Goal: Task Accomplishment & Management: Use online tool/utility

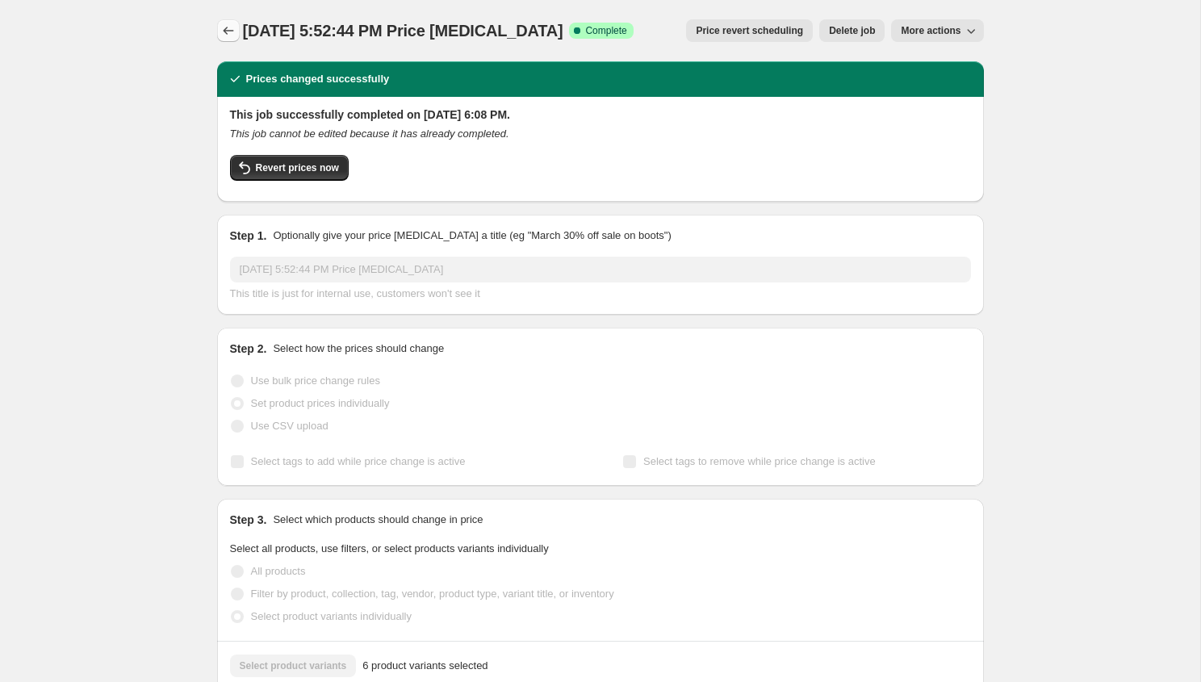
click at [229, 27] on icon "Price change jobs" at bounding box center [228, 31] width 16 height 16
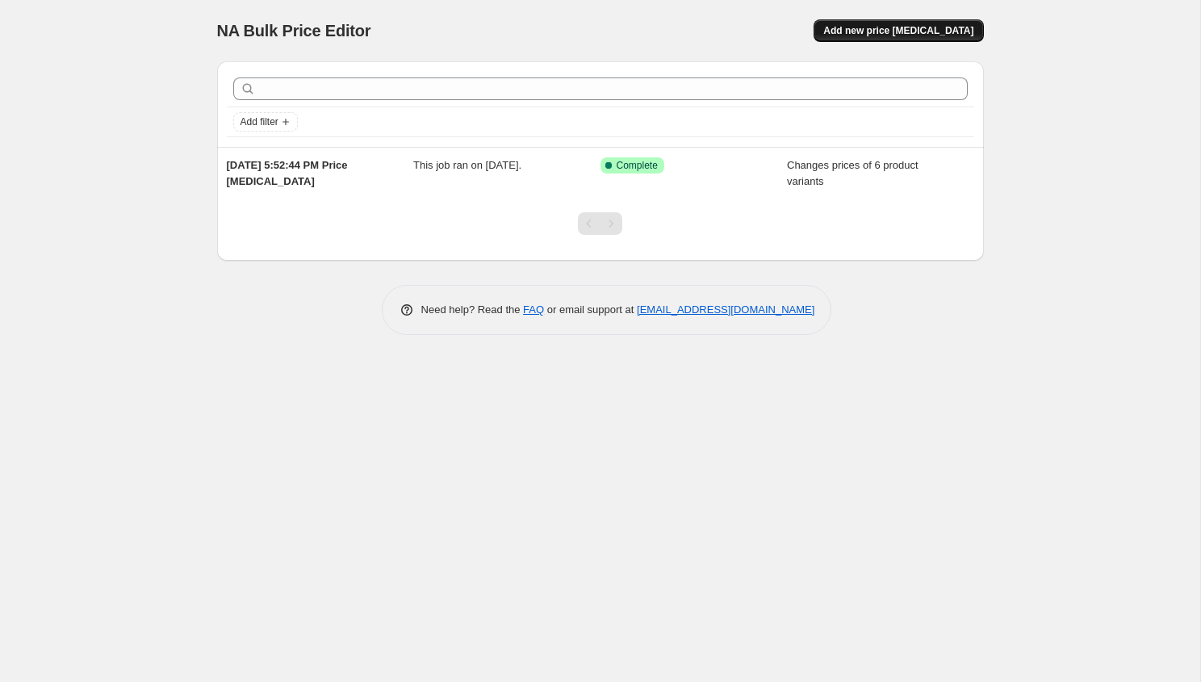
click at [883, 31] on span "Add new price change job" at bounding box center [898, 30] width 150 height 13
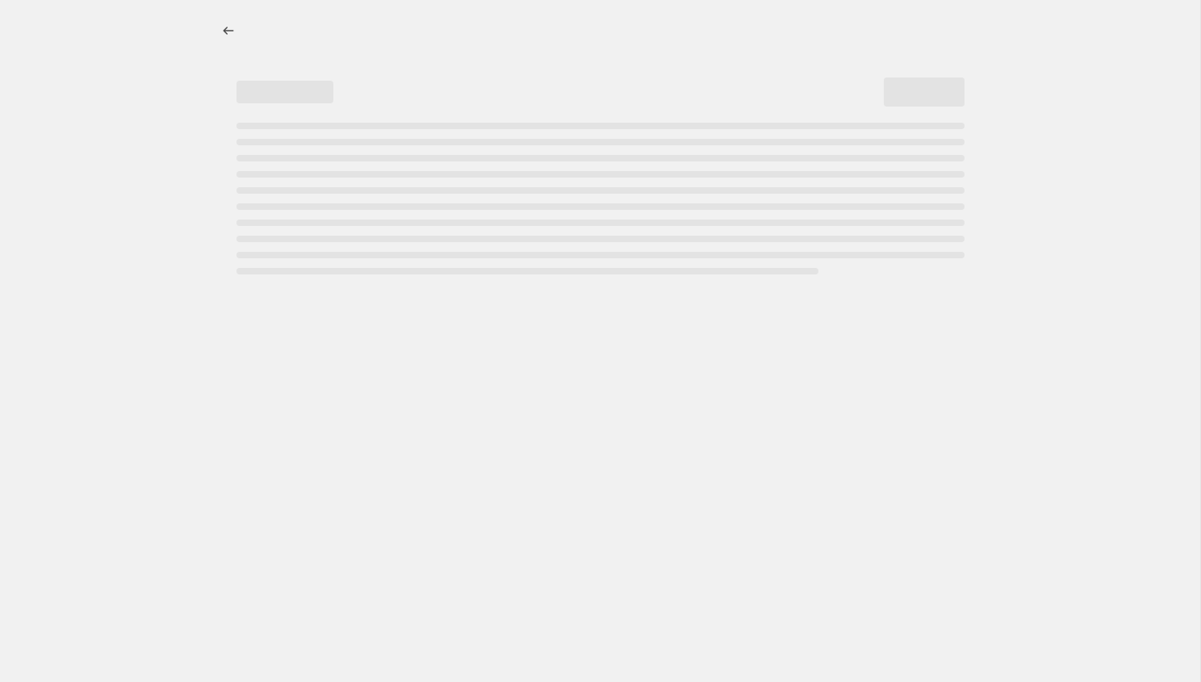
select select "percentage"
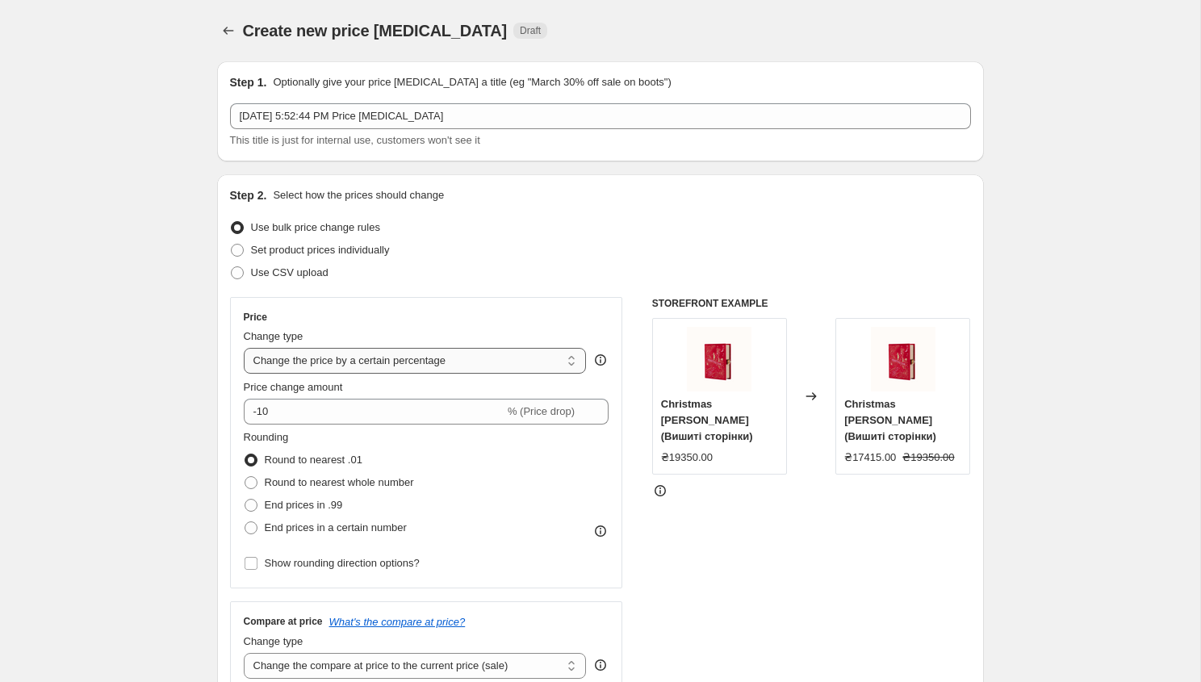
click at [346, 350] on select "Change the price to a certain amount Change the price by a certain amount Chang…" at bounding box center [415, 361] width 343 height 26
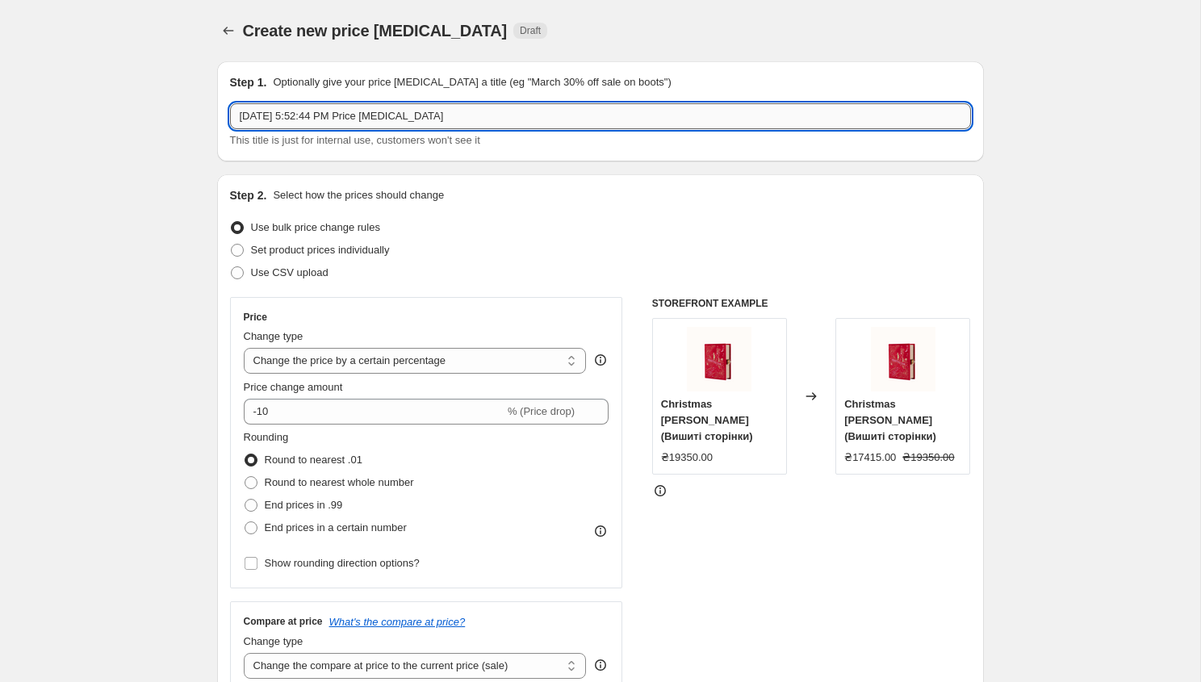
click at [368, 113] on input "[DATE] 5:52:44 PM Price [MEDICAL_DATA]" at bounding box center [600, 116] width 741 height 26
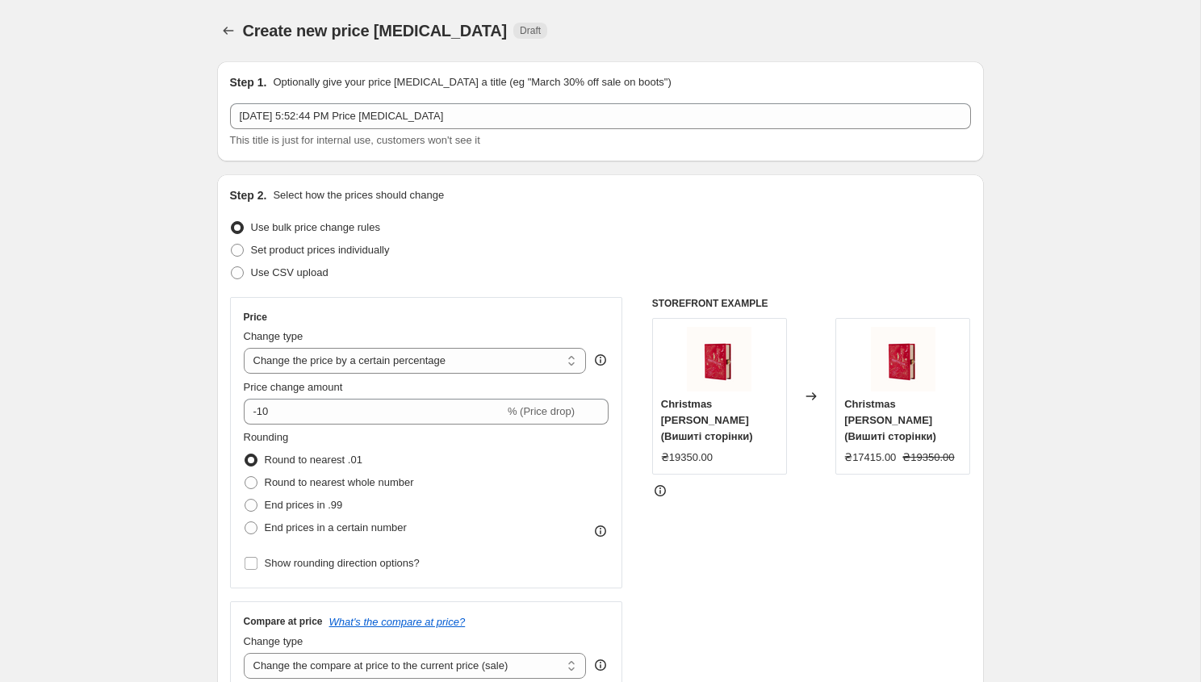
click at [814, 388] on icon at bounding box center [811, 396] width 16 height 16
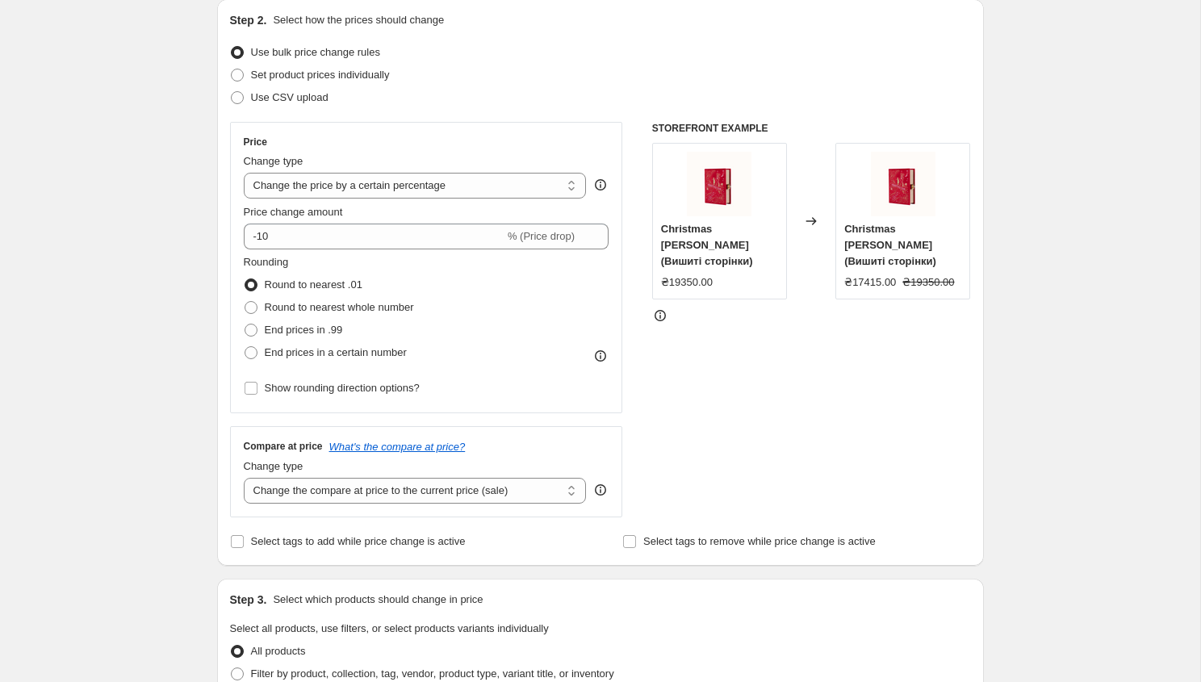
scroll to position [180, 0]
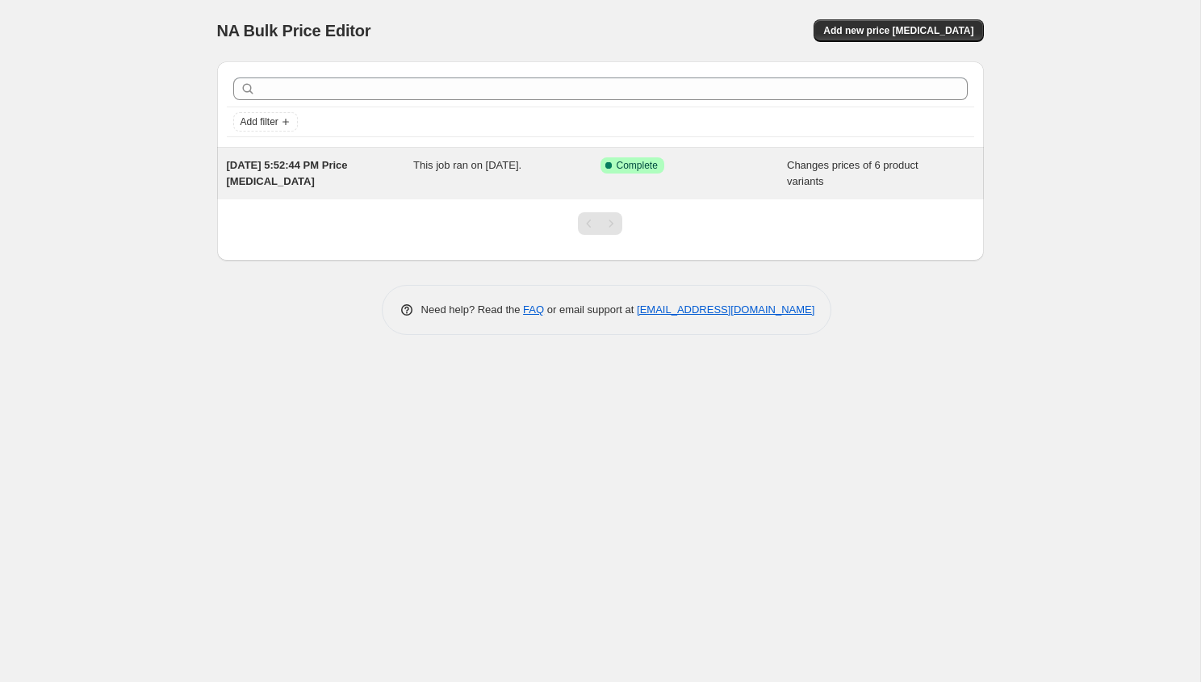
click at [324, 171] on span "[DATE] 5:52:44 PM Price [MEDICAL_DATA]" at bounding box center [287, 173] width 121 height 28
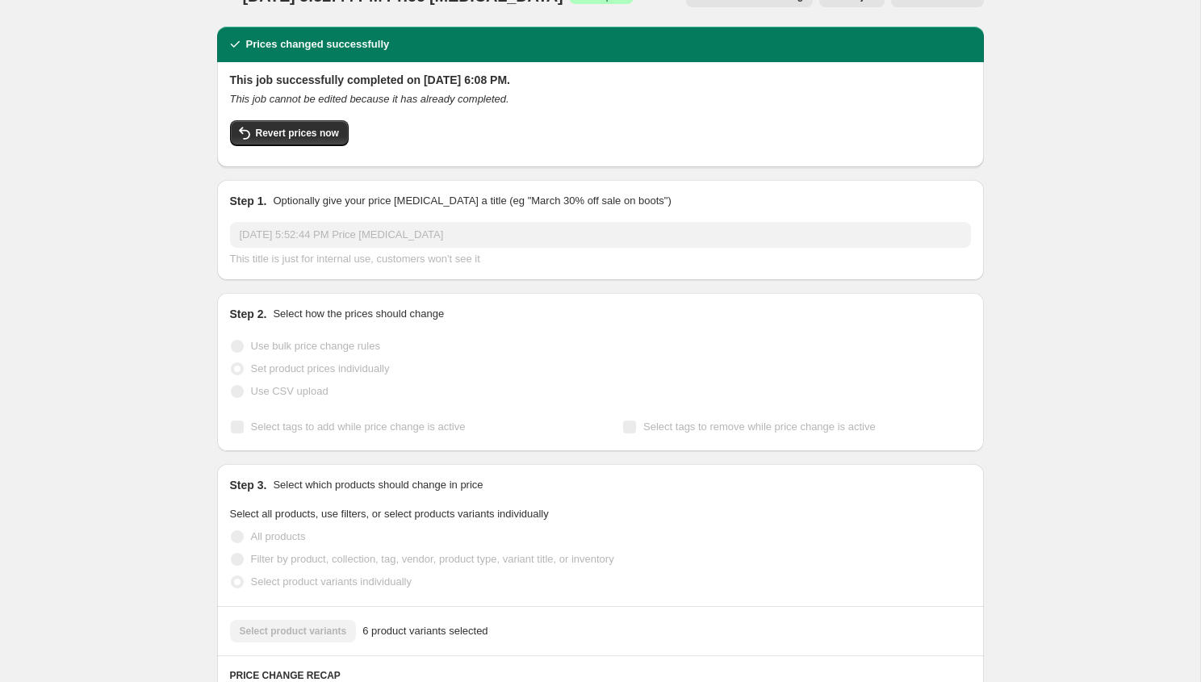
scroll to position [13, 0]
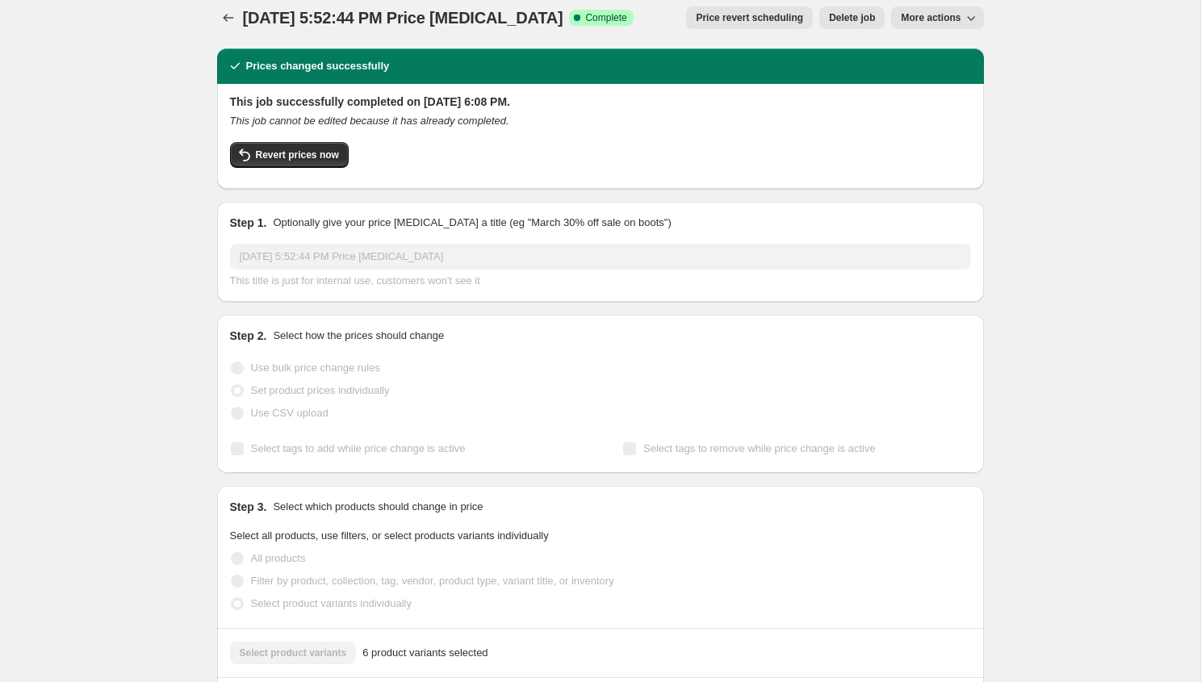
click at [938, 27] on button "More actions" at bounding box center [937, 17] width 92 height 23
click at [707, 18] on span "Price revert scheduling" at bounding box center [748, 17] width 107 height 13
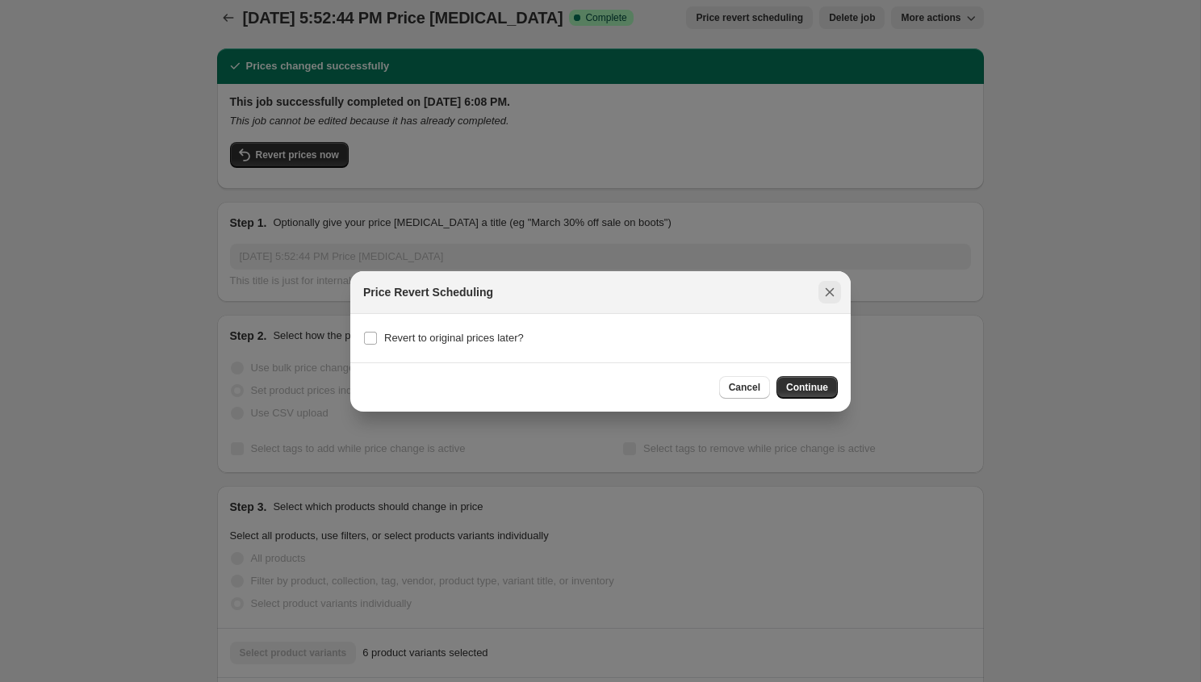
click at [822, 290] on icon "Close" at bounding box center [829, 292] width 16 height 16
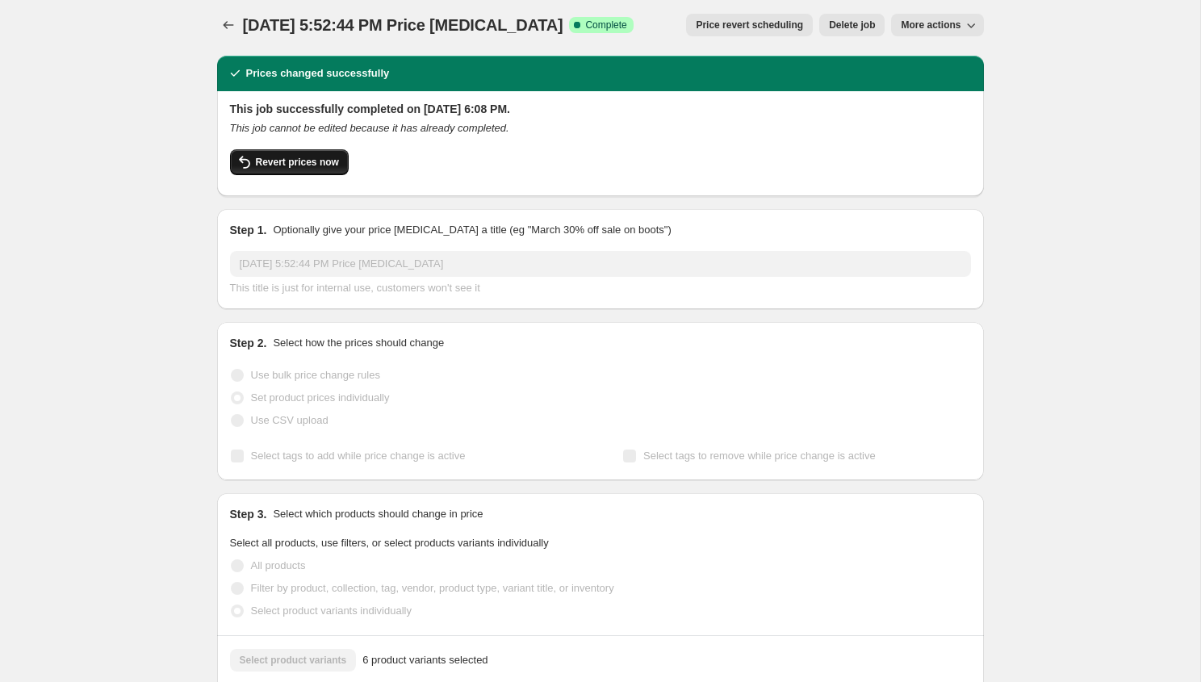
scroll to position [8, 0]
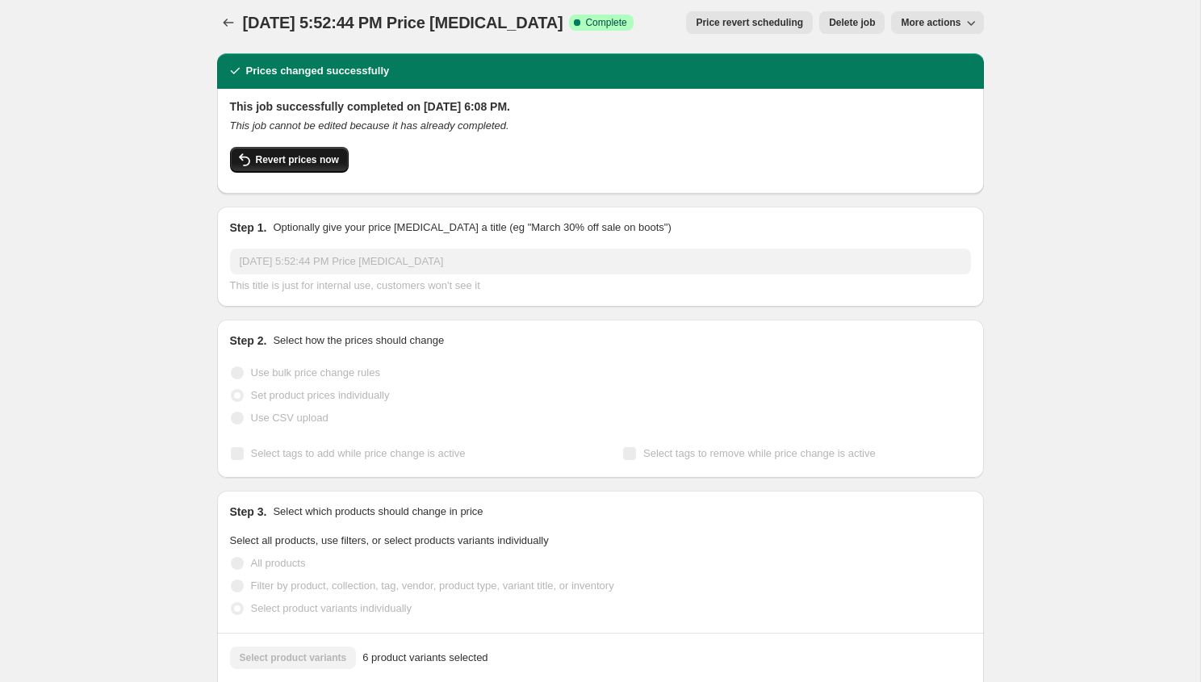
click at [274, 156] on span "Revert prices now" at bounding box center [297, 159] width 83 height 13
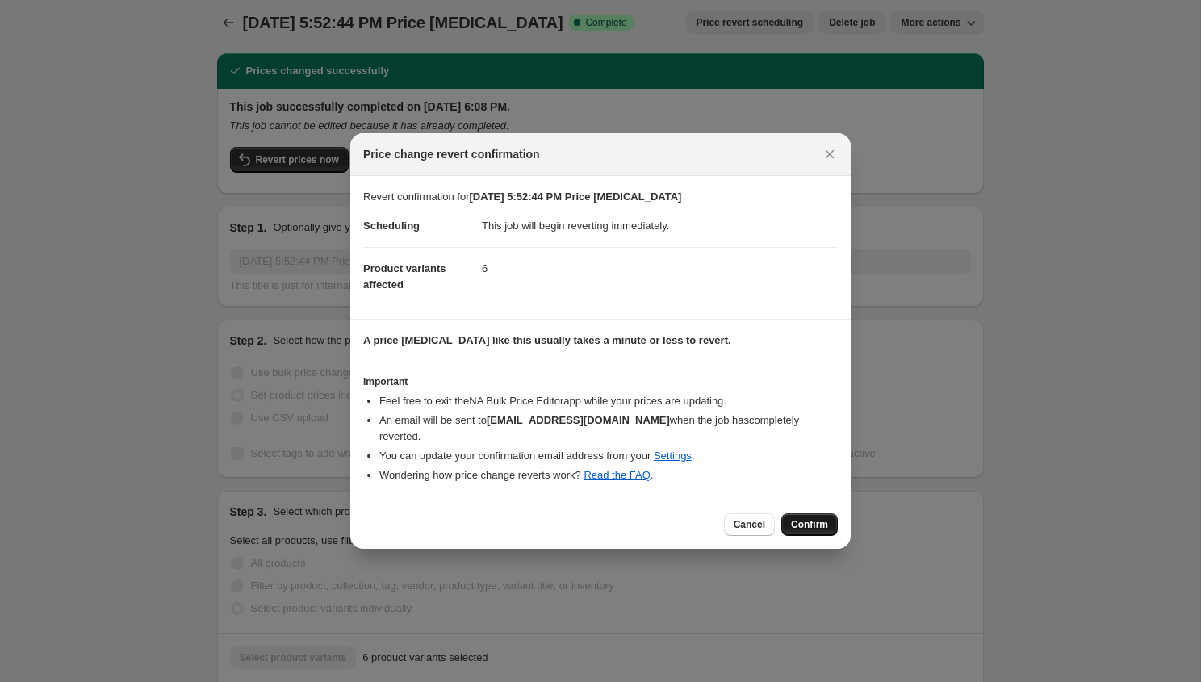
click at [812, 523] on span "Confirm" at bounding box center [809, 524] width 37 height 13
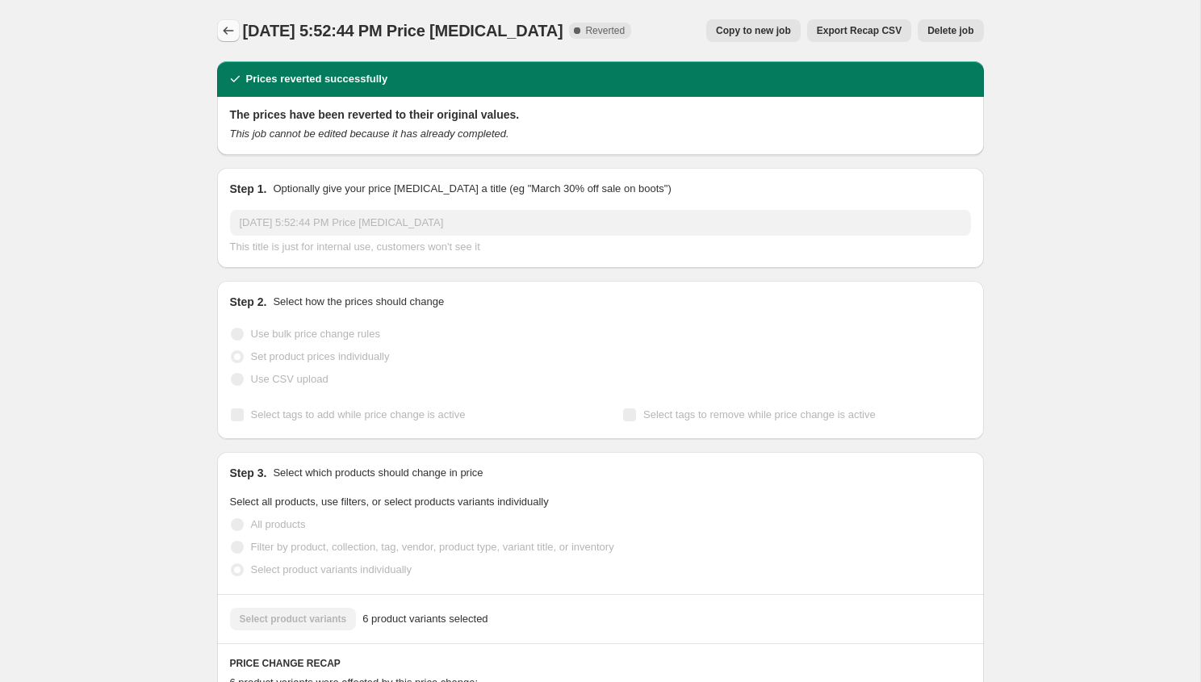
click at [228, 27] on icon "Price change jobs" at bounding box center [228, 31] width 16 height 16
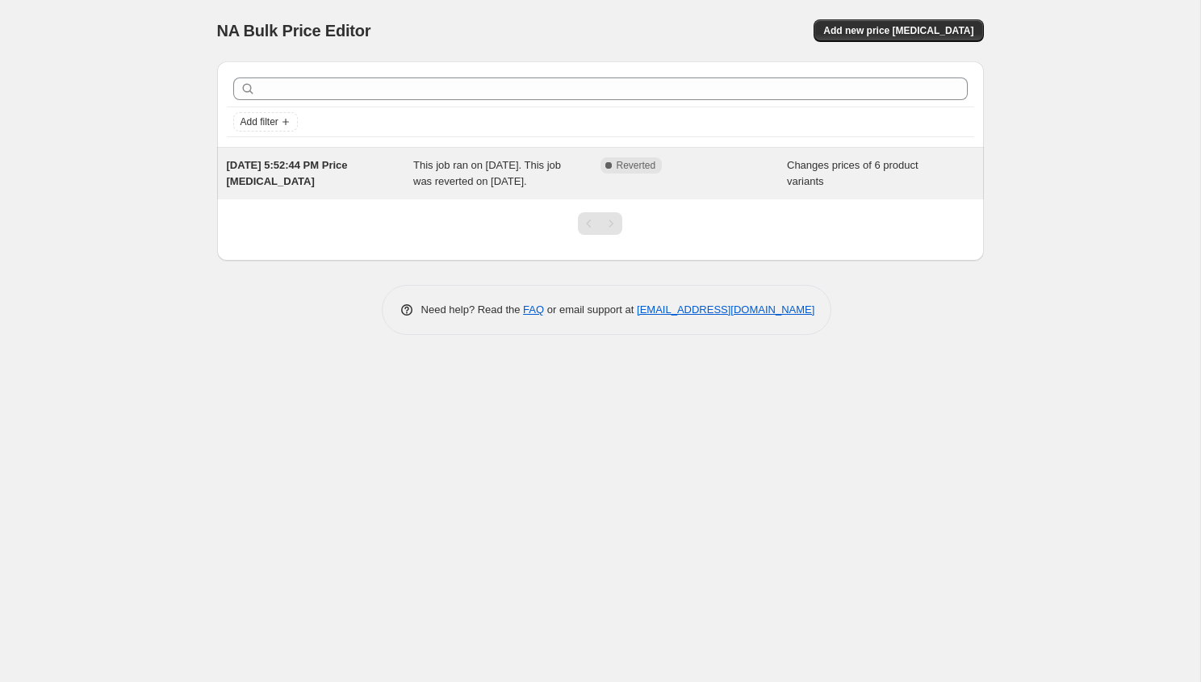
click at [631, 167] on span "Reverted" at bounding box center [636, 165] width 40 height 13
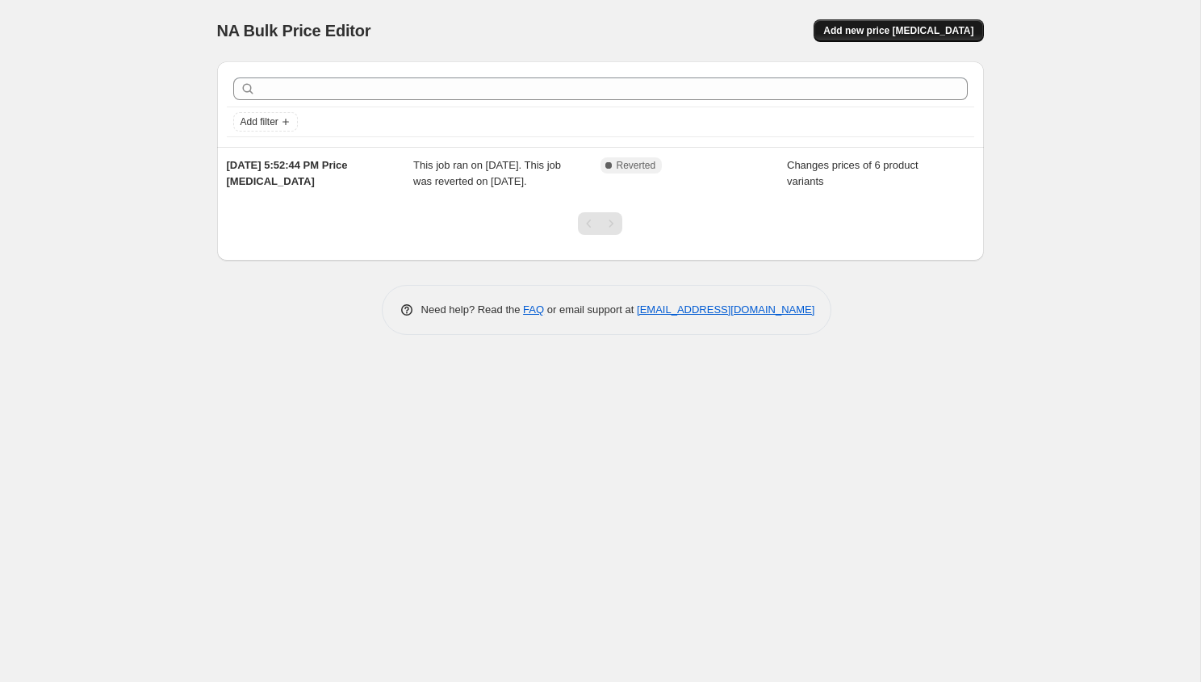
click at [938, 31] on span "Add new price [MEDICAL_DATA]" at bounding box center [898, 30] width 150 height 13
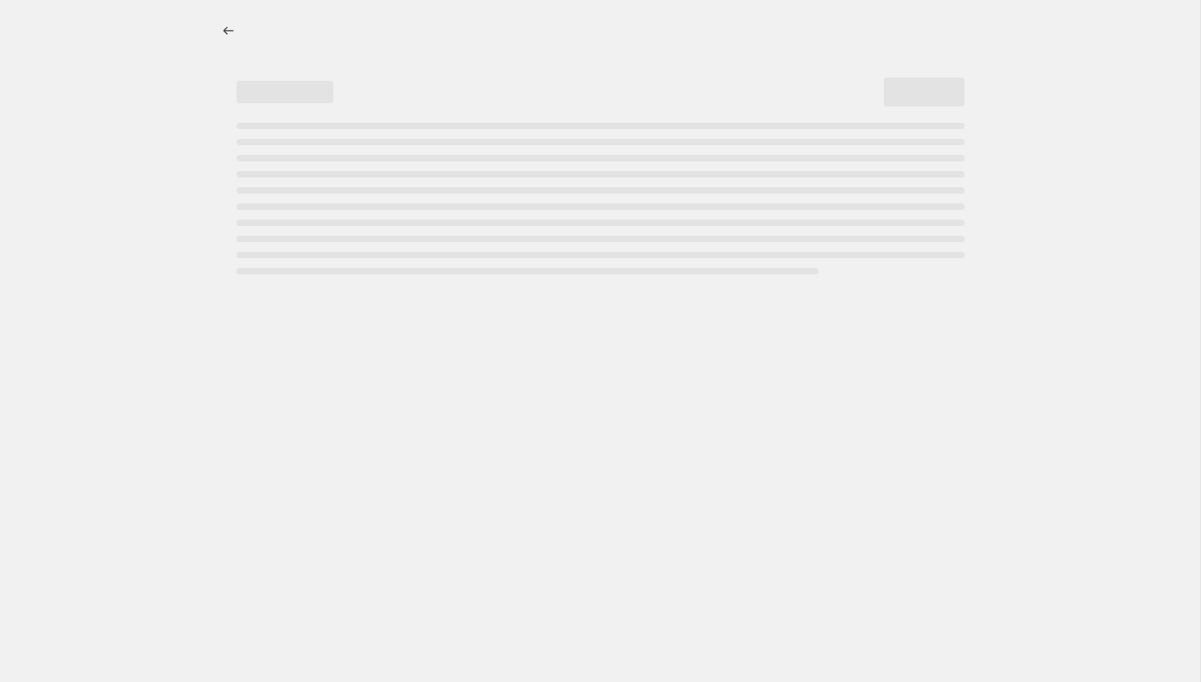
select select "percentage"
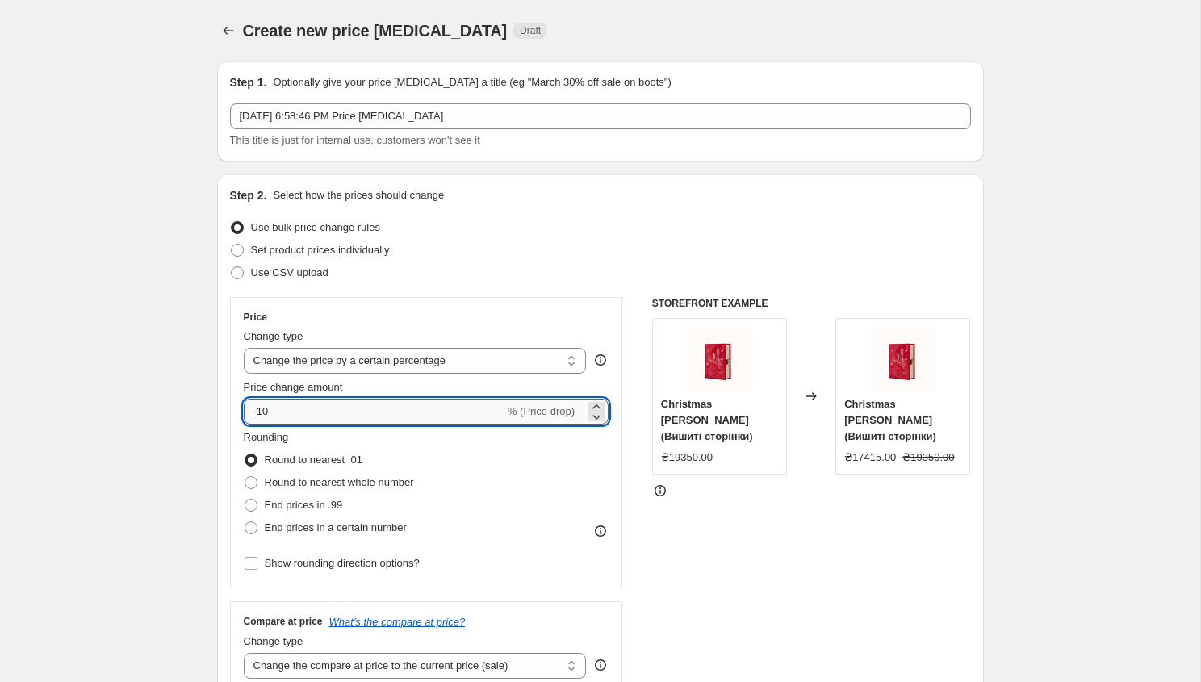
click at [304, 410] on input "-10" at bounding box center [374, 412] width 261 height 26
type input "-15"
click at [508, 510] on div "Rounding Round to nearest .01 Round to nearest whole number End prices in .99 E…" at bounding box center [426, 484] width 365 height 110
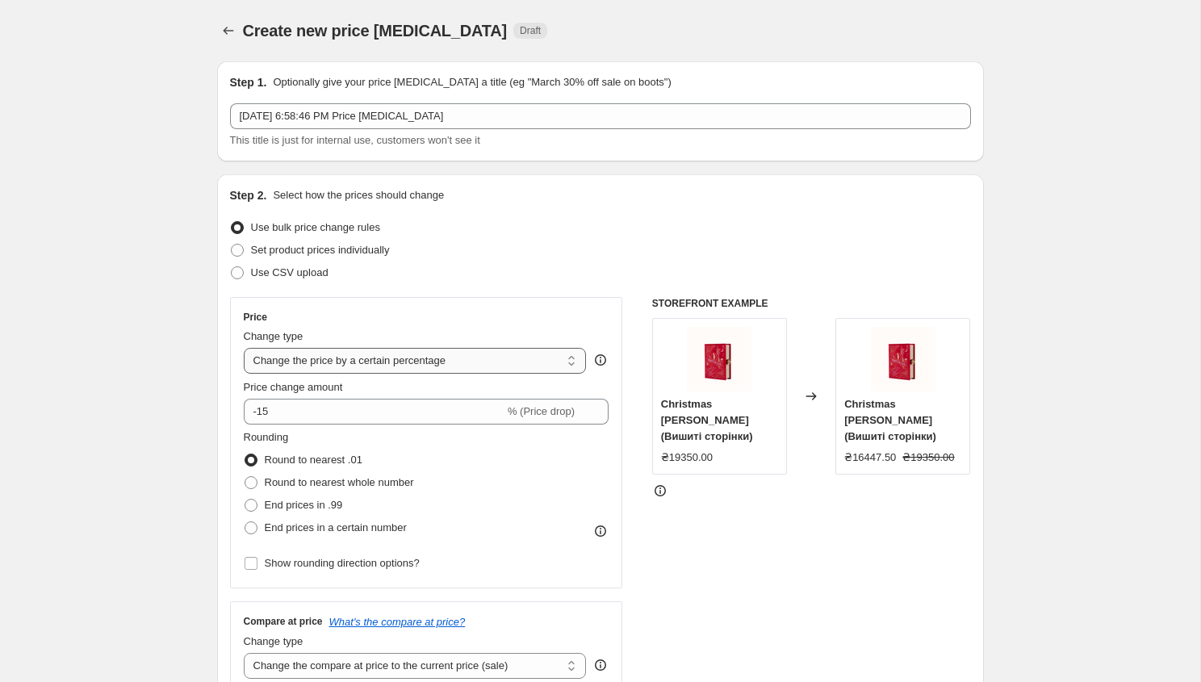
click at [372, 362] on select "Change the price to a certain amount Change the price by a certain amount Chang…" at bounding box center [415, 361] width 343 height 26
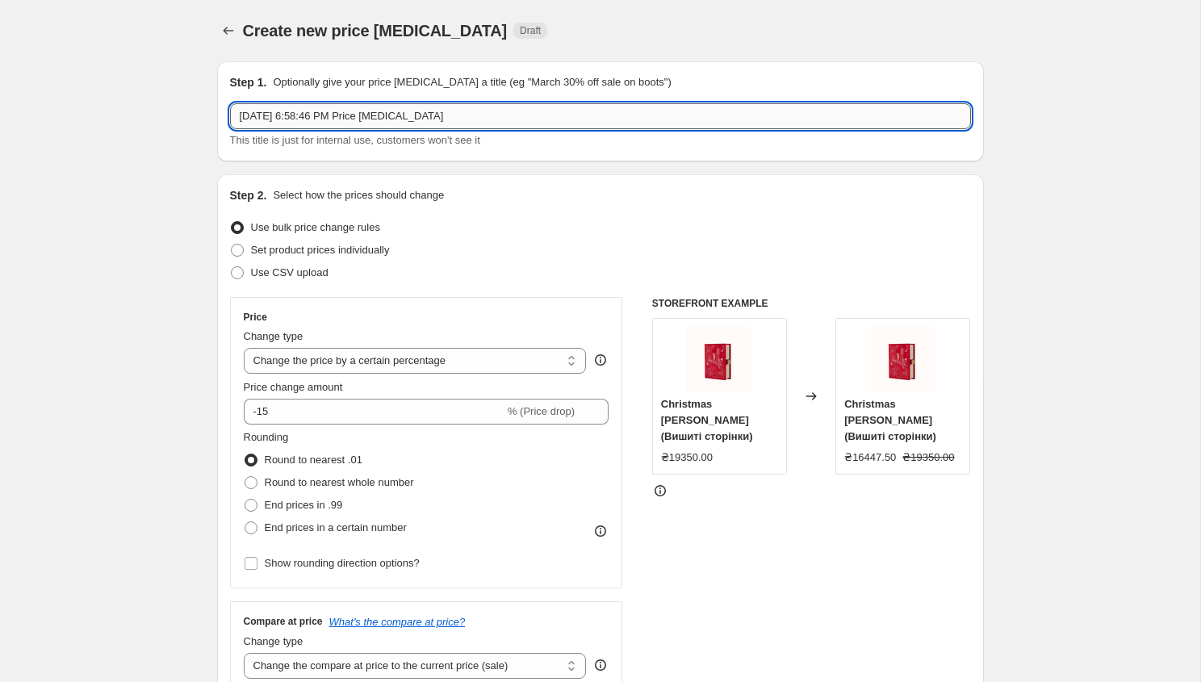
click at [395, 114] on input "[DATE] 6:58:46 PM Price [MEDICAL_DATA]" at bounding box center [600, 116] width 741 height 26
click at [492, 115] on input "[DATE] 6:58:46 PM Price [MEDICAL_DATA]" at bounding box center [600, 116] width 741 height 26
drag, startPoint x: 492, startPoint y: 115, endPoint x: 235, endPoint y: 120, distance: 257.4
click at [235, 120] on input "[DATE] 6:58:46 PM Price [MEDICAL_DATA]" at bounding box center [600, 116] width 741 height 26
click at [512, 123] on input "[DATE] 6:58:46 PM Price [MEDICAL_DATA]" at bounding box center [600, 116] width 741 height 26
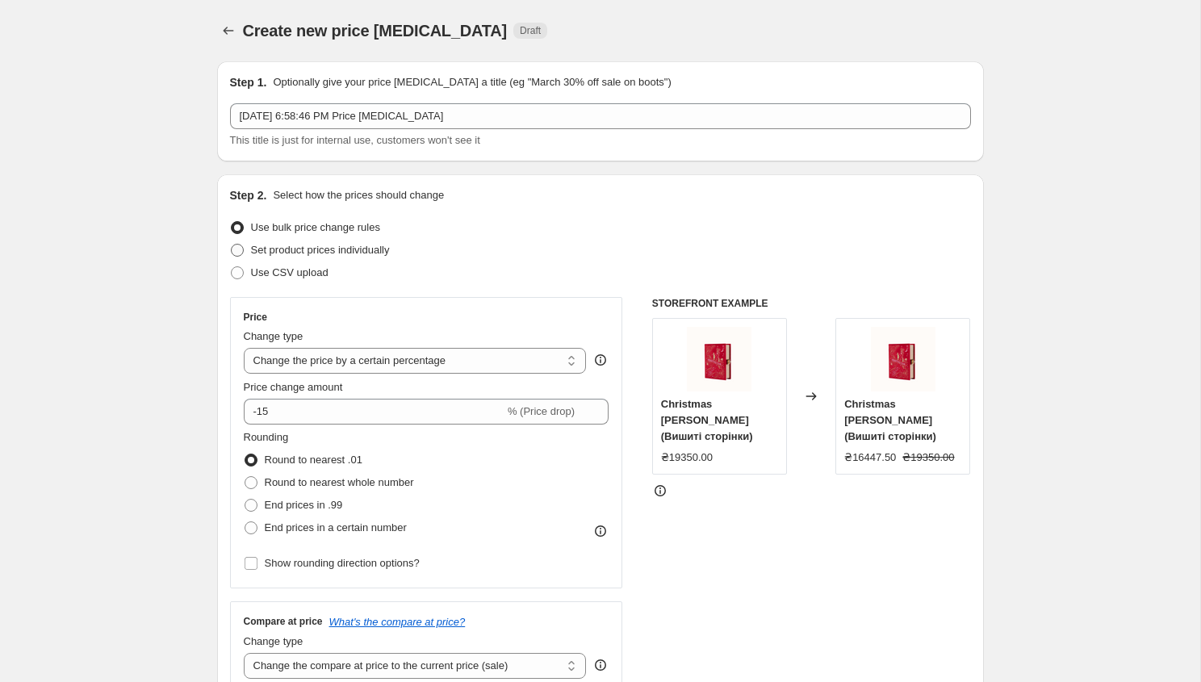
click at [237, 251] on span at bounding box center [237, 250] width 13 height 13
click at [232, 244] on input "Set product prices individually" at bounding box center [231, 244] width 1 height 1
radio input "true"
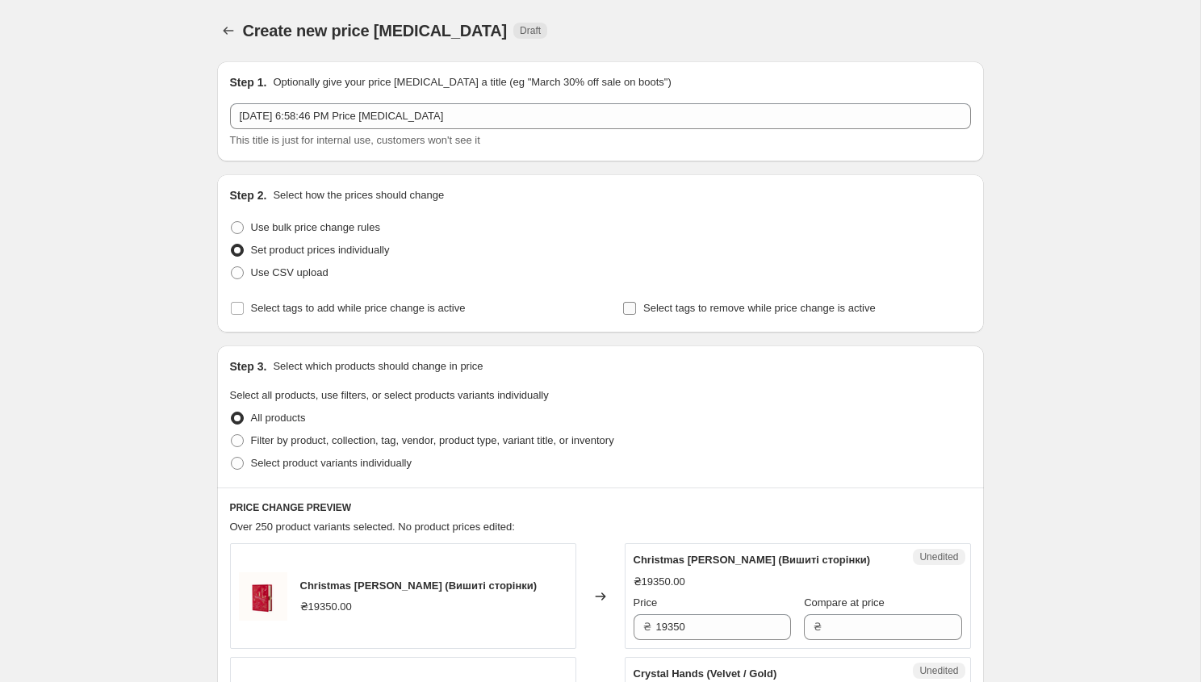
click at [625, 312] on input "Select tags to remove while price change is active" at bounding box center [629, 308] width 13 height 13
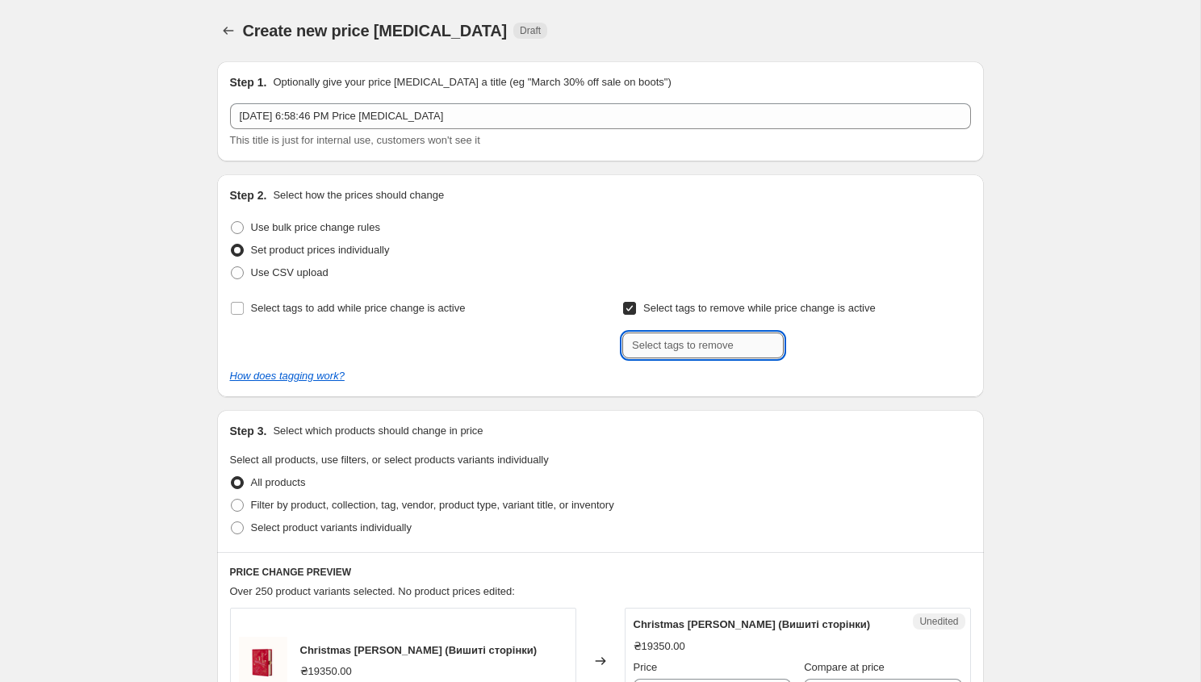
click at [664, 349] on input "text" at bounding box center [702, 345] width 161 height 26
click at [629, 307] on input "Select tags to remove while price change is active" at bounding box center [629, 308] width 13 height 13
checkbox input "false"
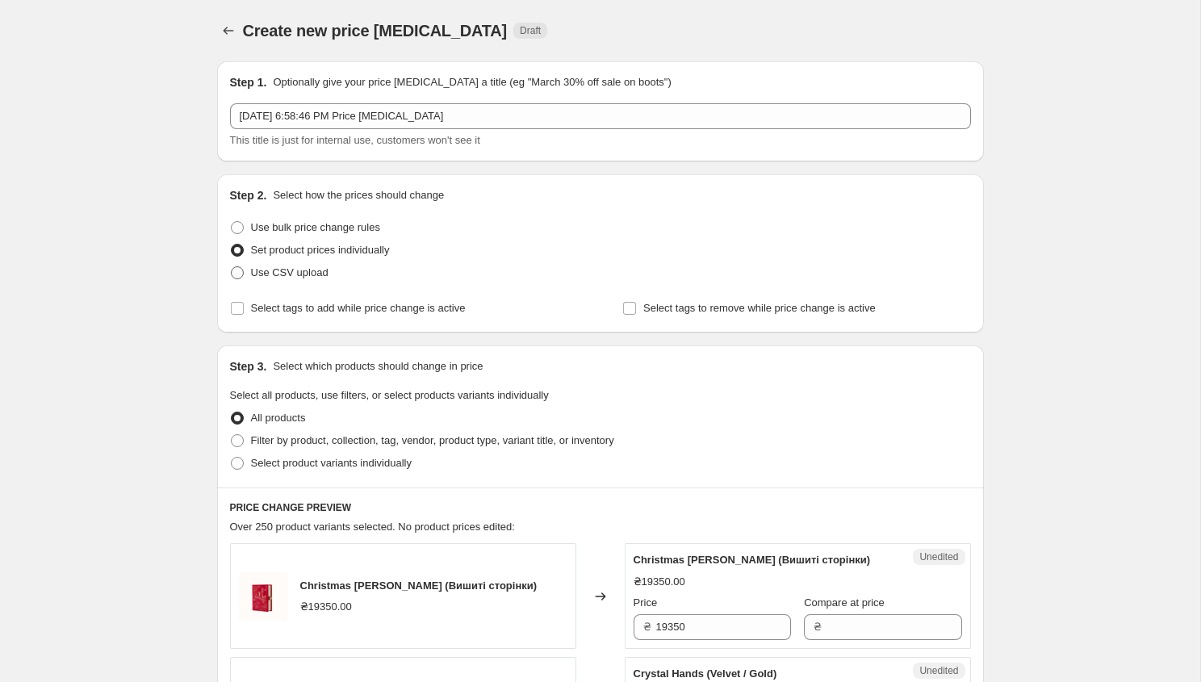
click at [235, 269] on span at bounding box center [237, 272] width 13 height 13
click at [232, 267] on input "Use CSV upload" at bounding box center [231, 266] width 1 height 1
radio input "true"
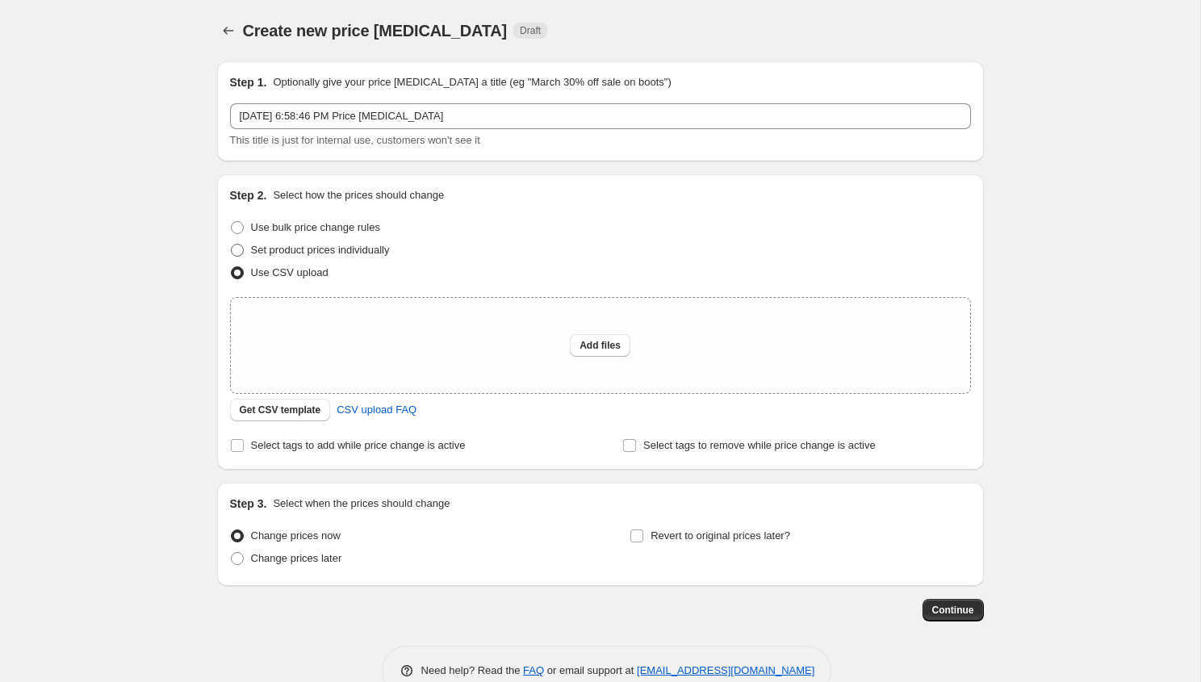
click at [236, 248] on span at bounding box center [237, 250] width 13 height 13
click at [232, 244] on input "Set product prices individually" at bounding box center [231, 244] width 1 height 1
radio input "true"
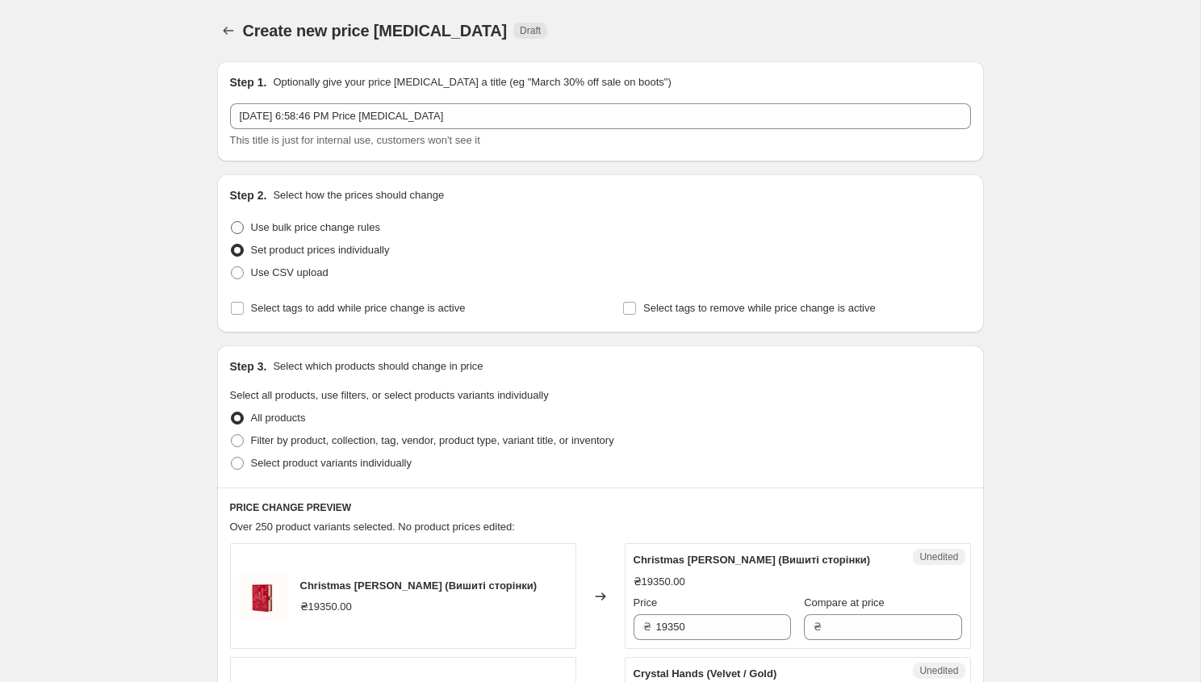
click at [238, 227] on span at bounding box center [237, 227] width 13 height 13
click at [232, 222] on input "Use bulk price change rules" at bounding box center [231, 221] width 1 height 1
radio input "true"
select select "percentage"
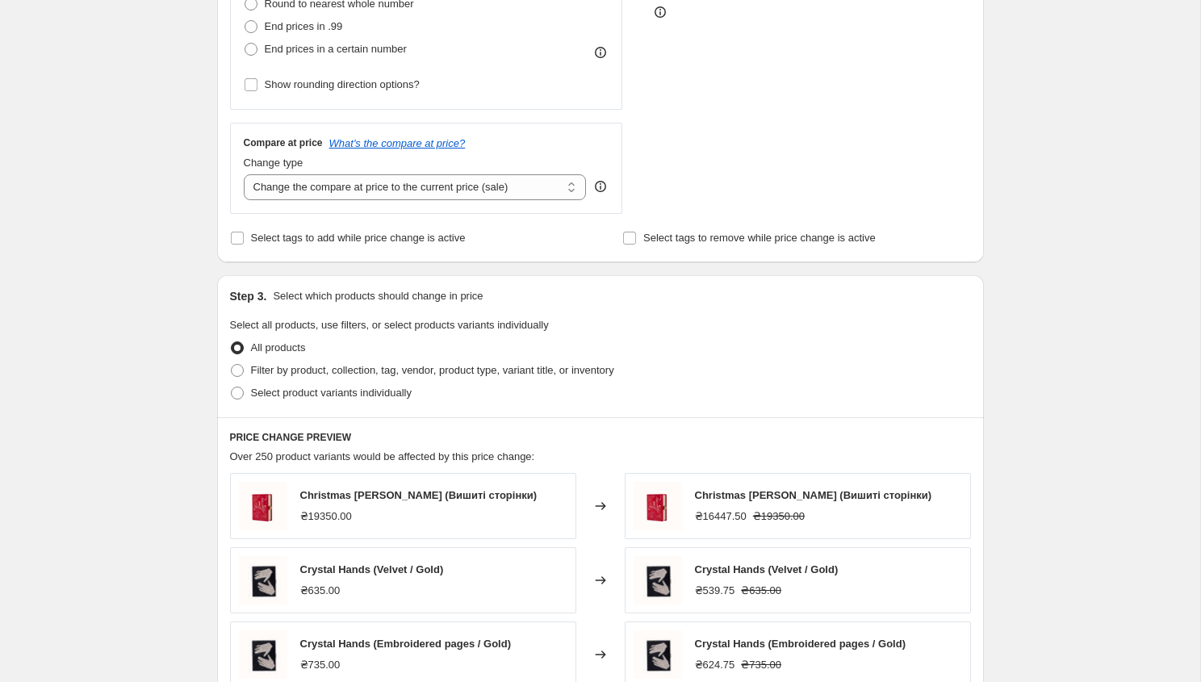
scroll to position [487, 0]
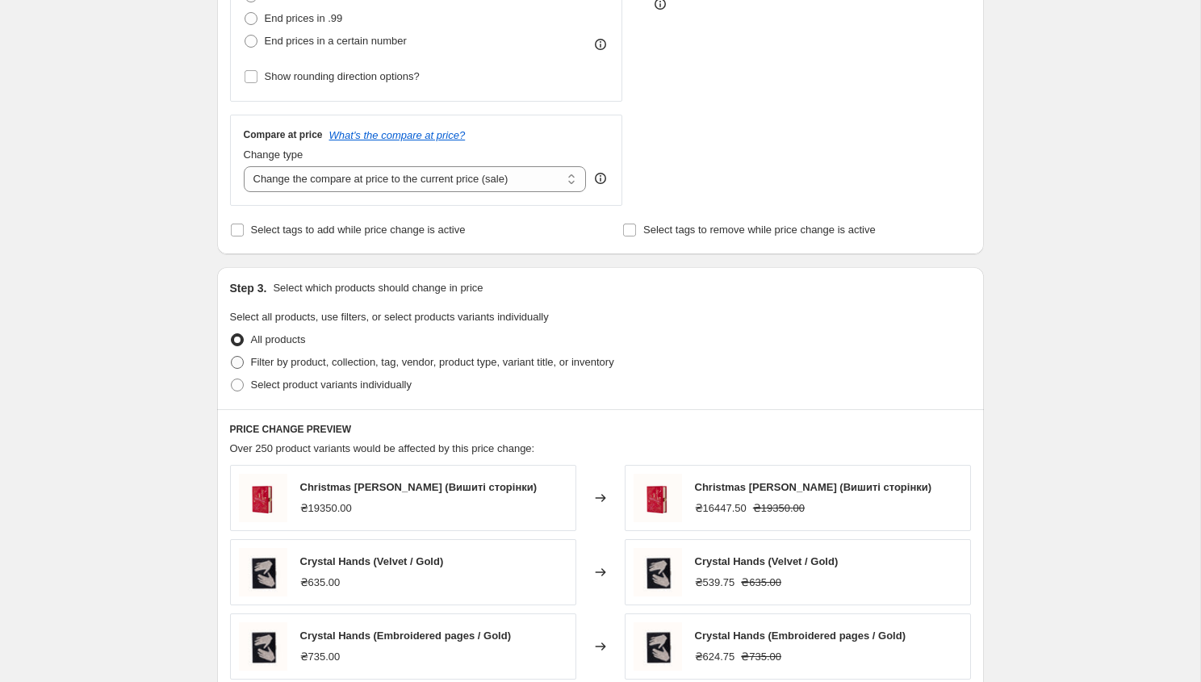
click at [238, 363] on span at bounding box center [237, 362] width 13 height 13
click at [232, 357] on input "Filter by product, collection, tag, vendor, product type, variant title, or inv…" at bounding box center [231, 356] width 1 height 1
radio input "true"
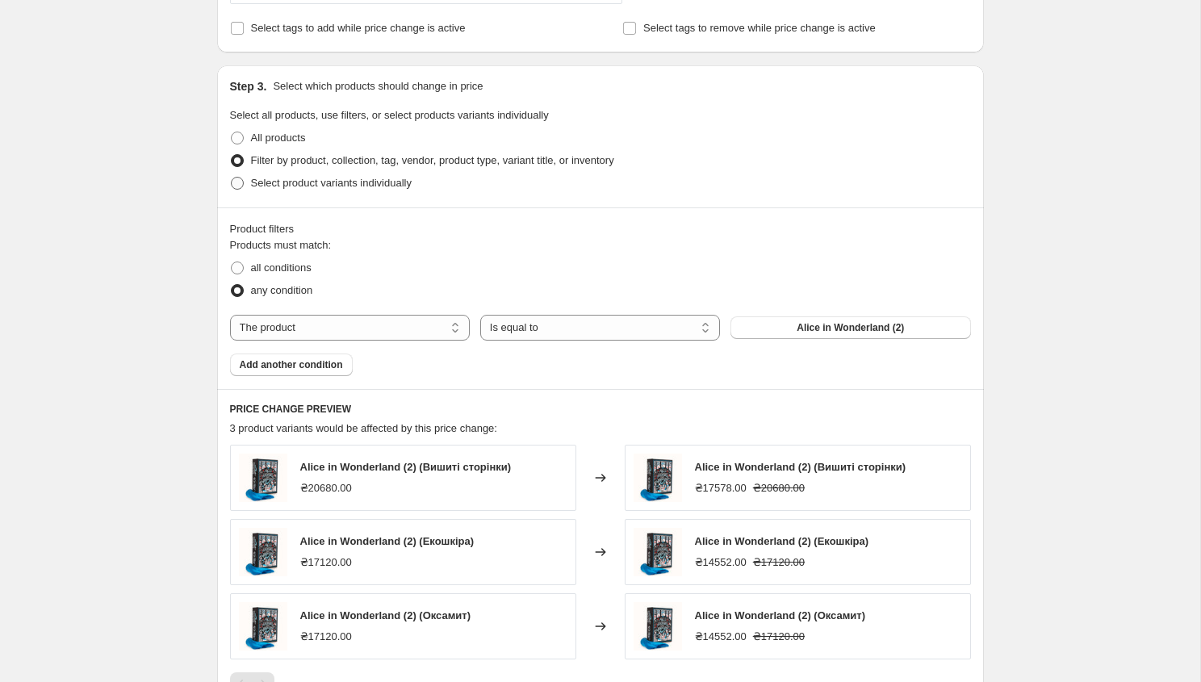
scroll to position [807, 0]
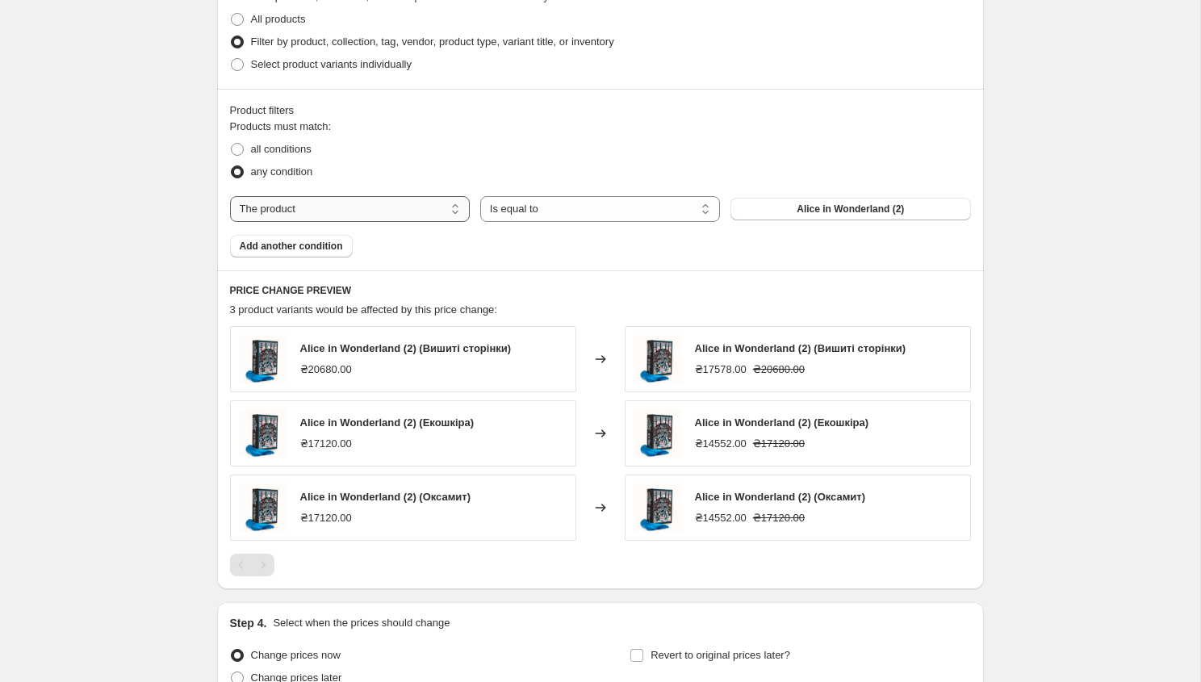
click at [332, 210] on select "The product The product's collection The product's tag The product's vendor The…" at bounding box center [350, 209] width 240 height 26
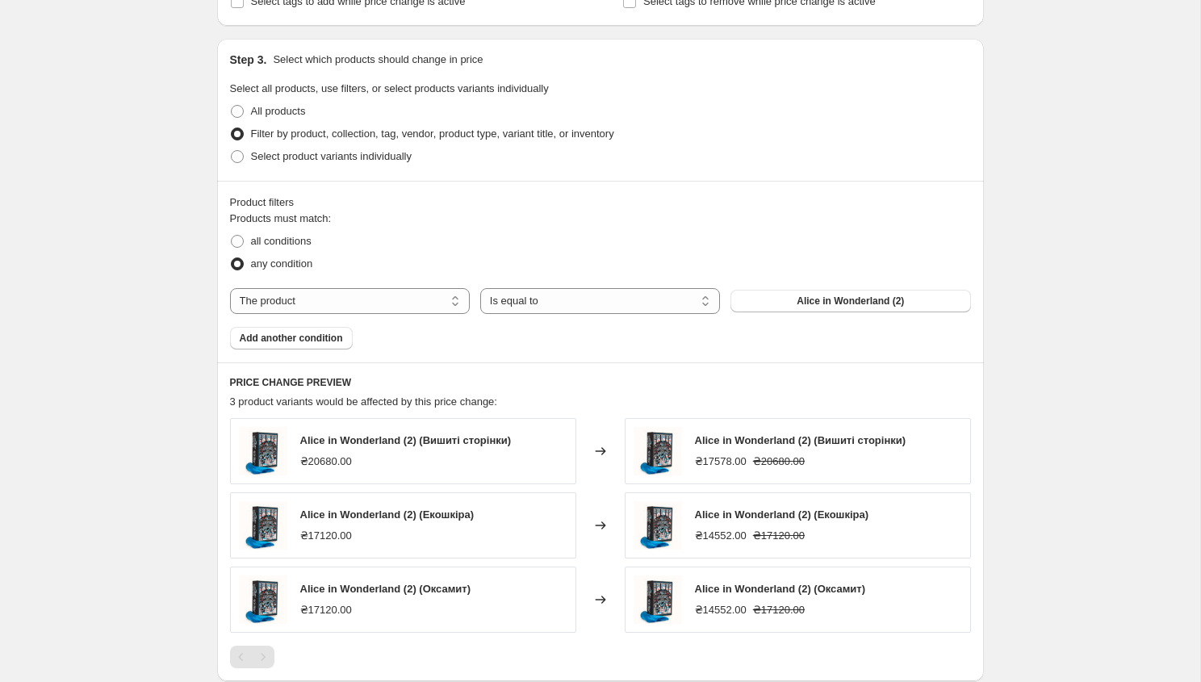
scroll to position [694, 0]
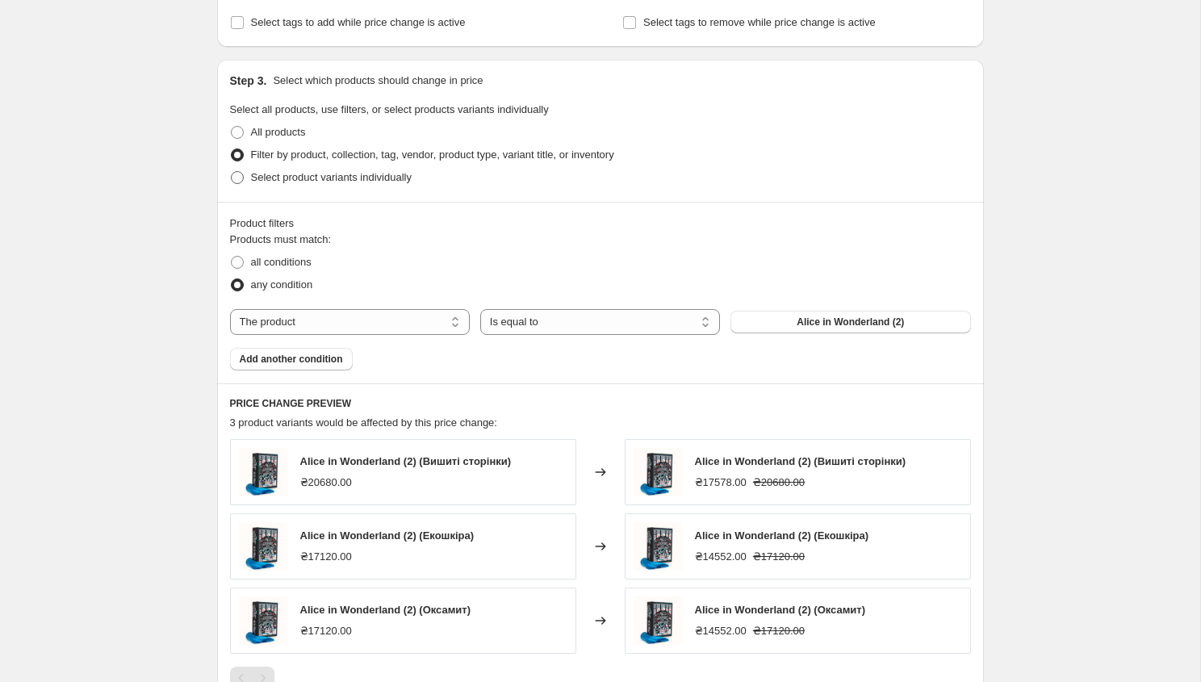
click at [236, 179] on span at bounding box center [237, 177] width 13 height 13
click at [232, 172] on input "Select product variants individually" at bounding box center [231, 171] width 1 height 1
radio input "true"
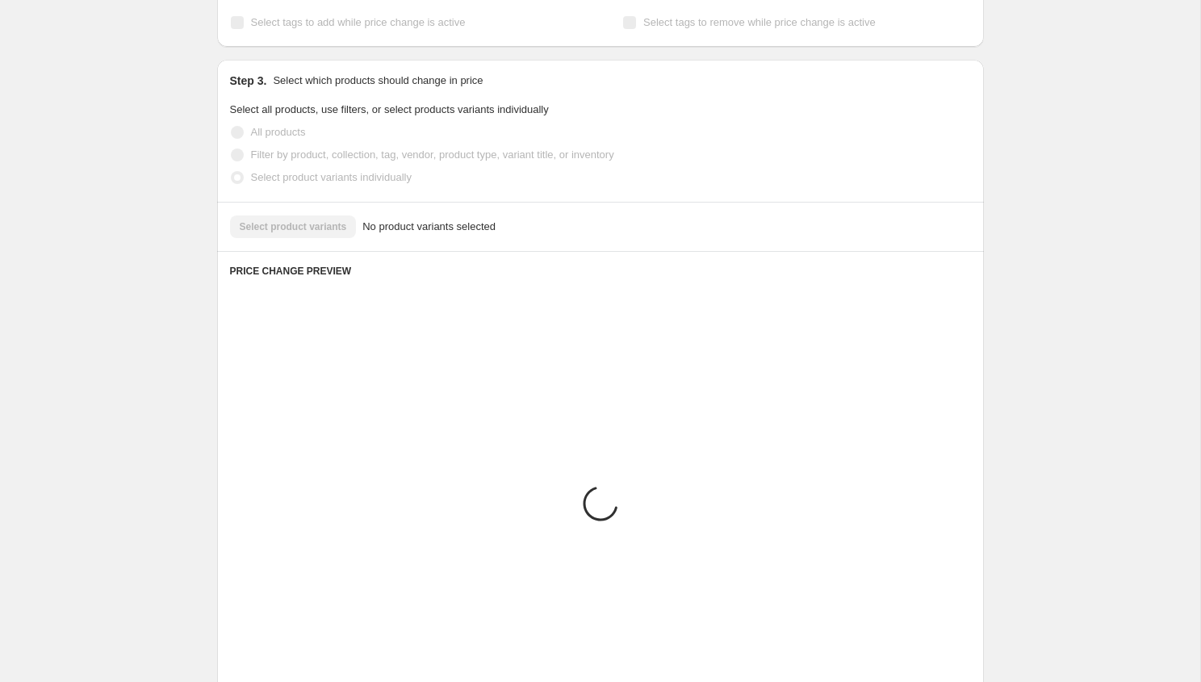
scroll to position [574, 0]
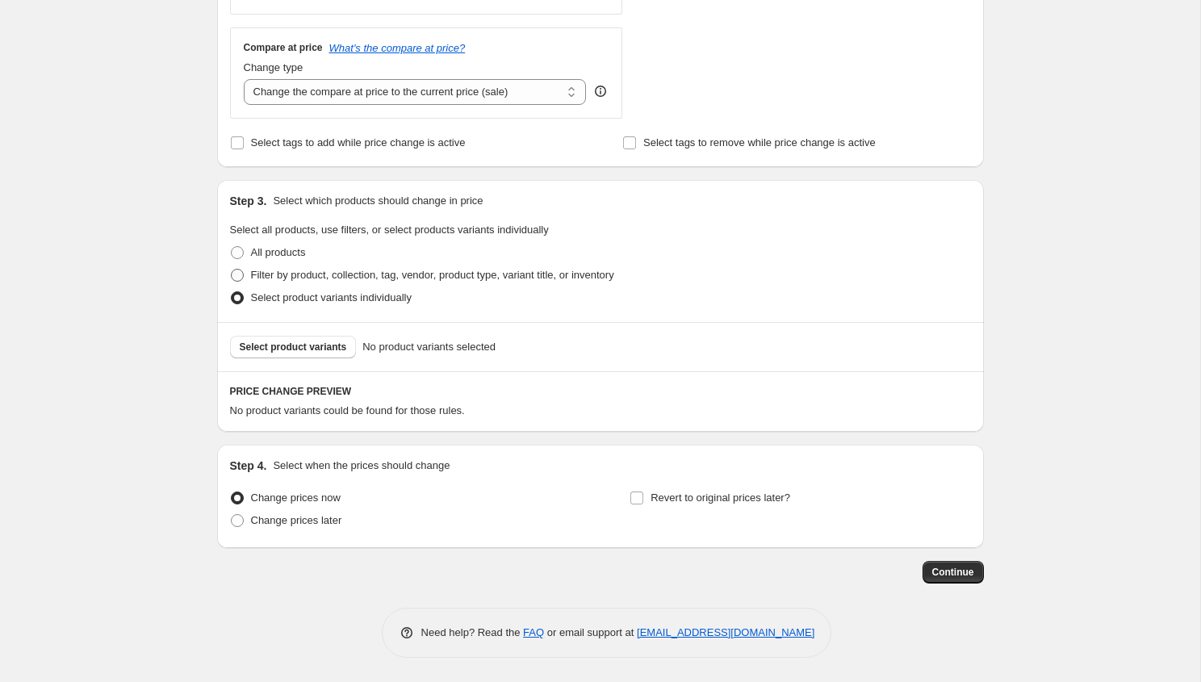
click at [236, 278] on span at bounding box center [237, 275] width 13 height 13
click at [232, 269] on input "Filter by product, collection, tag, vendor, product type, variant title, or inv…" at bounding box center [231, 269] width 1 height 1
radio input "true"
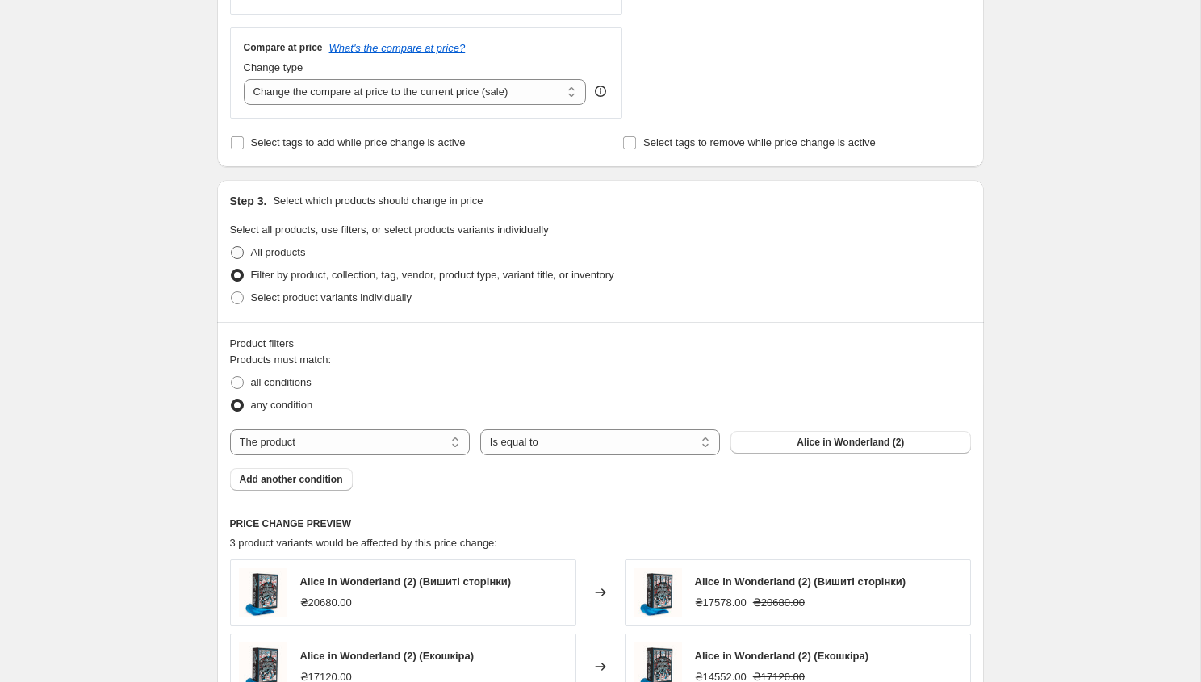
click at [235, 253] on span at bounding box center [237, 252] width 13 height 13
click at [232, 247] on input "All products" at bounding box center [231, 246] width 1 height 1
radio input "true"
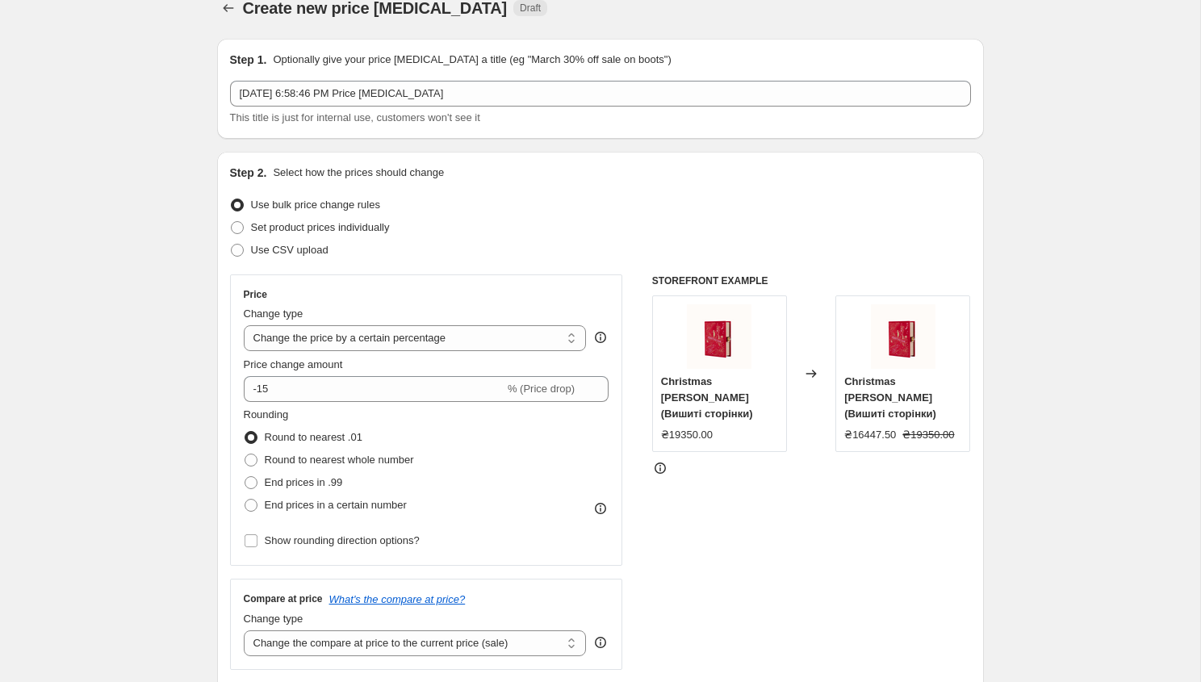
scroll to position [24, 0]
click at [233, 225] on span at bounding box center [237, 225] width 13 height 13
click at [232, 220] on input "Set product prices individually" at bounding box center [231, 219] width 1 height 1
radio input "true"
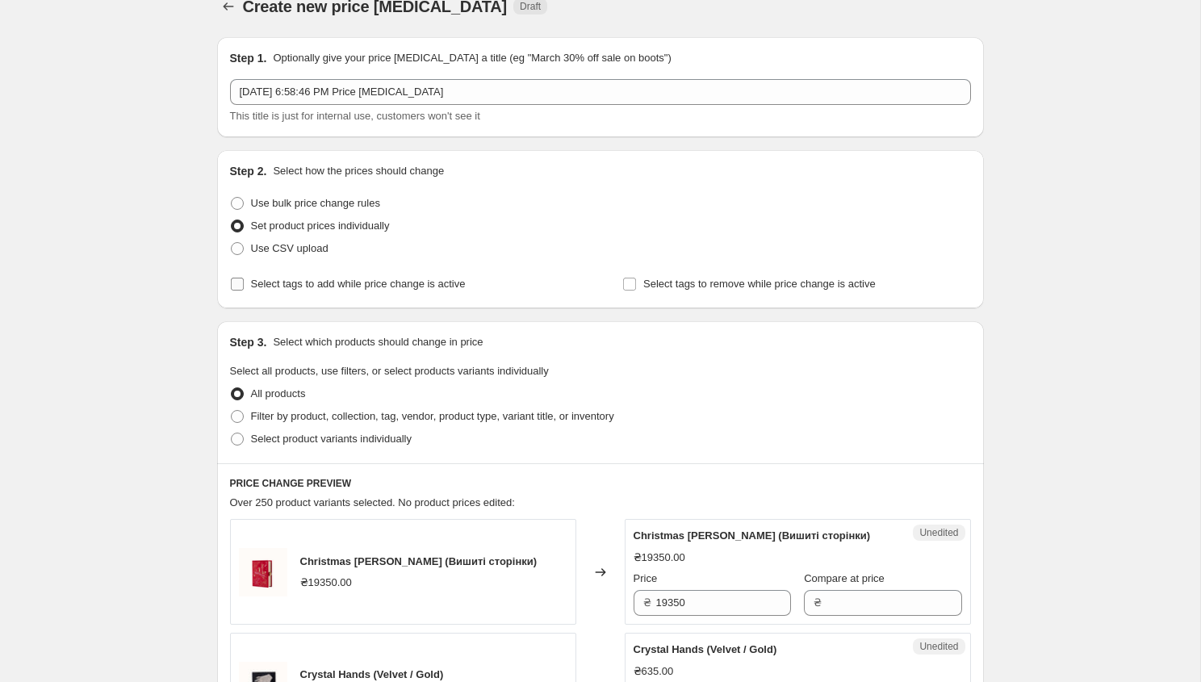
click at [232, 282] on input "Select tags to add while price change is active" at bounding box center [237, 284] width 13 height 13
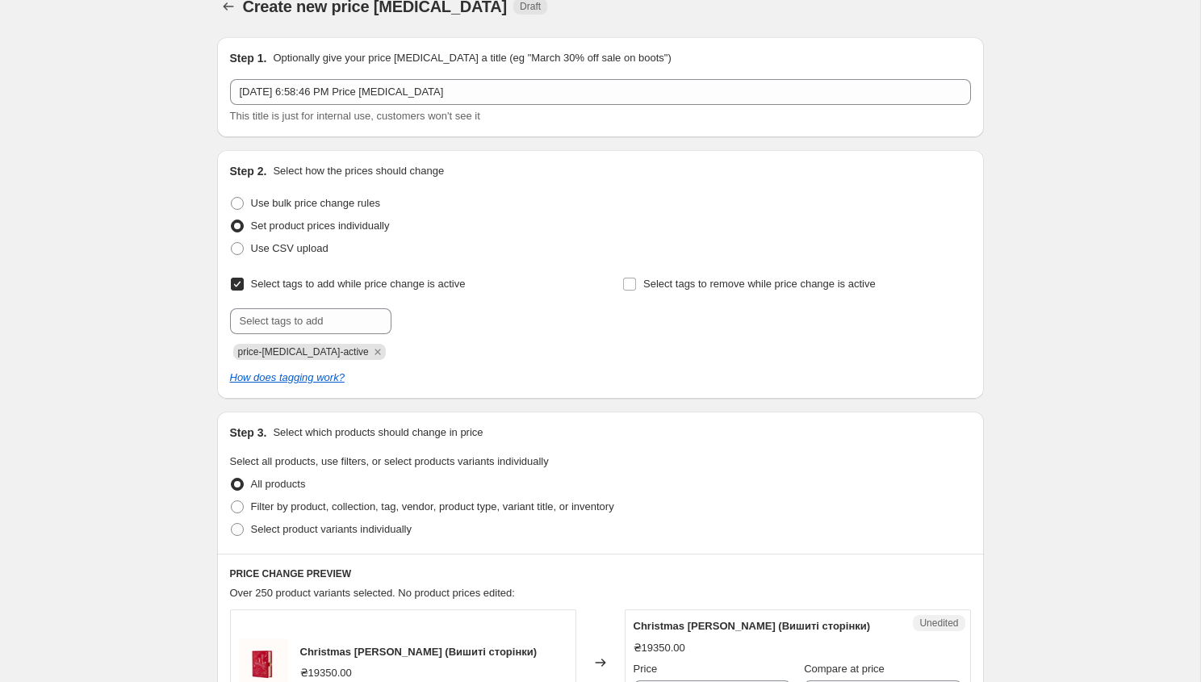
click at [235, 285] on input "Select tags to add while price change is active" at bounding box center [237, 284] width 13 height 13
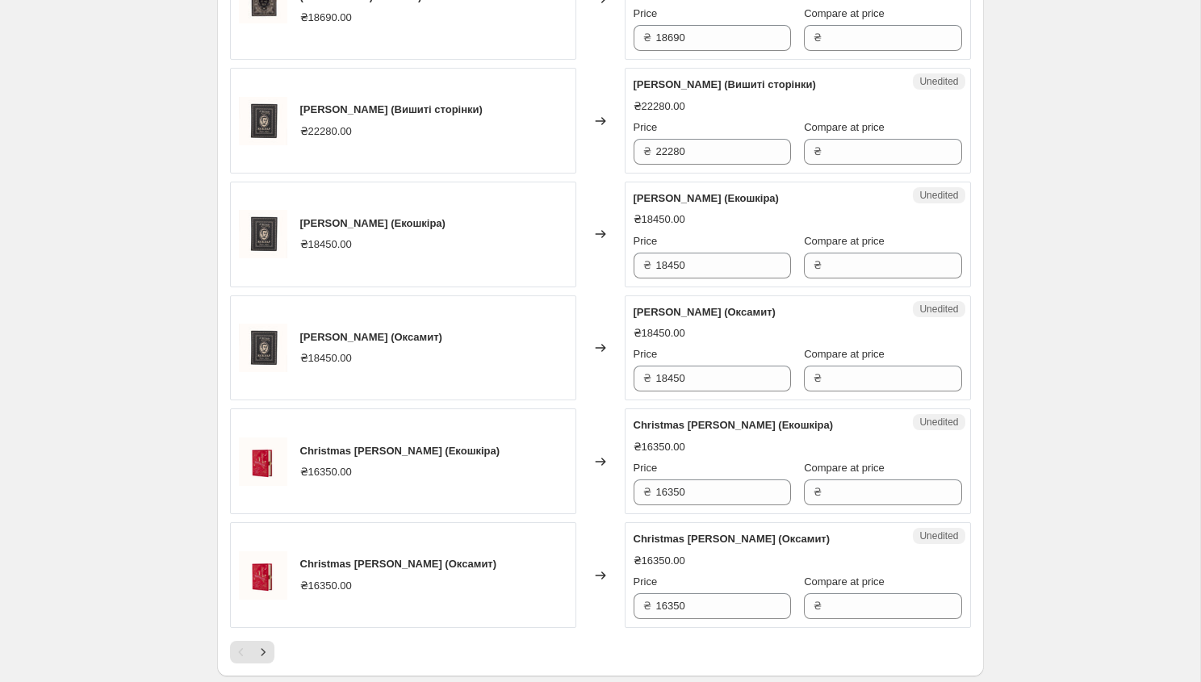
scroll to position [2585, 0]
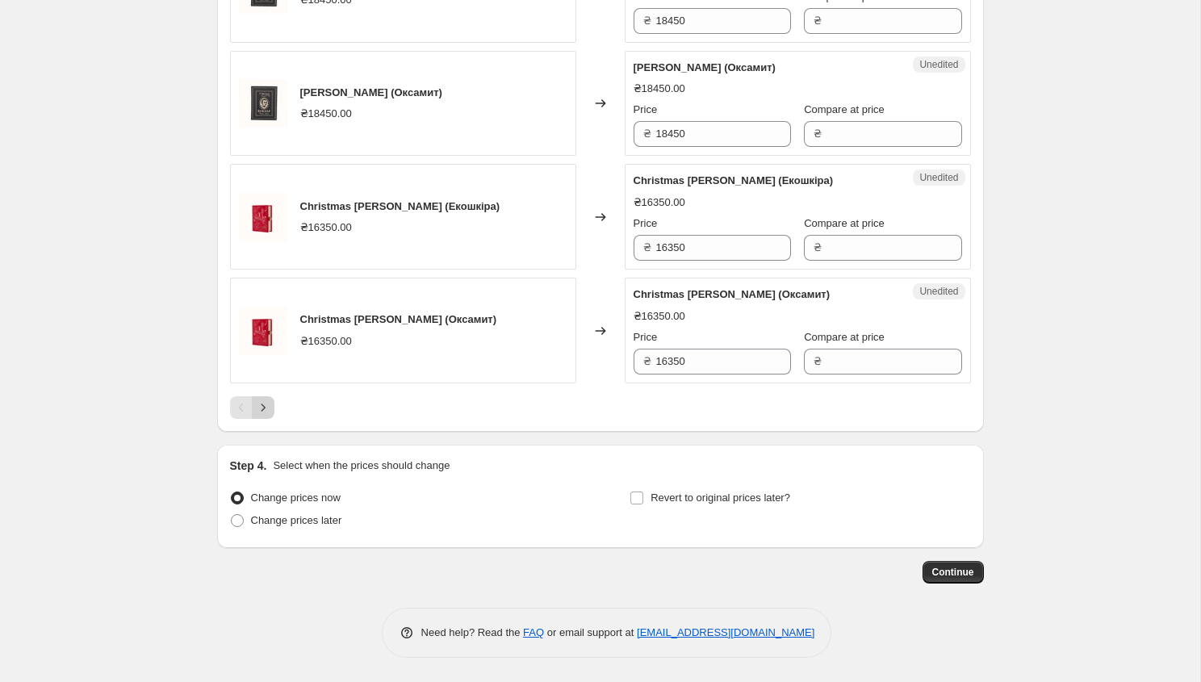
click at [261, 407] on icon "Next" at bounding box center [263, 407] width 16 height 16
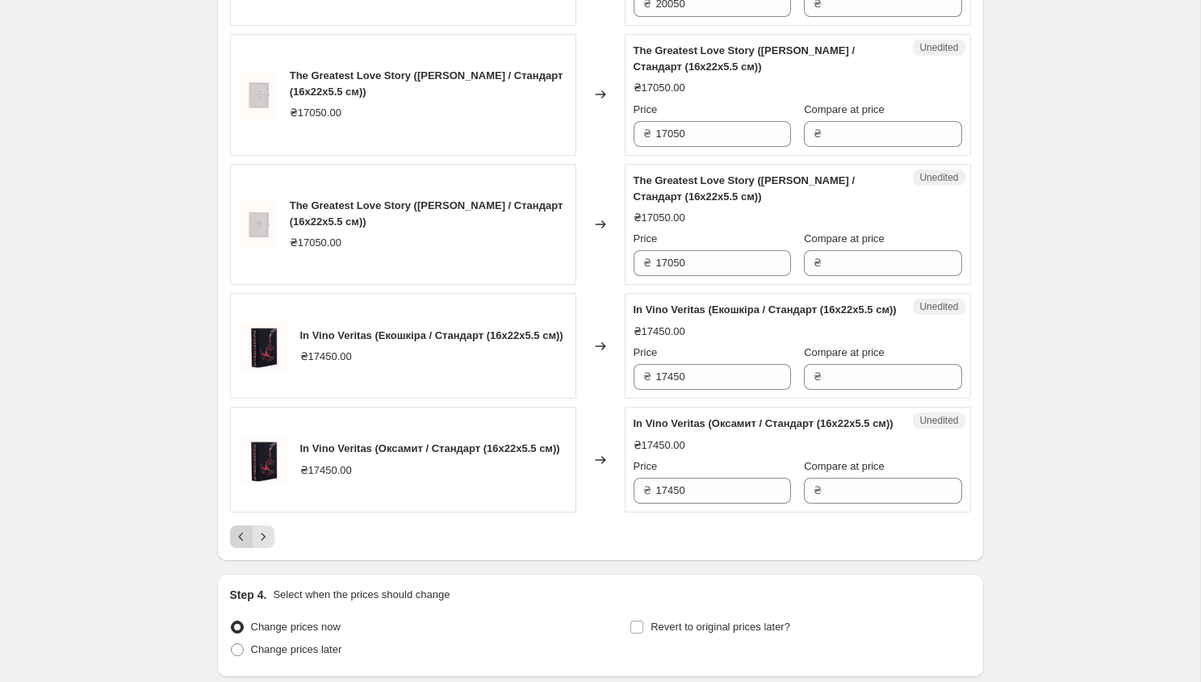
click at [239, 545] on icon "Previous" at bounding box center [241, 536] width 16 height 16
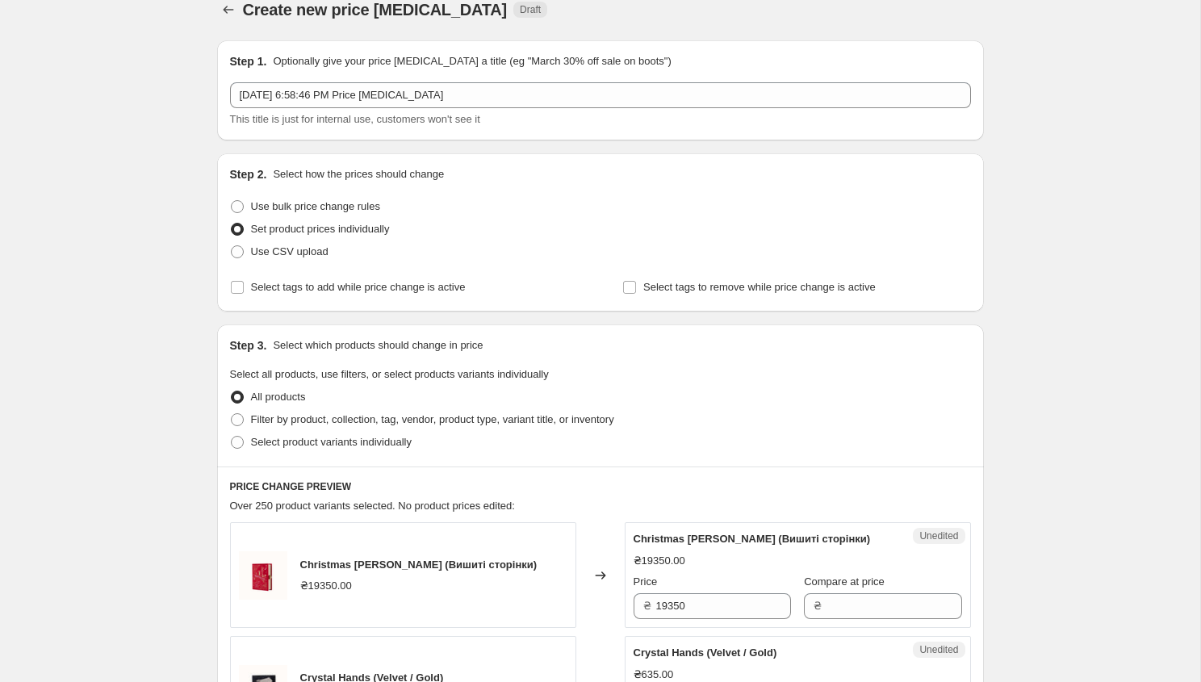
scroll to position [0, 0]
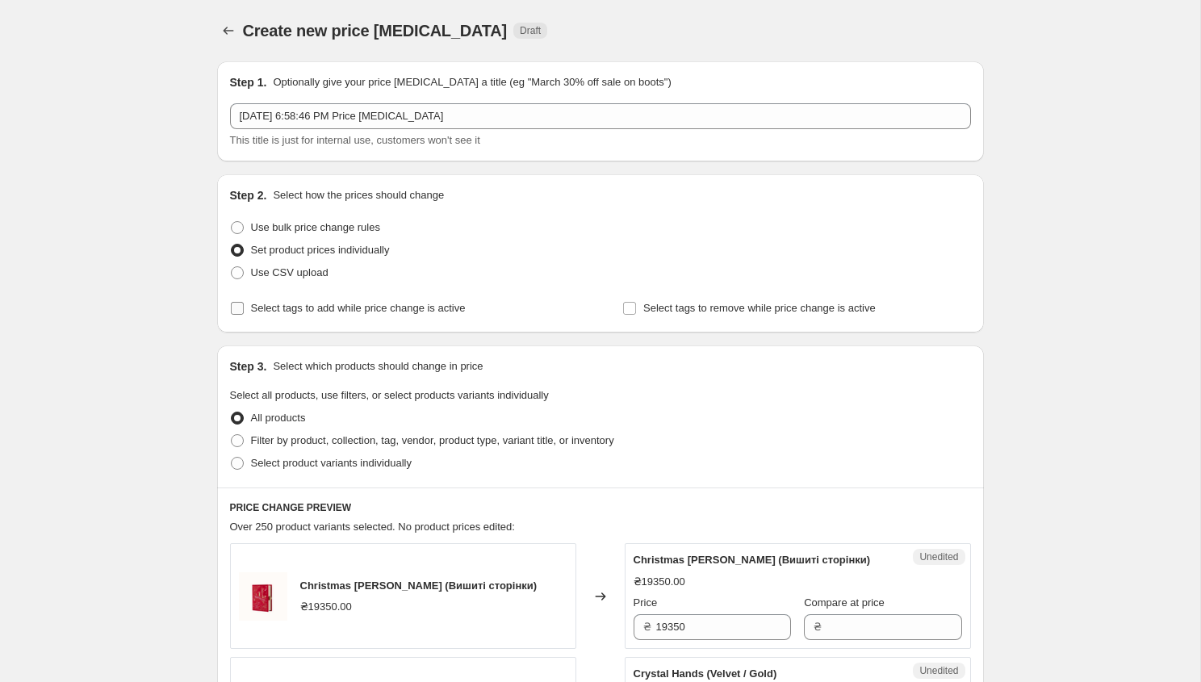
click at [236, 307] on input "Select tags to add while price change is active" at bounding box center [237, 308] width 13 height 13
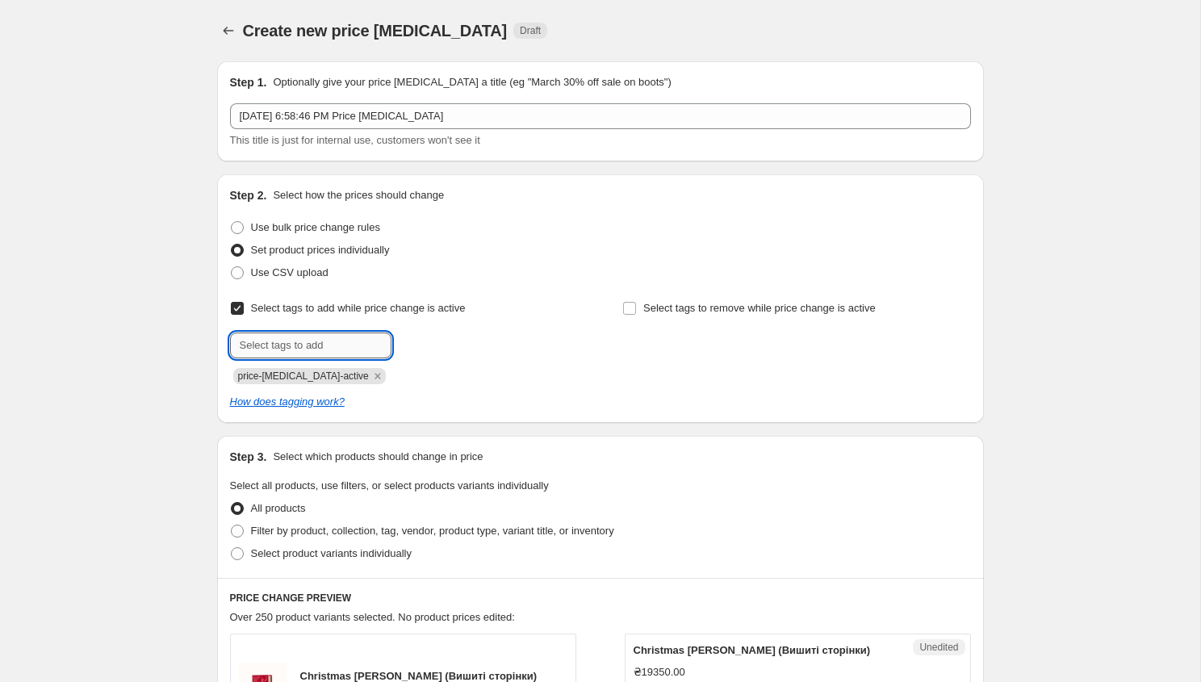
click at [273, 347] on input "text" at bounding box center [310, 345] width 161 height 26
click at [237, 311] on input "Select tags to add while price change is active" at bounding box center [237, 308] width 13 height 13
checkbox input "false"
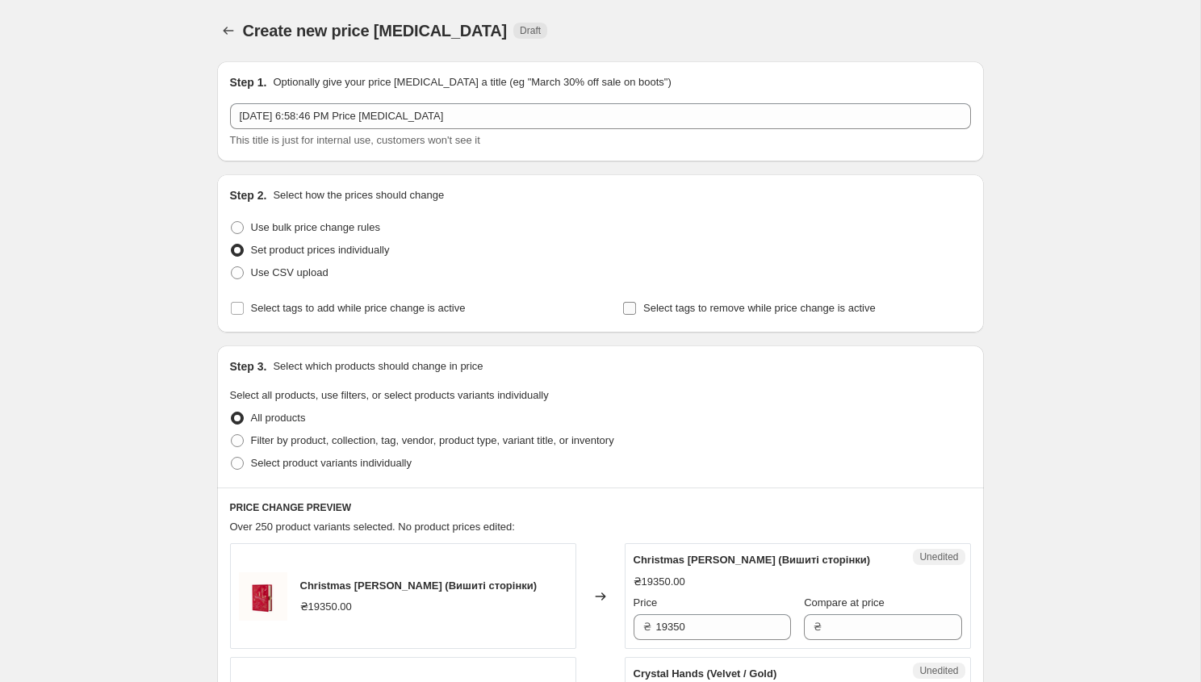
click at [668, 308] on span "Select tags to remove while price change is active" at bounding box center [759, 308] width 232 height 12
click at [636, 308] on input "Select tags to remove while price change is active" at bounding box center [629, 308] width 13 height 13
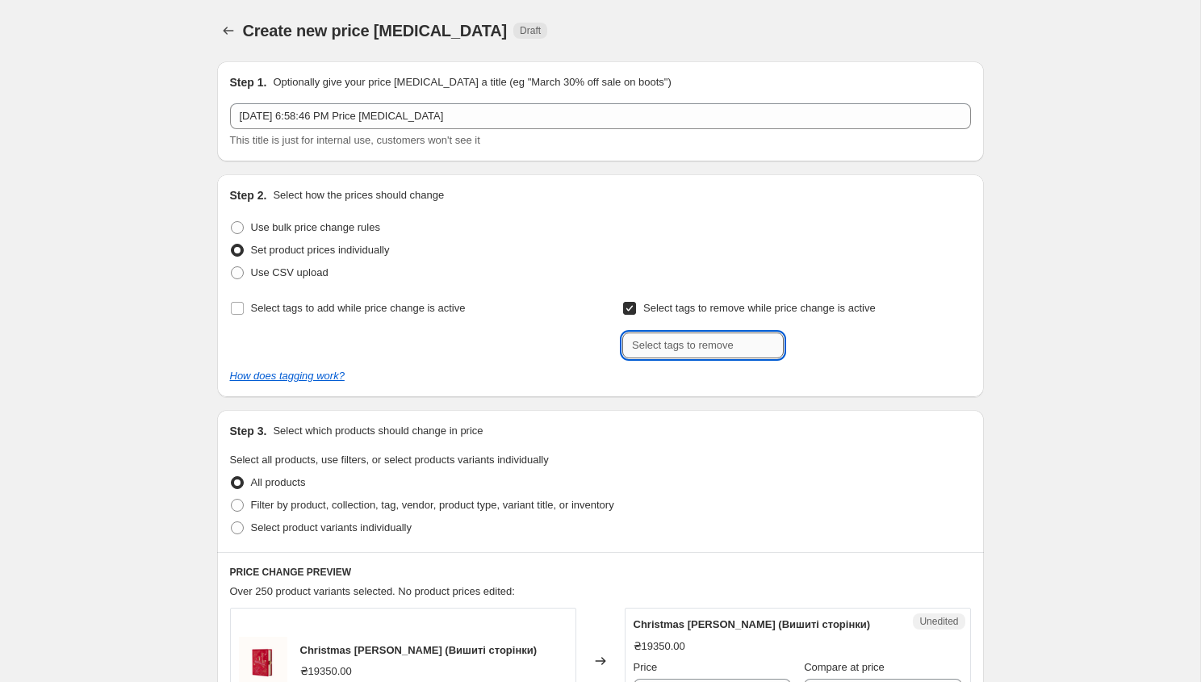
click at [666, 347] on input "text" at bounding box center [702, 345] width 161 height 26
click at [626, 307] on input "Select tags to remove while price change is active" at bounding box center [629, 308] width 13 height 13
checkbox input "false"
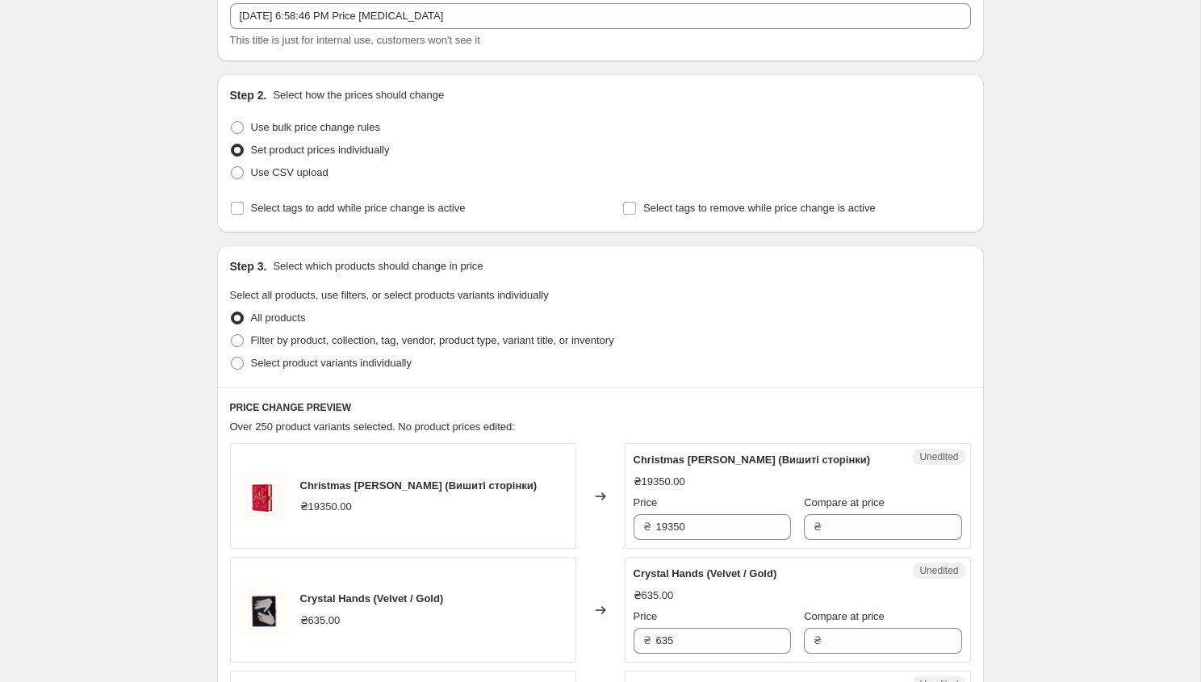
scroll to position [137, 0]
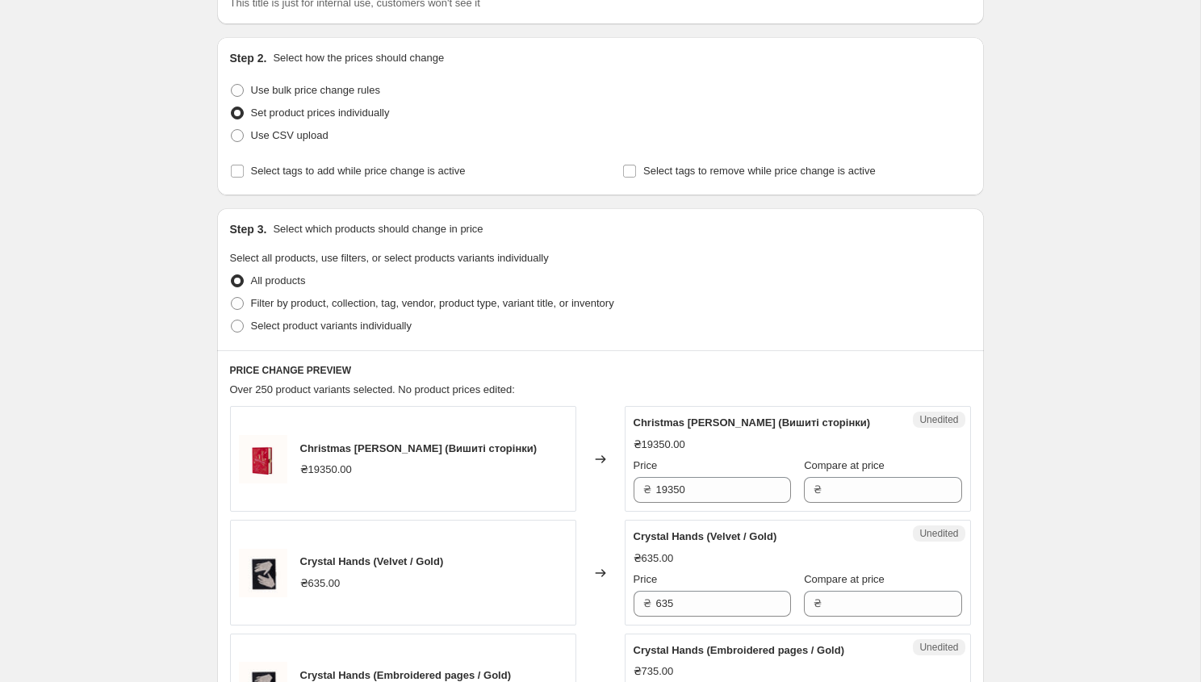
click at [296, 368] on h6 "PRICE CHANGE PREVIEW" at bounding box center [600, 370] width 741 height 13
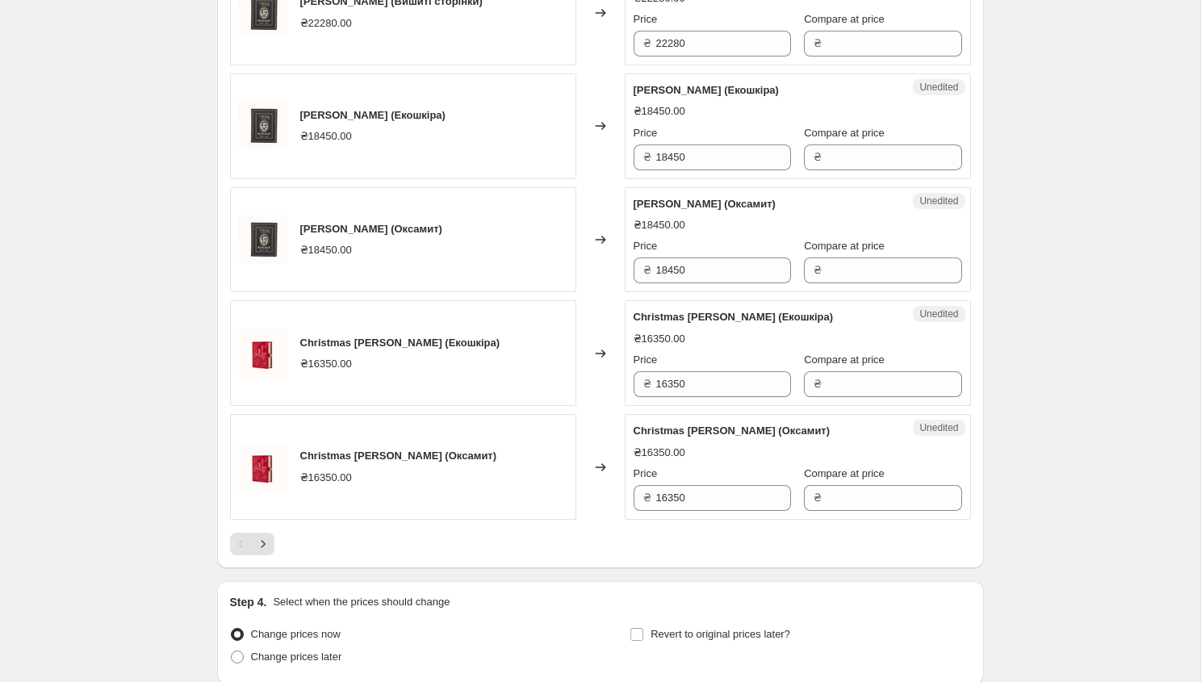
scroll to position [2585, 0]
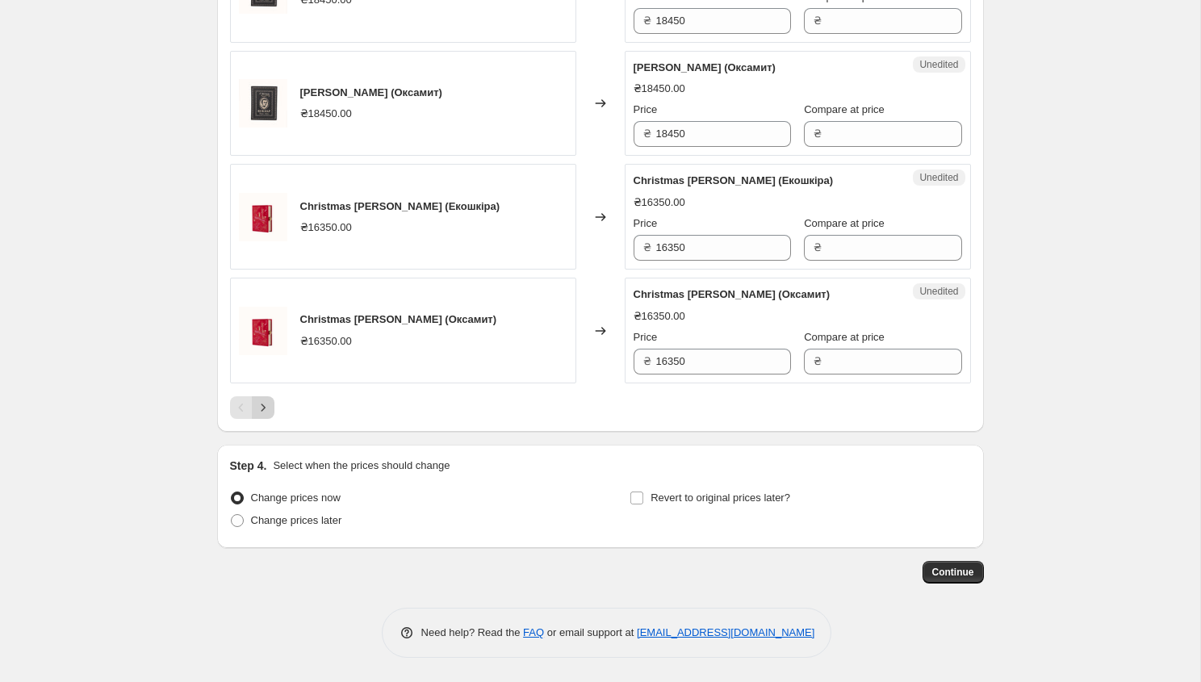
click at [258, 408] on icon "Next" at bounding box center [263, 407] width 16 height 16
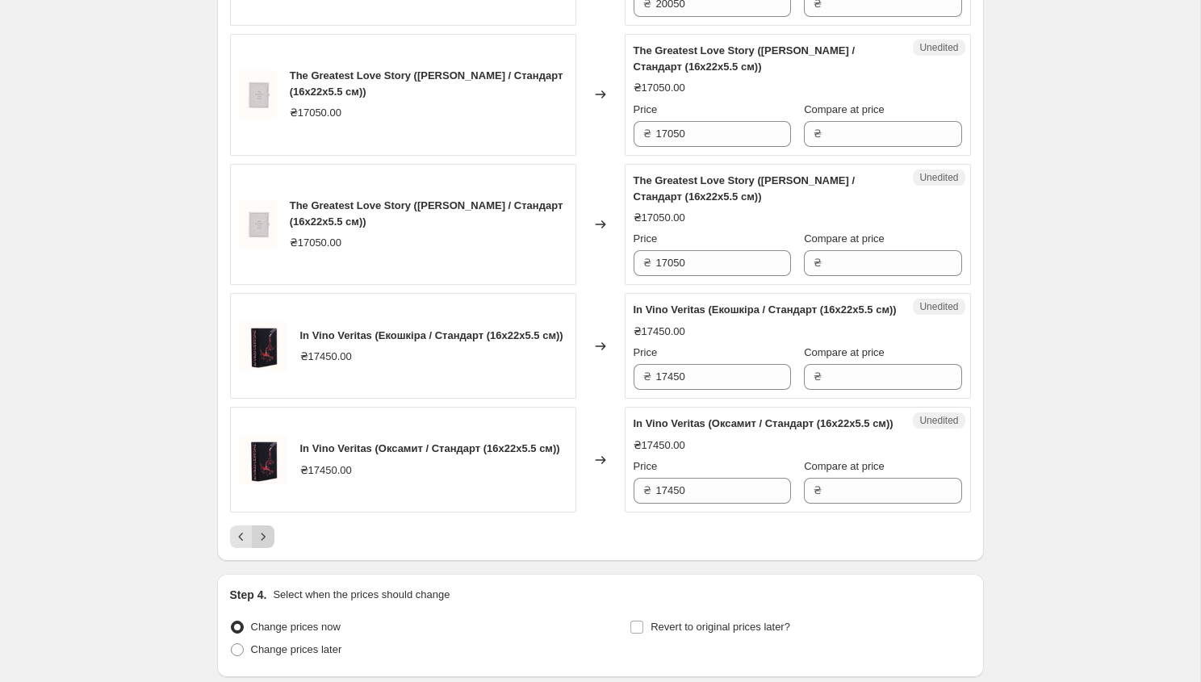
click at [261, 545] on icon "Next" at bounding box center [263, 536] width 16 height 16
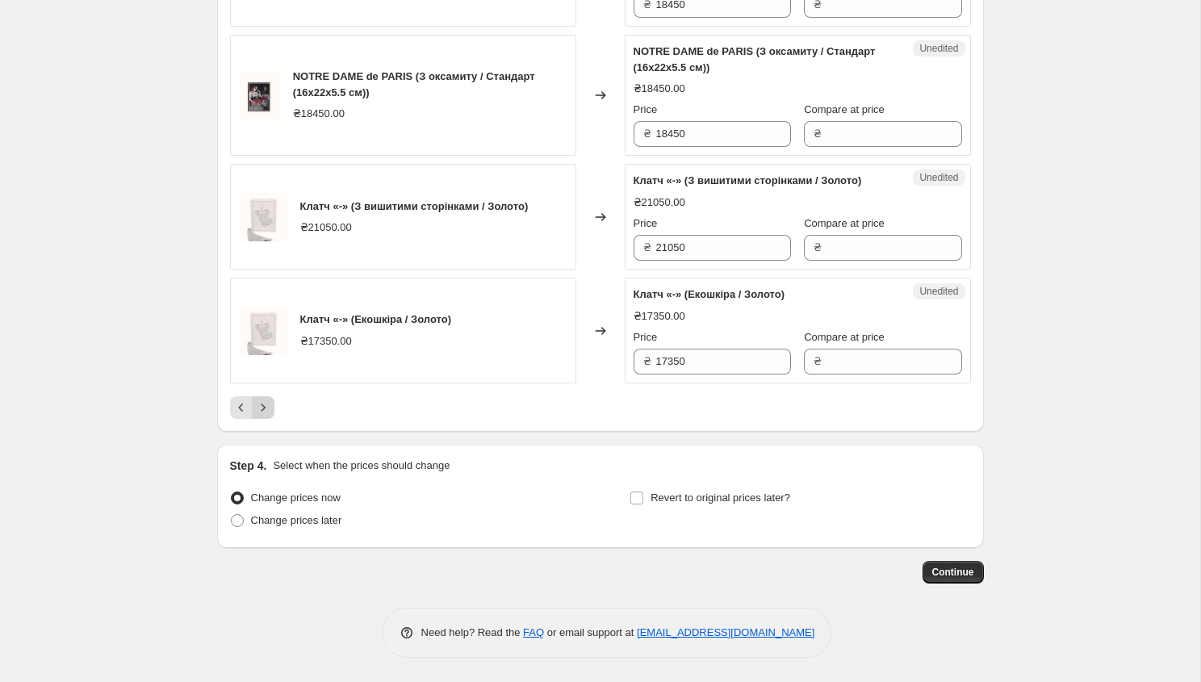
click at [264, 411] on icon "Next" at bounding box center [263, 406] width 4 height 7
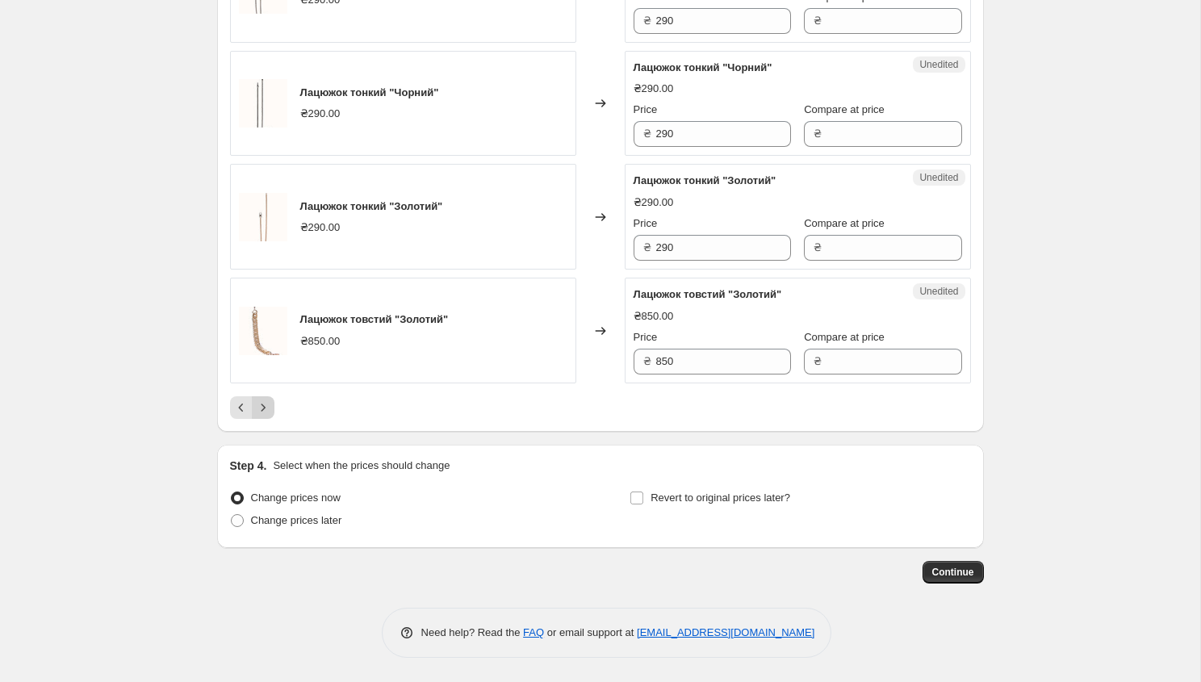
click at [264, 411] on icon "Next" at bounding box center [263, 407] width 16 height 16
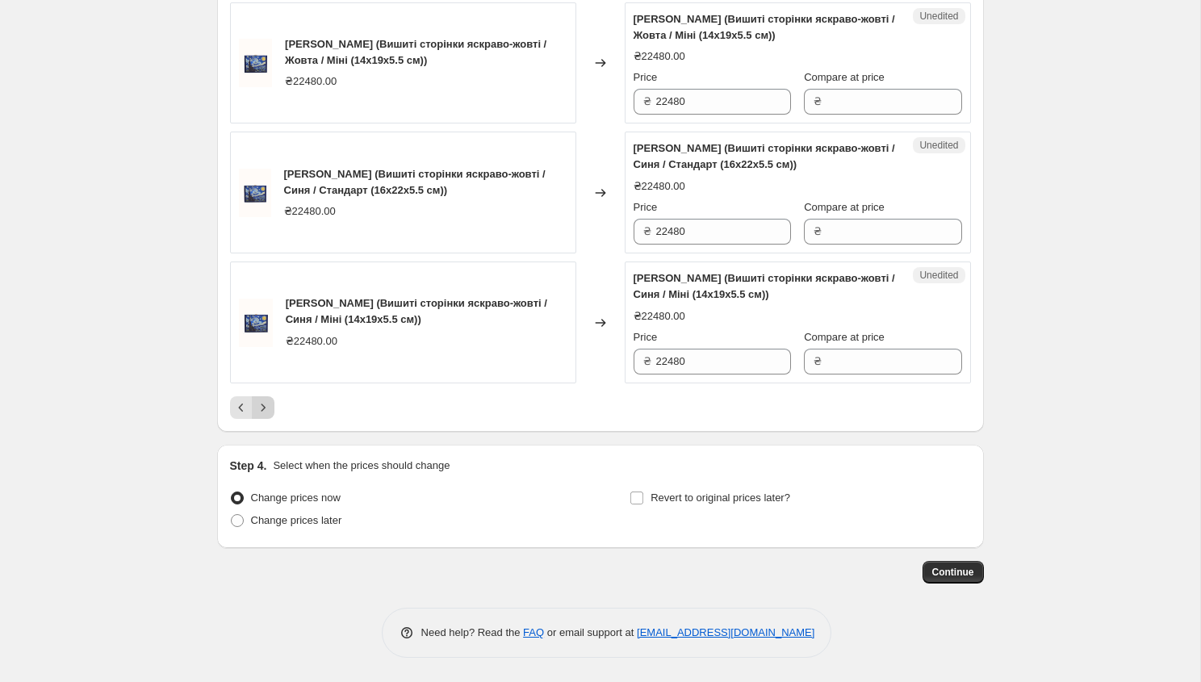
click at [264, 411] on icon "Next" at bounding box center [263, 407] width 16 height 16
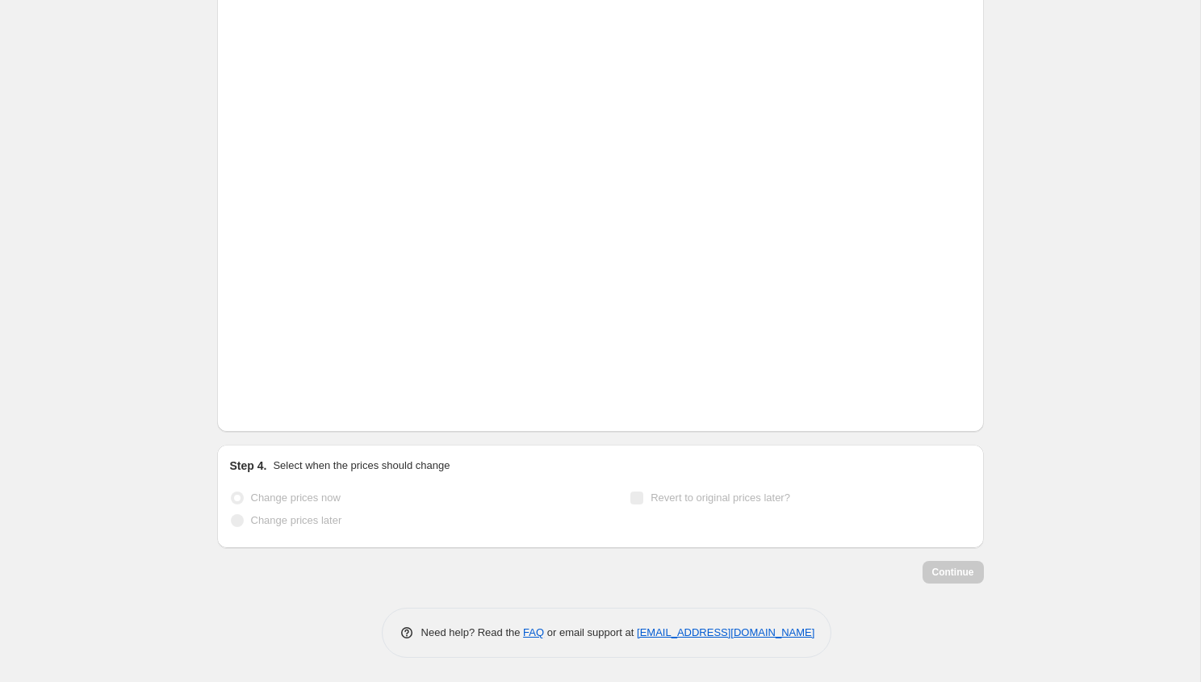
scroll to position [2520, 0]
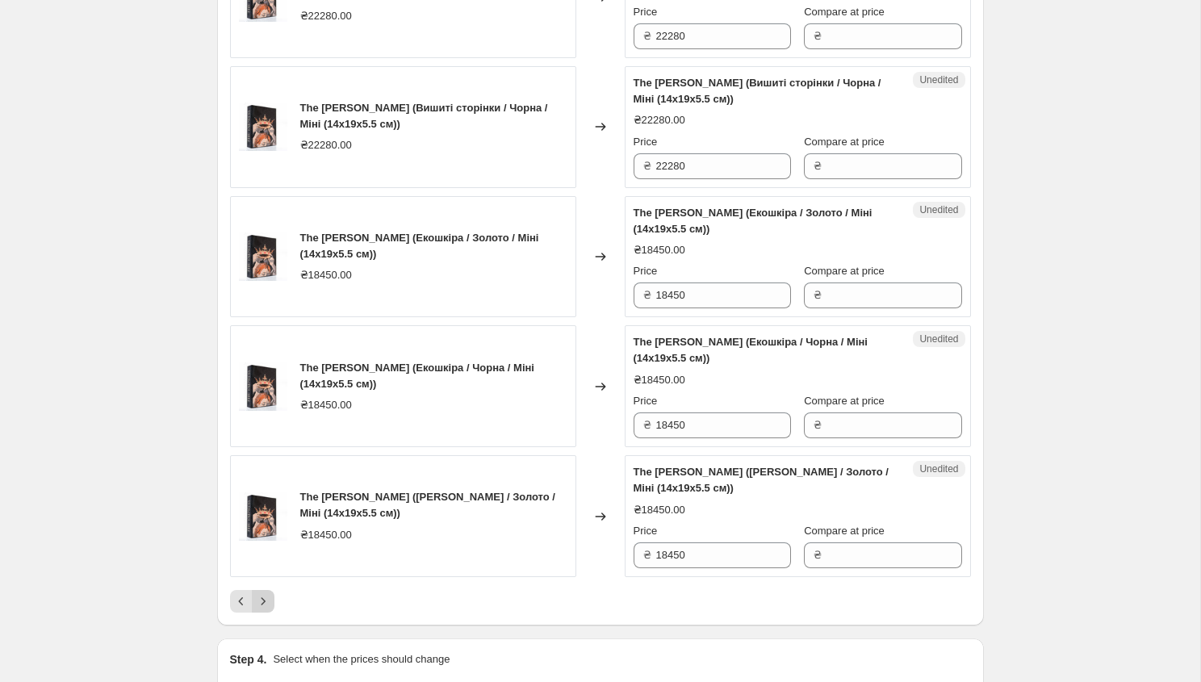
click at [262, 609] on icon "Next" at bounding box center [263, 601] width 16 height 16
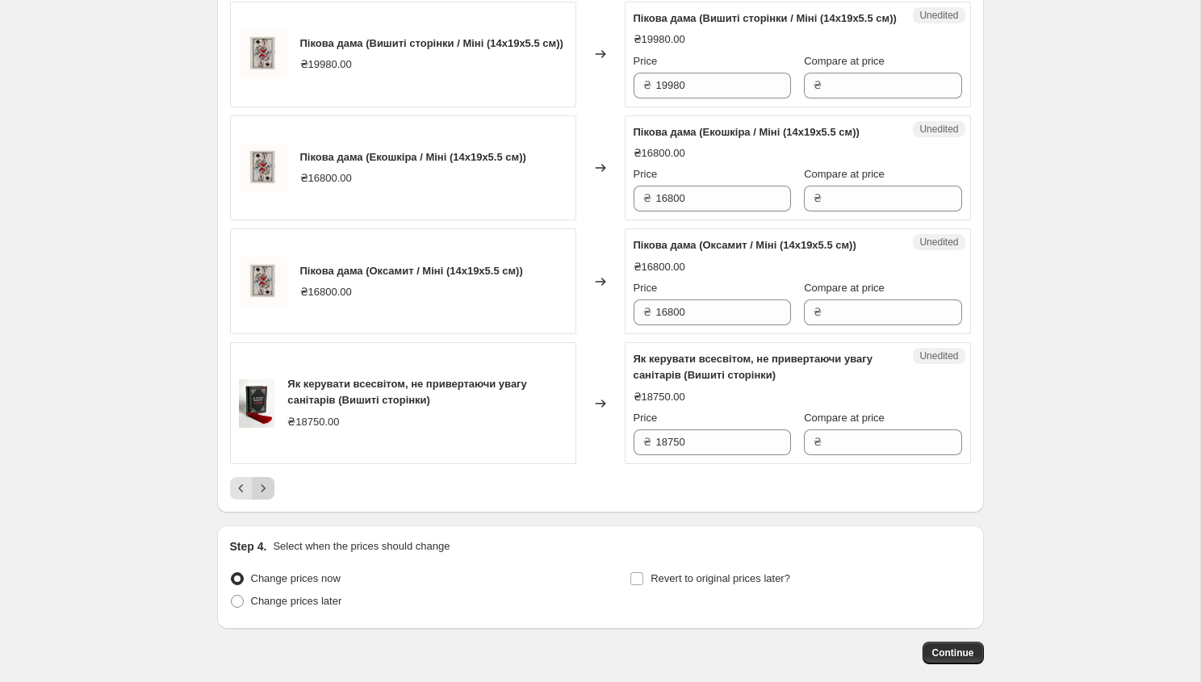
click at [269, 499] on button "Next" at bounding box center [263, 488] width 23 height 23
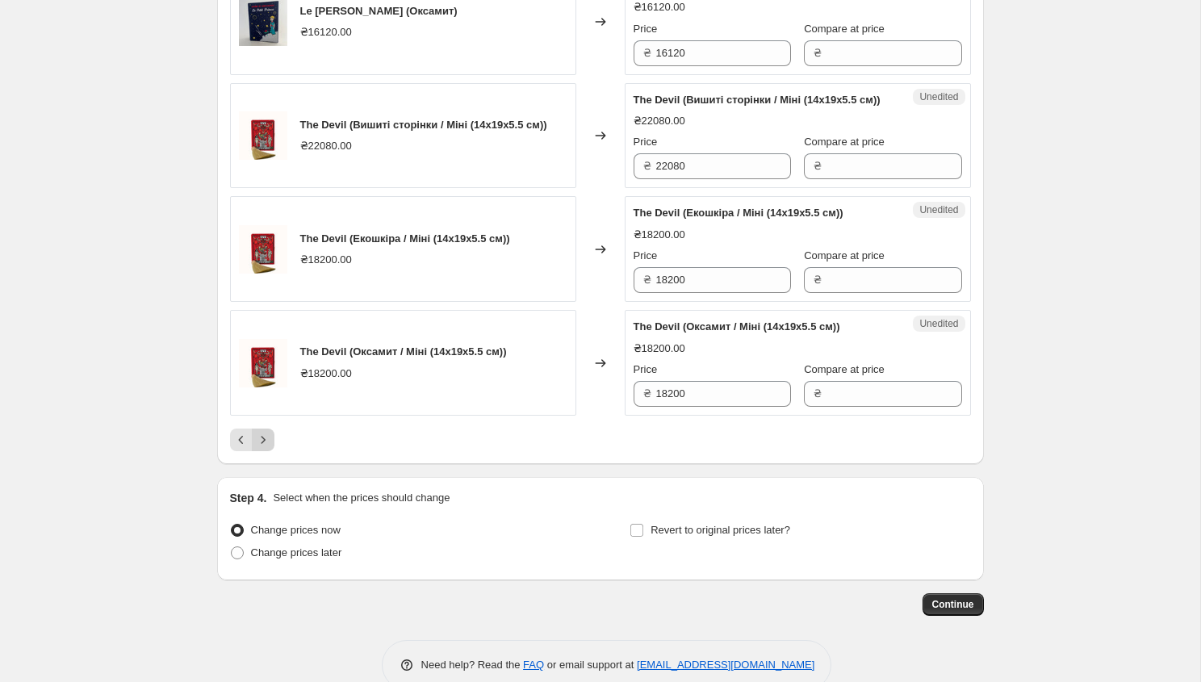
scroll to position [2472, 0]
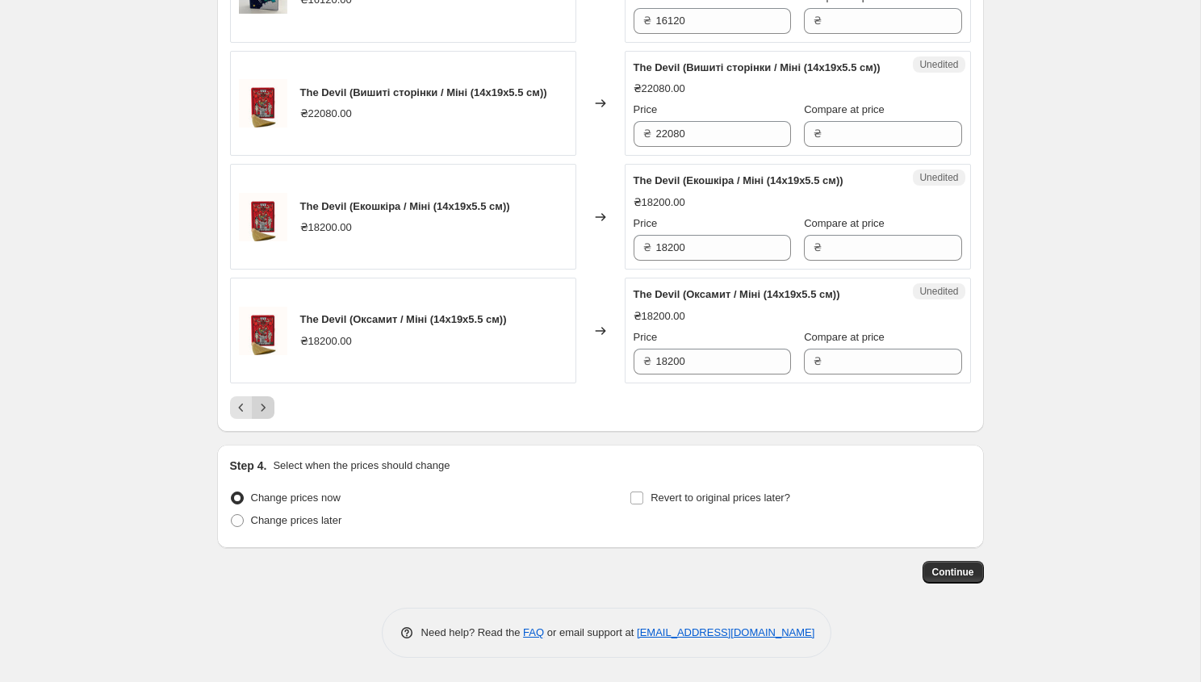
click at [262, 406] on icon "Next" at bounding box center [263, 407] width 16 height 16
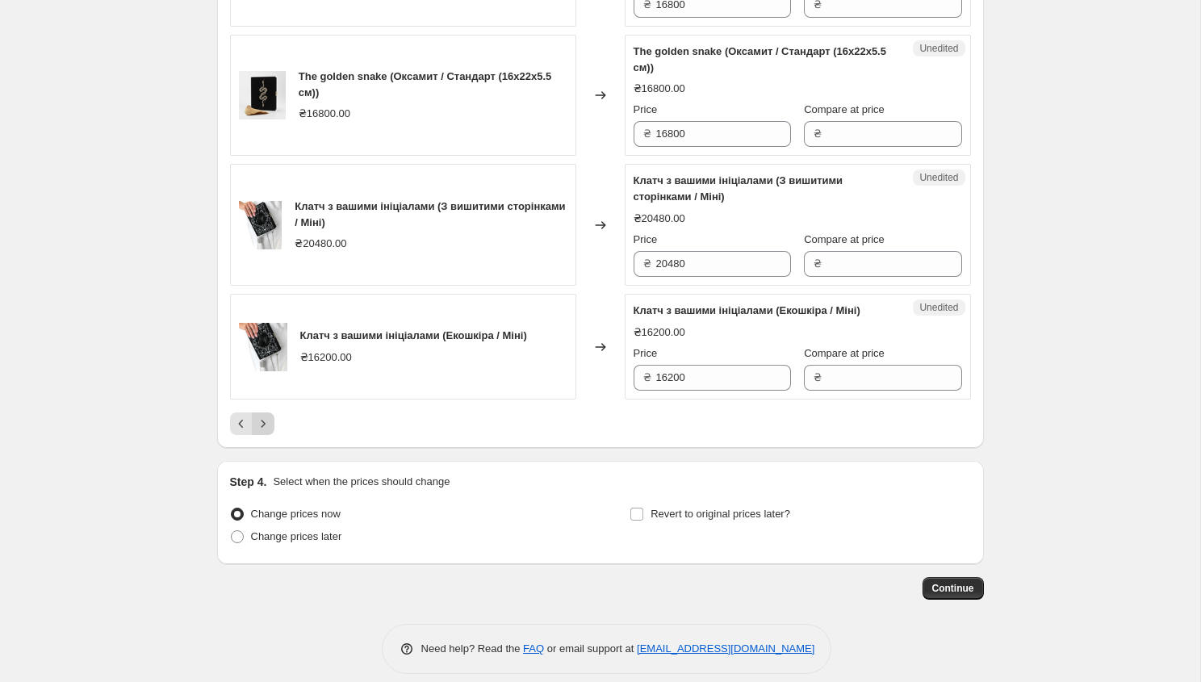
click at [265, 421] on icon "Next" at bounding box center [263, 424] width 16 height 16
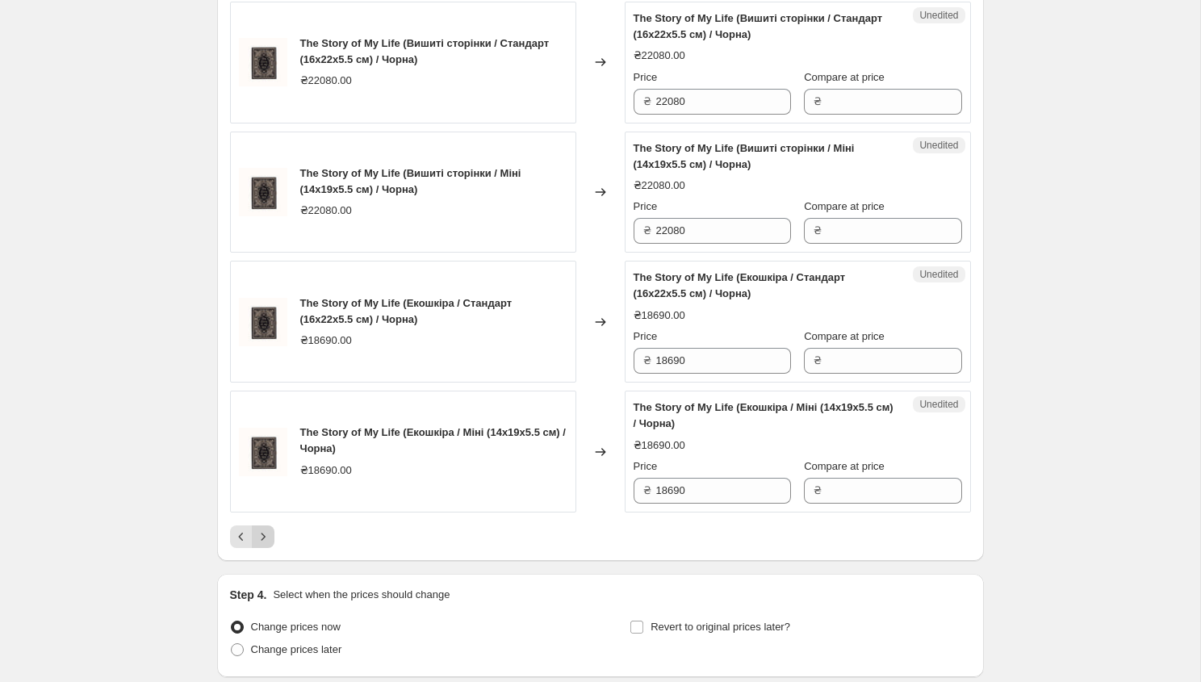
click at [264, 548] on button "Next" at bounding box center [263, 536] width 23 height 23
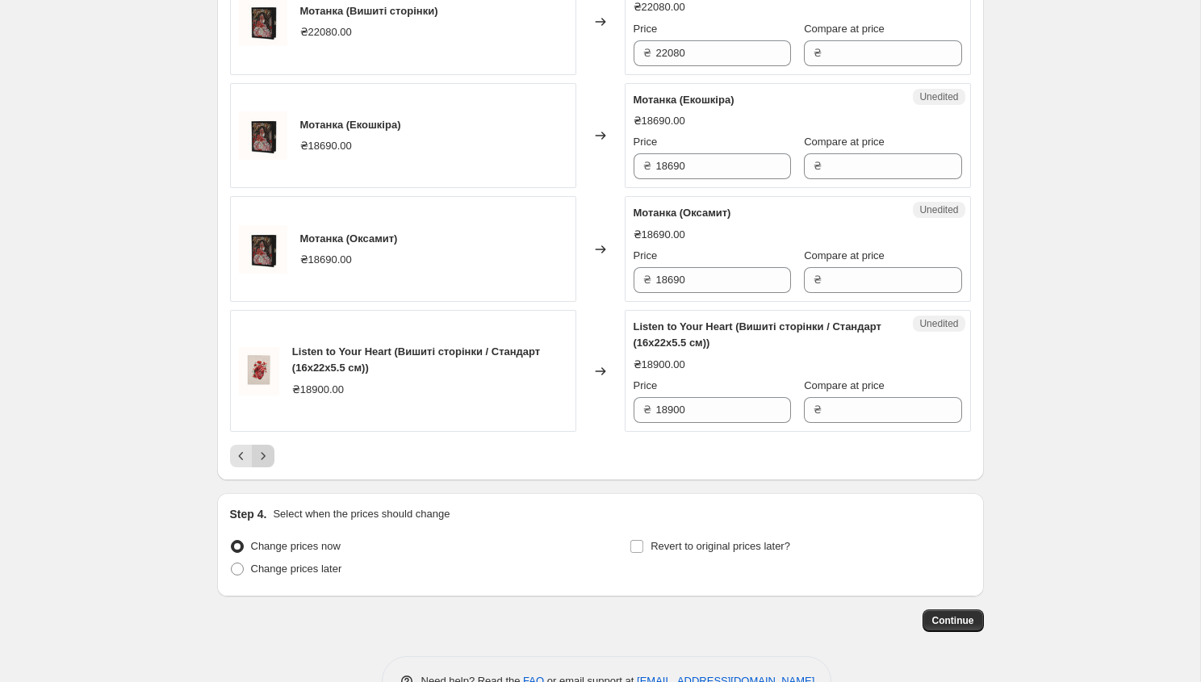
click at [266, 464] on icon "Next" at bounding box center [263, 456] width 16 height 16
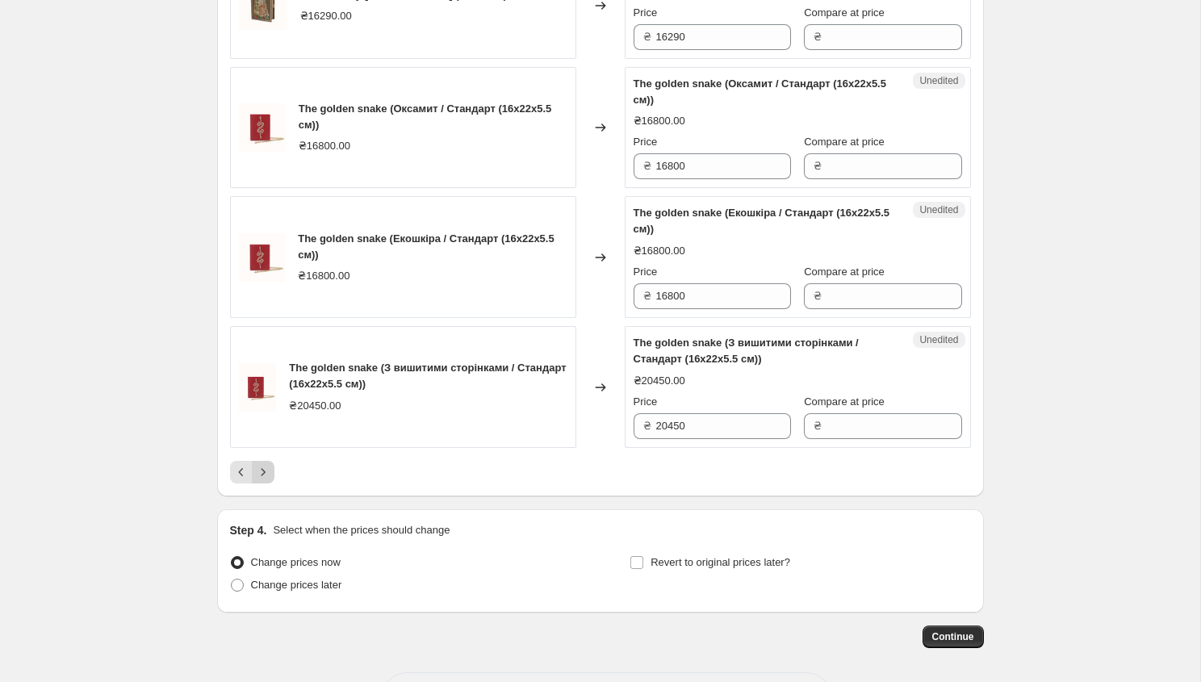
click at [264, 475] on icon "Next" at bounding box center [263, 471] width 4 height 7
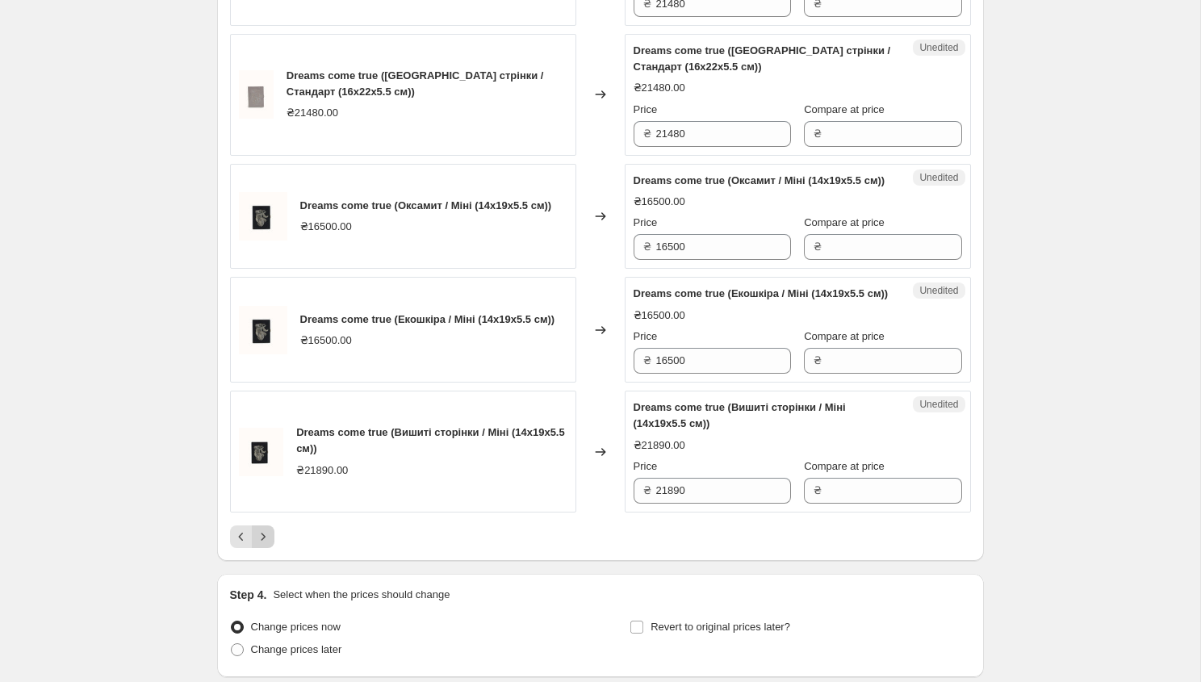
click at [261, 545] on icon "Next" at bounding box center [263, 536] width 16 height 16
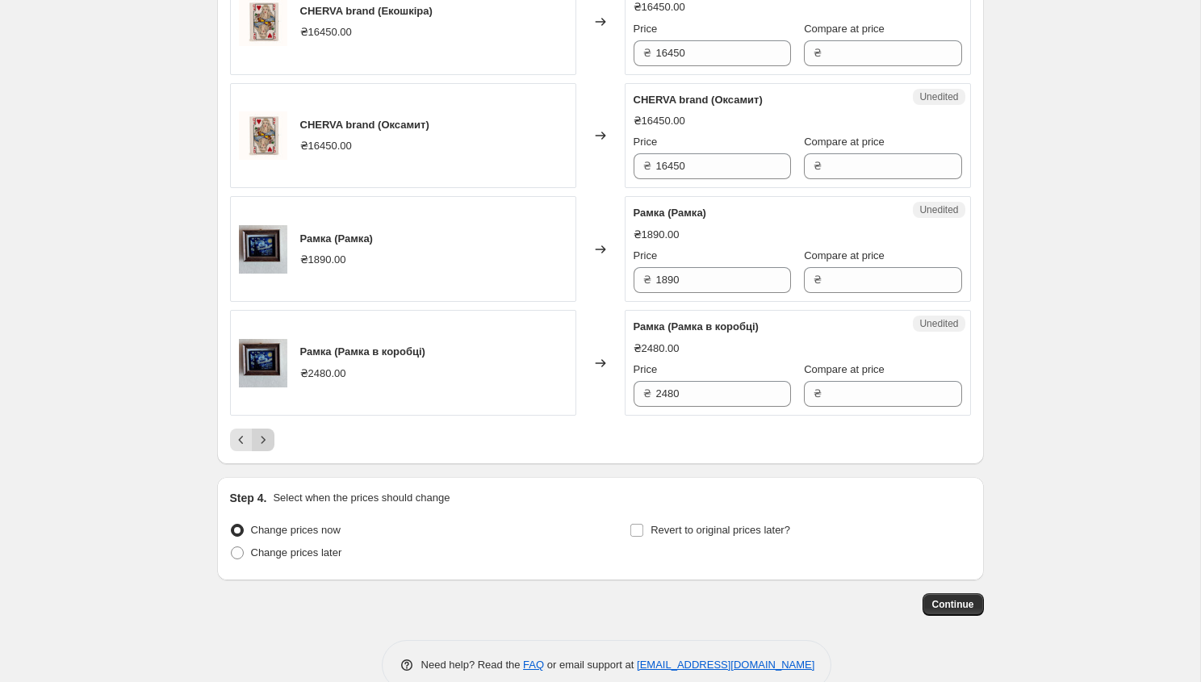
click at [262, 448] on icon "Next" at bounding box center [263, 440] width 16 height 16
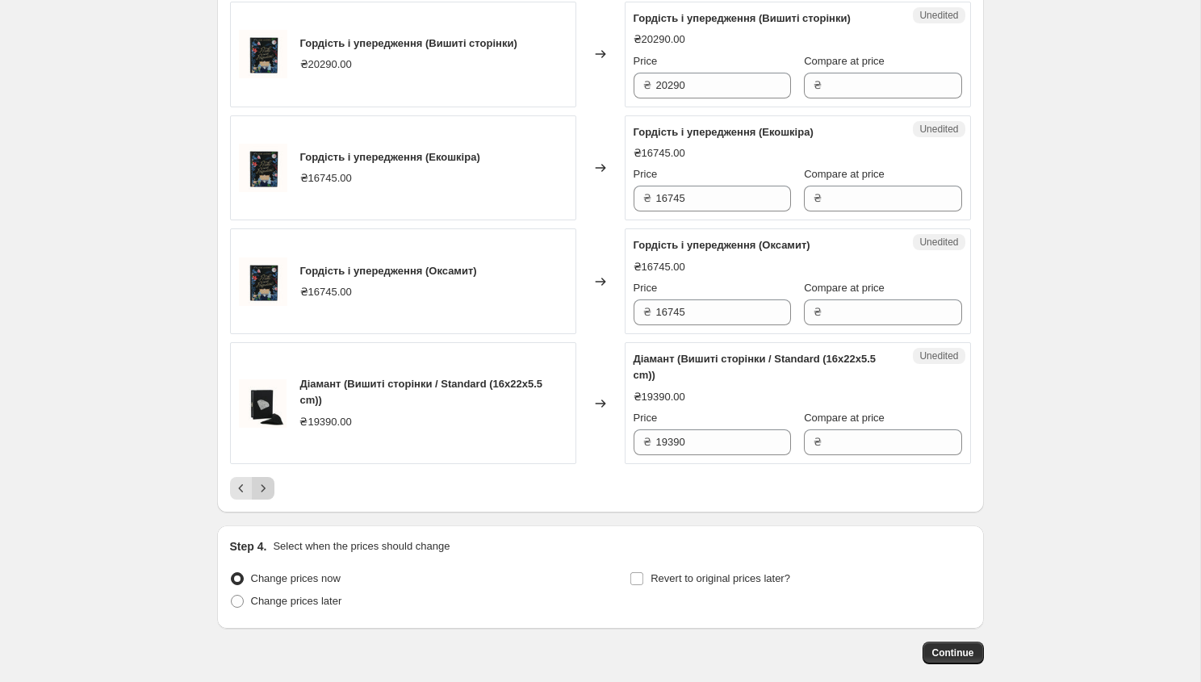
click at [261, 496] on icon "Next" at bounding box center [263, 488] width 16 height 16
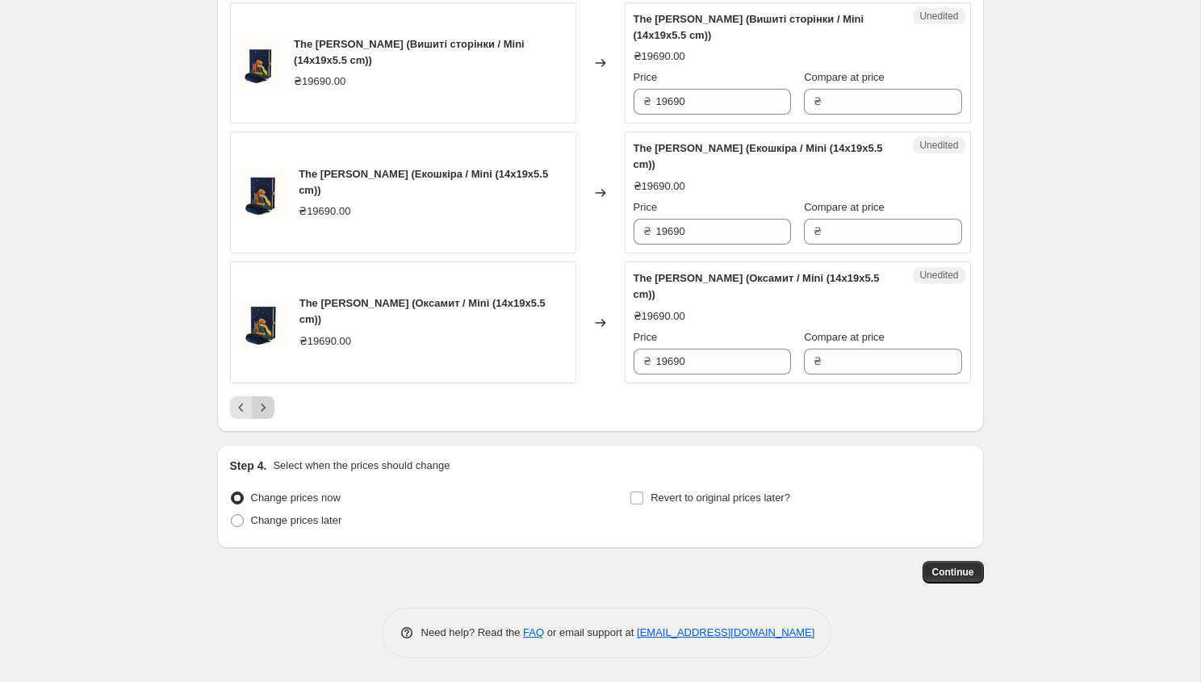
click at [267, 419] on button "Next" at bounding box center [263, 407] width 23 height 23
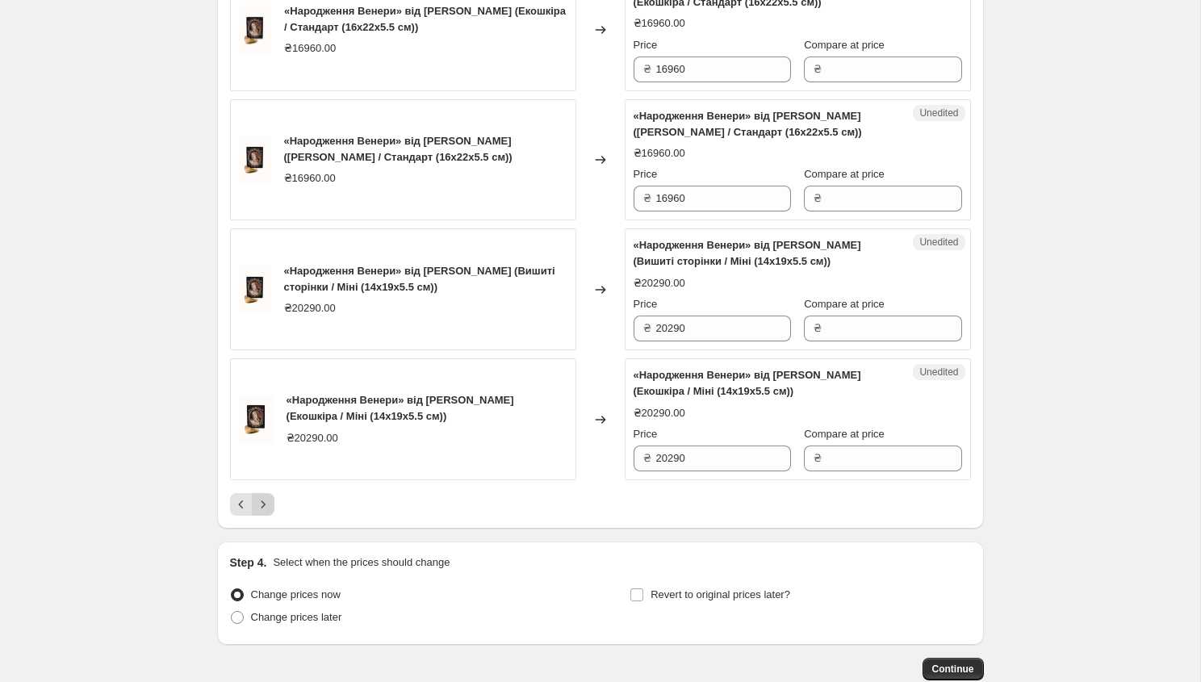
click at [261, 516] on button "Next" at bounding box center [263, 504] width 23 height 23
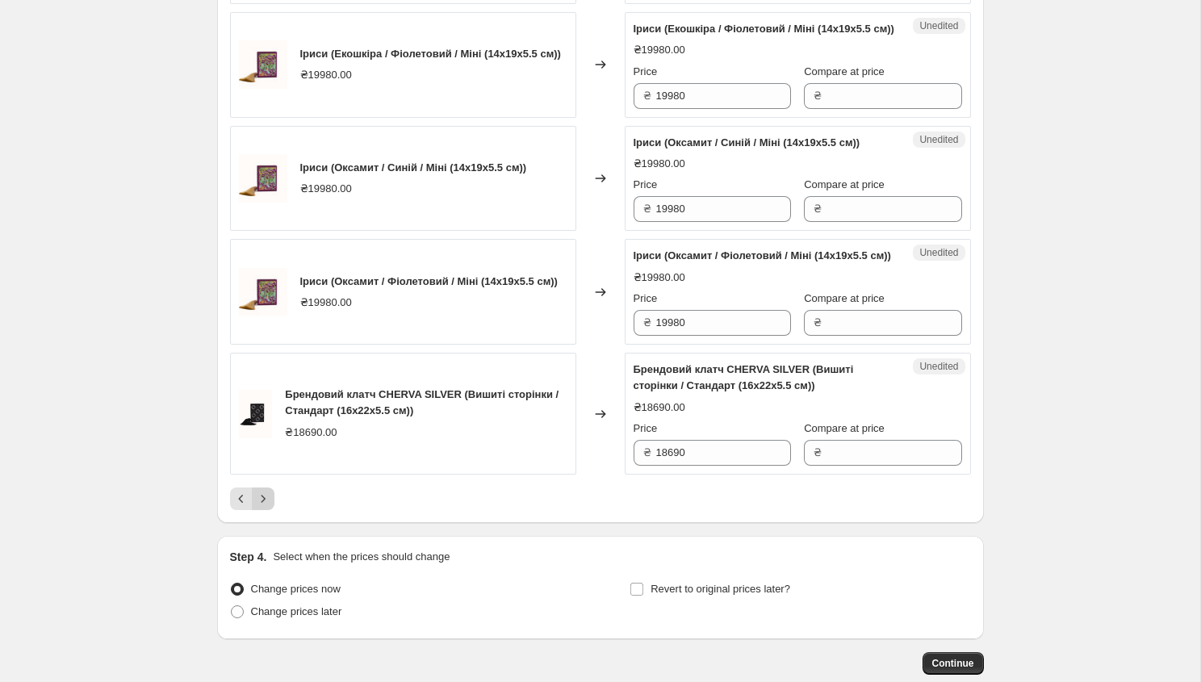
click at [263, 502] on icon "Next" at bounding box center [263, 498] width 4 height 7
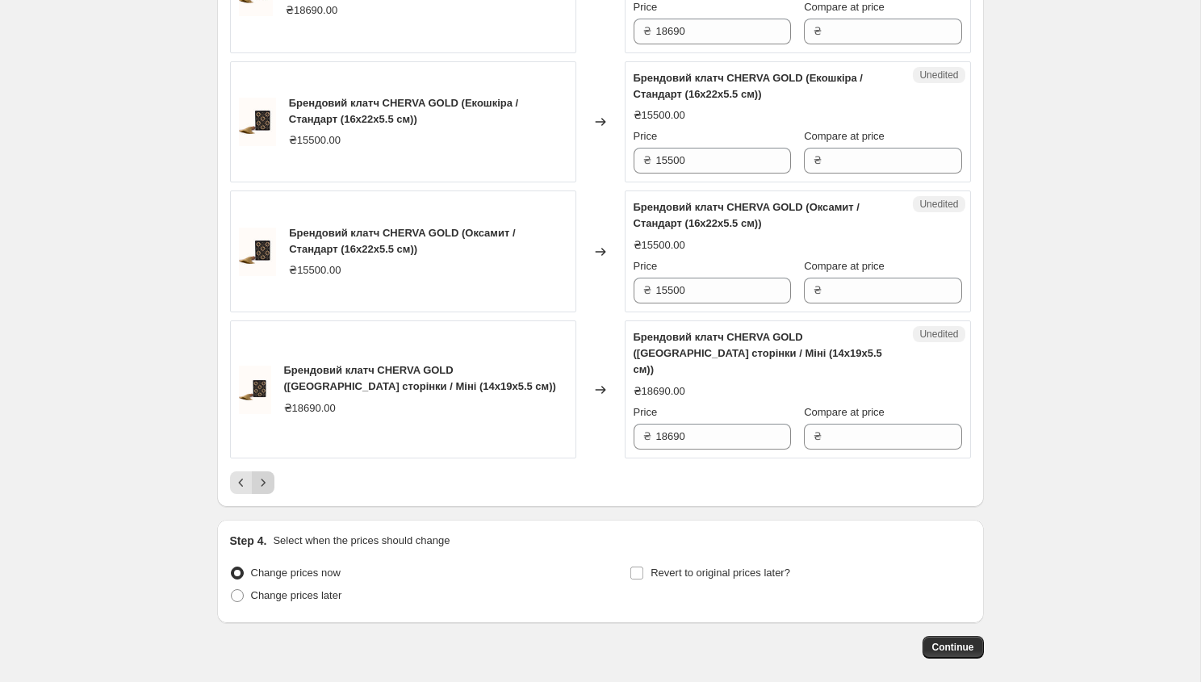
click at [265, 491] on icon "Next" at bounding box center [263, 482] width 16 height 16
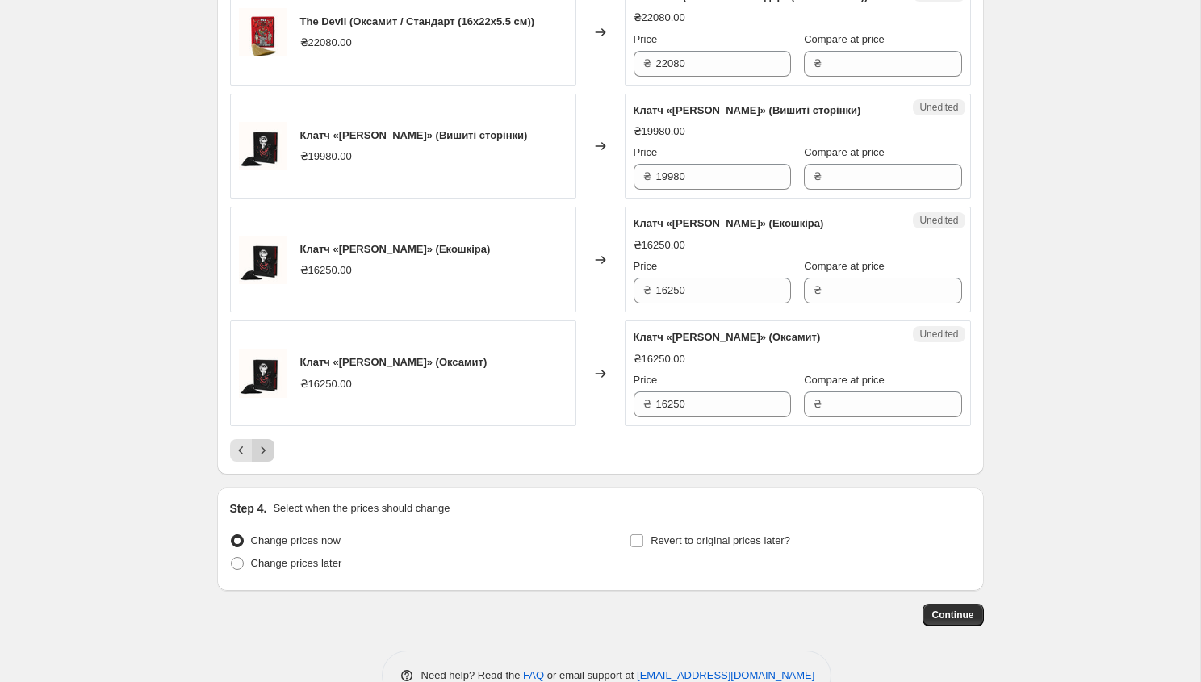
click at [258, 458] on icon "Next" at bounding box center [263, 450] width 16 height 16
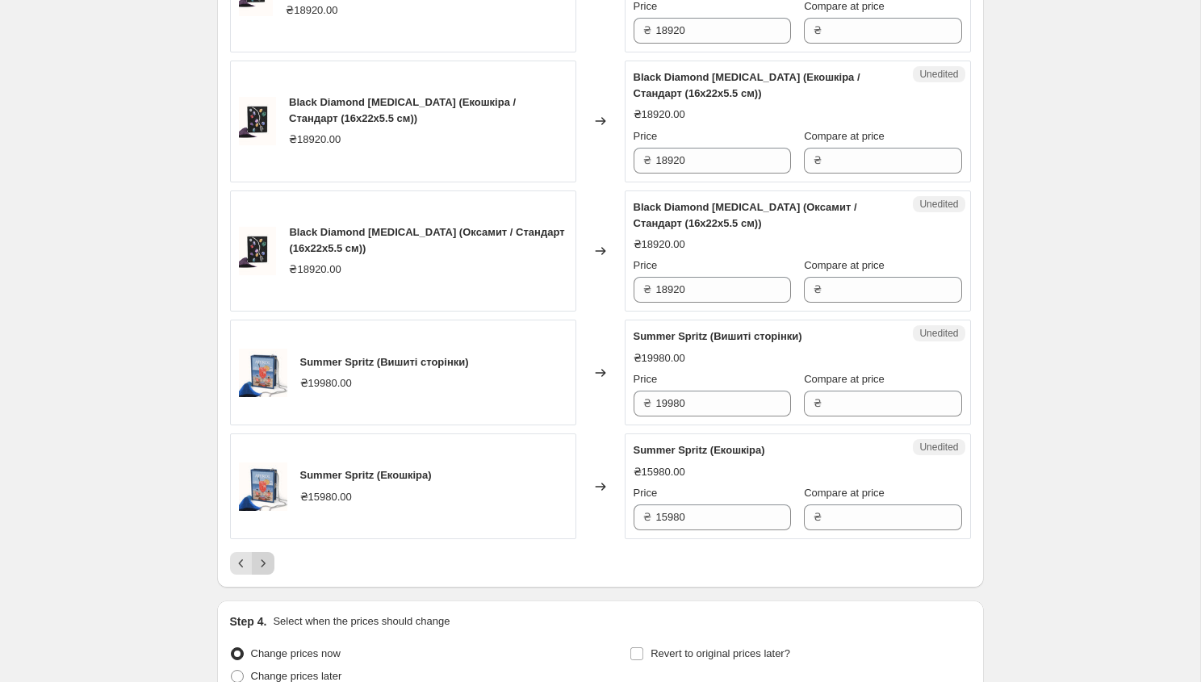
click at [261, 562] on icon "Next" at bounding box center [263, 563] width 16 height 16
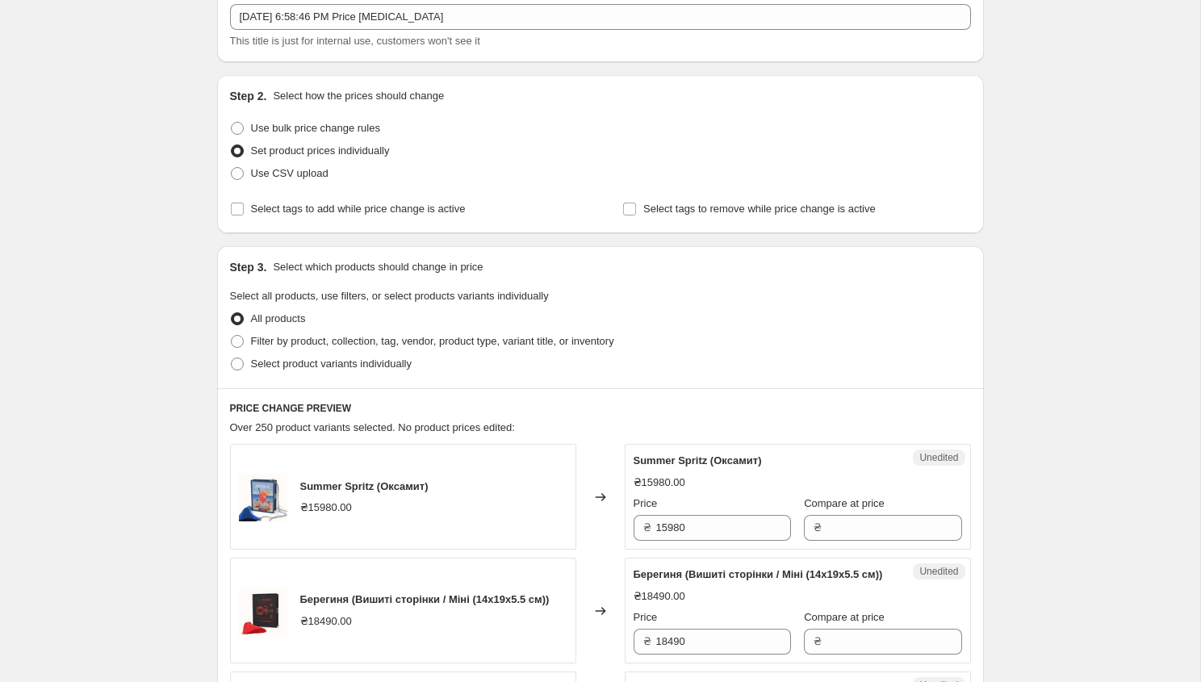
scroll to position [123, 0]
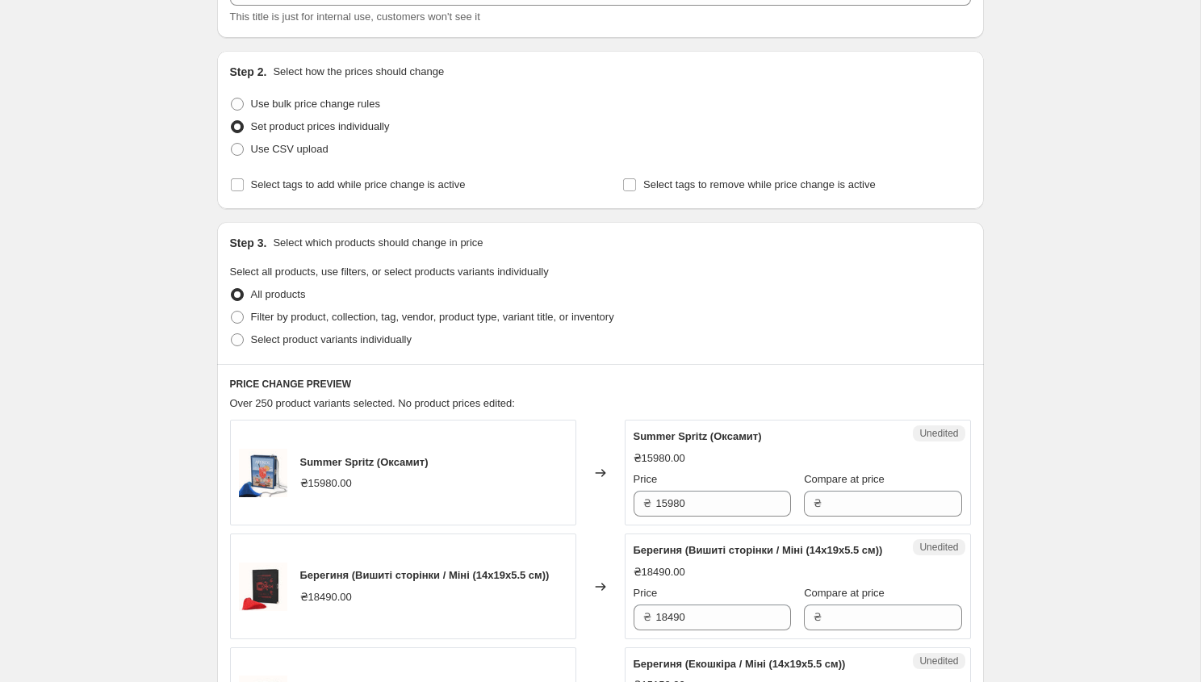
click at [386, 469] on div "Summer Spritz (Оксамит)" at bounding box center [364, 462] width 128 height 16
click at [925, 434] on span "Unedited" at bounding box center [938, 433] width 39 height 13
click at [850, 495] on input "Compare at price" at bounding box center [893, 504] width 135 height 26
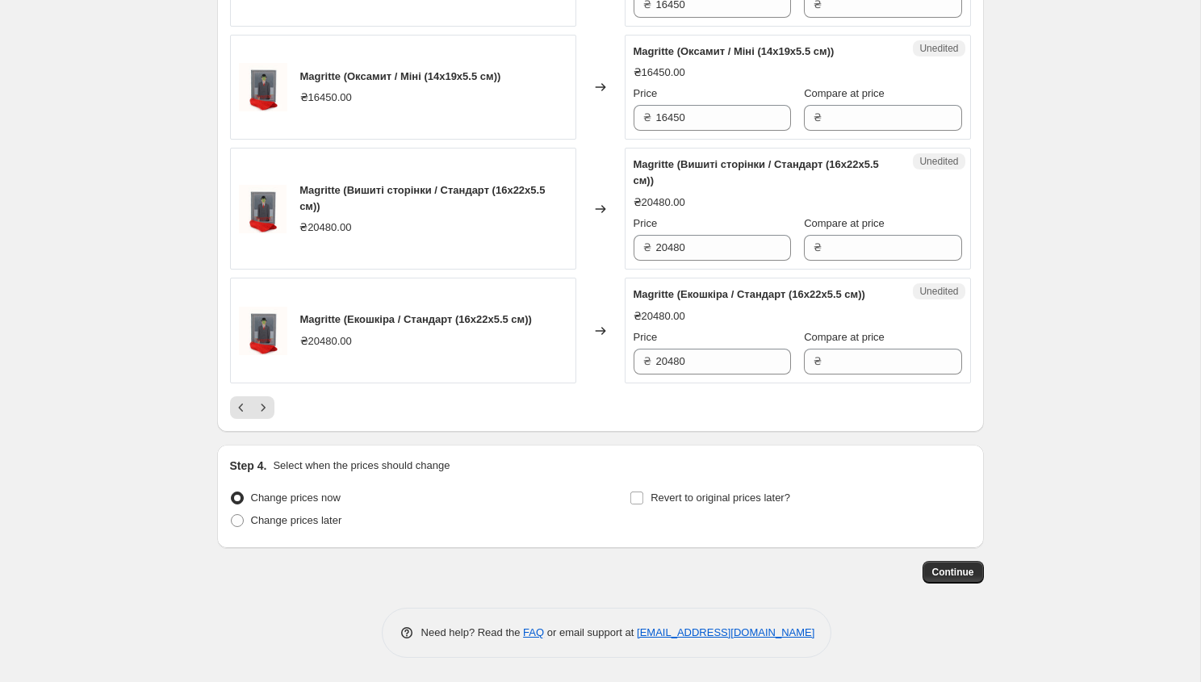
scroll to position [2601, 0]
click at [241, 406] on icon "Previous" at bounding box center [241, 407] width 16 height 16
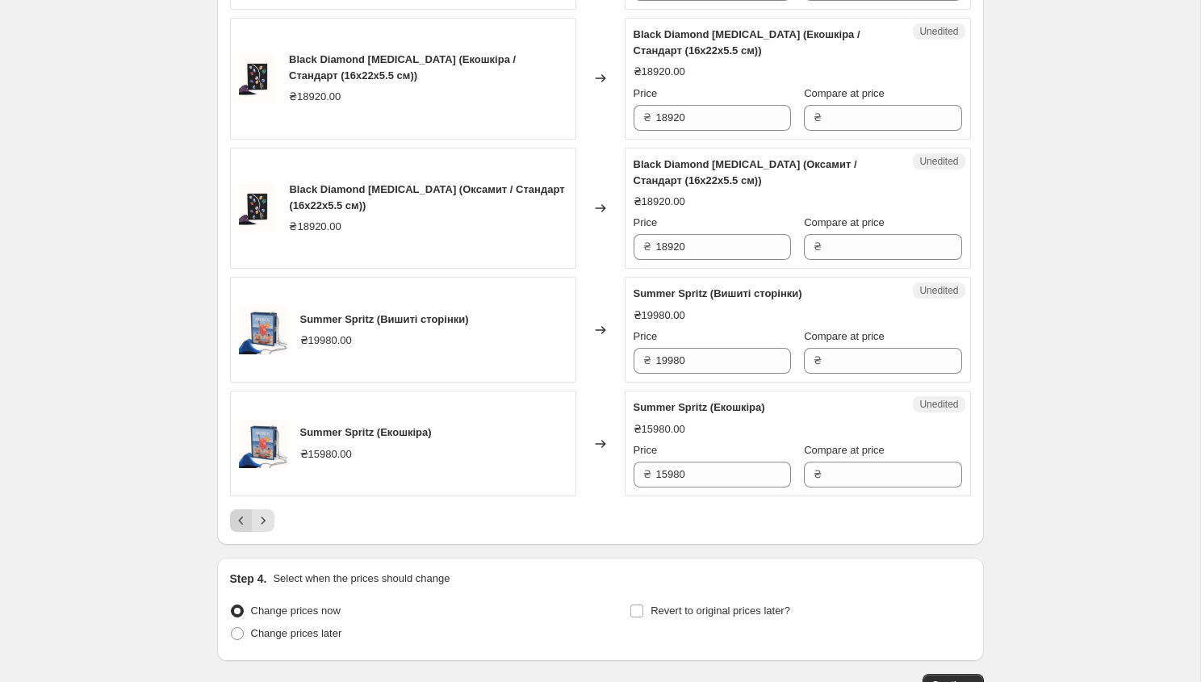
click at [238, 524] on icon "Previous" at bounding box center [241, 520] width 16 height 16
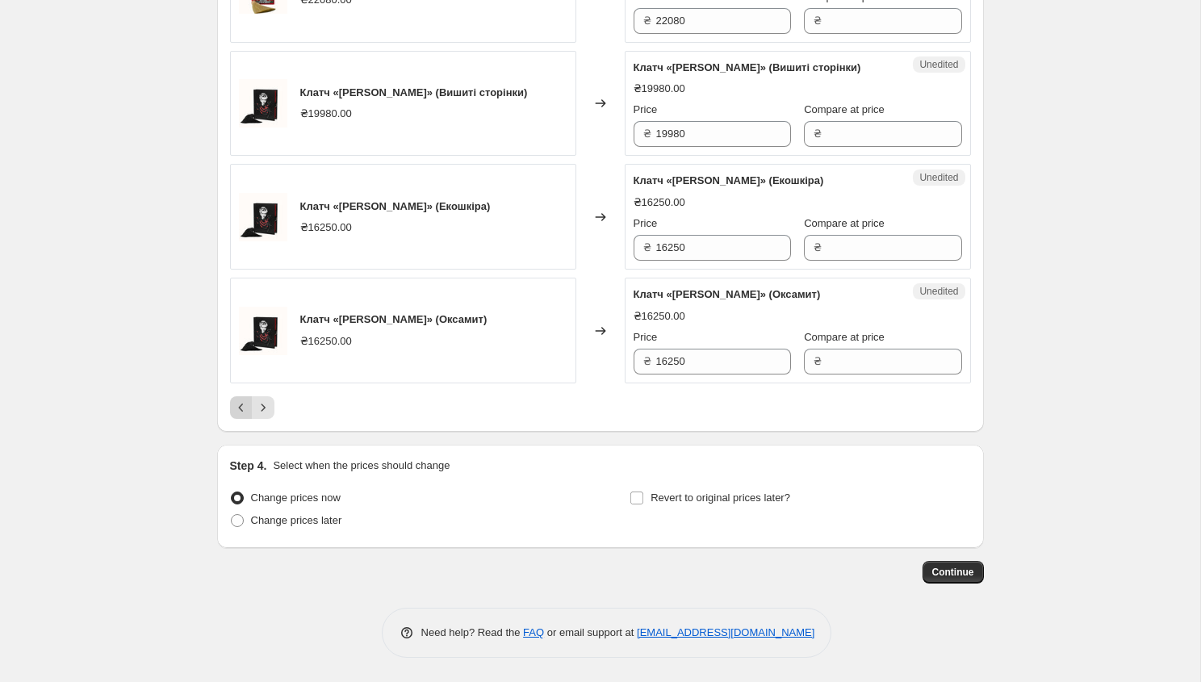
click at [236, 416] on icon "Previous" at bounding box center [241, 407] width 16 height 16
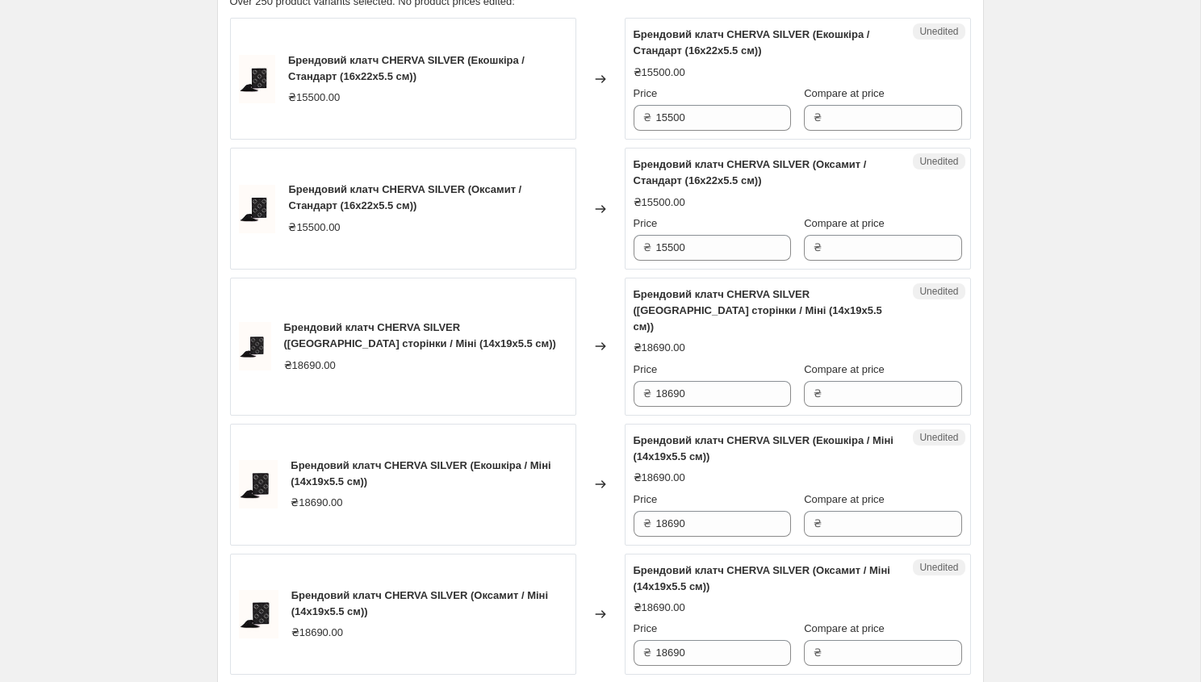
scroll to position [0, 0]
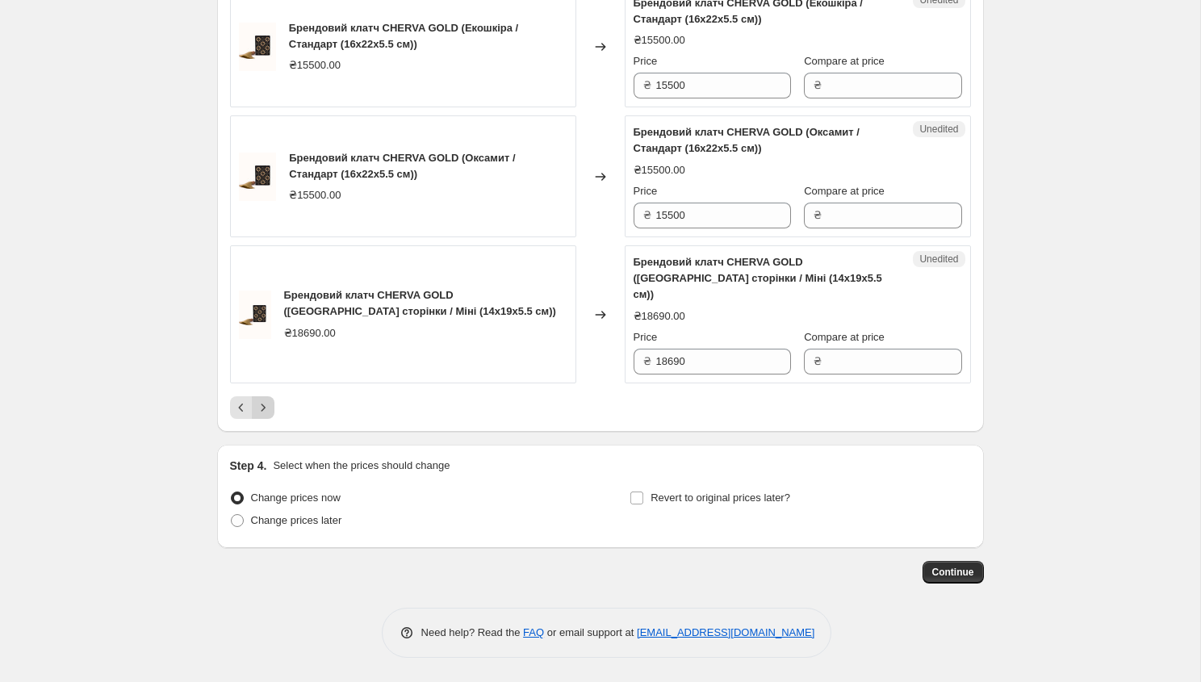
click at [261, 406] on icon "Next" at bounding box center [263, 407] width 16 height 16
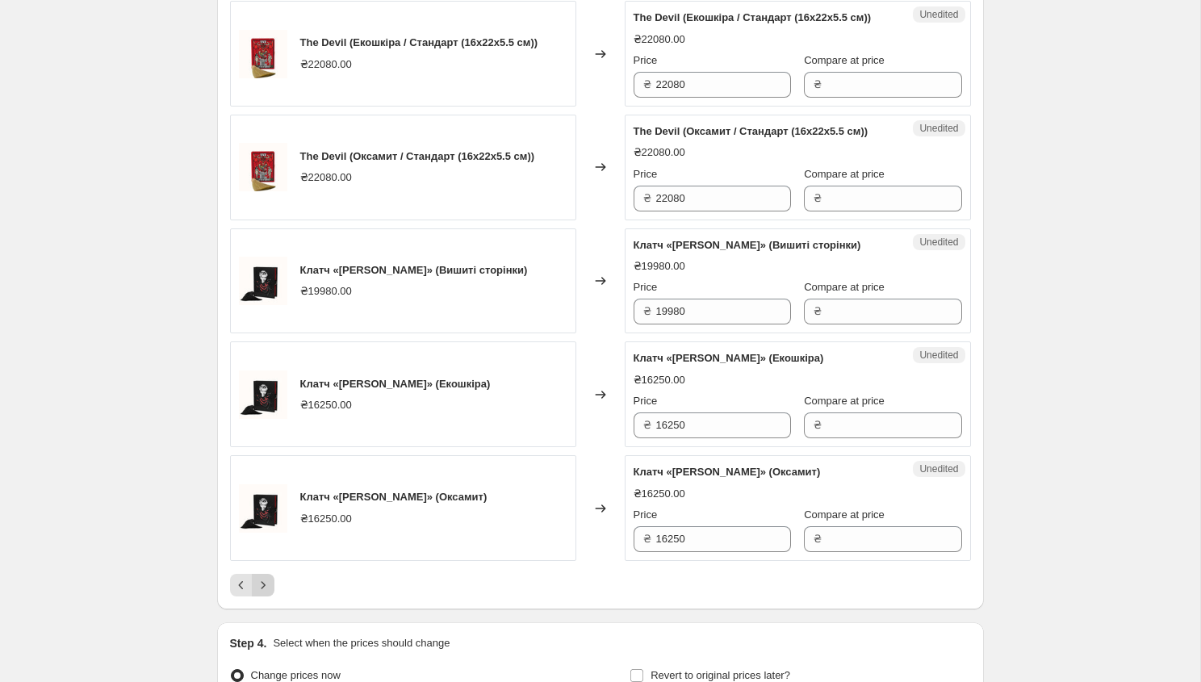
scroll to position [2682, 0]
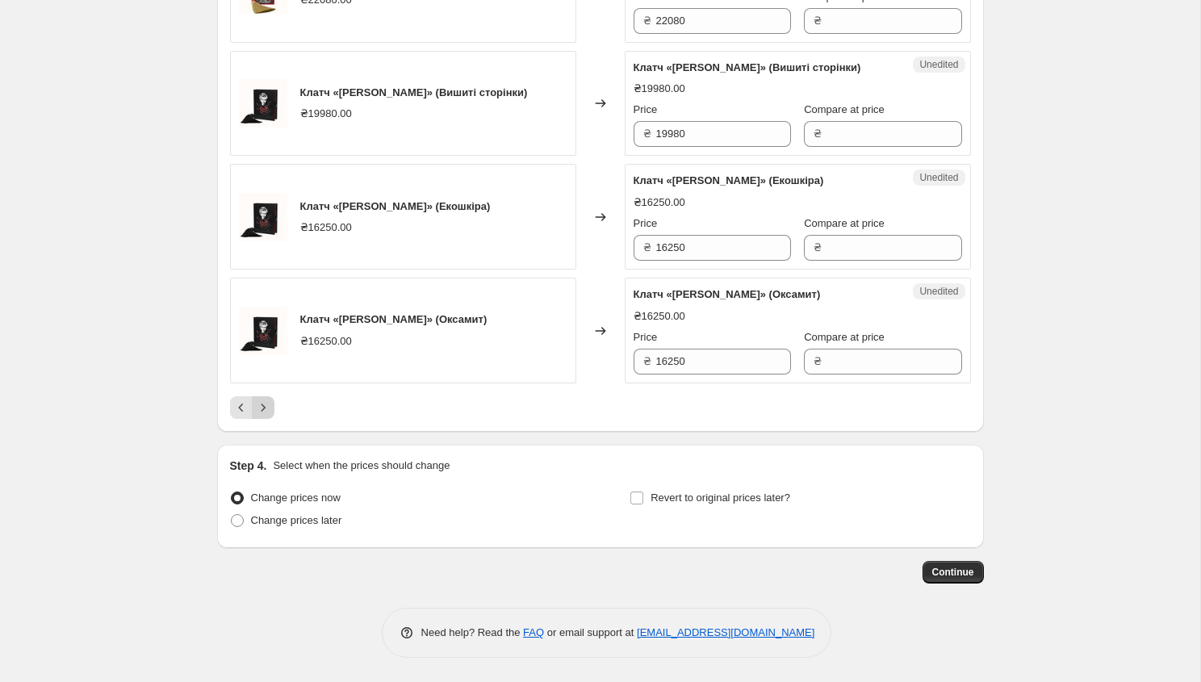
click at [261, 416] on icon "Next" at bounding box center [263, 407] width 16 height 16
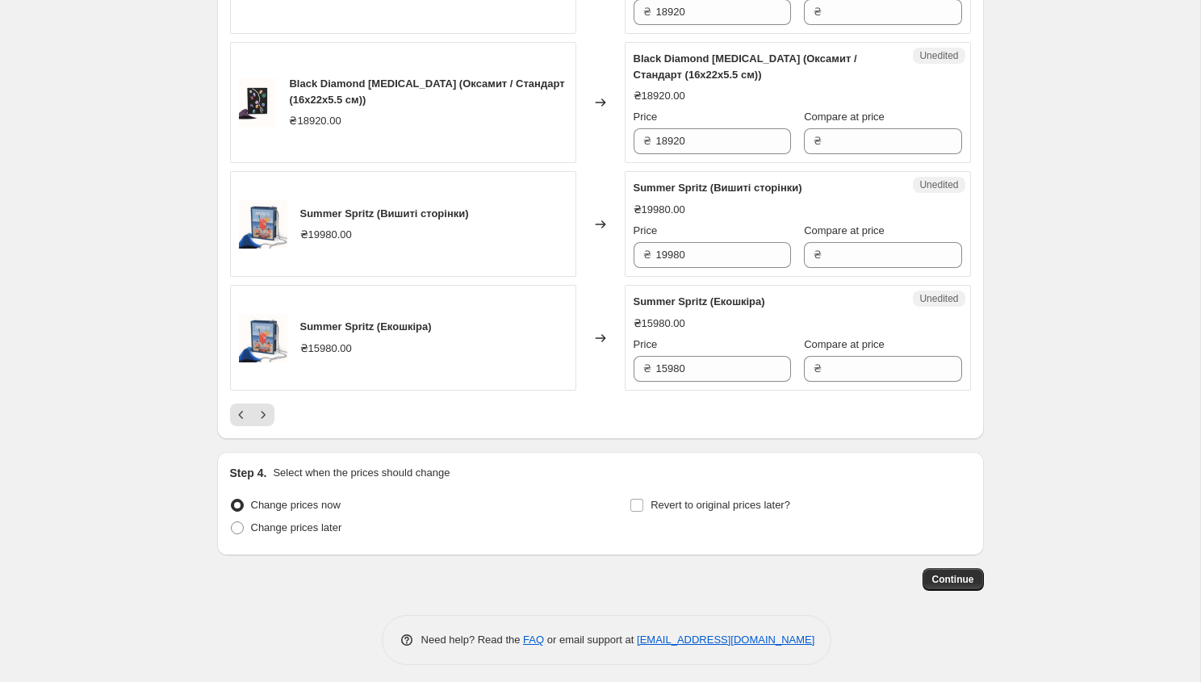
scroll to position [2714, 0]
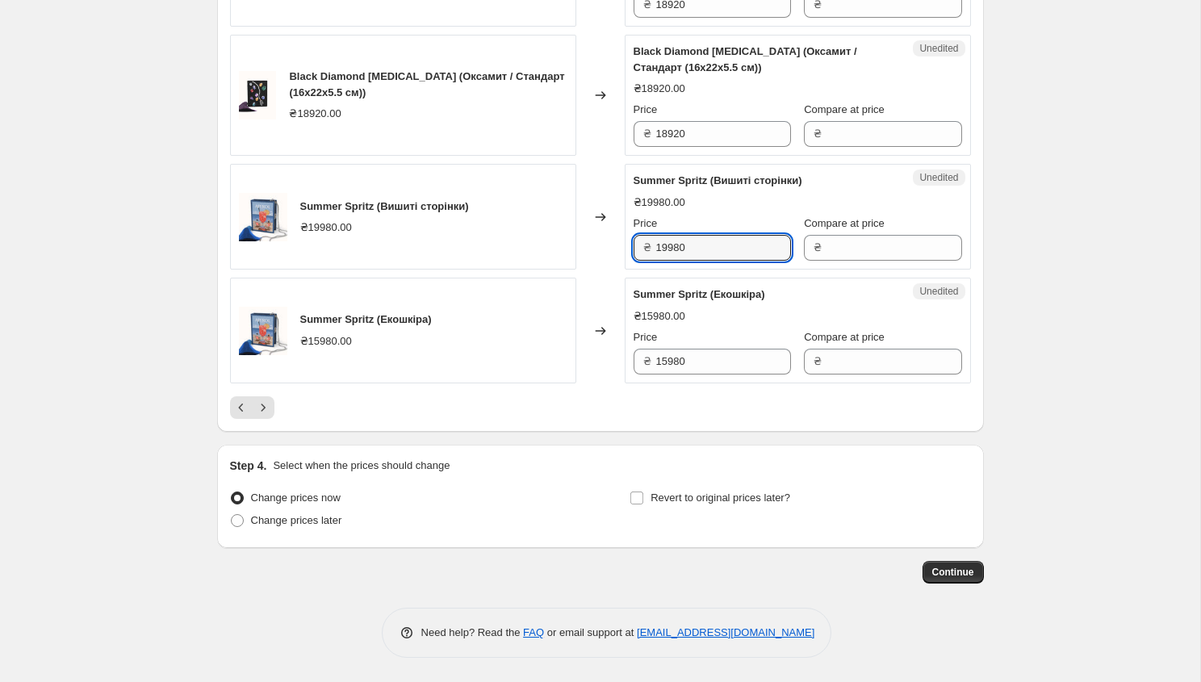
drag, startPoint x: 699, startPoint y: 249, endPoint x: 634, endPoint y: 249, distance: 64.5
click at [634, 249] on div "₴ 19980" at bounding box center [711, 248] width 157 height 26
click at [850, 250] on input "Compare at price" at bounding box center [893, 248] width 135 height 26
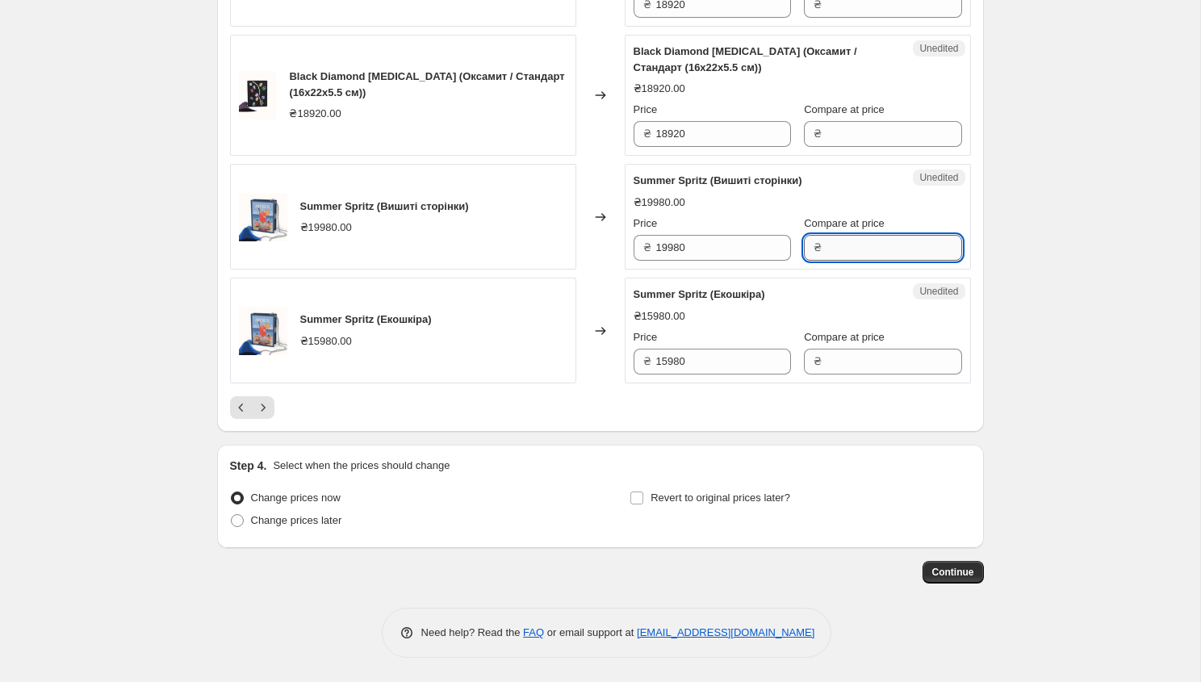
paste input "19980"
type input "19980"
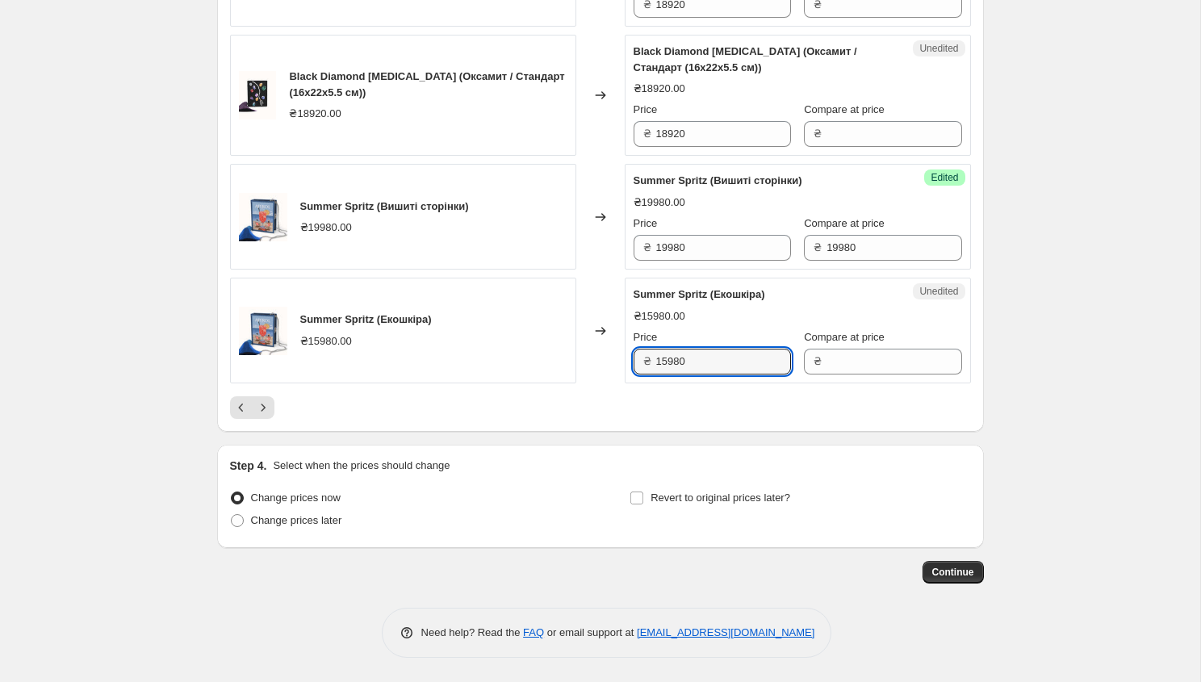
drag, startPoint x: 695, startPoint y: 363, endPoint x: 638, endPoint y: 360, distance: 57.4
click at [638, 360] on div "₴ 15980" at bounding box center [711, 362] width 157 height 26
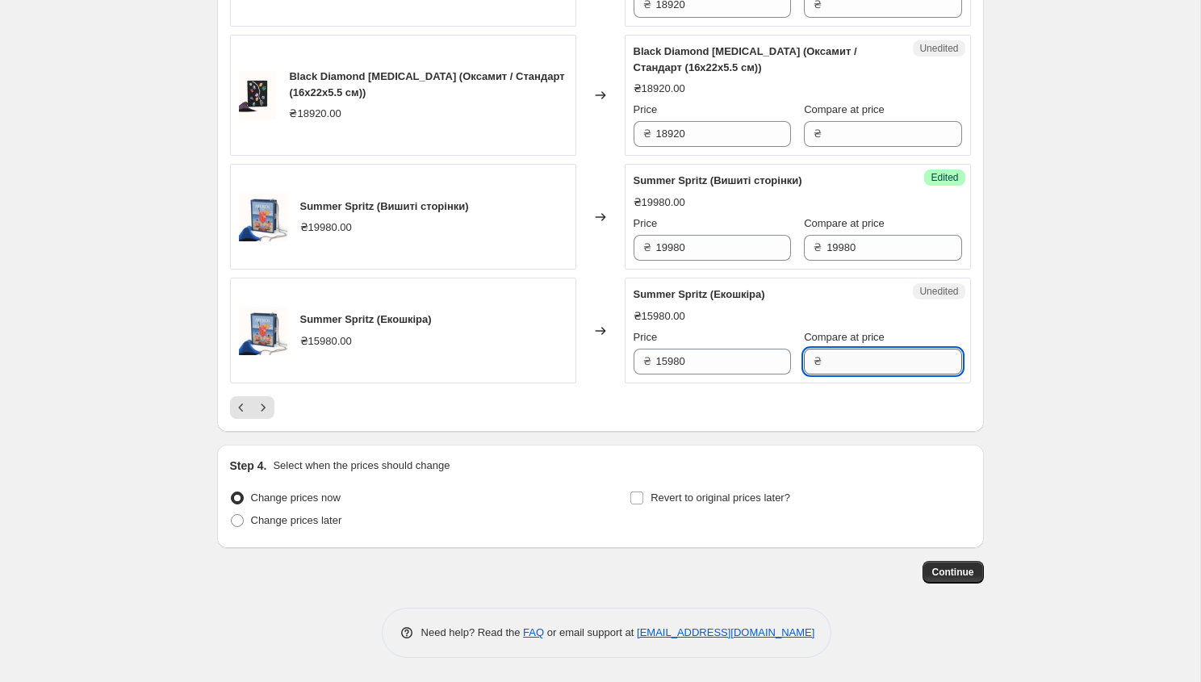
click at [848, 357] on input "Compare at price" at bounding box center [893, 362] width 135 height 26
paste input "15980"
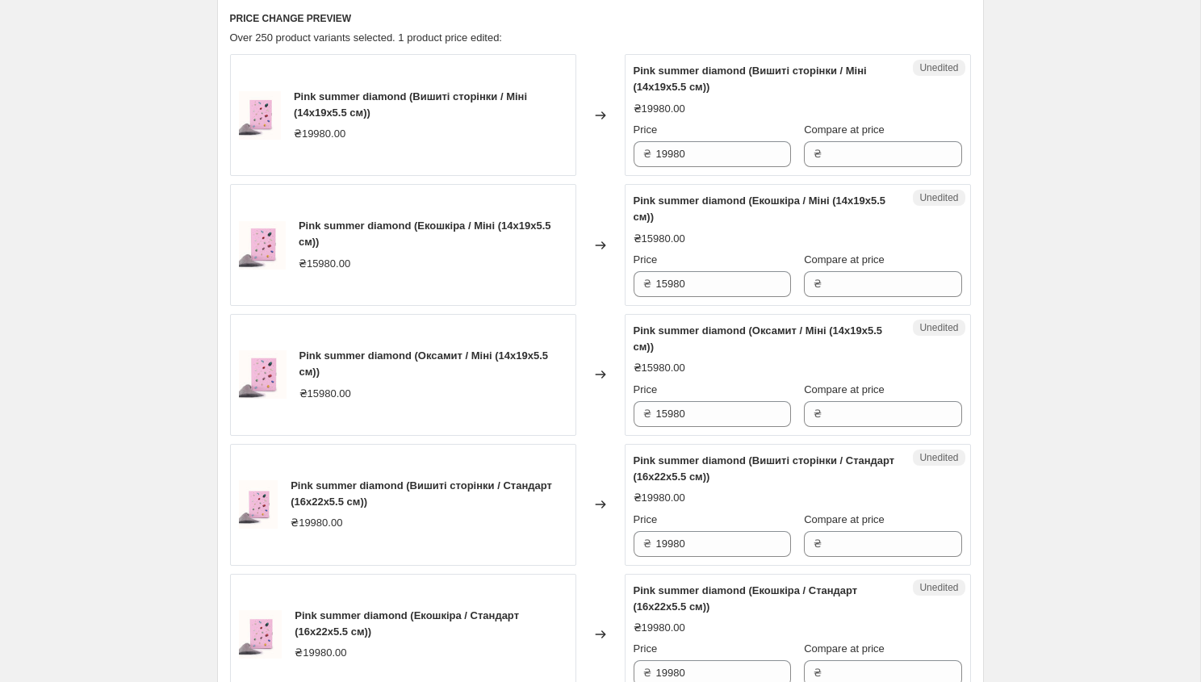
scroll to position [478, 0]
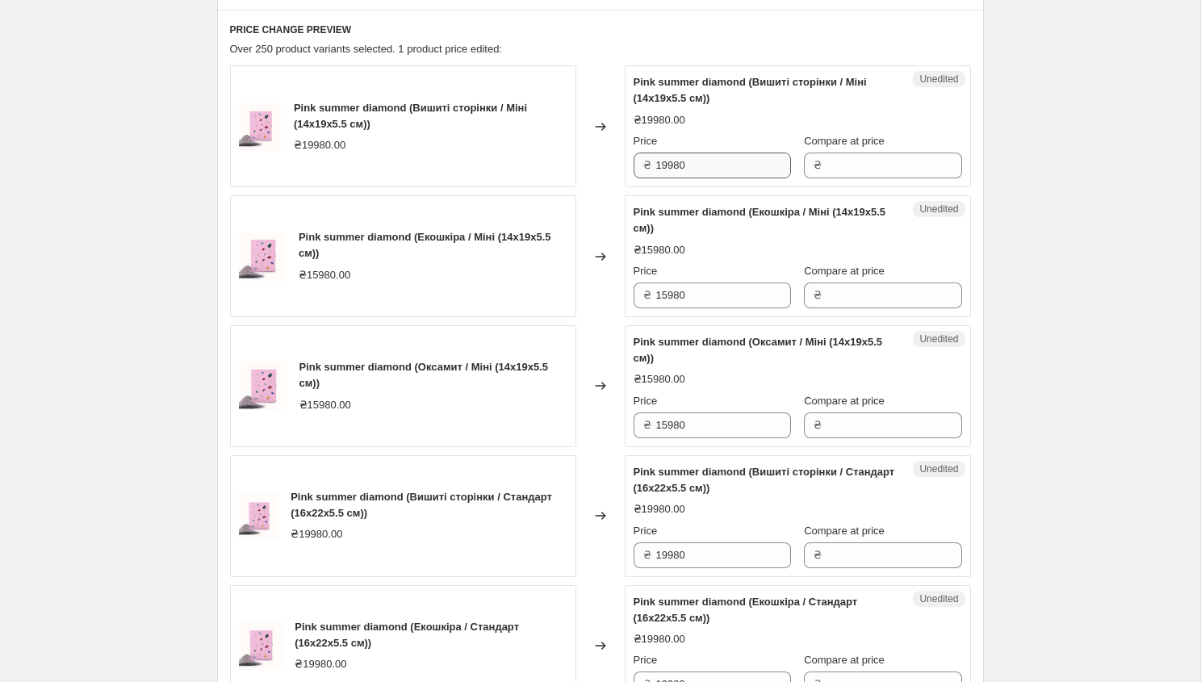
type input "15980"
drag, startPoint x: 692, startPoint y: 165, endPoint x: 631, endPoint y: 161, distance: 61.4
click at [631, 161] on div "Unedited Pink summer diamond (Вишиті сторінки / Міні (14x19x5.5 см)) ₴19980.00 …" at bounding box center [797, 126] width 346 height 122
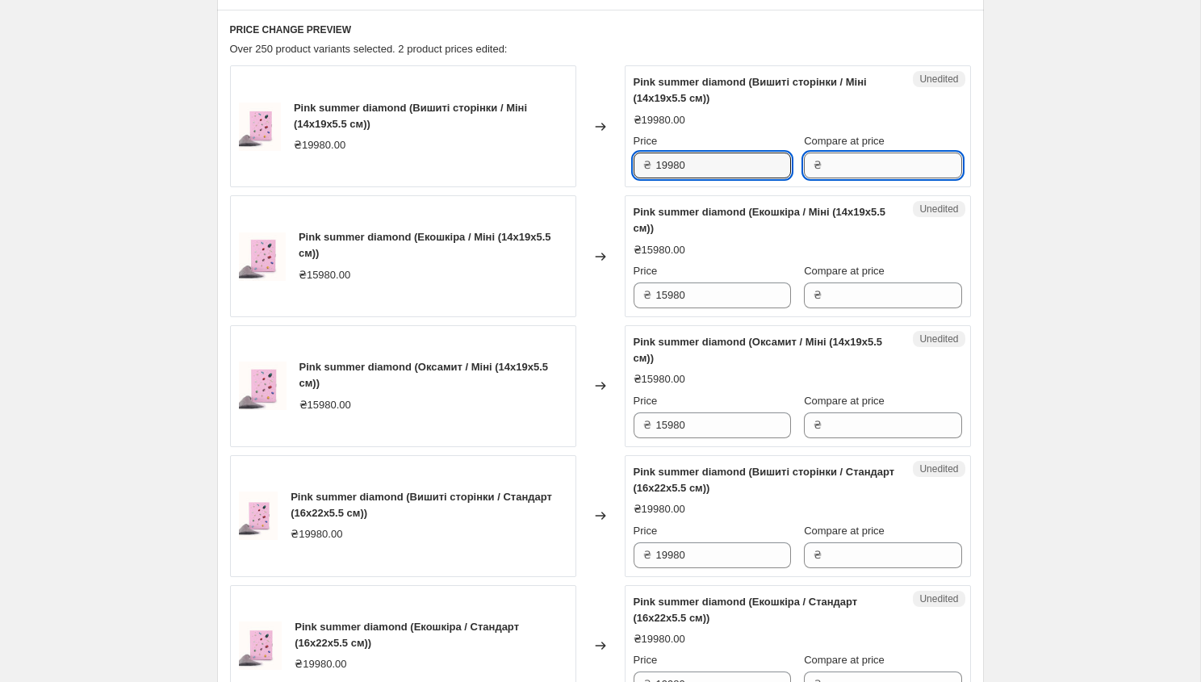
click at [867, 152] on input "Compare at price" at bounding box center [893, 165] width 135 height 26
paste input "19980"
type input "19980"
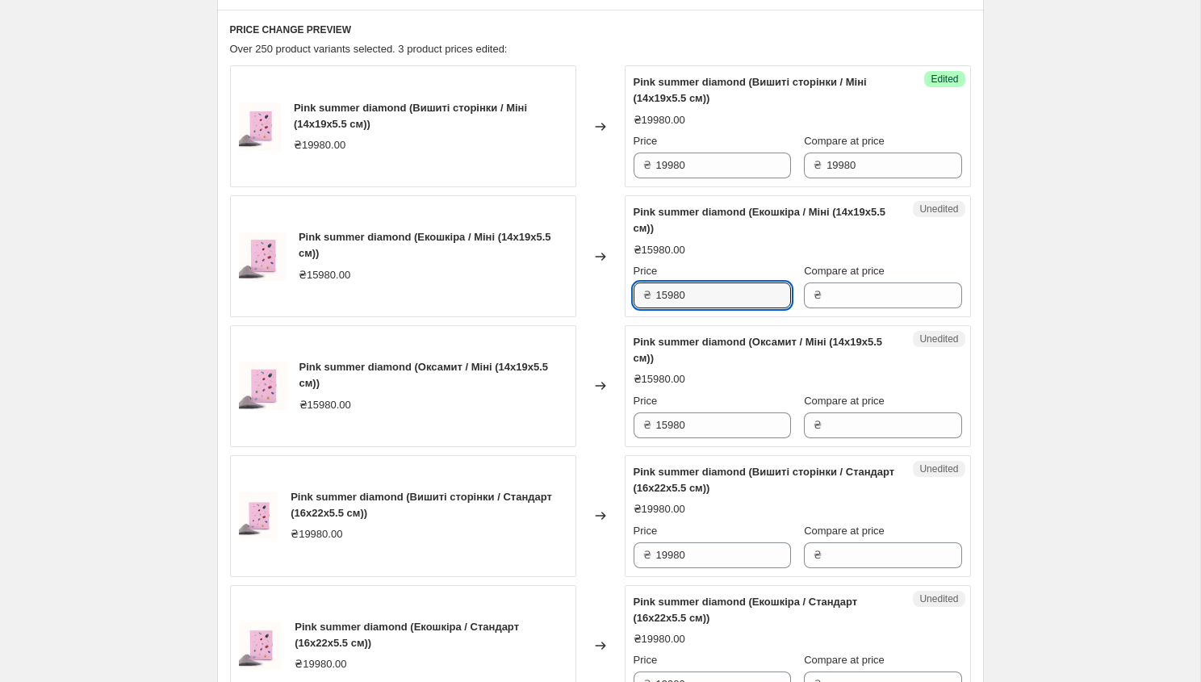
drag, startPoint x: 717, startPoint y: 284, endPoint x: 630, endPoint y: 285, distance: 87.1
click at [627, 285] on div "Unedited Pink summer diamond (Екошкіра / Міні (14x19x5.5 см)) ₴15980.00 Price ₴…" at bounding box center [797, 256] width 346 height 122
drag, startPoint x: 694, startPoint y: 299, endPoint x: 623, endPoint y: 298, distance: 71.0
click at [623, 298] on div "Pink summer diamond (Екошкіра / Міні (14x19x5.5 см)) ₴15980.00 Changed to Unedi…" at bounding box center [600, 256] width 741 height 122
click at [826, 300] on input "Compare at price" at bounding box center [893, 295] width 135 height 26
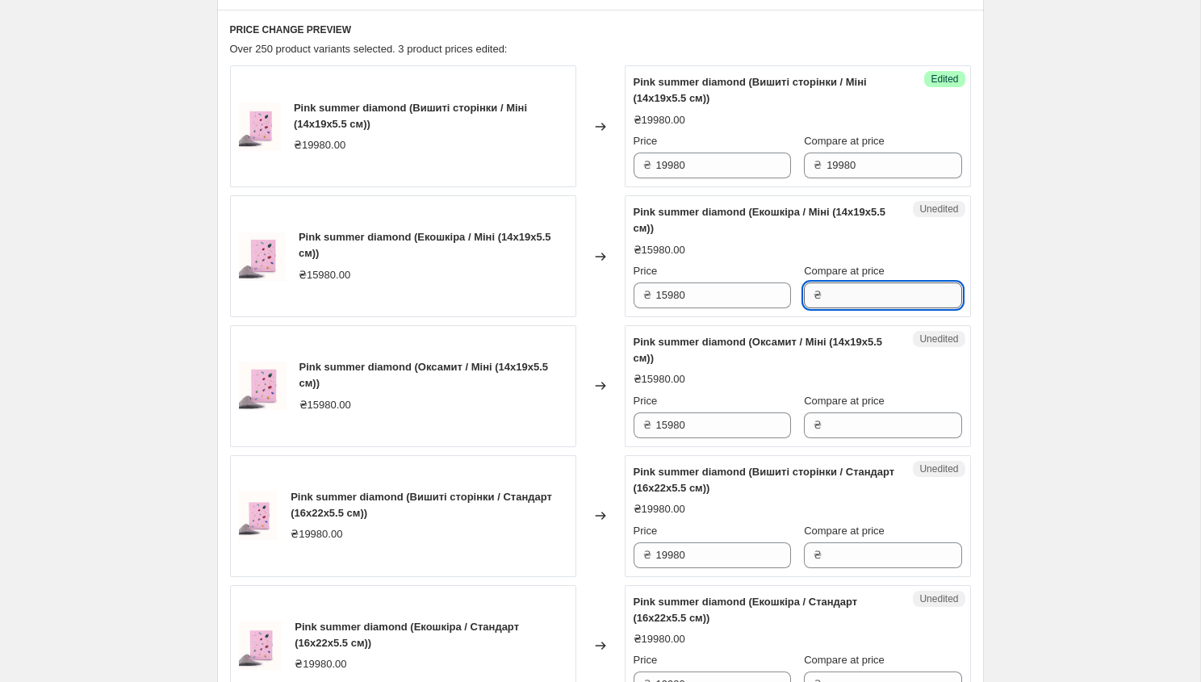
paste input "15980"
type input "15980"
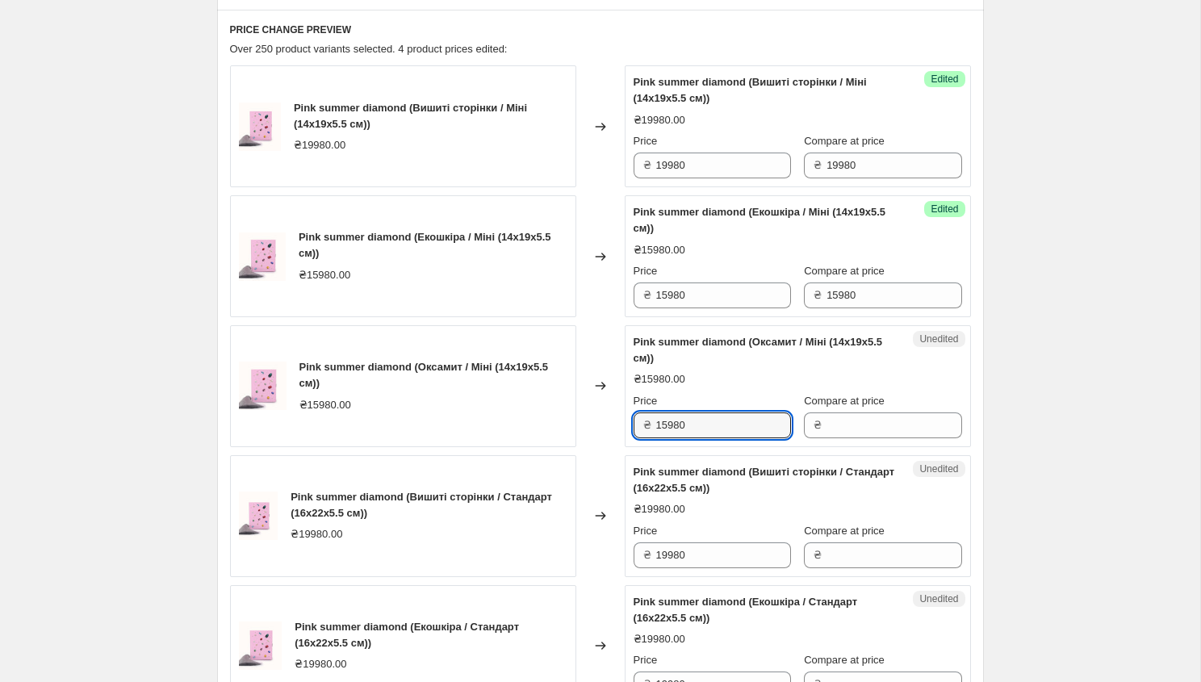
drag, startPoint x: 687, startPoint y: 428, endPoint x: 624, endPoint y: 428, distance: 62.9
click at [624, 428] on div "Unedited Pink summer diamond (Оксамит / Міні (14x19x5.5 см)) ₴15980.00 Price ₴ …" at bounding box center [797, 386] width 346 height 122
click at [868, 428] on input "Compare at price" at bounding box center [893, 425] width 135 height 26
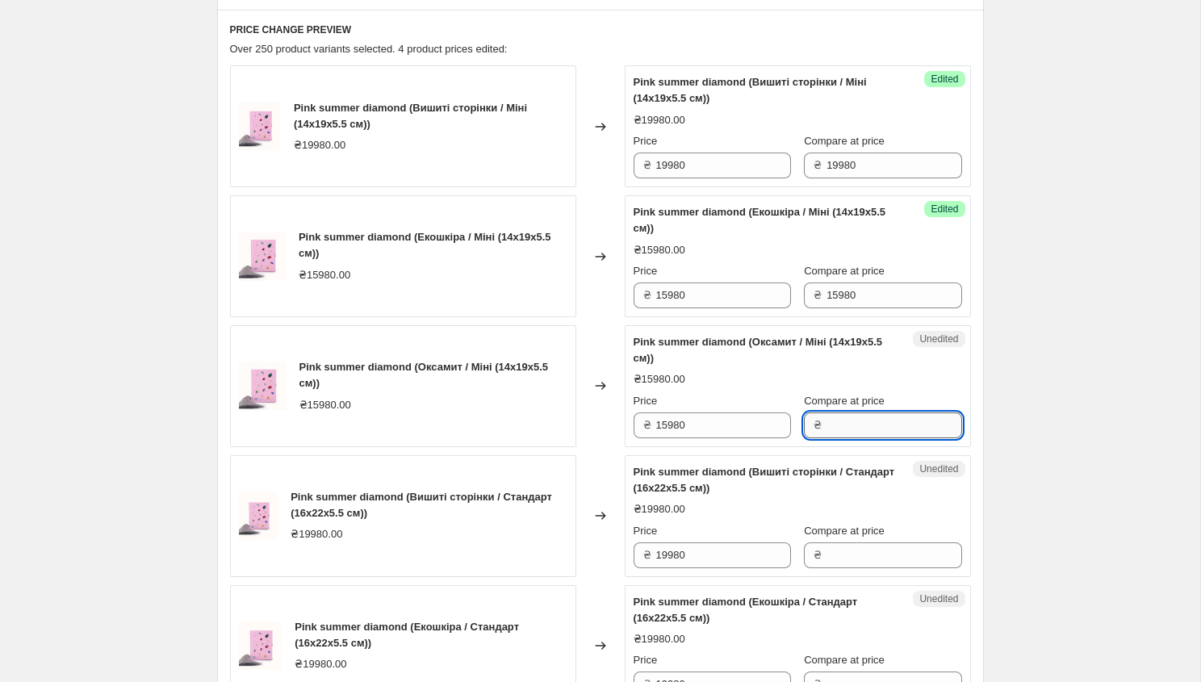
paste input "15980"
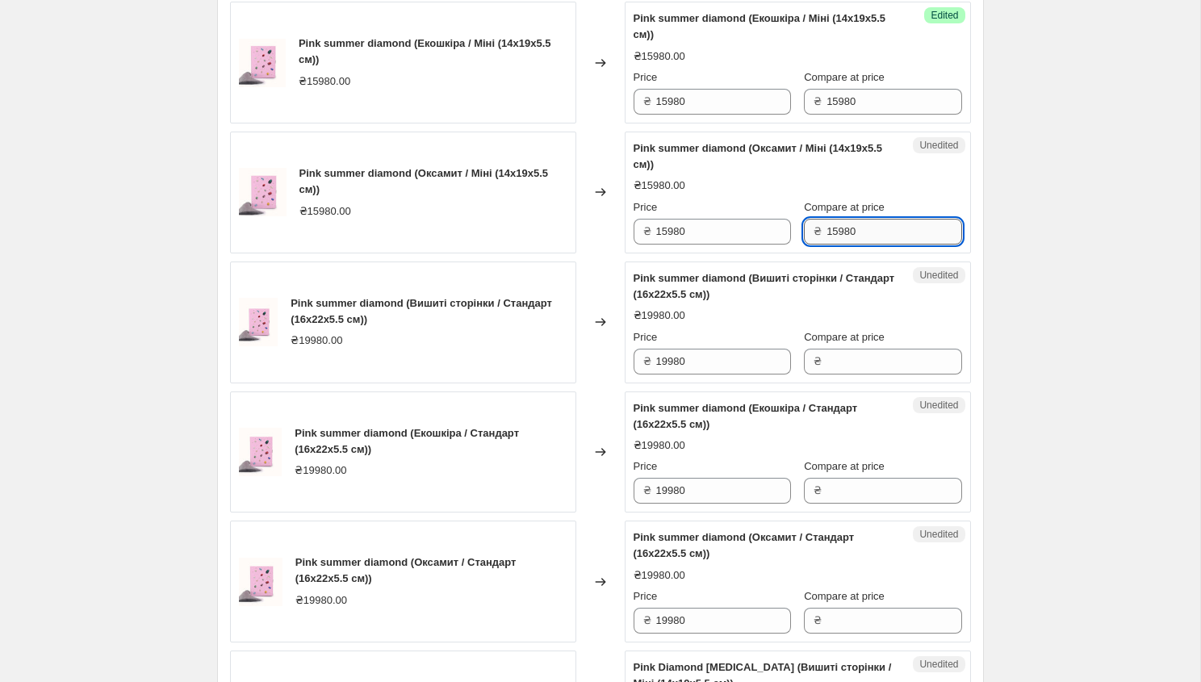
scroll to position [681, 0]
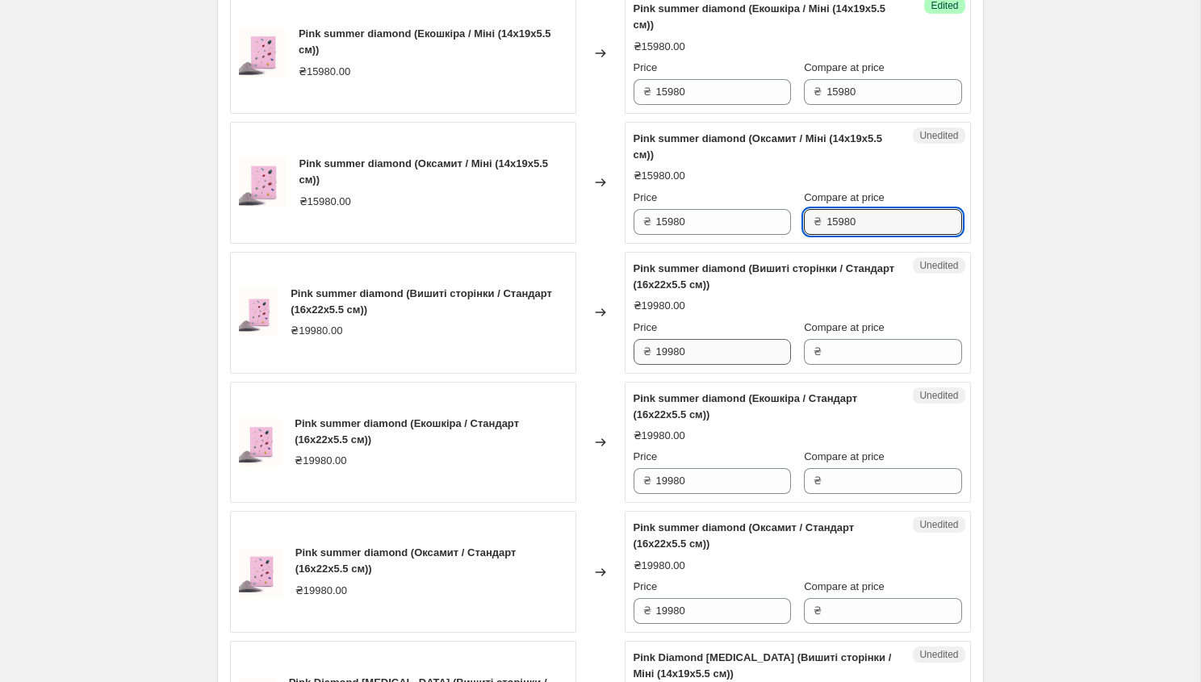
type input "15980"
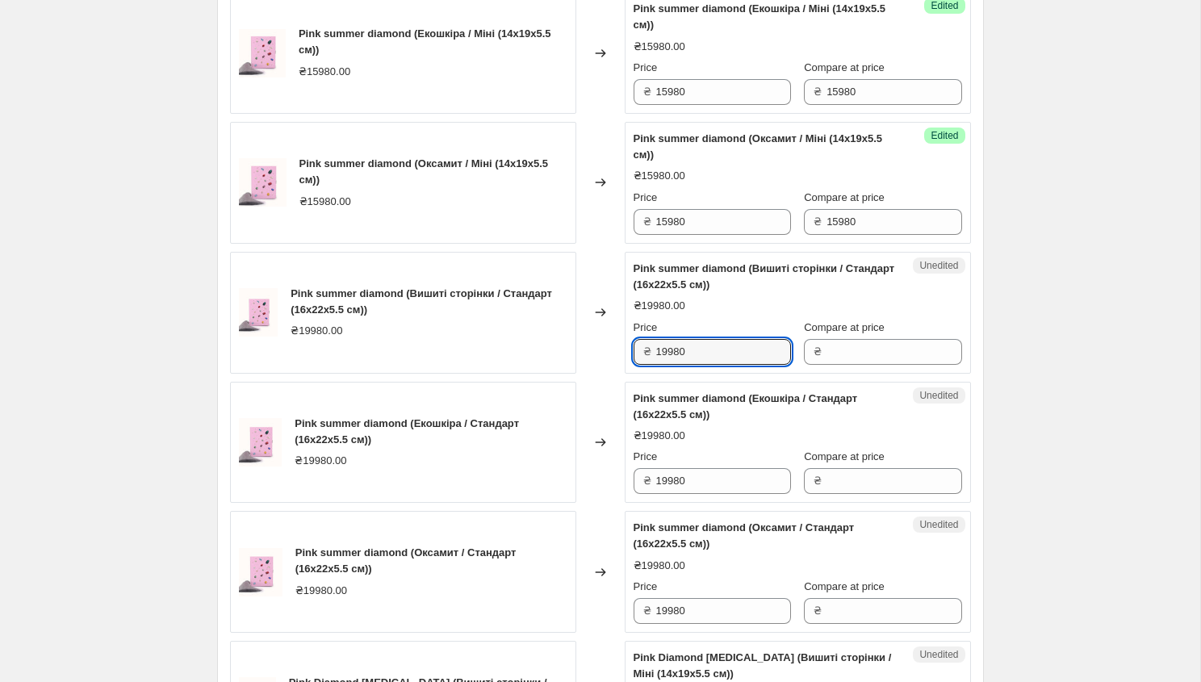
drag, startPoint x: 696, startPoint y: 350, endPoint x: 631, endPoint y: 349, distance: 65.4
click at [631, 349] on div "Unedited Pink summer diamond (Вишиті сторінки / Стандарт (16x22x5.5 см)) ₴19980…" at bounding box center [797, 313] width 346 height 122
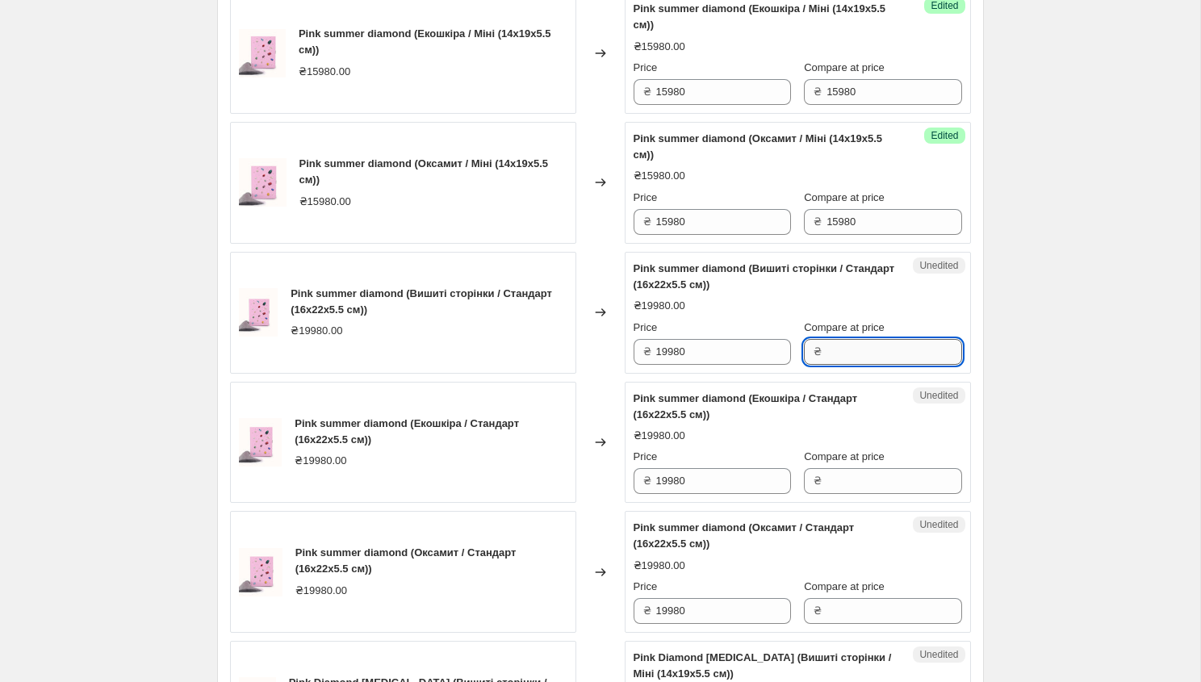
click at [874, 353] on input "Compare at price" at bounding box center [893, 352] width 135 height 26
paste input "19980"
type input "19980"
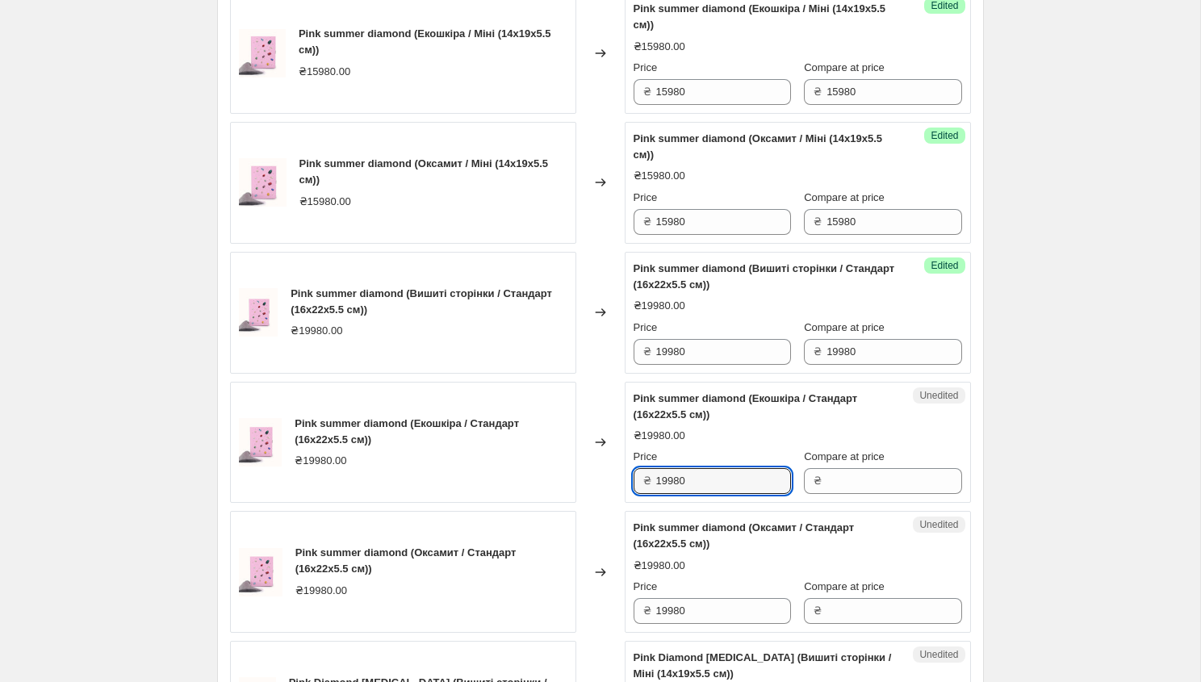
drag, startPoint x: 700, startPoint y: 482, endPoint x: 637, endPoint y: 482, distance: 63.7
click at [637, 482] on div "₴ 19980" at bounding box center [711, 481] width 157 height 26
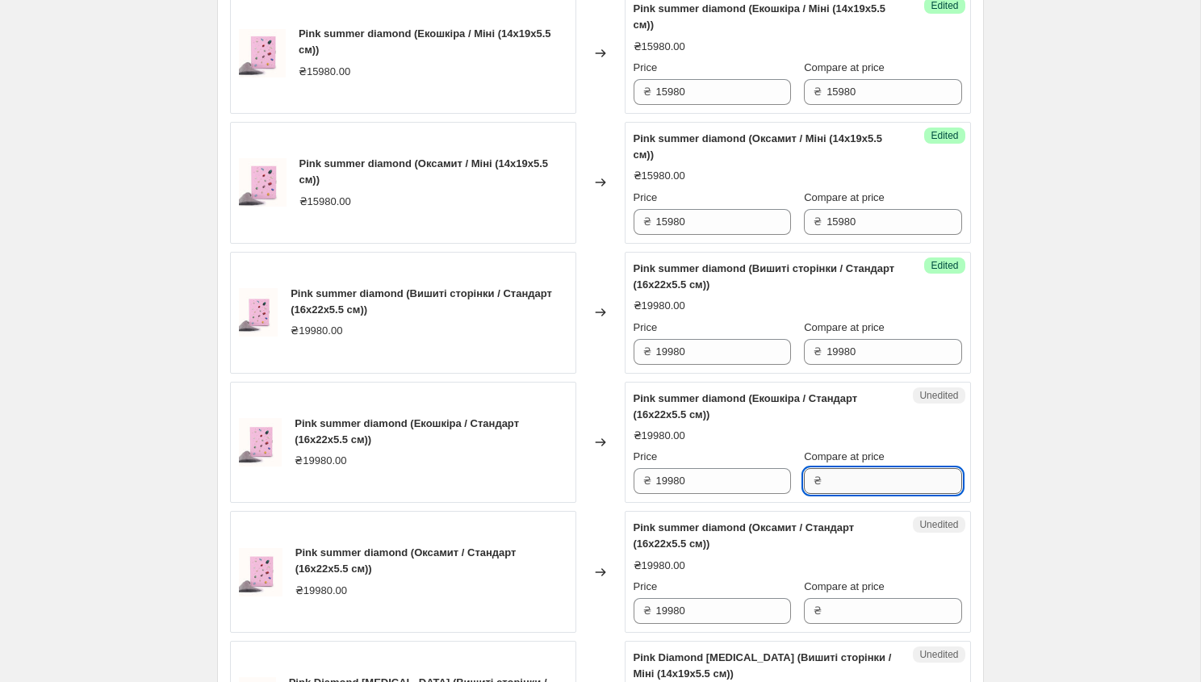
click at [864, 483] on input "Compare at price" at bounding box center [893, 481] width 135 height 26
paste input "19980"
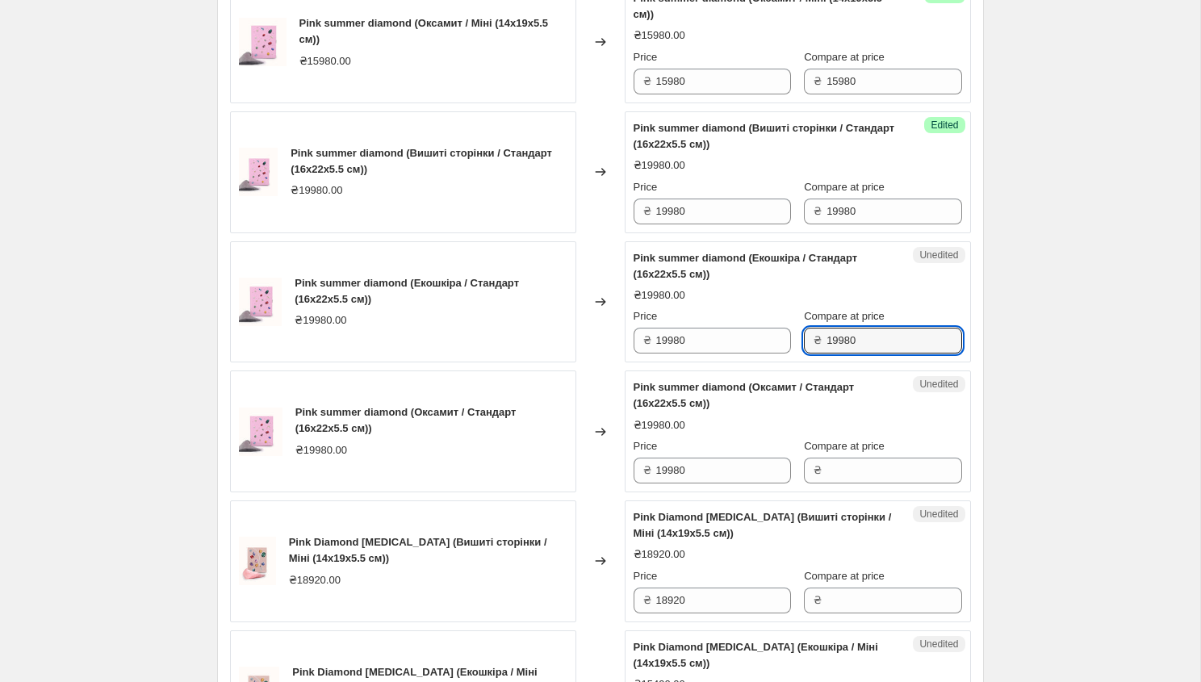
scroll to position [965, 0]
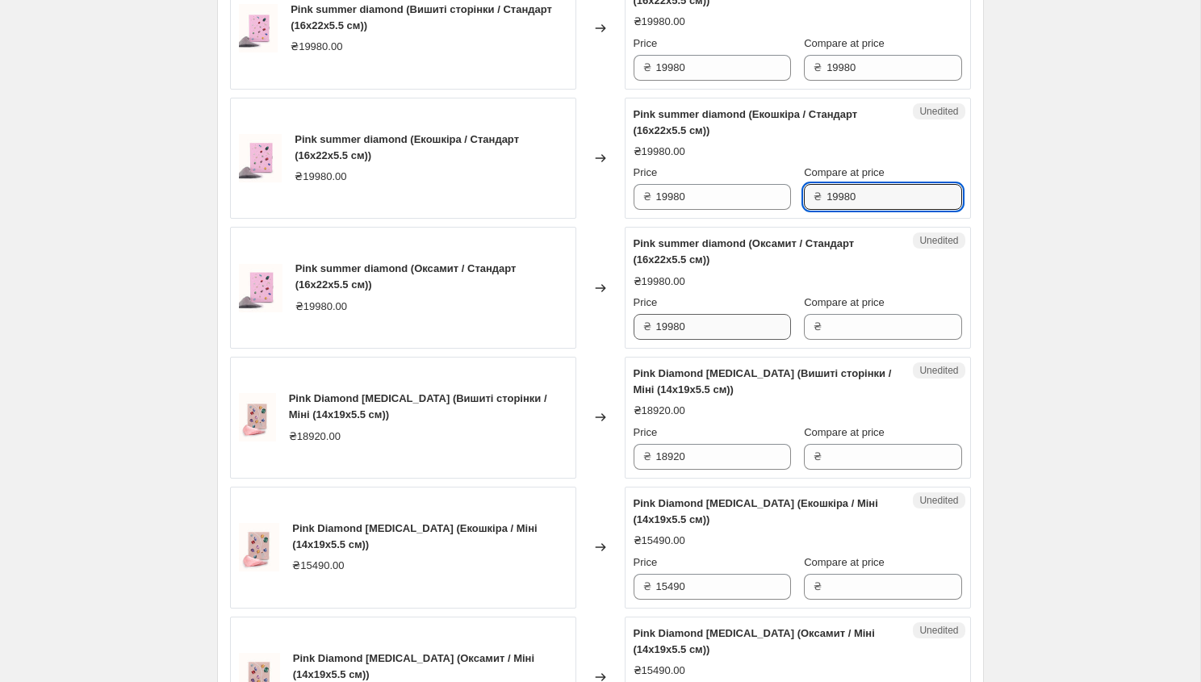
type input "19980"
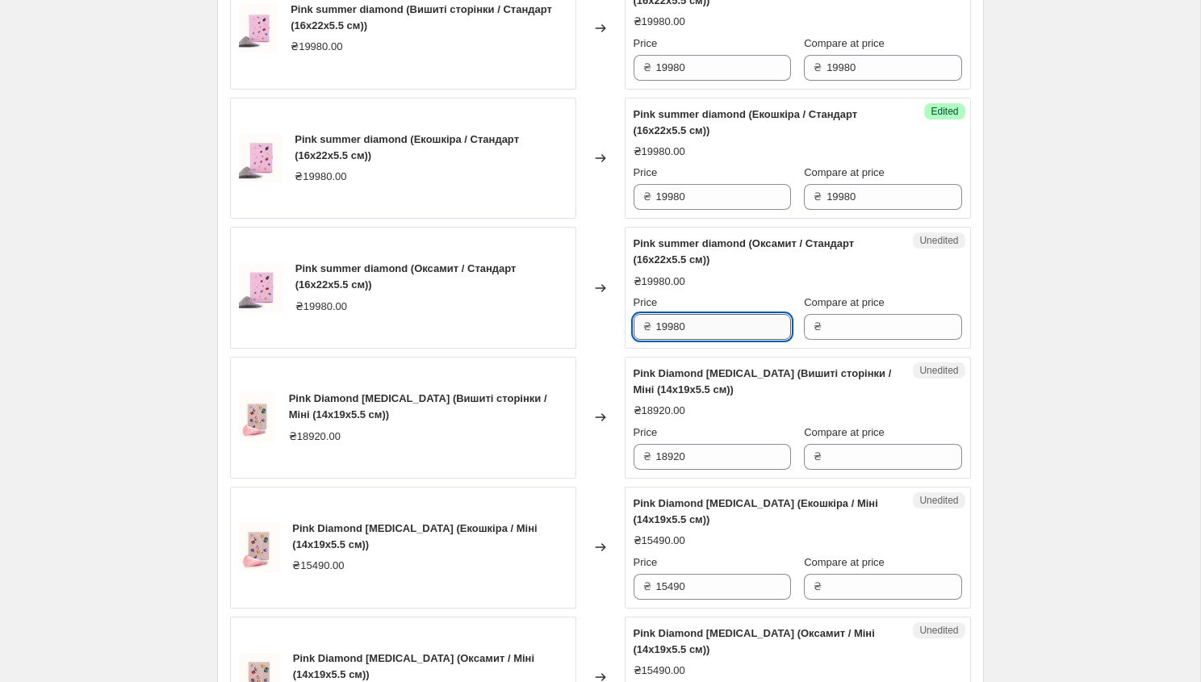
drag, startPoint x: 695, startPoint y: 328, endPoint x: 655, endPoint y: 329, distance: 40.3
click at [656, 329] on input "19980" at bounding box center [723, 327] width 135 height 26
click at [829, 322] on input "Compare at price" at bounding box center [893, 327] width 135 height 26
paste input "19980"
type input "19980"
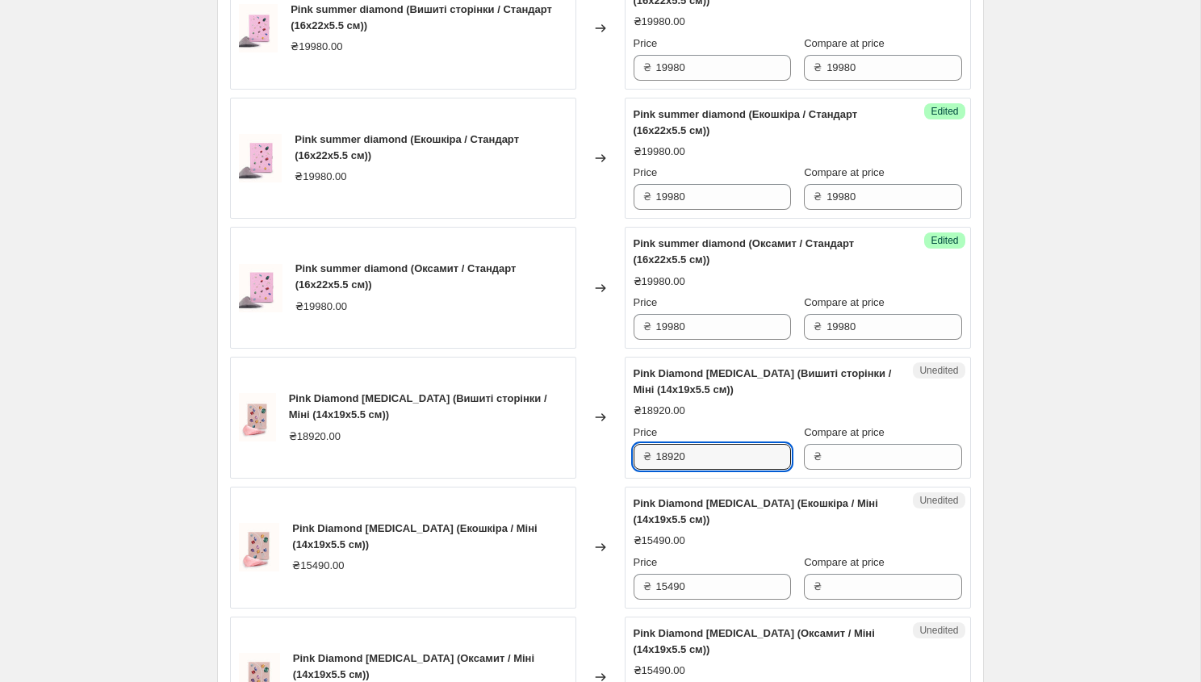
drag, startPoint x: 687, startPoint y: 455, endPoint x: 650, endPoint y: 453, distance: 37.2
click at [650, 453] on div "₴ 18920" at bounding box center [711, 457] width 157 height 26
click at [861, 447] on input "Compare at price" at bounding box center [893, 457] width 135 height 26
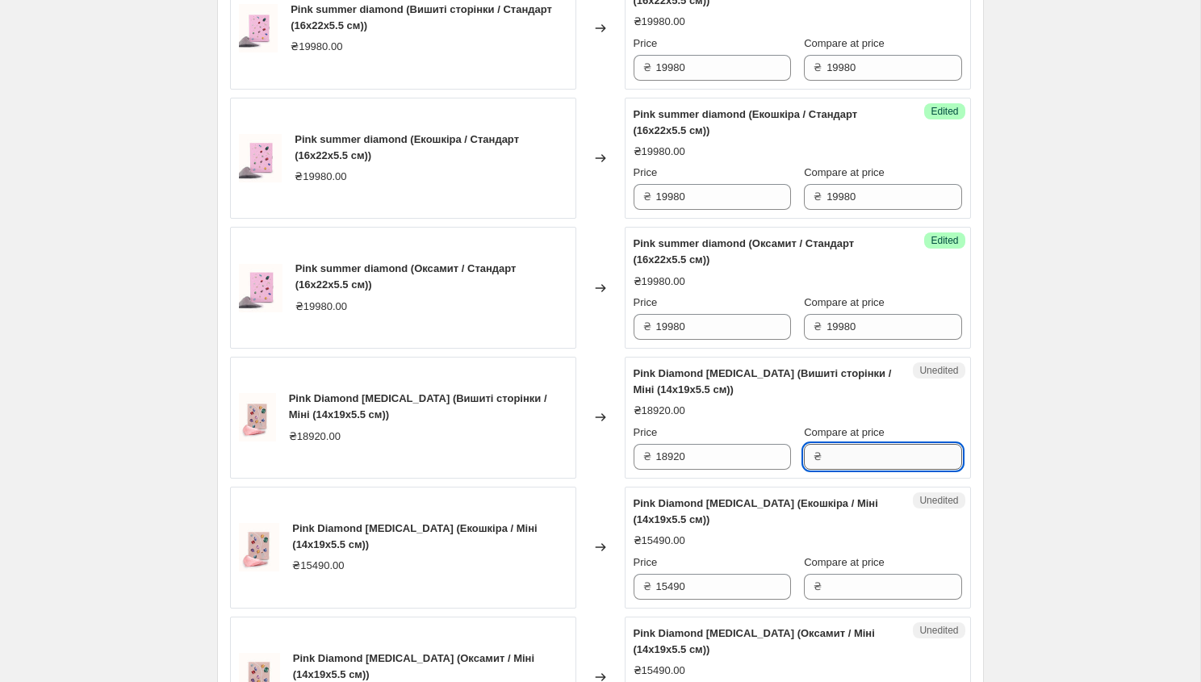
paste input "18920"
type input "18920"
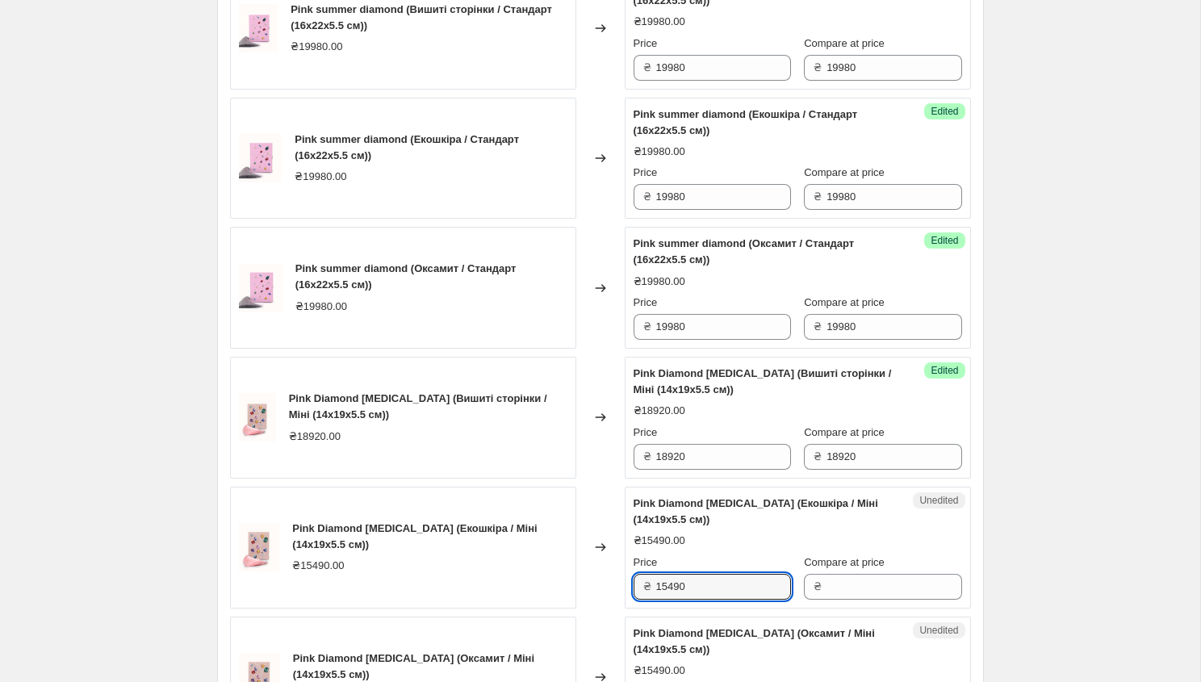
drag, startPoint x: 695, startPoint y: 588, endPoint x: 639, endPoint y: 588, distance: 55.7
click at [637, 588] on div "₴ 15490" at bounding box center [711, 587] width 157 height 26
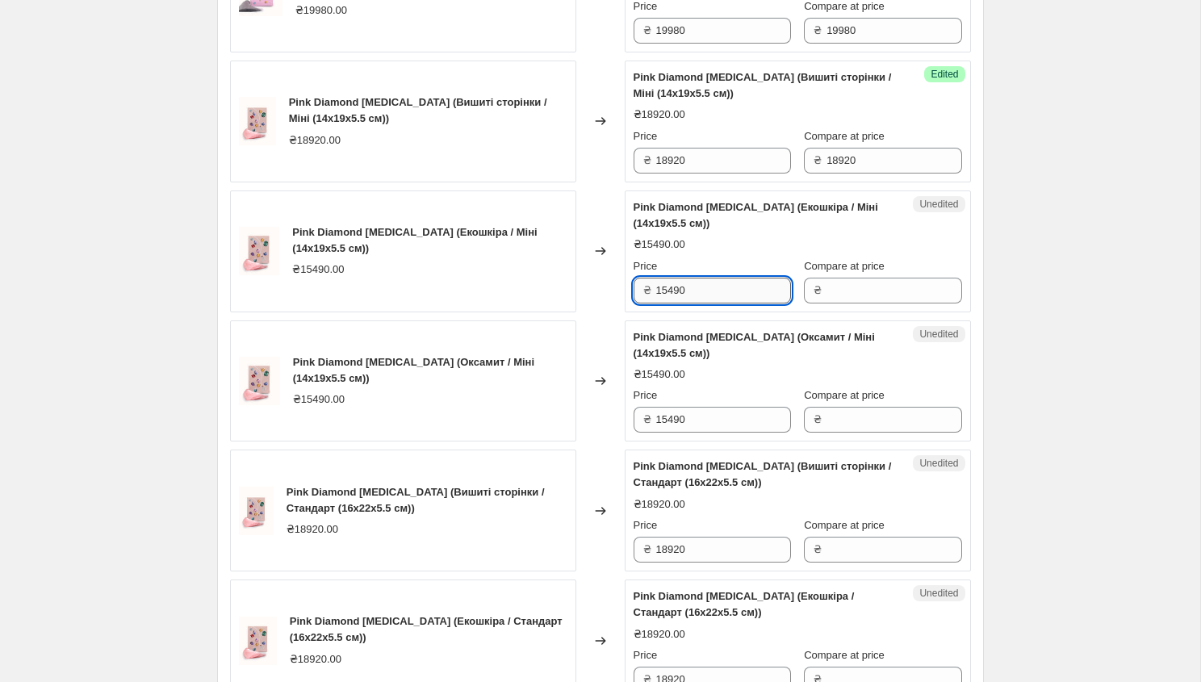
scroll to position [1395, 0]
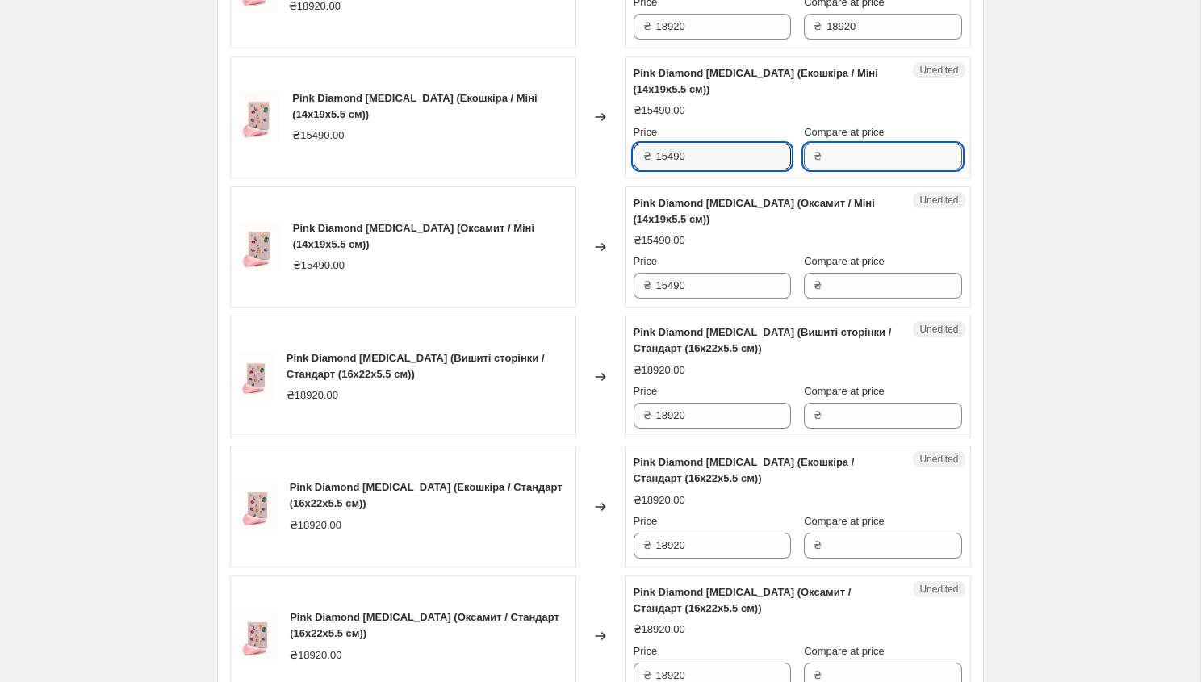
click at [836, 144] on input "Compare at price" at bounding box center [893, 157] width 135 height 26
paste input "15490"
type input "15490"
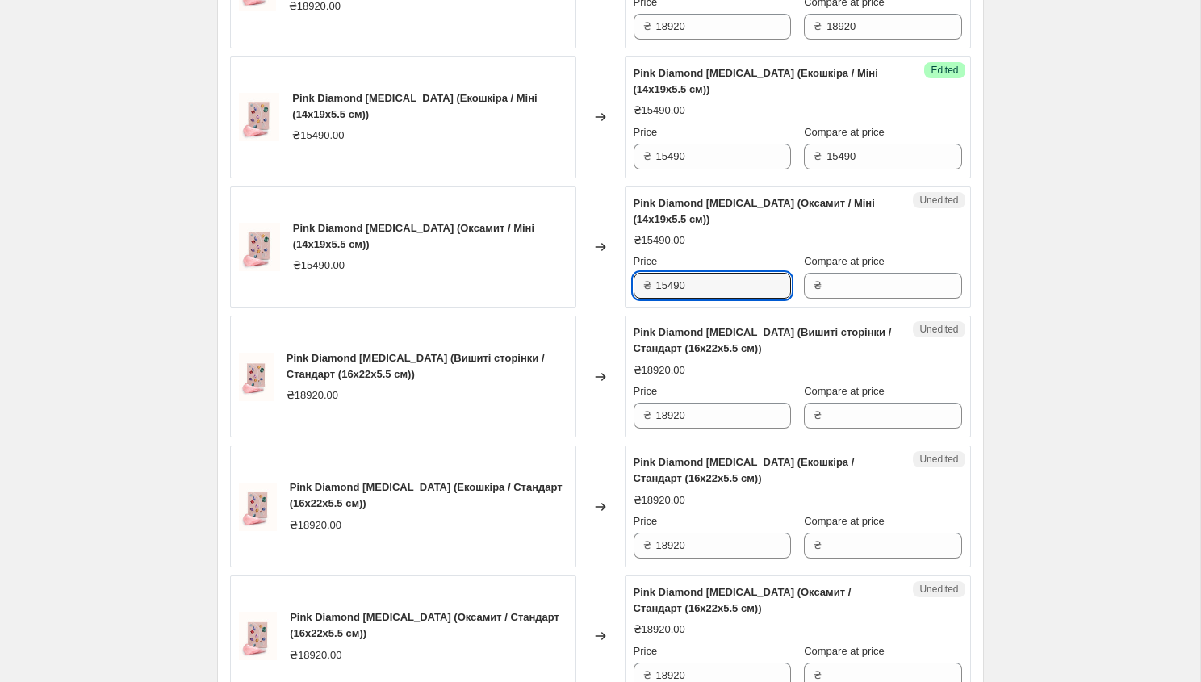
drag, startPoint x: 701, startPoint y: 288, endPoint x: 640, endPoint y: 288, distance: 61.3
click at [640, 288] on div "₴ 15490" at bounding box center [711, 286] width 157 height 26
click at [829, 292] on input "Compare at price" at bounding box center [893, 286] width 135 height 26
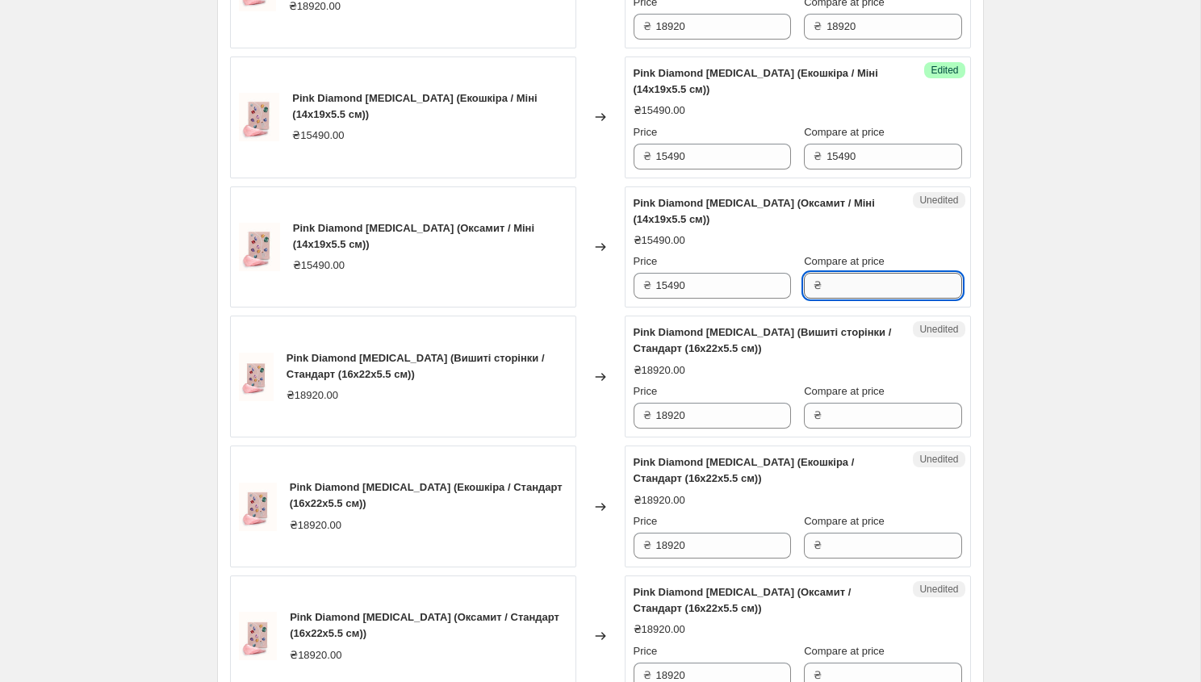
paste input "15490"
type input "15490"
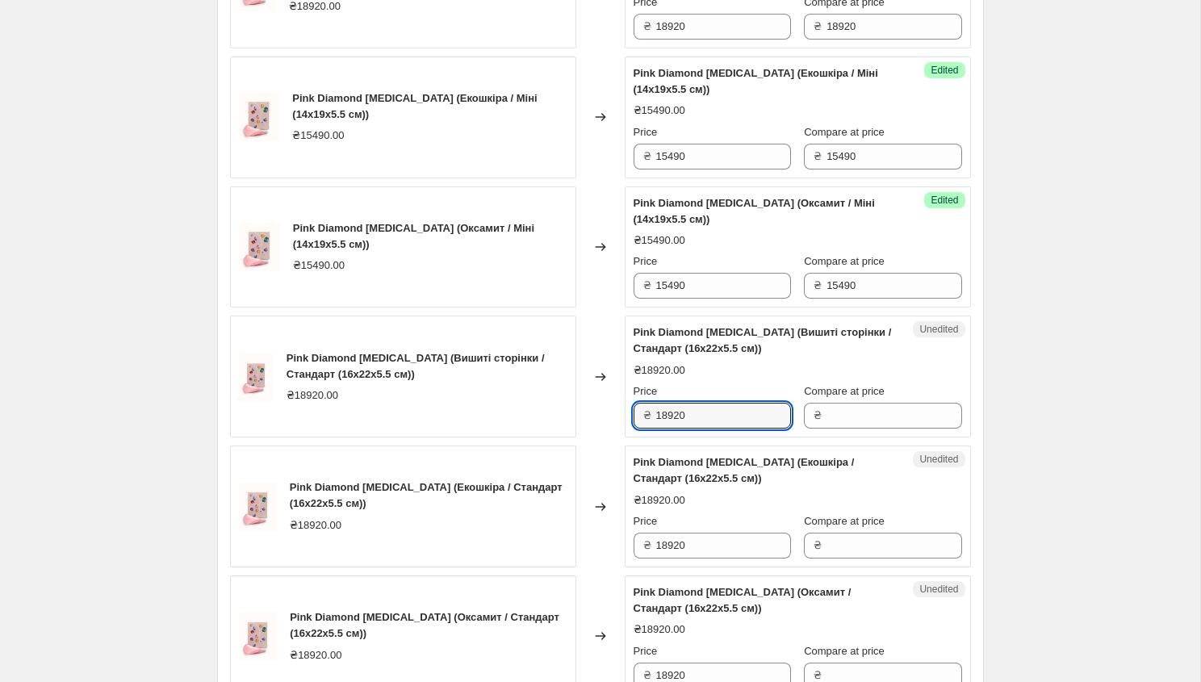
drag, startPoint x: 671, startPoint y: 420, endPoint x: 636, endPoint y: 420, distance: 35.5
click at [636, 420] on div "₴ 18920" at bounding box center [711, 416] width 157 height 26
click at [885, 416] on input "Compare at price" at bounding box center [893, 416] width 135 height 26
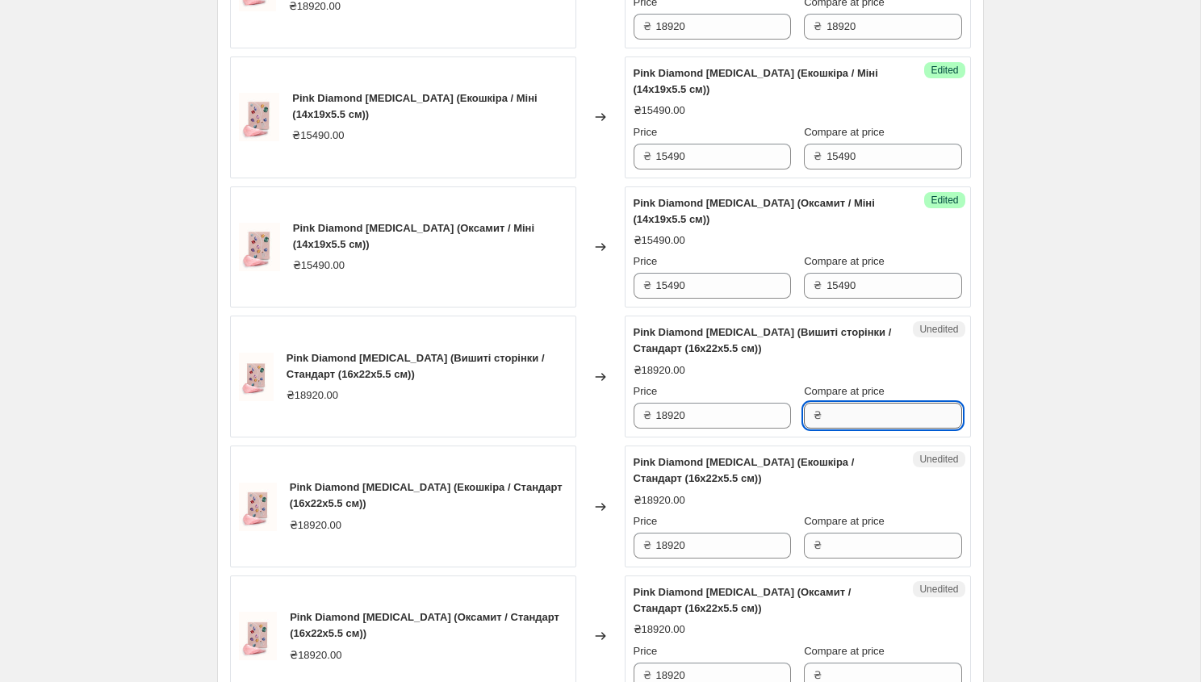
paste input "18920"
type input "18920"
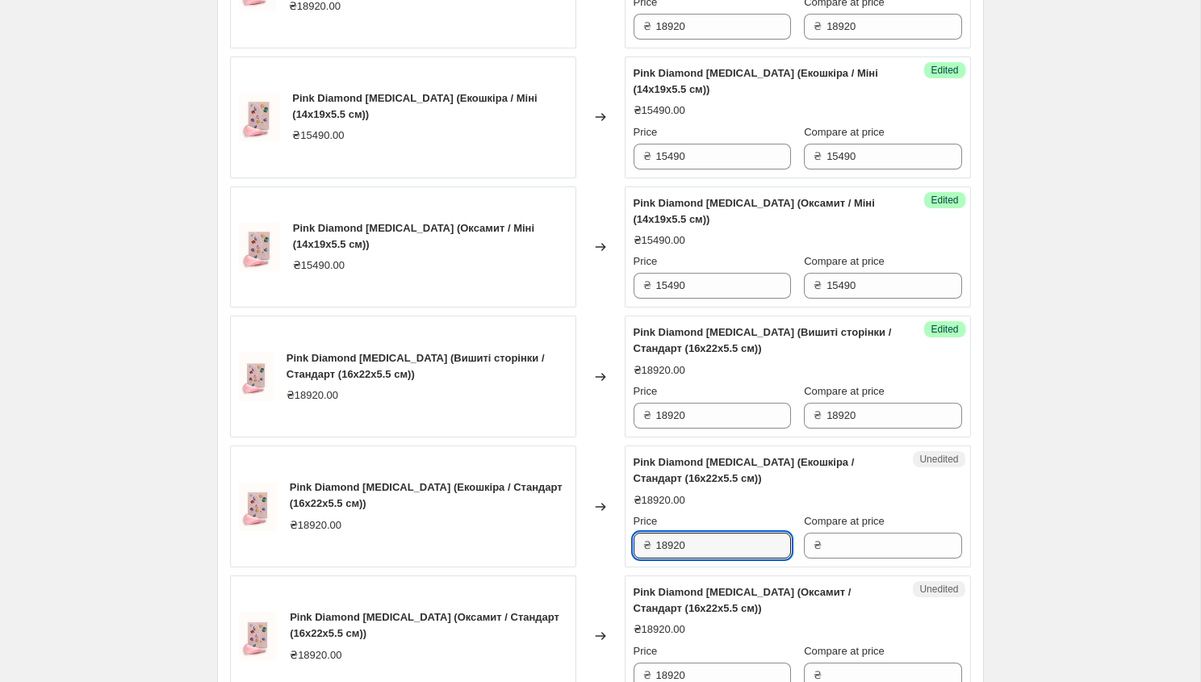
drag, startPoint x: 704, startPoint y: 553, endPoint x: 632, endPoint y: 553, distance: 71.8
click at [632, 553] on div "Unedited Pink Diamond [MEDICAL_DATA] (Екошкіра / Стандарт (16x22x5.5 см)) ₴1892…" at bounding box center [797, 506] width 346 height 122
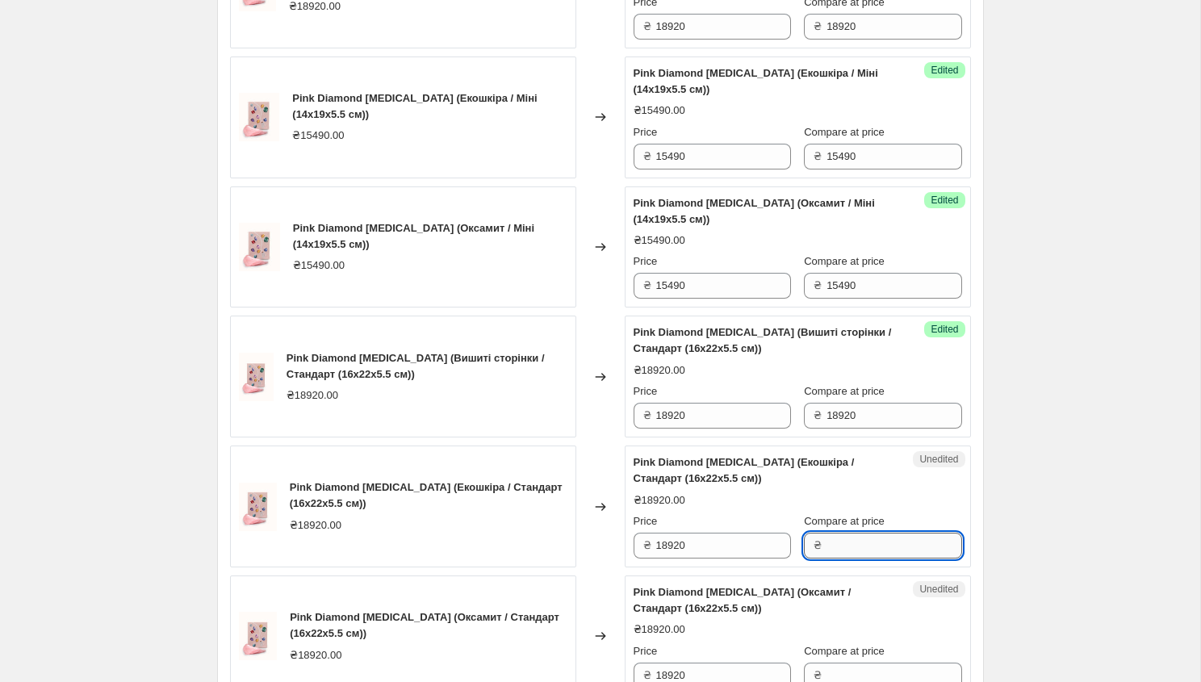
click at [829, 543] on input "Compare at price" at bounding box center [893, 545] width 135 height 26
paste input "18920"
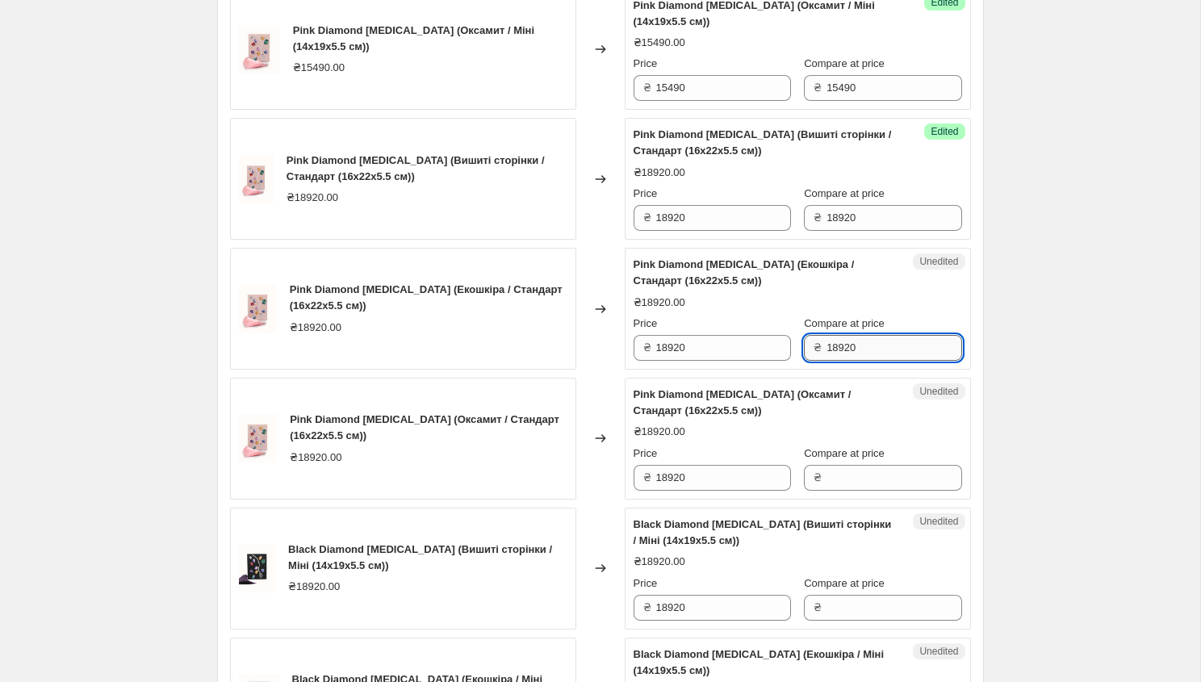
scroll to position [1706, 0]
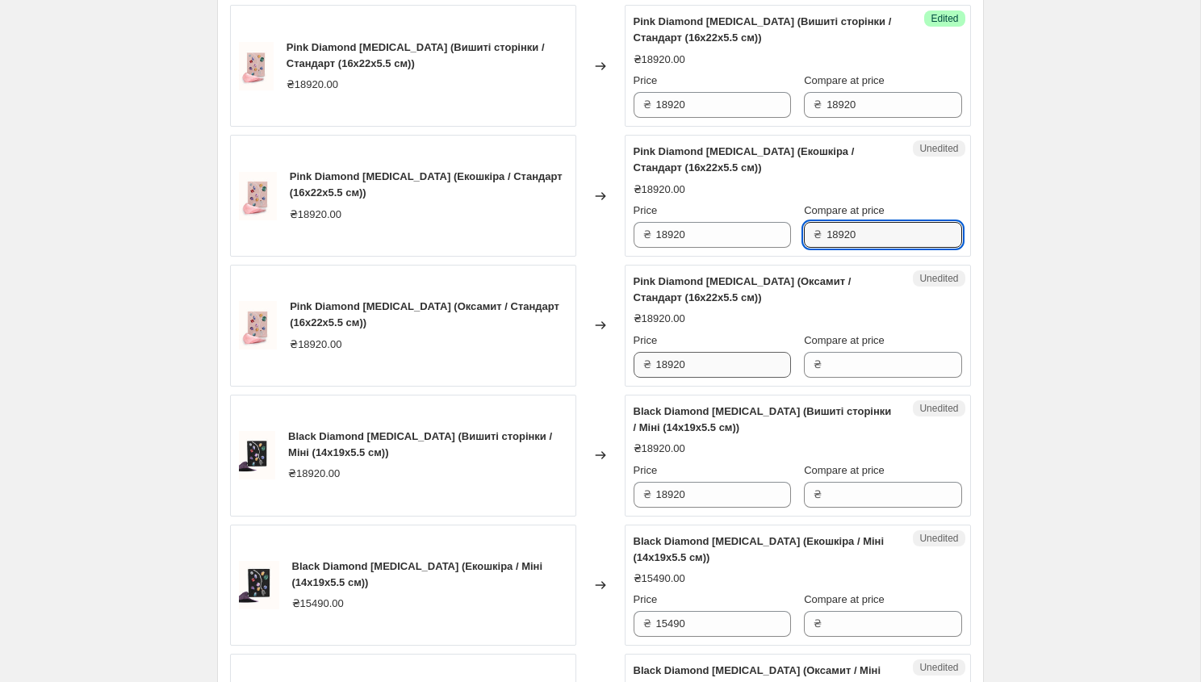
type input "18920"
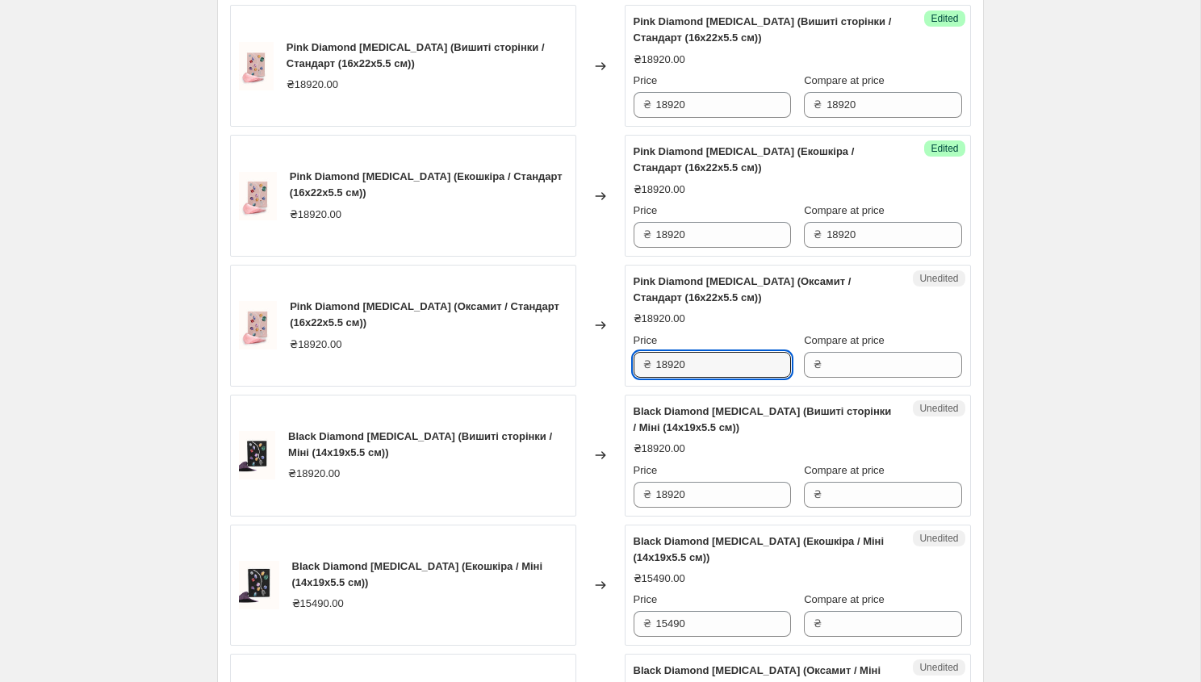
drag, startPoint x: 716, startPoint y: 365, endPoint x: 649, endPoint y: 364, distance: 66.2
click at [649, 364] on div "₴ 18920" at bounding box center [711, 365] width 157 height 26
click at [836, 372] on input "Compare at price" at bounding box center [893, 365] width 135 height 26
paste input "18920"
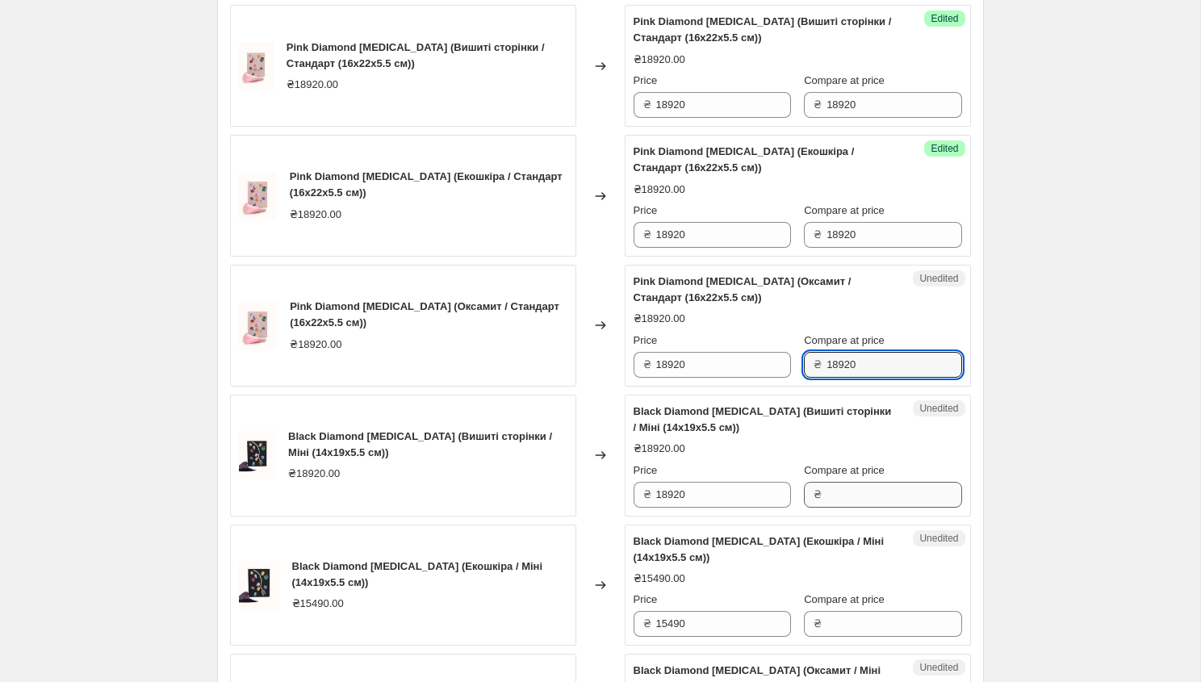
type input "18920"
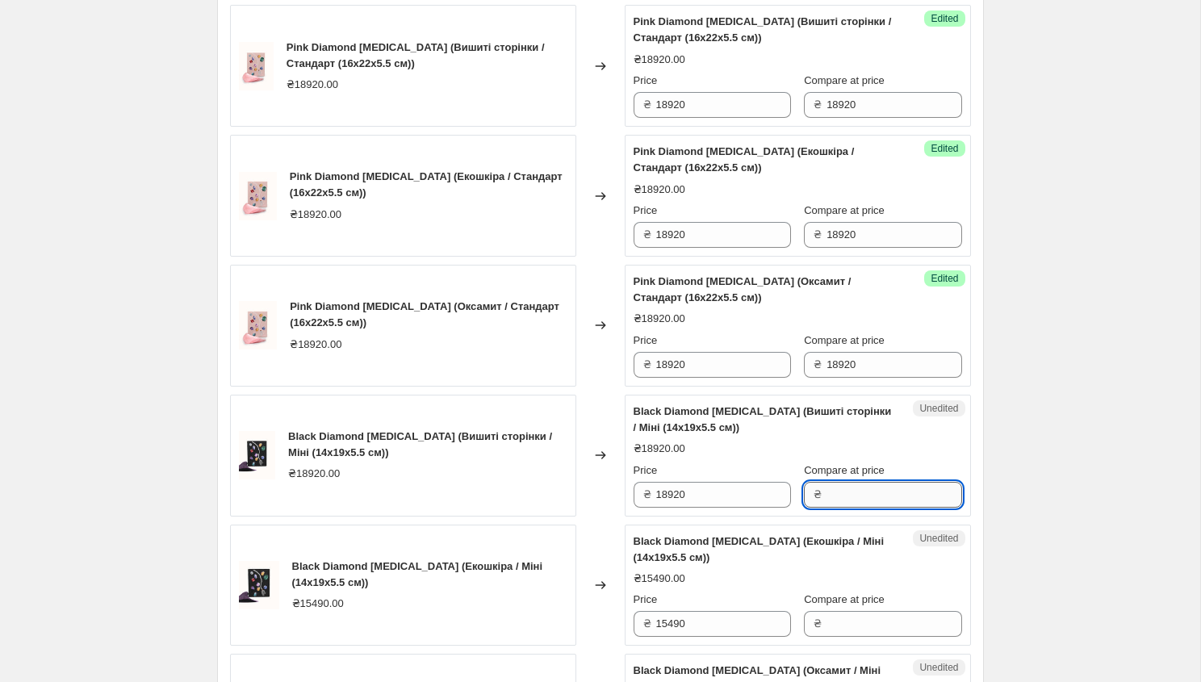
click at [837, 499] on input "Compare at price" at bounding box center [893, 495] width 135 height 26
paste input "18920"
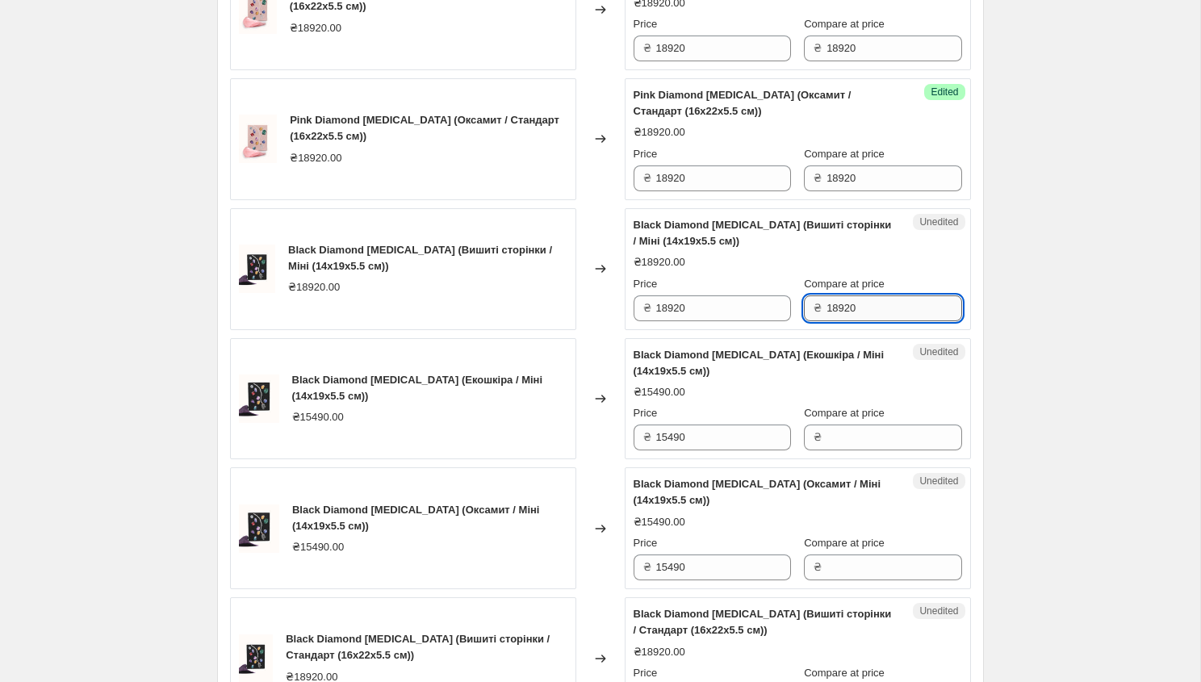
scroll to position [1935, 0]
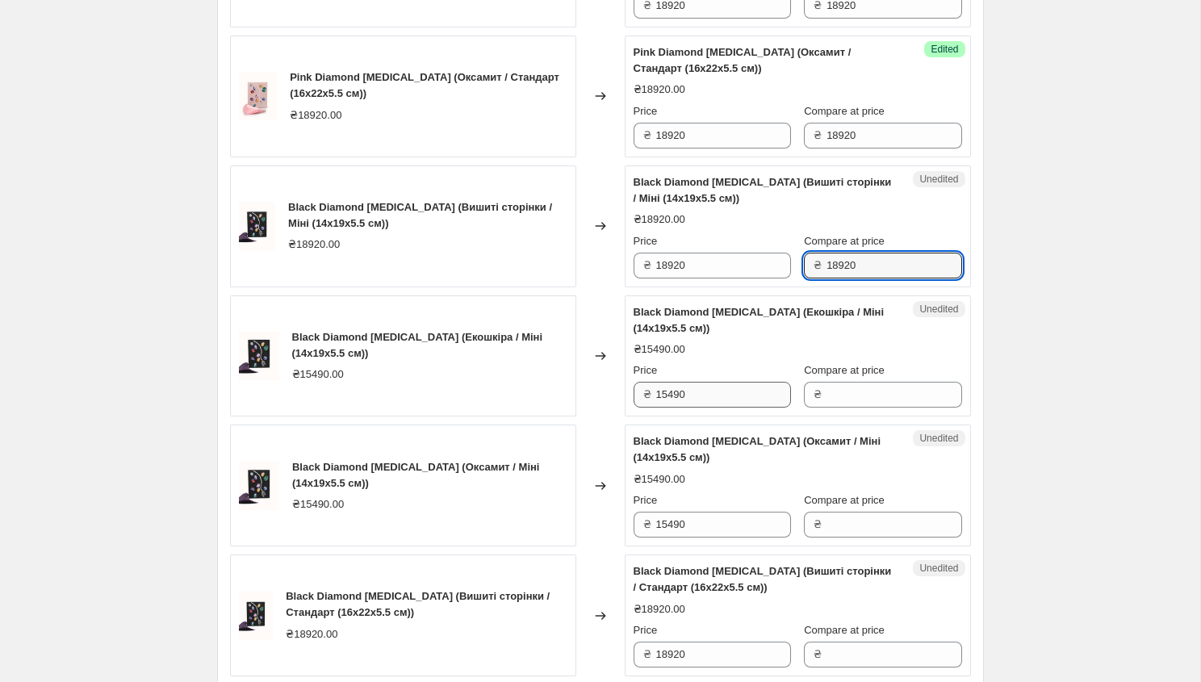
type input "18920"
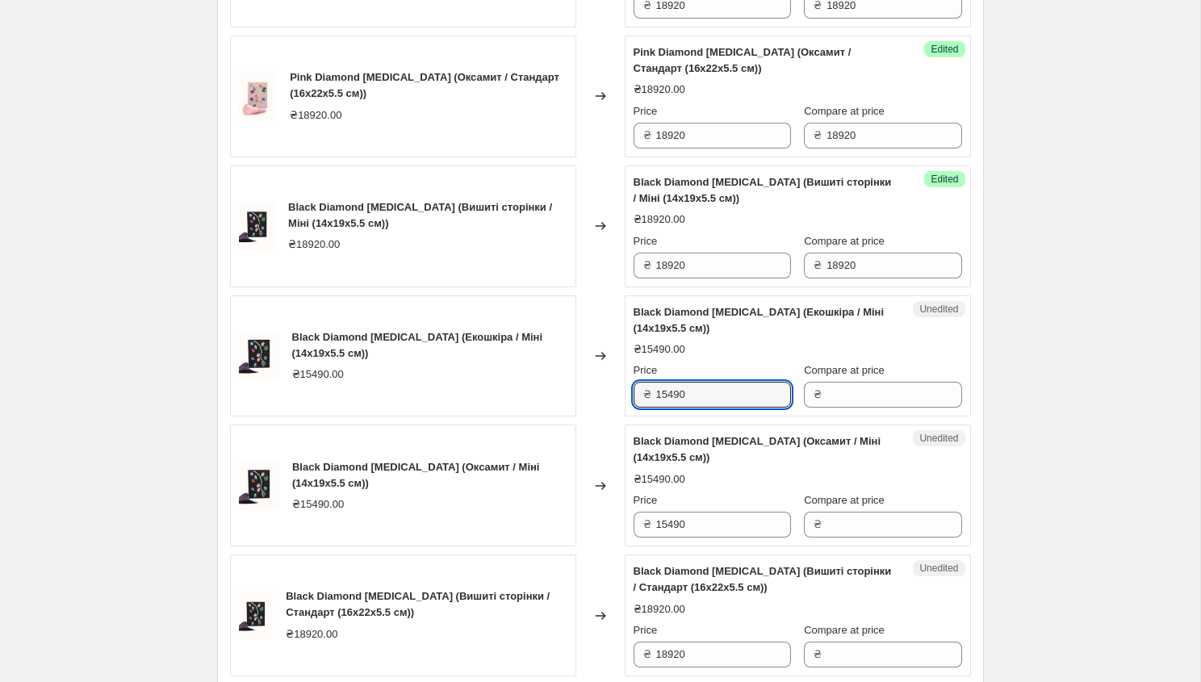
drag, startPoint x: 696, startPoint y: 395, endPoint x: 637, endPoint y: 393, distance: 58.9
click at [637, 393] on div "₴ 15490" at bounding box center [711, 395] width 157 height 26
click at [842, 399] on input "Compare at price" at bounding box center [893, 395] width 135 height 26
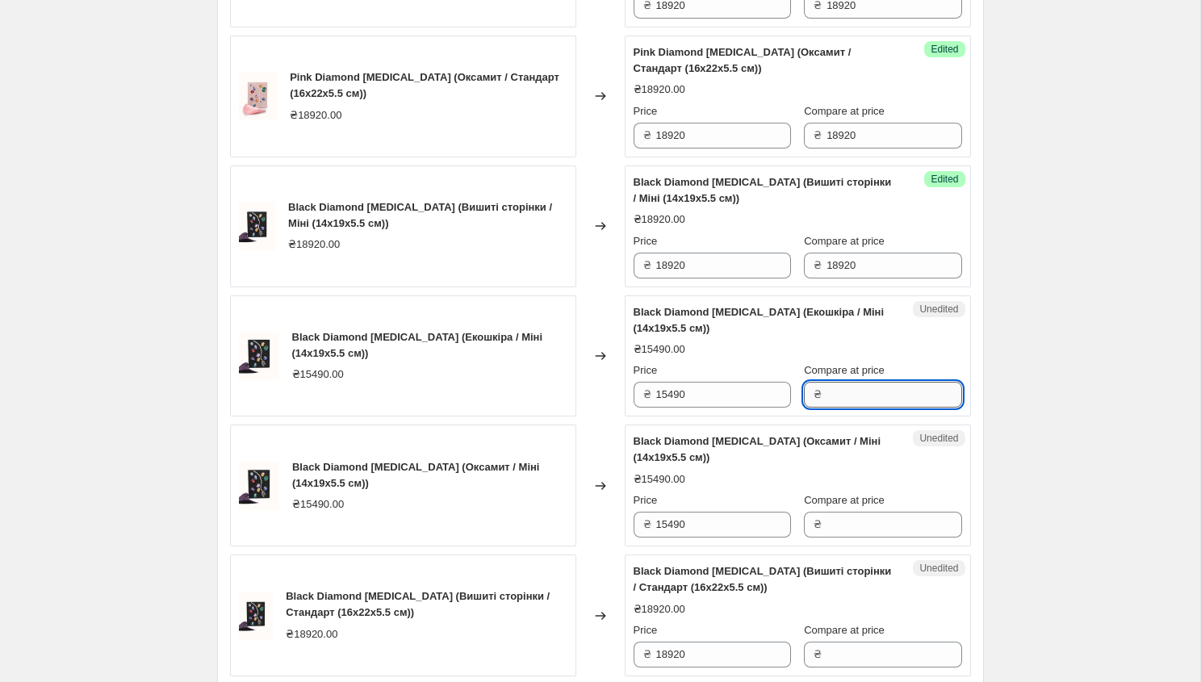
paste input "15490"
type input "15490"
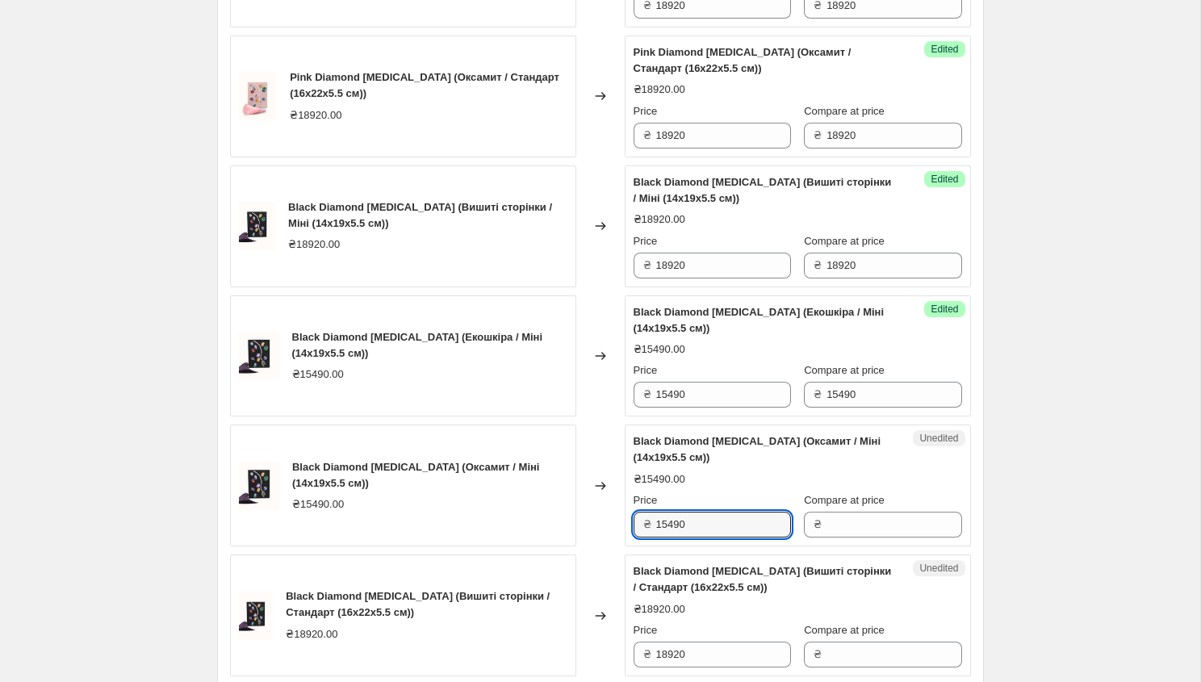
drag, startPoint x: 712, startPoint y: 531, endPoint x: 633, endPoint y: 531, distance: 79.1
click at [633, 531] on div "₴ 15490" at bounding box center [711, 525] width 157 height 26
click at [840, 525] on input "Compare at price" at bounding box center [893, 525] width 135 height 26
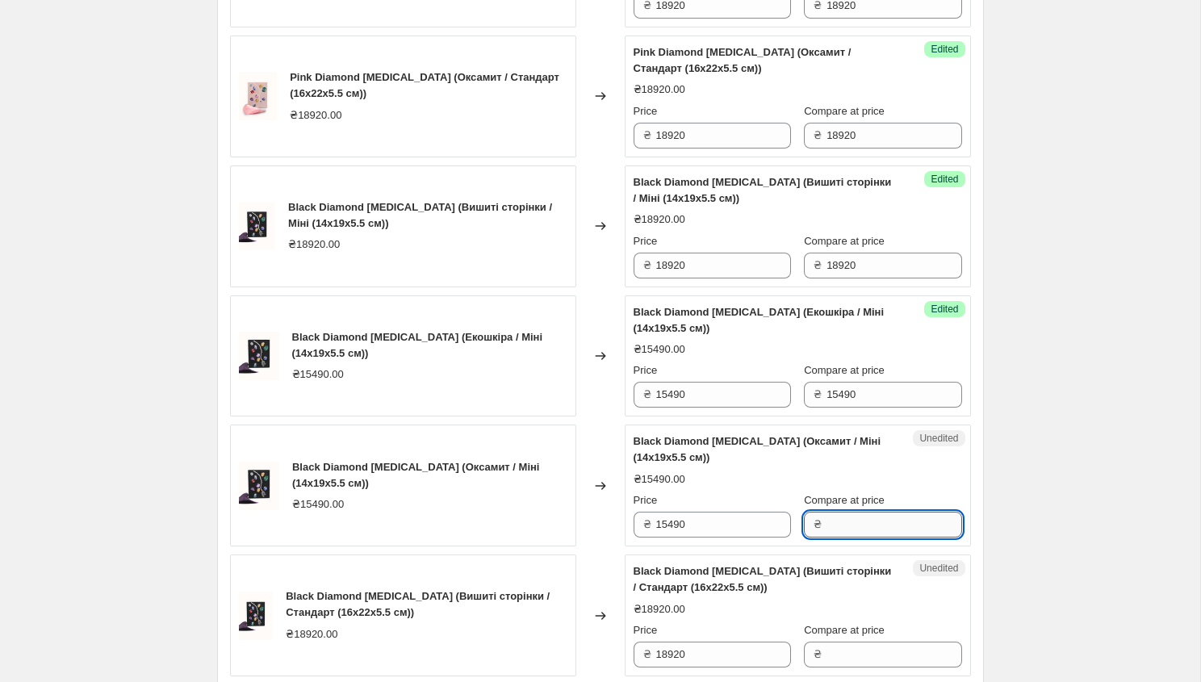
paste input "15490"
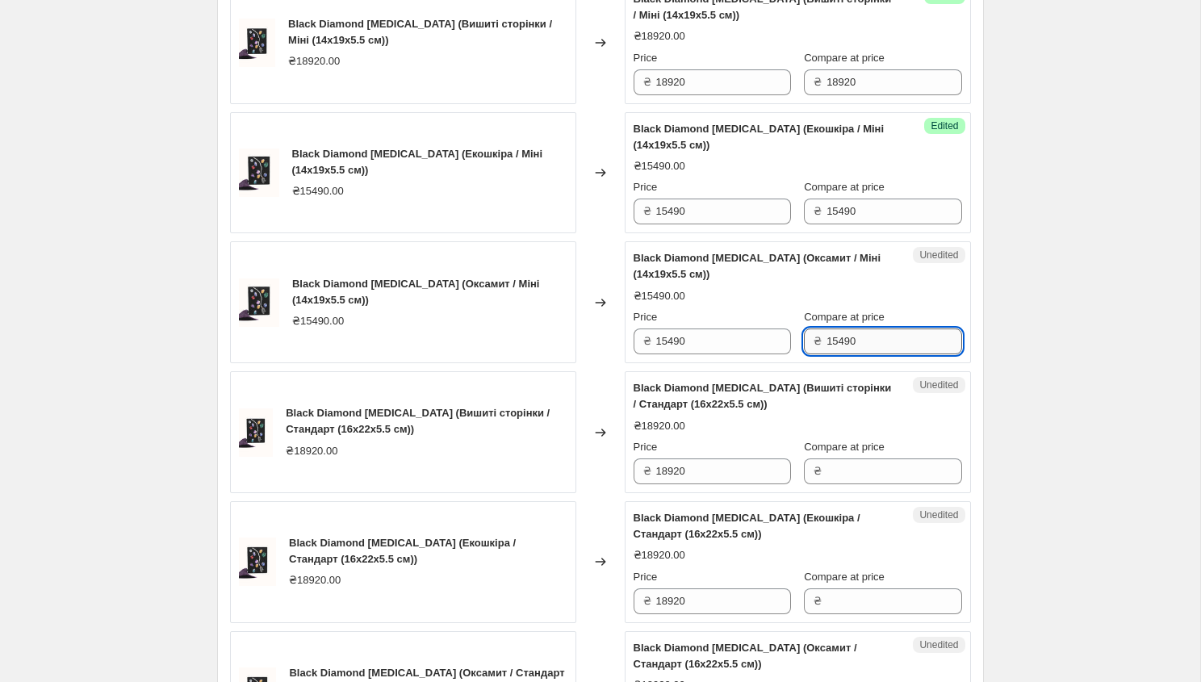
scroll to position [2299, 0]
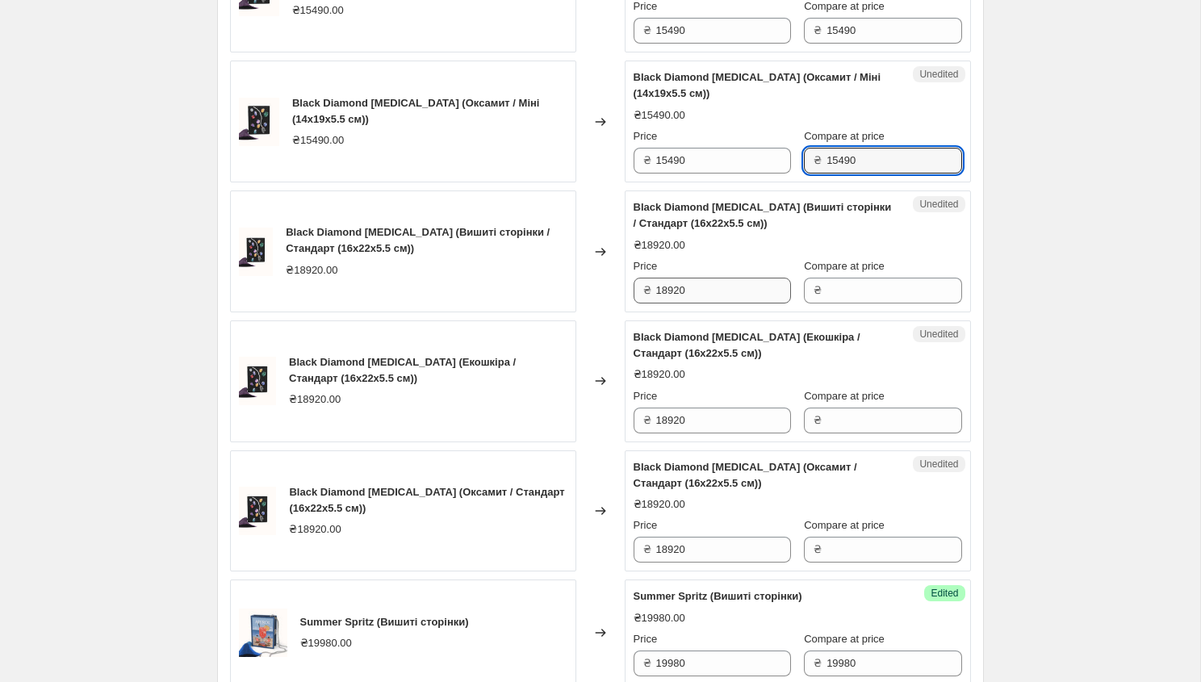
type input "15490"
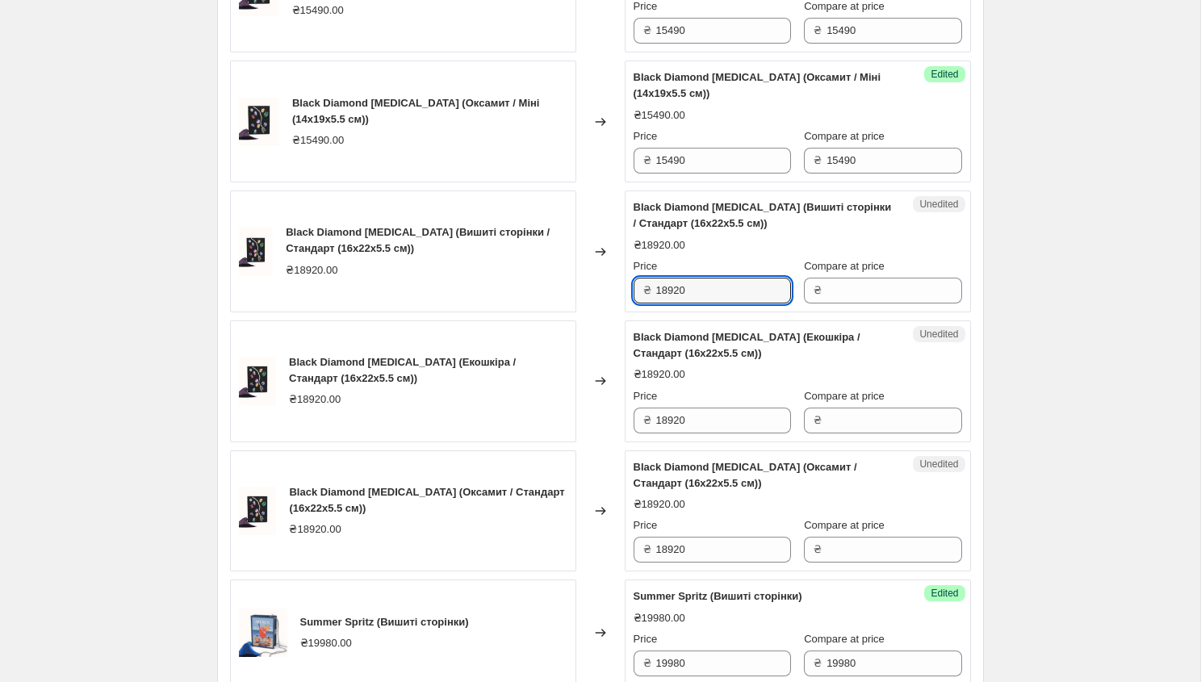
drag, startPoint x: 708, startPoint y: 293, endPoint x: 624, endPoint y: 293, distance: 83.9
click at [623, 293] on div "Black Diamond [MEDICAL_DATA] (Вишиті сторінки / Стандарт (16x22x5.5 см)) ₴18920…" at bounding box center [600, 251] width 741 height 122
click at [827, 295] on input "Compare at price" at bounding box center [893, 291] width 135 height 26
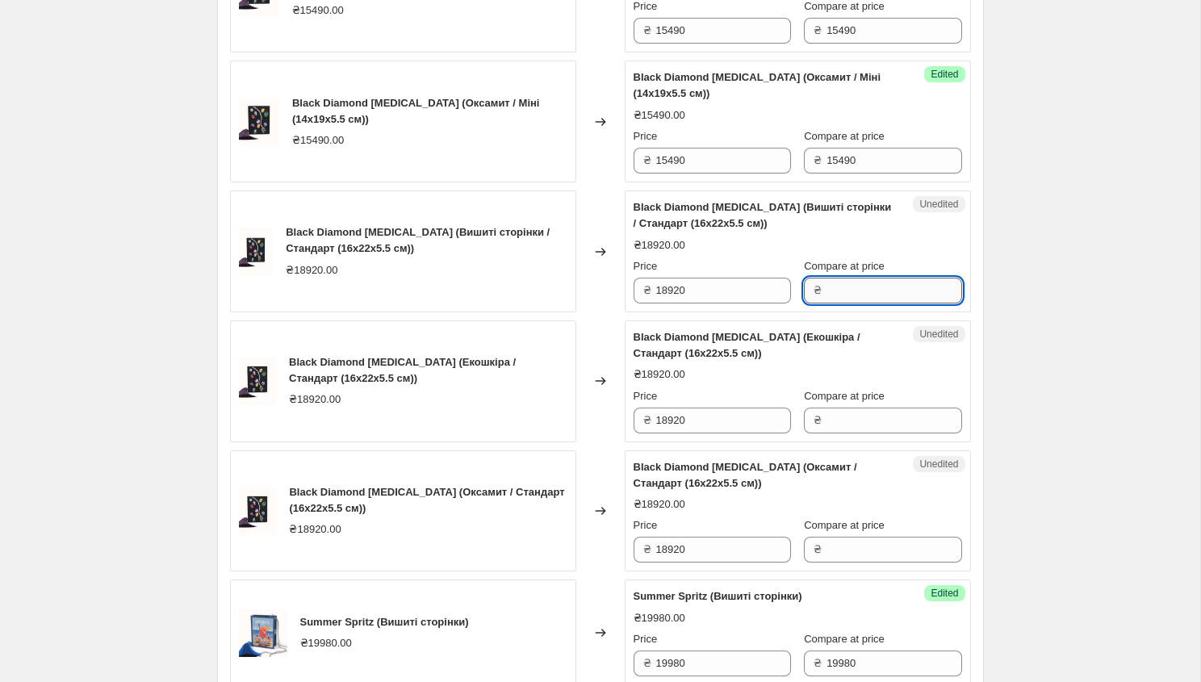
paste input "18920"
type input "18920"
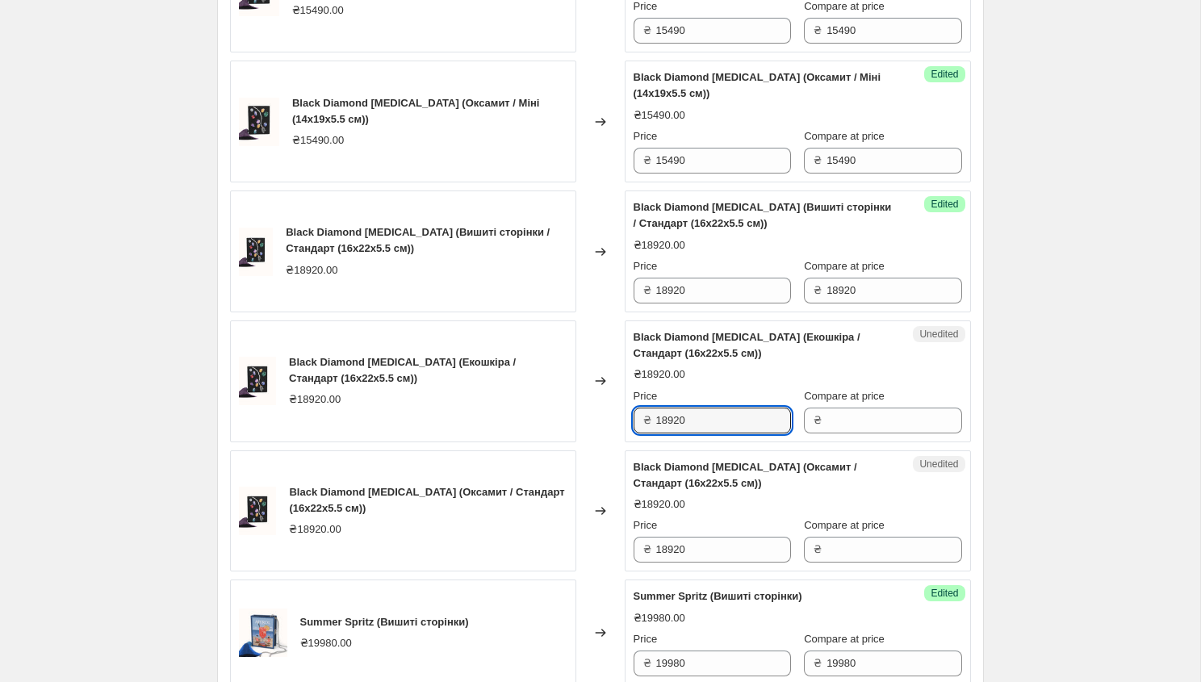
drag, startPoint x: 694, startPoint y: 420, endPoint x: 637, endPoint y: 419, distance: 57.3
click at [636, 420] on div "₴ 18920" at bounding box center [711, 420] width 157 height 26
click at [858, 422] on input "Compare at price" at bounding box center [893, 420] width 135 height 26
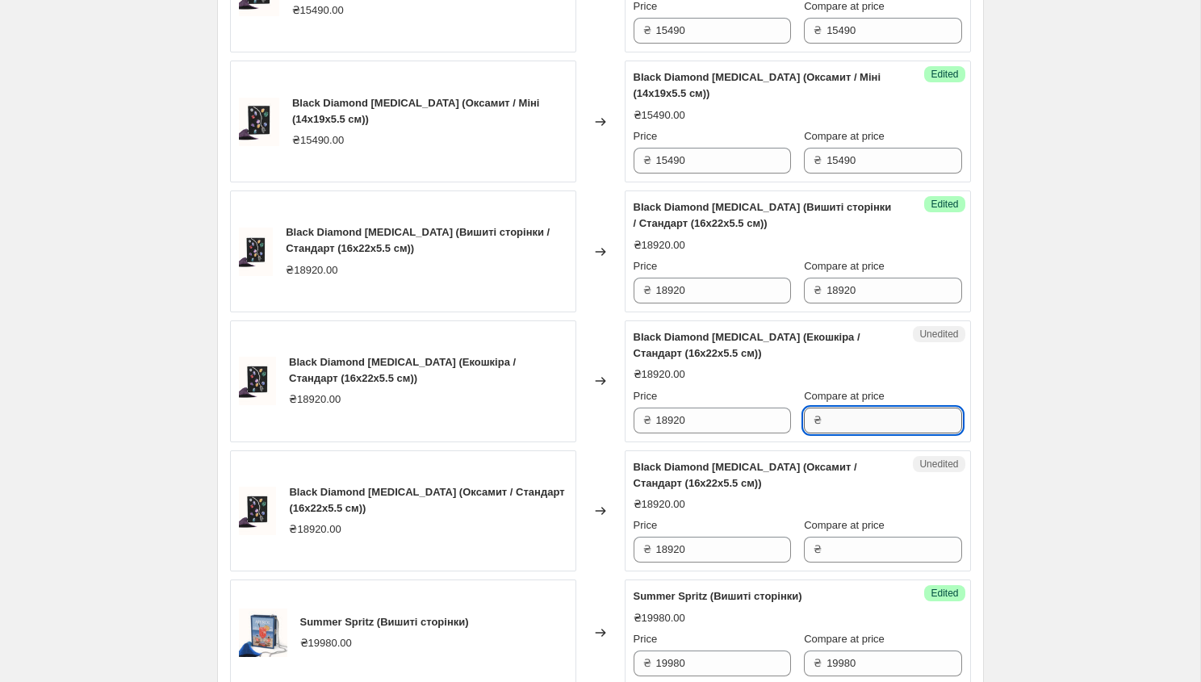
paste input "18920"
type input "18920"
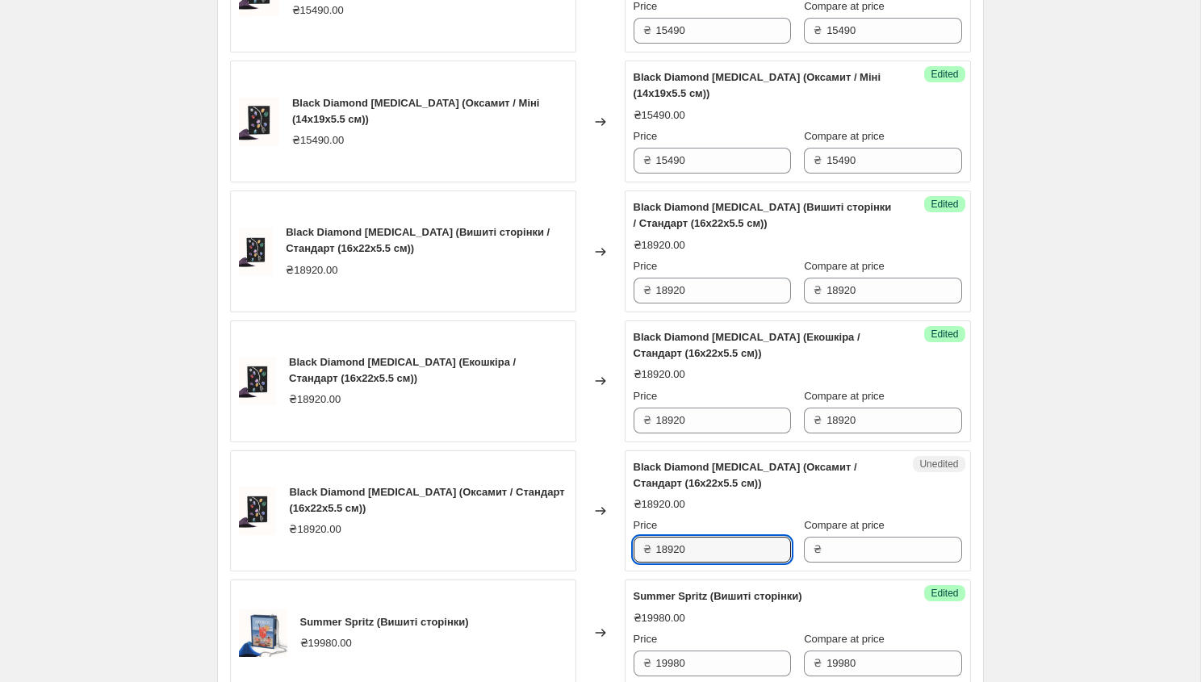
drag, startPoint x: 702, startPoint y: 551, endPoint x: 637, endPoint y: 546, distance: 64.7
click at [638, 546] on div "₴ 18920" at bounding box center [711, 550] width 157 height 26
click at [849, 548] on input "Compare at price" at bounding box center [893, 550] width 135 height 26
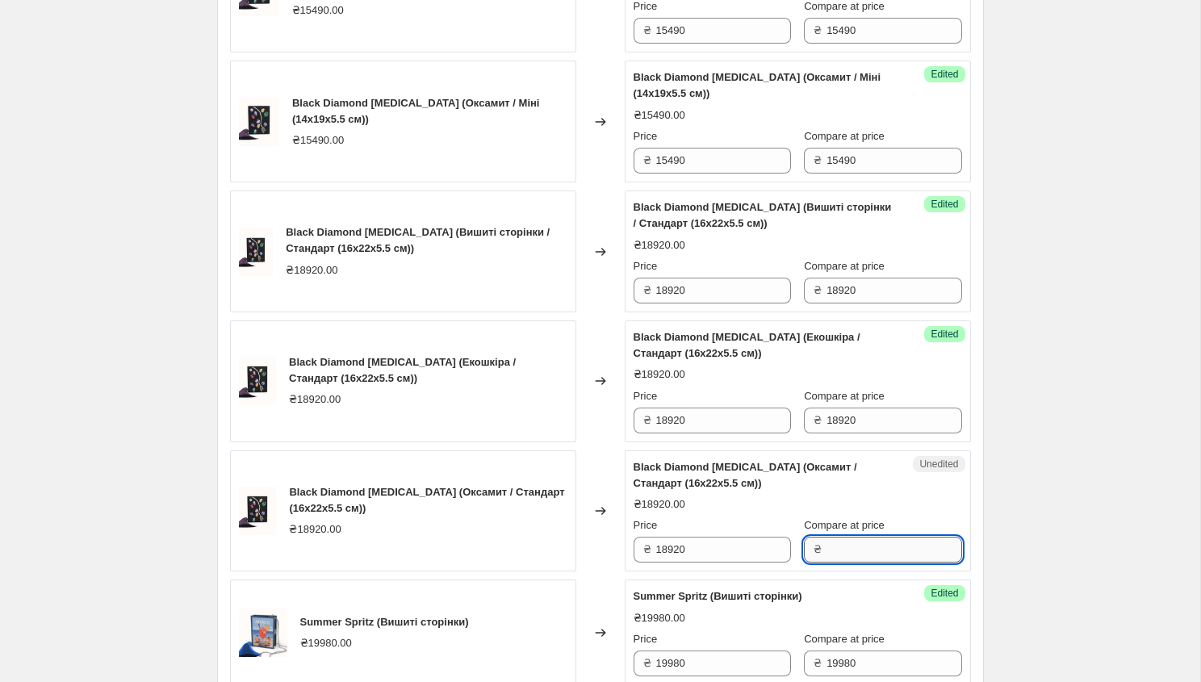
paste input "18920"
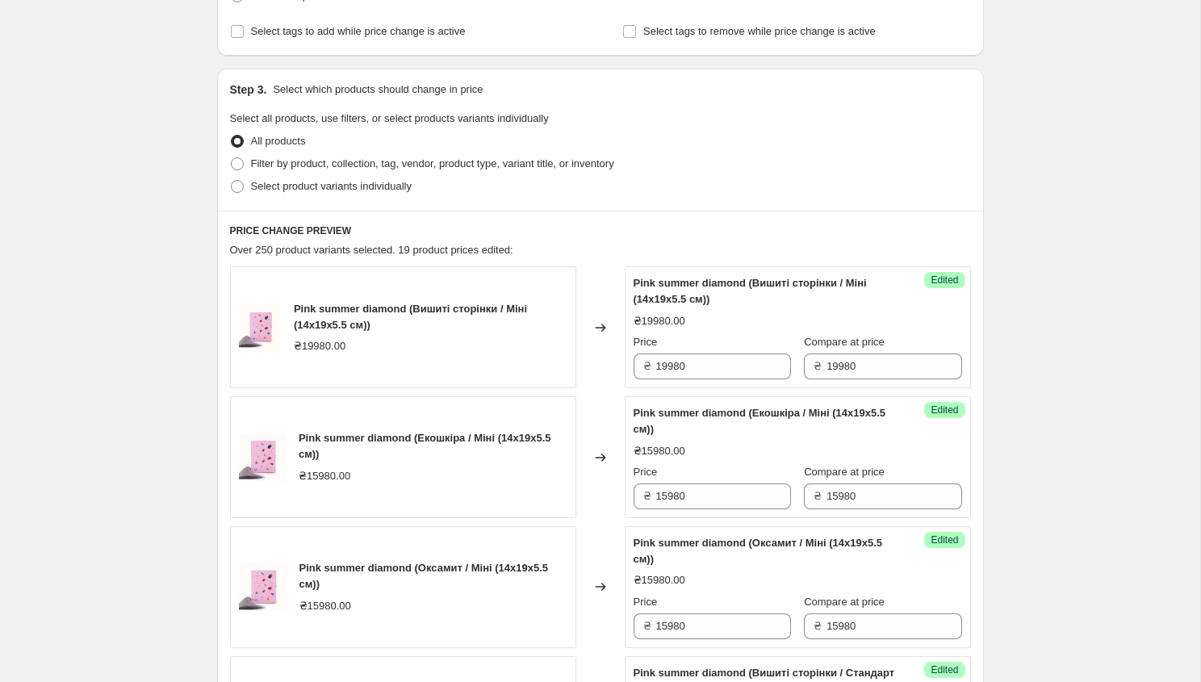
scroll to position [386, 0]
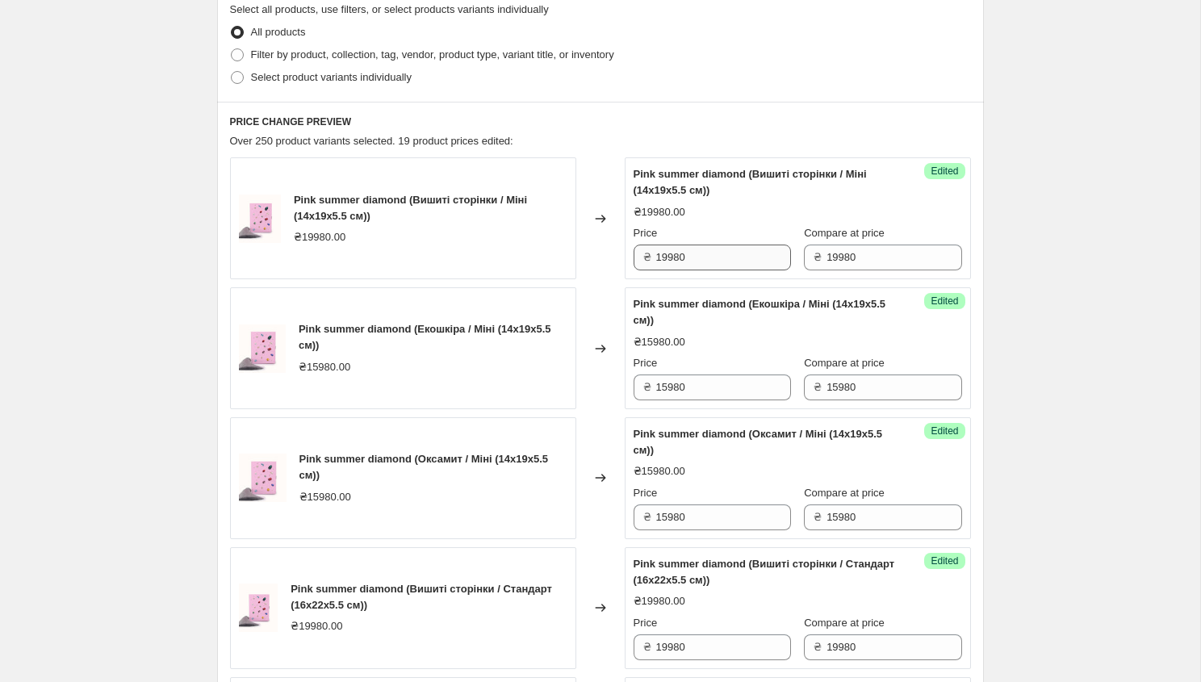
type input "18920"
drag, startPoint x: 704, startPoint y: 258, endPoint x: 636, endPoint y: 257, distance: 67.8
click at [636, 257] on div "₴ 19980" at bounding box center [711, 257] width 157 height 26
type input "2"
drag, startPoint x: 692, startPoint y: 262, endPoint x: 641, endPoint y: 262, distance: 51.6
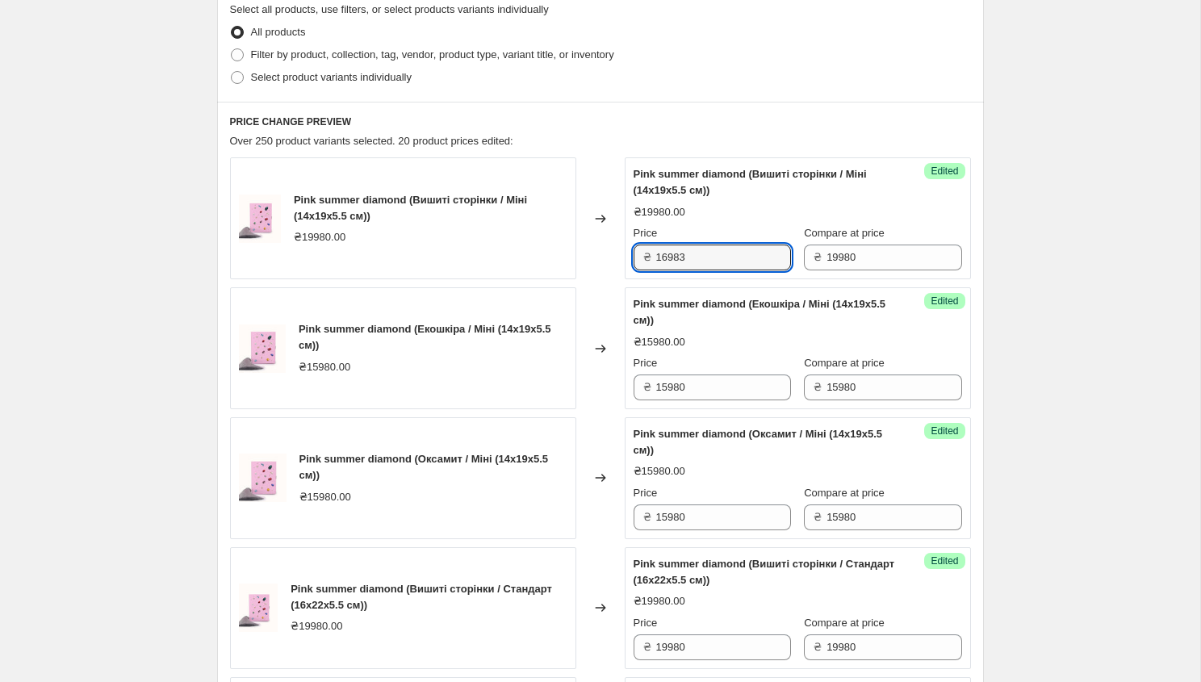
click at [641, 262] on div "₴ 16983" at bounding box center [711, 257] width 157 height 26
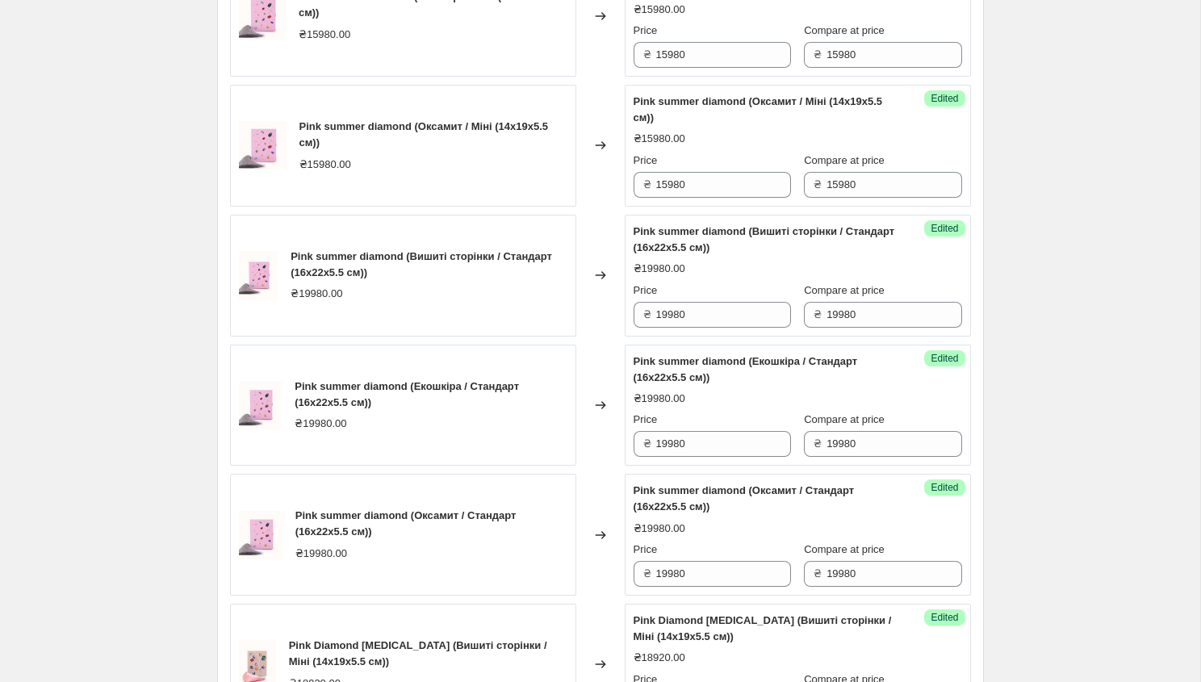
scroll to position [724, 0]
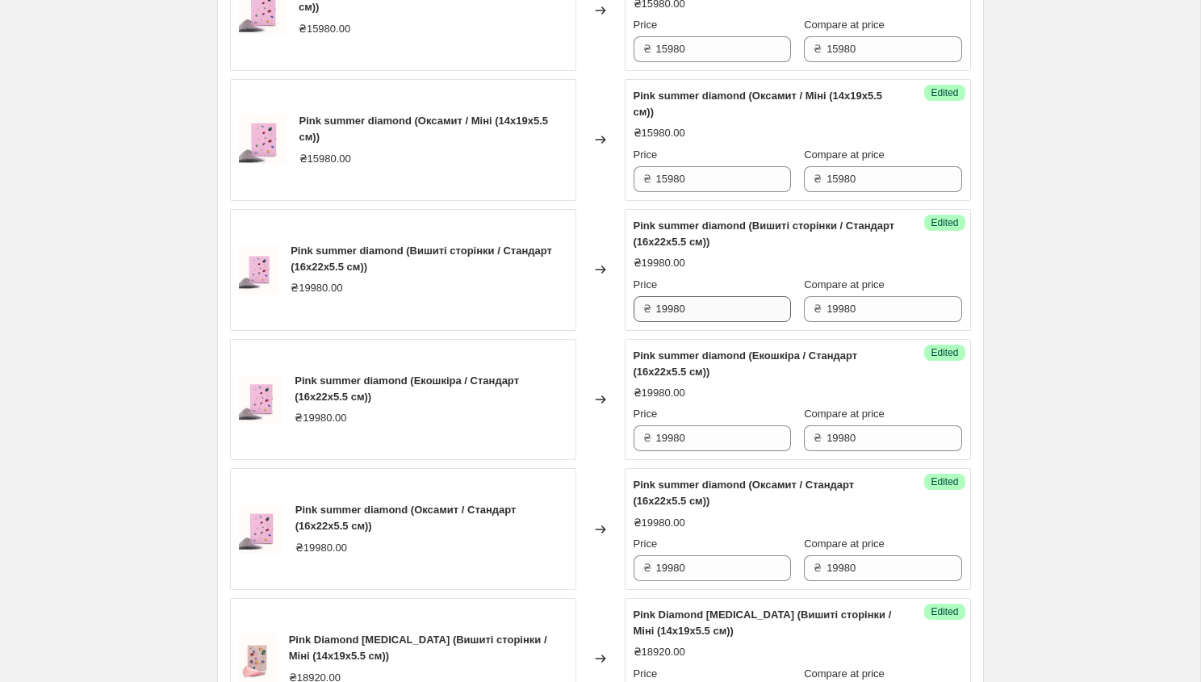
type input "16983"
drag, startPoint x: 693, startPoint y: 307, endPoint x: 645, endPoint y: 306, distance: 47.6
click at [645, 306] on div "₴ 19980" at bounding box center [711, 309] width 157 height 26
paste input "16983"
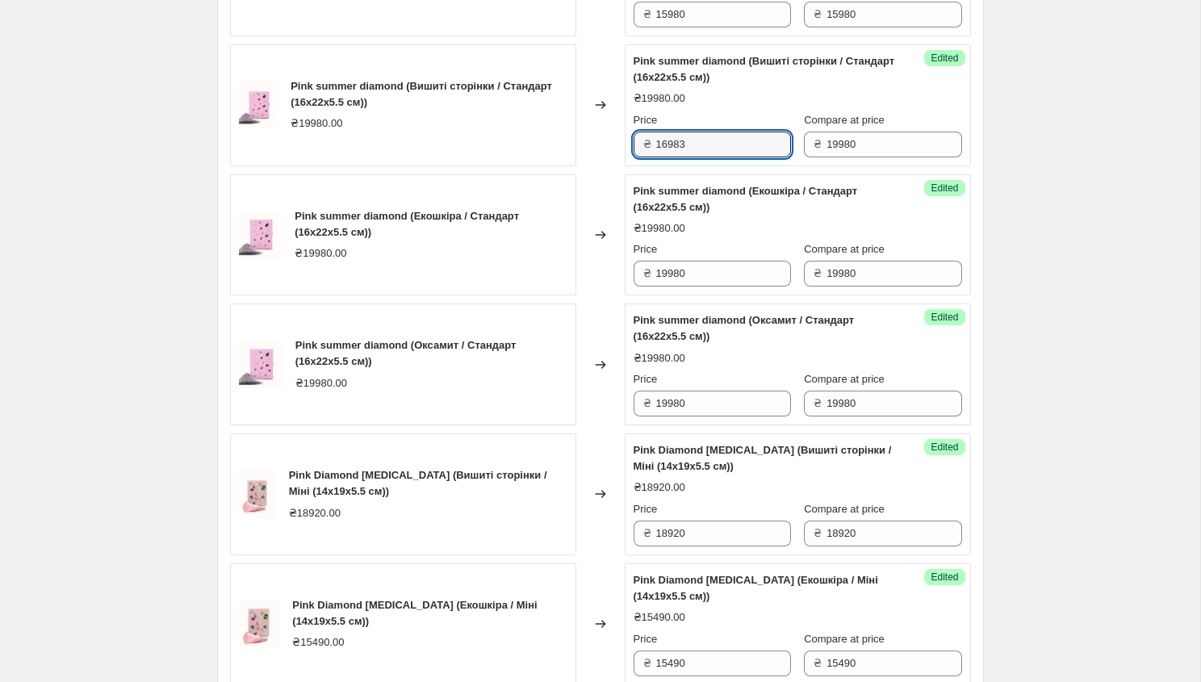
scroll to position [891, 0]
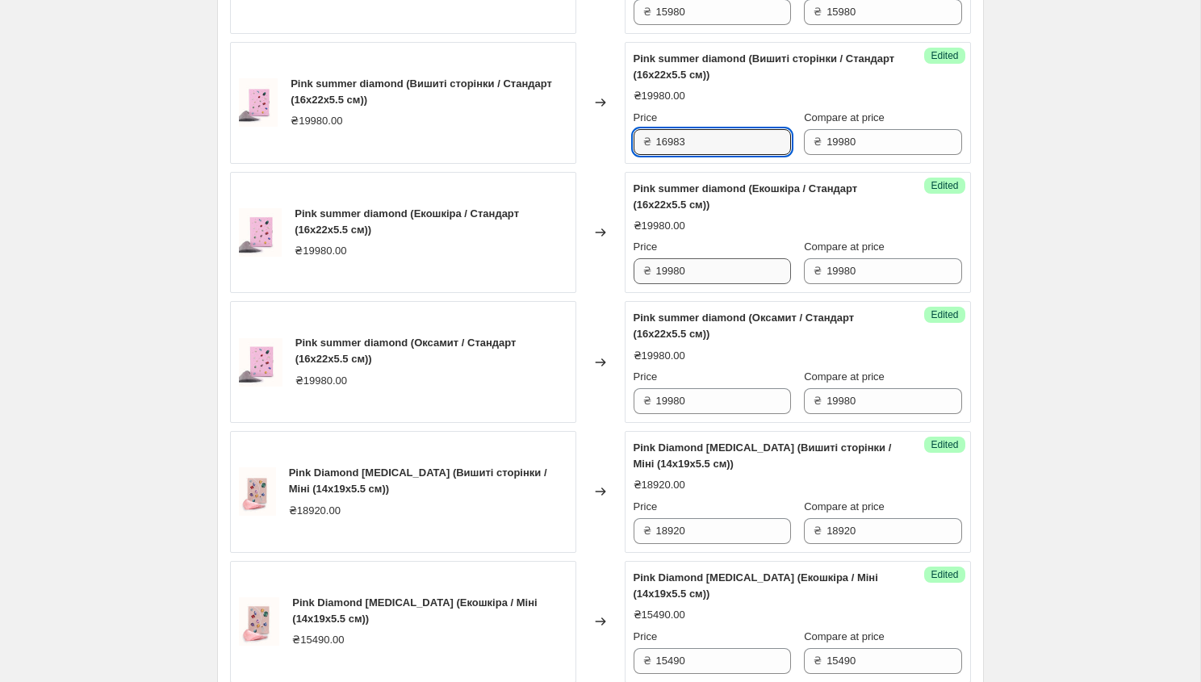
type input "16983"
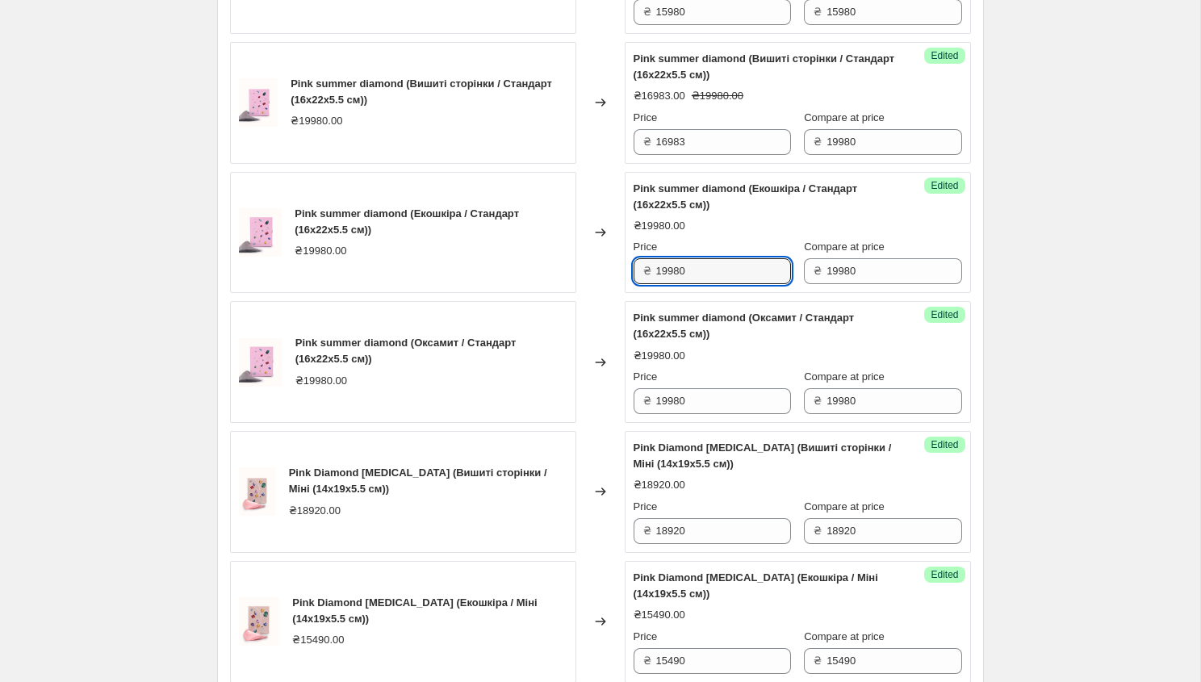
drag, startPoint x: 687, startPoint y: 270, endPoint x: 636, endPoint y: 265, distance: 51.9
click at [636, 265] on div "₴ 19980" at bounding box center [711, 271] width 157 height 26
paste input "16983"
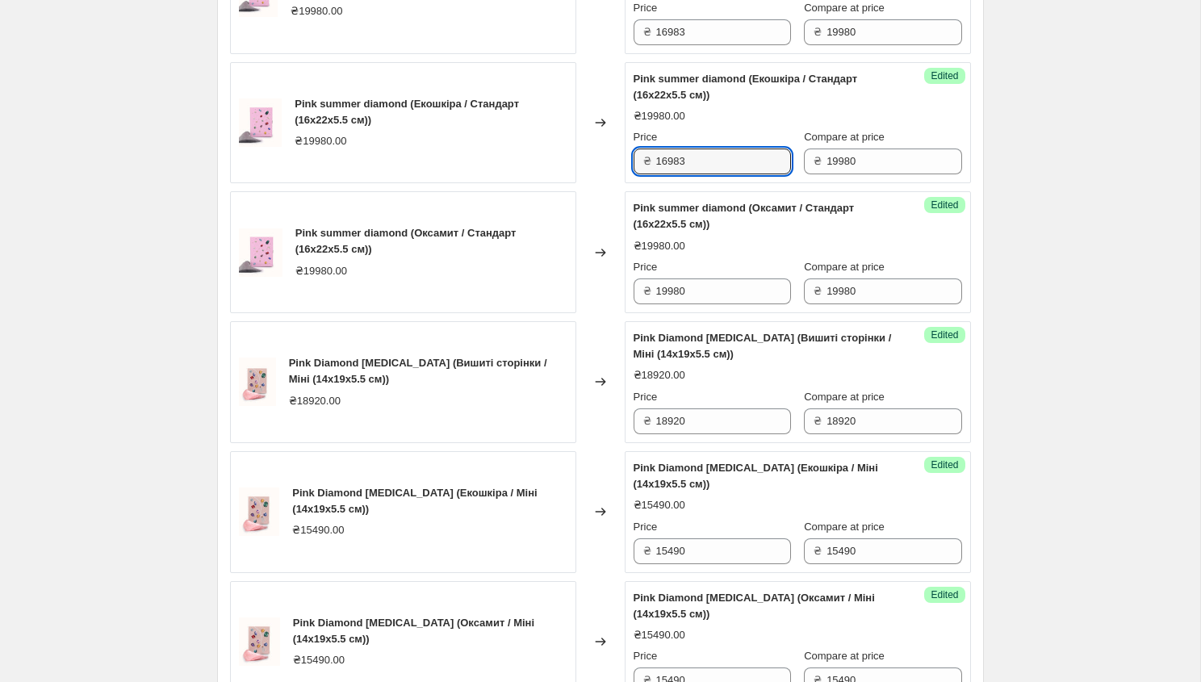
scroll to position [1001, 0]
type input "16983"
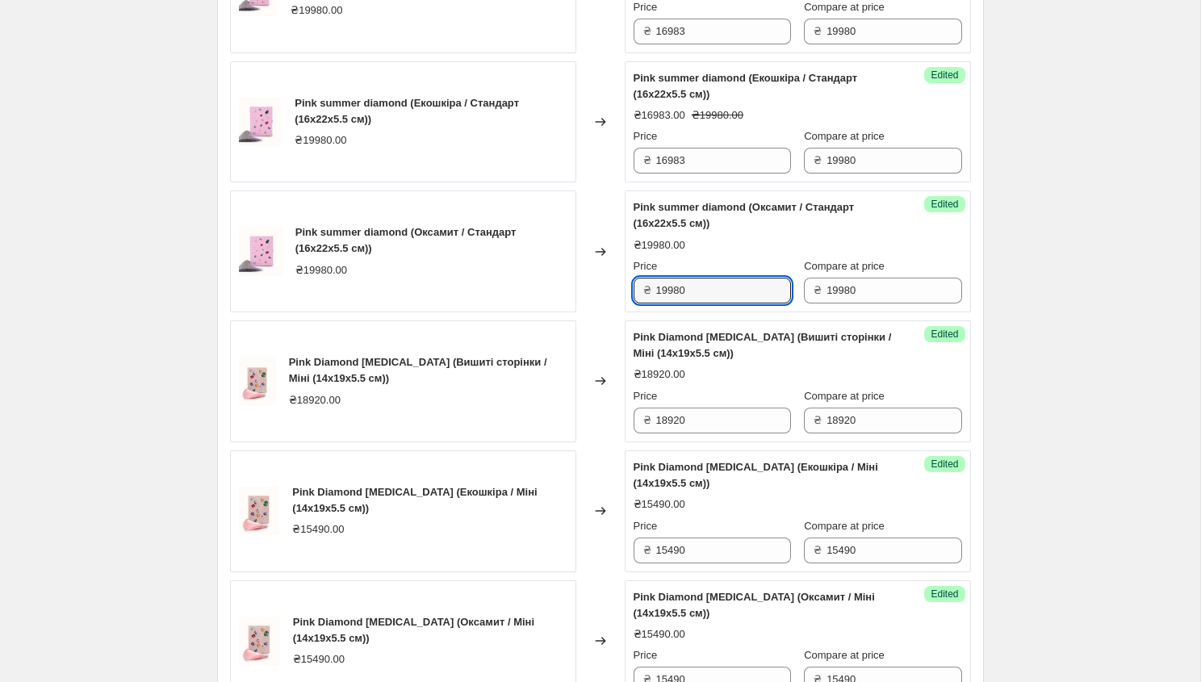
drag, startPoint x: 691, startPoint y: 292, endPoint x: 641, endPoint y: 290, distance: 50.1
click at [641, 290] on div "₴ 19980" at bounding box center [711, 291] width 157 height 26
paste input "16983"
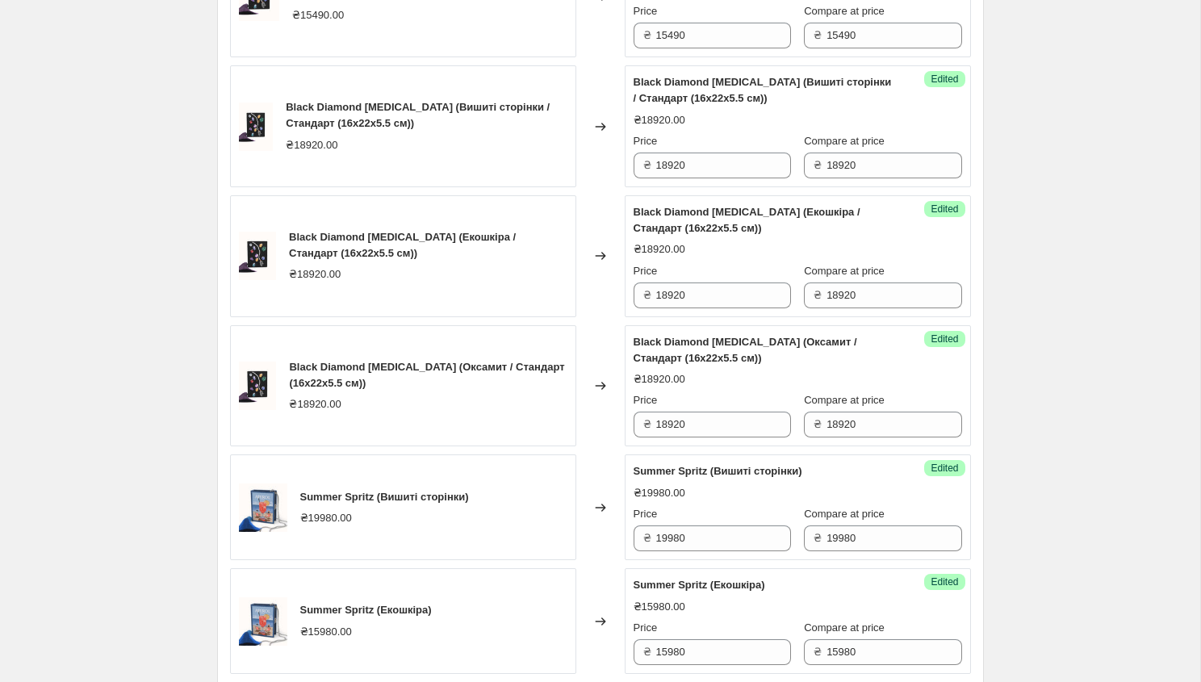
scroll to position [2558, 0]
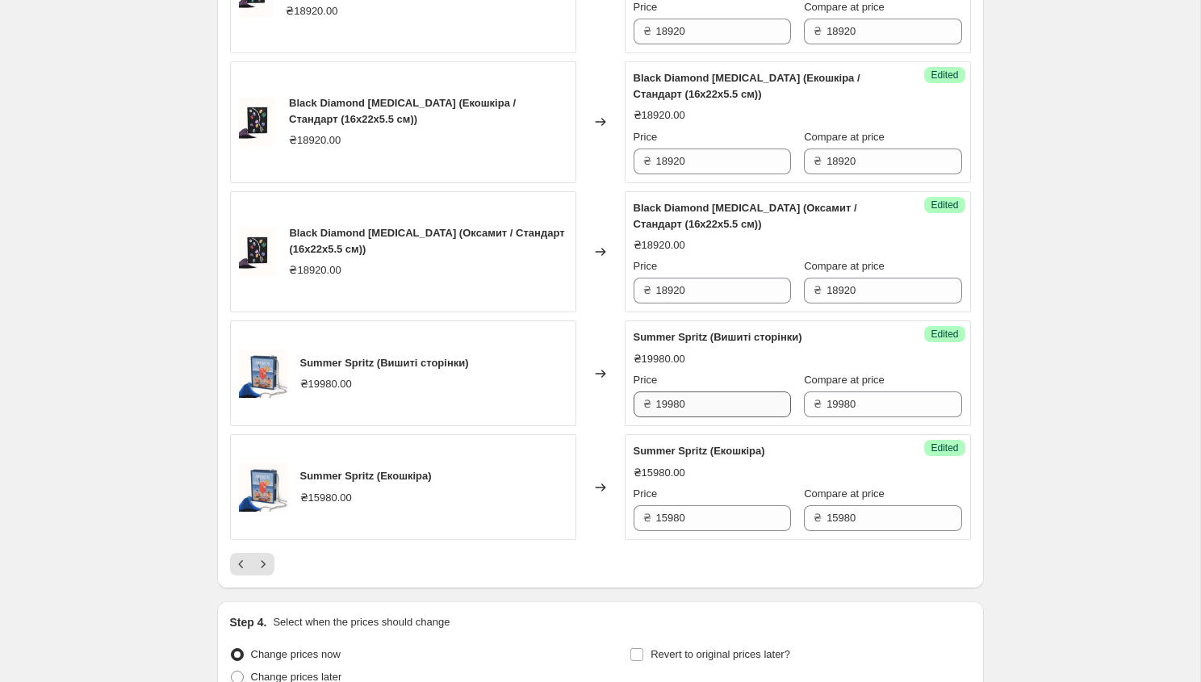
type input "16983"
drag, startPoint x: 700, startPoint y: 409, endPoint x: 630, endPoint y: 409, distance: 70.2
click at [629, 409] on div "Success Edited Summer Spritz (Вишиті сторінки) ₴19980.00 Price ₴ 19980 Compare …" at bounding box center [797, 373] width 346 height 106
paste input "16983"
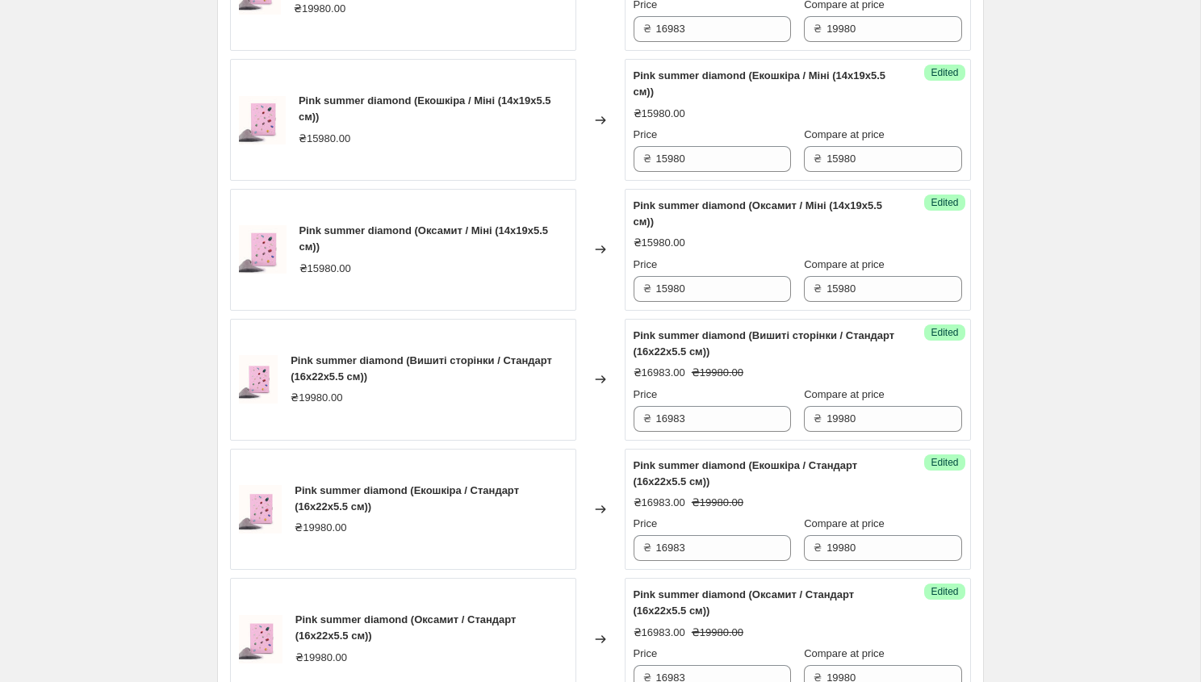
scroll to position [612, 0]
type input "16983"
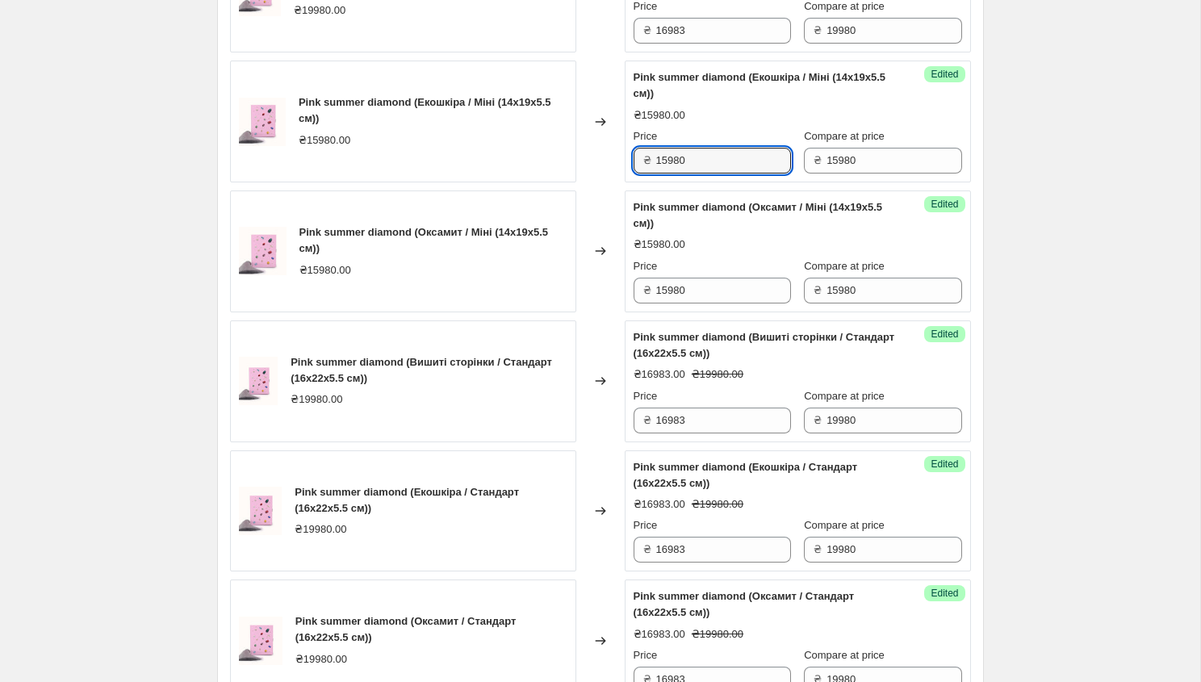
drag, startPoint x: 691, startPoint y: 164, endPoint x: 638, endPoint y: 163, distance: 52.4
click at [638, 163] on div "₴ 15980" at bounding box center [711, 161] width 157 height 26
drag, startPoint x: 697, startPoint y: 164, endPoint x: 654, endPoint y: 163, distance: 43.6
click at [654, 163] on div "₴ 13583" at bounding box center [711, 161] width 157 height 26
type input "13583"
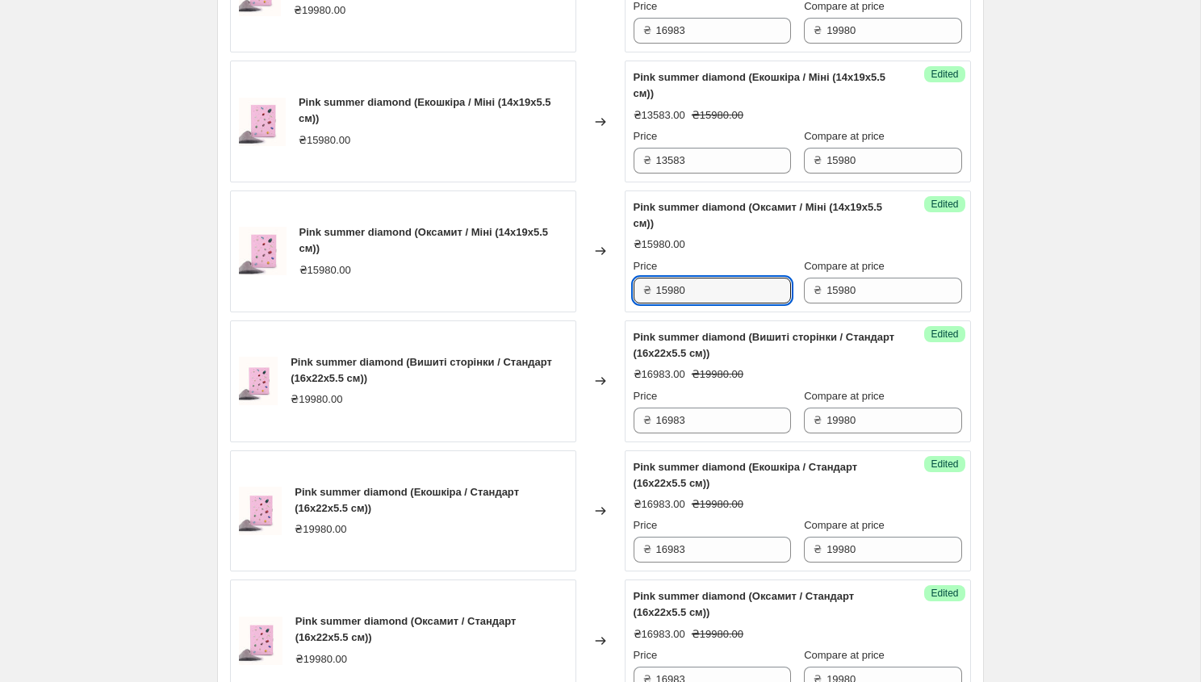
drag, startPoint x: 693, startPoint y: 294, endPoint x: 649, endPoint y: 290, distance: 44.5
click at [648, 291] on div "₴ 15980" at bounding box center [711, 291] width 157 height 26
paste input "13583"
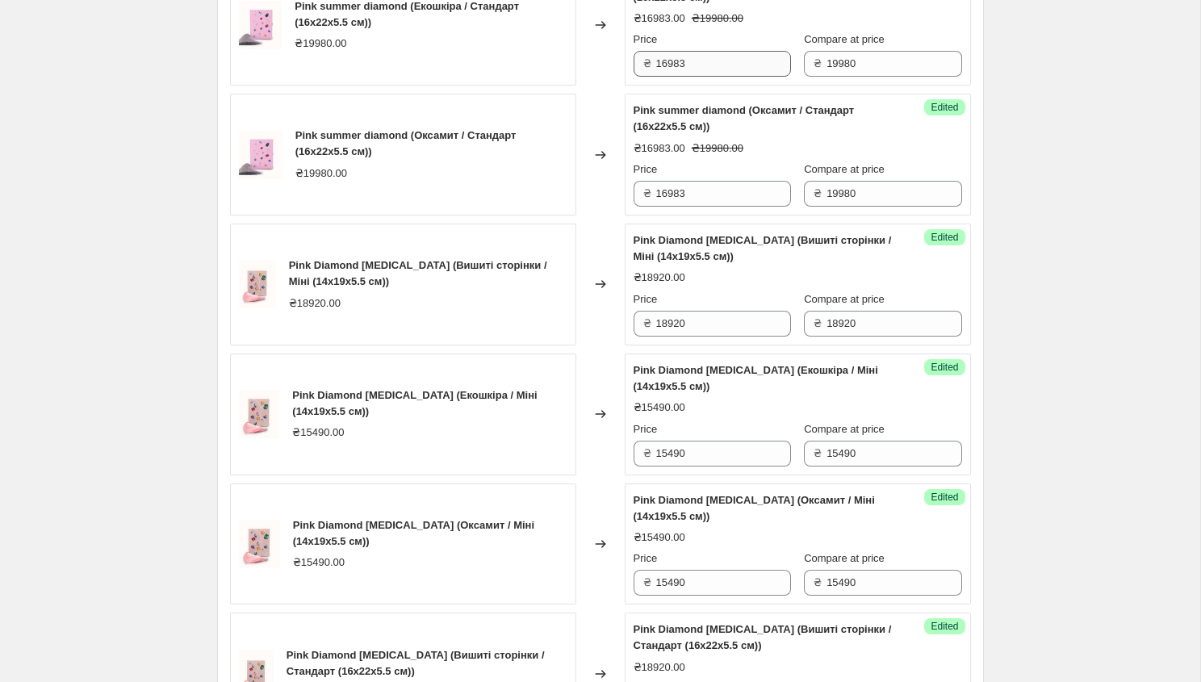
scroll to position [1105, 0]
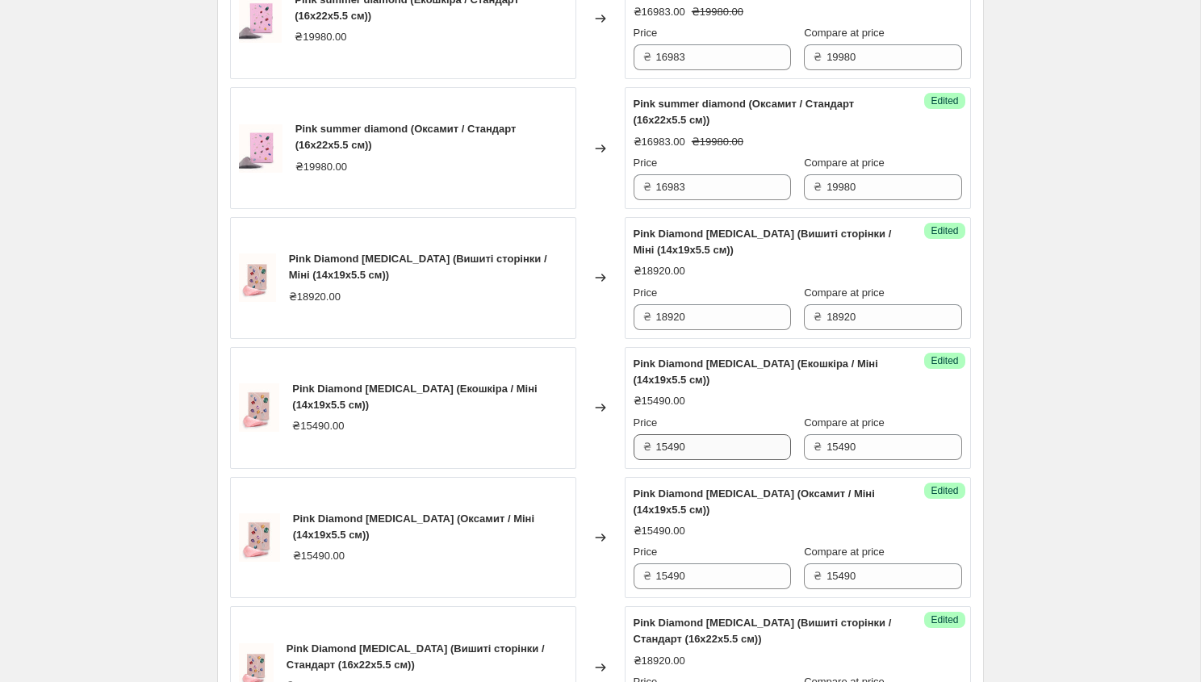
type input "13583"
drag, startPoint x: 685, startPoint y: 444, endPoint x: 654, endPoint y: 443, distance: 31.5
click at [652, 444] on div "₴ 15490" at bounding box center [711, 447] width 157 height 26
paste input "13583"
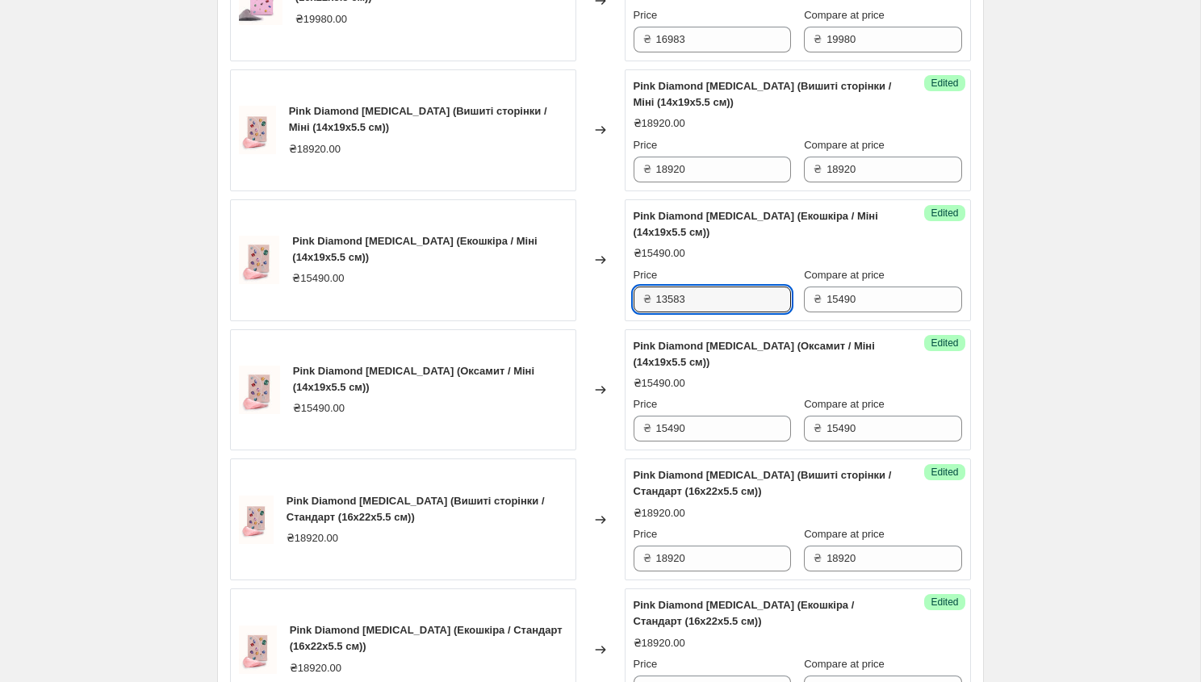
scroll to position [1253, 0]
type input "13583"
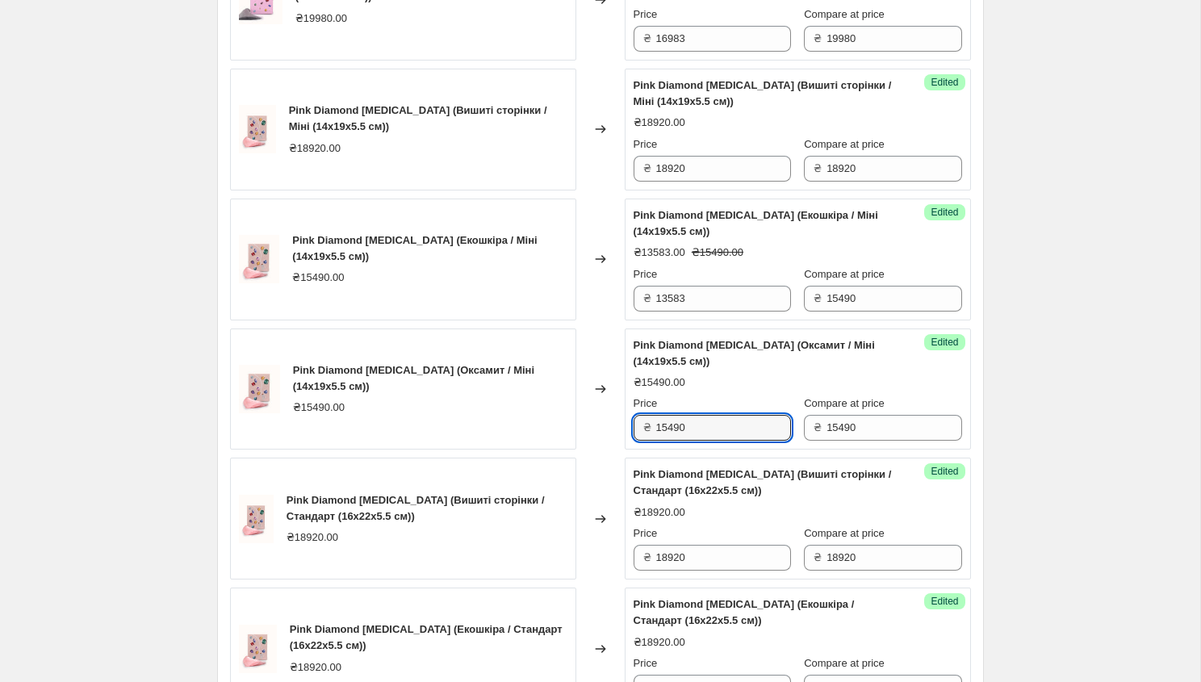
drag, startPoint x: 700, startPoint y: 428, endPoint x: 654, endPoint y: 427, distance: 46.0
click at [653, 427] on div "₴ 15490" at bounding box center [711, 428] width 157 height 26
paste input "13583"
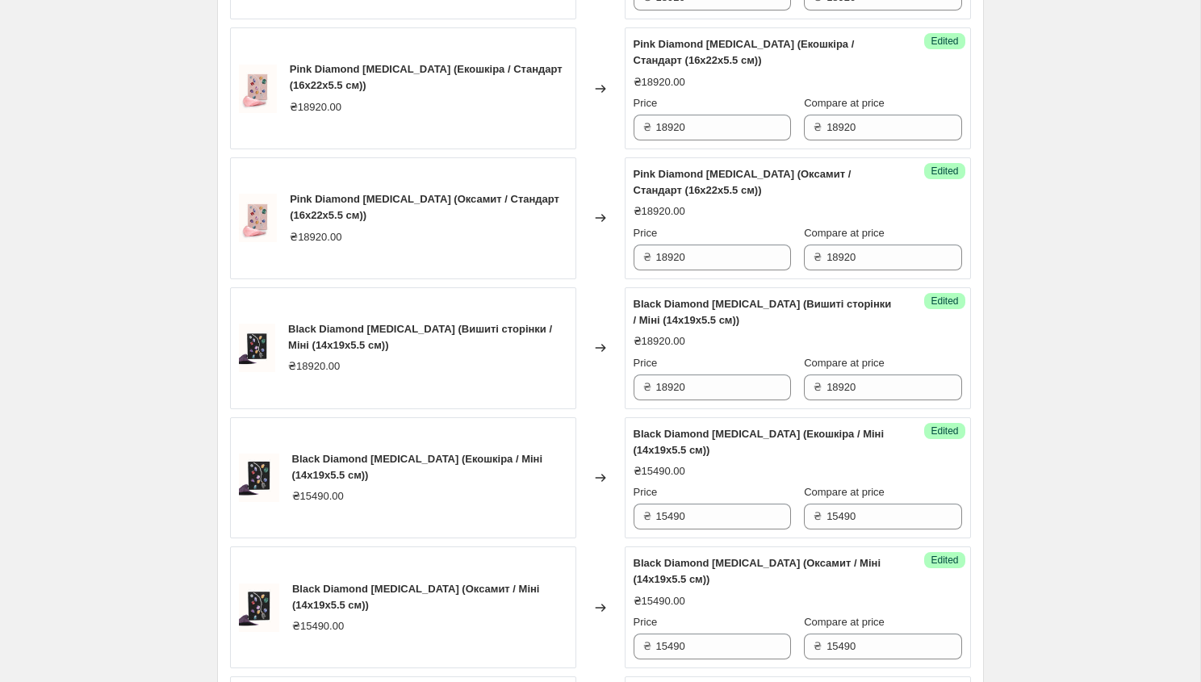
scroll to position [1819, 0]
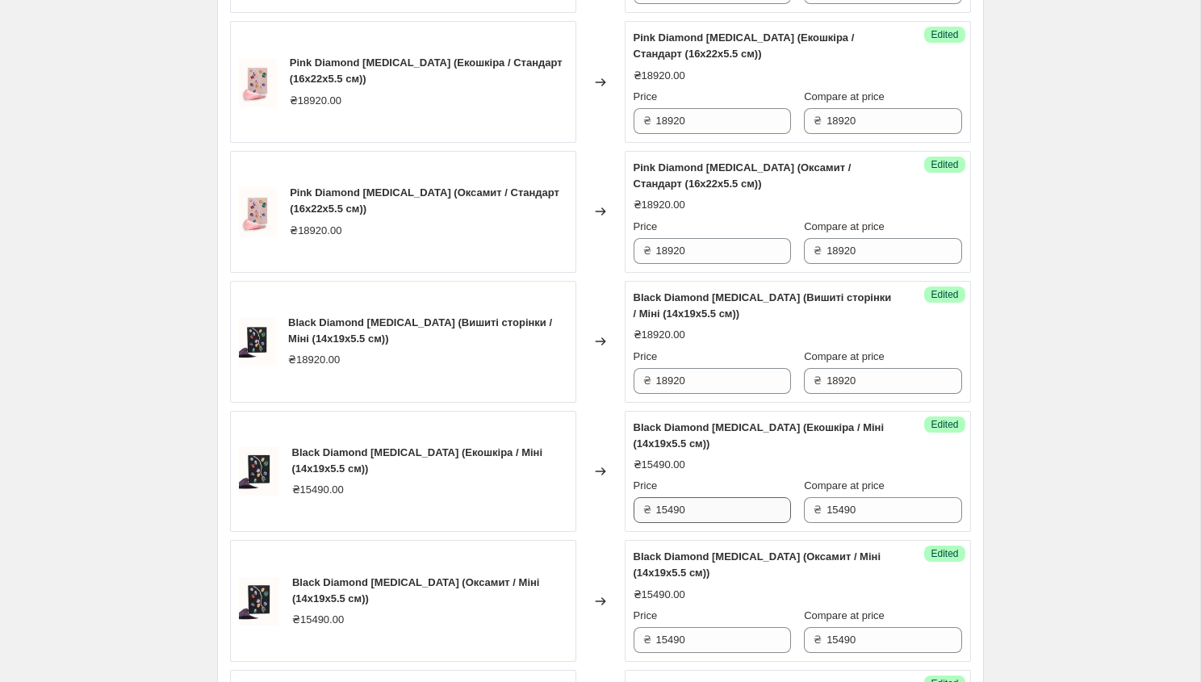
type input "13583"
drag, startPoint x: 703, startPoint y: 510, endPoint x: 634, endPoint y: 507, distance: 68.6
click at [634, 507] on div "₴ 15490" at bounding box center [711, 510] width 157 height 26
paste input "13583"
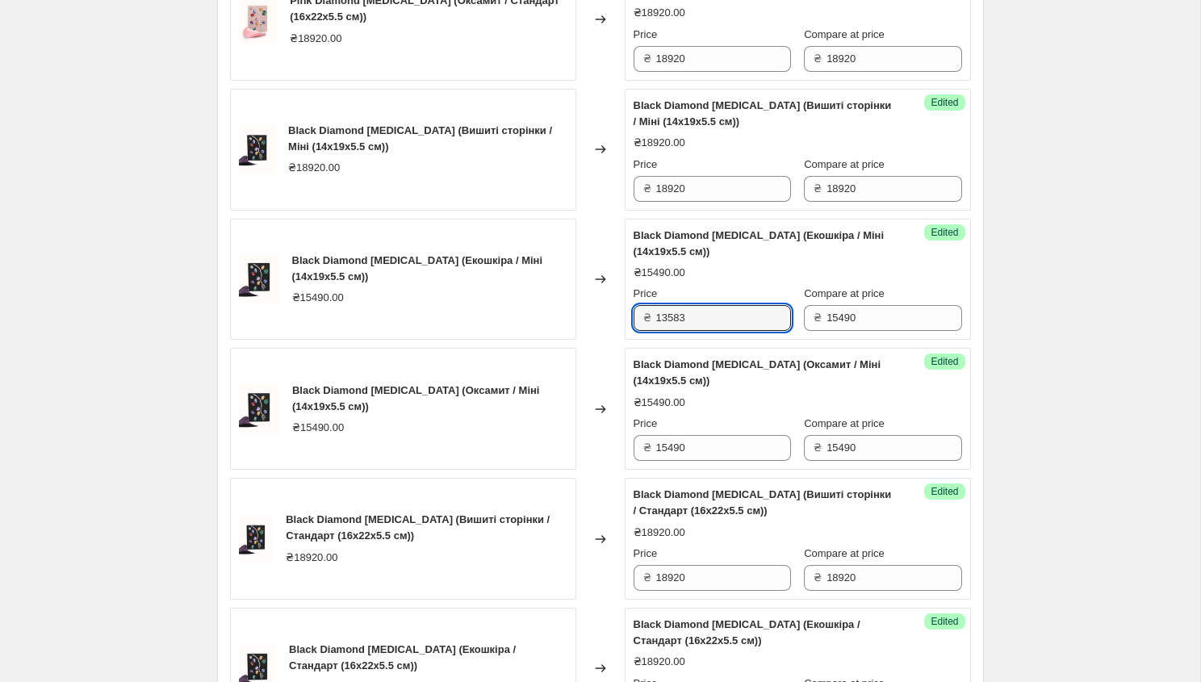
scroll to position [2039, 0]
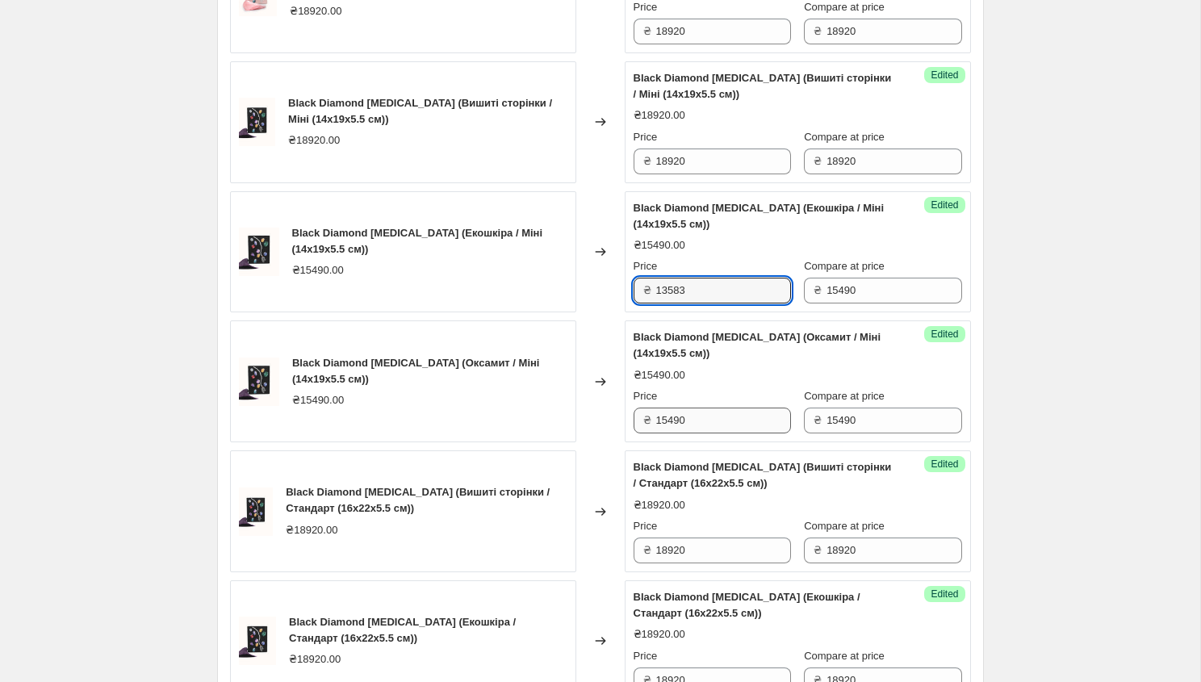
type input "13583"
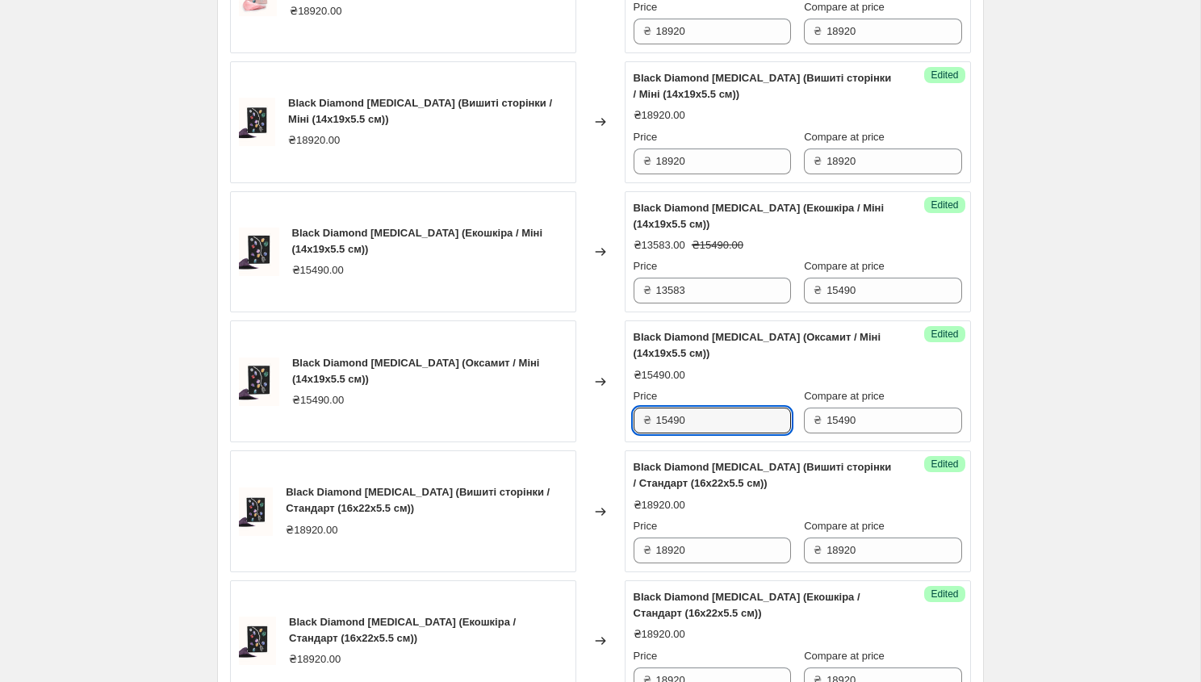
drag, startPoint x: 707, startPoint y: 425, endPoint x: 599, endPoint y: 425, distance: 107.3
click at [599, 425] on div "Black Diamond [MEDICAL_DATA] (Оксамит / Міні (14x19x5.5 см)) ₴15490.00 Changed …" at bounding box center [600, 381] width 741 height 122
paste input "13583"
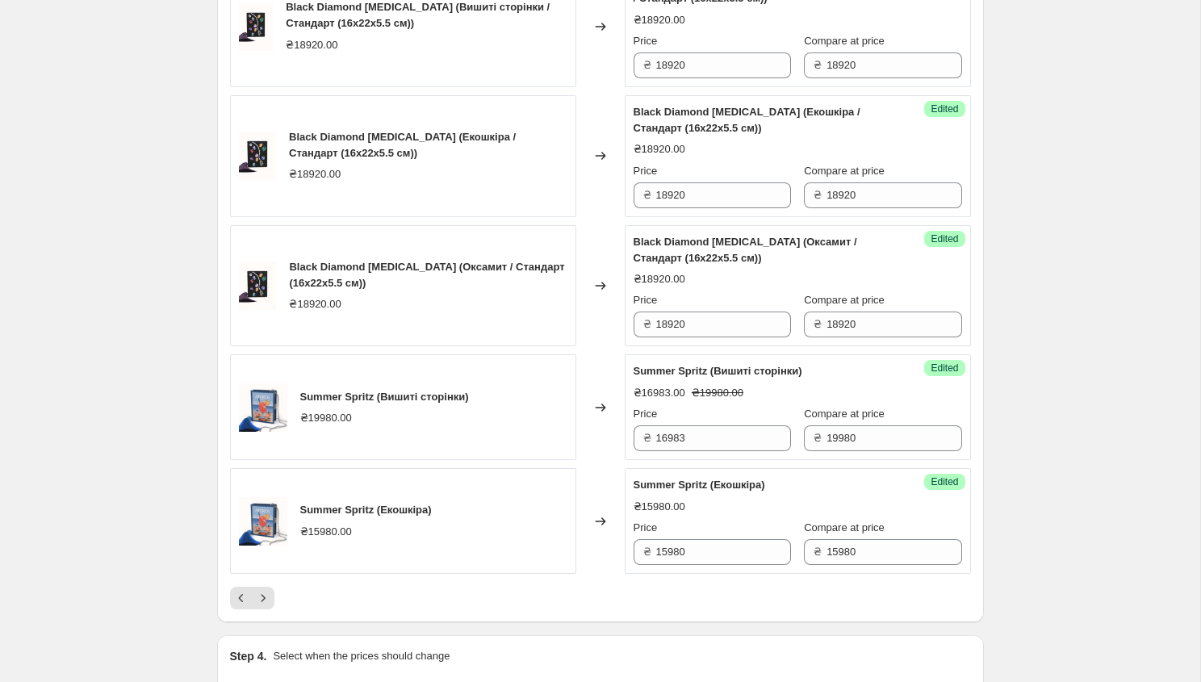
scroll to position [2525, 0]
type input "13583"
drag, startPoint x: 694, startPoint y: 554, endPoint x: 573, endPoint y: 554, distance: 121.0
click at [573, 554] on div "Summer Spritz (Екошкіра) ₴15980.00 Changed to Success Edited Summer Spritz (Еко…" at bounding box center [600, 520] width 741 height 106
paste input "13583"
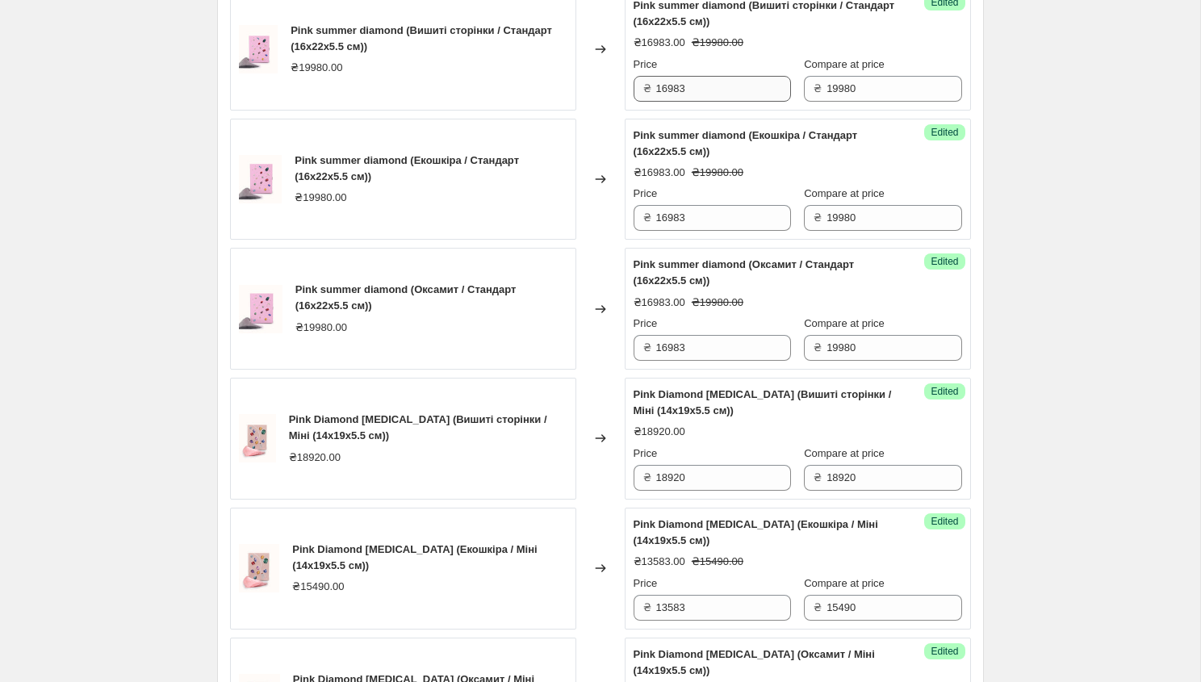
scroll to position [1048, 0]
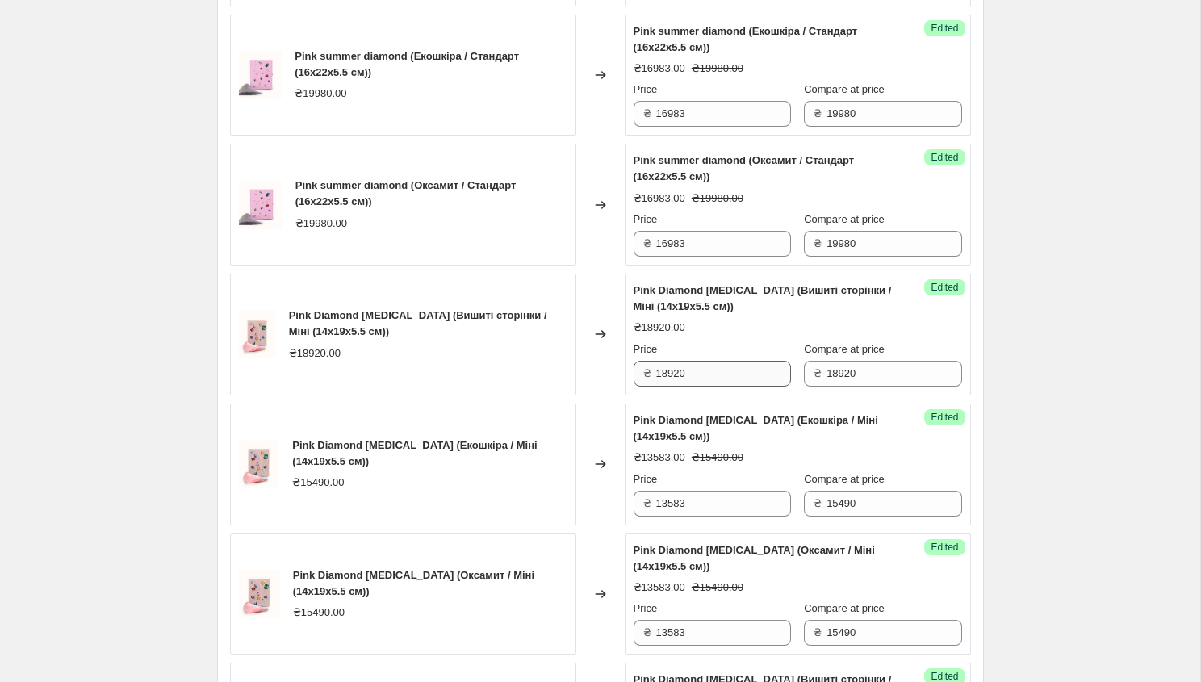
type input "13583"
drag, startPoint x: 691, startPoint y: 378, endPoint x: 643, endPoint y: 378, distance: 48.4
click at [643, 378] on div "₴ 18920" at bounding box center [711, 374] width 157 height 26
drag, startPoint x: 695, startPoint y: 376, endPoint x: 615, endPoint y: 376, distance: 79.9
click at [615, 376] on div "Pink Diamond [MEDICAL_DATA] (Вишиті сторінки / Міні (14x19x5.5 см)) ₴18920.00 C…" at bounding box center [600, 335] width 741 height 122
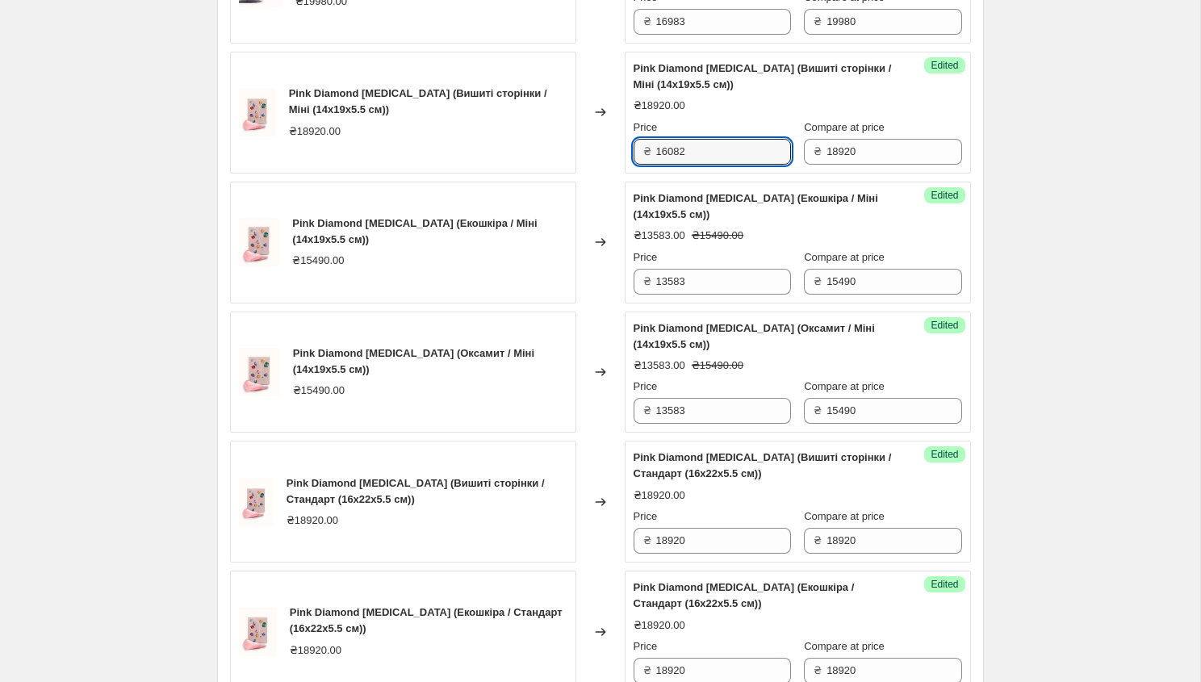
scroll to position [1416, 0]
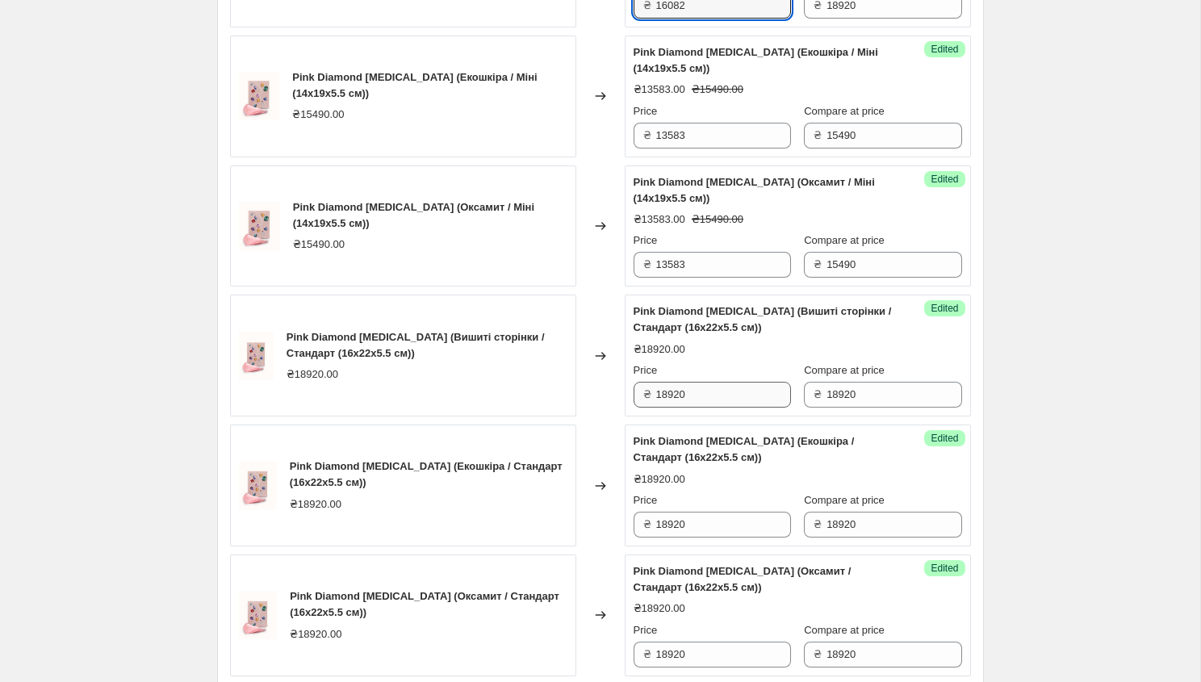
type input "16082"
drag, startPoint x: 698, startPoint y: 397, endPoint x: 616, endPoint y: 397, distance: 82.3
click at [616, 397] on div "Pink Diamond [MEDICAL_DATA] (Вишиті сторінки / Стандарт (16x22x5.5 см)) ₴18920.…" at bounding box center [600, 355] width 741 height 122
paste input "16082"
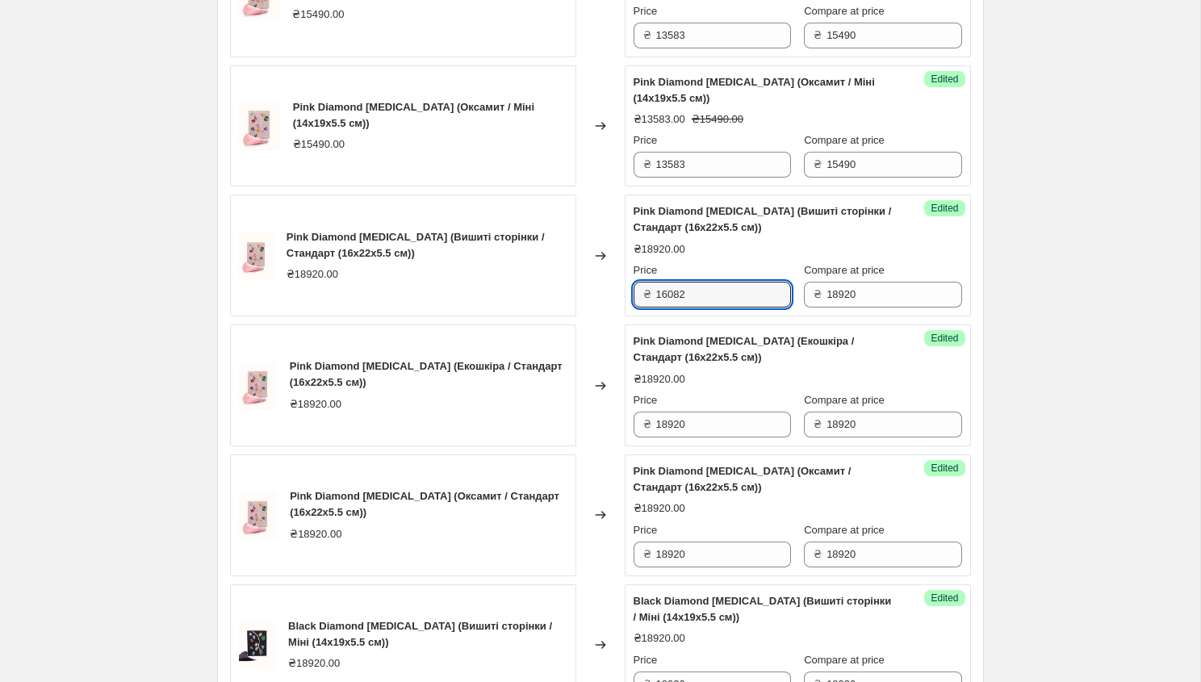
scroll to position [1555, 0]
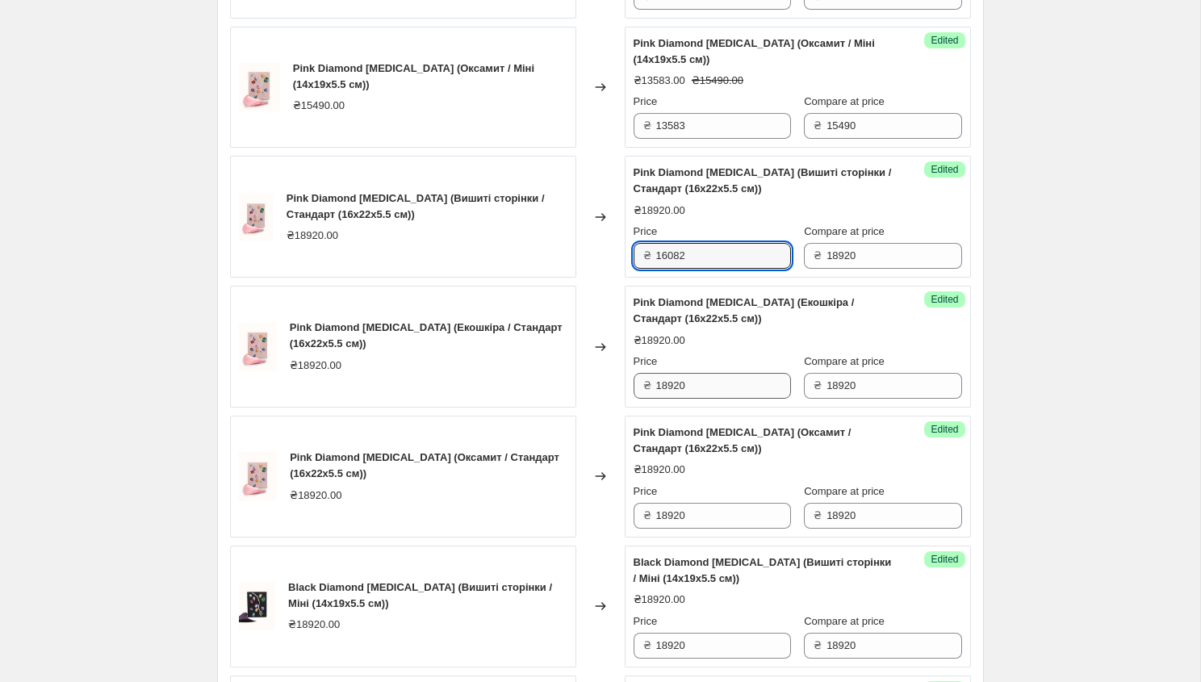
type input "16082"
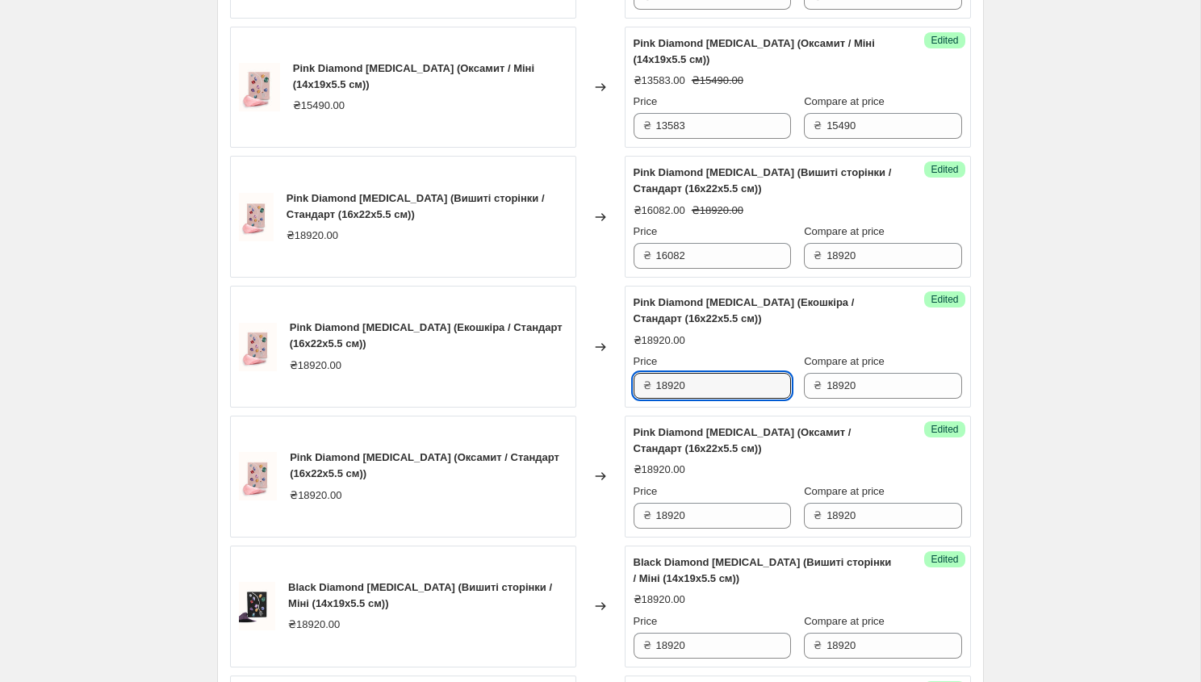
drag, startPoint x: 700, startPoint y: 395, endPoint x: 632, endPoint y: 394, distance: 67.8
click at [631, 394] on div "Success Edited Pink Diamond [MEDICAL_DATA] (Екошкіра / Стандарт (16x22x5.5 см))…" at bounding box center [797, 347] width 346 height 122
drag, startPoint x: 691, startPoint y: 387, endPoint x: 645, endPoint y: 385, distance: 46.1
click at [645, 386] on div "₴ 18920" at bounding box center [711, 386] width 157 height 26
paste input "16082"
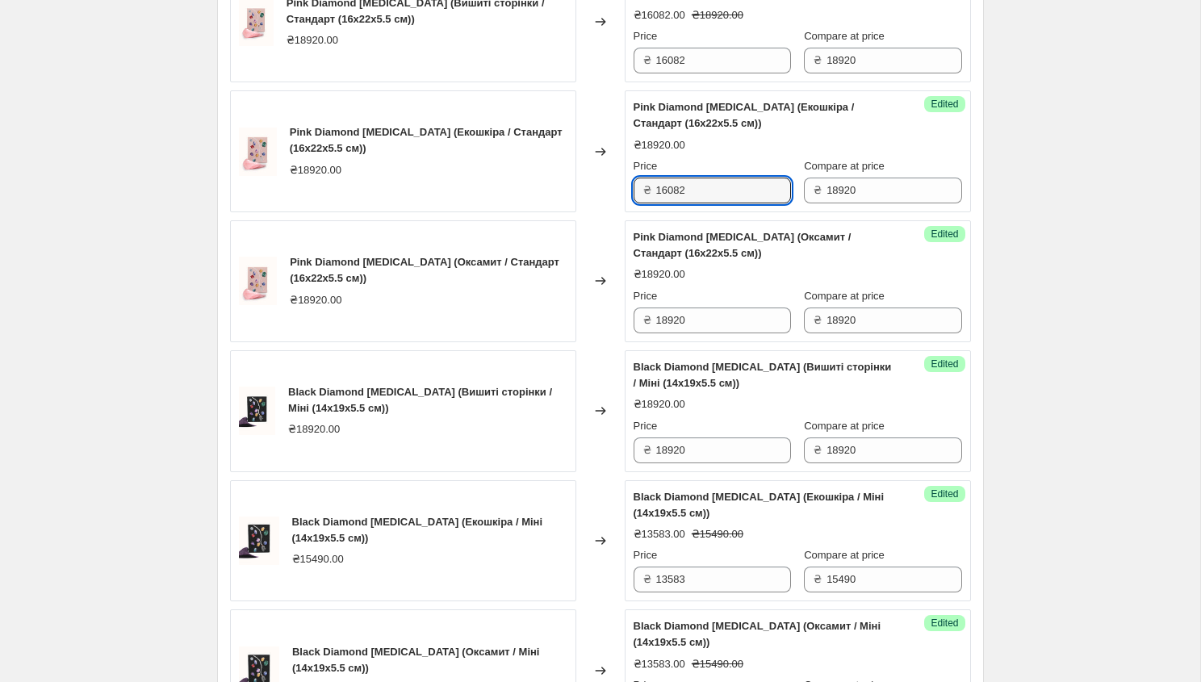
scroll to position [1752, 0]
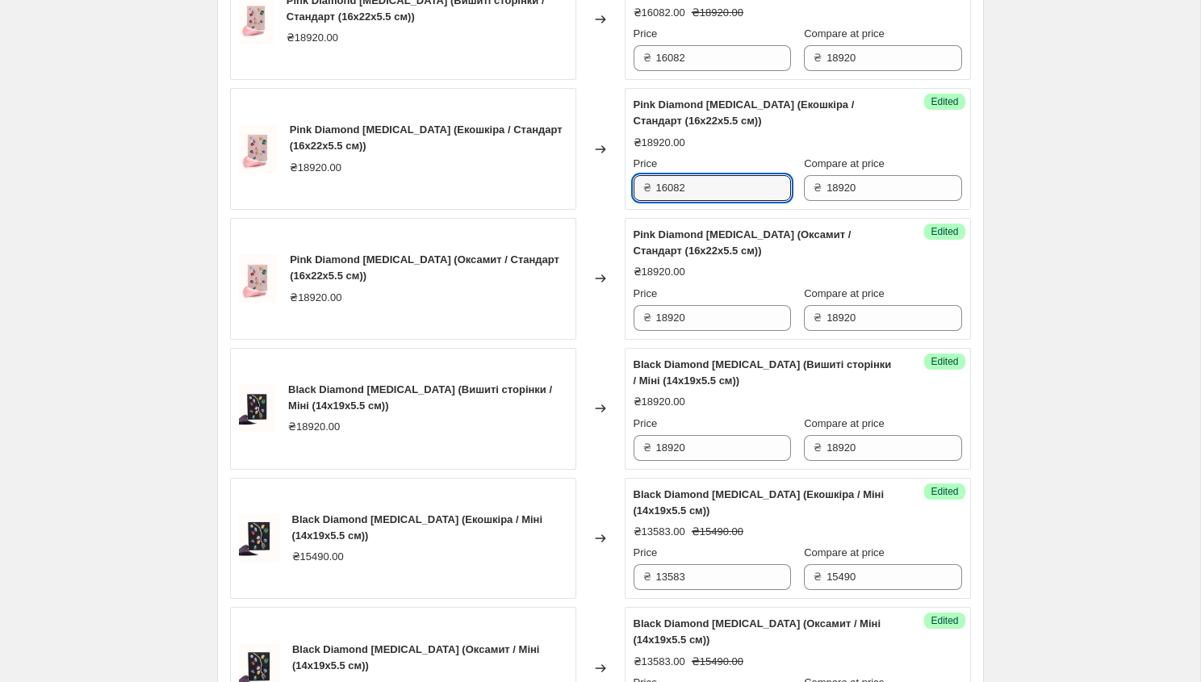
type input "16082"
click at [562, 319] on div "Pink Diamond [MEDICAL_DATA] (Оксамит / Стандарт (16x22x5.5 см)) ₴18920.00" at bounding box center [403, 279] width 346 height 122
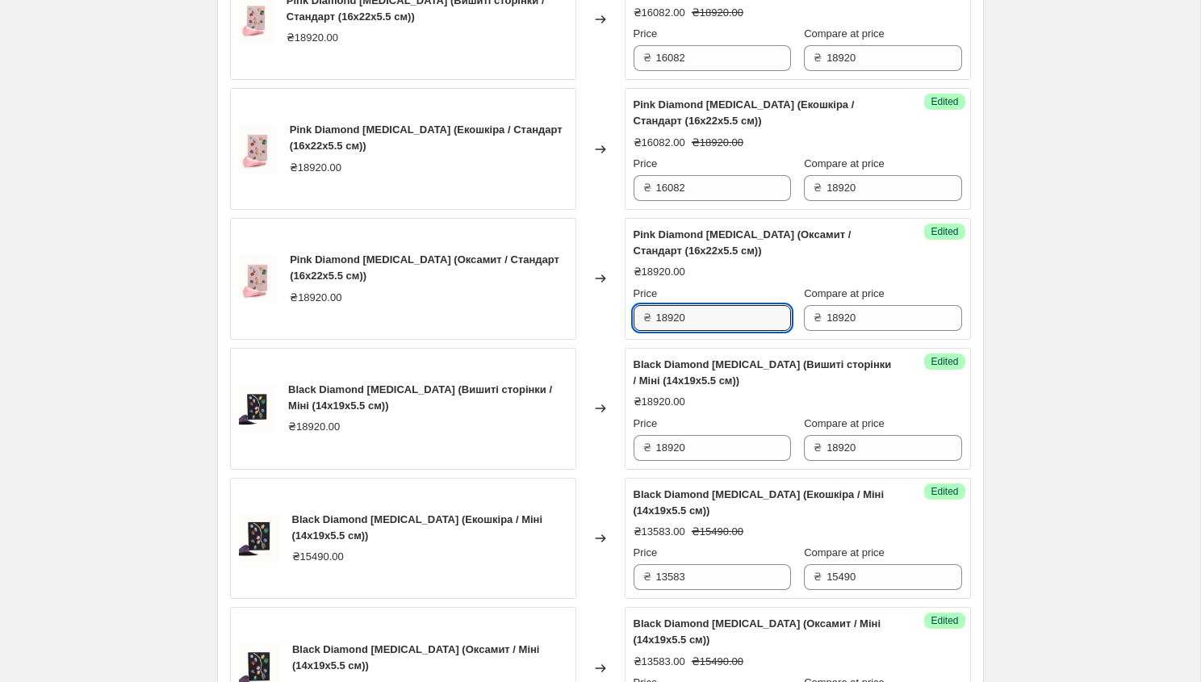
drag, startPoint x: 700, startPoint y: 318, endPoint x: 595, endPoint y: 318, distance: 104.9
click at [594, 318] on div "Pink Diamond [MEDICAL_DATA] (Оксамит / Стандарт (16x22x5.5 см)) ₴18920.00 Chang…" at bounding box center [600, 279] width 741 height 122
paste input "16082"
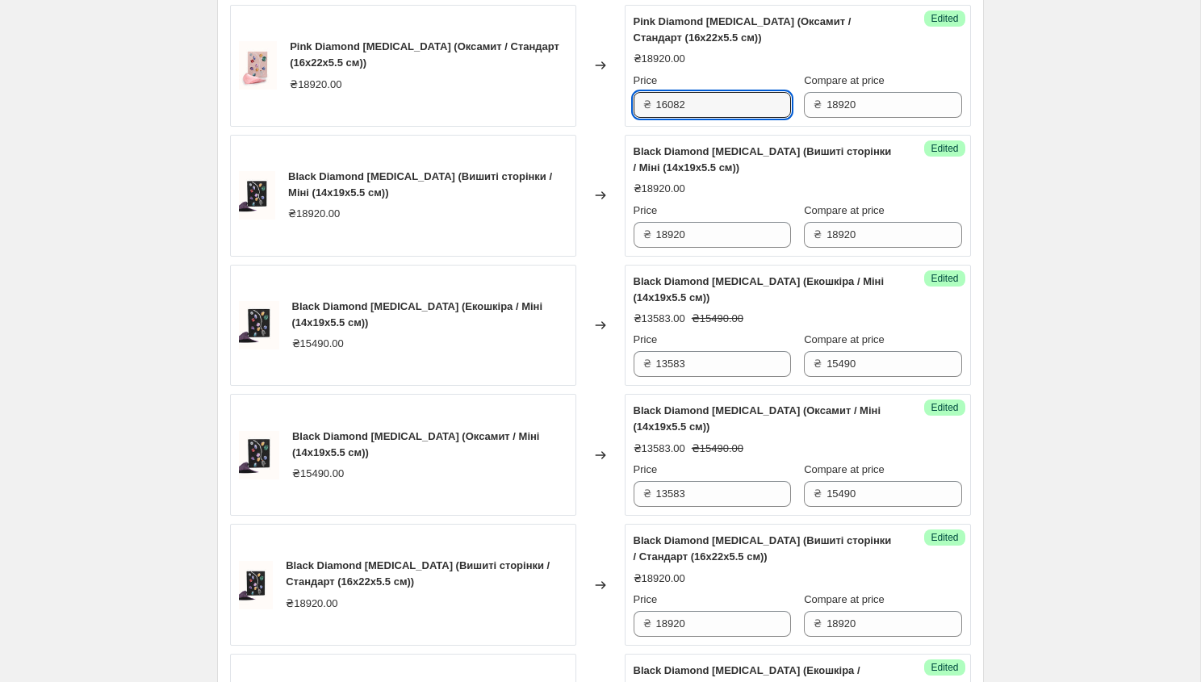
scroll to position [1970, 0]
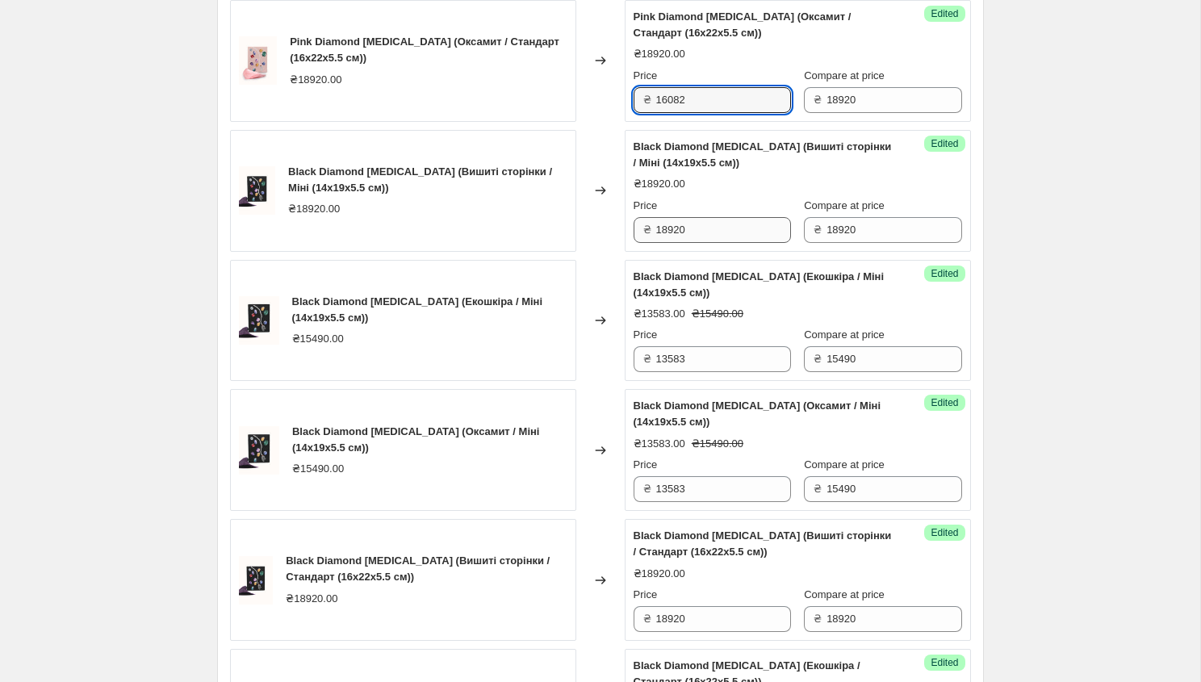
type input "16082"
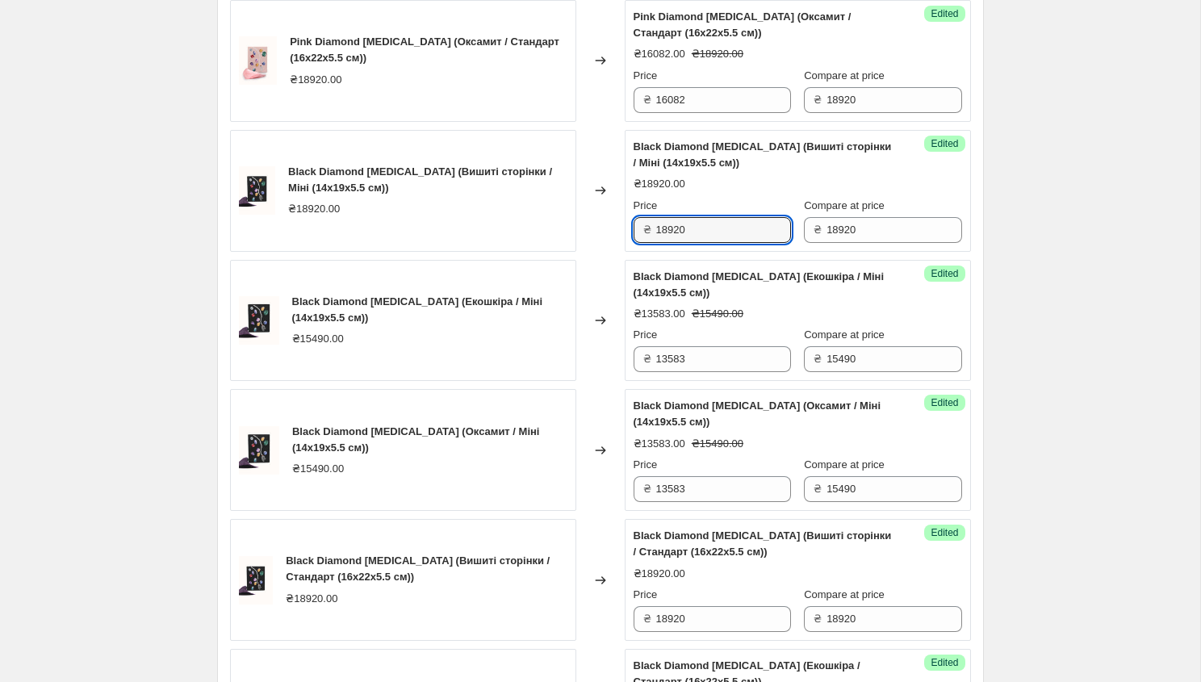
drag, startPoint x: 687, startPoint y: 228, endPoint x: 642, endPoint y: 228, distance: 45.2
click at [641, 228] on div "₴ 18920" at bounding box center [711, 230] width 157 height 26
paste input "16082"
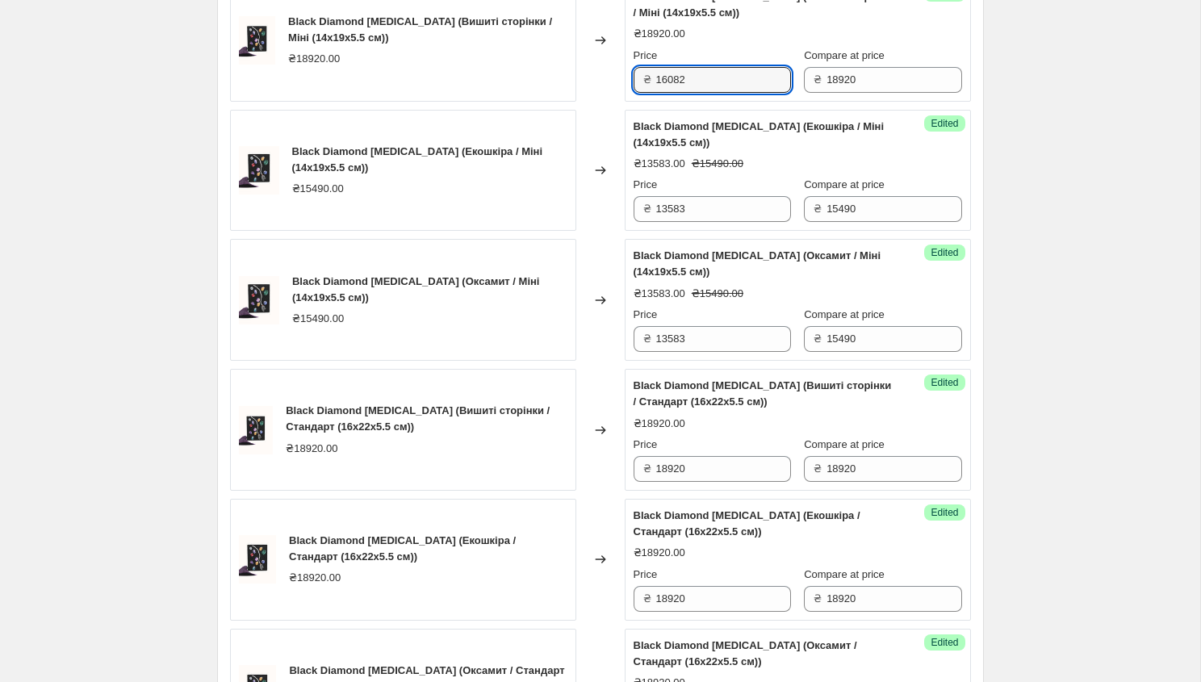
scroll to position [2134, 0]
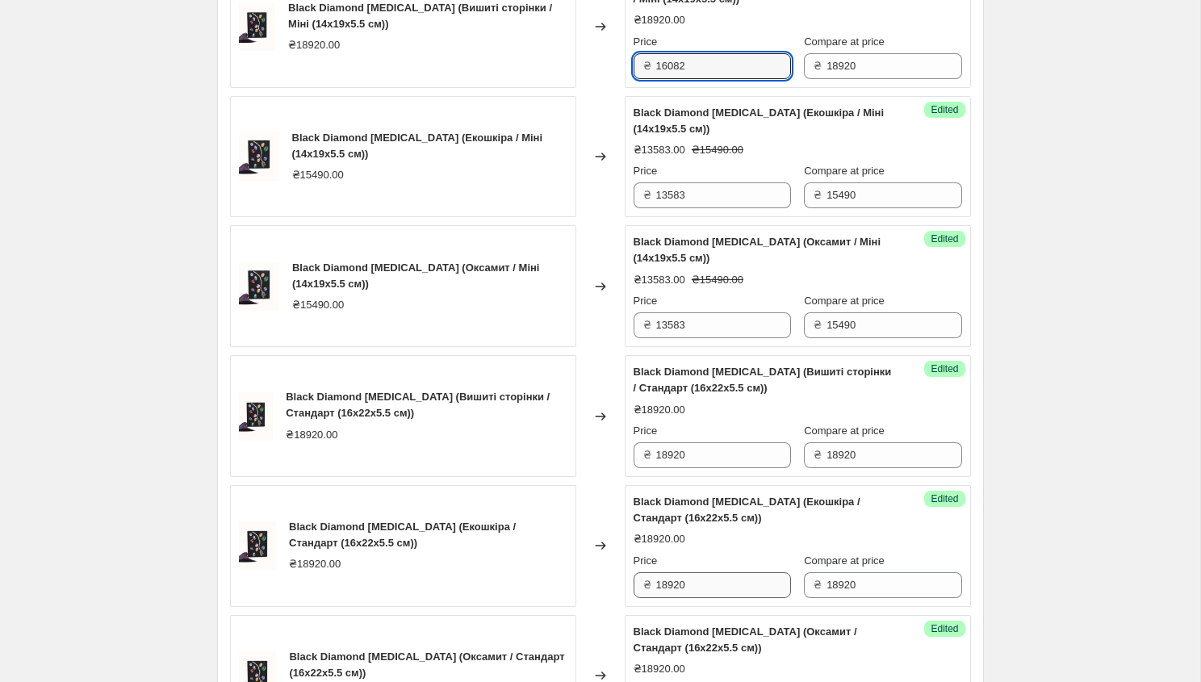
type input "16082"
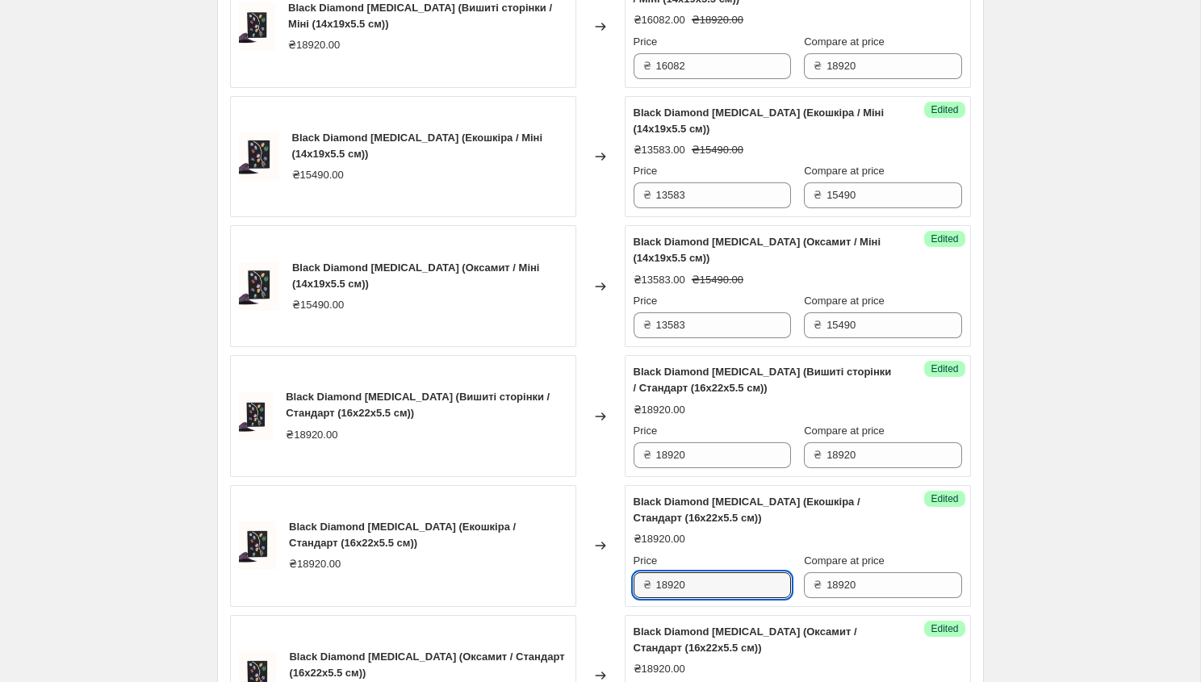
drag, startPoint x: 694, startPoint y: 587, endPoint x: 637, endPoint y: 586, distance: 56.5
click at [637, 587] on div "₴ 18920" at bounding box center [711, 585] width 157 height 26
paste input "16082"
type input "16082"
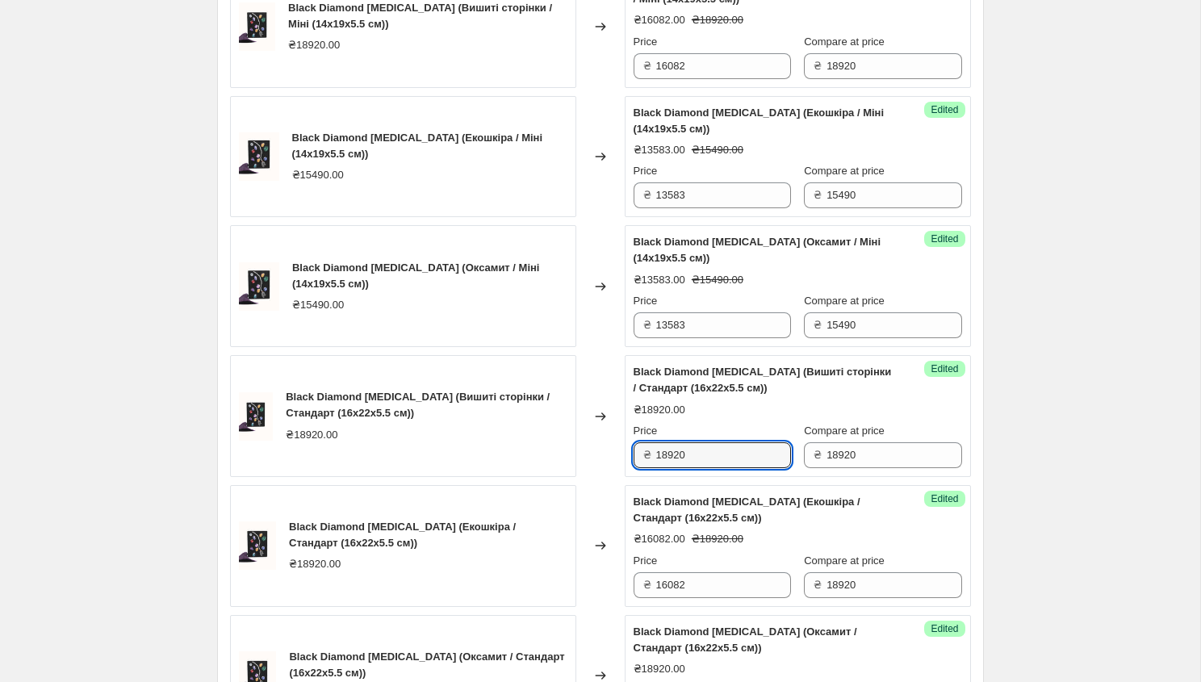
drag, startPoint x: 697, startPoint y: 450, endPoint x: 646, endPoint y: 451, distance: 50.8
click at [645, 451] on div "₴ 18920" at bounding box center [711, 455] width 157 height 26
paste input "16082"
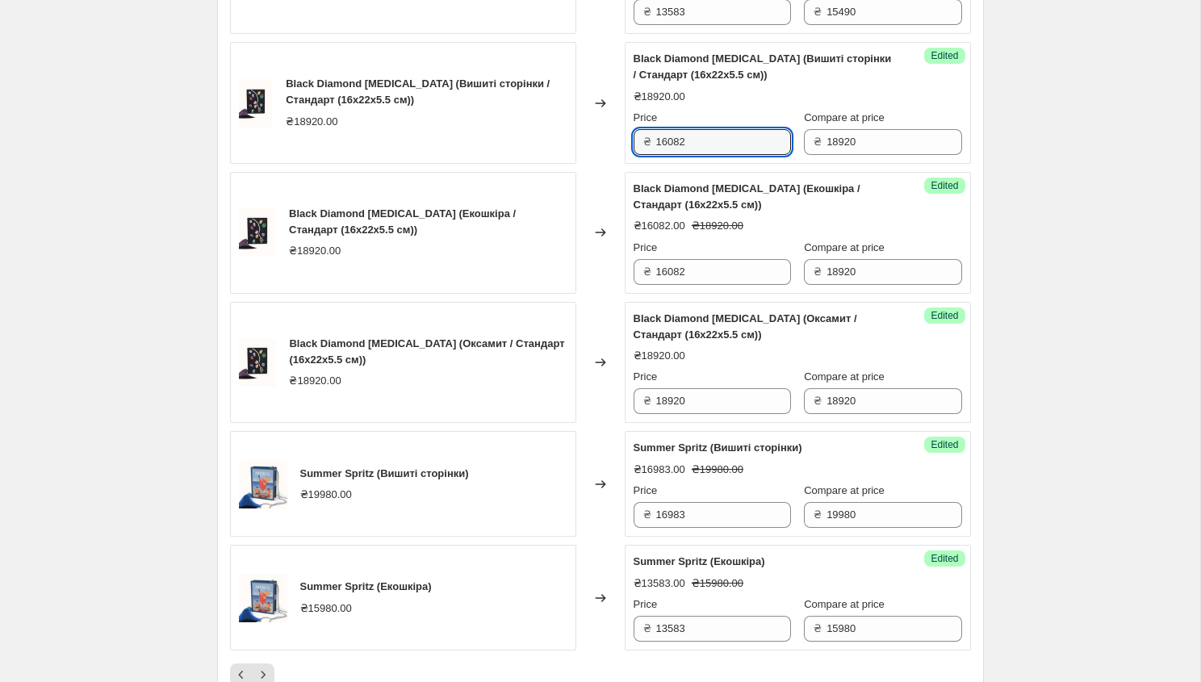
scroll to position [2457, 0]
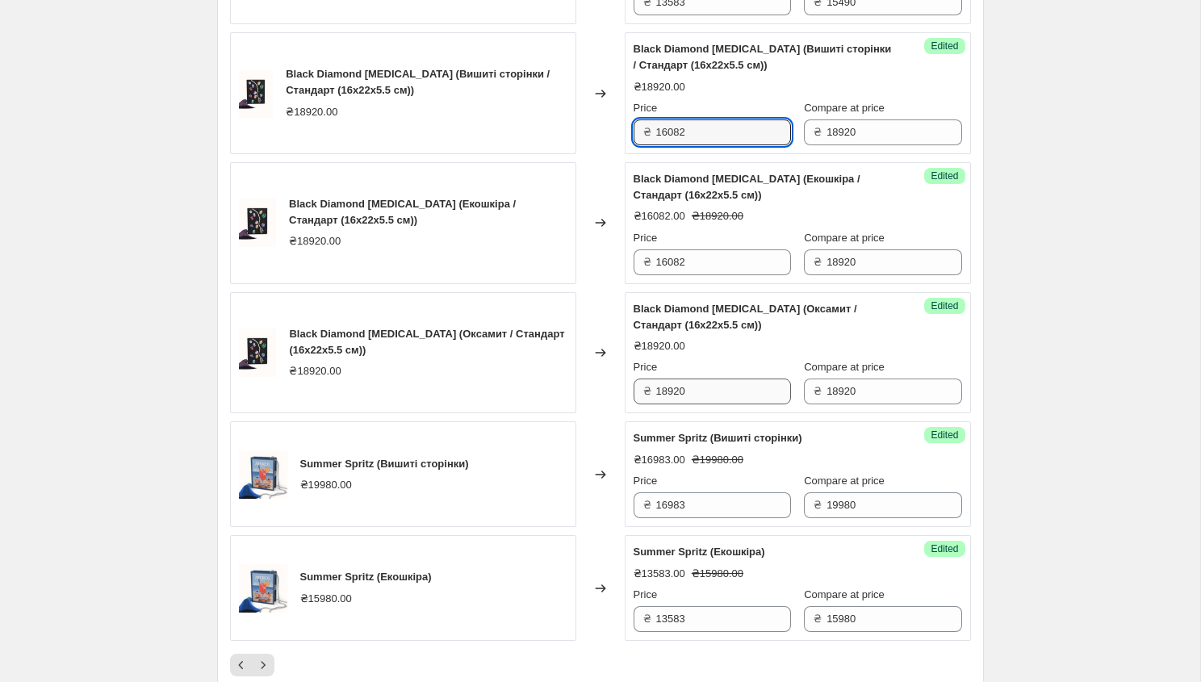
type input "16082"
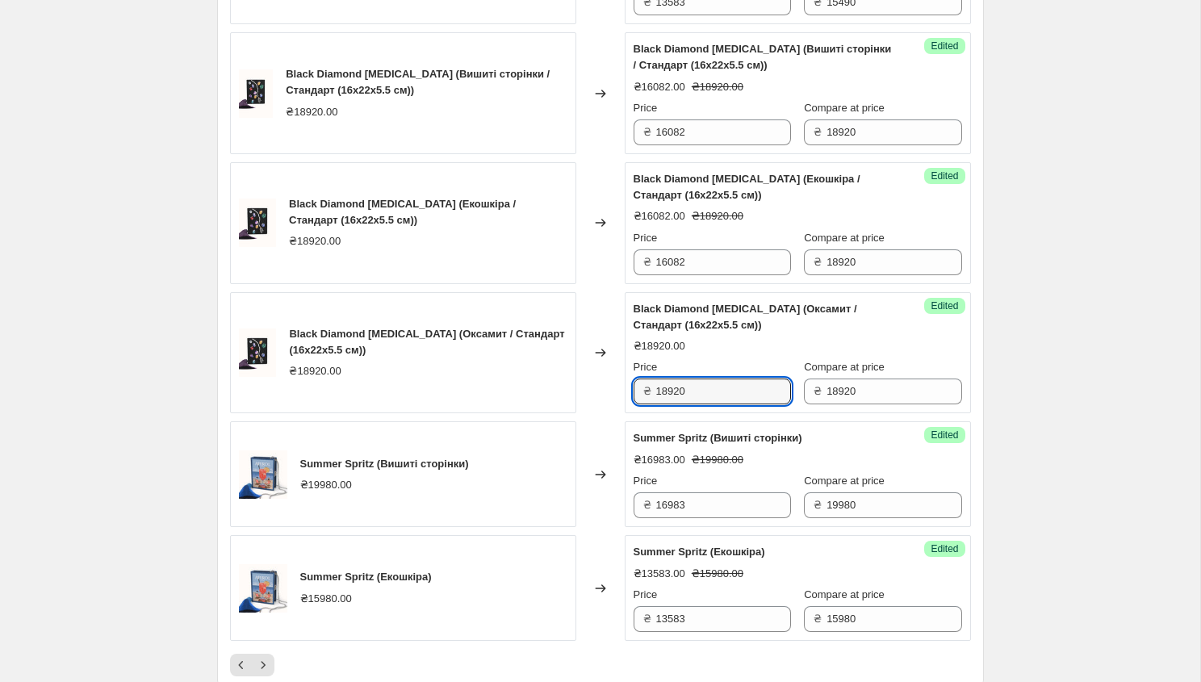
drag, startPoint x: 699, startPoint y: 395, endPoint x: 649, endPoint y: 393, distance: 50.0
click at [647, 394] on div "₴ 18920" at bounding box center [711, 391] width 157 height 26
paste input "16082"
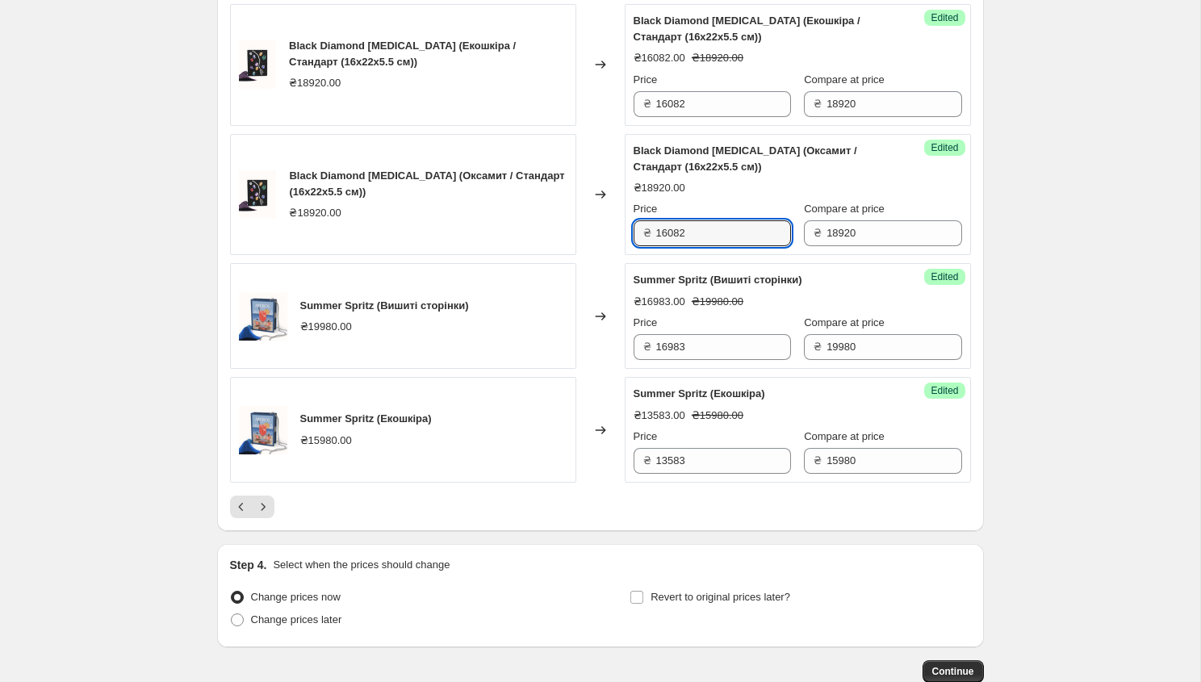
scroll to position [2714, 0]
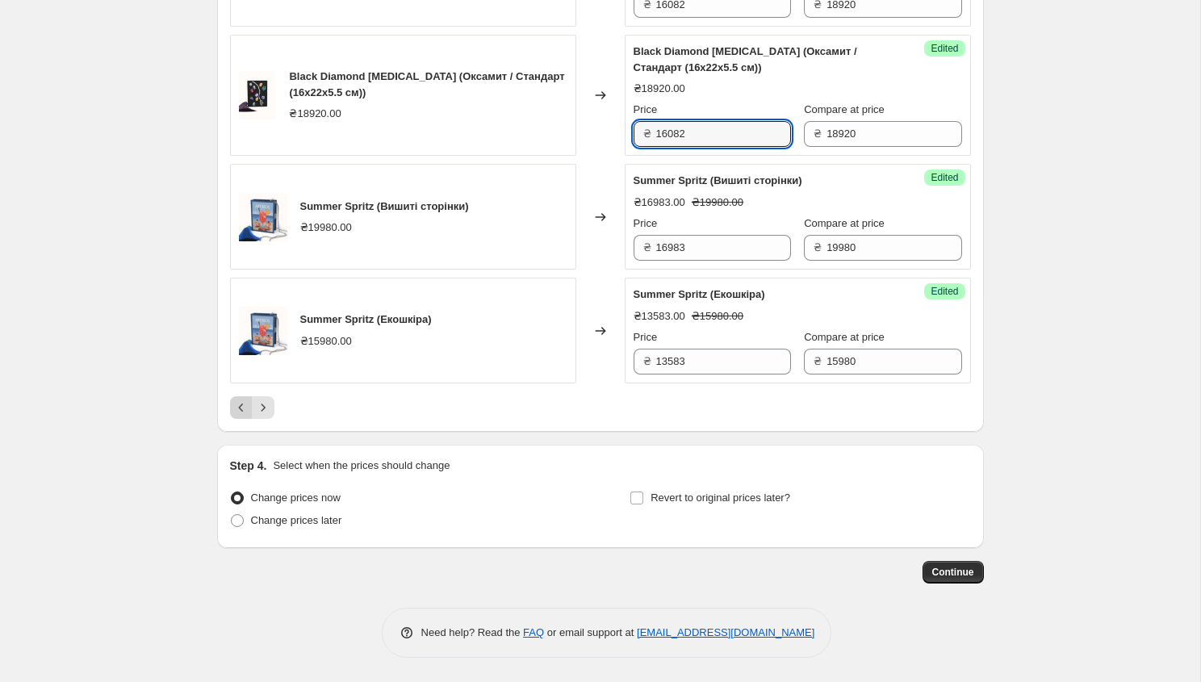
type input "16082"
click at [242, 407] on icon "Previous" at bounding box center [241, 407] width 16 height 16
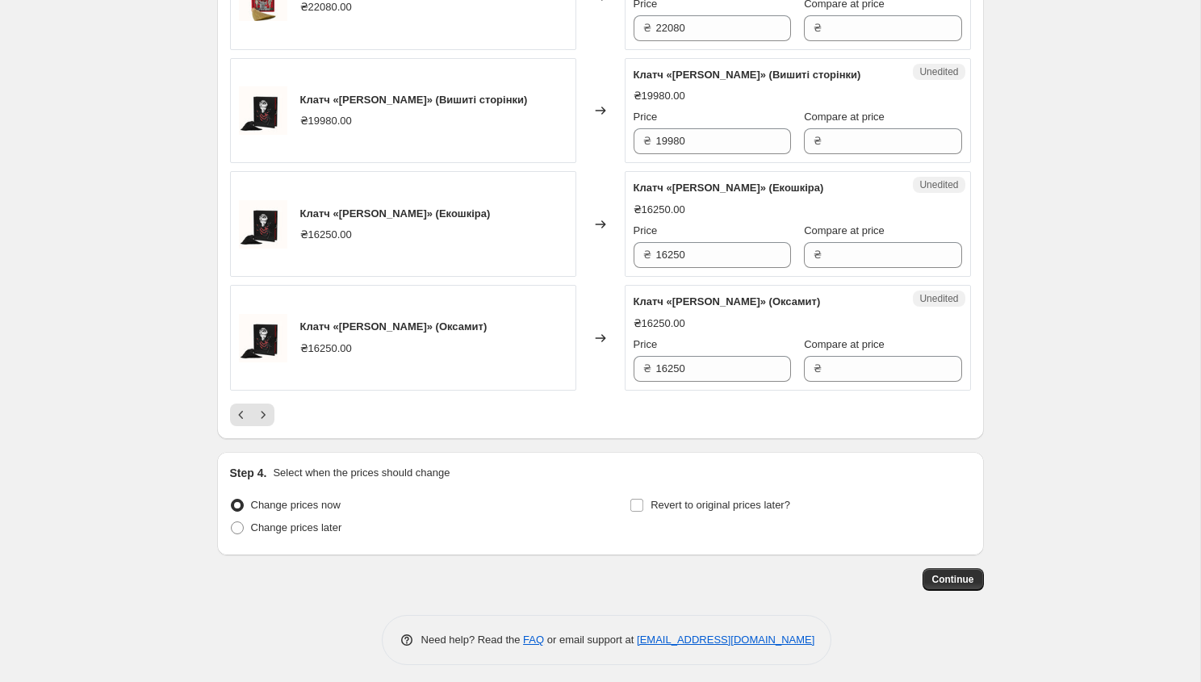
scroll to position [2610, 0]
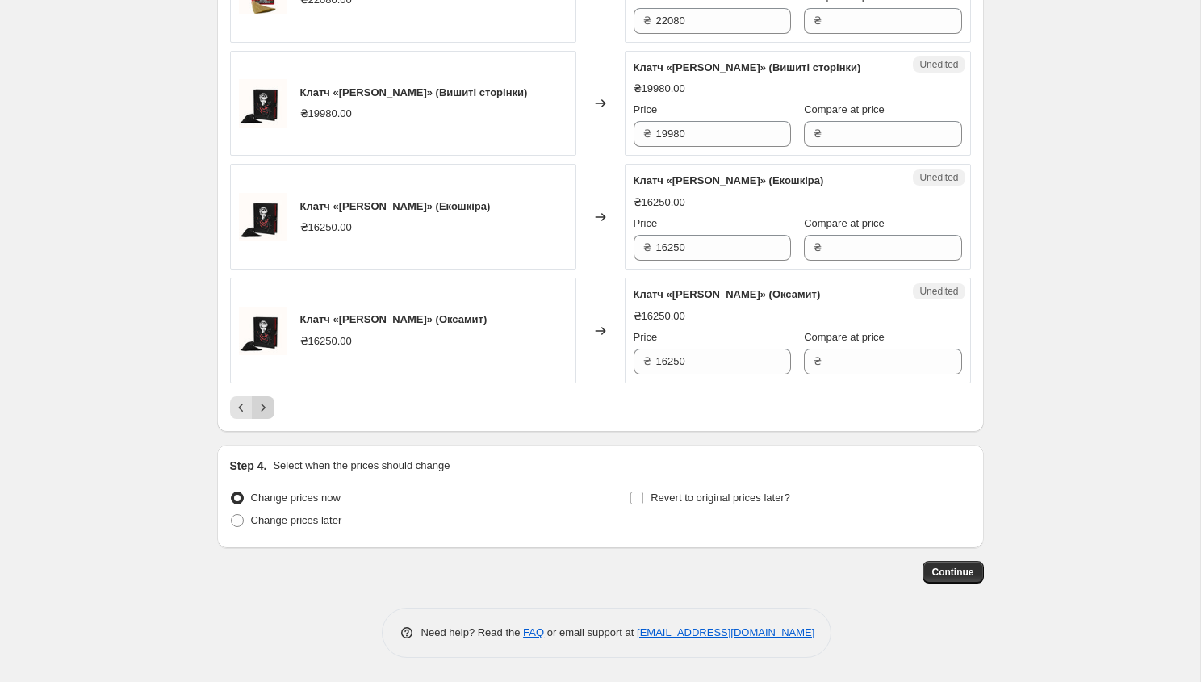
click at [265, 416] on icon "Next" at bounding box center [263, 407] width 16 height 16
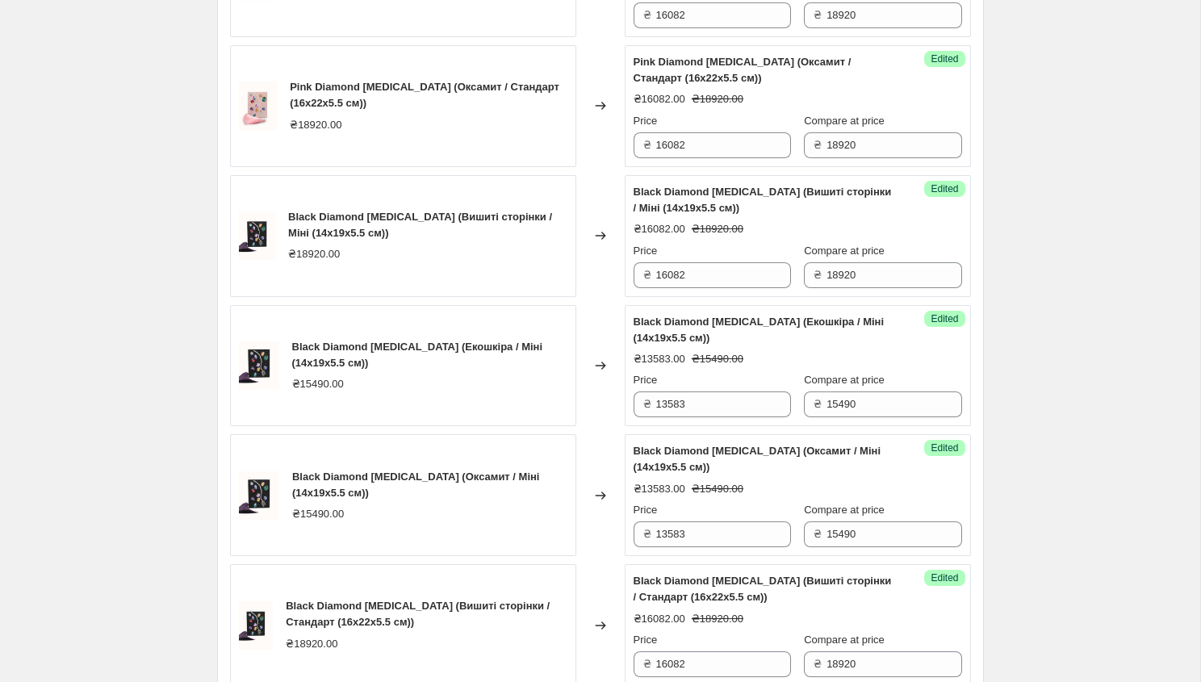
scroll to position [2714, 0]
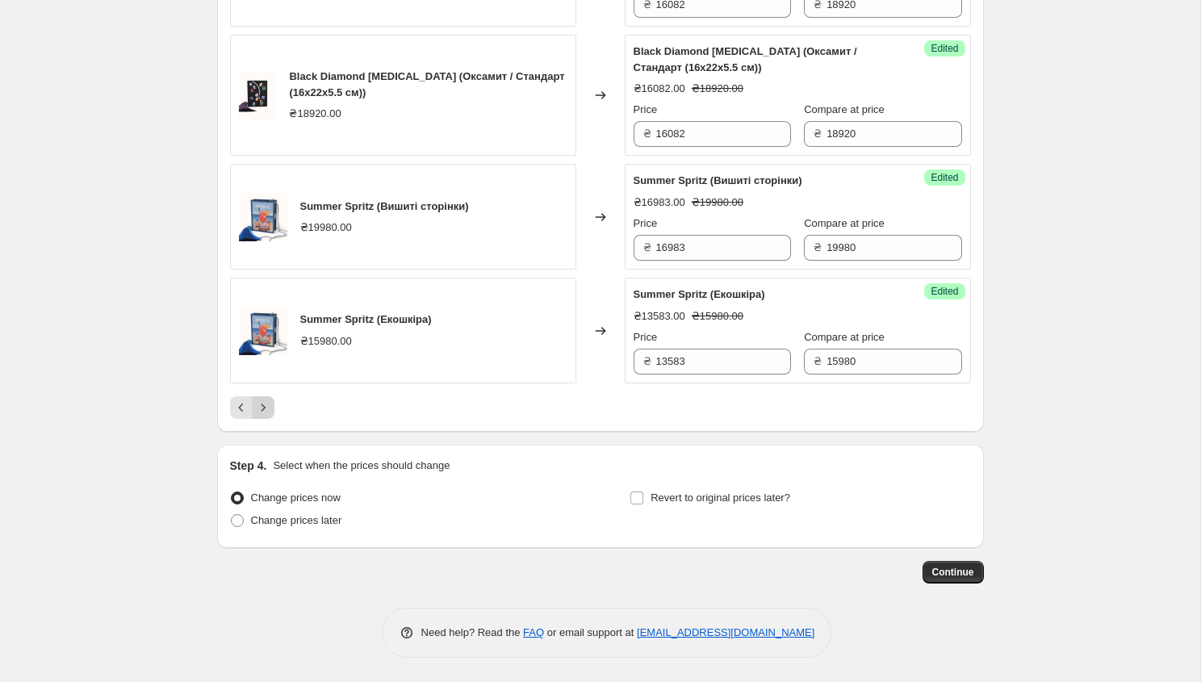
click at [261, 409] on icon "Next" at bounding box center [263, 407] width 16 height 16
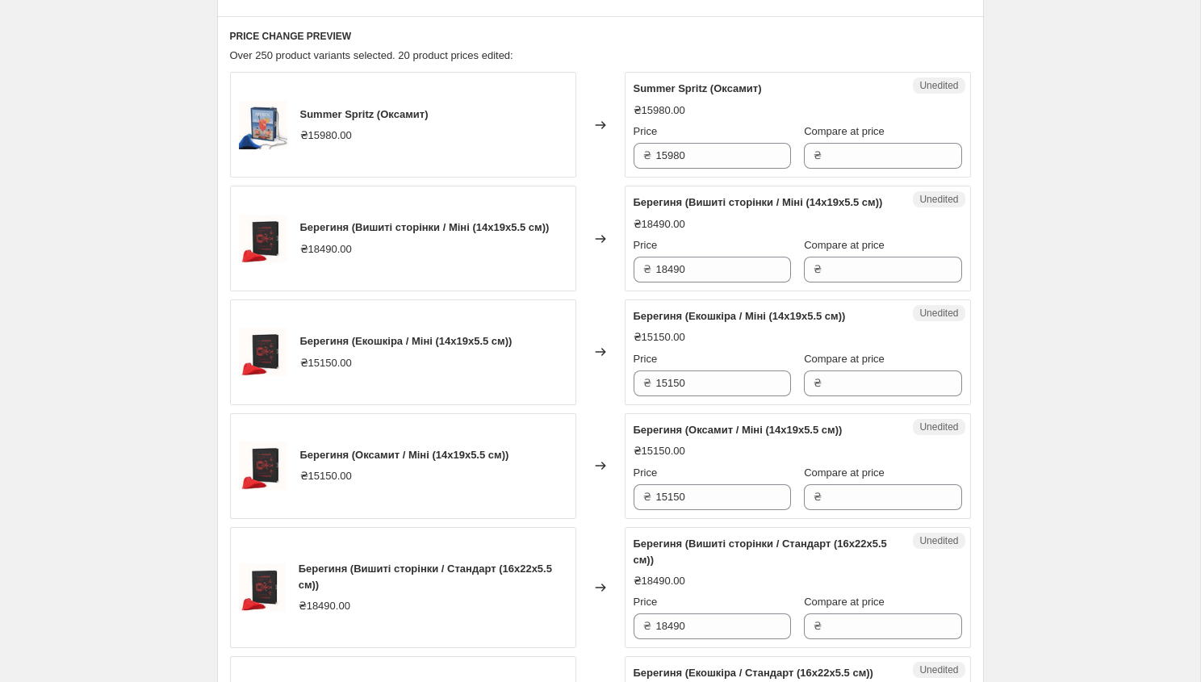
scroll to position [369, 0]
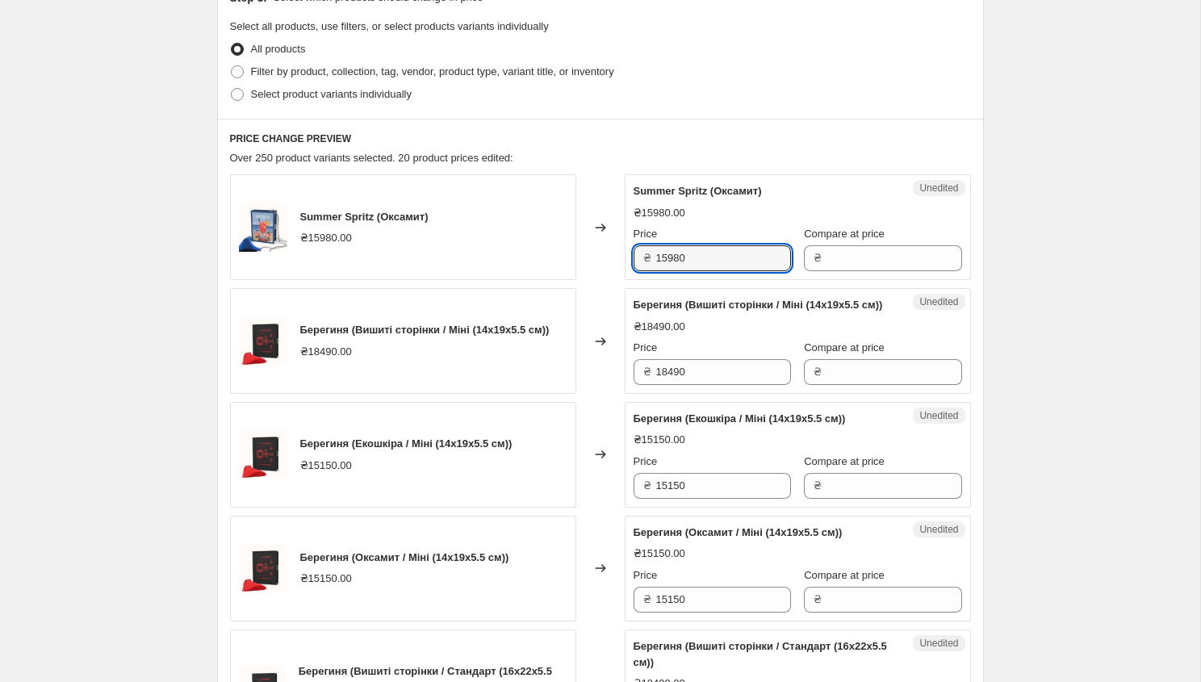
drag, startPoint x: 690, startPoint y: 260, endPoint x: 587, endPoint y: 260, distance: 102.5
click at [587, 260] on div "Summer Spritz (Оксамит) ₴15980.00 Changed to Unedited Summer Spritz (Оксамит) ₴…" at bounding box center [600, 227] width 741 height 106
click at [847, 262] on input "Compare at price" at bounding box center [893, 258] width 135 height 26
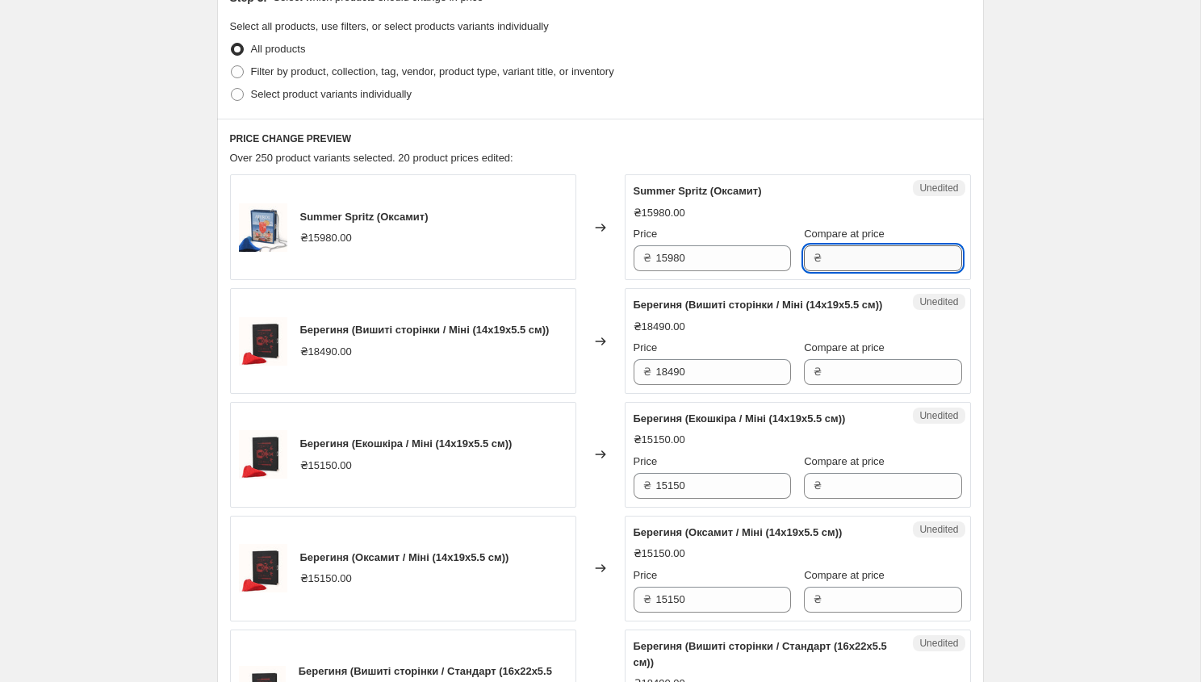
paste input "15980"
type input "15980"
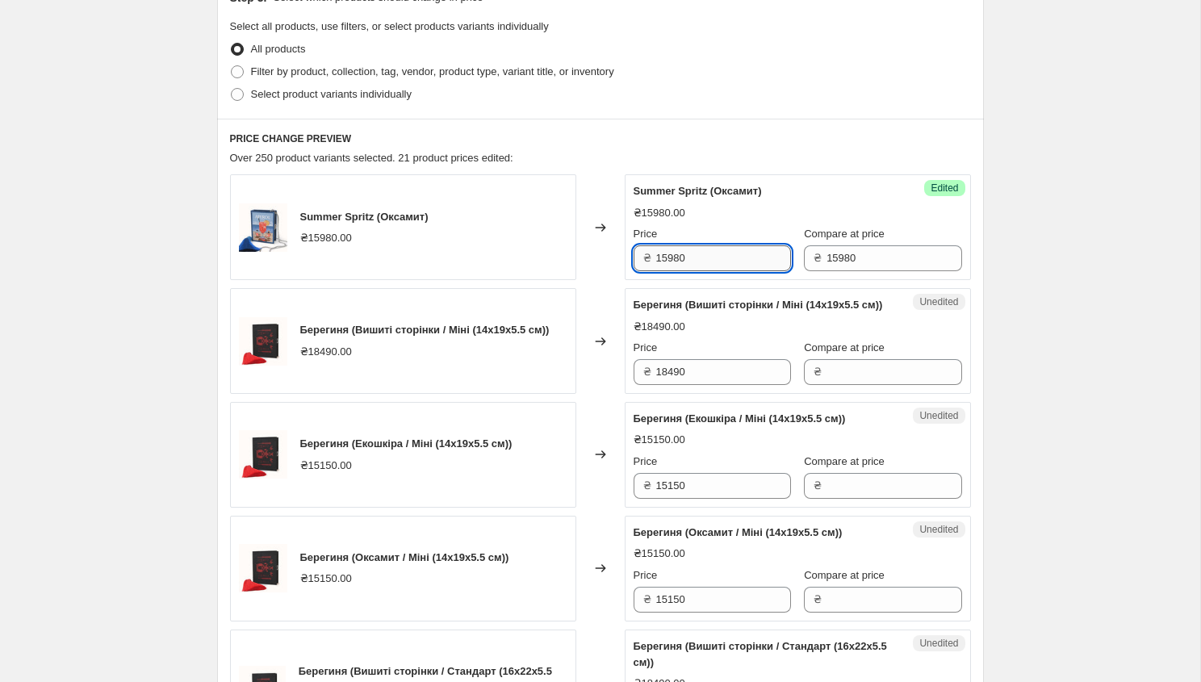
drag, startPoint x: 704, startPoint y: 265, endPoint x: 655, endPoint y: 262, distance: 48.5
click at [656, 262] on input "15980" at bounding box center [723, 258] width 135 height 26
type input "13583"
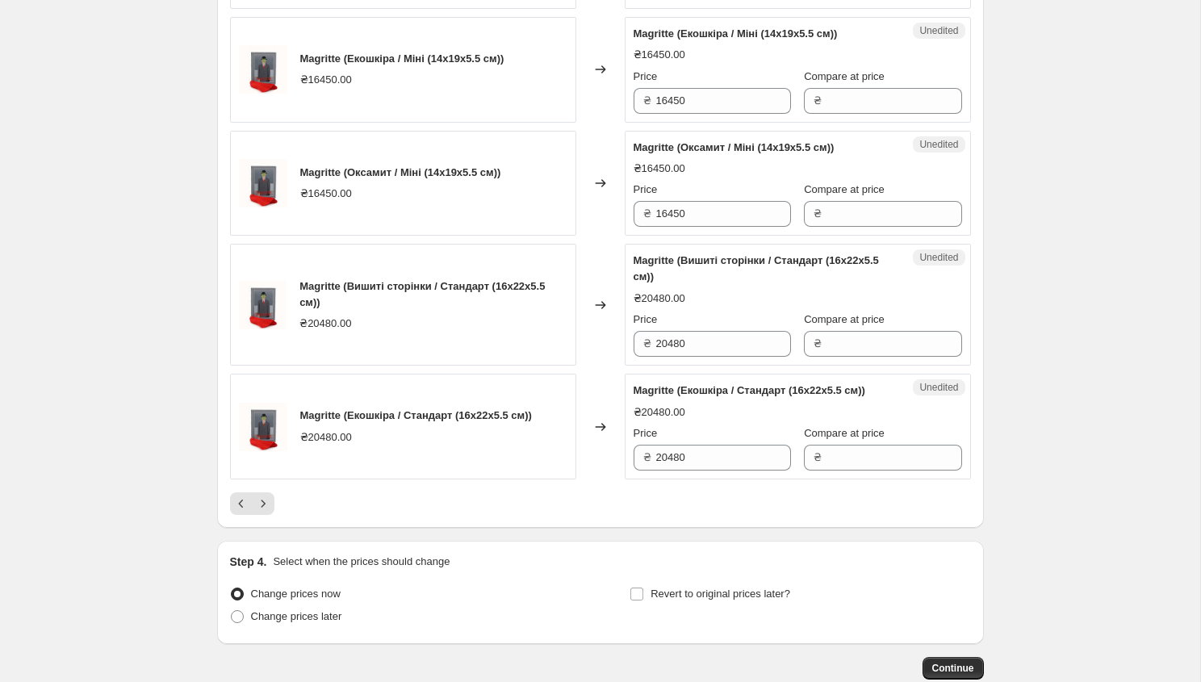
scroll to position [2601, 0]
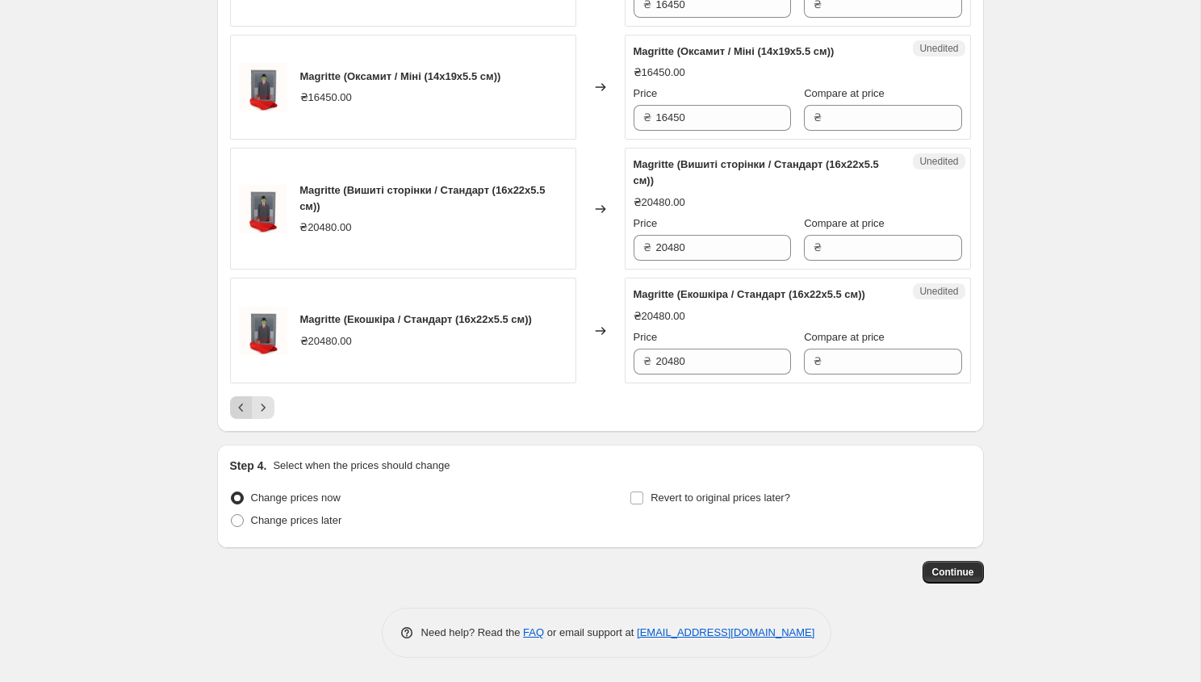
click at [241, 403] on icon "Previous" at bounding box center [241, 407] width 16 height 16
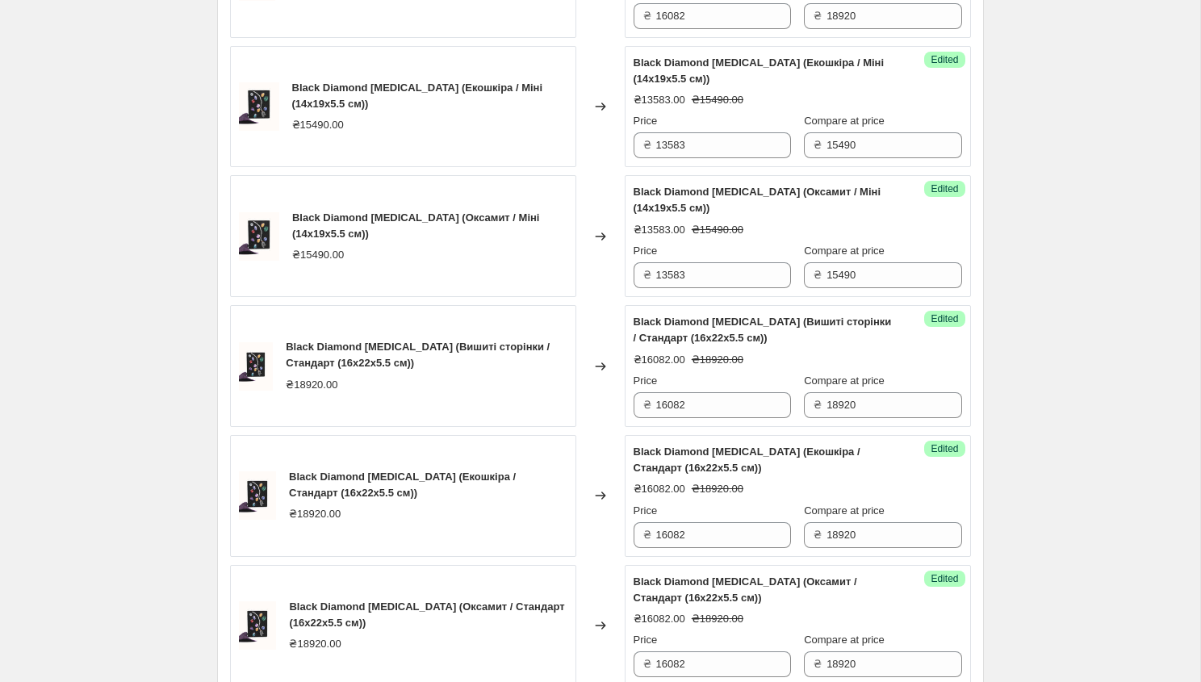
scroll to position [2714, 0]
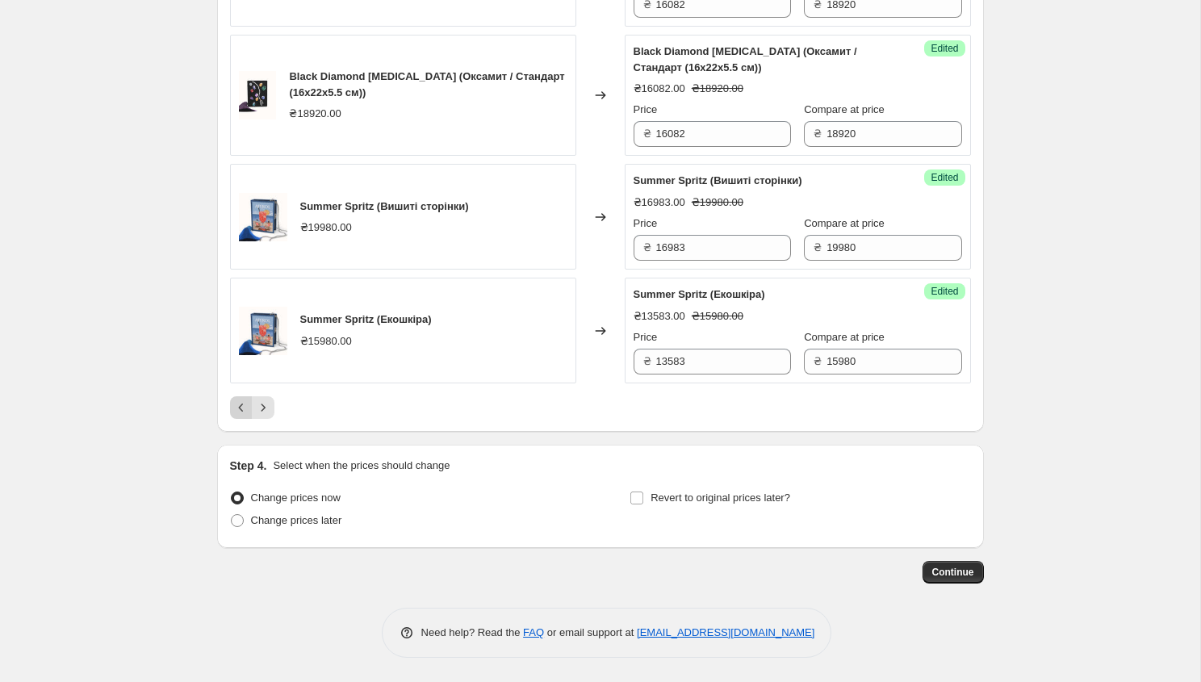
click at [241, 407] on icon "Previous" at bounding box center [241, 407] width 16 height 16
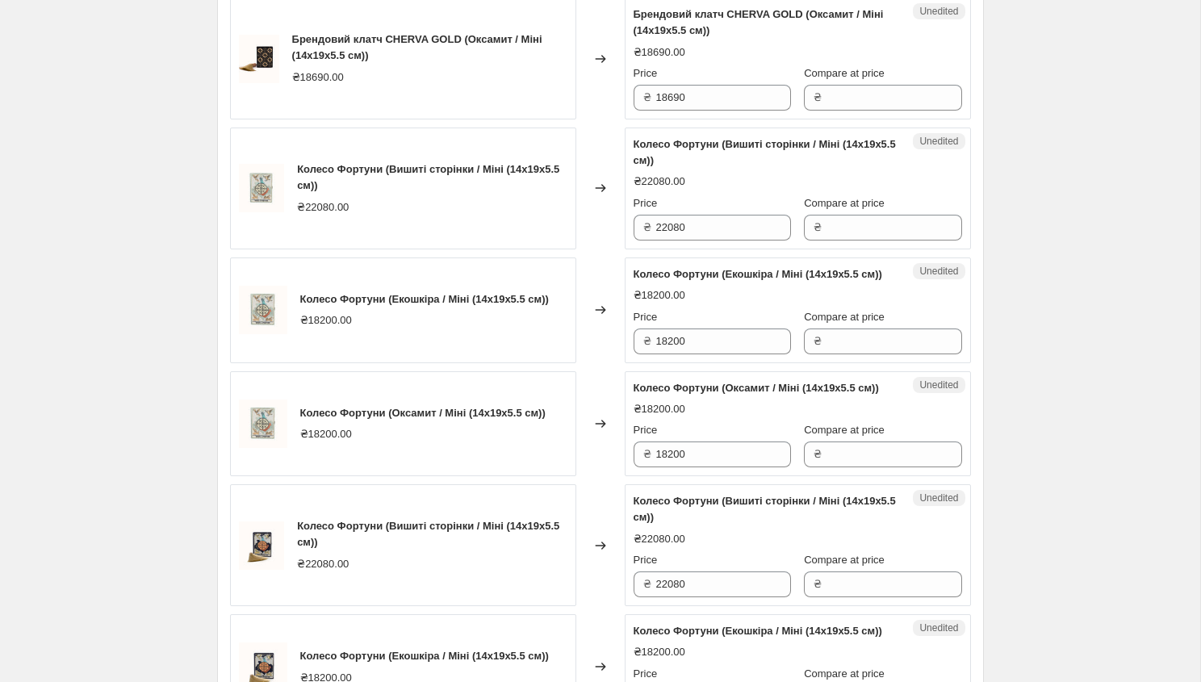
scroll to position [716, 0]
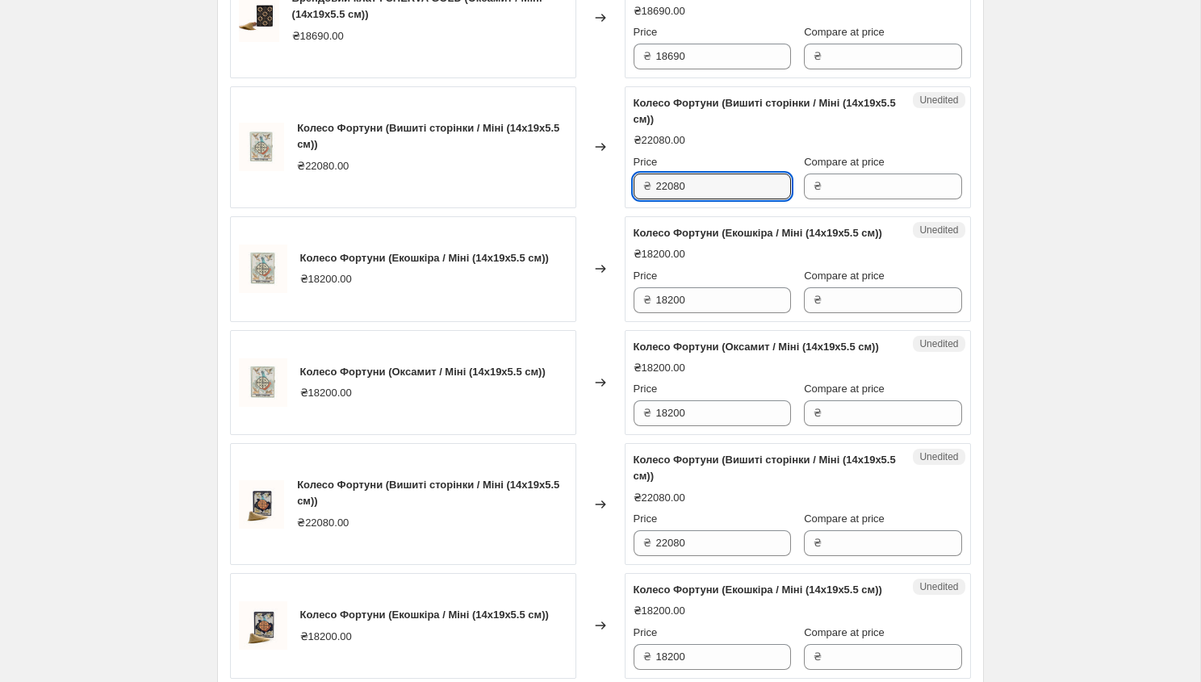
drag, startPoint x: 700, startPoint y: 186, endPoint x: 648, endPoint y: 186, distance: 51.6
click at [648, 186] on div "₴ 22080" at bounding box center [711, 186] width 157 height 26
click at [826, 187] on input "Compare at price" at bounding box center [893, 186] width 135 height 26
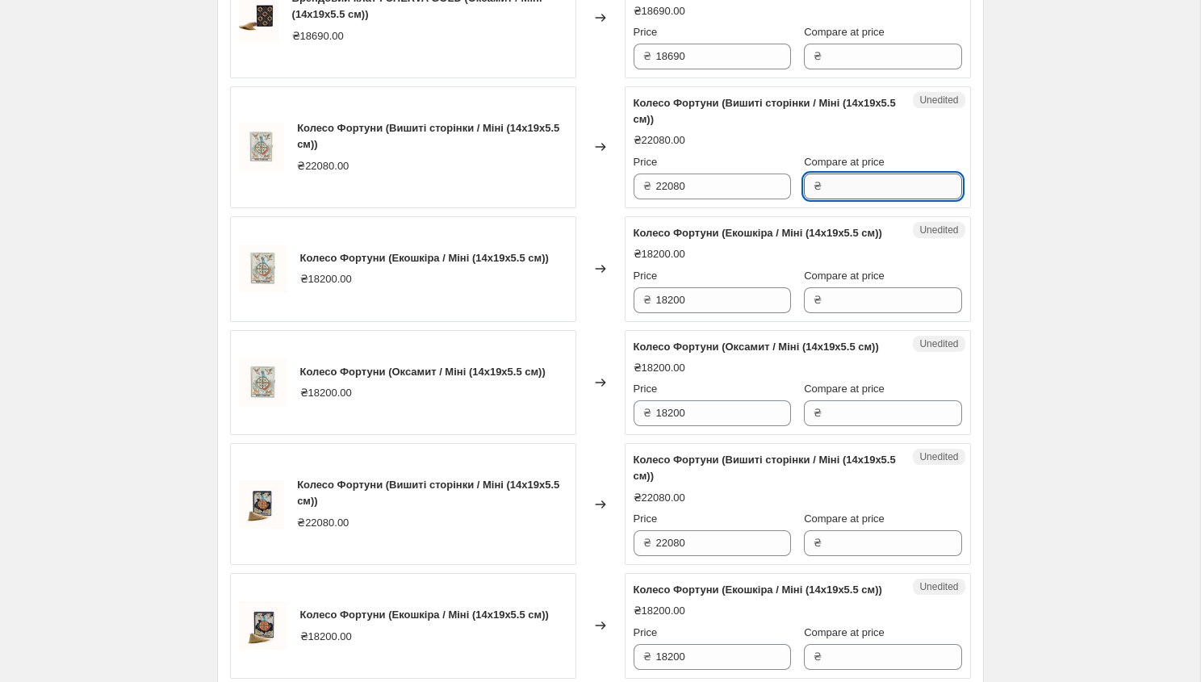
paste input "22080"
type input "22080"
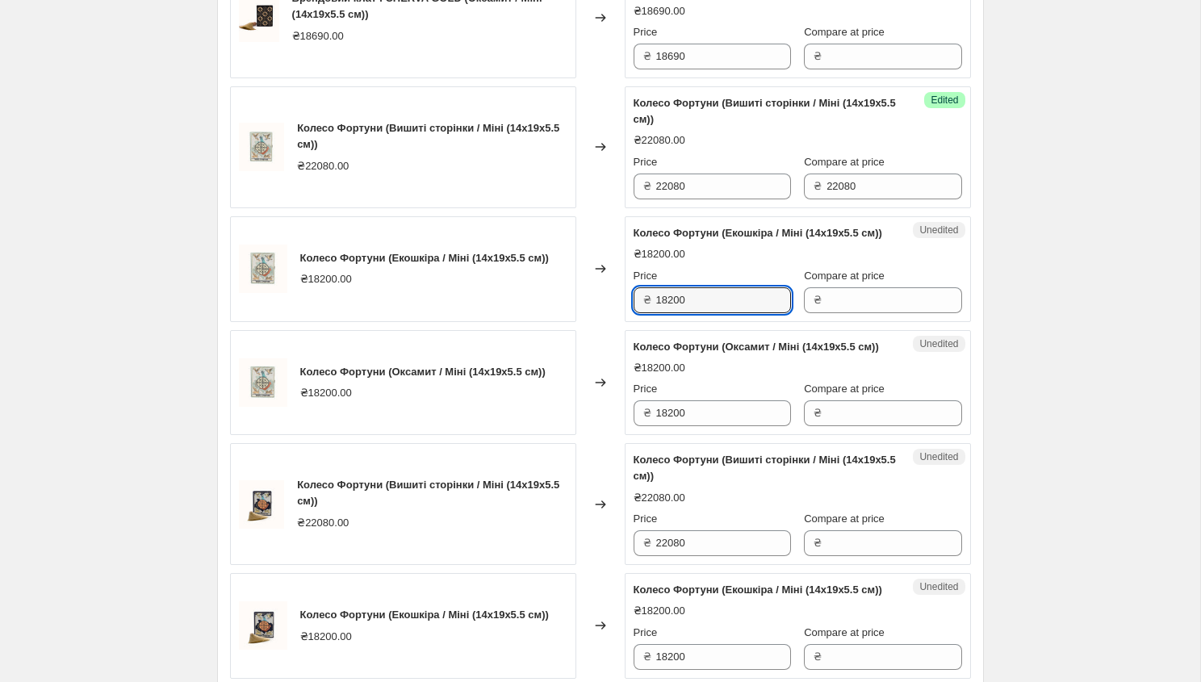
drag, startPoint x: 680, startPoint y: 317, endPoint x: 618, endPoint y: 317, distance: 62.1
click at [618, 317] on div "Колесо Фортуни (Екошкіра / Міні (14x19x5.5 см)) ₴18200.00 Changed to Unedited К…" at bounding box center [600, 269] width 741 height 106
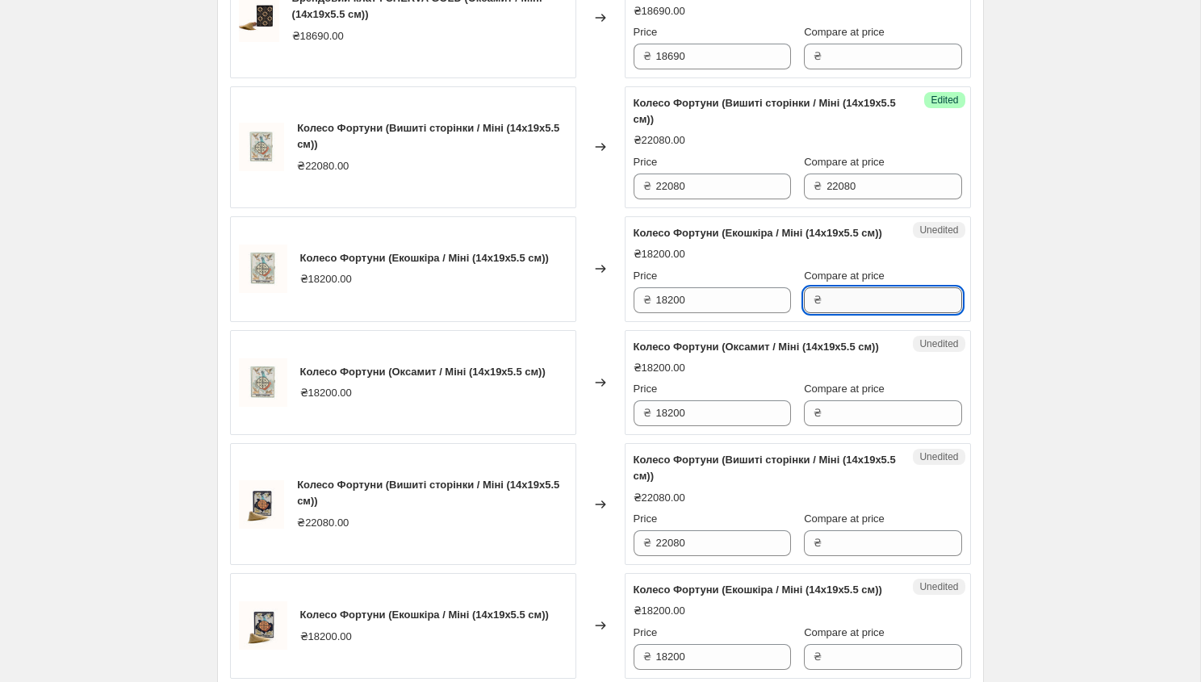
click at [861, 306] on input "Compare at price" at bounding box center [893, 300] width 135 height 26
paste input "18200"
type input "18200"
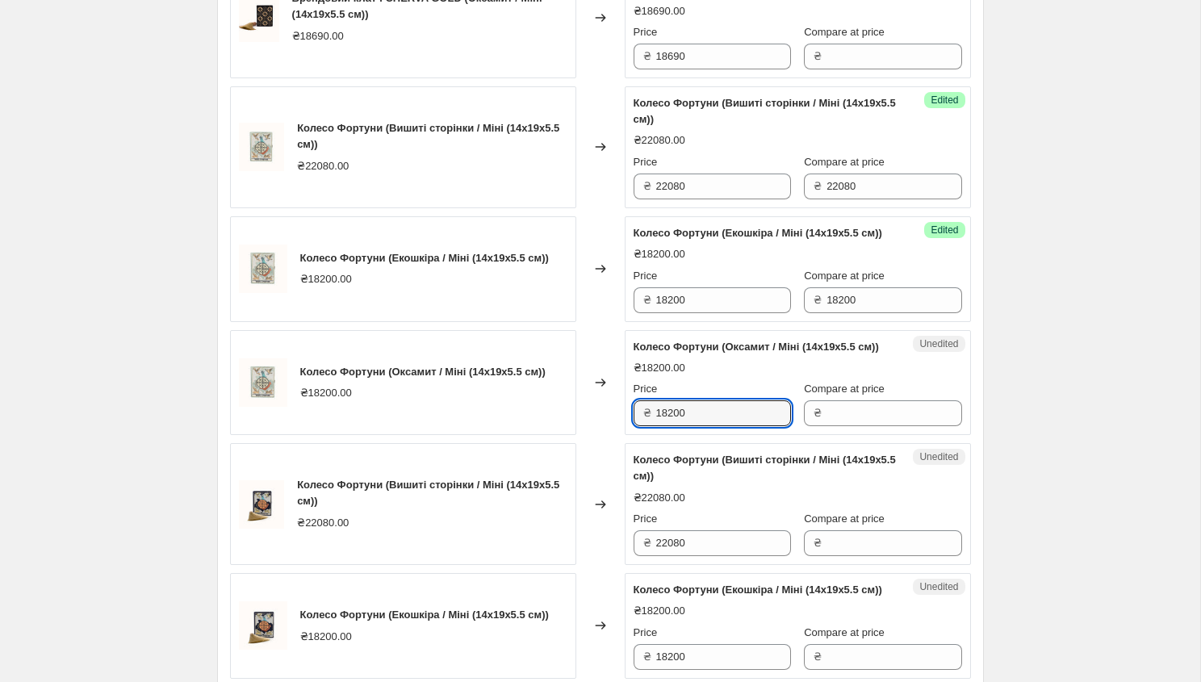
drag, startPoint x: 714, startPoint y: 442, endPoint x: 643, endPoint y: 445, distance: 71.0
click at [643, 426] on div "₴ 18200" at bounding box center [711, 413] width 157 height 26
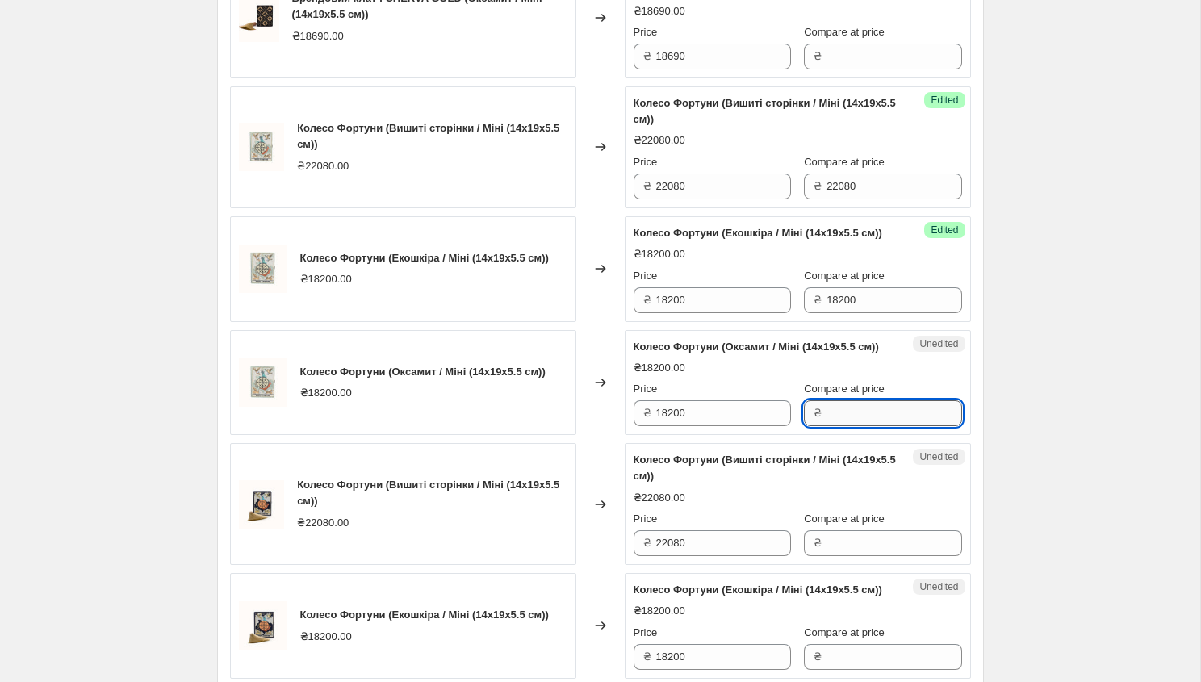
click at [844, 426] on input "Compare at price" at bounding box center [893, 413] width 135 height 26
paste input "18200"
type input "18200"
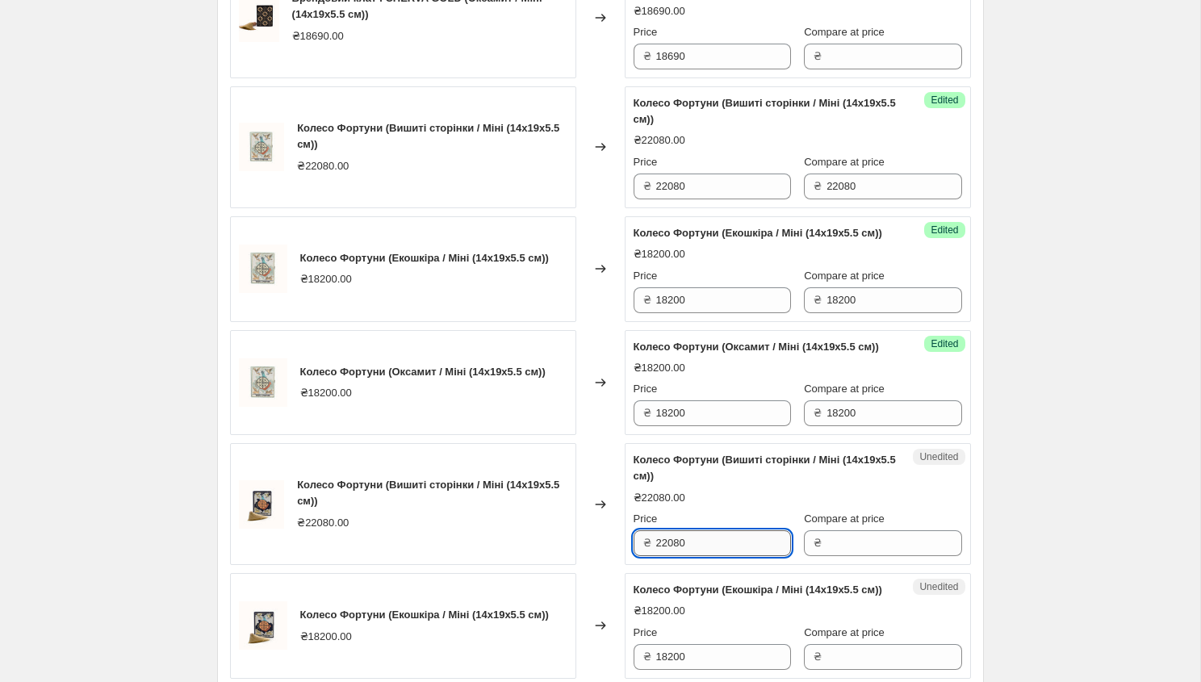
drag, startPoint x: 708, startPoint y: 578, endPoint x: 655, endPoint y: 574, distance: 52.6
click at [656, 556] on input "22080" at bounding box center [723, 543] width 135 height 26
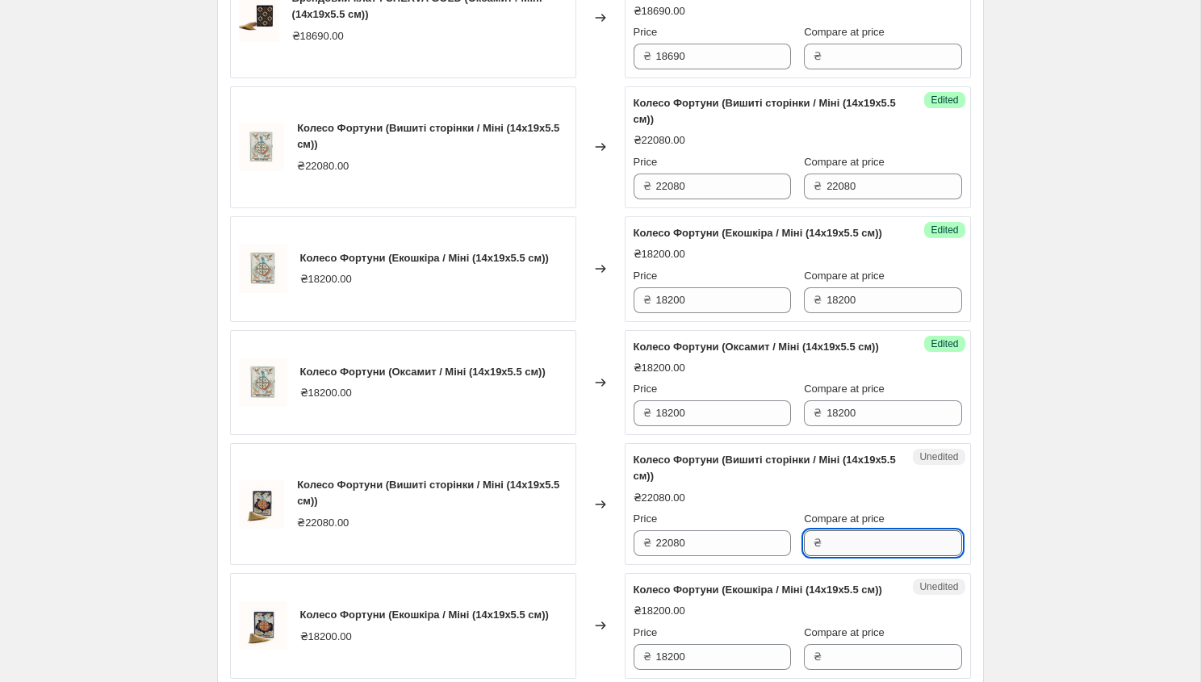
click at [851, 556] on input "Compare at price" at bounding box center [893, 543] width 135 height 26
paste input "22080"
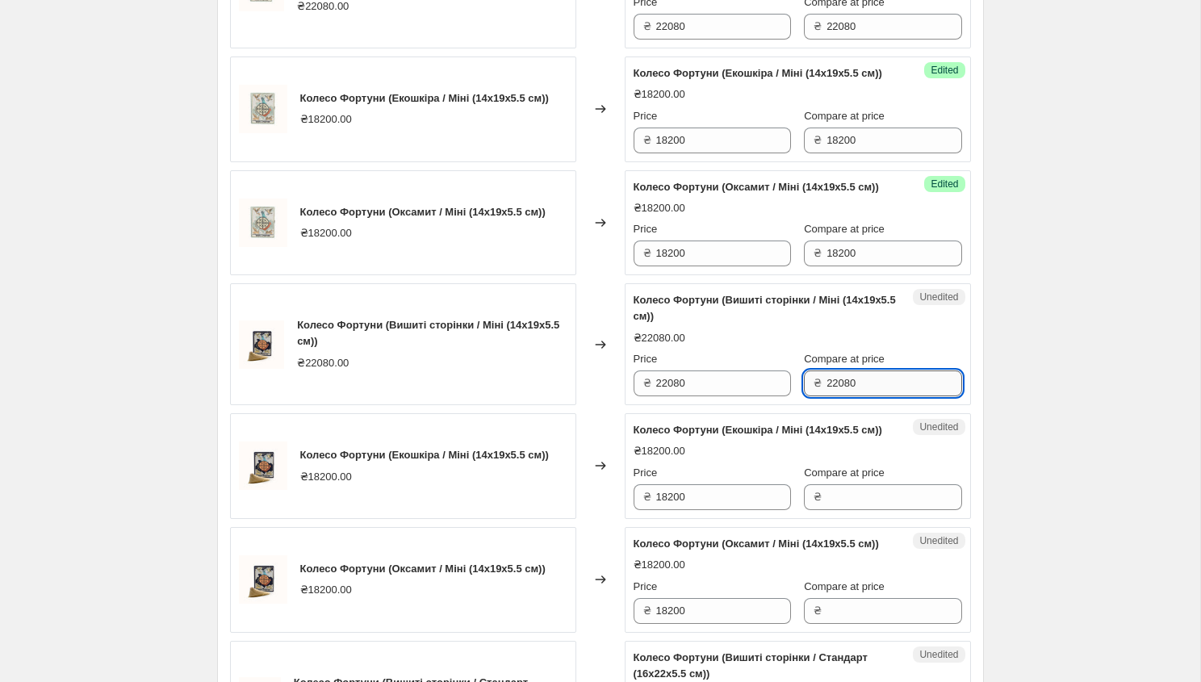
scroll to position [926, 0]
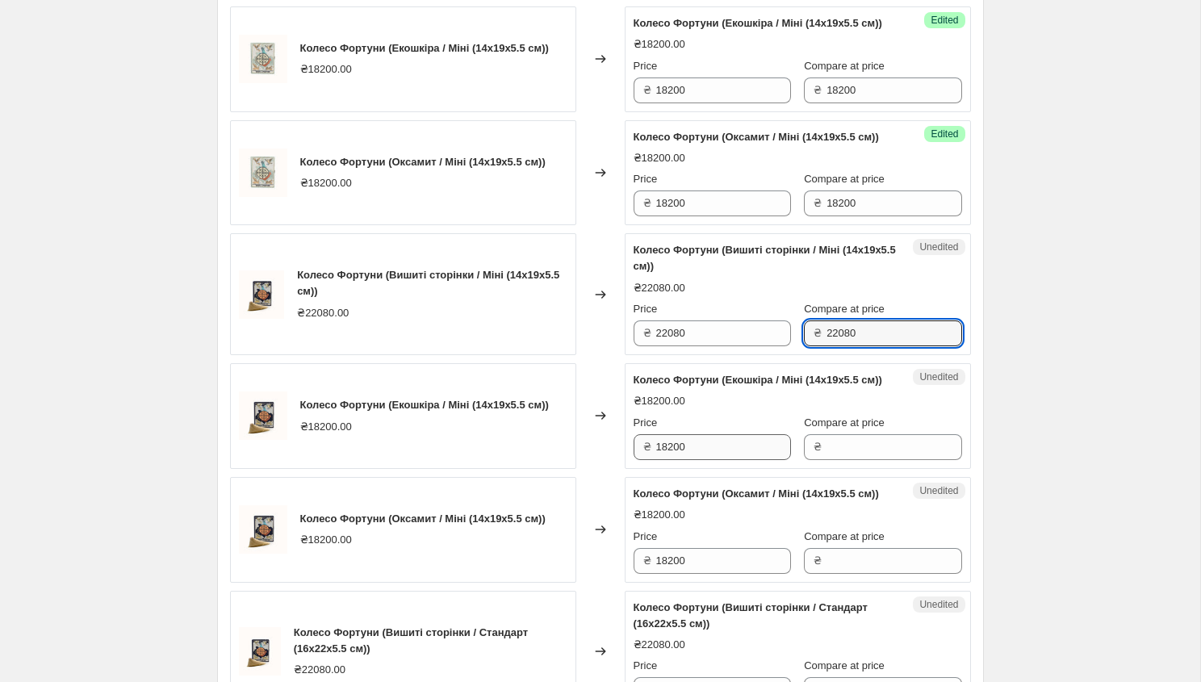
type input "22080"
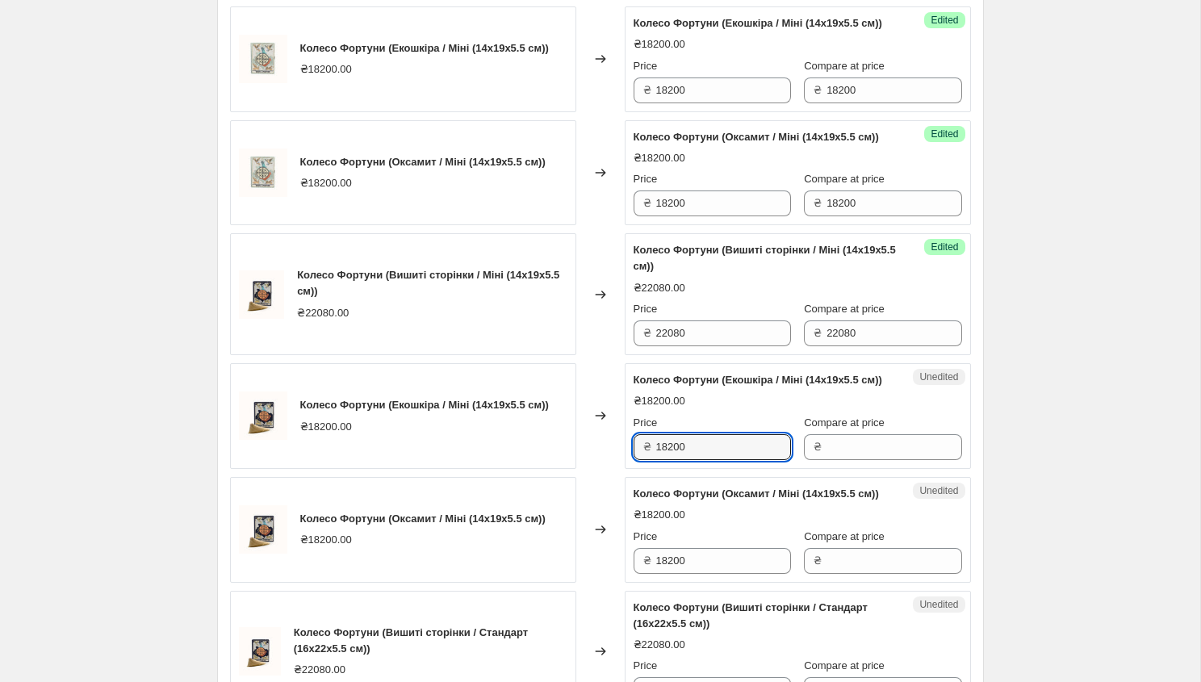
drag, startPoint x: 711, startPoint y: 495, endPoint x: 644, endPoint y: 495, distance: 67.0
click at [644, 460] on div "₴ 18200" at bounding box center [711, 447] width 157 height 26
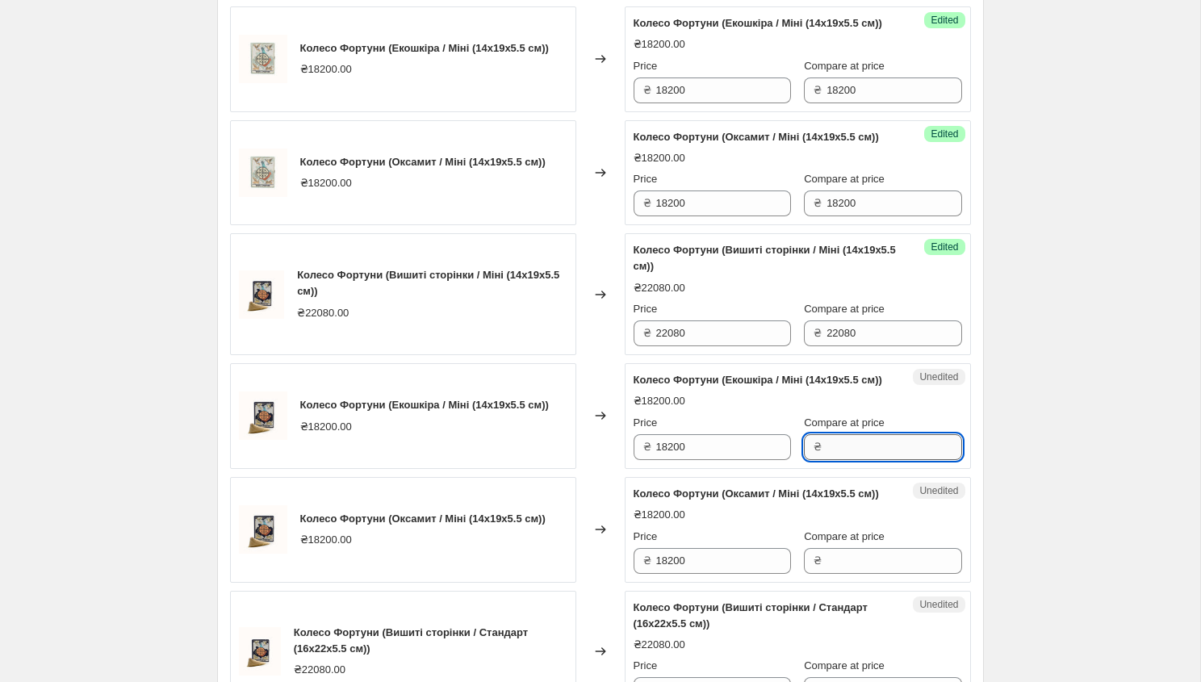
click at [831, 460] on input "Compare at price" at bounding box center [893, 447] width 135 height 26
paste input "18200"
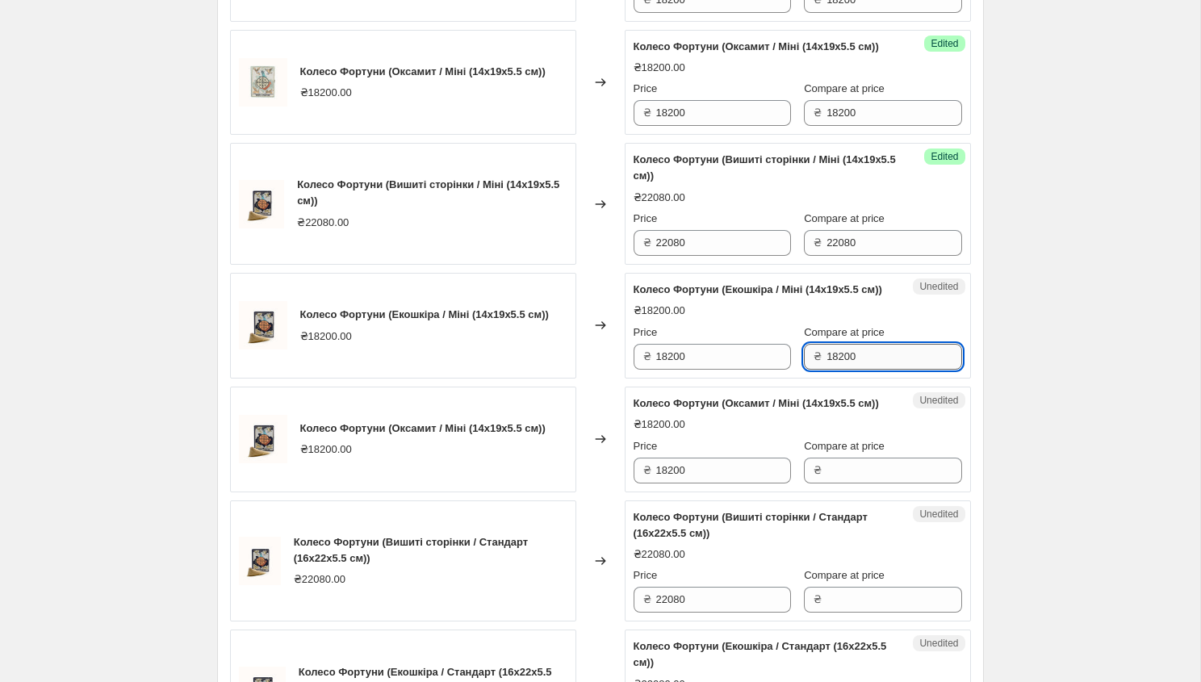
scroll to position [1068, 0]
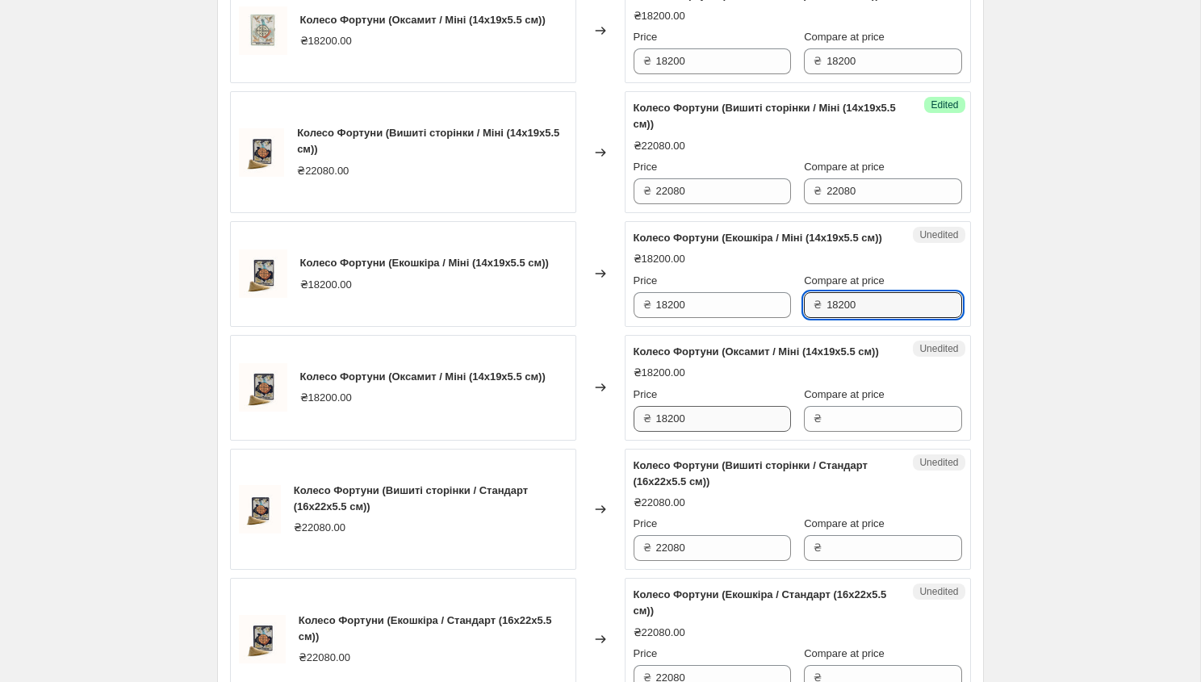
type input "18200"
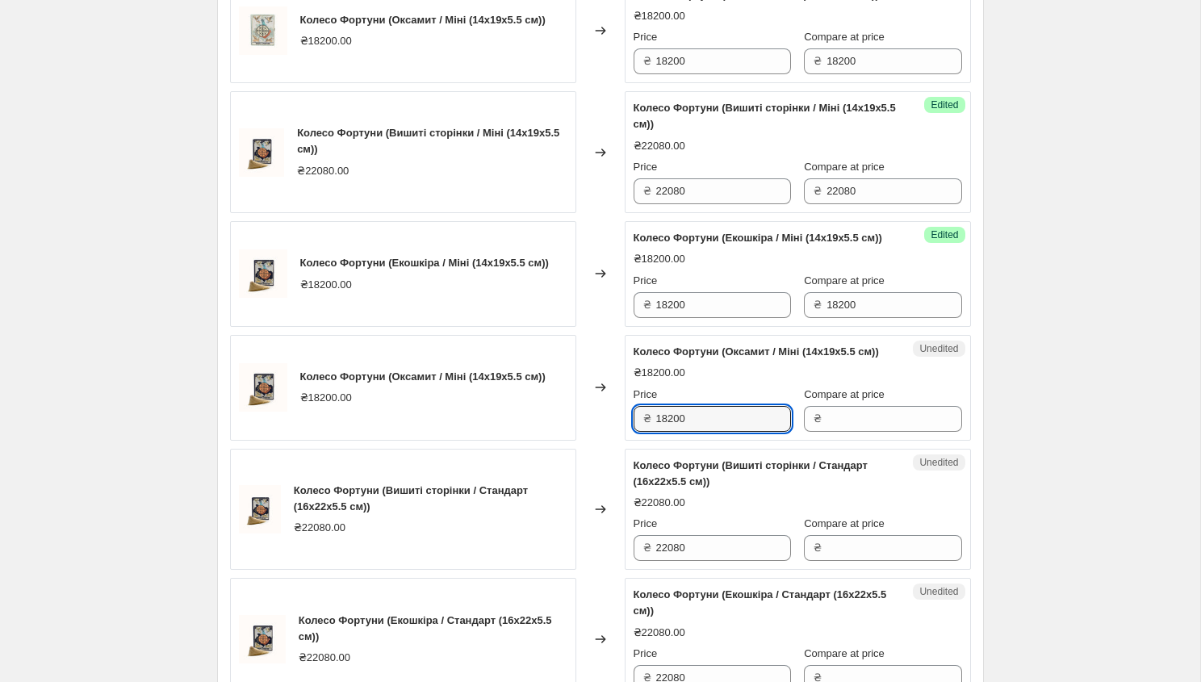
drag, startPoint x: 704, startPoint y: 486, endPoint x: 629, endPoint y: 483, distance: 74.3
click at [629, 441] on div "Unedited Колесо Фортуни (Оксамит / Міні (14x19x5.5 см)) ₴18200.00 Price ₴ 18200…" at bounding box center [797, 388] width 346 height 106
click at [826, 432] on input "Compare at price" at bounding box center [893, 419] width 135 height 26
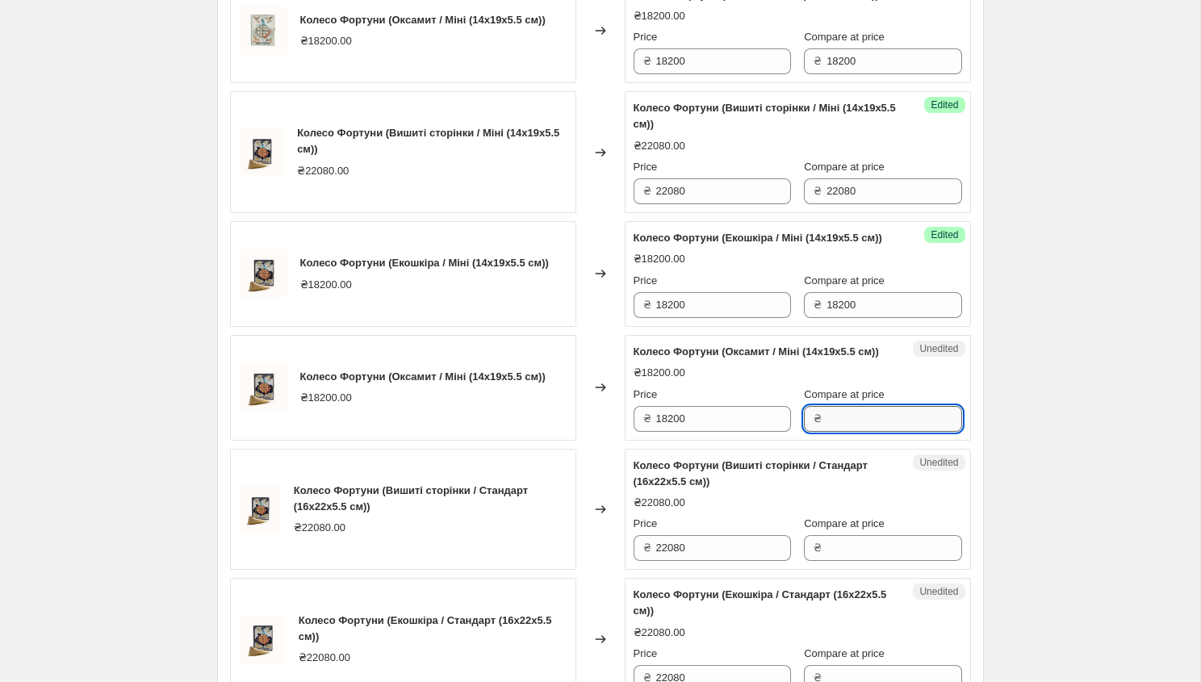
paste input "18200"
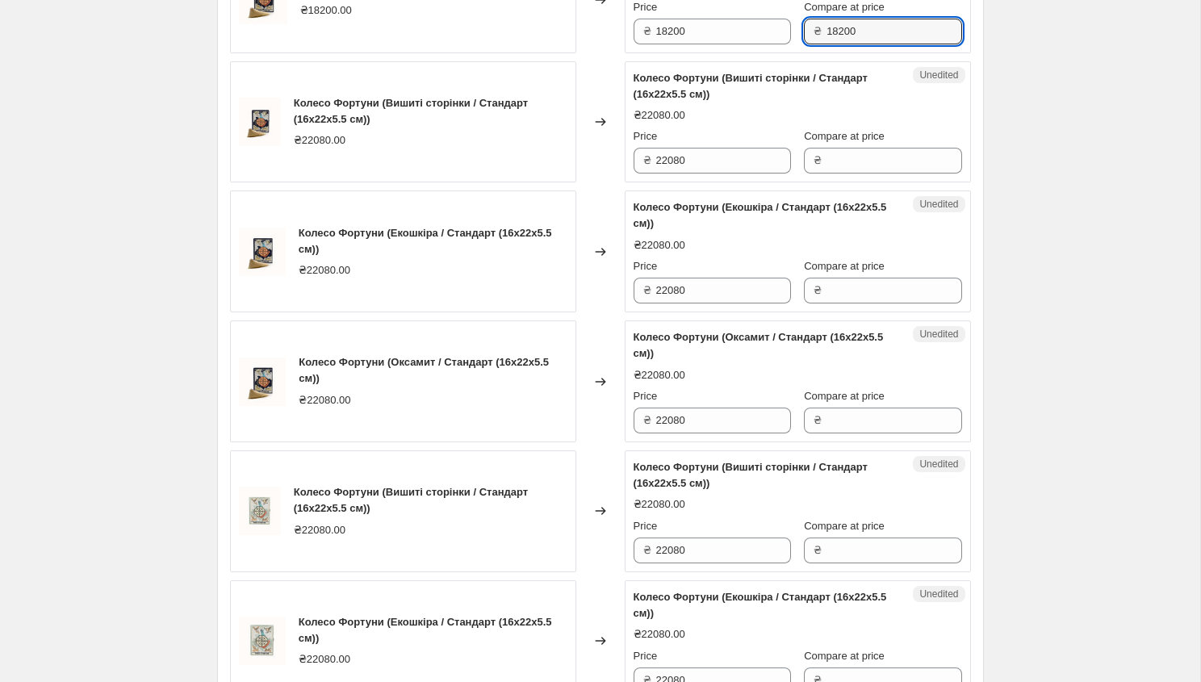
scroll to position [1511, 0]
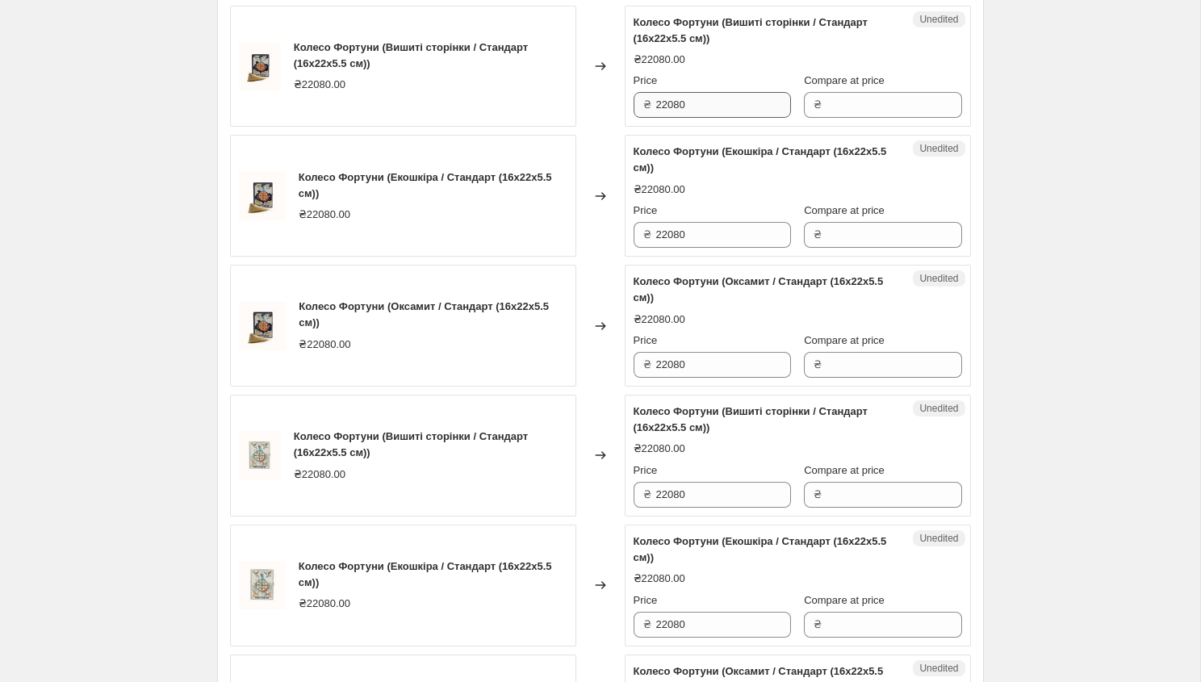
type input "18200"
drag, startPoint x: 694, startPoint y: 165, endPoint x: 591, endPoint y: 165, distance: 103.3
click at [591, 127] on div "Колесо Фортуни (Вишиті сторінки / Стандарт (16x22x5.5 см)) ₴22080.00 Changed to…" at bounding box center [600, 67] width 741 height 122
click at [850, 118] on input "Compare at price" at bounding box center [893, 105] width 135 height 26
paste input "22080"
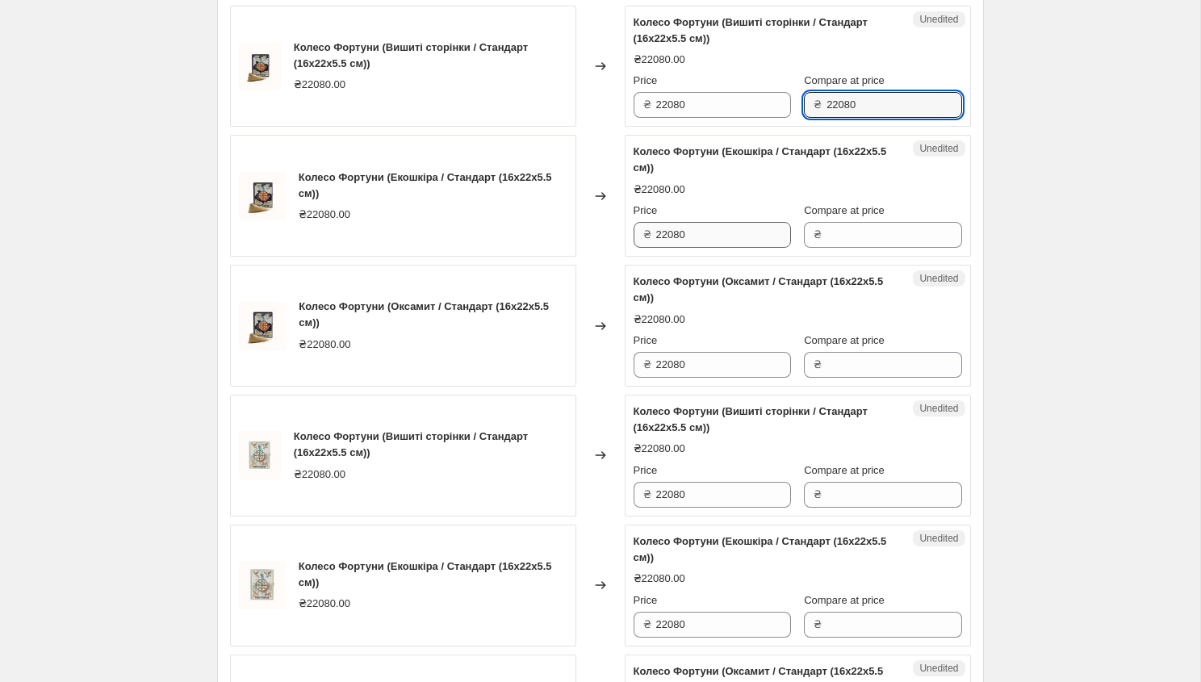
type input "22080"
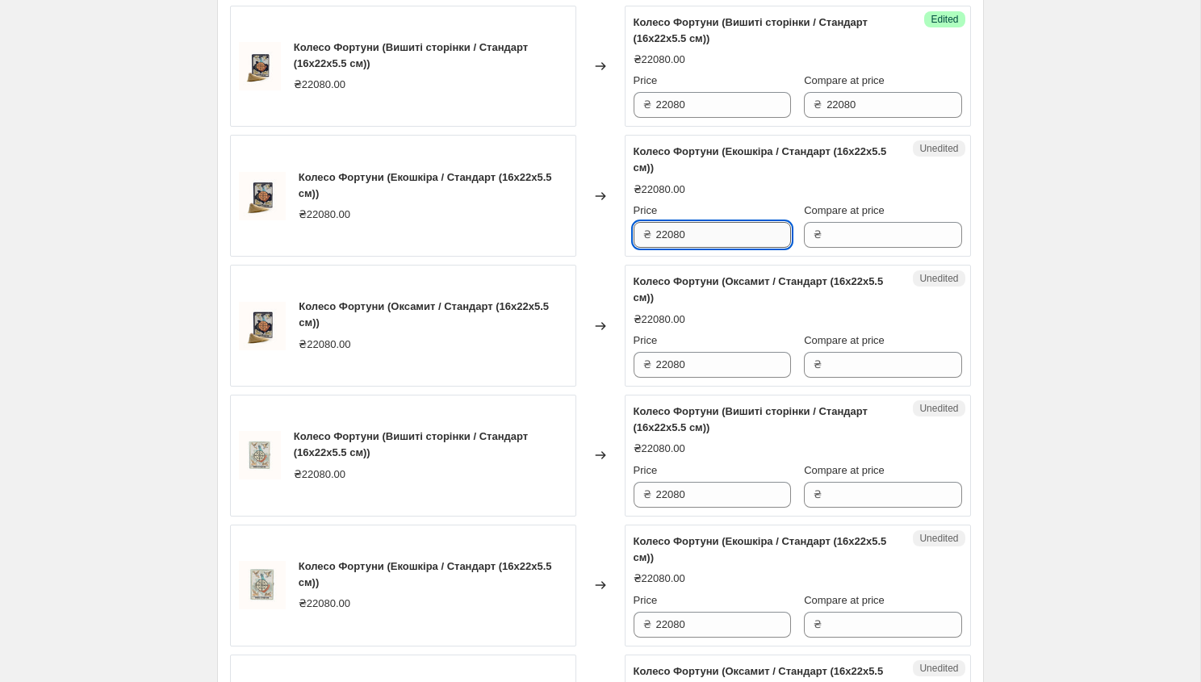
drag, startPoint x: 696, startPoint y: 303, endPoint x: 654, endPoint y: 299, distance: 42.2
click at [656, 248] on input "22080" at bounding box center [723, 235] width 135 height 26
click at [857, 248] on input "Compare at price" at bounding box center [893, 235] width 135 height 26
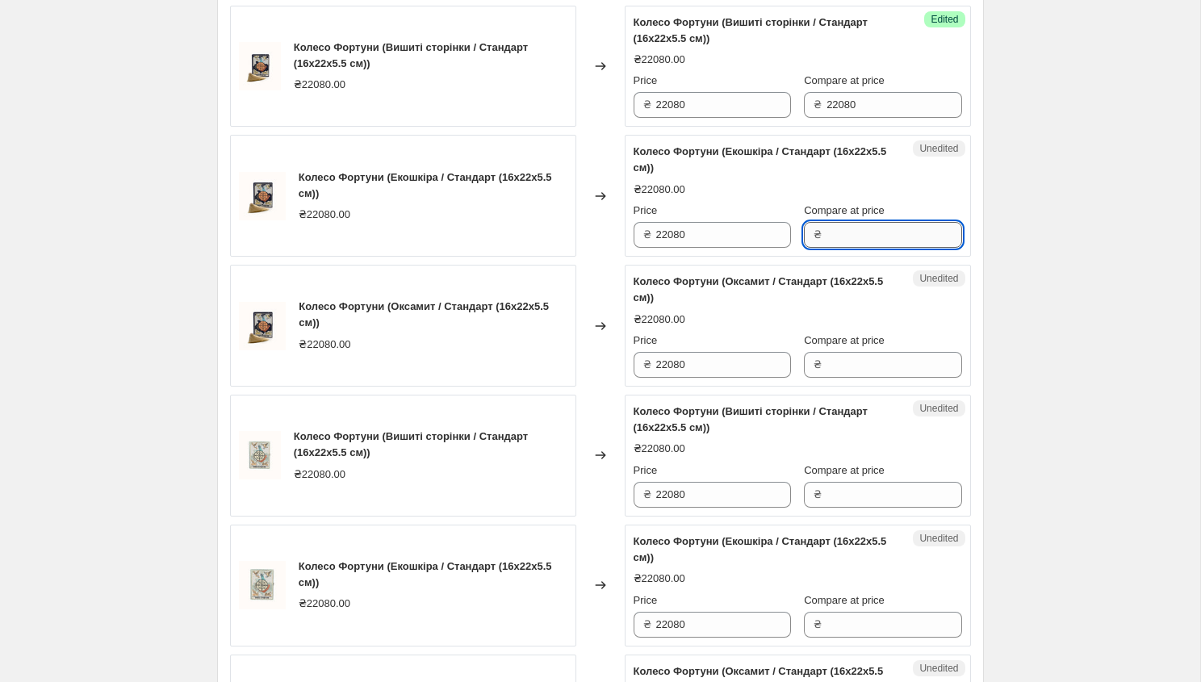
paste input "22080"
type input "22080"
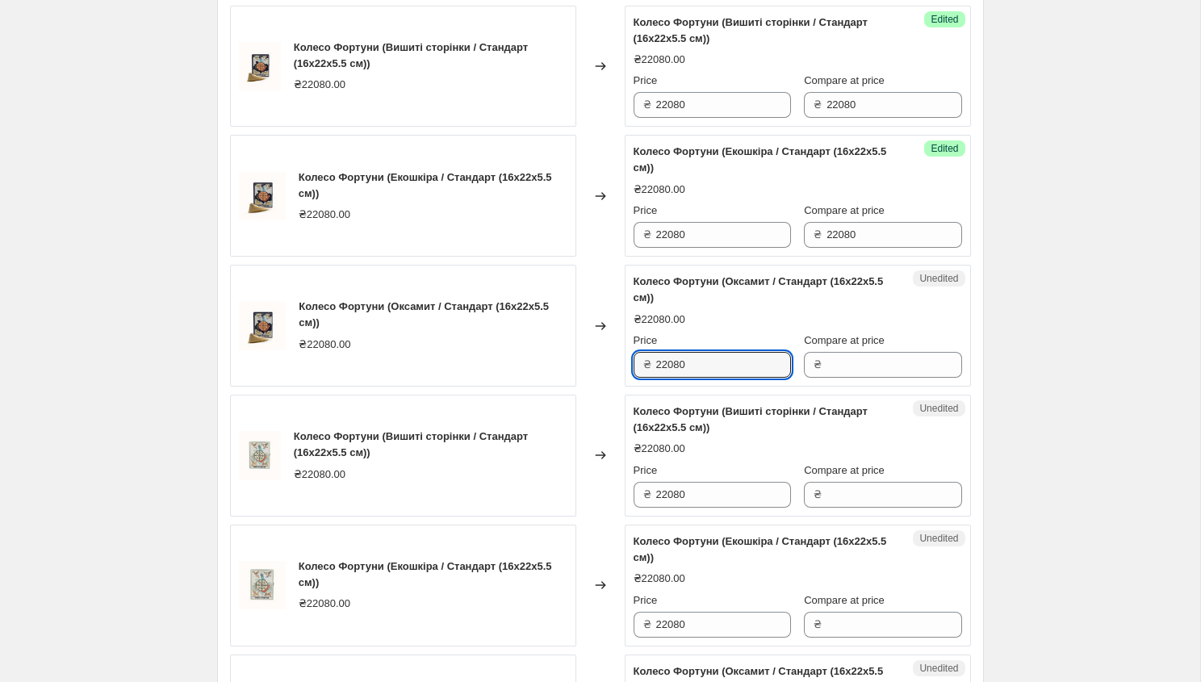
drag, startPoint x: 712, startPoint y: 436, endPoint x: 650, endPoint y: 428, distance: 62.8
click at [647, 378] on div "₴ 22080" at bounding box center [711, 365] width 157 height 26
drag, startPoint x: 696, startPoint y: 424, endPoint x: 654, endPoint y: 423, distance: 42.8
click at [654, 378] on div "₴ 22080" at bounding box center [711, 365] width 157 height 26
click at [826, 378] on input "Compare at price" at bounding box center [893, 365] width 135 height 26
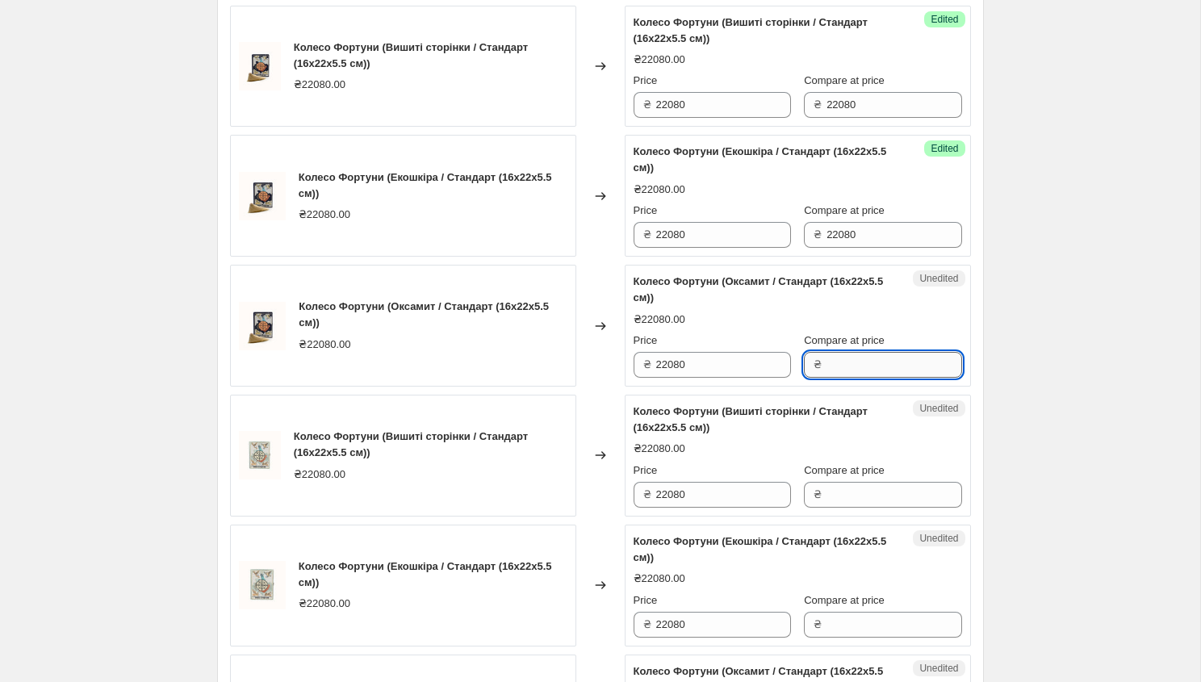
paste input "22080"
type input "22080"
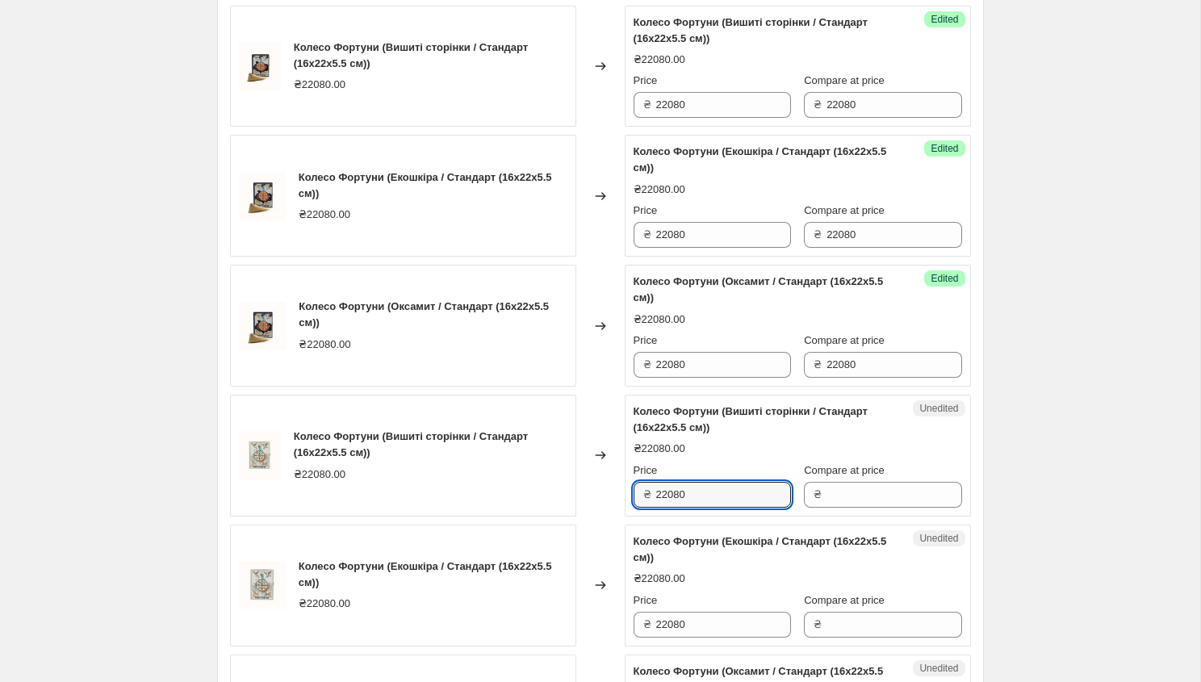
drag, startPoint x: 703, startPoint y: 564, endPoint x: 653, endPoint y: 564, distance: 50.0
click at [653, 507] on div "₴ 22080" at bounding box center [711, 495] width 157 height 26
click at [878, 507] on input "Compare at price" at bounding box center [893, 495] width 135 height 26
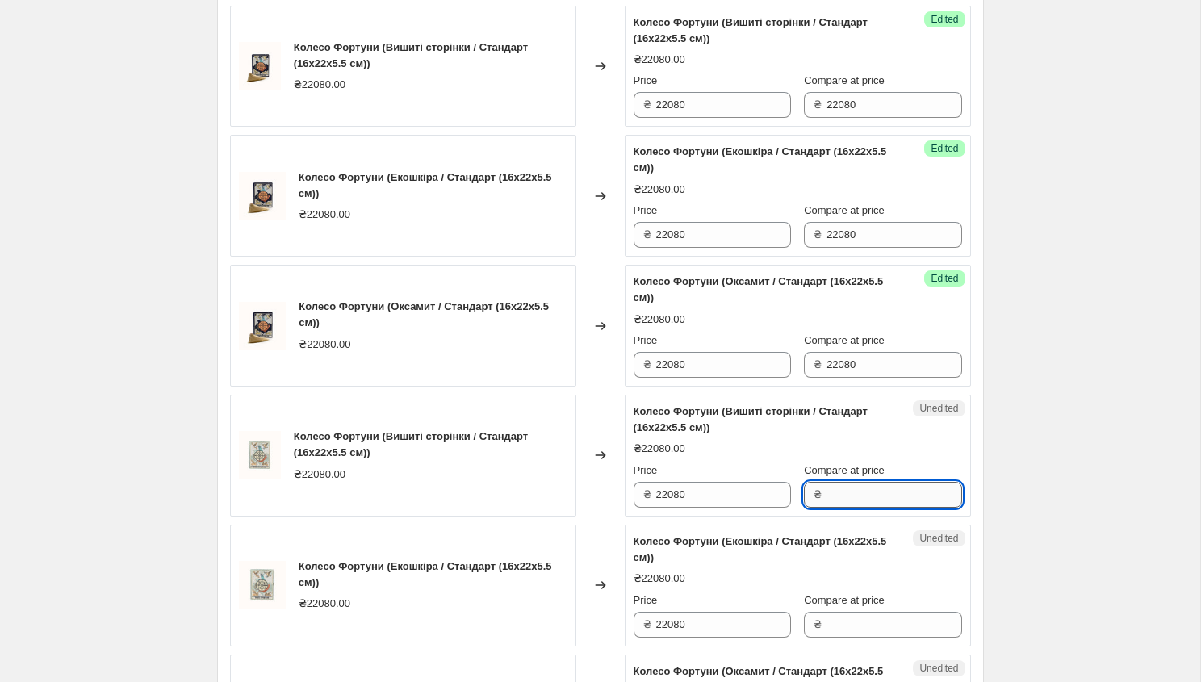
paste input "22080"
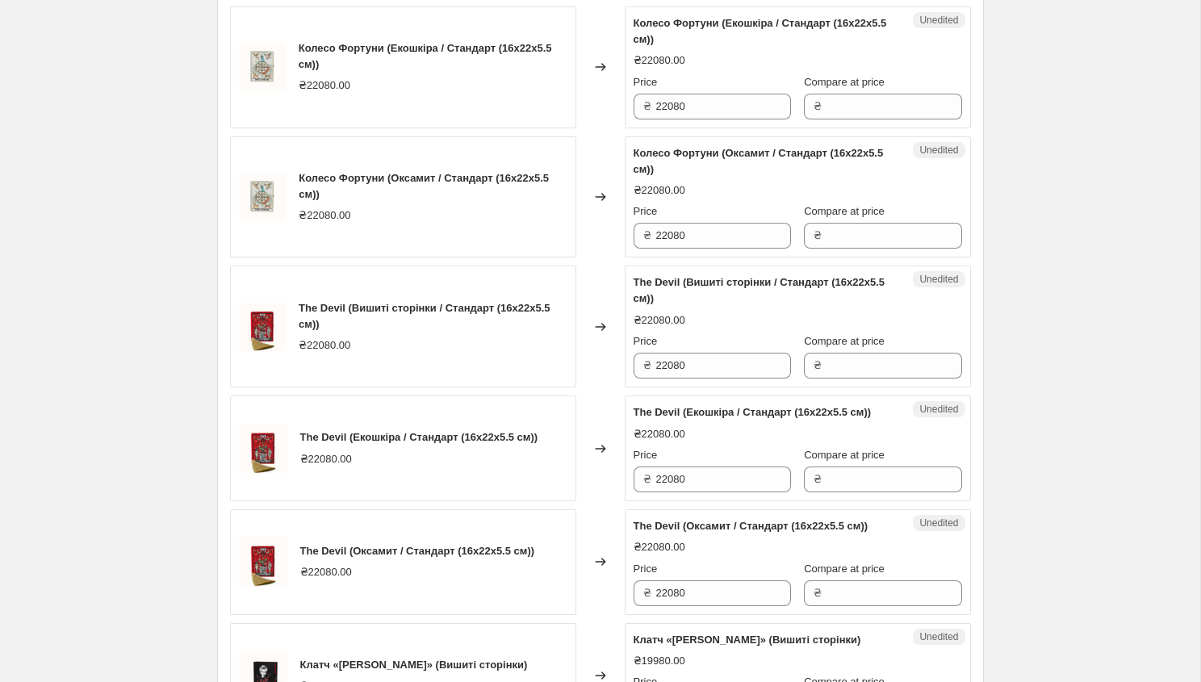
scroll to position [2046, 0]
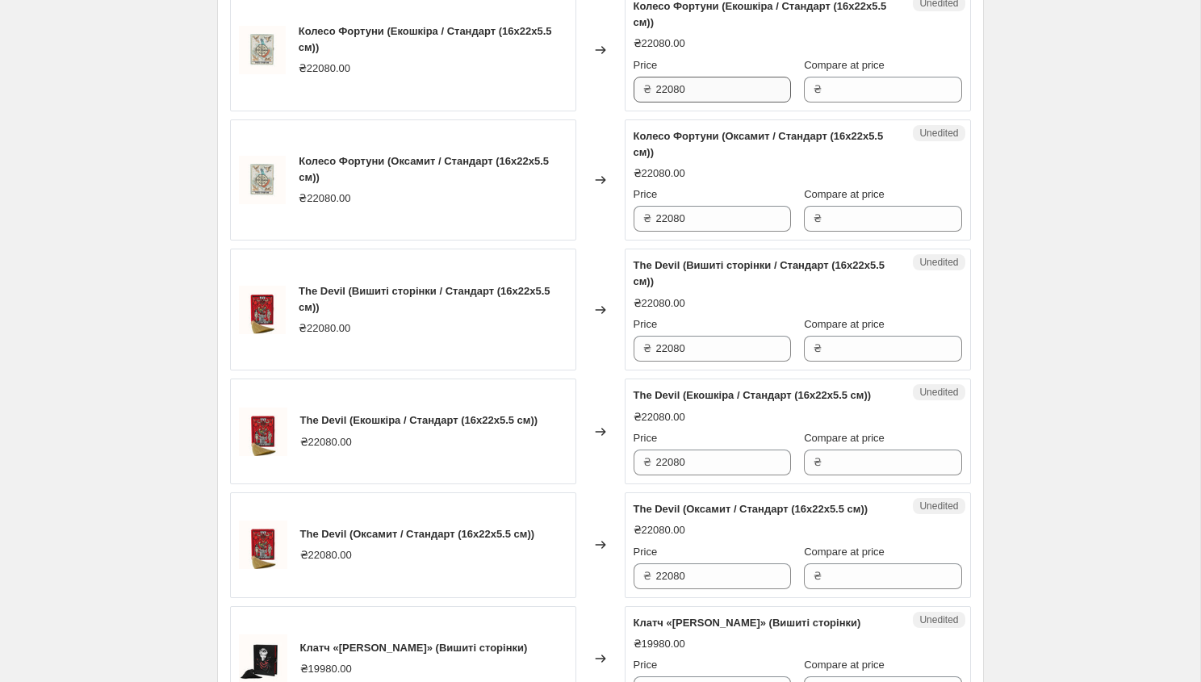
type input "22080"
drag, startPoint x: 706, startPoint y: 150, endPoint x: 648, endPoint y: 155, distance: 58.3
click at [648, 102] on div "₴ 22080" at bounding box center [711, 90] width 157 height 26
click at [872, 102] on input "Compare at price" at bounding box center [893, 90] width 135 height 26
paste input "22080"
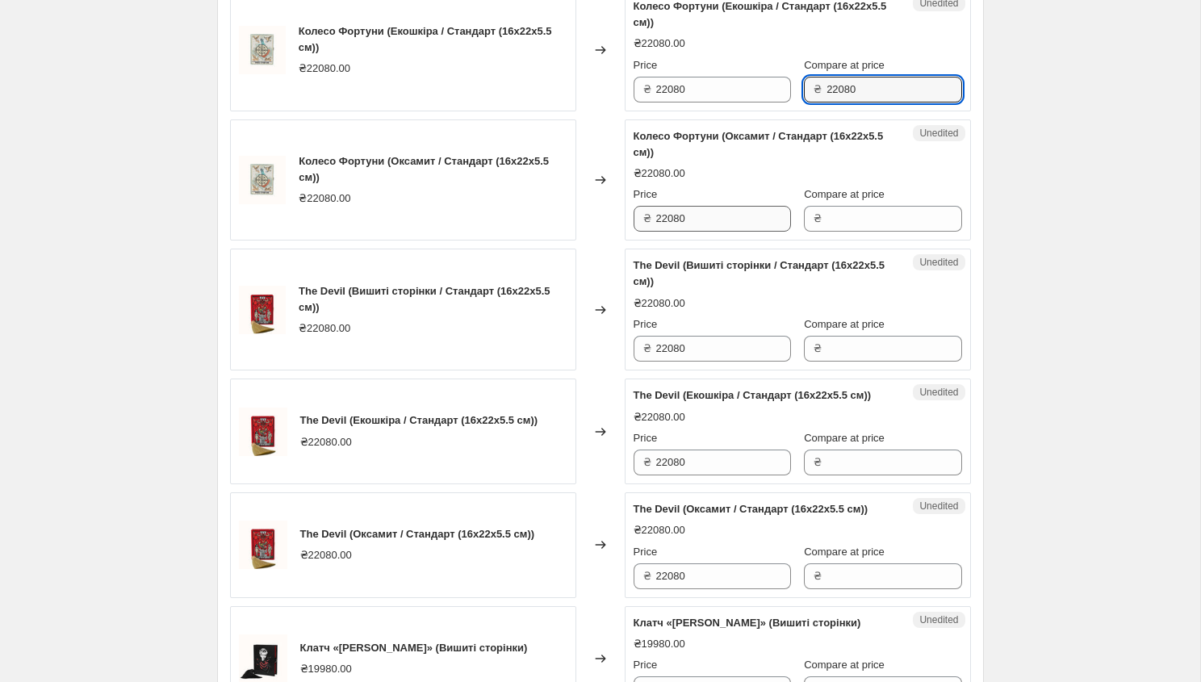
type input "22080"
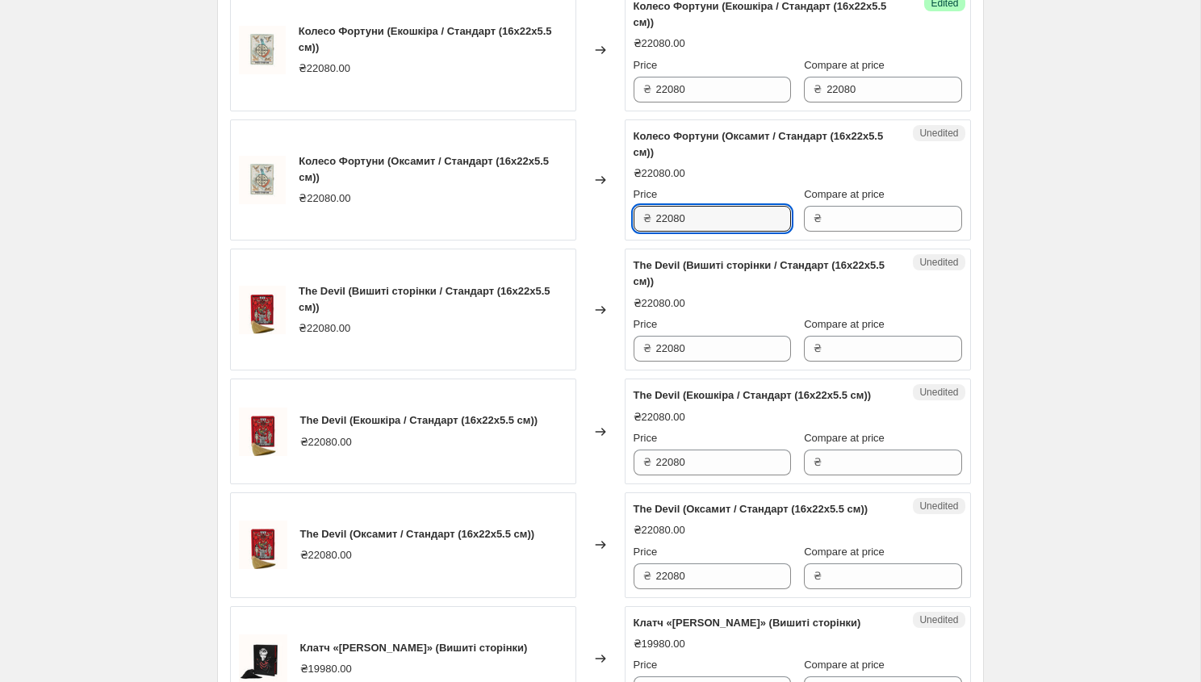
drag, startPoint x: 698, startPoint y: 286, endPoint x: 649, endPoint y: 286, distance: 48.4
click at [649, 232] on div "₴ 22080" at bounding box center [711, 219] width 157 height 26
click at [830, 232] on input "Compare at price" at bounding box center [893, 219] width 135 height 26
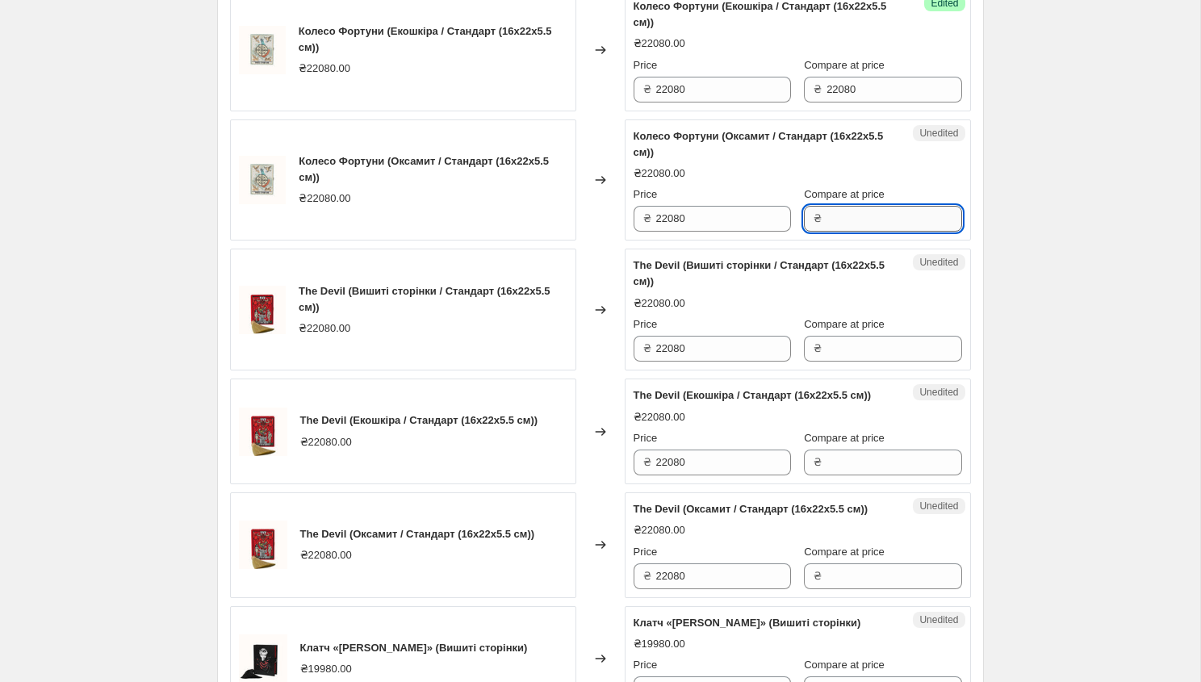
paste input "22080"
type input "22080"
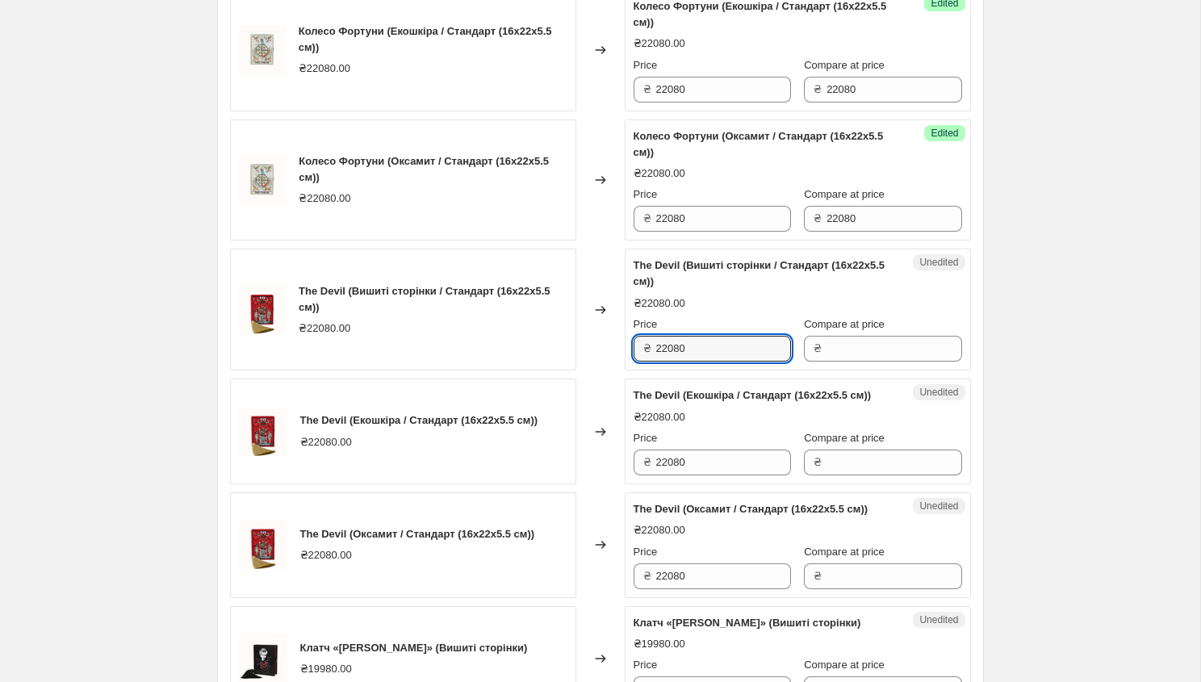
drag, startPoint x: 700, startPoint y: 417, endPoint x: 626, endPoint y: 417, distance: 73.4
click at [625, 370] on div "Unedited The Devil (Вишиті сторінки / Стандарт (16x22x5.5 см)) ₴22080.00 Price …" at bounding box center [797, 309] width 346 height 122
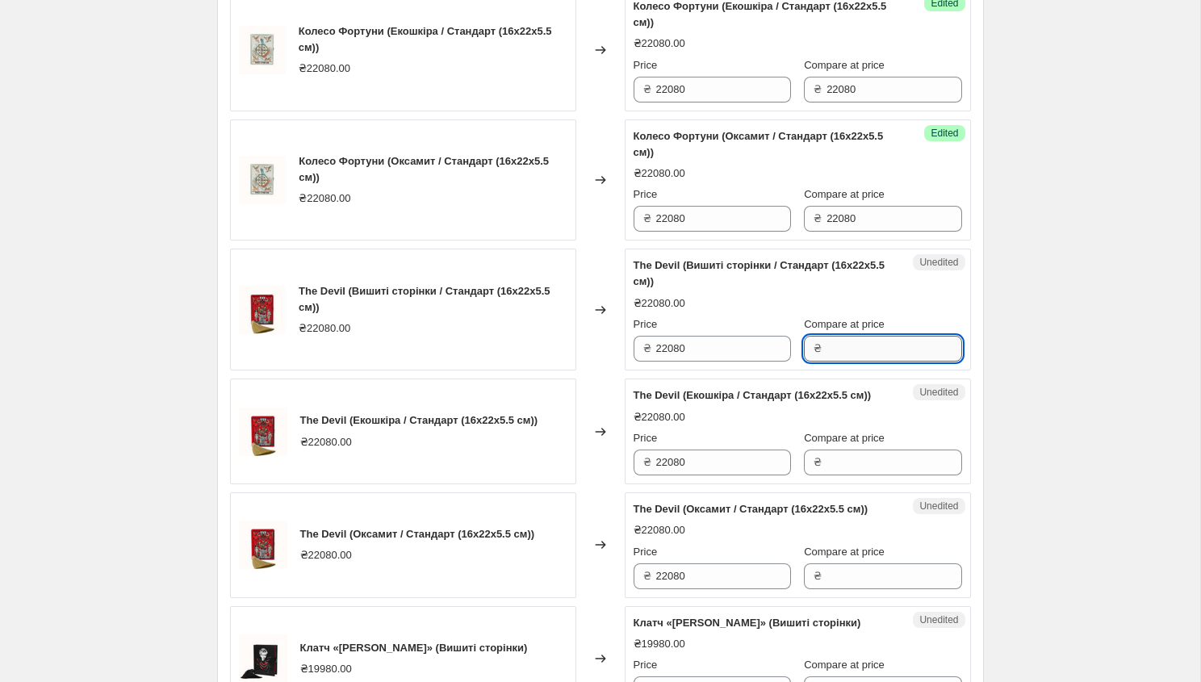
click at [851, 361] on input "Compare at price" at bounding box center [893, 349] width 135 height 26
paste input "22080"
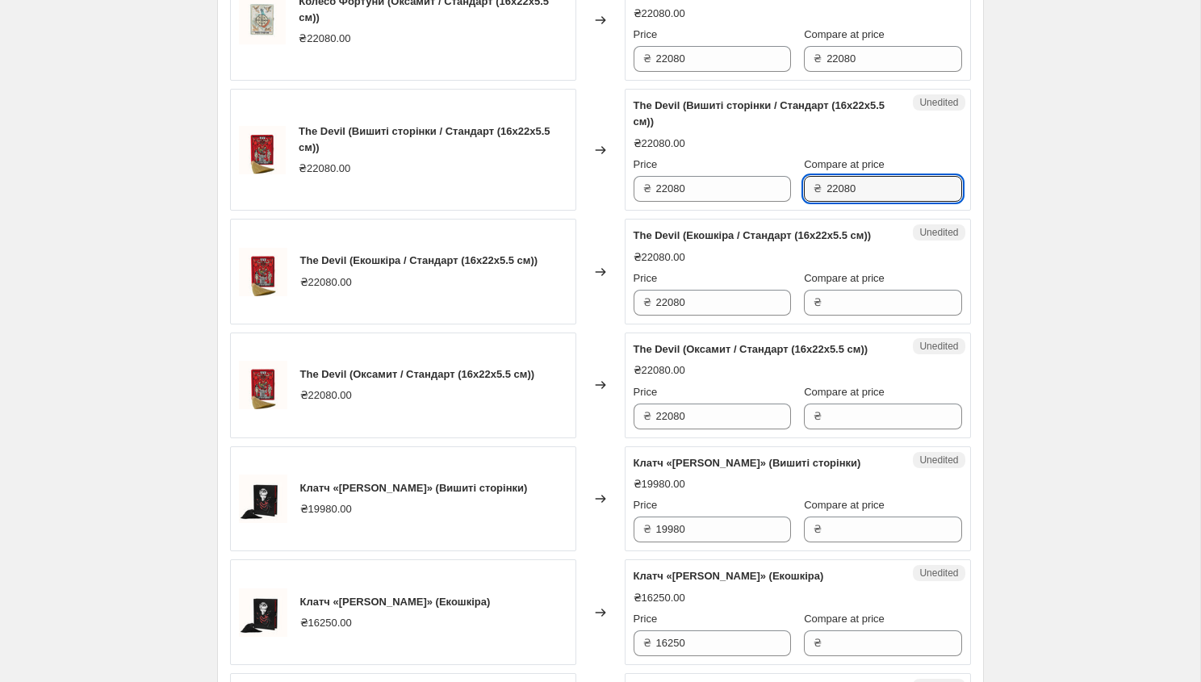
scroll to position [2352, 0]
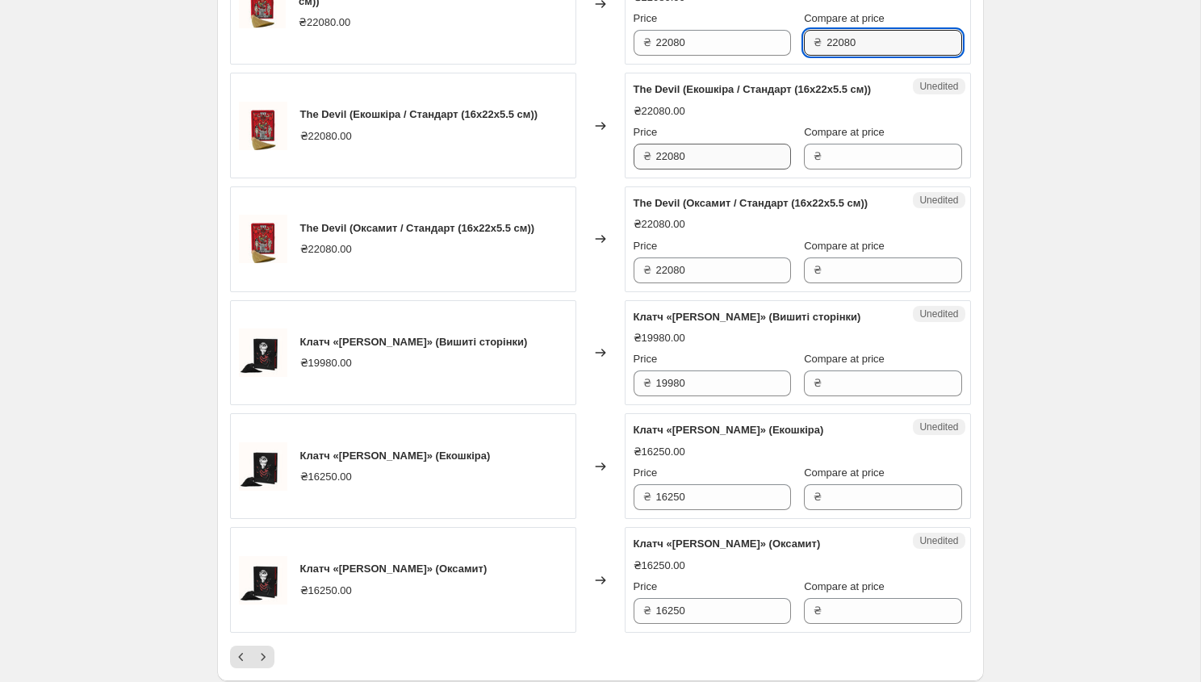
type input "22080"
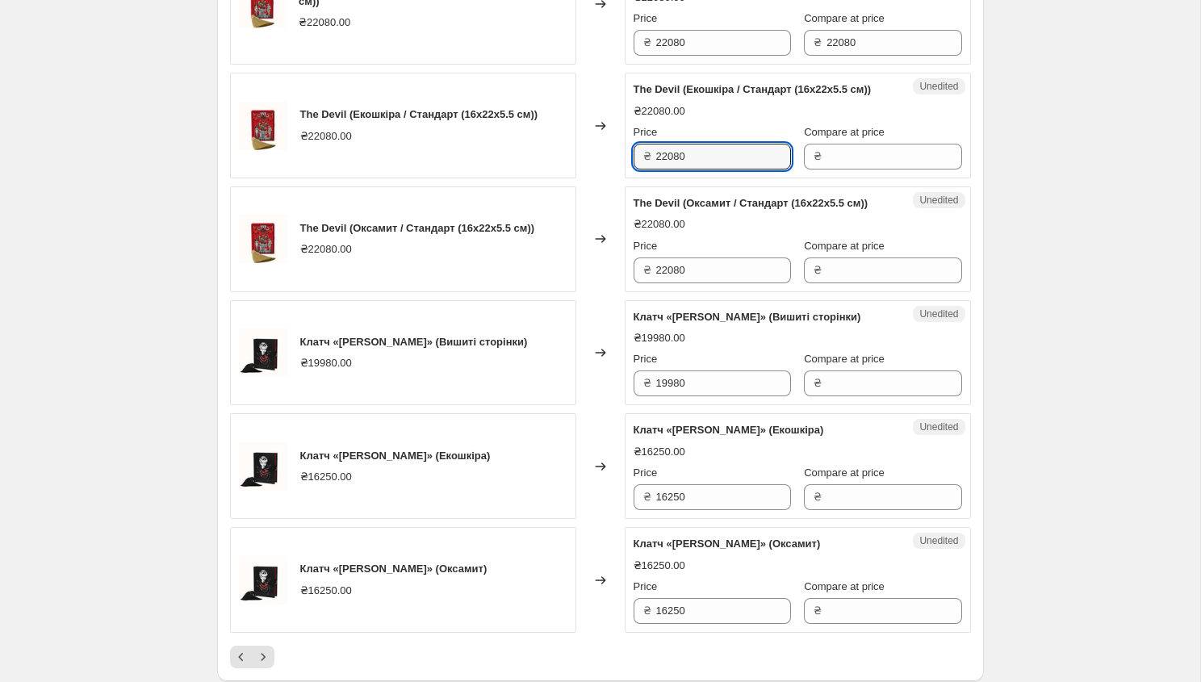
drag, startPoint x: 692, startPoint y: 236, endPoint x: 634, endPoint y: 236, distance: 58.1
click at [633, 169] on div "₴ 22080" at bounding box center [711, 157] width 157 height 26
click at [860, 169] on input "Compare at price" at bounding box center [893, 157] width 135 height 26
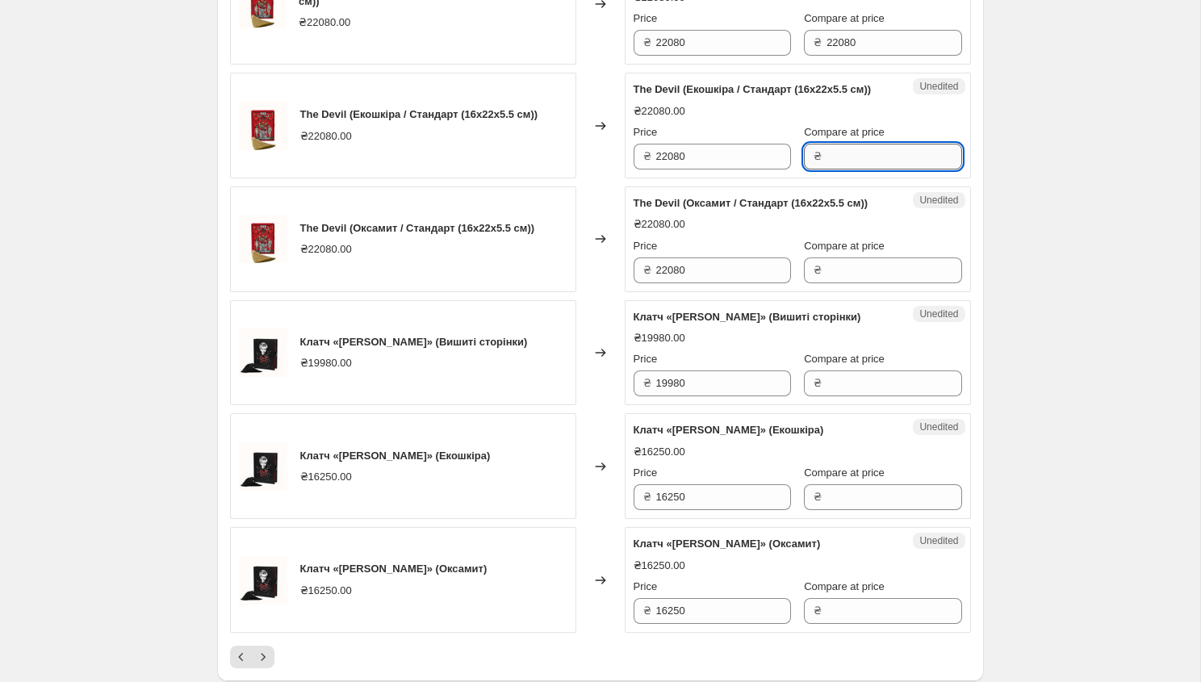
paste input "22080"
type input "22080"
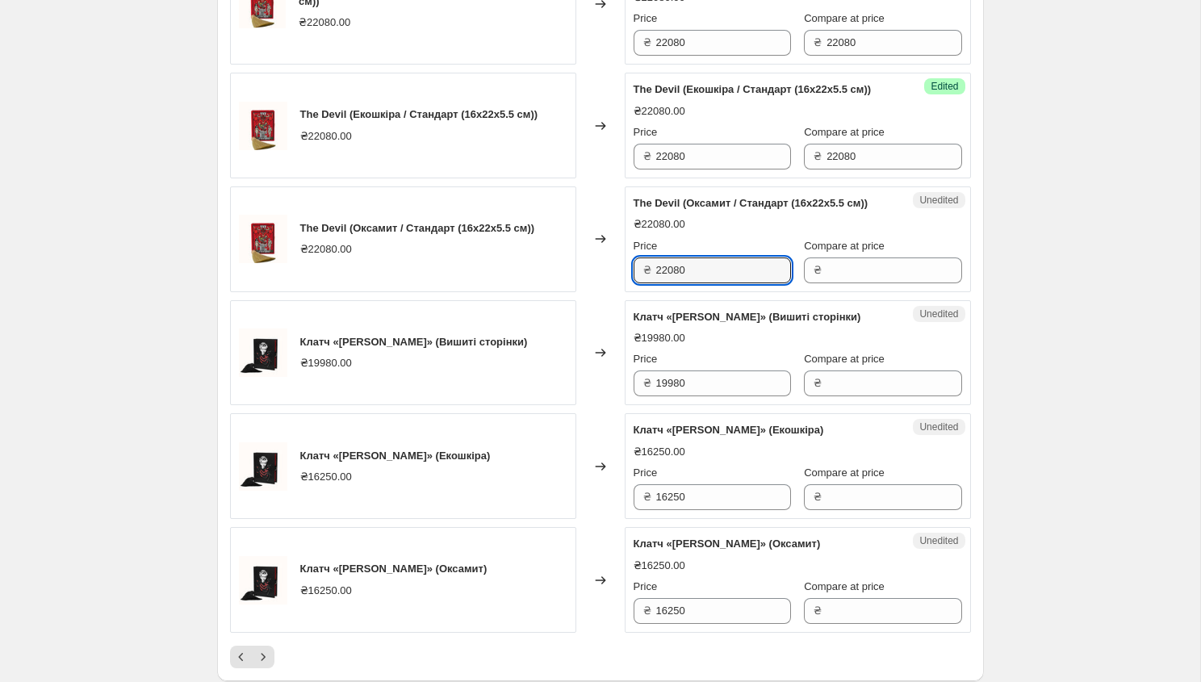
drag, startPoint x: 700, startPoint y: 370, endPoint x: 629, endPoint y: 371, distance: 71.8
click at [629, 292] on div "Unedited The Devil (Оксамит / Стандарт (16x22x5.5 см)) ₴22080.00 Price ₴ 22080 …" at bounding box center [797, 239] width 346 height 106
click at [846, 283] on input "Compare at price" at bounding box center [893, 270] width 135 height 26
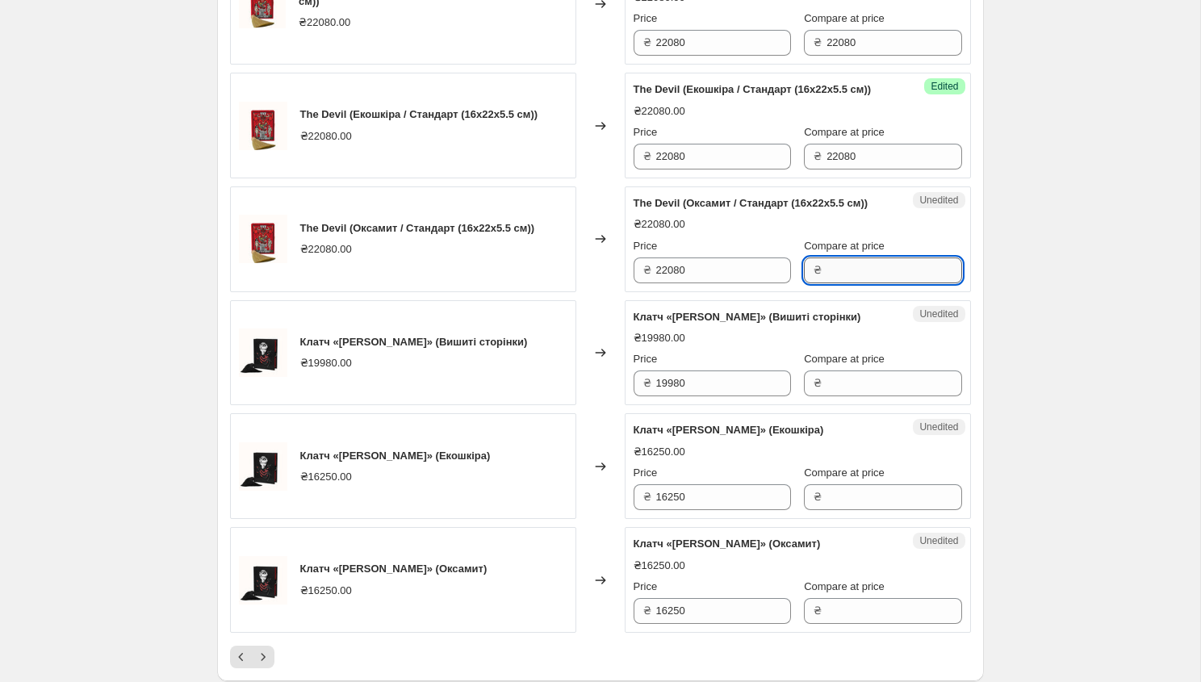
paste input "22080"
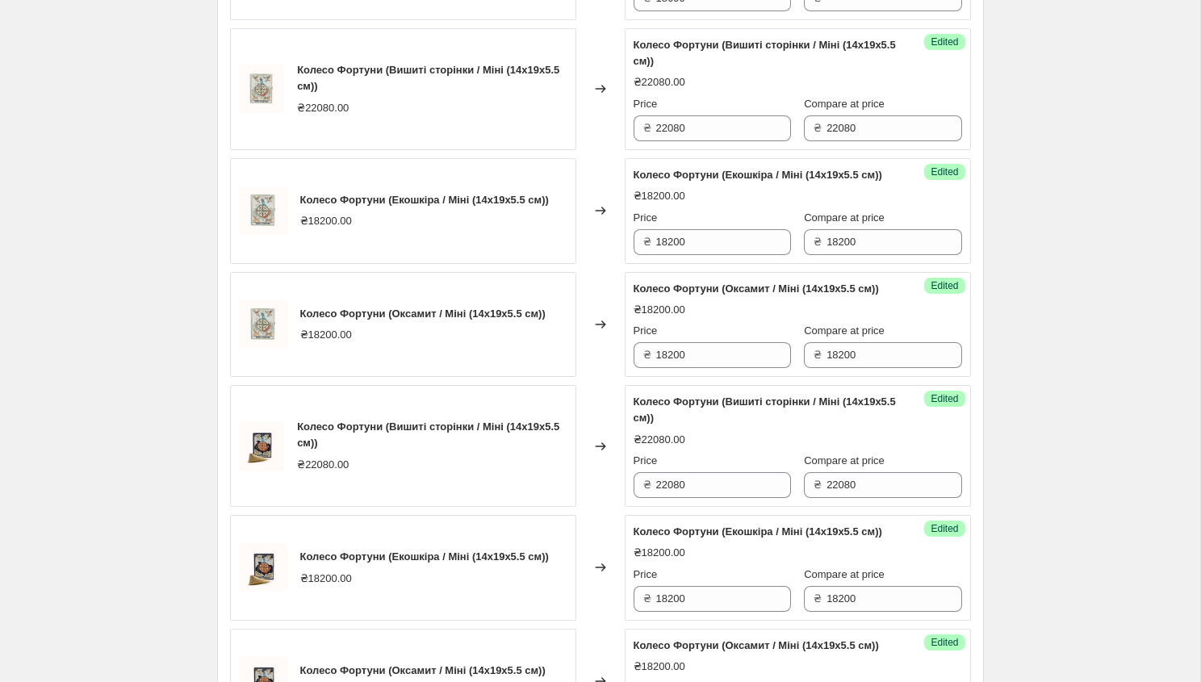
scroll to position [818, 0]
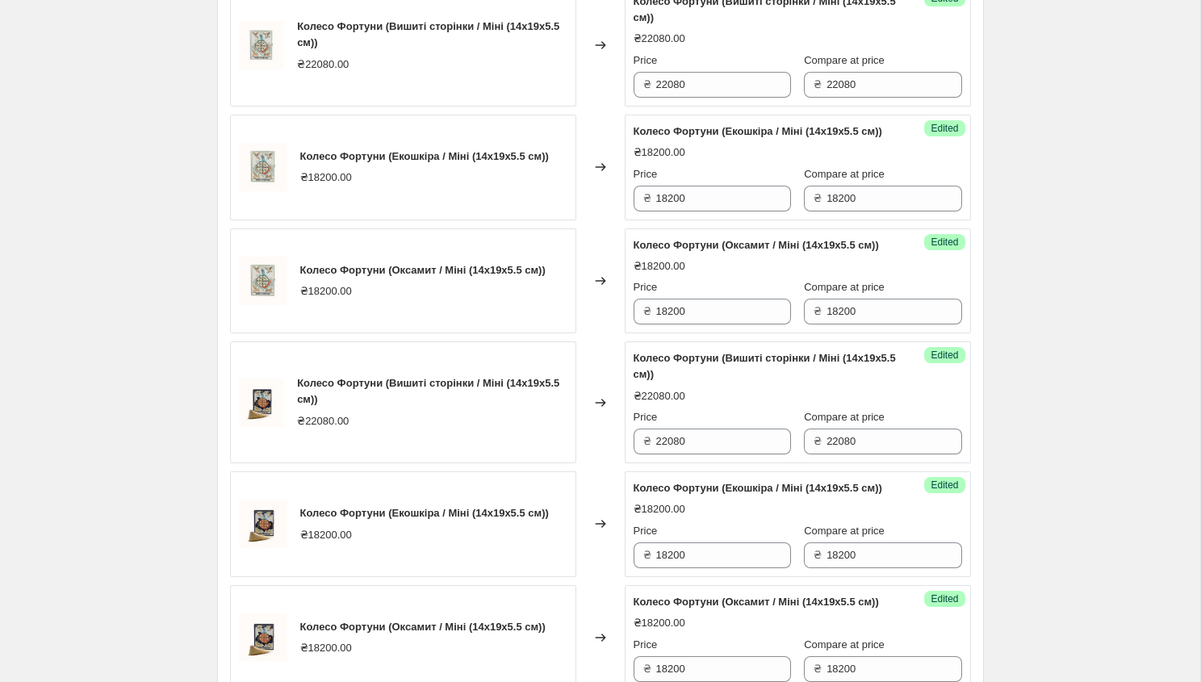
type input "22080"
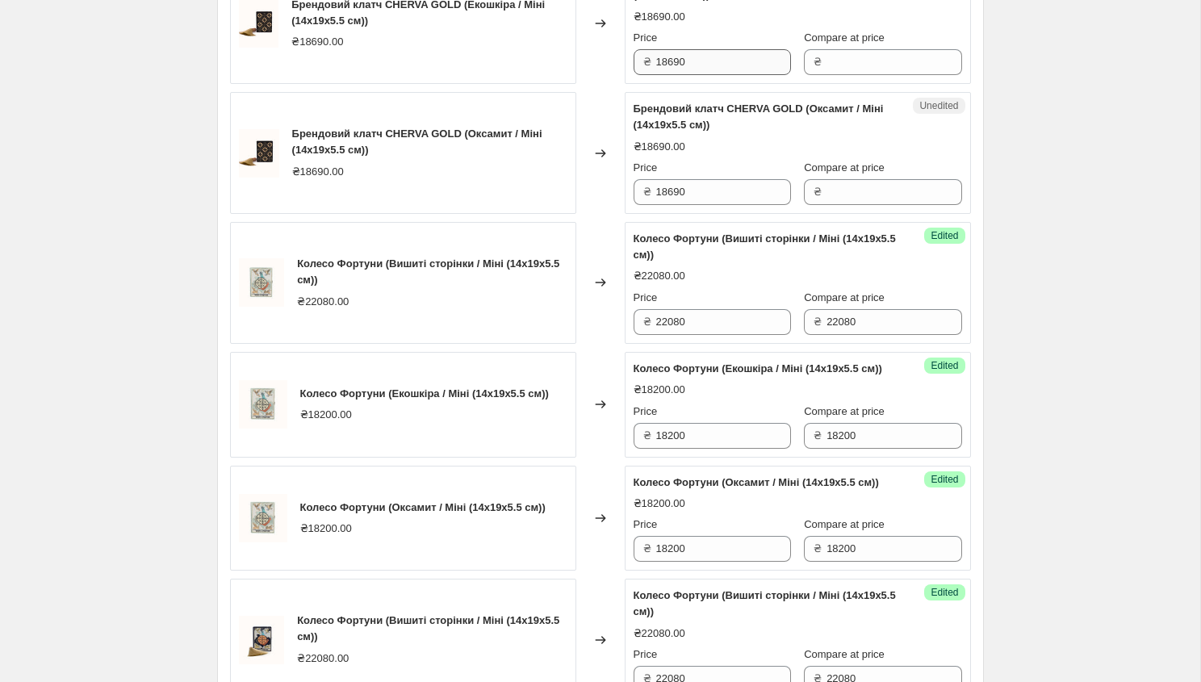
scroll to position [641, 0]
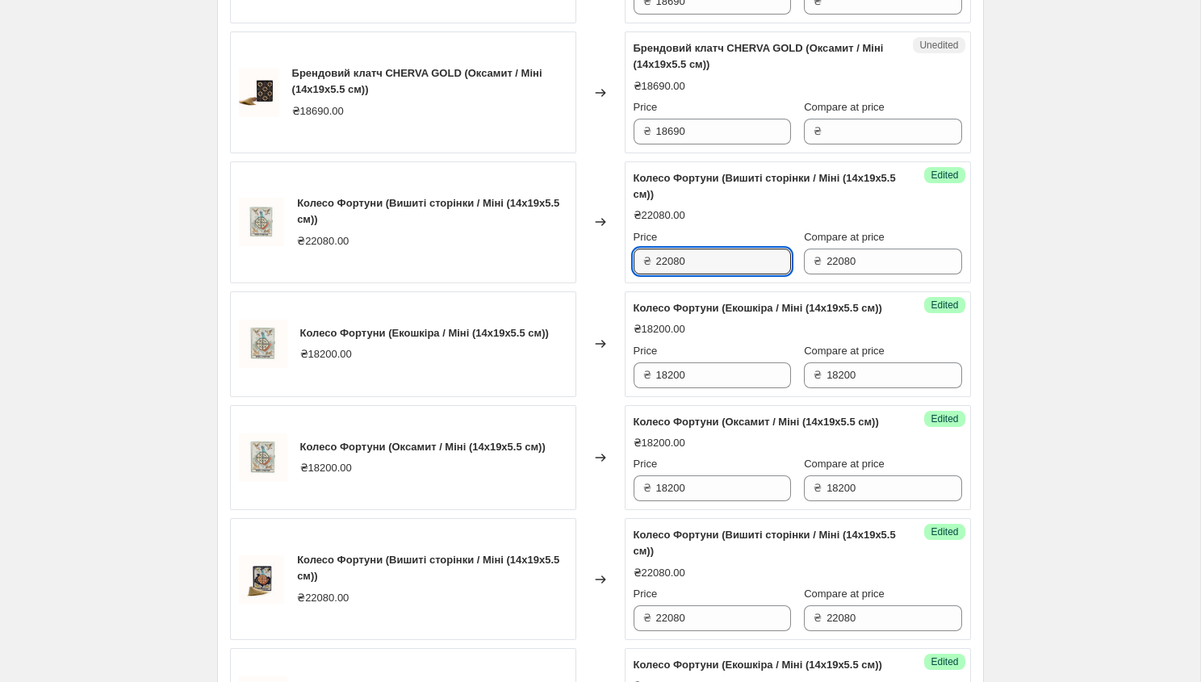
drag, startPoint x: 694, startPoint y: 263, endPoint x: 634, endPoint y: 263, distance: 59.7
click at [633, 263] on div "₴ 22080" at bounding box center [711, 261] width 157 height 26
drag, startPoint x: 688, startPoint y: 265, endPoint x: 646, endPoint y: 263, distance: 42.0
click at [646, 263] on div "₴ 18768" at bounding box center [711, 261] width 157 height 26
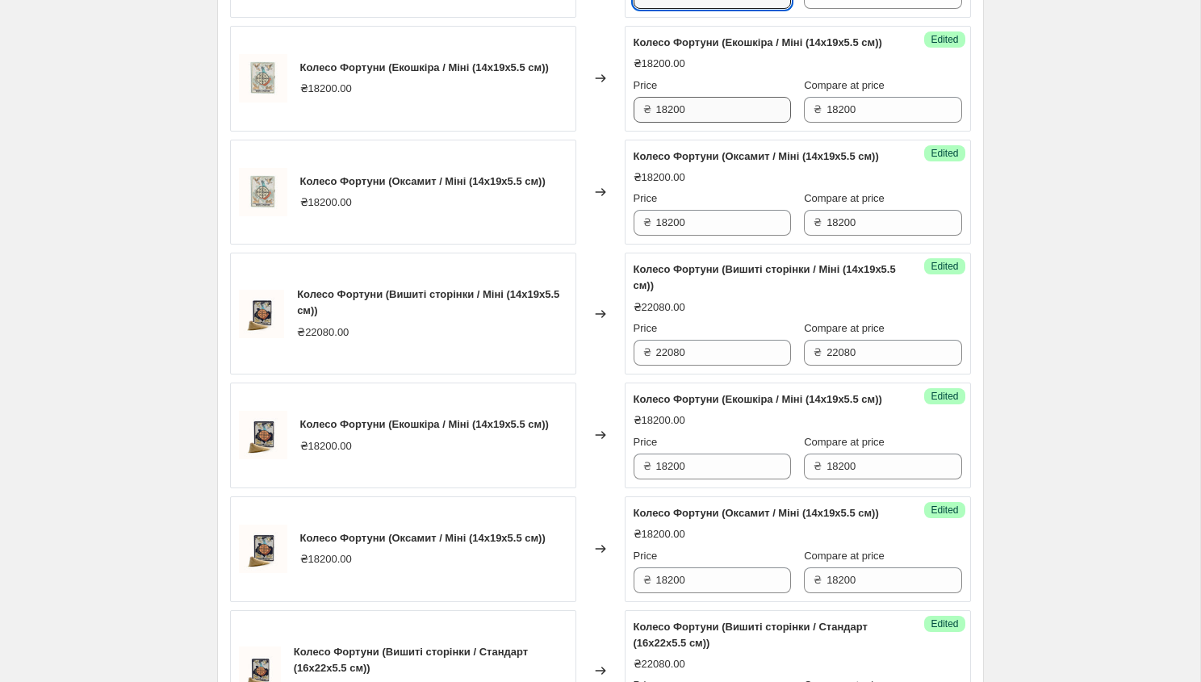
scroll to position [943, 0]
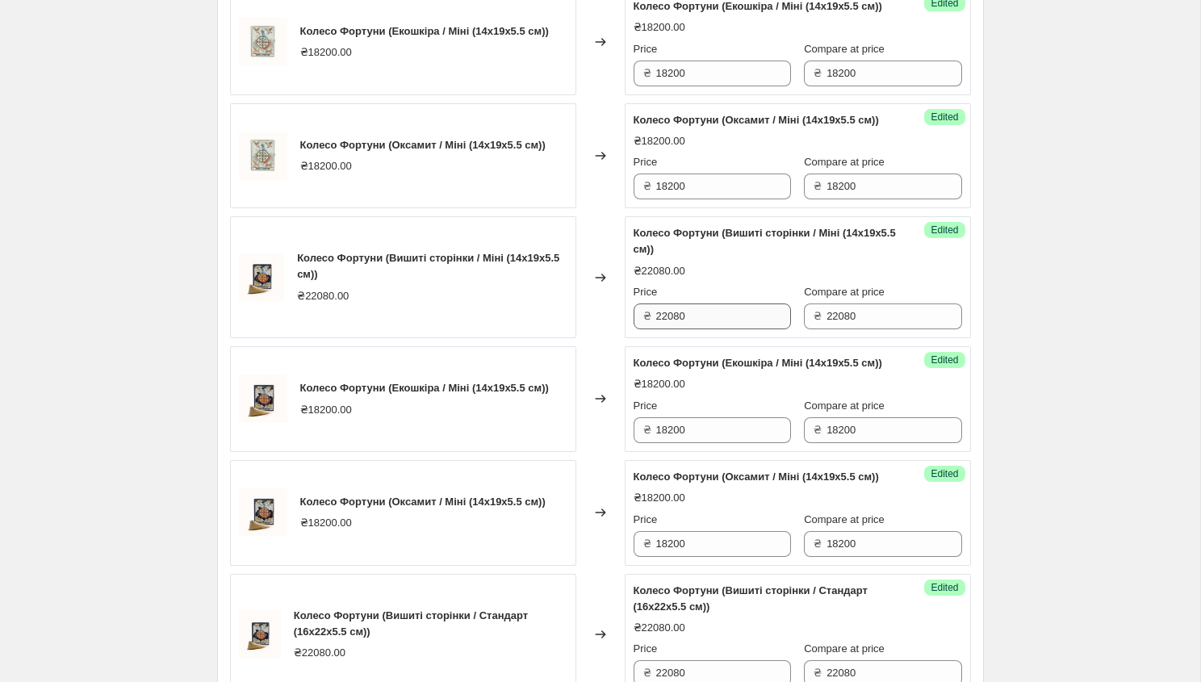
type input "18768"
drag, startPoint x: 690, startPoint y: 351, endPoint x: 642, endPoint y: 351, distance: 47.6
click at [642, 329] on div "₴ 22080" at bounding box center [711, 316] width 157 height 26
paste input "18768"
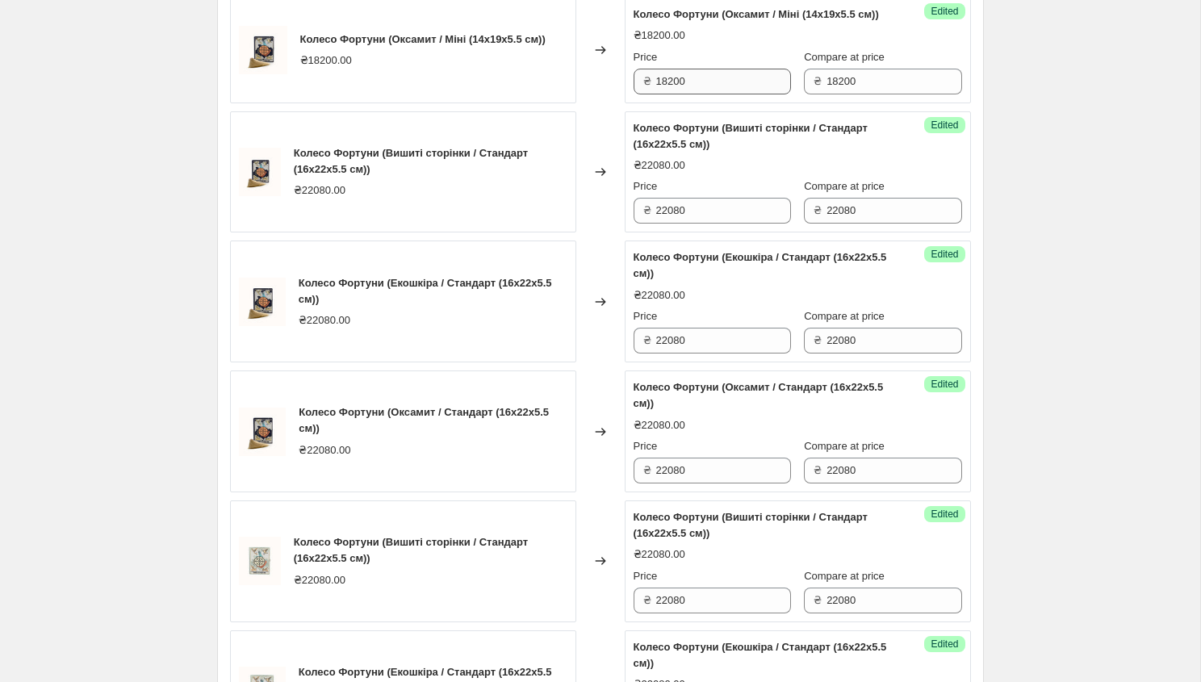
scroll to position [1556, 0]
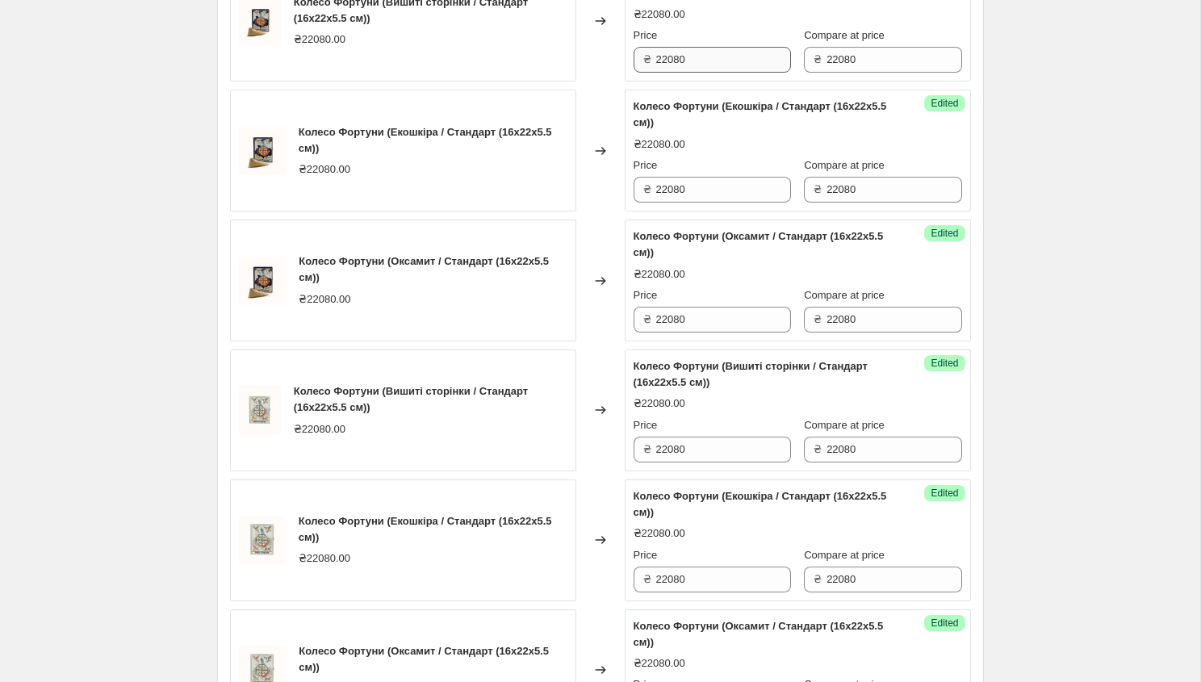
type input "18768"
drag, startPoint x: 693, startPoint y: 123, endPoint x: 633, endPoint y: 123, distance: 59.7
click at [633, 73] on div "₴ 22080" at bounding box center [711, 60] width 157 height 26
paste input "18768"
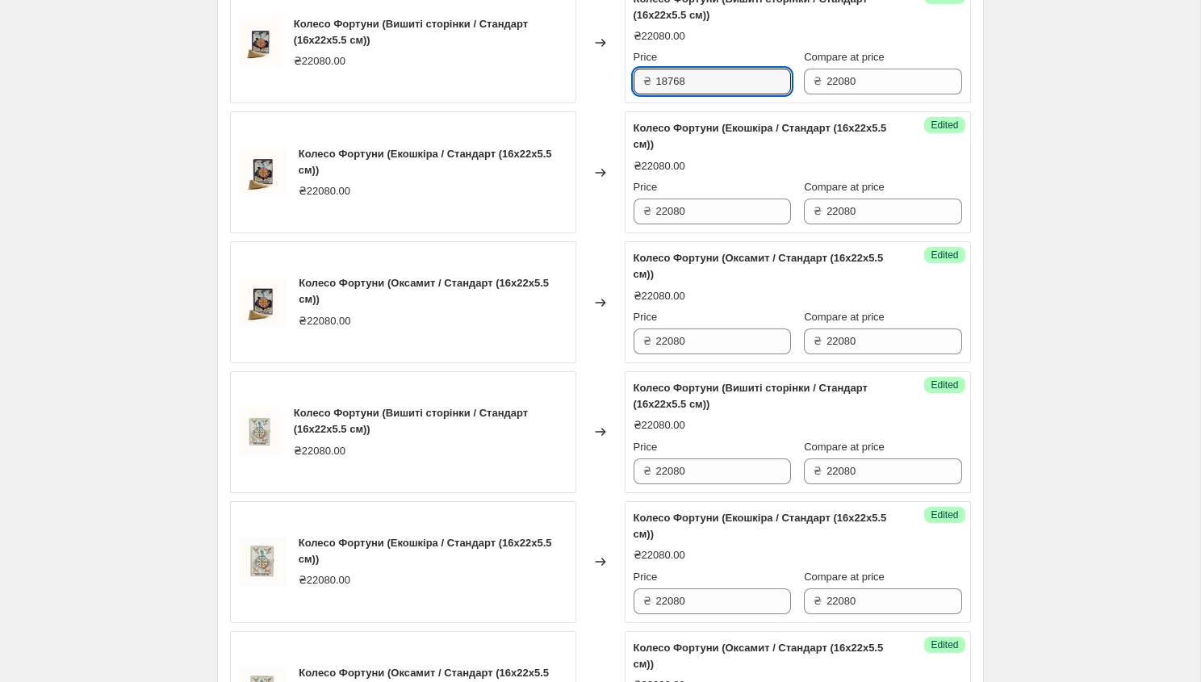
scroll to position [1531, 0]
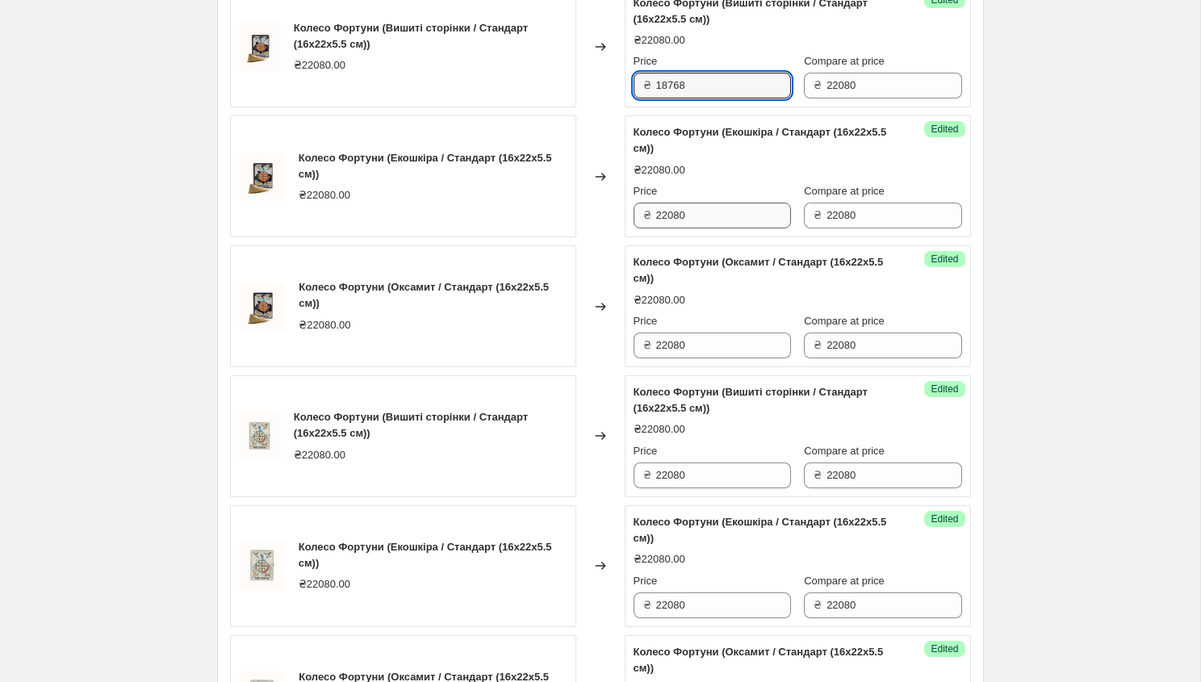
type input "18768"
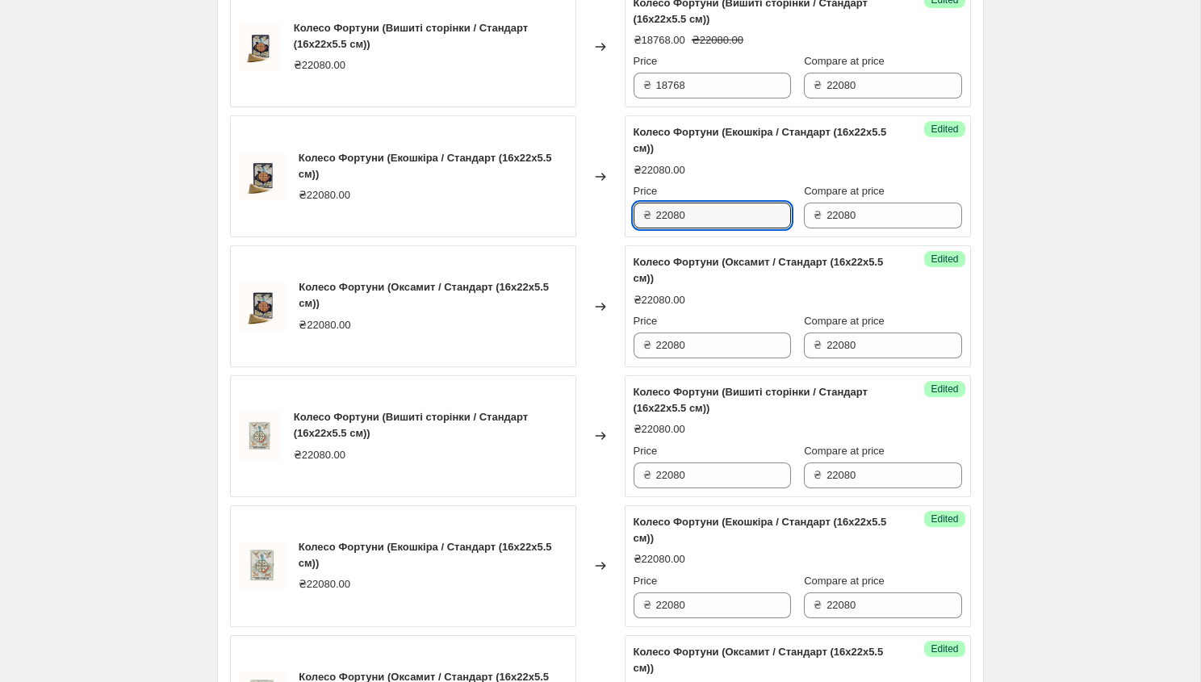
drag, startPoint x: 698, startPoint y: 283, endPoint x: 641, endPoint y: 283, distance: 57.3
click at [641, 228] on div "₴ 22080" at bounding box center [711, 216] width 157 height 26
paste input "18768"
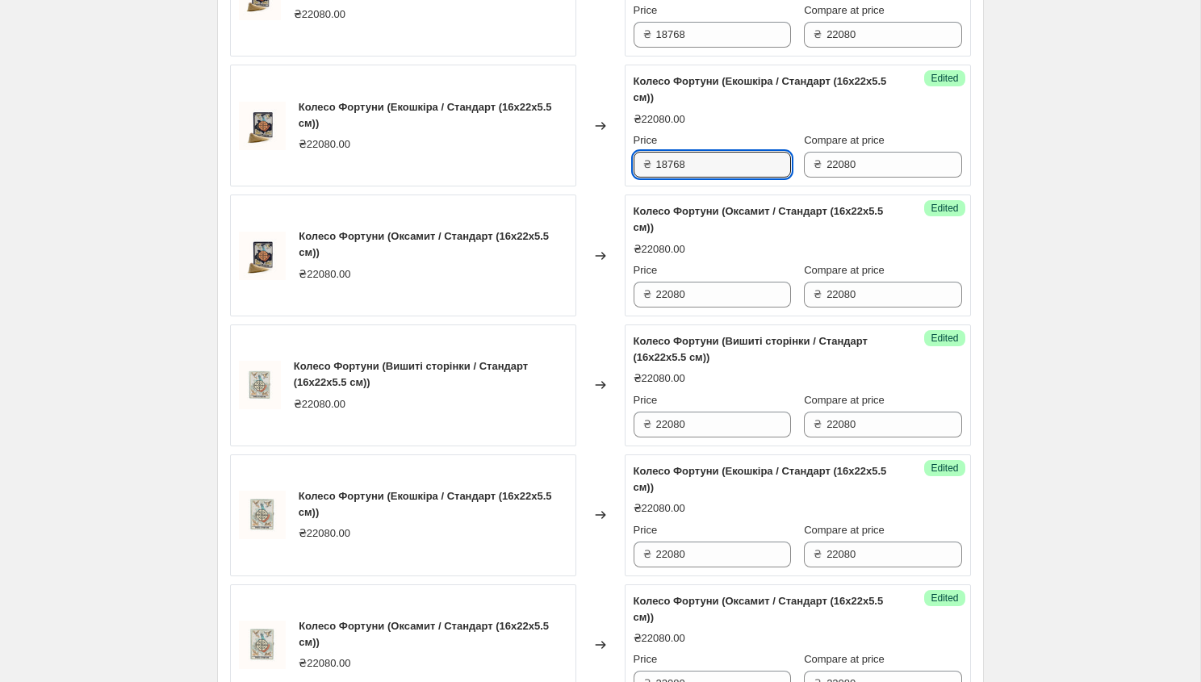
scroll to position [1598, 0]
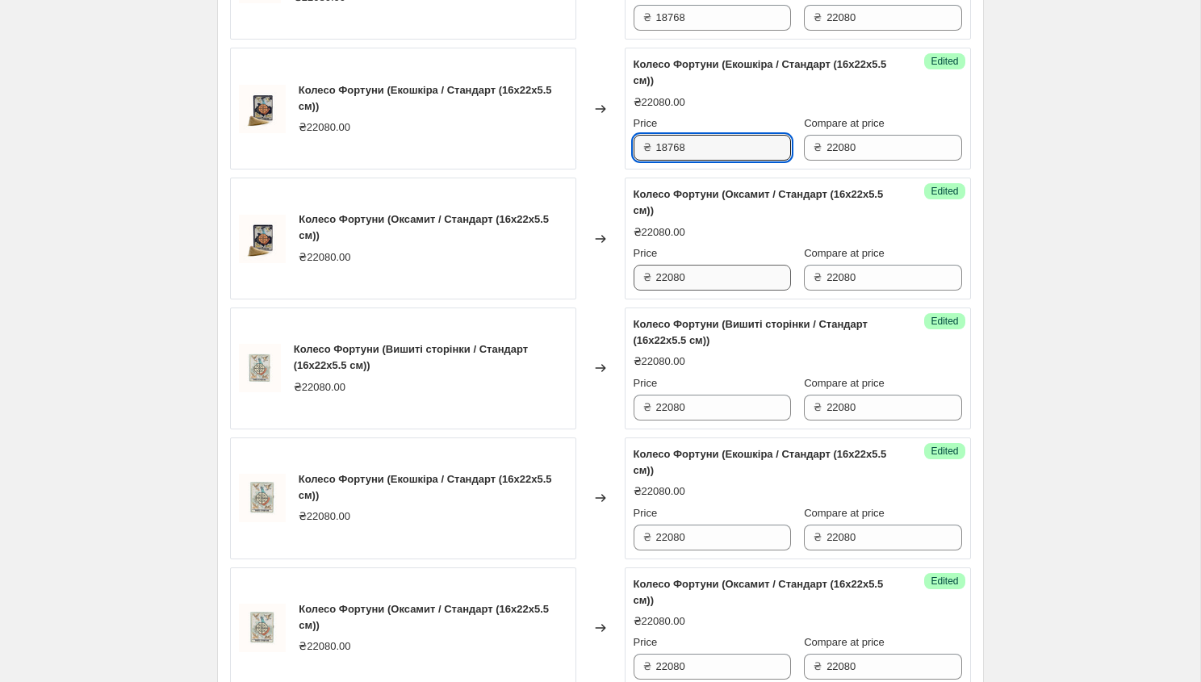
type input "18768"
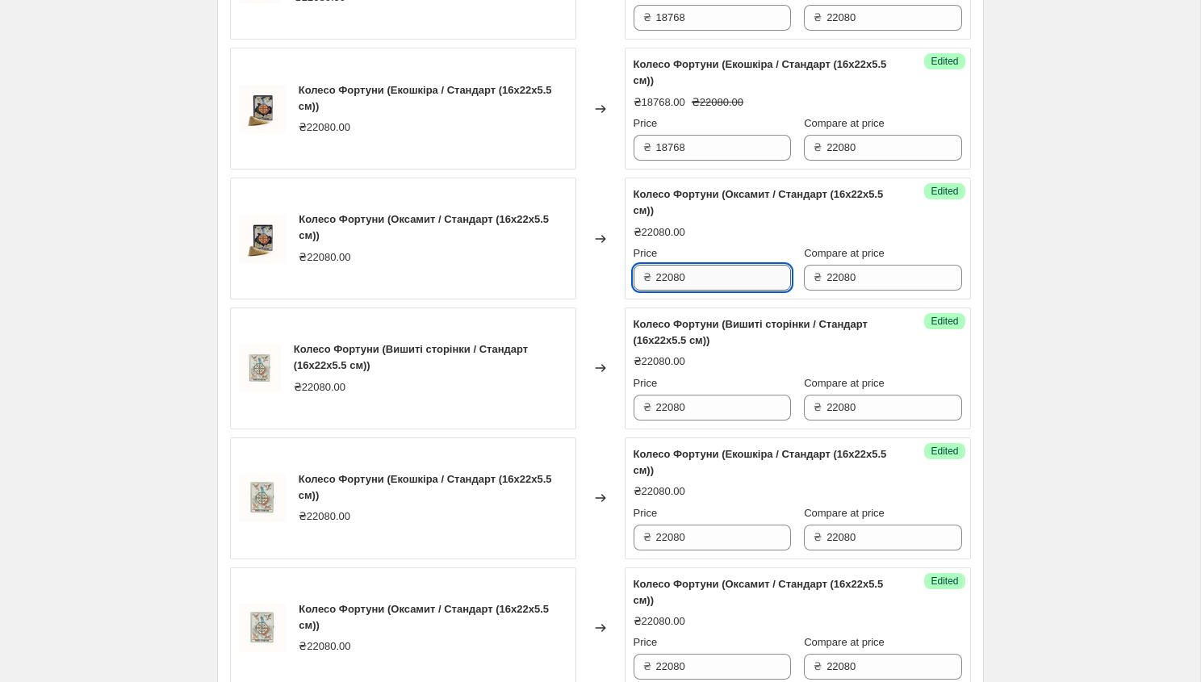
drag, startPoint x: 693, startPoint y: 338, endPoint x: 655, endPoint y: 338, distance: 37.9
click at [656, 290] on input "22080" at bounding box center [723, 278] width 135 height 26
paste input "18768"
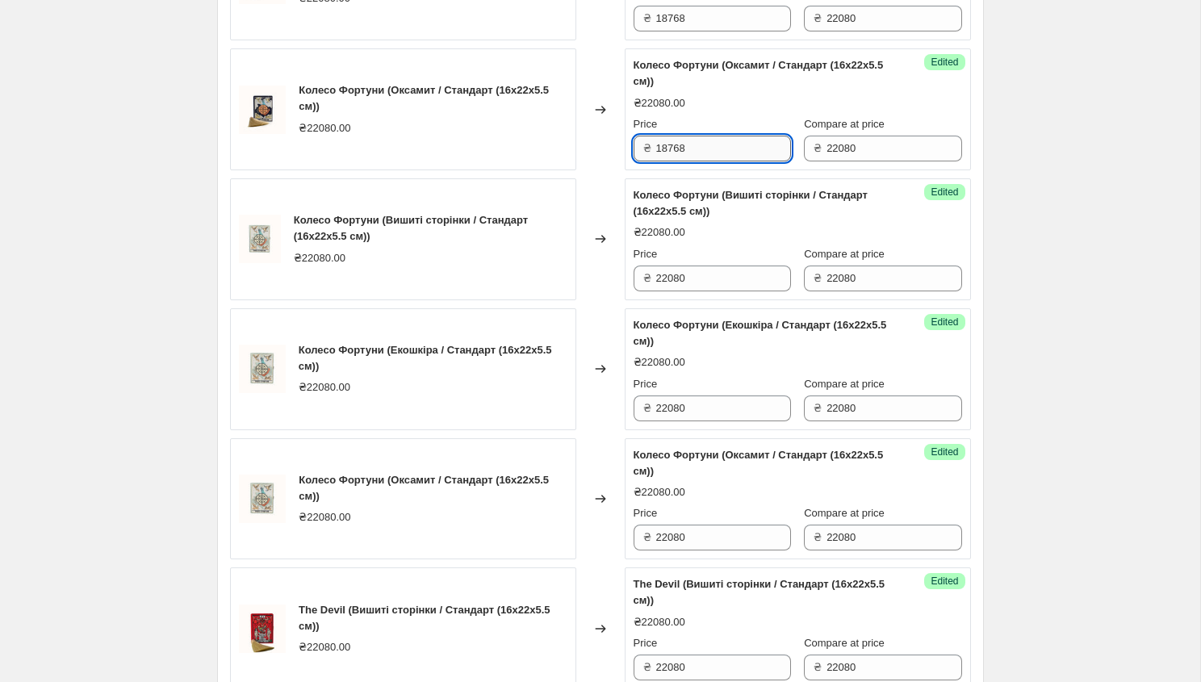
scroll to position [1743, 0]
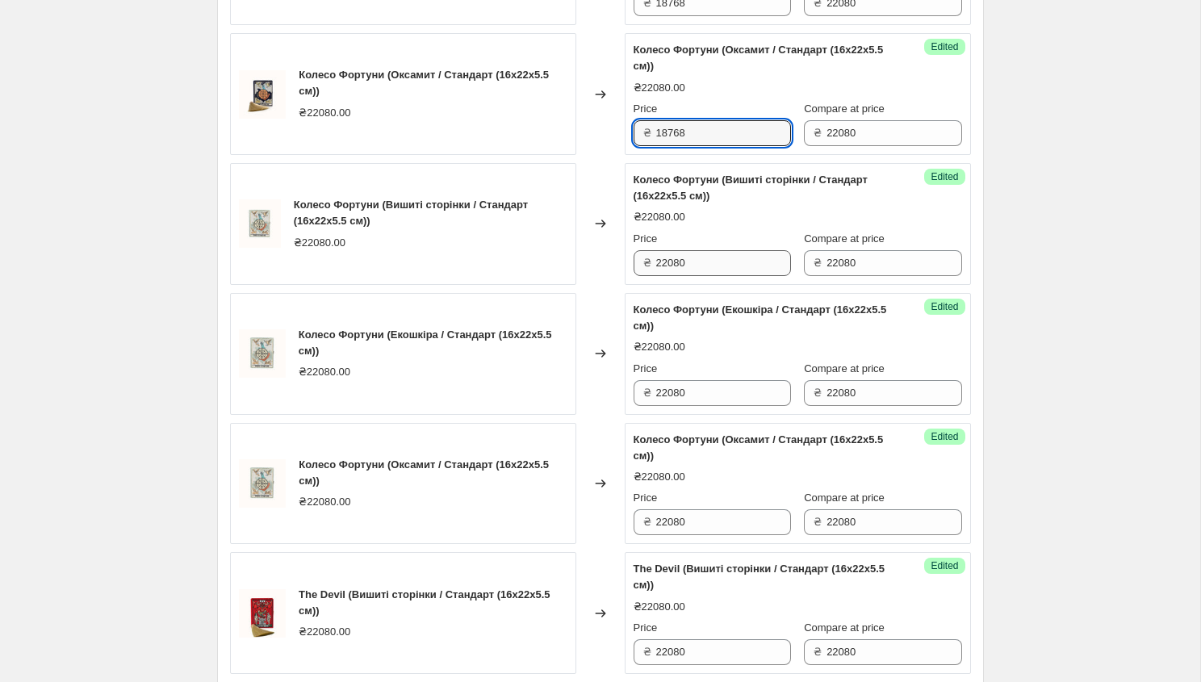
type input "18768"
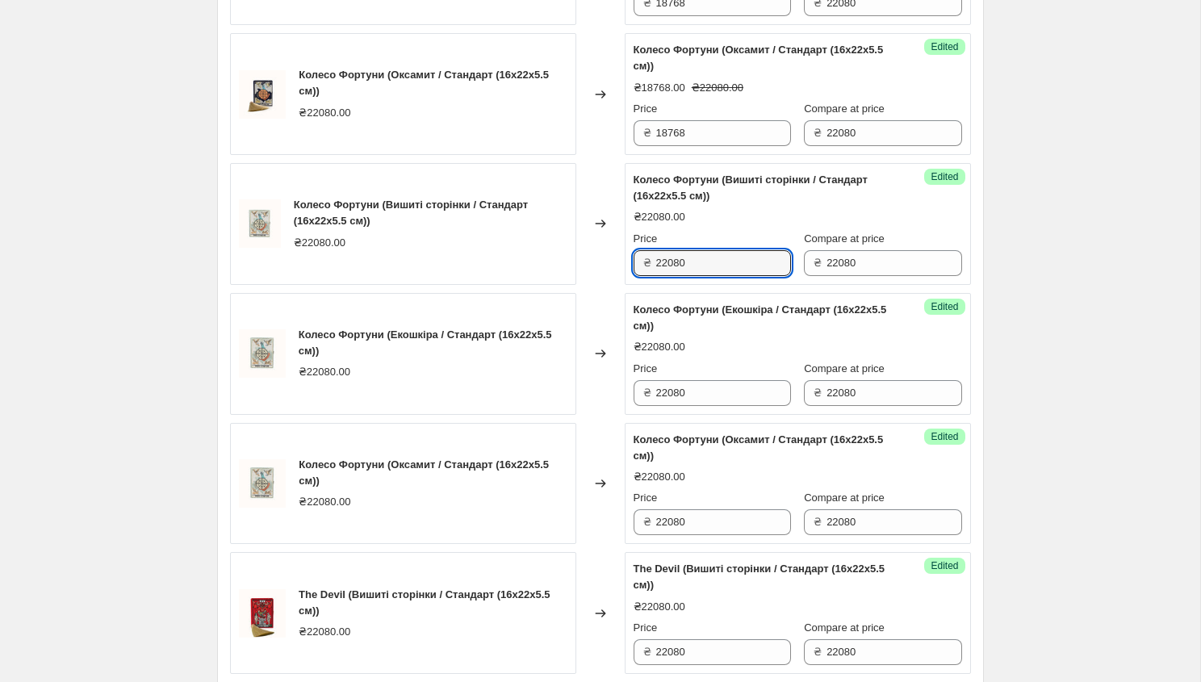
drag, startPoint x: 694, startPoint y: 328, endPoint x: 625, endPoint y: 345, distance: 70.6
click at [625, 285] on div "Success Edited Колесо Фортуни (Вишиті сторінки / Стандарт (16x22x5.5 см)) ₴2208…" at bounding box center [797, 224] width 346 height 122
drag, startPoint x: 708, startPoint y: 322, endPoint x: 652, endPoint y: 318, distance: 55.8
click at [652, 276] on div "₴ 22080" at bounding box center [711, 263] width 157 height 26
paste input "18768"
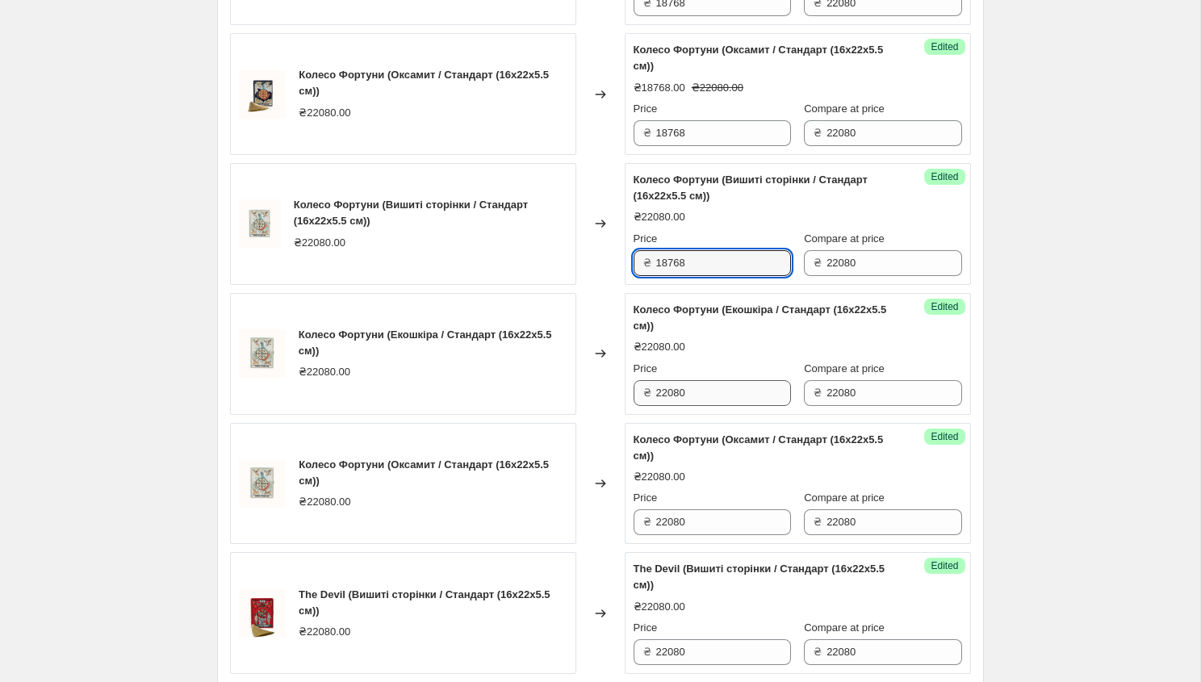
type input "18768"
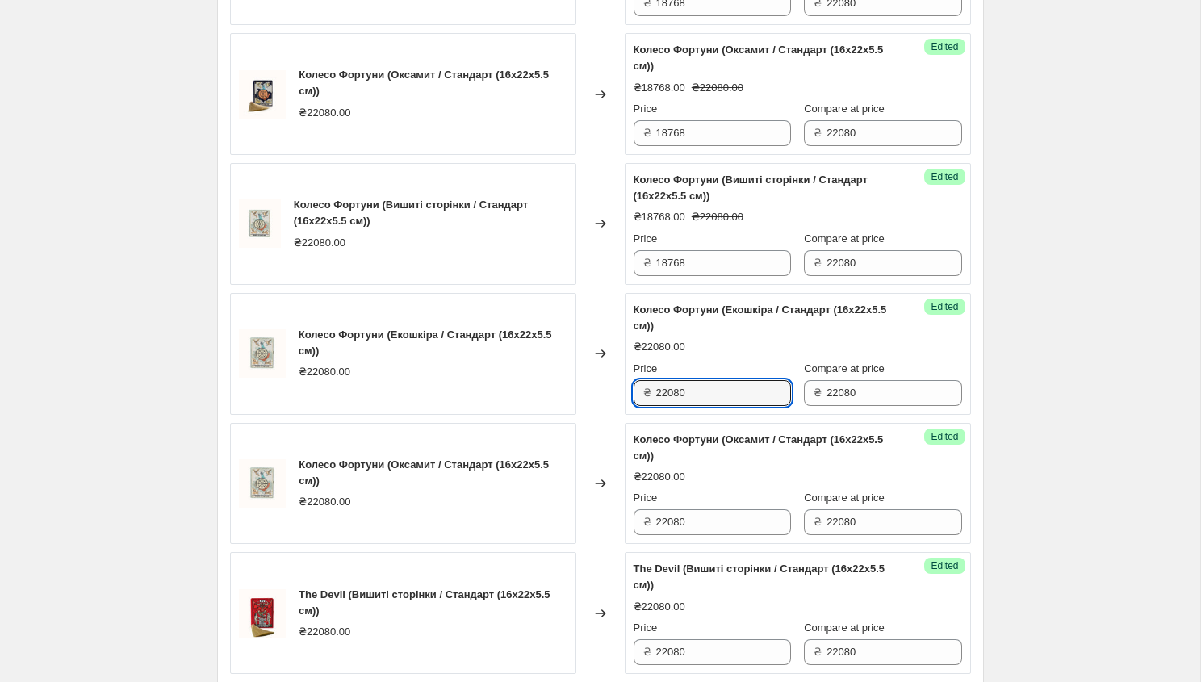
drag, startPoint x: 699, startPoint y: 458, endPoint x: 636, endPoint y: 458, distance: 62.9
click at [633, 406] on div "₴ 22080" at bounding box center [711, 393] width 157 height 26
paste input "18768"
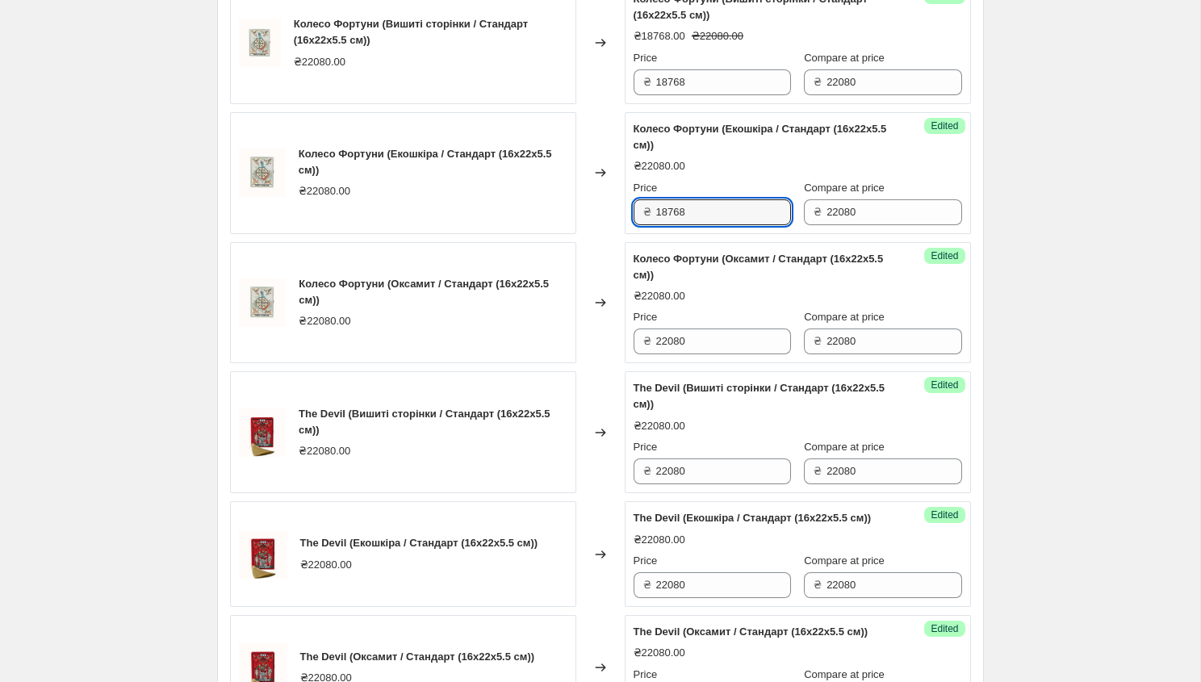
scroll to position [1951, 0]
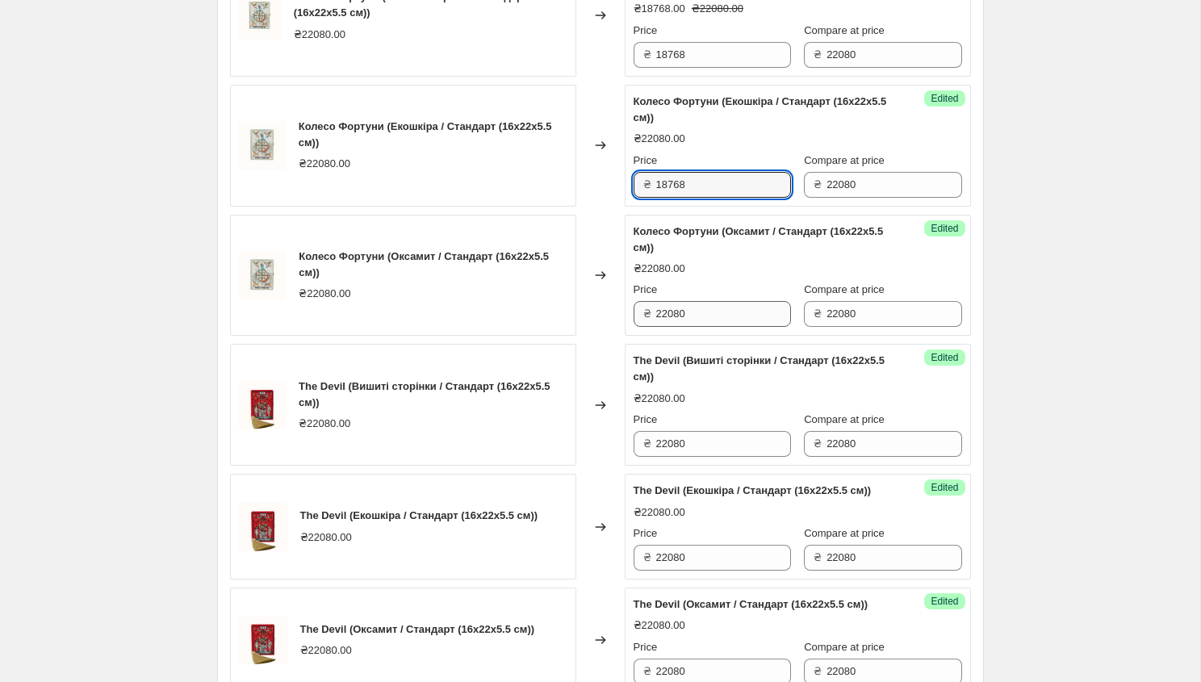
type input "18768"
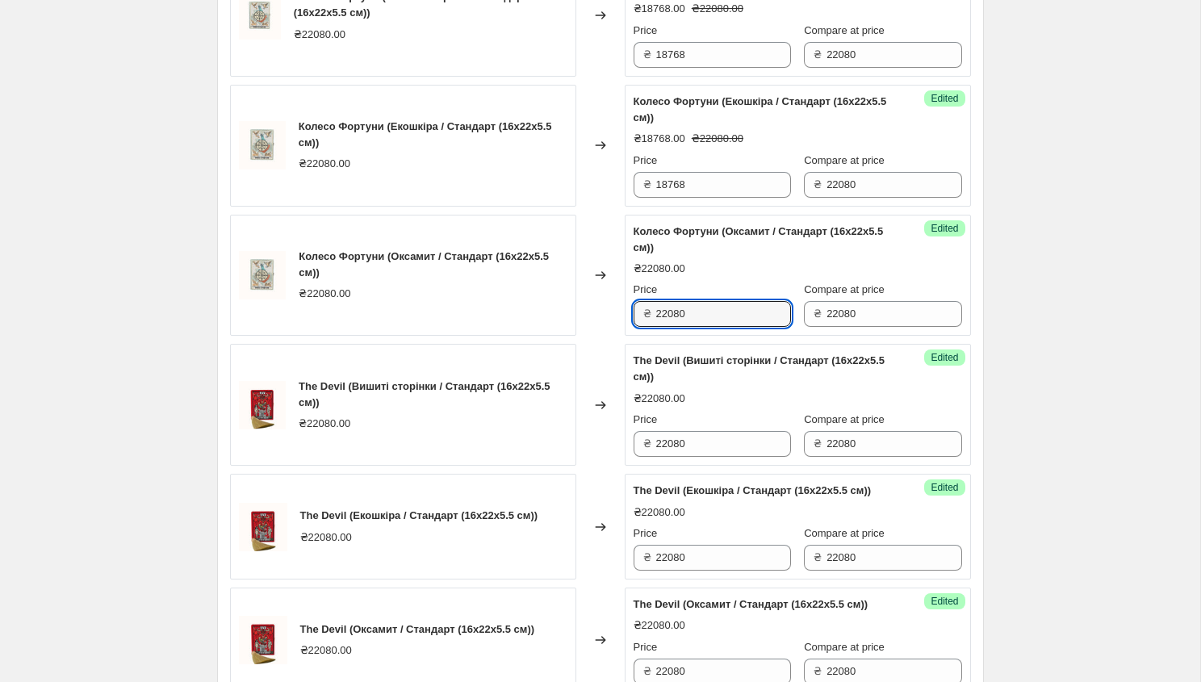
drag, startPoint x: 707, startPoint y: 378, endPoint x: 641, endPoint y: 377, distance: 66.2
click at [641, 327] on div "₴ 22080" at bounding box center [711, 314] width 157 height 26
paste input "18768"
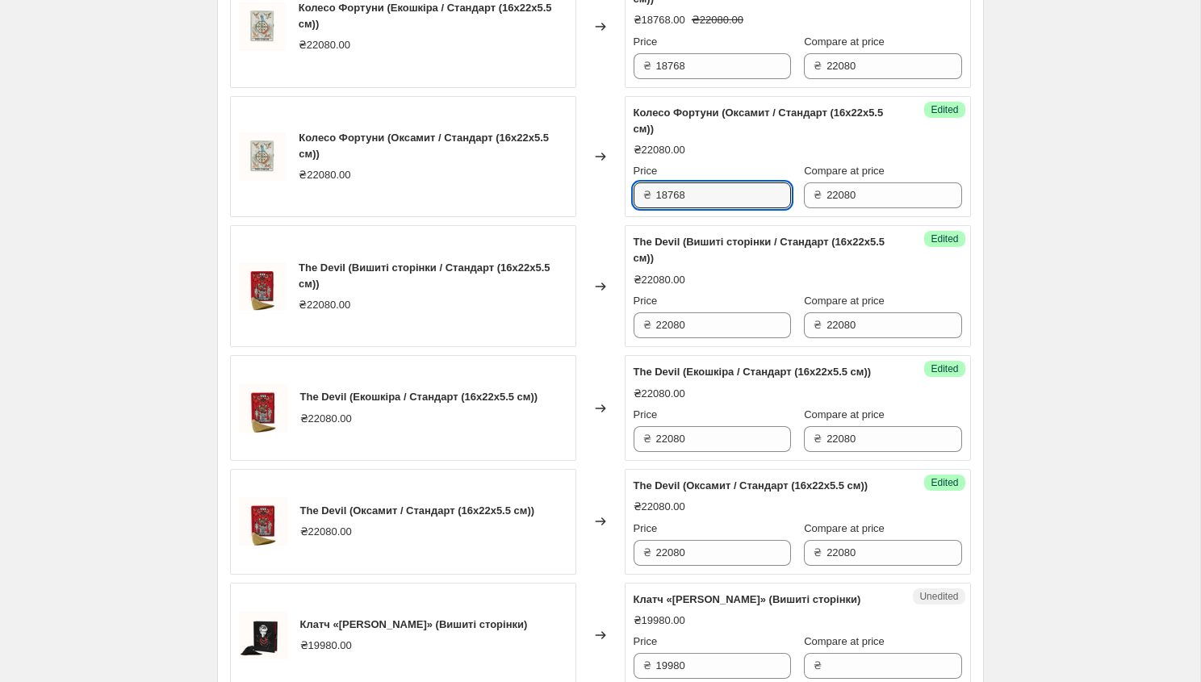
scroll to position [2082, 0]
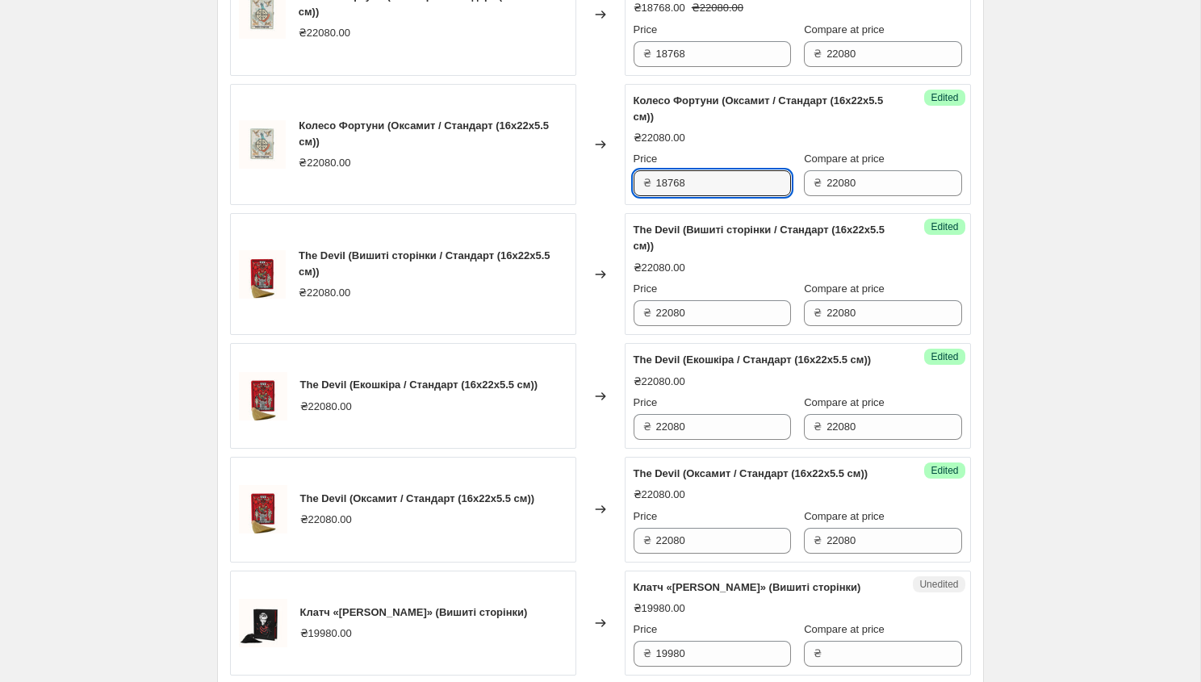
type input "18768"
click at [705, 335] on div "Success Edited The Devil (Вишиті сторінки / Стандарт (16x22x5.5 см)) ₴22080.00 …" at bounding box center [797, 274] width 346 height 122
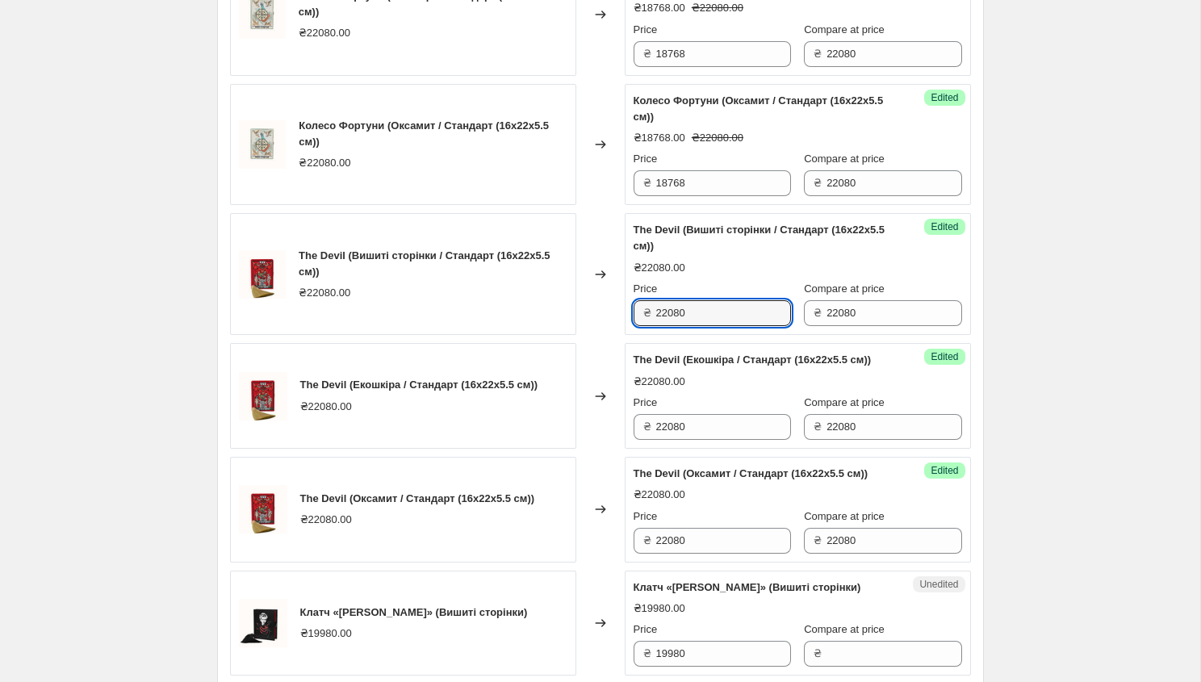
drag, startPoint x: 707, startPoint y: 378, endPoint x: 641, endPoint y: 378, distance: 66.2
click at [641, 326] on div "₴ 22080" at bounding box center [711, 313] width 157 height 26
paste input "18768"
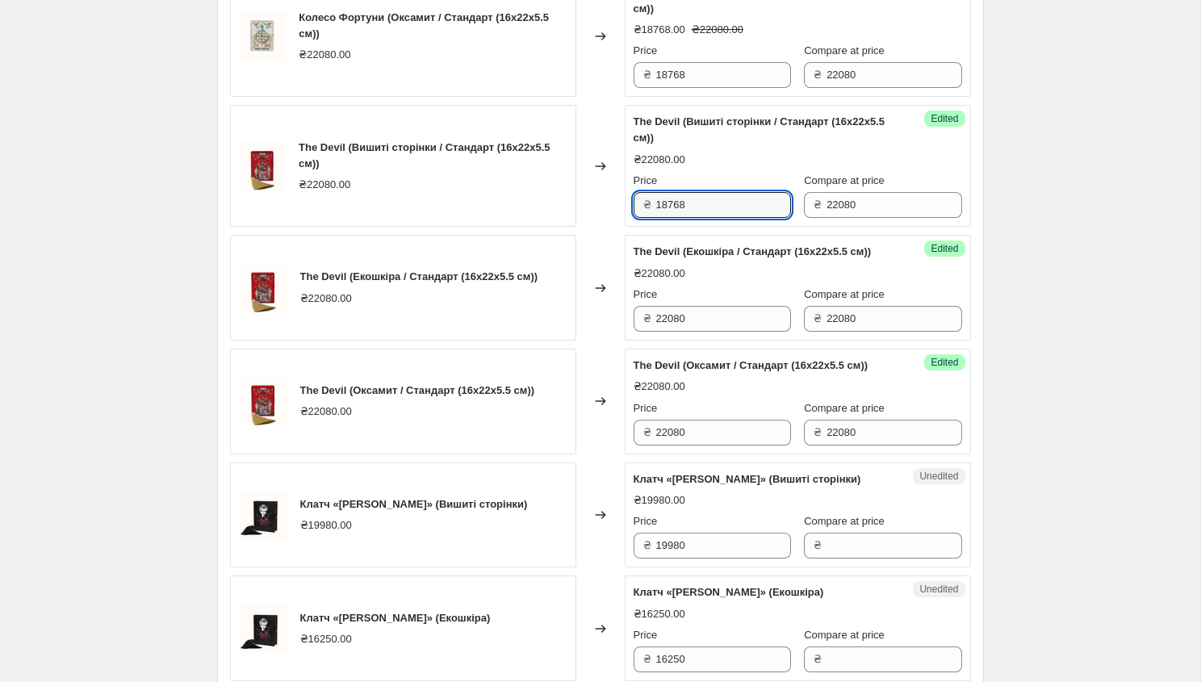
scroll to position [2272, 0]
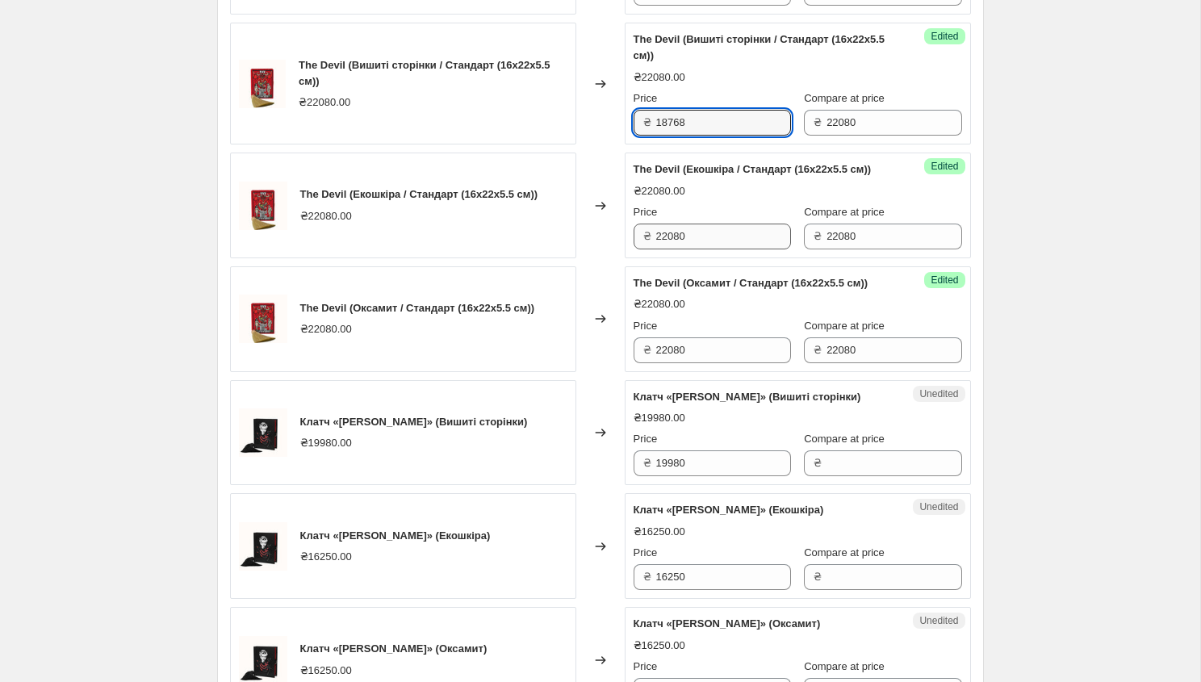
type input "18768"
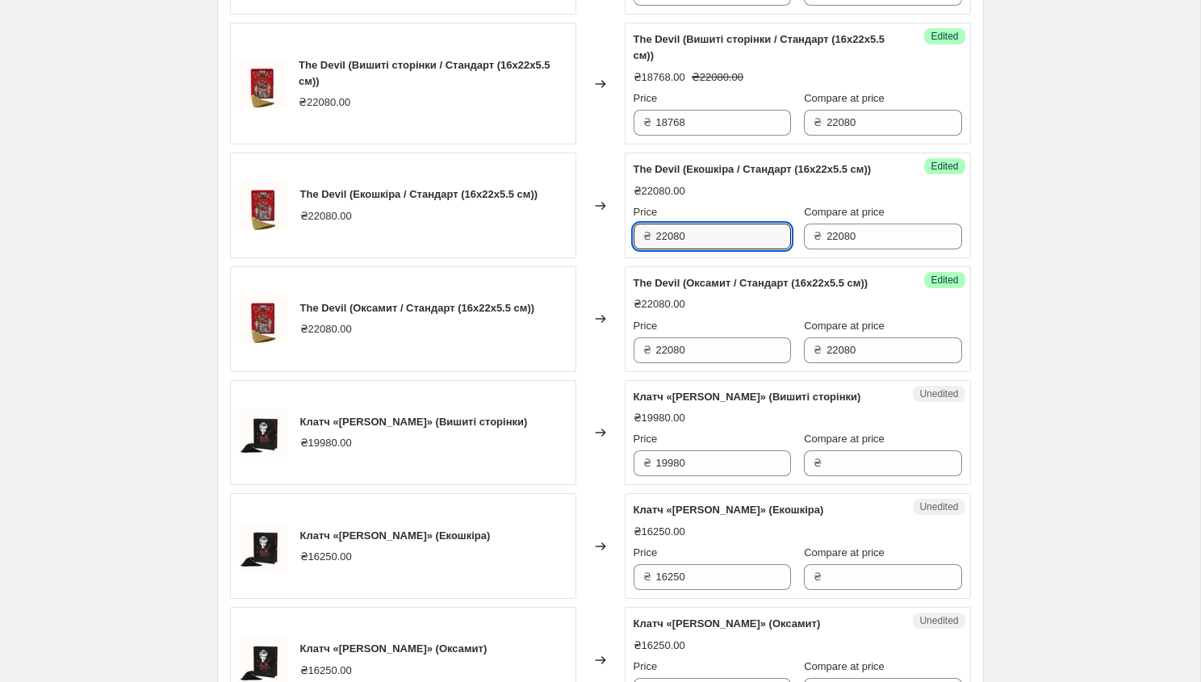
drag, startPoint x: 690, startPoint y: 314, endPoint x: 649, endPoint y: 314, distance: 40.3
click at [649, 249] on div "₴ 22080" at bounding box center [711, 236] width 157 height 26
paste input "18768"
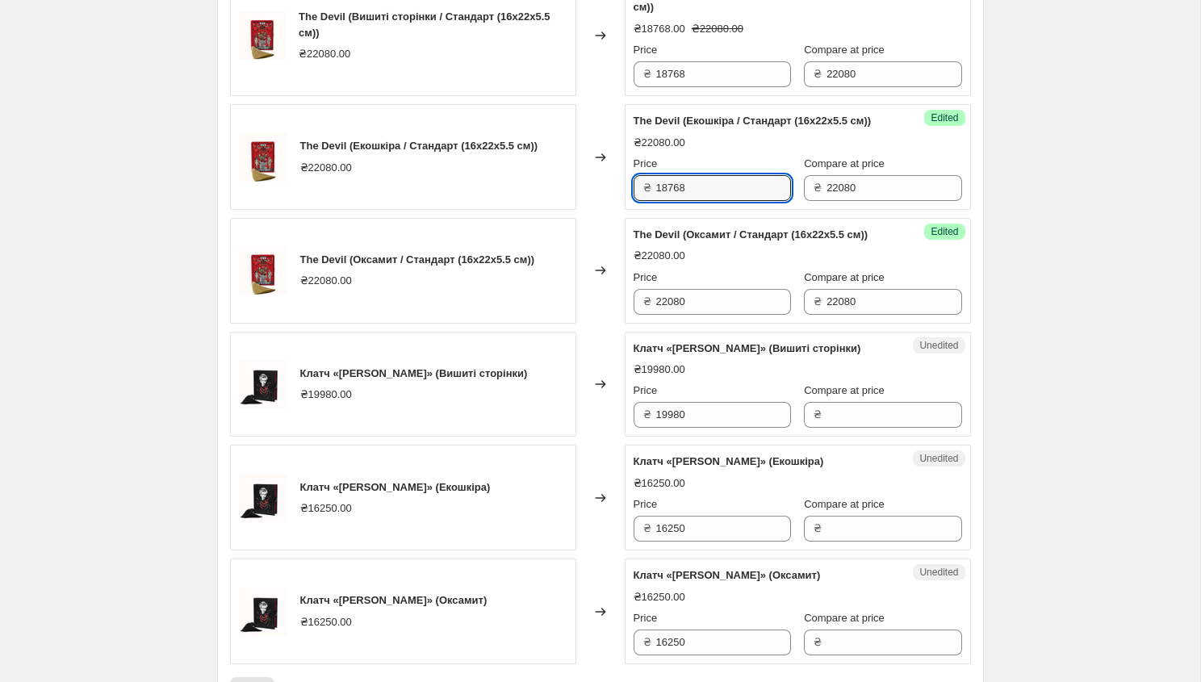
scroll to position [2345, 0]
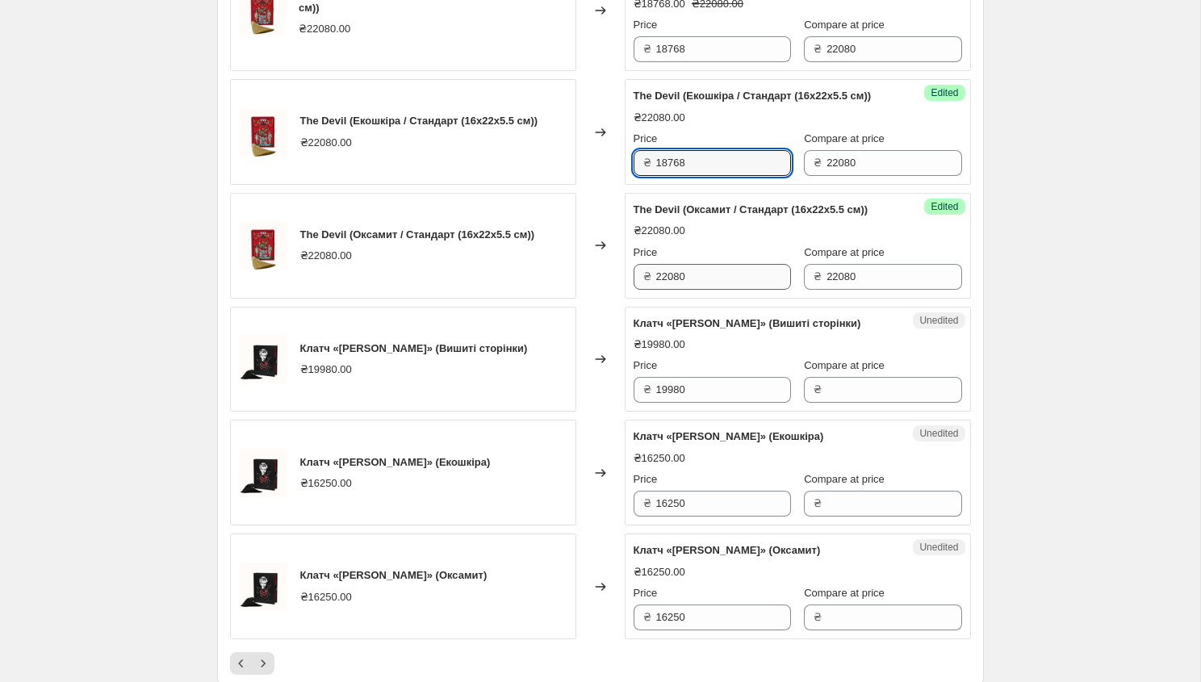
type input "18768"
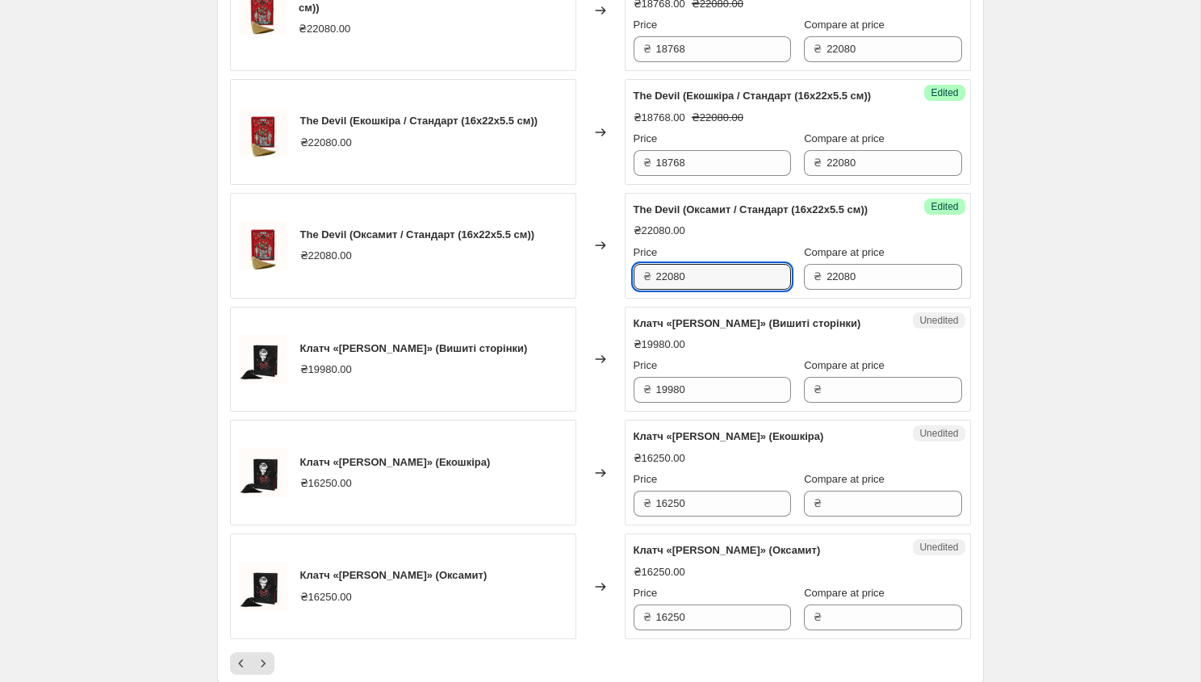
drag, startPoint x: 699, startPoint y: 370, endPoint x: 637, endPoint y: 370, distance: 62.1
click at [636, 290] on div "₴ 22080" at bounding box center [711, 277] width 157 height 26
paste input "18768"
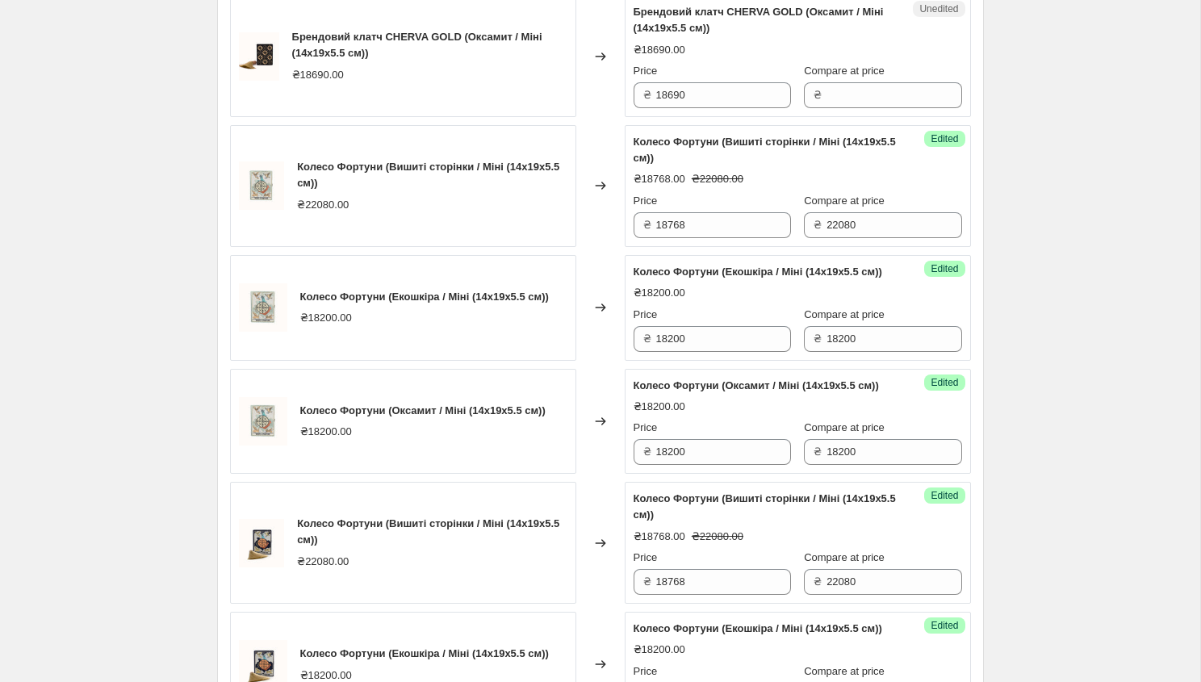
scroll to position [665, 0]
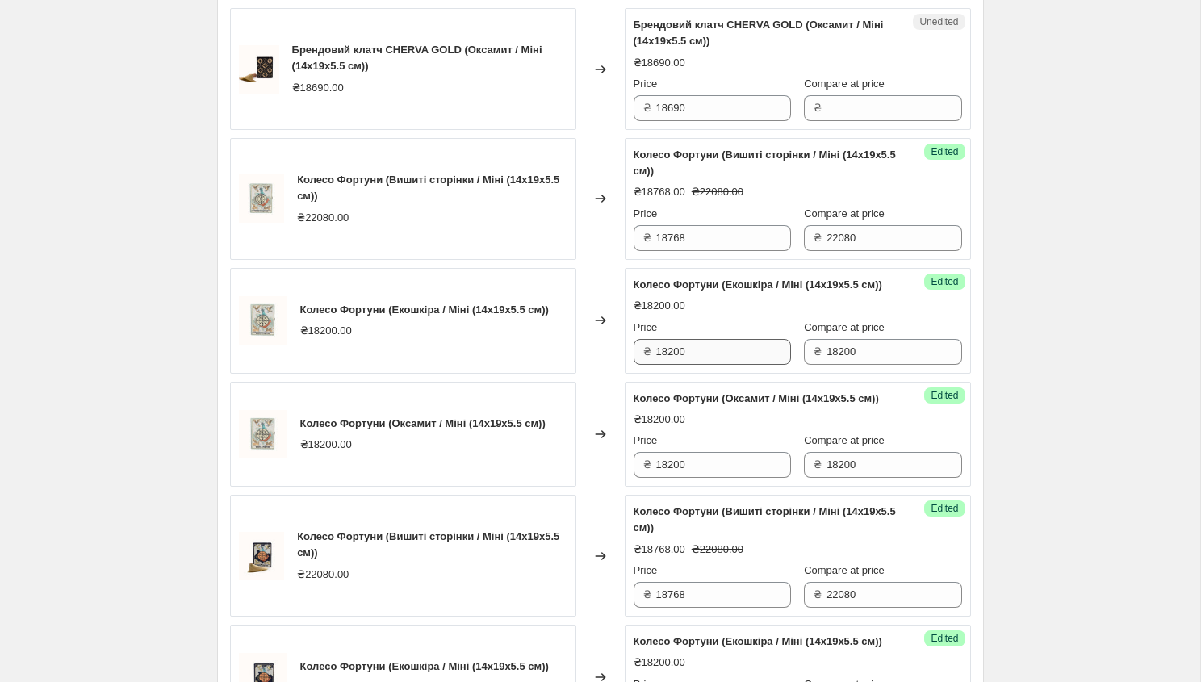
type input "18768"
drag, startPoint x: 691, startPoint y: 365, endPoint x: 633, endPoint y: 365, distance: 58.1
click at [633, 365] on div "₴ 18200" at bounding box center [711, 352] width 157 height 26
type input "15470"
drag, startPoint x: 712, startPoint y: 498, endPoint x: 641, endPoint y: 498, distance: 71.0
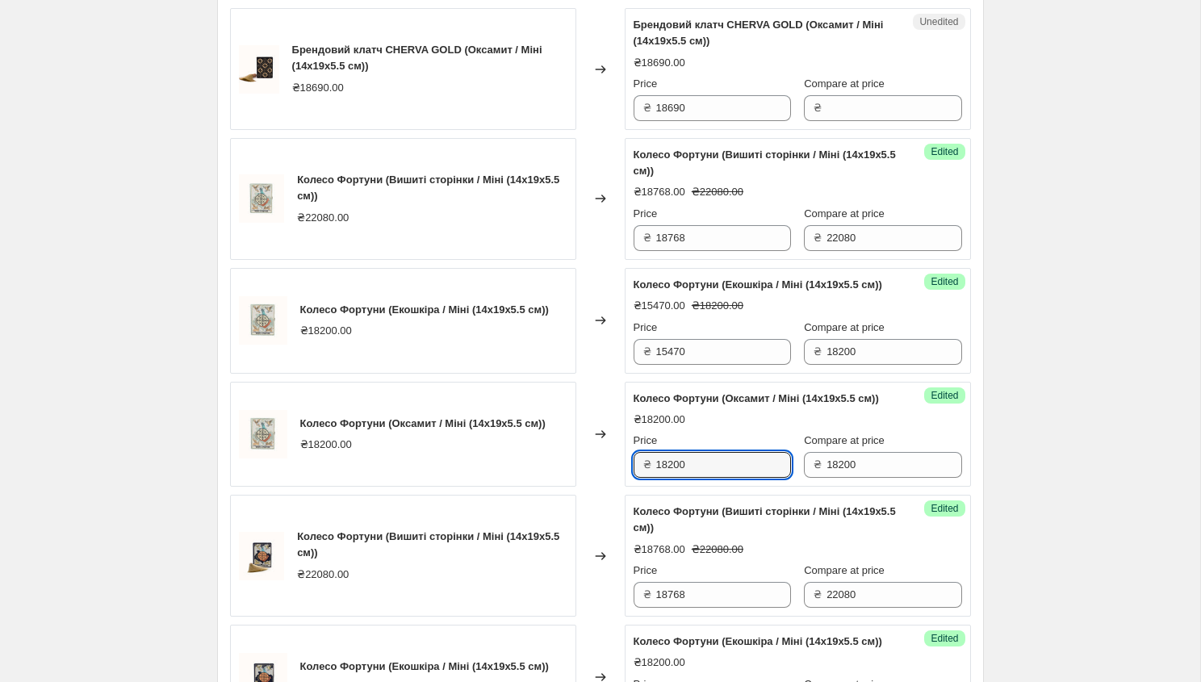
click at [641, 478] on div "₴ 18200" at bounding box center [711, 465] width 157 height 26
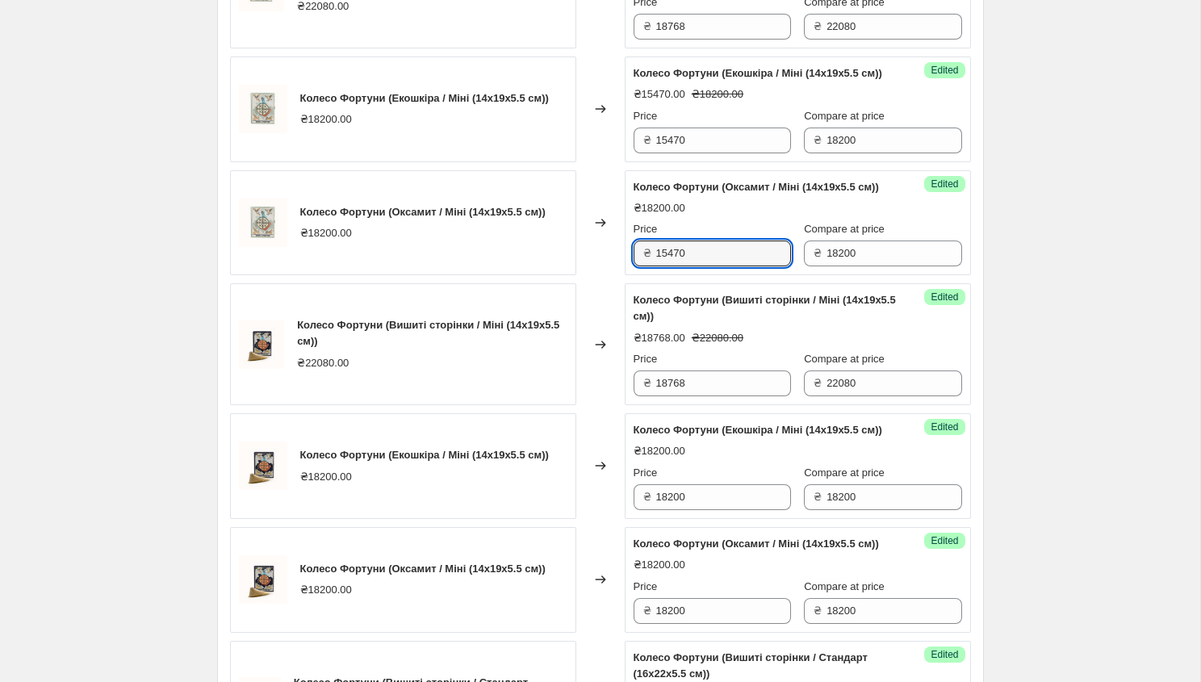
scroll to position [1001, 0]
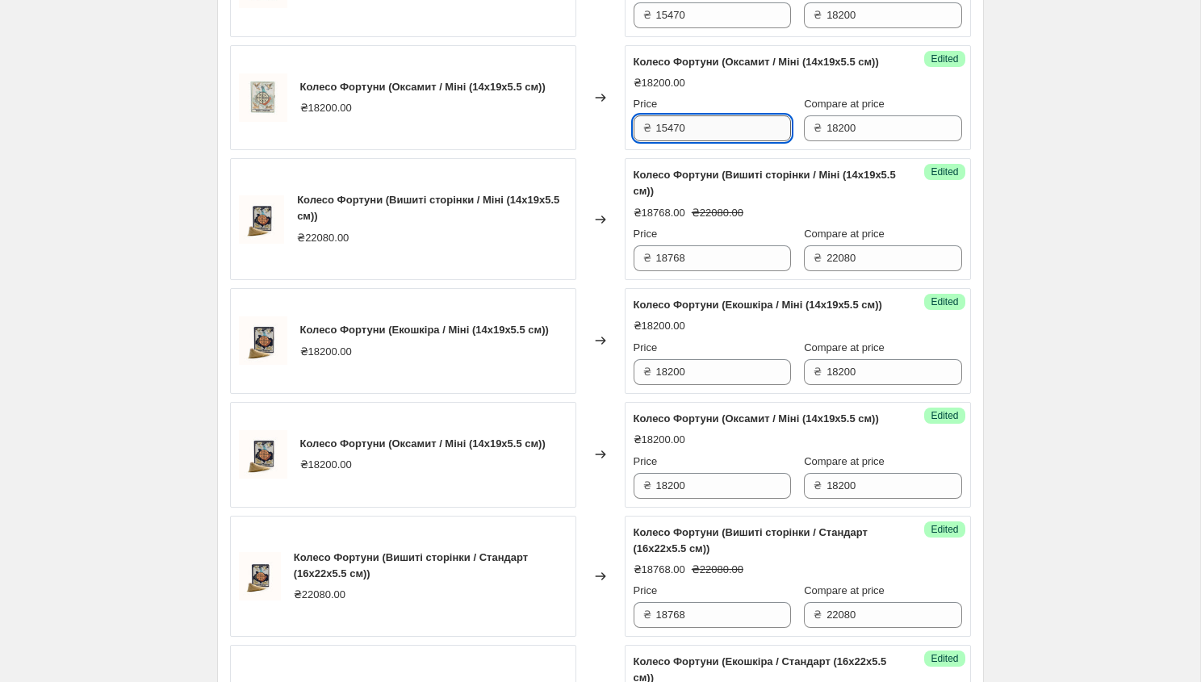
drag, startPoint x: 685, startPoint y: 165, endPoint x: 654, endPoint y: 165, distance: 30.7
click at [654, 141] on div "₴ 15470" at bounding box center [711, 128] width 157 height 26
type input "15470"
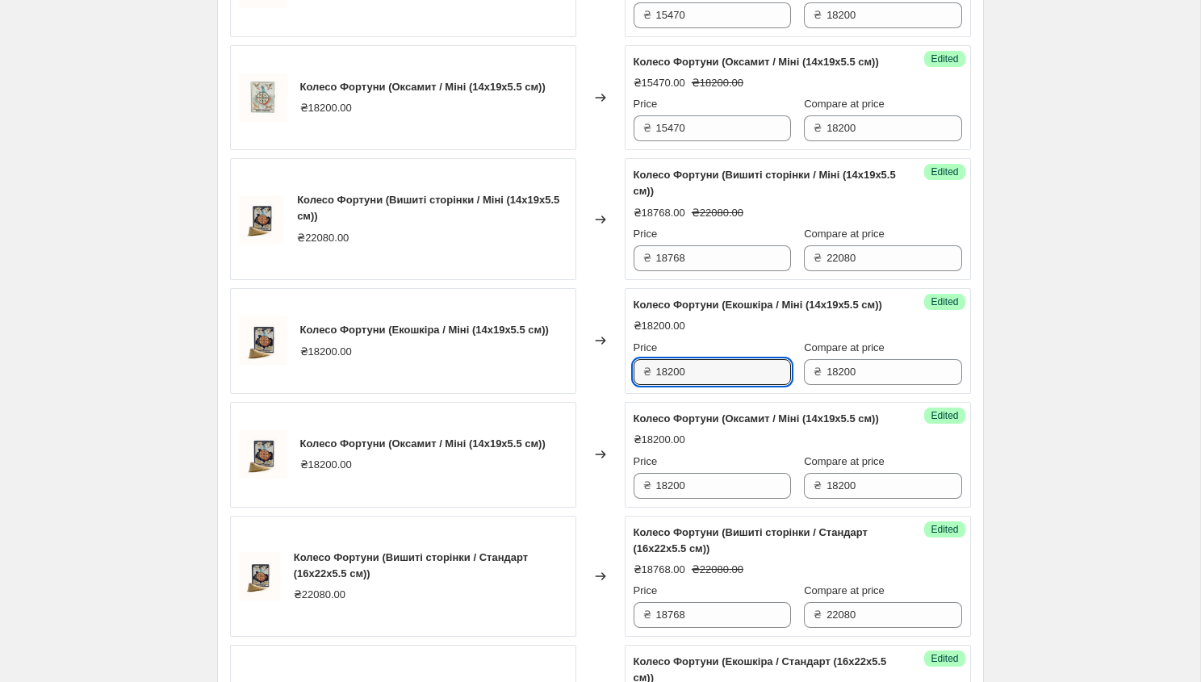
drag, startPoint x: 693, startPoint y: 421, endPoint x: 645, endPoint y: 420, distance: 48.4
click at [644, 385] on div "₴ 18200" at bounding box center [711, 372] width 157 height 26
paste input "15470"
type input "15470"
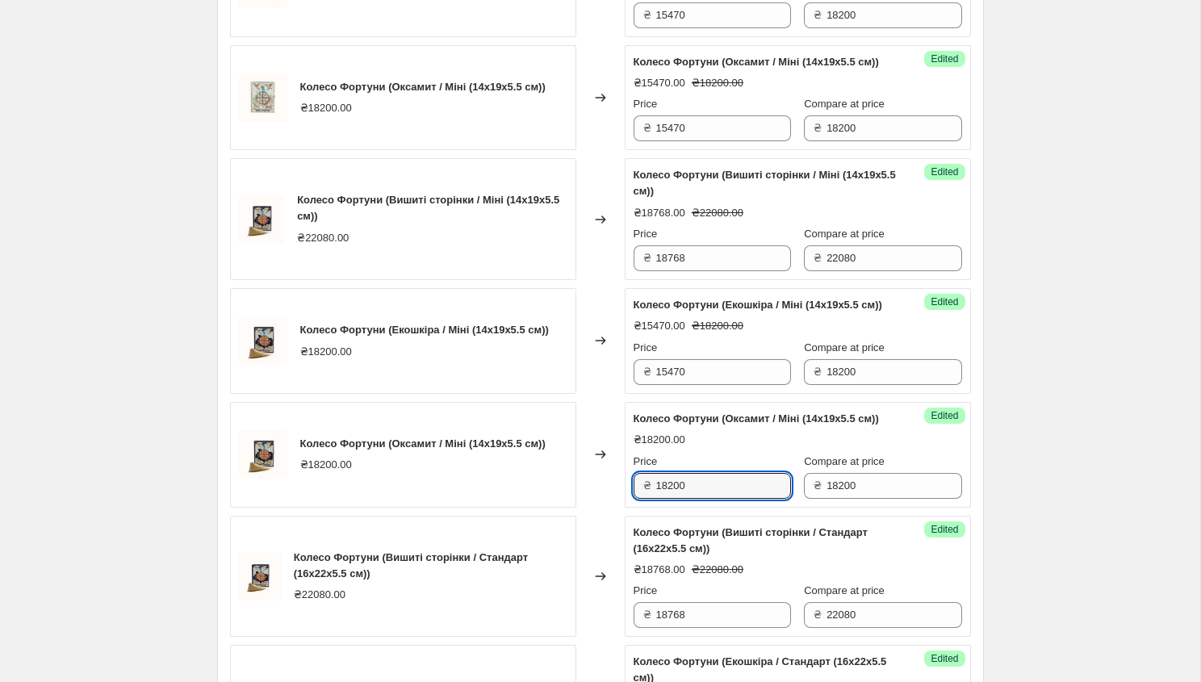
drag, startPoint x: 694, startPoint y: 556, endPoint x: 629, endPoint y: 556, distance: 65.4
click at [629, 507] on div "Success Edited [PERSON_NAME] (Оксамит / Міні (14x19x5.5 см)) ₴18200.00 Price ₴ …" at bounding box center [797, 455] width 346 height 106
paste input "15470"
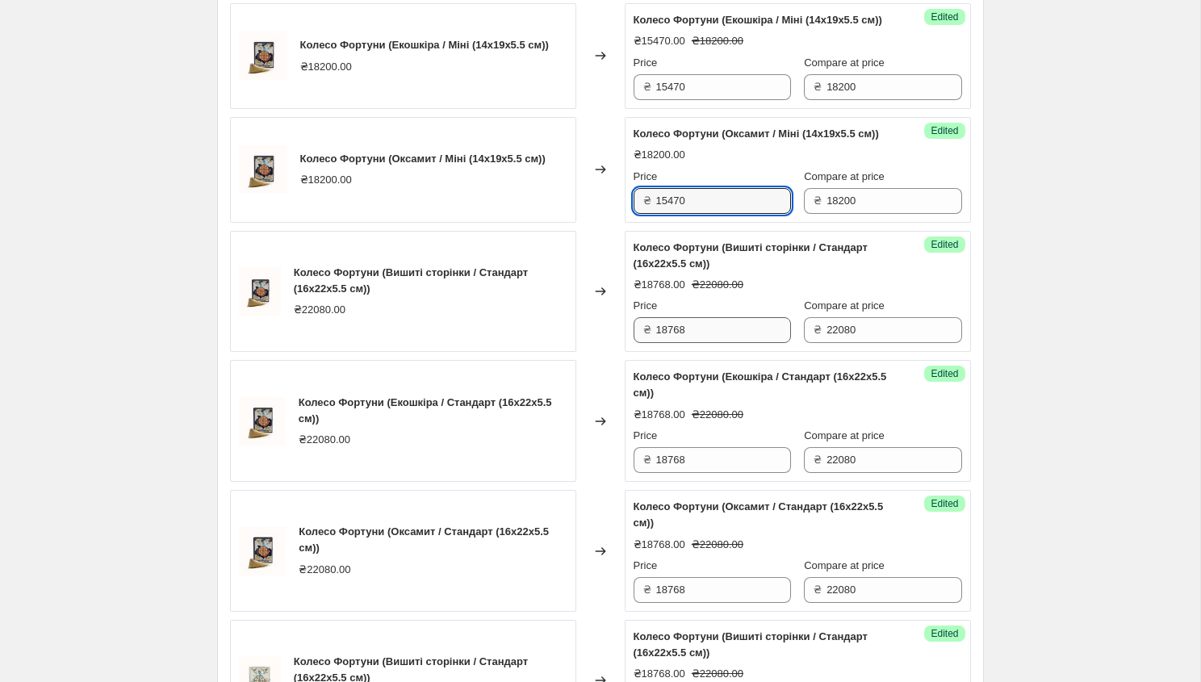
scroll to position [1298, 0]
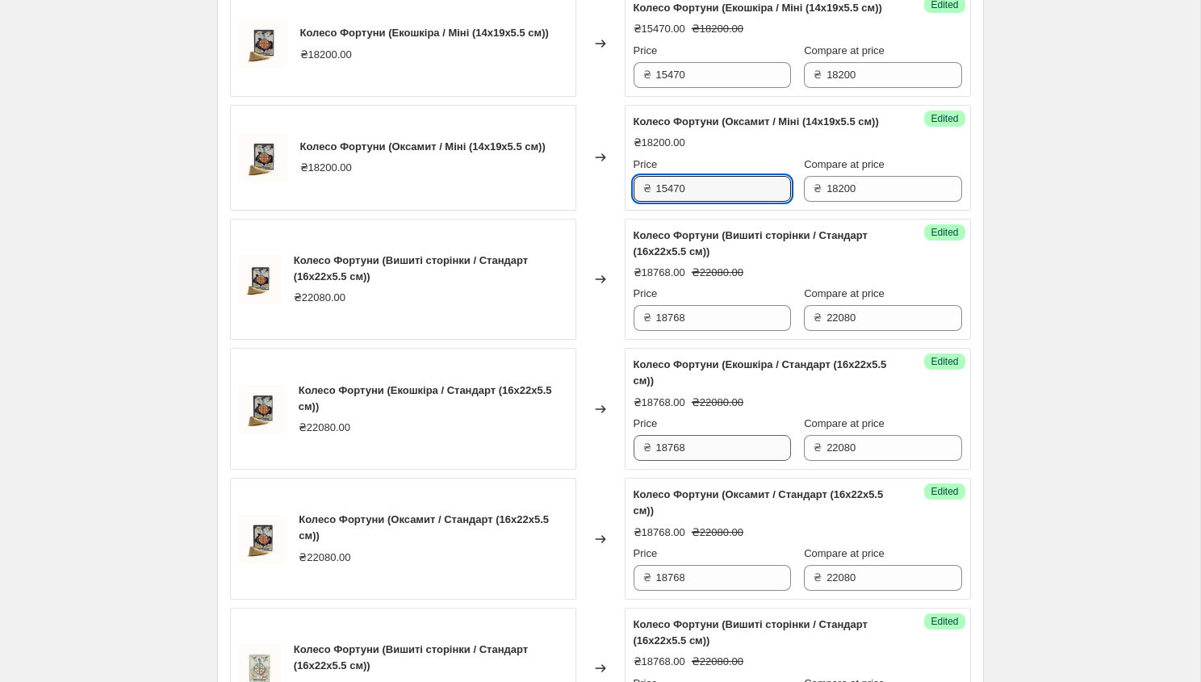
type input "15470"
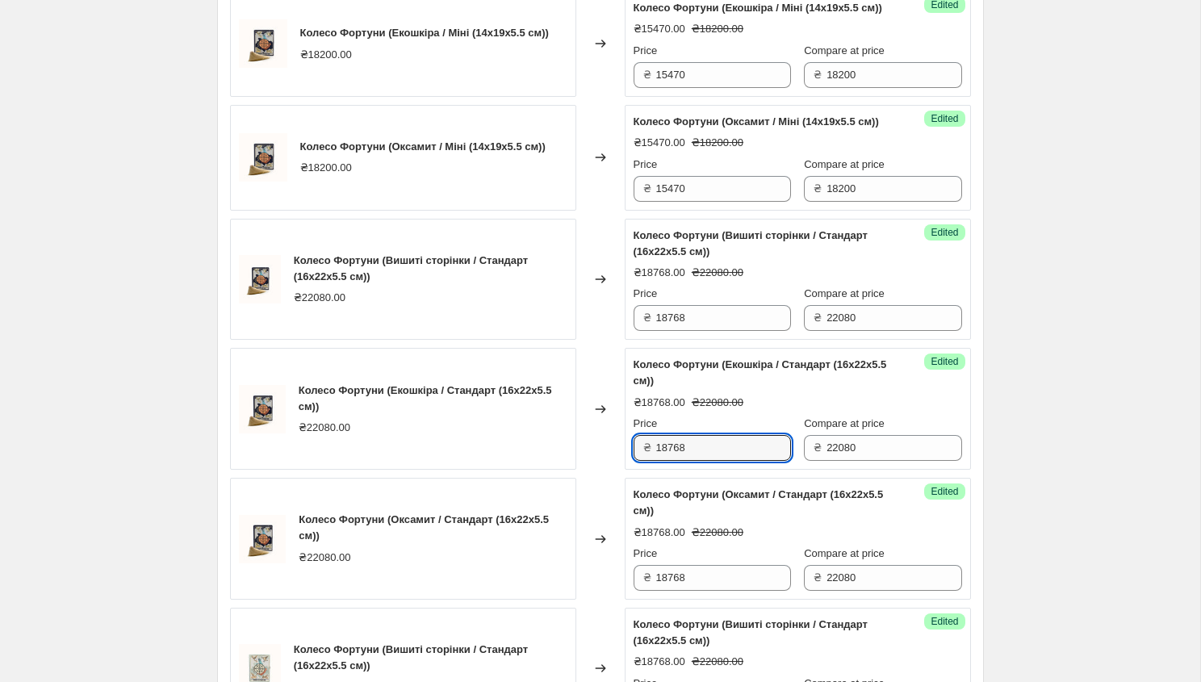
drag, startPoint x: 688, startPoint y: 516, endPoint x: 650, endPoint y: 516, distance: 37.9
click at [650, 461] on div "₴ 18768" at bounding box center [711, 448] width 157 height 26
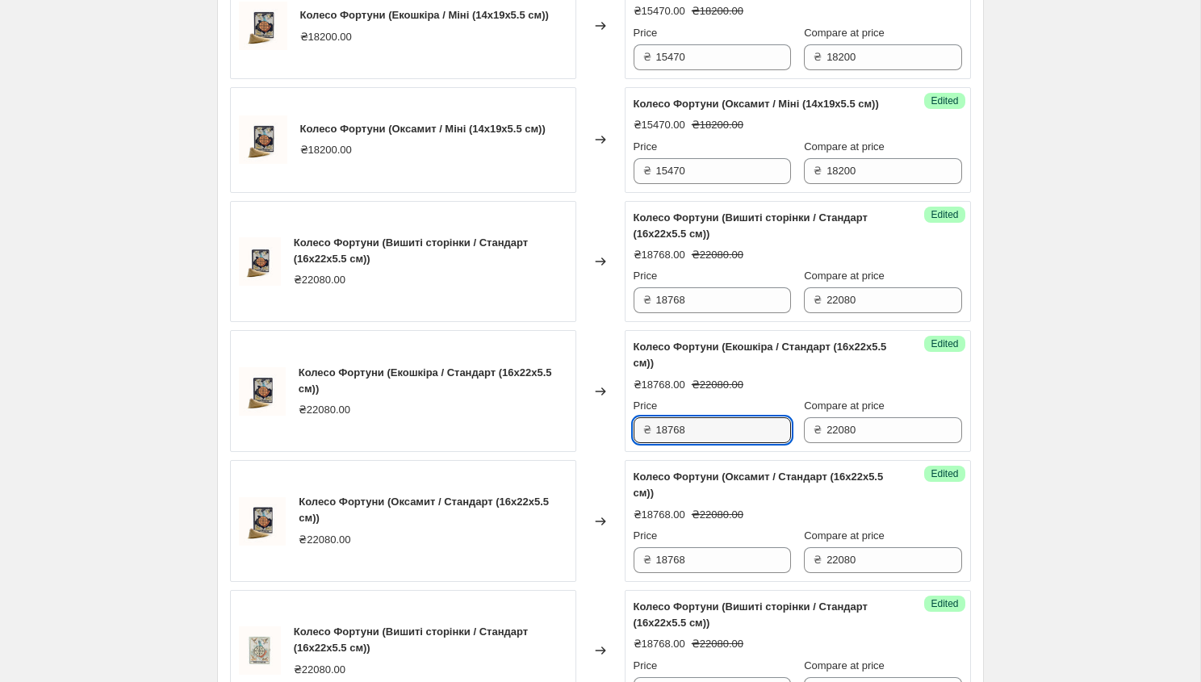
scroll to position [1311, 0]
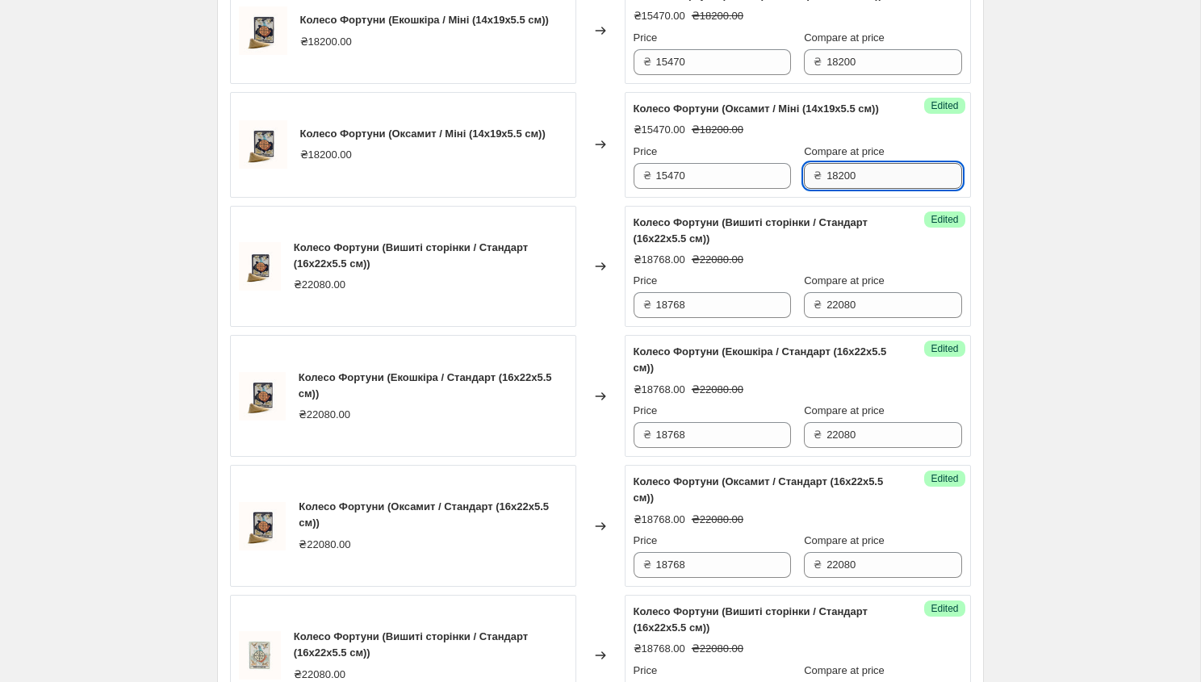
drag, startPoint x: 852, startPoint y: 243, endPoint x: 812, endPoint y: 242, distance: 40.3
click at [826, 189] on input "18200" at bounding box center [893, 176] width 135 height 26
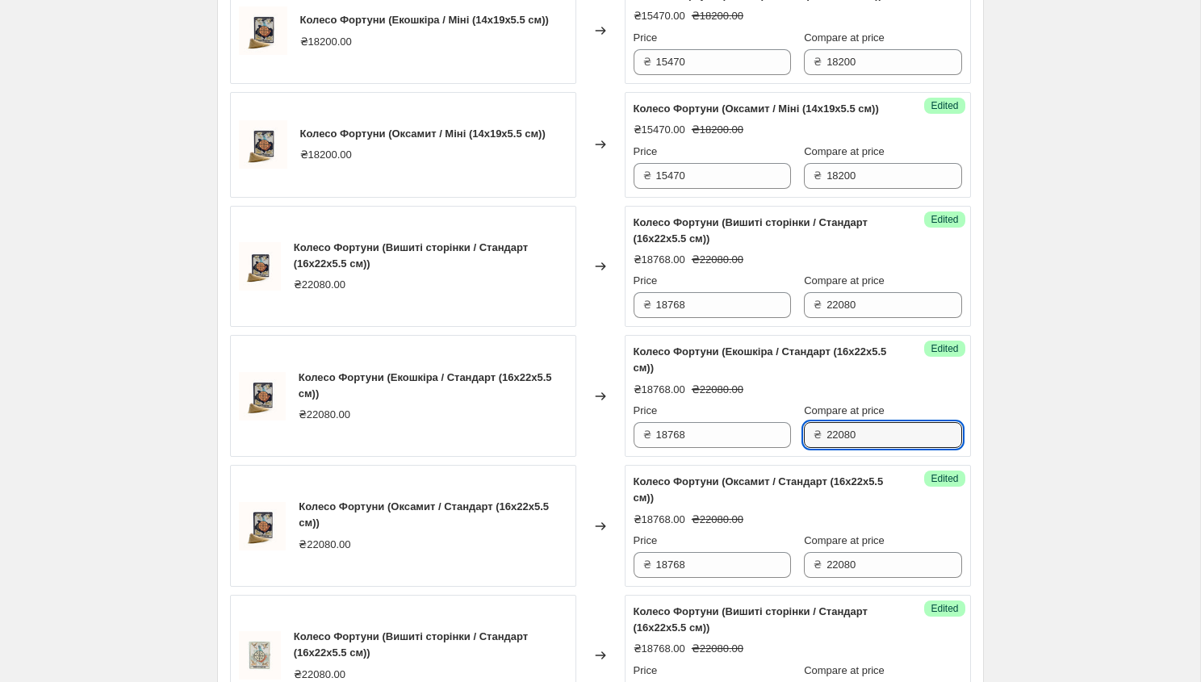
drag, startPoint x: 847, startPoint y: 504, endPoint x: 803, endPoint y: 504, distance: 44.4
click at [804, 448] on div "₴ 22080" at bounding box center [882, 435] width 157 height 26
paste input "18200"
type input "18200"
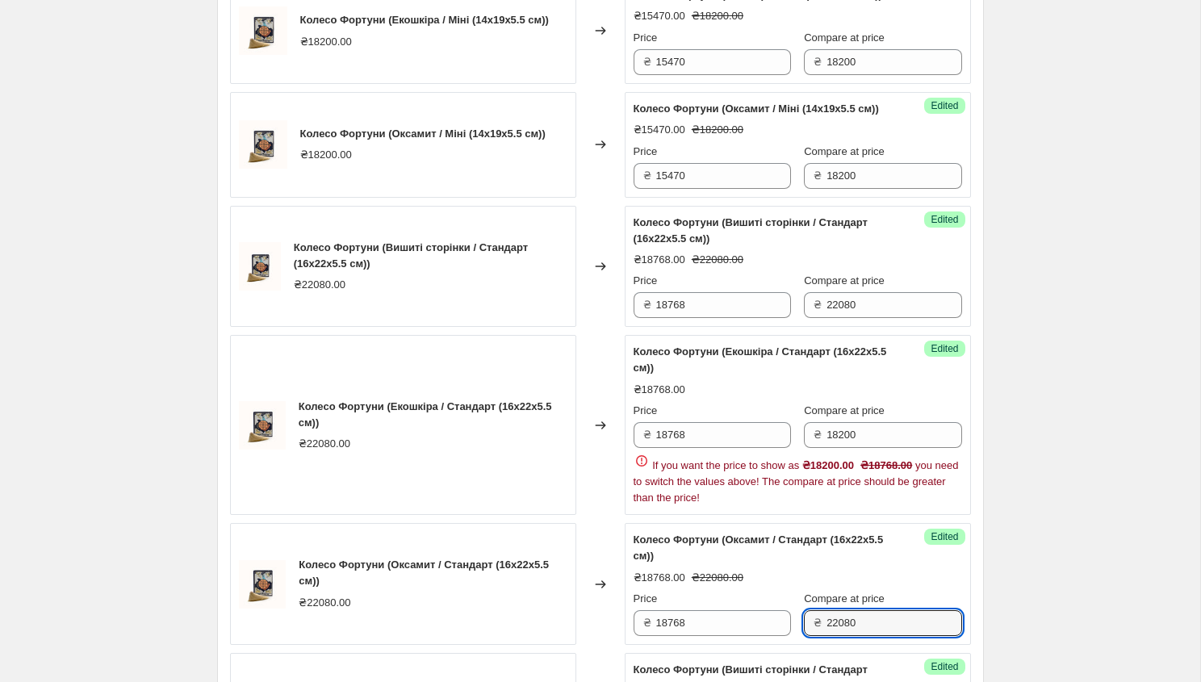
drag, startPoint x: 843, startPoint y: 630, endPoint x: 800, endPoint y: 629, distance: 42.8
click at [800, 629] on div "Колесо Фортуни (Оксамит / Стандарт (16x22x5.5 см)) ₴18768.00 ₴22080.00 Price ₴ …" at bounding box center [797, 584] width 328 height 104
click at [1071, 482] on div "Create new price [MEDICAL_DATA]. This page is ready Create new price [MEDICAL_D…" at bounding box center [600, 359] width 1200 height 3341
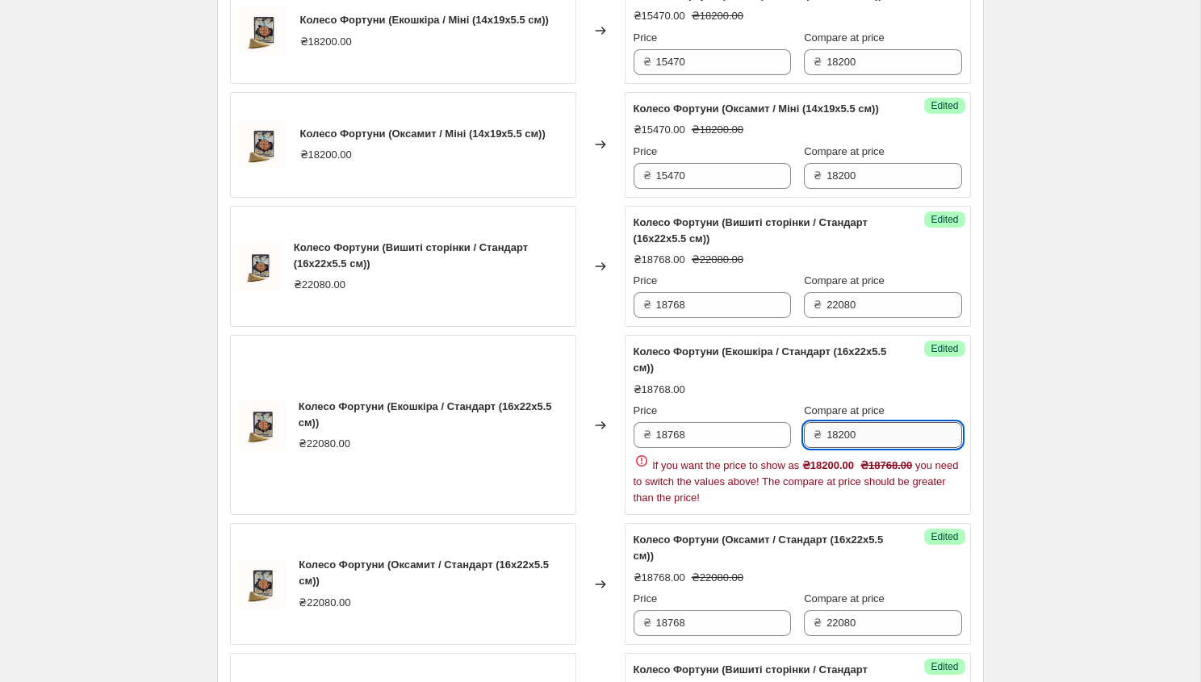
drag, startPoint x: 867, startPoint y: 503, endPoint x: 827, endPoint y: 503, distance: 40.3
click at [827, 448] on input "18200" at bounding box center [893, 435] width 135 height 26
paste input "18200"
type input "18200"
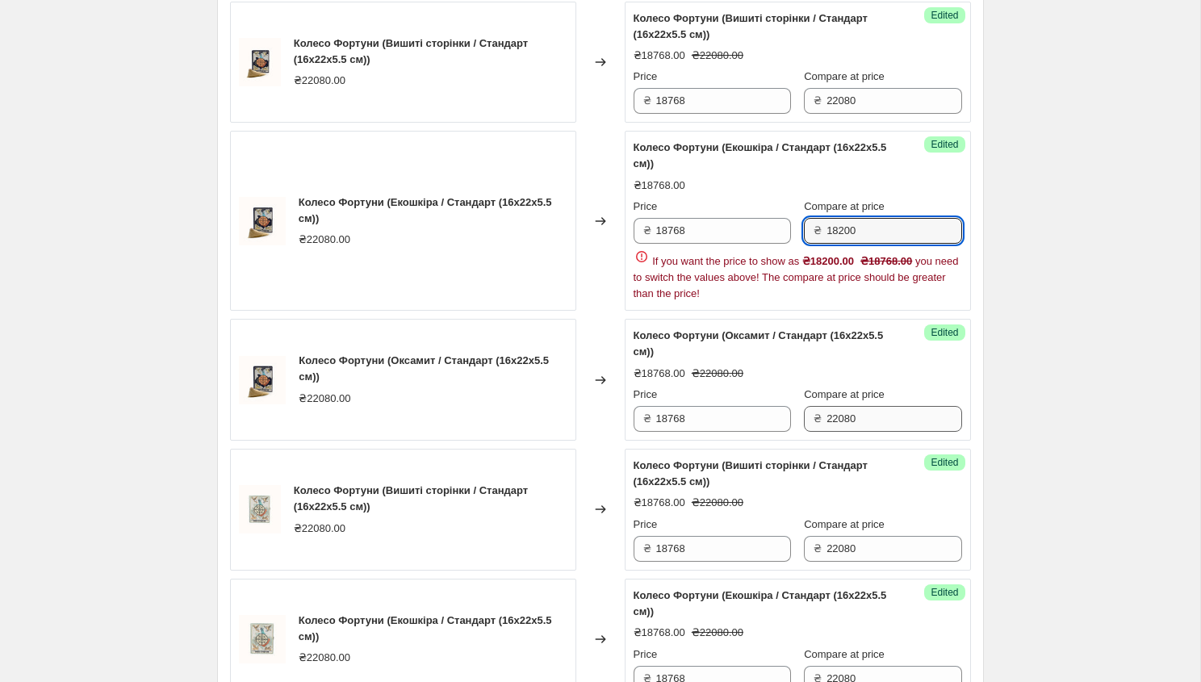
scroll to position [1520, 0]
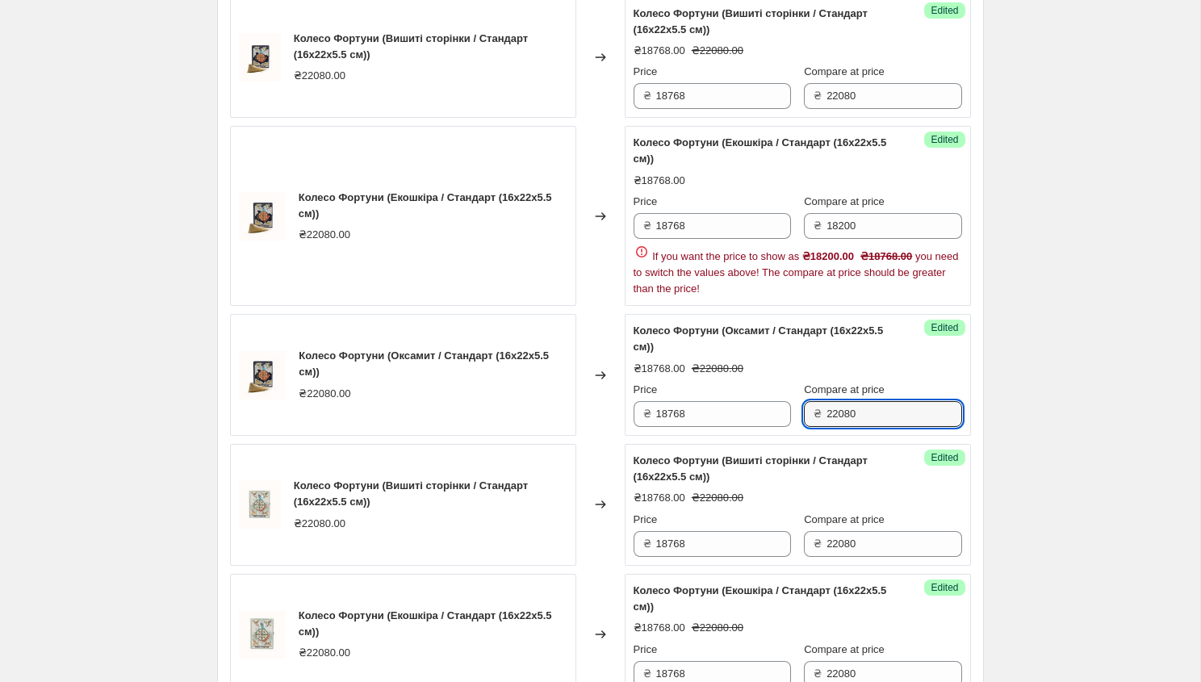
drag, startPoint x: 854, startPoint y: 478, endPoint x: 794, endPoint y: 478, distance: 59.7
click at [804, 427] on div "₴ 22080" at bounding box center [882, 414] width 157 height 26
paste input "18200"
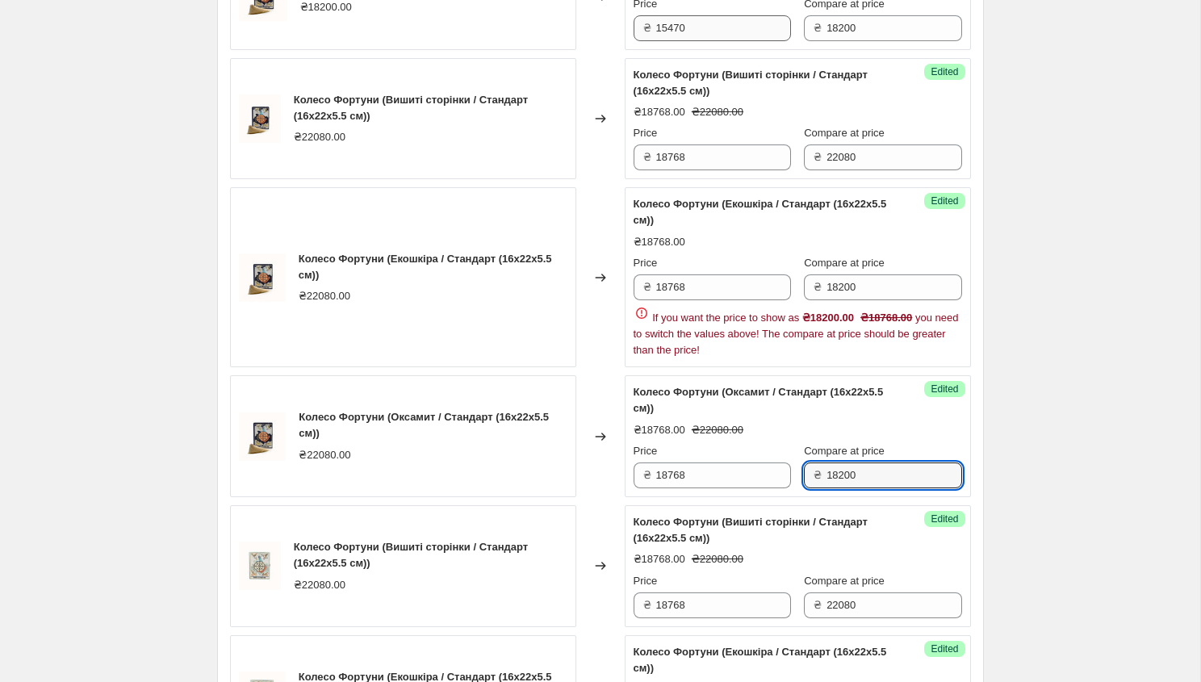
scroll to position [1457, 0]
type input "18200"
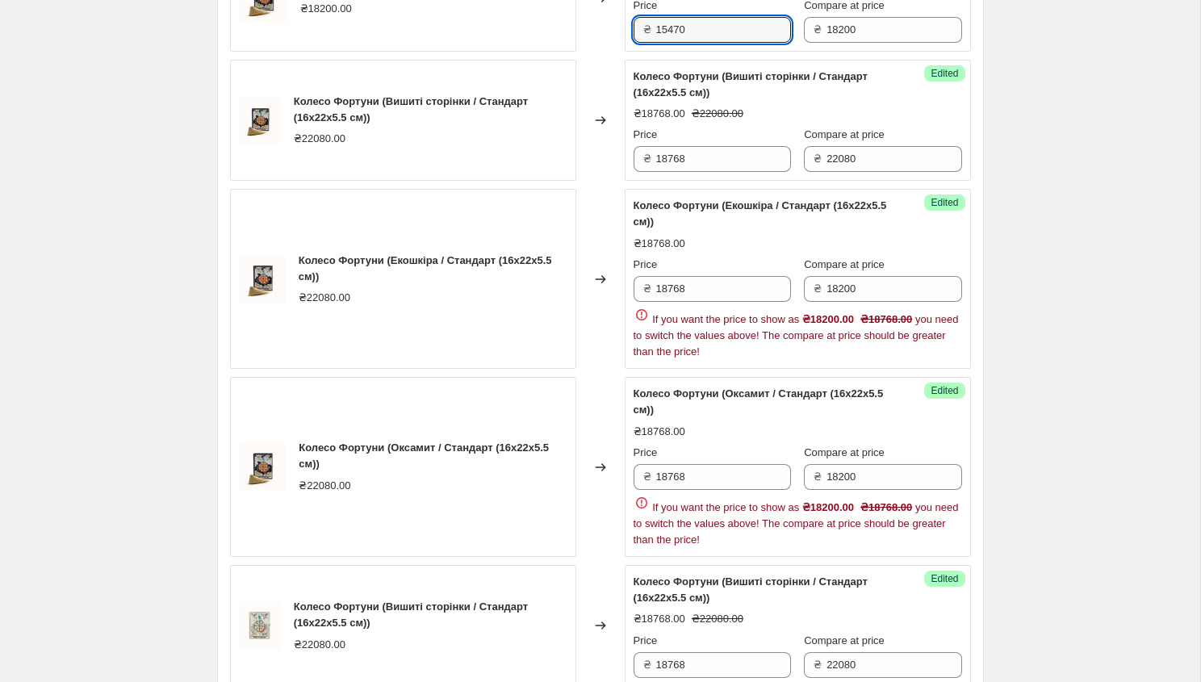
drag, startPoint x: 690, startPoint y: 96, endPoint x: 633, endPoint y: 95, distance: 57.3
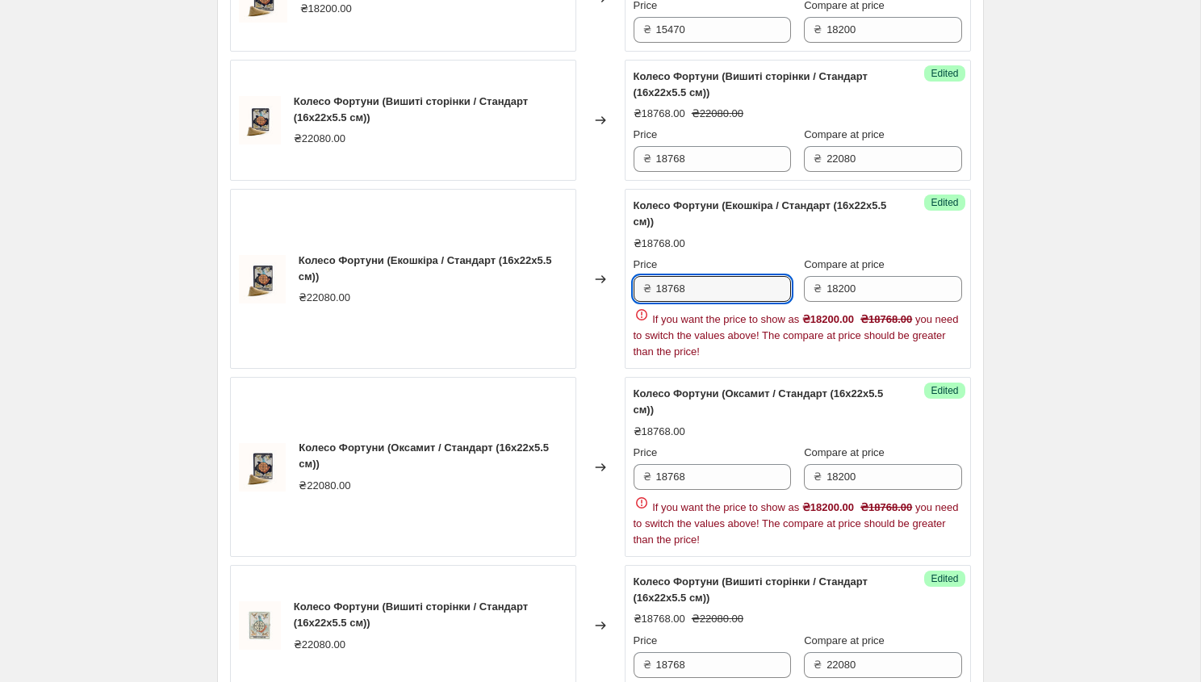
drag, startPoint x: 700, startPoint y: 353, endPoint x: 636, endPoint y: 353, distance: 64.5
click at [636, 302] on div "₴ 18768" at bounding box center [711, 289] width 157 height 26
paste input "15470"
type input "15470"
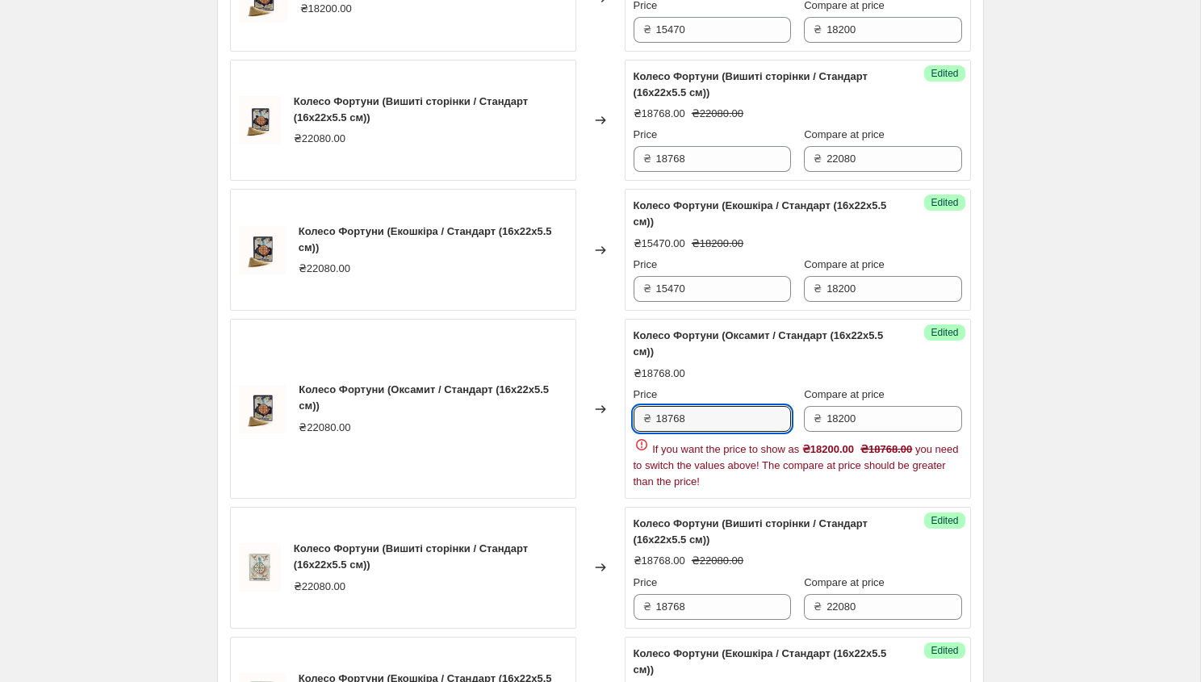
drag, startPoint x: 698, startPoint y: 541, endPoint x: 665, endPoint y: 541, distance: 33.1
click at [665, 490] on div "Price ₴ 18768 Compare at price ₴ 18200 If you want the price to show as ₴18200.…" at bounding box center [797, 437] width 328 height 103
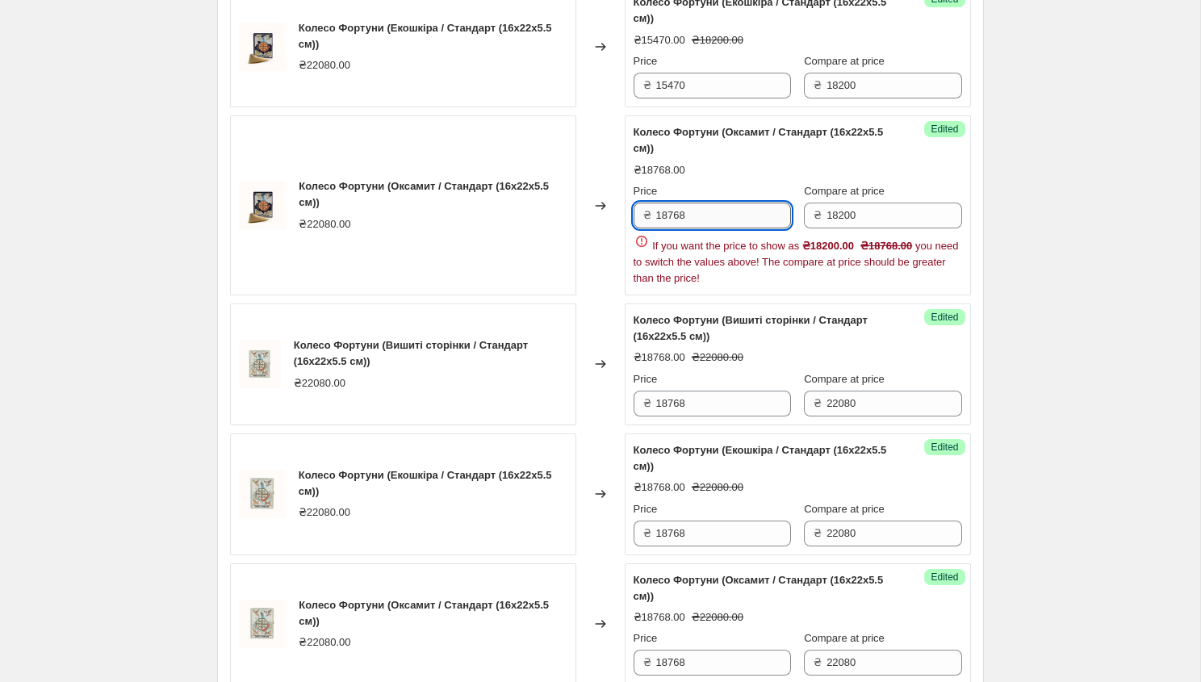
scroll to position [1662, 0]
drag, startPoint x: 691, startPoint y: 280, endPoint x: 655, endPoint y: 280, distance: 36.3
click at [656, 227] on input "18768" at bounding box center [723, 214] width 135 height 26
paste input "15470"
type input "15470"
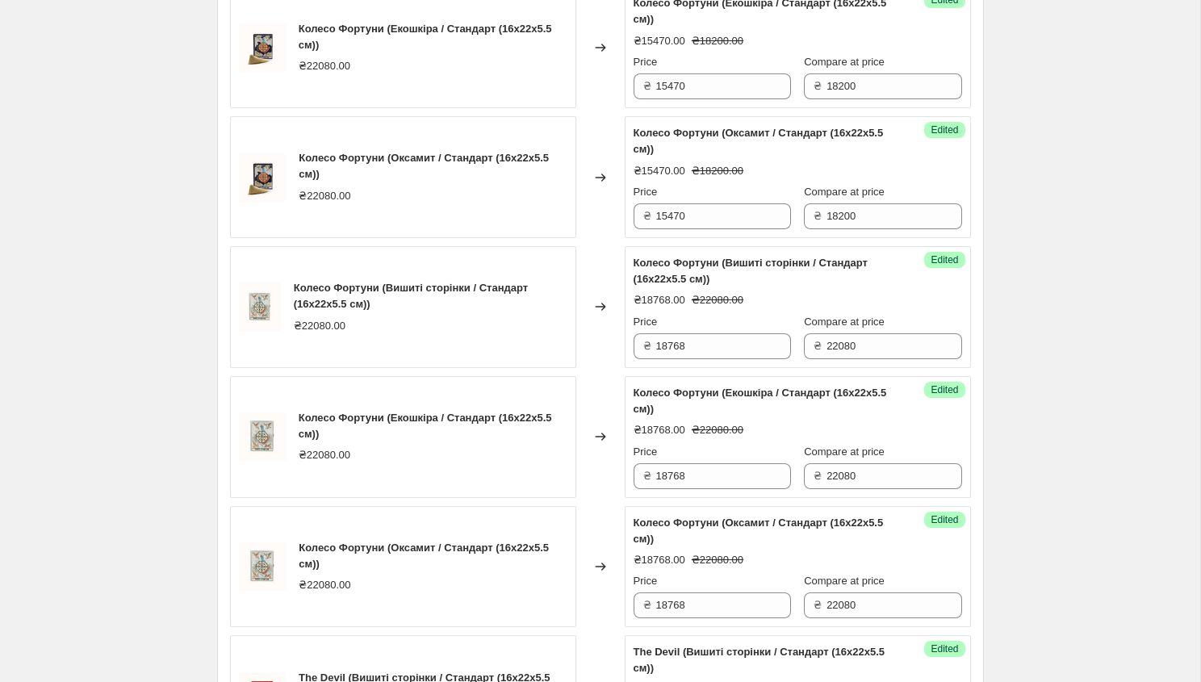
scroll to position [1658, 0]
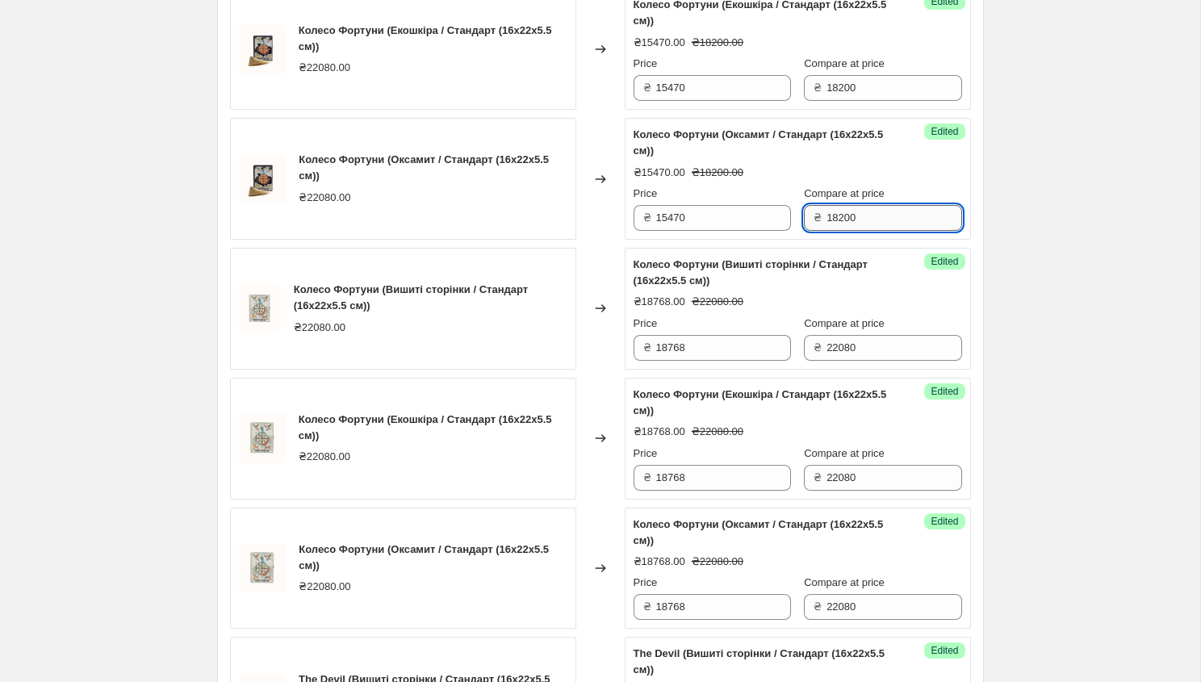
drag, startPoint x: 857, startPoint y: 282, endPoint x: 814, endPoint y: 282, distance: 42.8
click at [826, 231] on input "18200" at bounding box center [893, 218] width 135 height 26
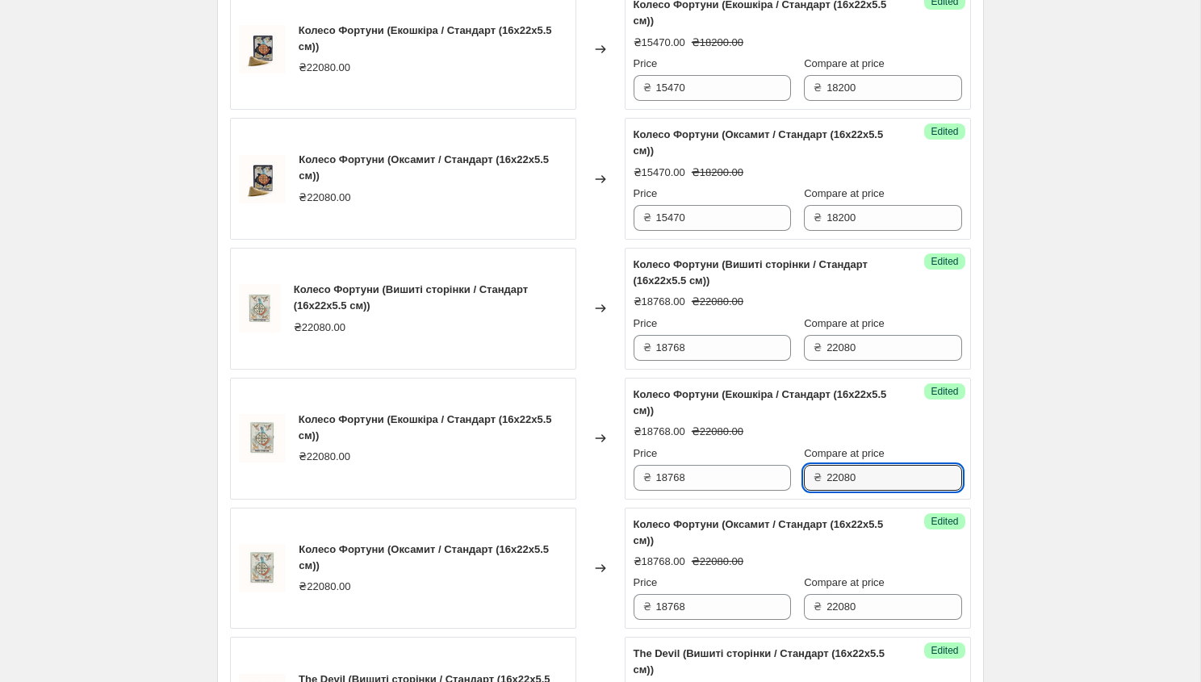
drag, startPoint x: 857, startPoint y: 539, endPoint x: 791, endPoint y: 539, distance: 66.2
click at [804, 491] on div "₴ 22080" at bounding box center [882, 478] width 157 height 26
paste input "8200"
click at [826, 491] on input "8200" at bounding box center [893, 478] width 135 height 26
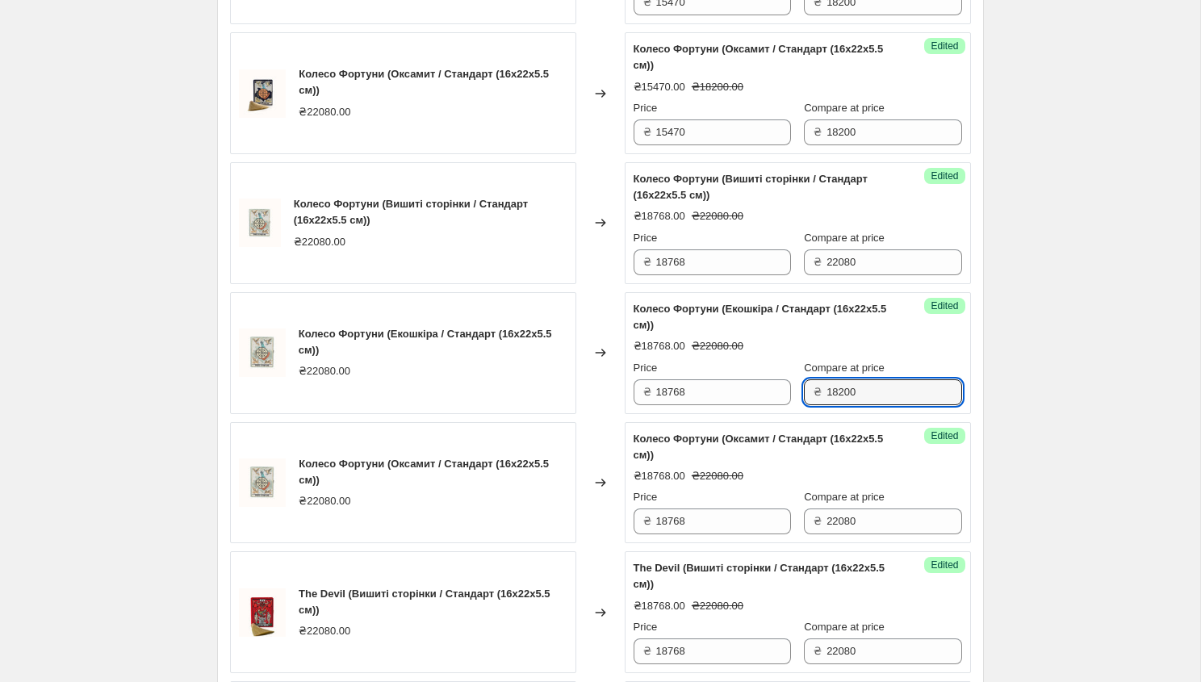
scroll to position [1751, 0]
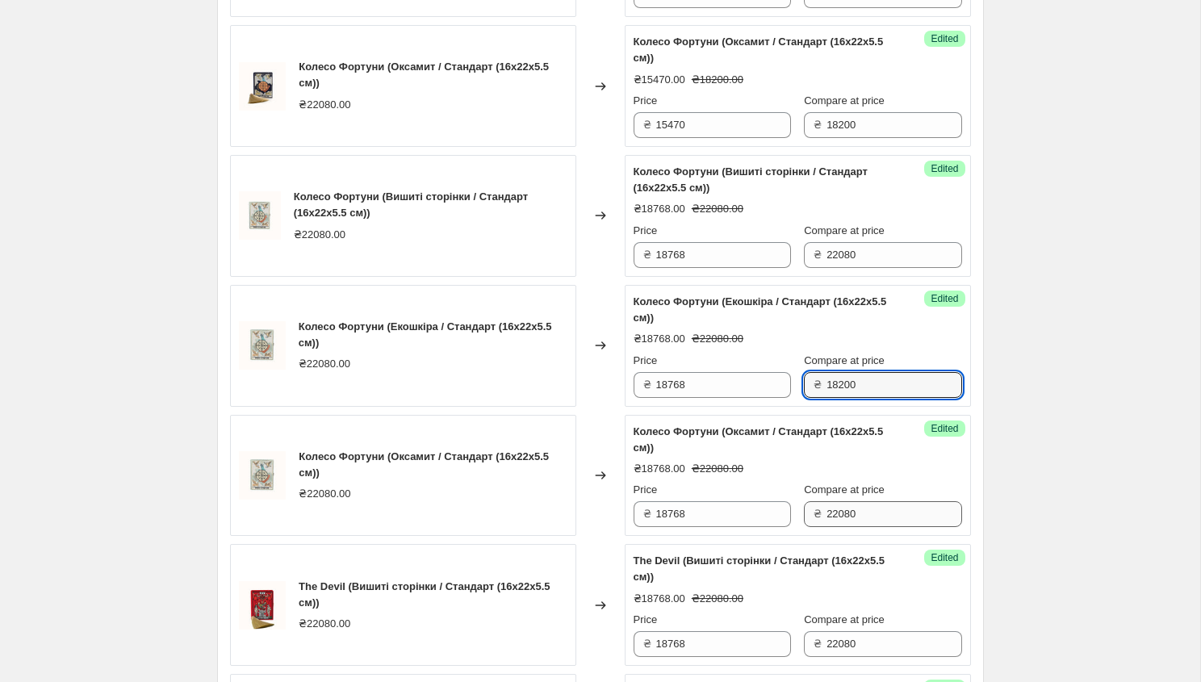
type input "18200"
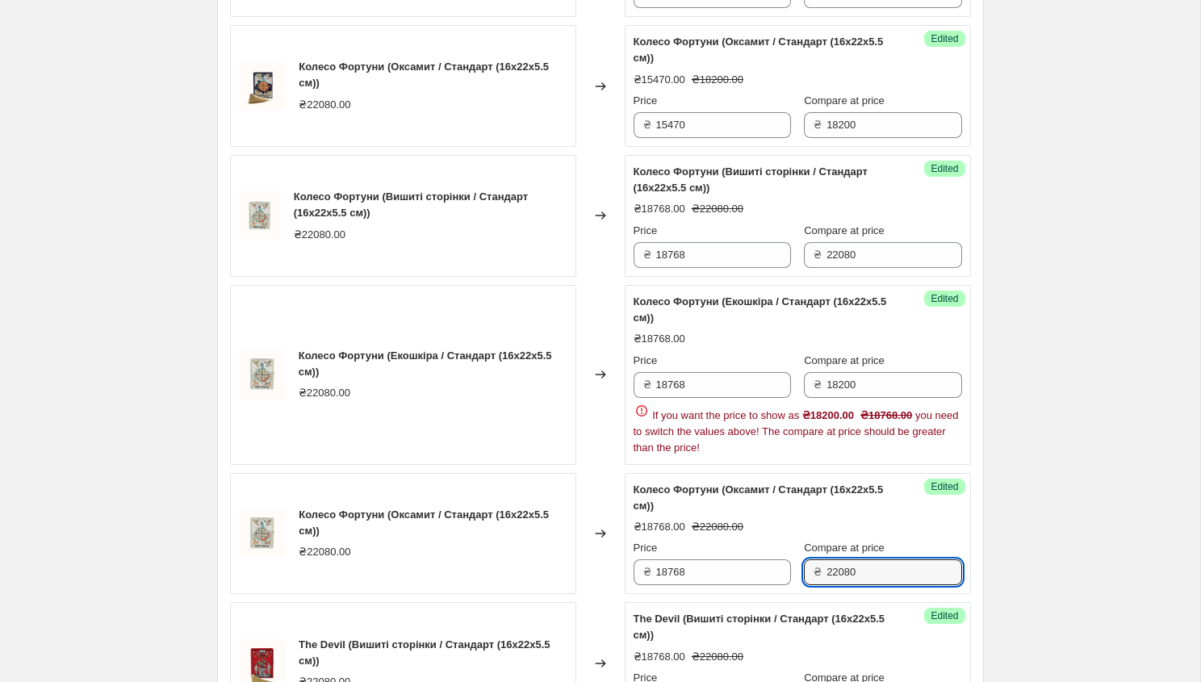
drag, startPoint x: 851, startPoint y: 573, endPoint x: 811, endPoint y: 574, distance: 40.3
click at [811, 574] on div "Колесо Фортуни (Оксамит / Стандарт (16x22x5.5 см)) ₴18768.00 ₴22080.00 Price ₴ …" at bounding box center [797, 534] width 328 height 104
click at [856, 585] on input "22080" at bounding box center [893, 572] width 135 height 26
type input "2"
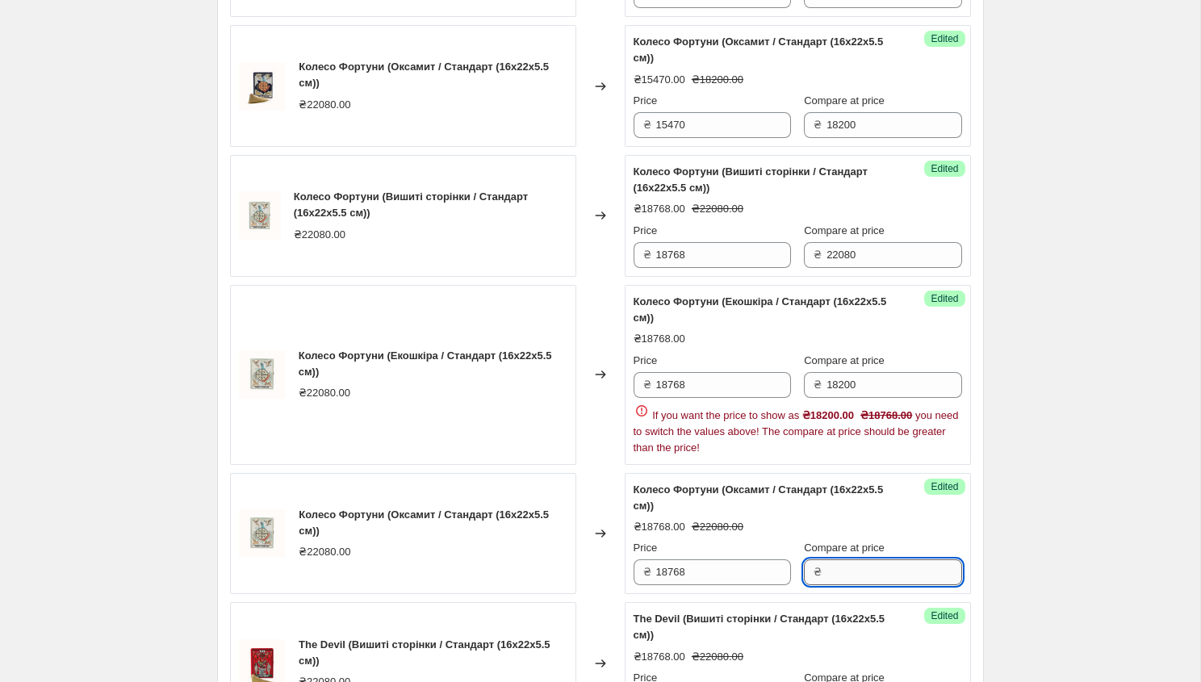
paste input "8200"
click at [826, 585] on input "8200" at bounding box center [893, 572] width 135 height 26
type input "18200"
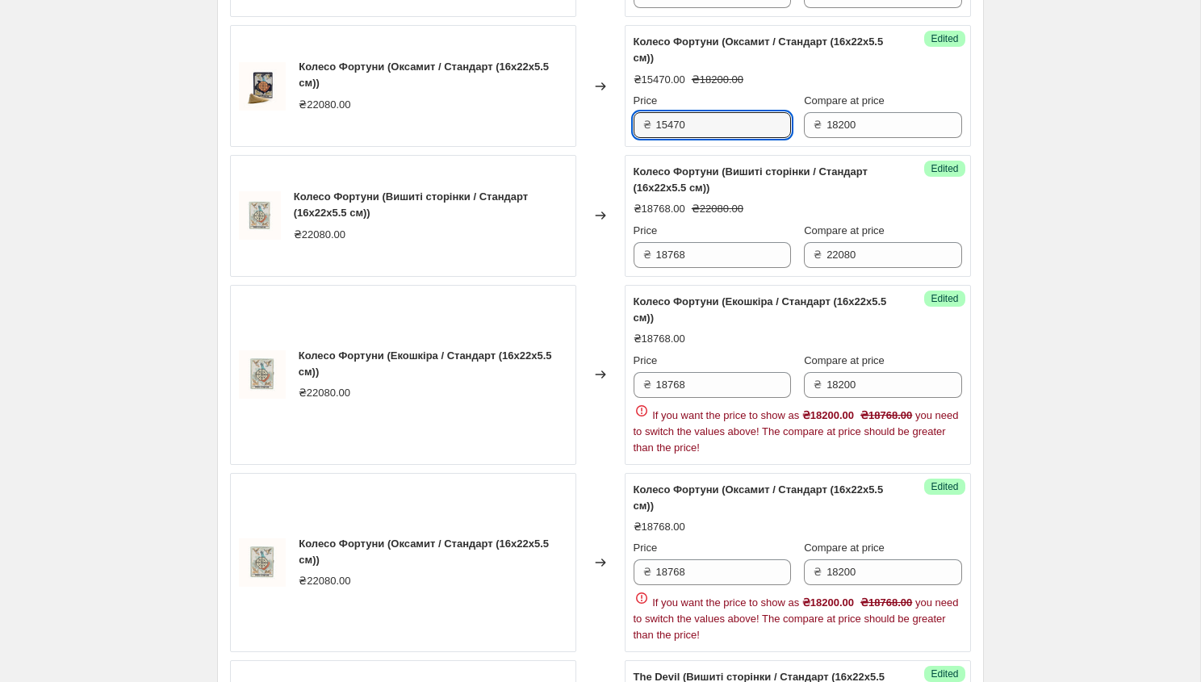
drag, startPoint x: 691, startPoint y: 186, endPoint x: 651, endPoint y: 186, distance: 40.3
click at [651, 138] on div "₴ 15470" at bounding box center [711, 125] width 157 height 26
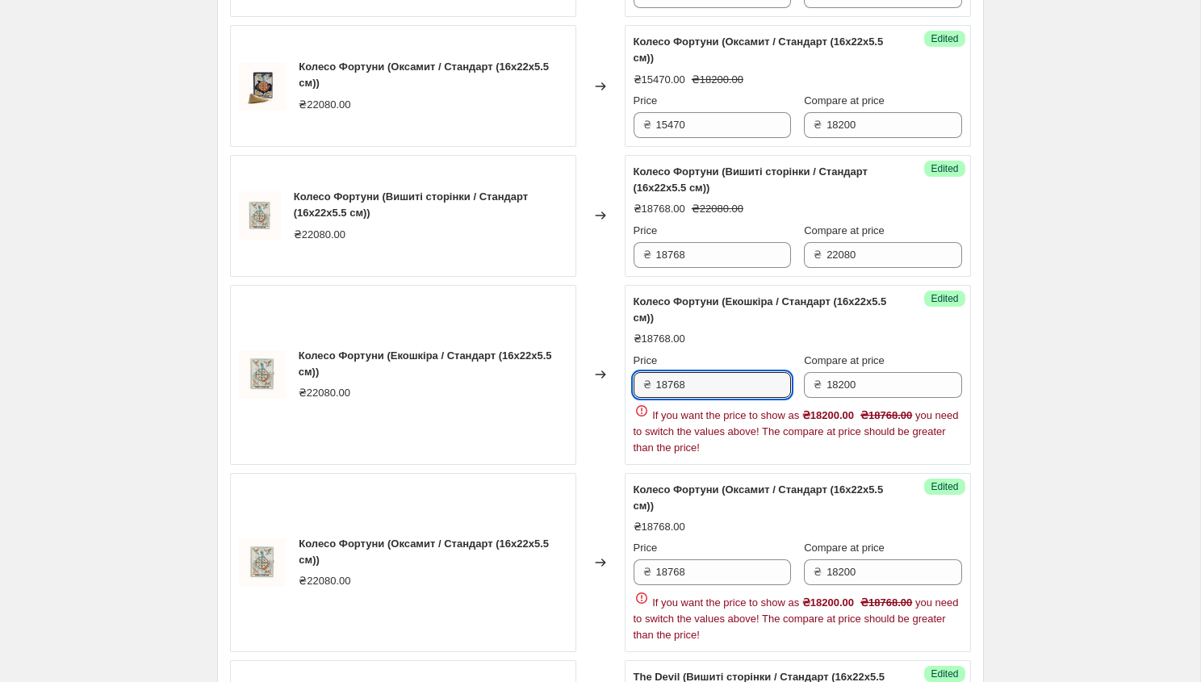
drag, startPoint x: 687, startPoint y: 448, endPoint x: 641, endPoint y: 445, distance: 46.1
click at [641, 398] on div "₴ 18768" at bounding box center [711, 385] width 157 height 26
paste input "15470"
type input "15470"
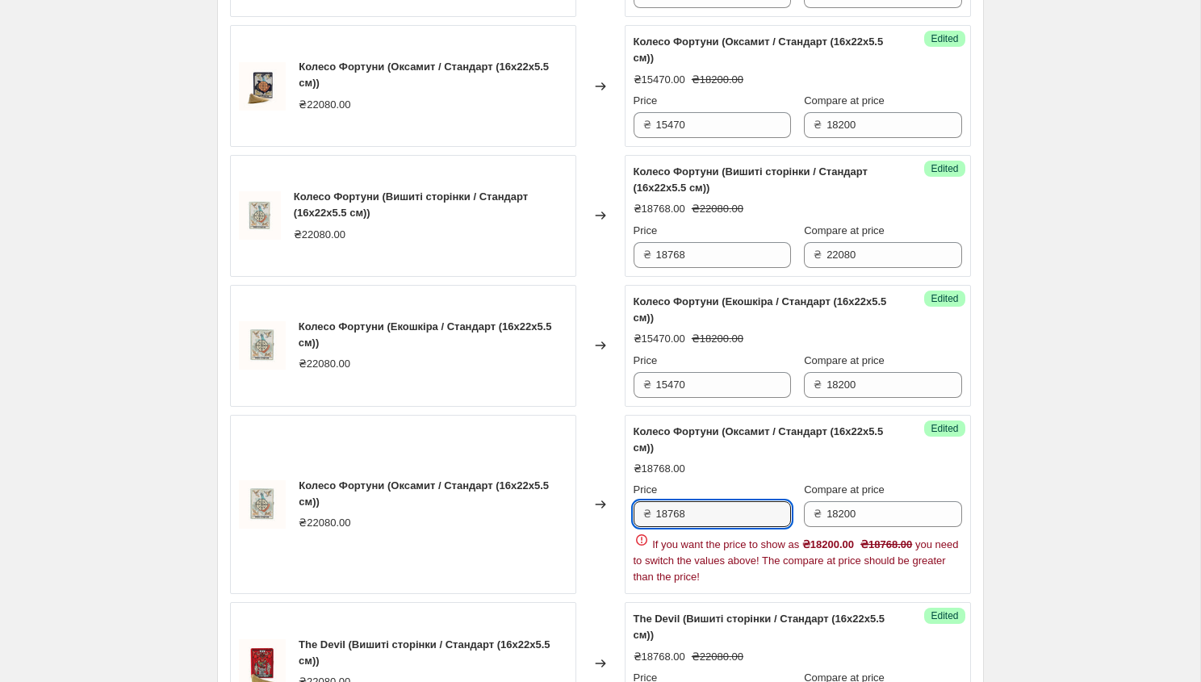
drag, startPoint x: 713, startPoint y: 638, endPoint x: 656, endPoint y: 641, distance: 57.4
click at [656, 585] on div "Price ₴ 18768 Compare at price ₴ 18200 If you want the price to show as ₴18200.…" at bounding box center [797, 533] width 328 height 103
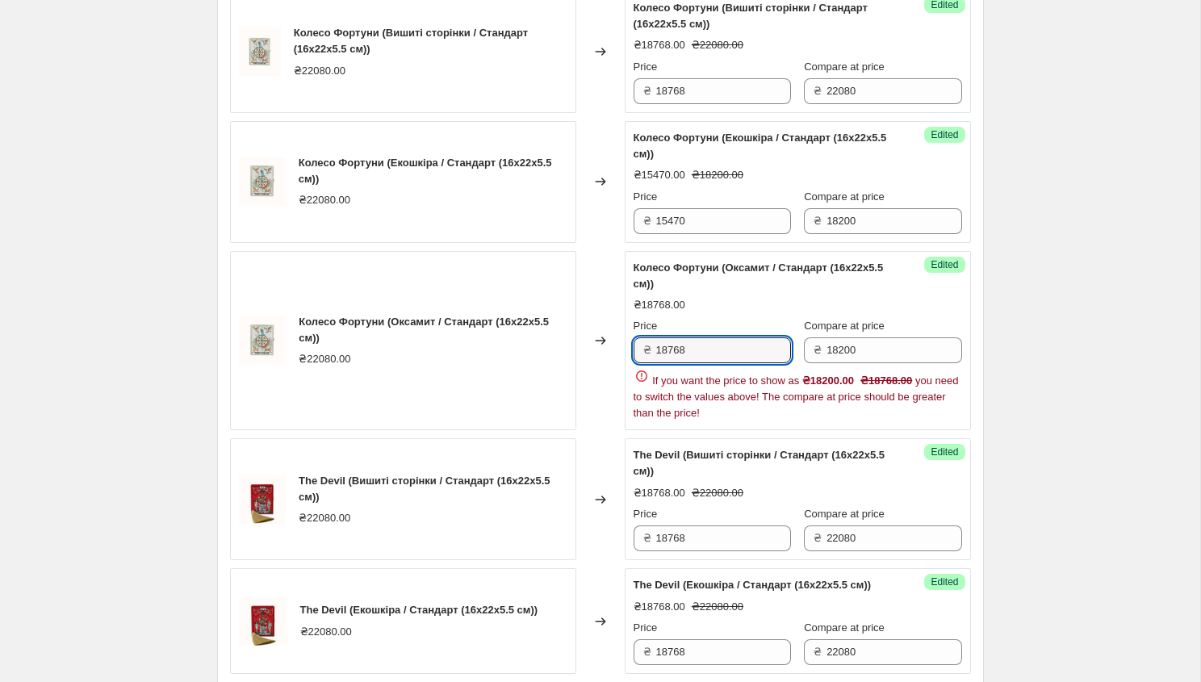
scroll to position [2033, 0]
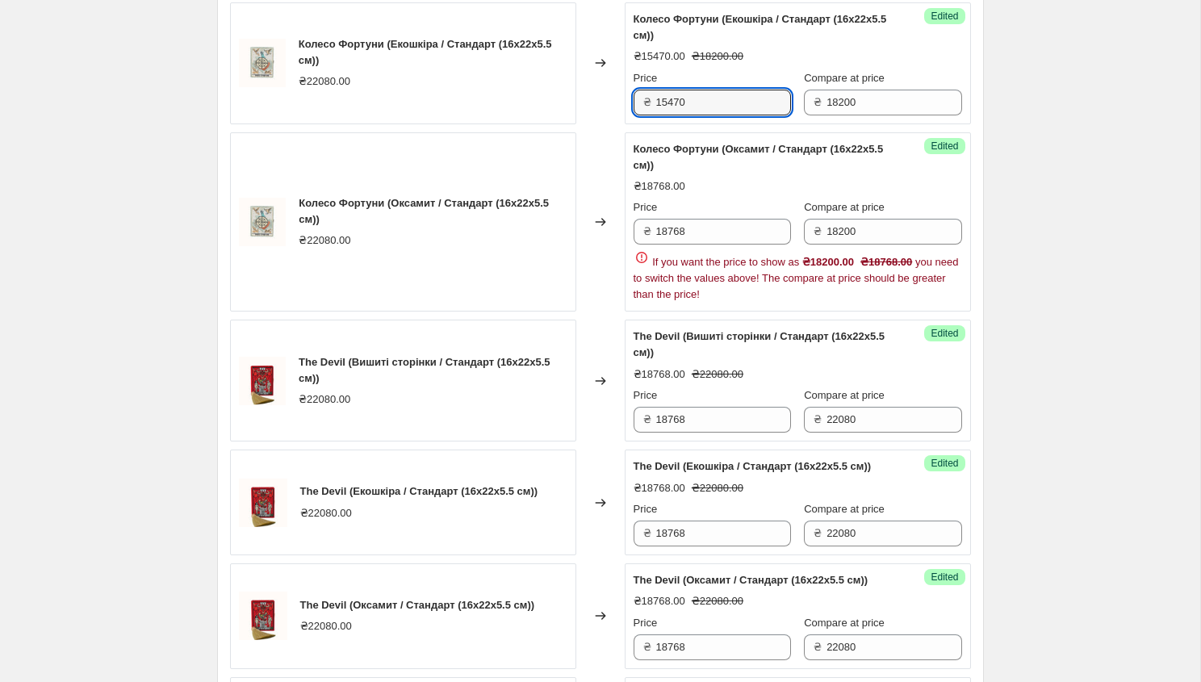
drag, startPoint x: 691, startPoint y: 169, endPoint x: 646, endPoint y: 169, distance: 44.4
click at [646, 115] on div "₴ 15470" at bounding box center [711, 103] width 157 height 26
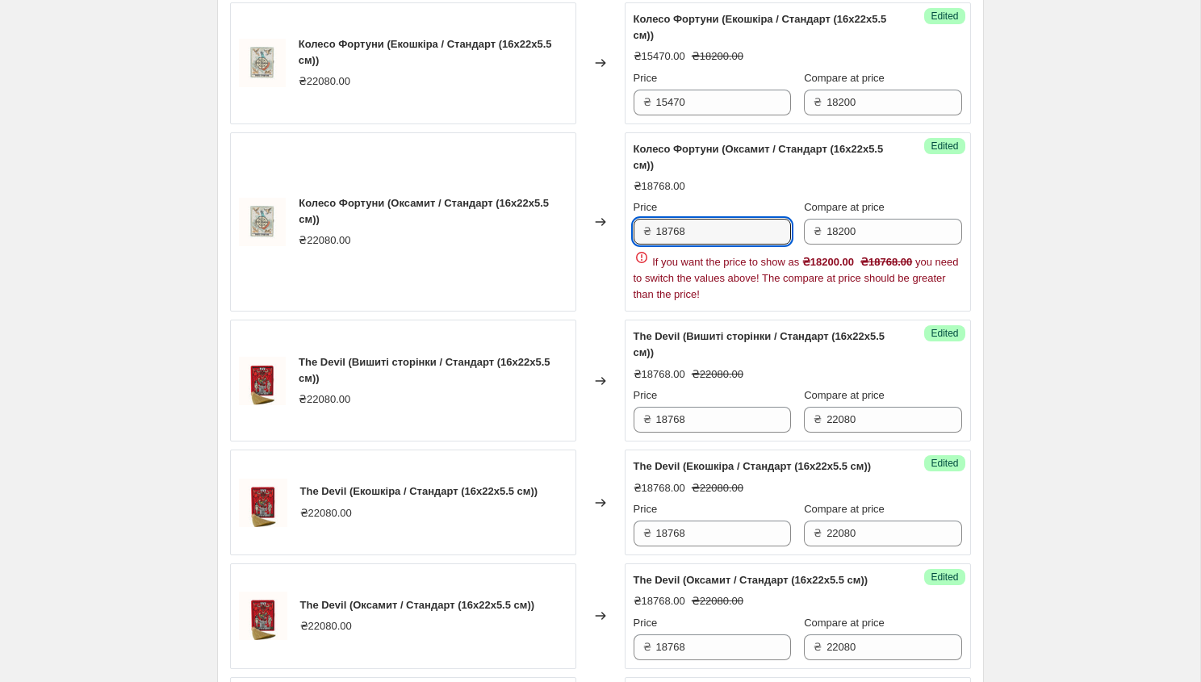
drag, startPoint x: 698, startPoint y: 292, endPoint x: 649, endPoint y: 296, distance: 49.4
click at [649, 244] on div "₴ 18768" at bounding box center [711, 232] width 157 height 26
paste input "15470"
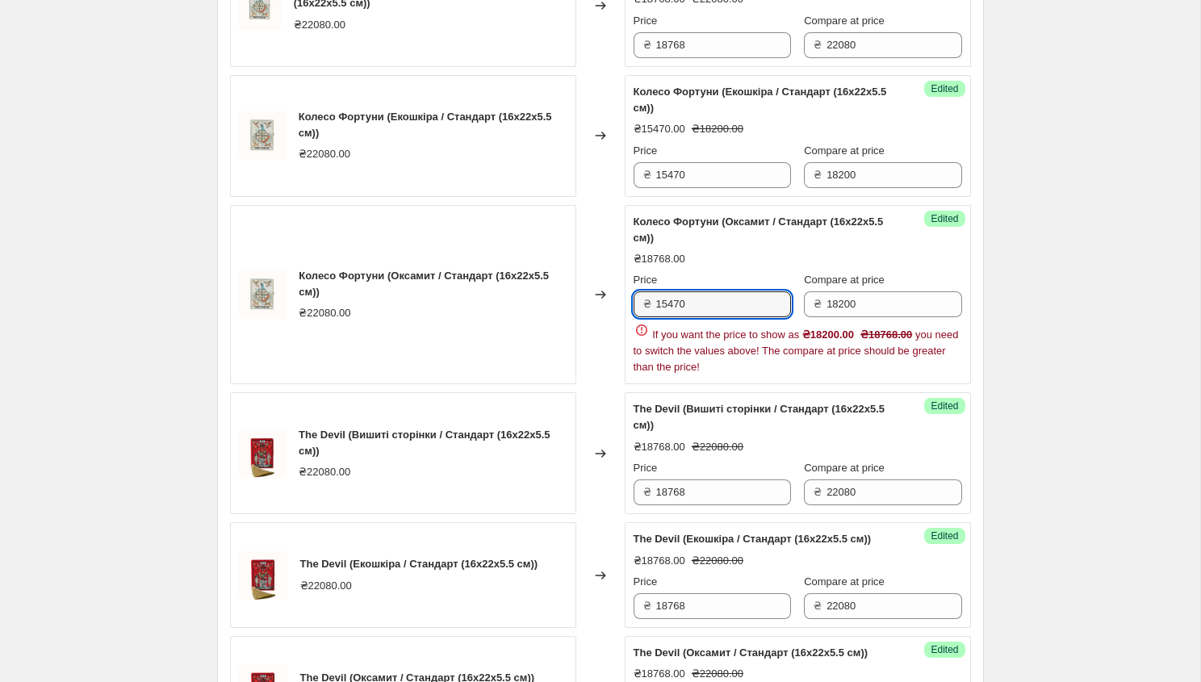
scroll to position [1948, 0]
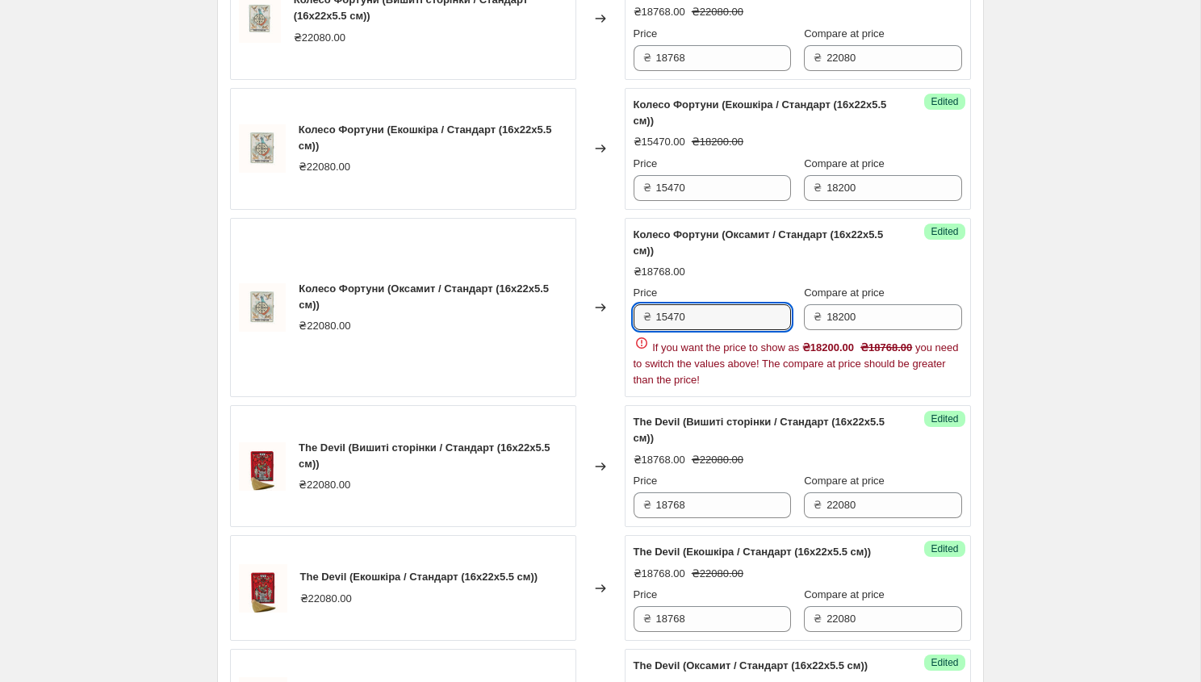
type input "15470"
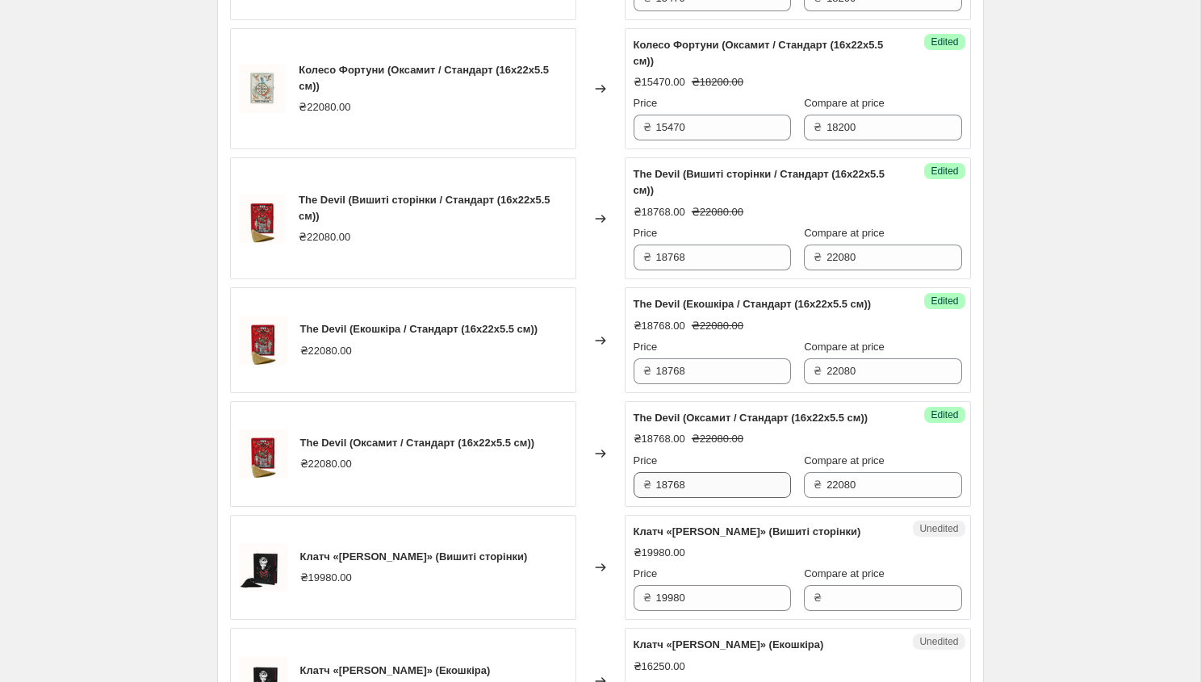
scroll to position [2140, 0]
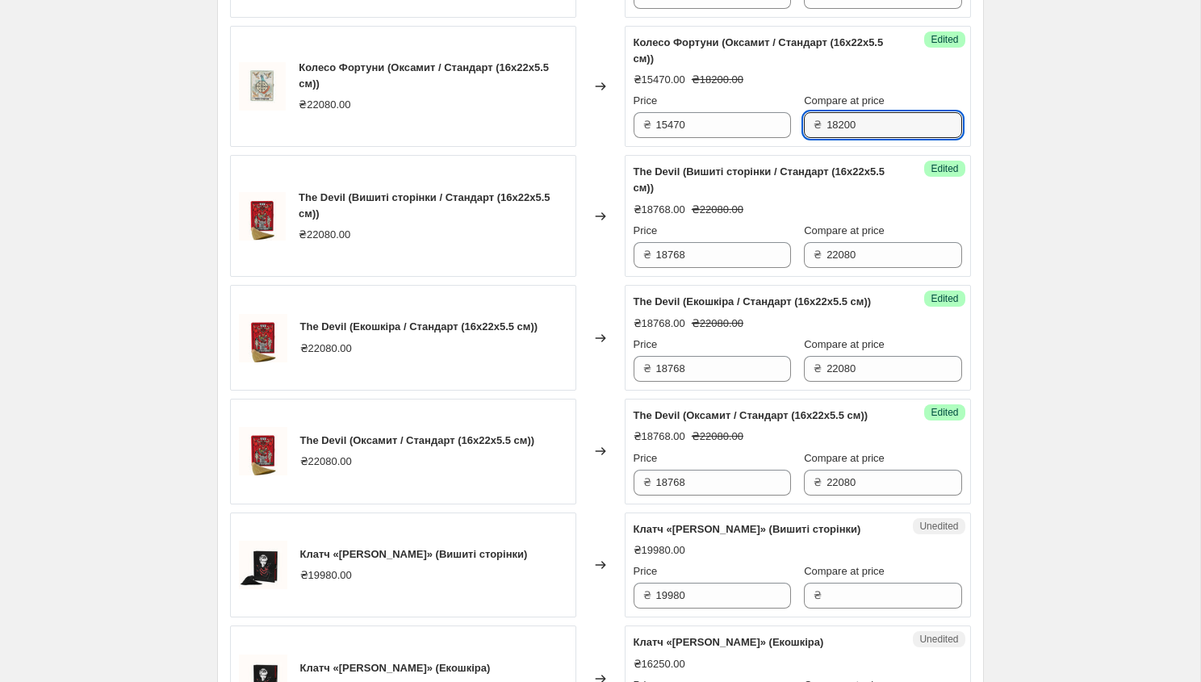
drag, startPoint x: 849, startPoint y: 190, endPoint x: 811, endPoint y: 192, distance: 38.0
click at [811, 138] on div "₴ 18200" at bounding box center [882, 125] width 157 height 26
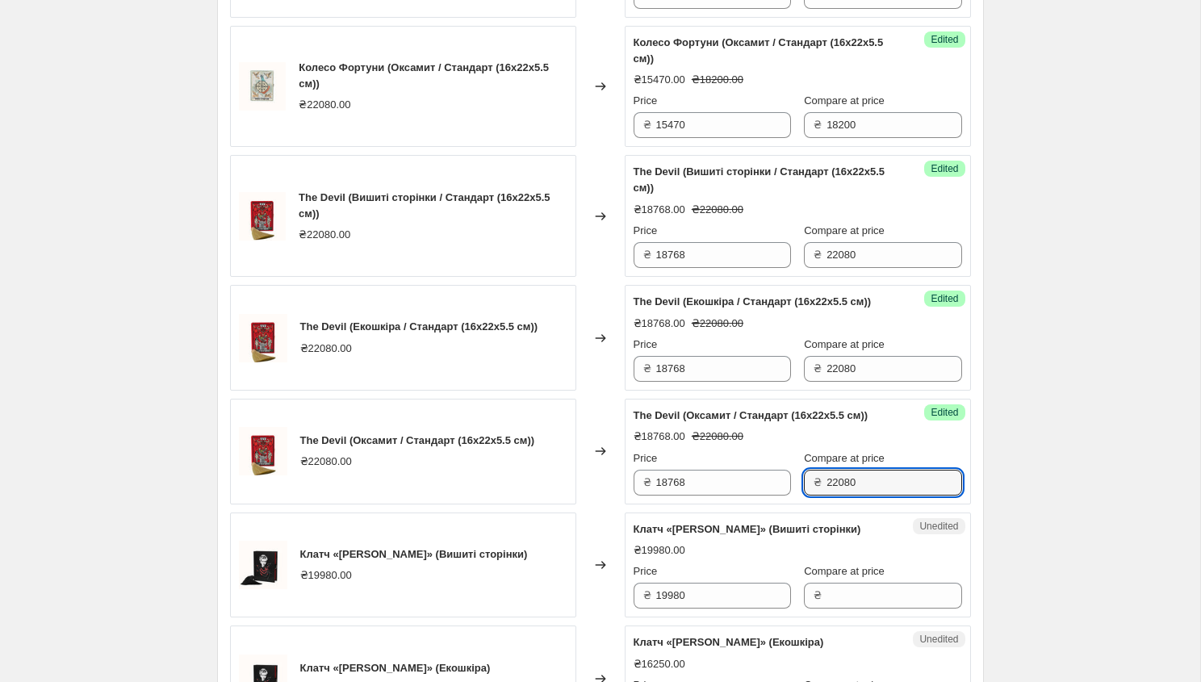
drag, startPoint x: 854, startPoint y: 583, endPoint x: 783, endPoint y: 583, distance: 71.0
click at [781, 495] on div "Price ₴ 18768 Compare at price ₴ 22080" at bounding box center [797, 472] width 328 height 45
paste input "18200"
type input "18200"
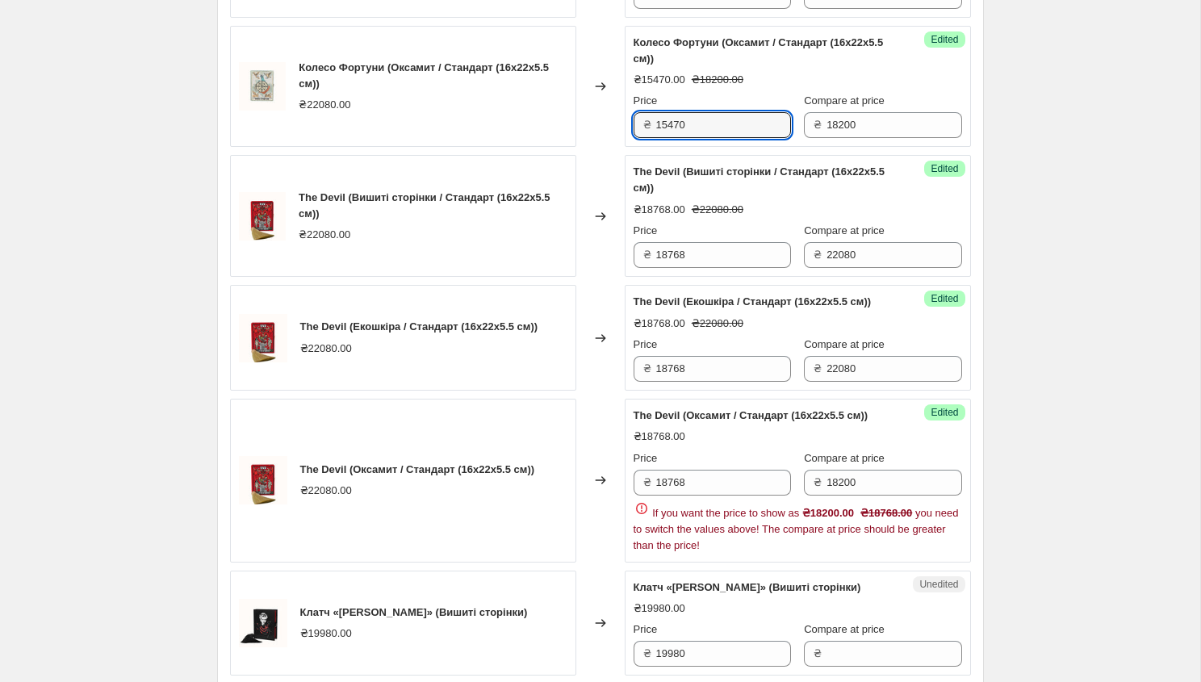
drag, startPoint x: 683, startPoint y: 191, endPoint x: 651, endPoint y: 195, distance: 32.5
click at [650, 138] on div "₴ 15470" at bounding box center [711, 125] width 157 height 26
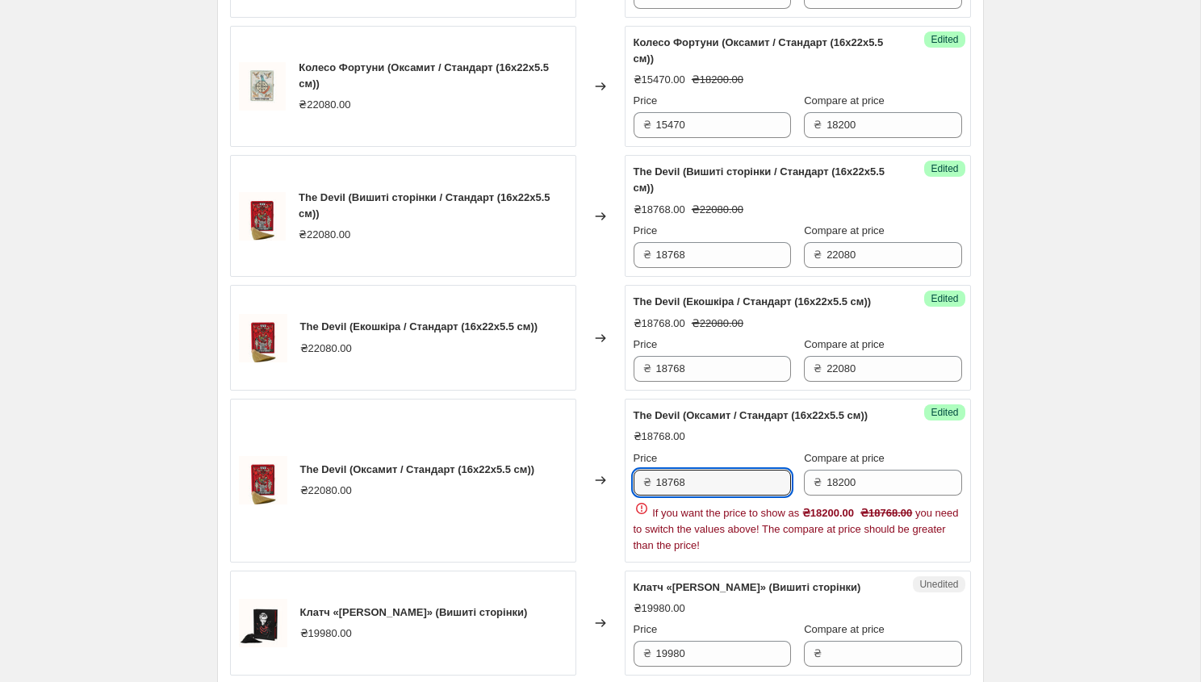
drag, startPoint x: 695, startPoint y: 561, endPoint x: 628, endPoint y: 559, distance: 67.0
click at [628, 559] on div "Success Edited The Devil (Оксамит / Стандарт (16x22x5.5 см)) ₴18768.00 Price ₴ …" at bounding box center [797, 481] width 346 height 164
paste input "15470"
type input "15470"
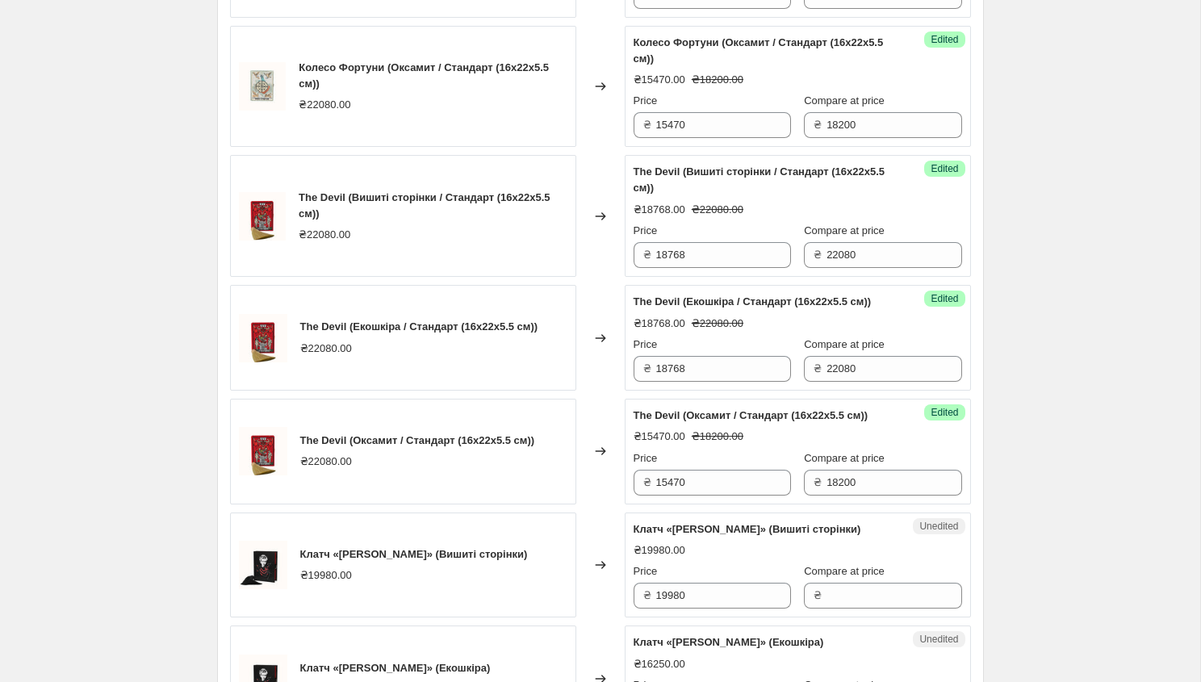
click at [624, 390] on div "Success Edited The Devil (Екошкіра / Стандарт (16x22x5.5 см)) ₴18768.00 ₴22080.…" at bounding box center [797, 338] width 346 height 106
drag, startPoint x: 703, startPoint y: 450, endPoint x: 629, endPoint y: 451, distance: 74.2
click at [628, 390] on div "Success Edited The Devil (Екошкіра / Стандарт (16x22x5.5 см)) ₴18768.00 ₴22080.…" at bounding box center [797, 338] width 346 height 106
paste input "15470"
type input "15470"
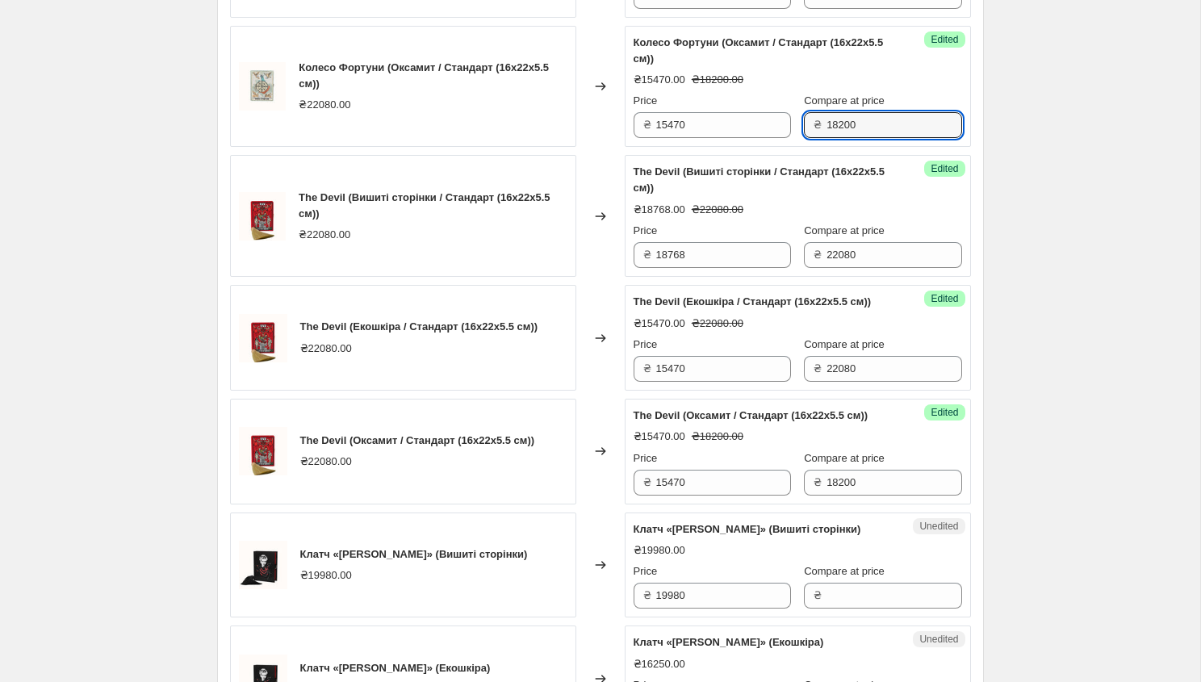
drag, startPoint x: 842, startPoint y: 191, endPoint x: 800, endPoint y: 191, distance: 42.0
click at [804, 138] on div "₴ 18200" at bounding box center [882, 125] width 157 height 26
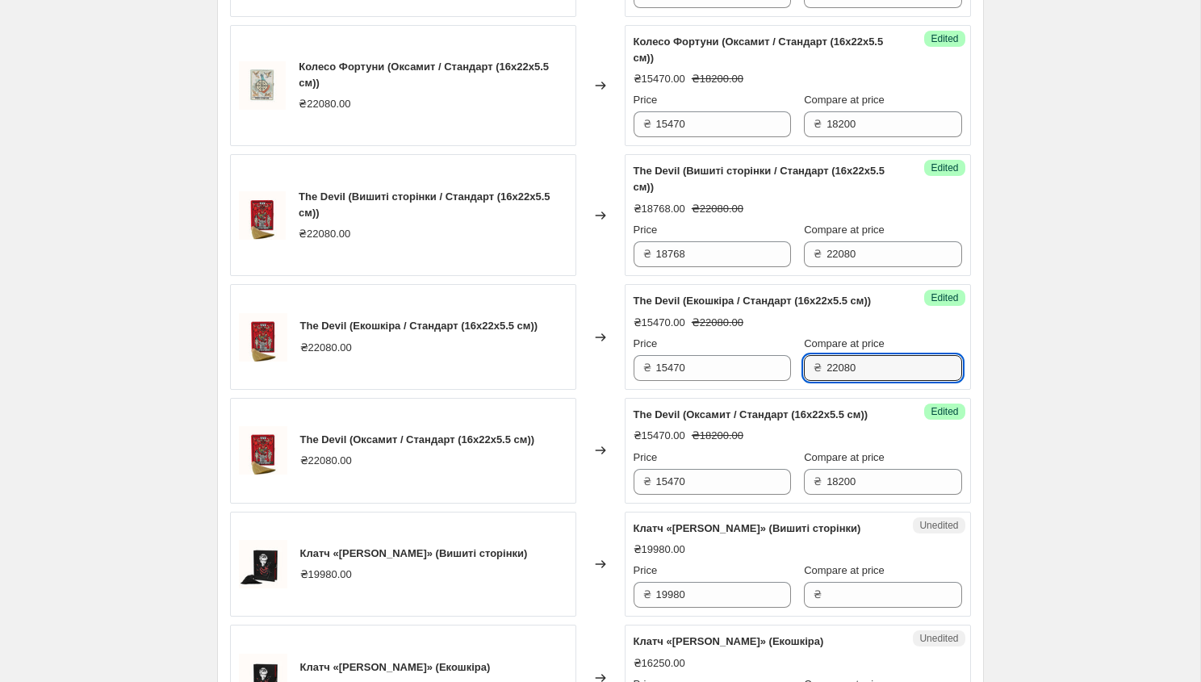
drag, startPoint x: 857, startPoint y: 446, endPoint x: 791, endPoint y: 447, distance: 66.2
click at [804, 381] on div "₴ 22080" at bounding box center [882, 368] width 157 height 26
paste input "18200"
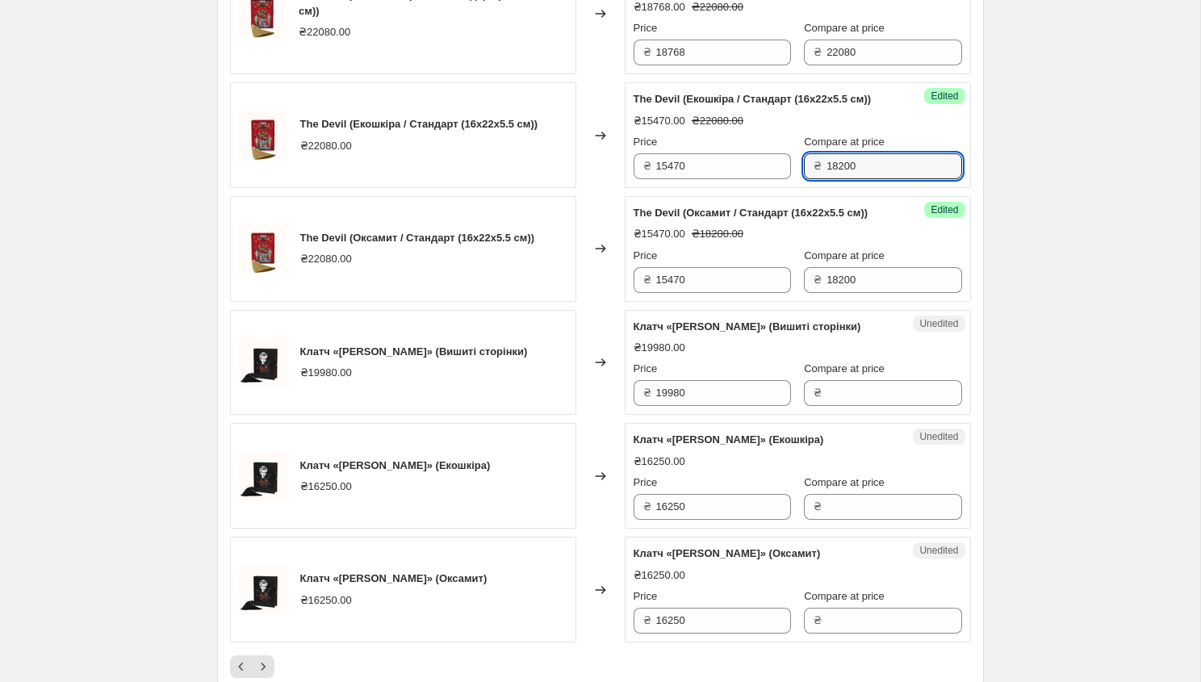
scroll to position [2698, 0]
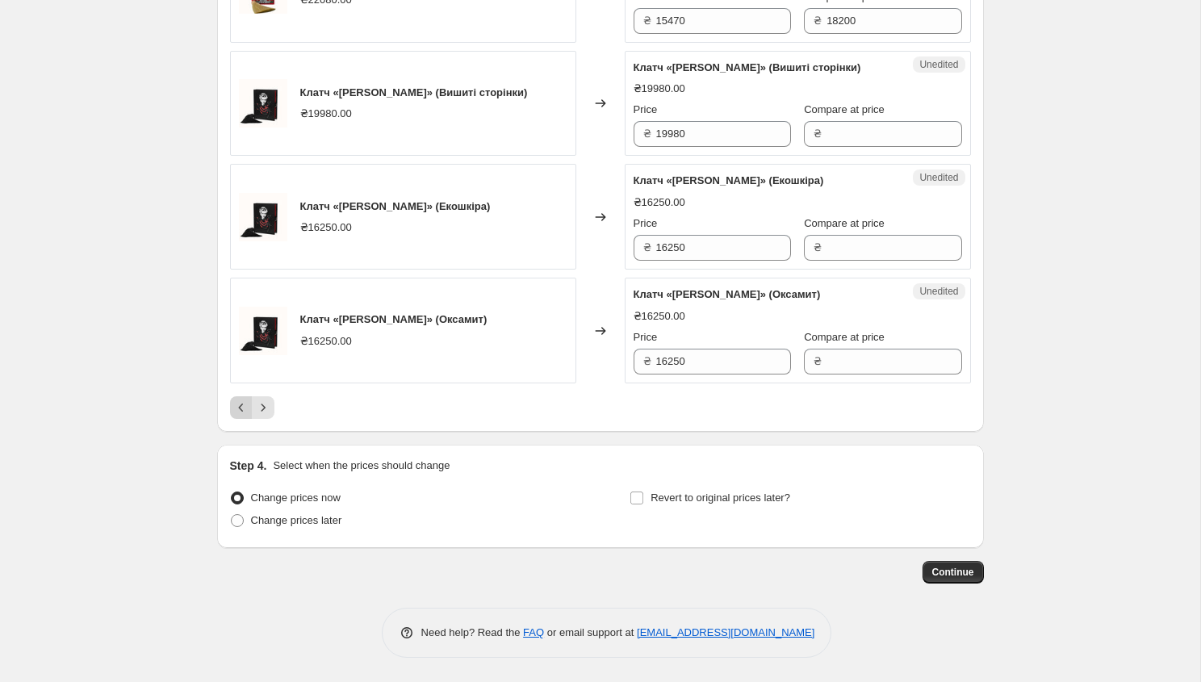
type input "18200"
click at [240, 404] on icon "Previous" at bounding box center [241, 407] width 16 height 16
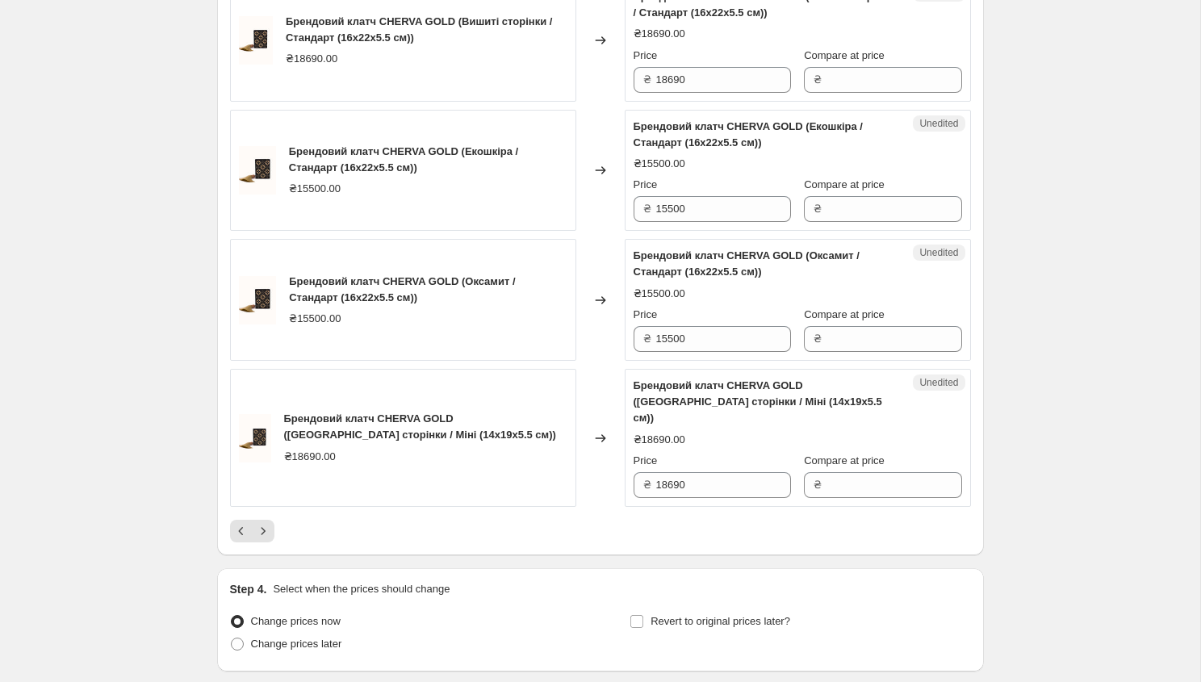
scroll to position [2682, 0]
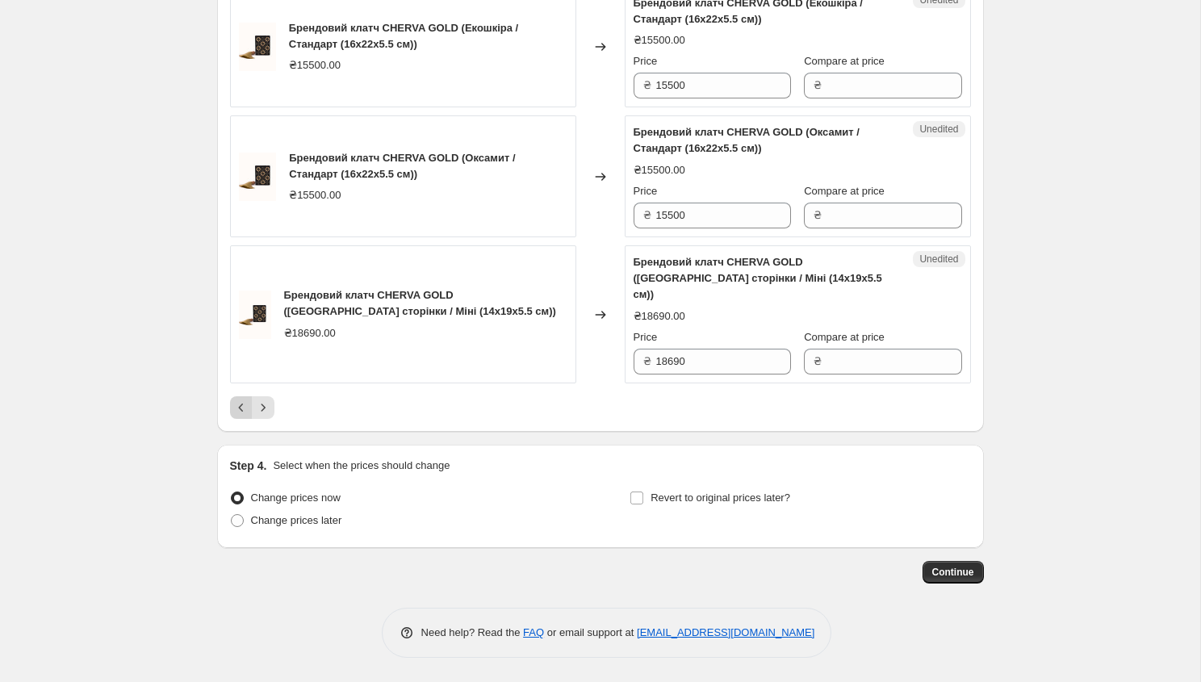
click at [238, 413] on icon "Previous" at bounding box center [241, 407] width 16 height 16
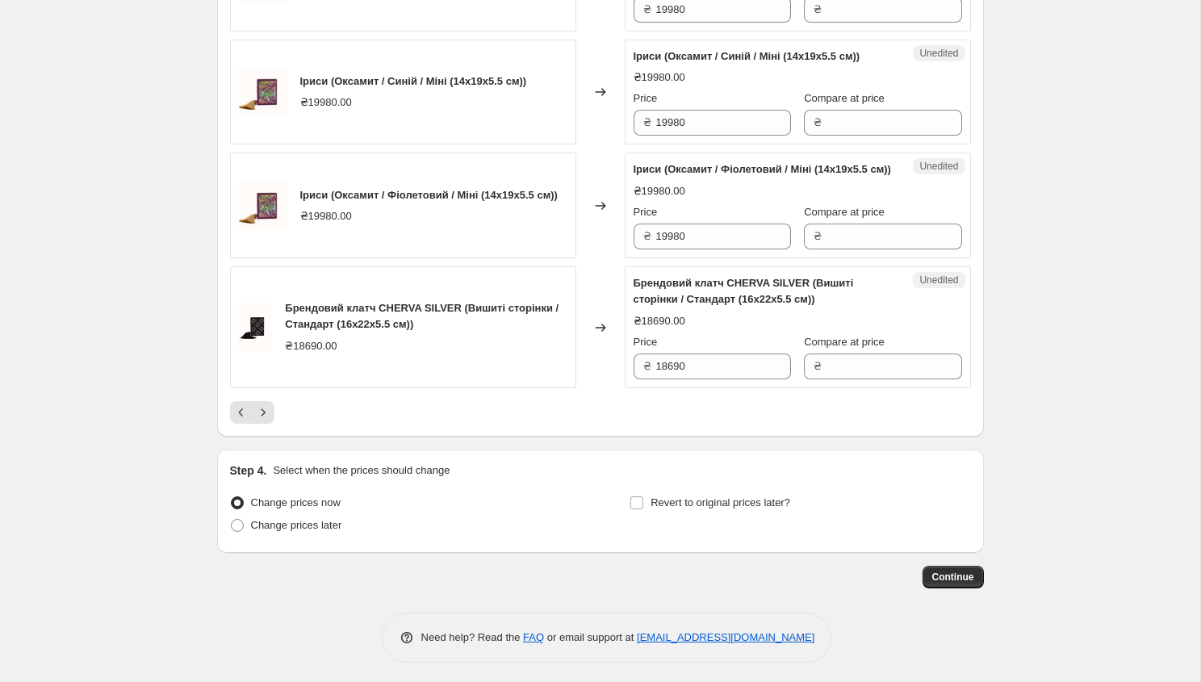
scroll to position [2730, 0]
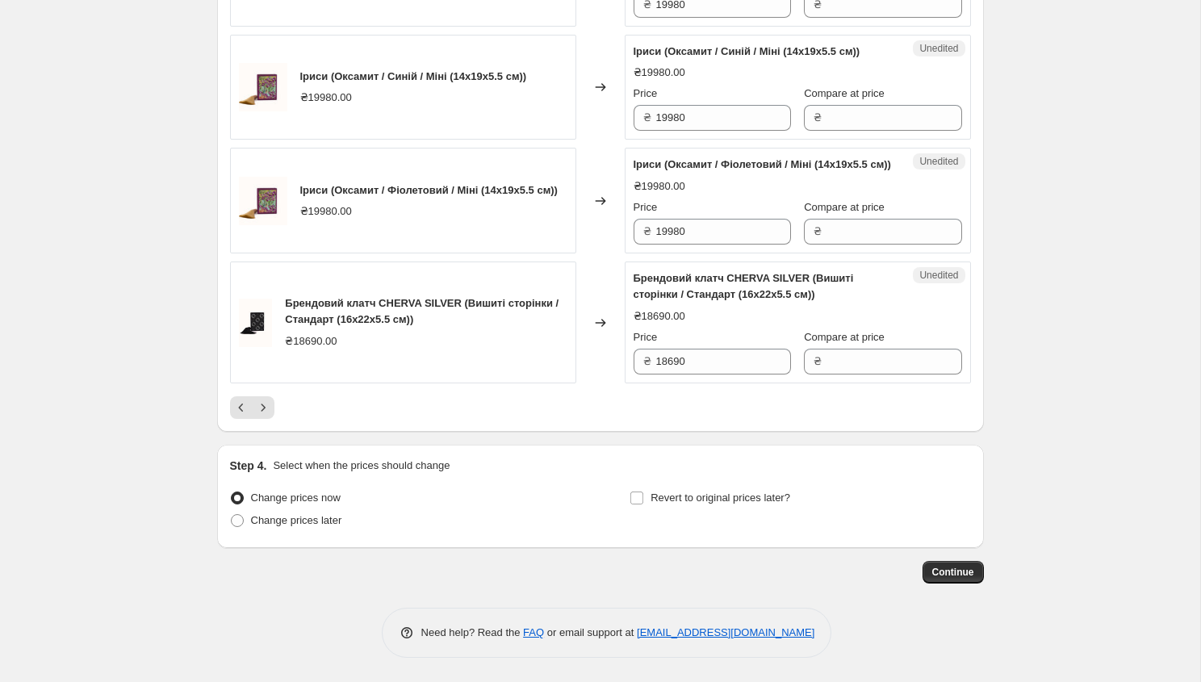
click at [236, 404] on icon "Previous" at bounding box center [241, 407] width 16 height 16
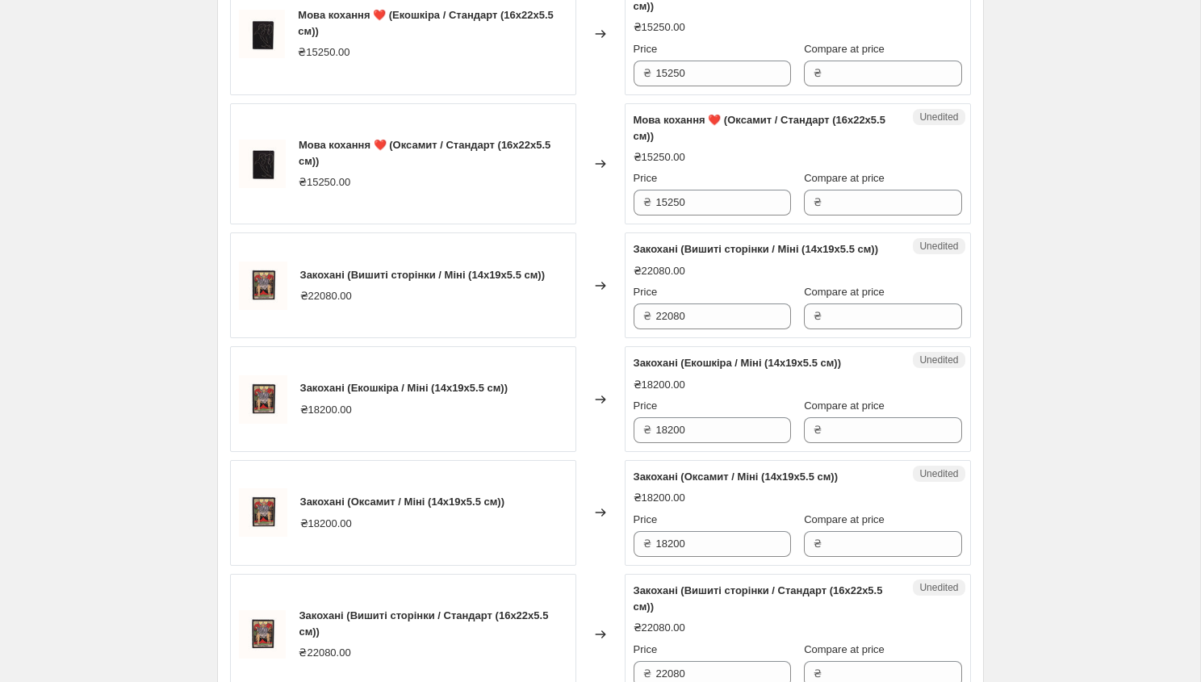
scroll to position [1342, 0]
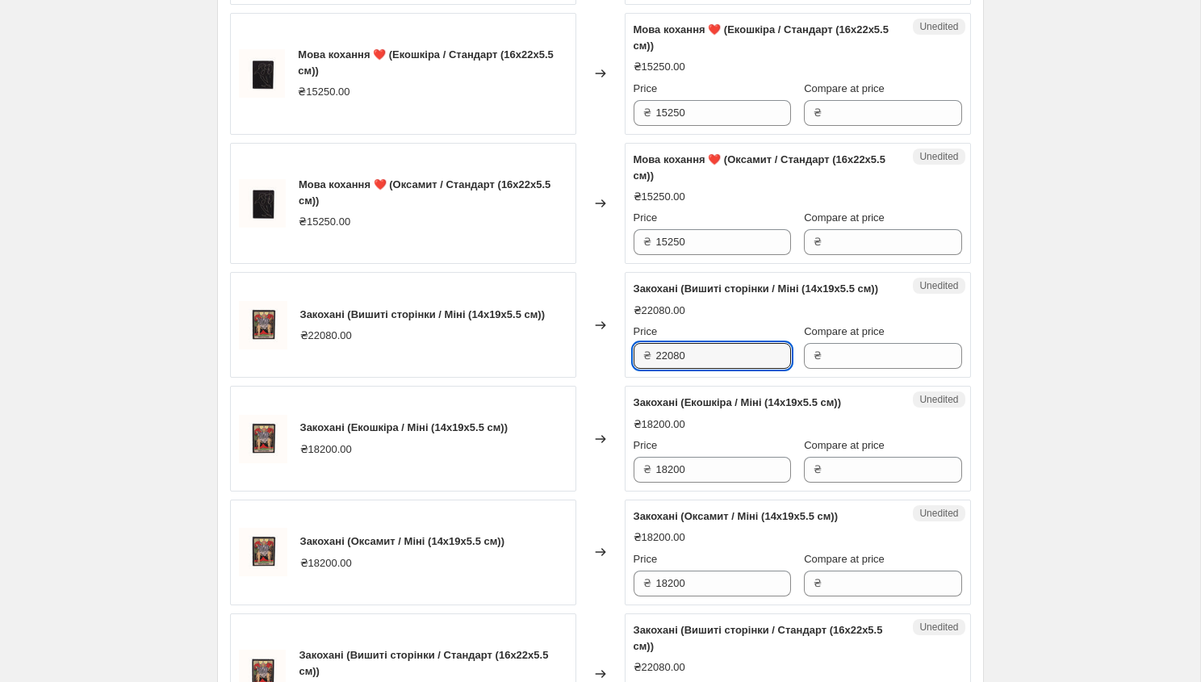
drag, startPoint x: 698, startPoint y: 371, endPoint x: 637, endPoint y: 370, distance: 61.3
click at [636, 369] on div "₴ 22080" at bounding box center [711, 356] width 157 height 26
click at [846, 369] on input "Compare at price" at bounding box center [893, 356] width 135 height 26
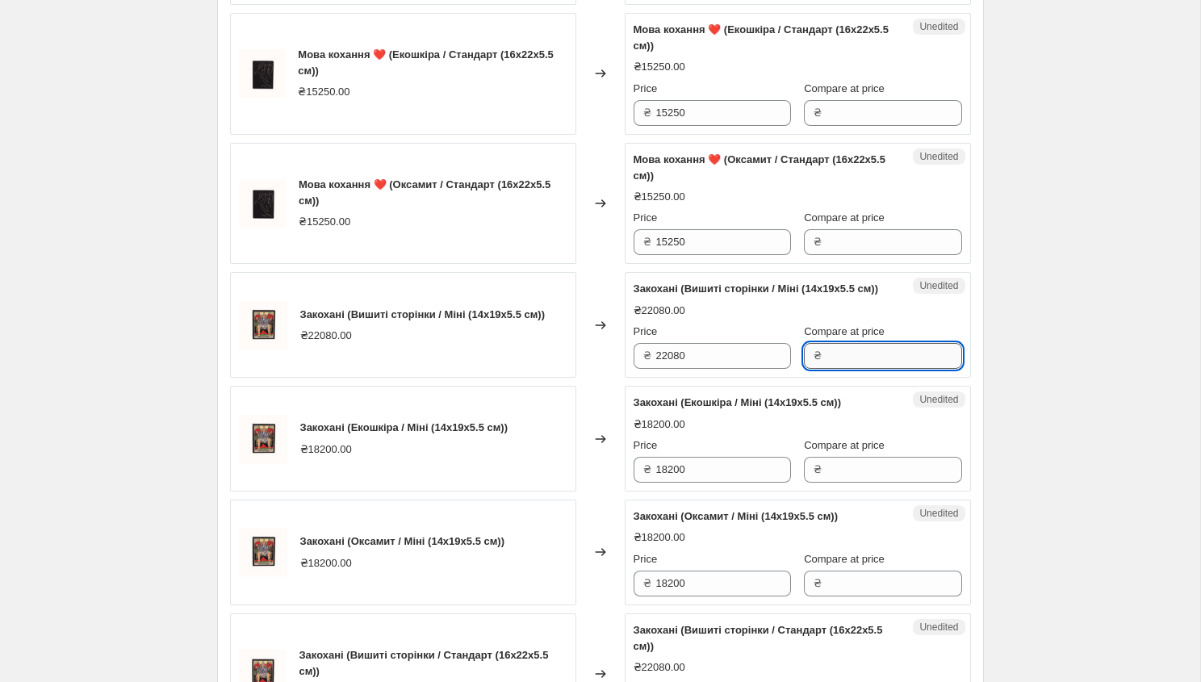
paste input "22080"
type input "22080"
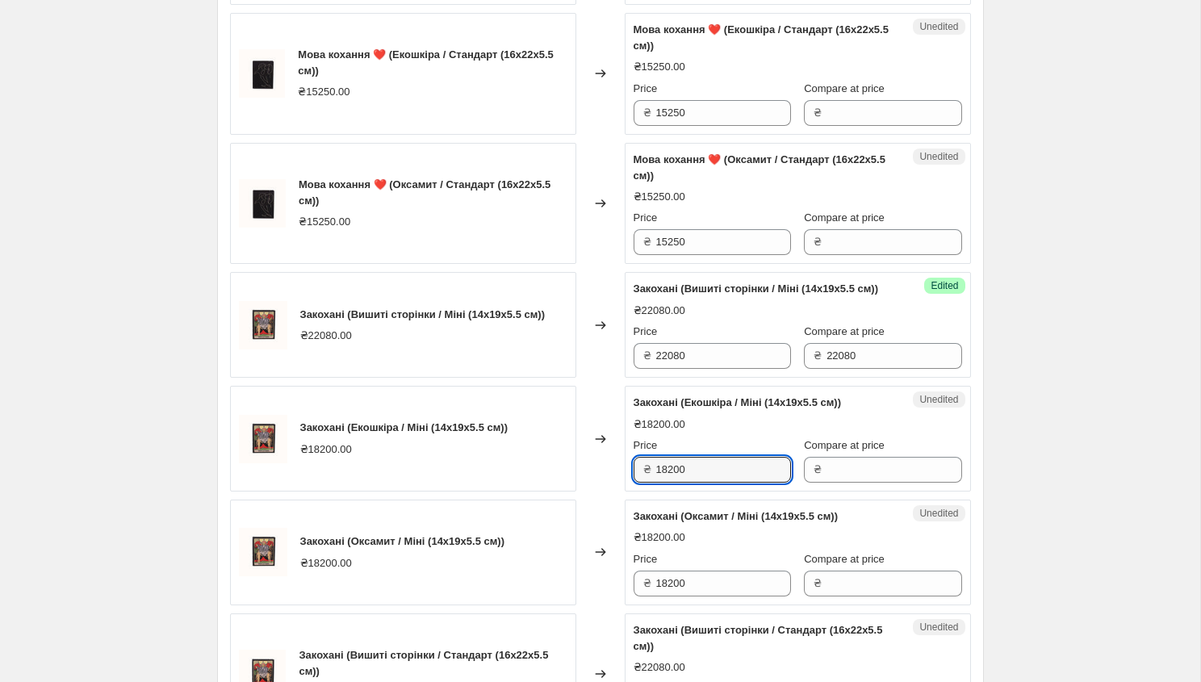
drag, startPoint x: 691, startPoint y: 484, endPoint x: 637, endPoint y: 484, distance: 53.2
click at [637, 482] on div "₴ 18200" at bounding box center [711, 470] width 157 height 26
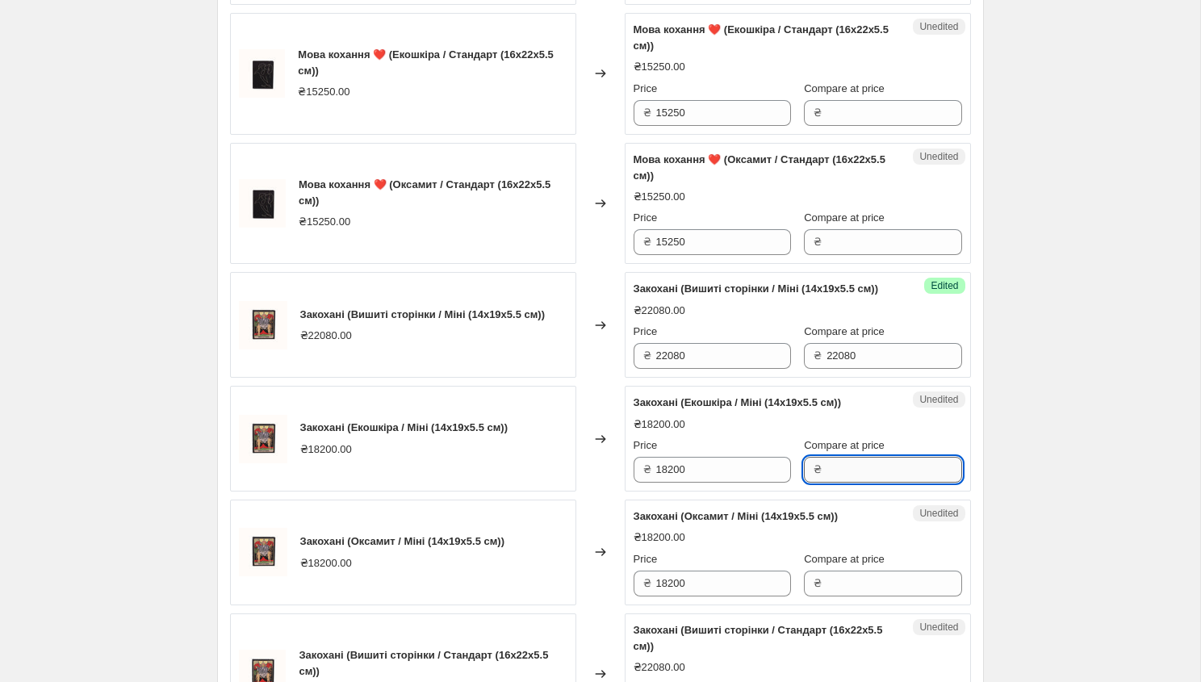
click at [826, 482] on input "Compare at price" at bounding box center [893, 470] width 135 height 26
paste input "18200"
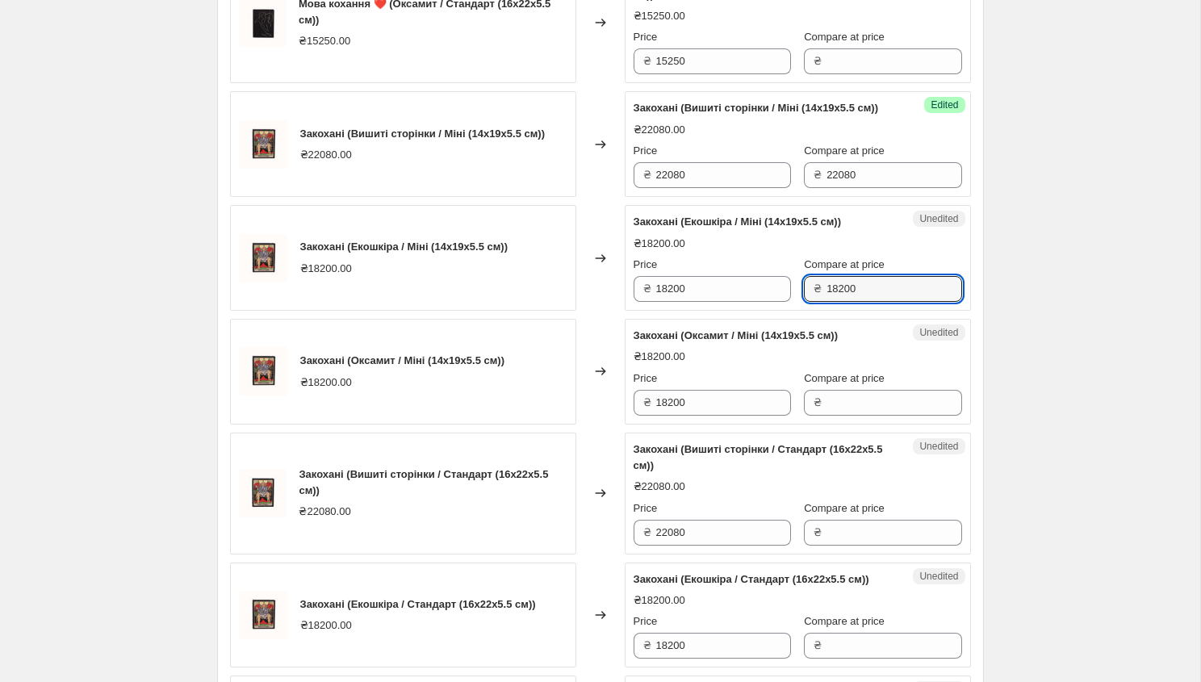
scroll to position [1683, 0]
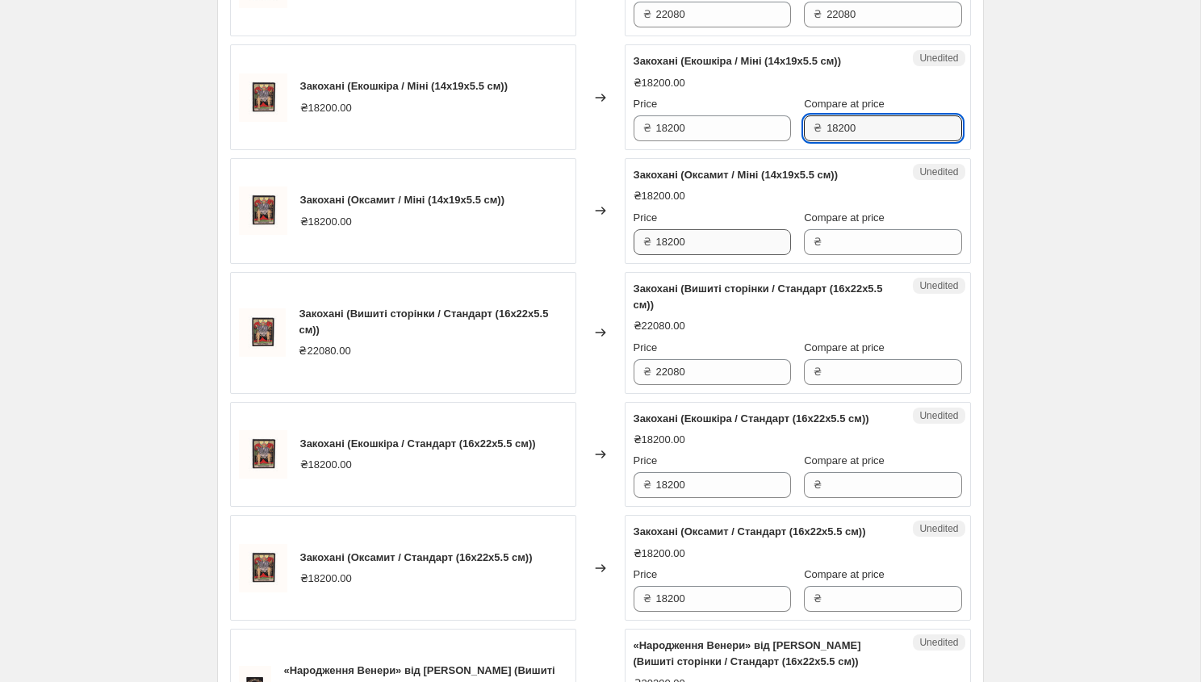
type input "18200"
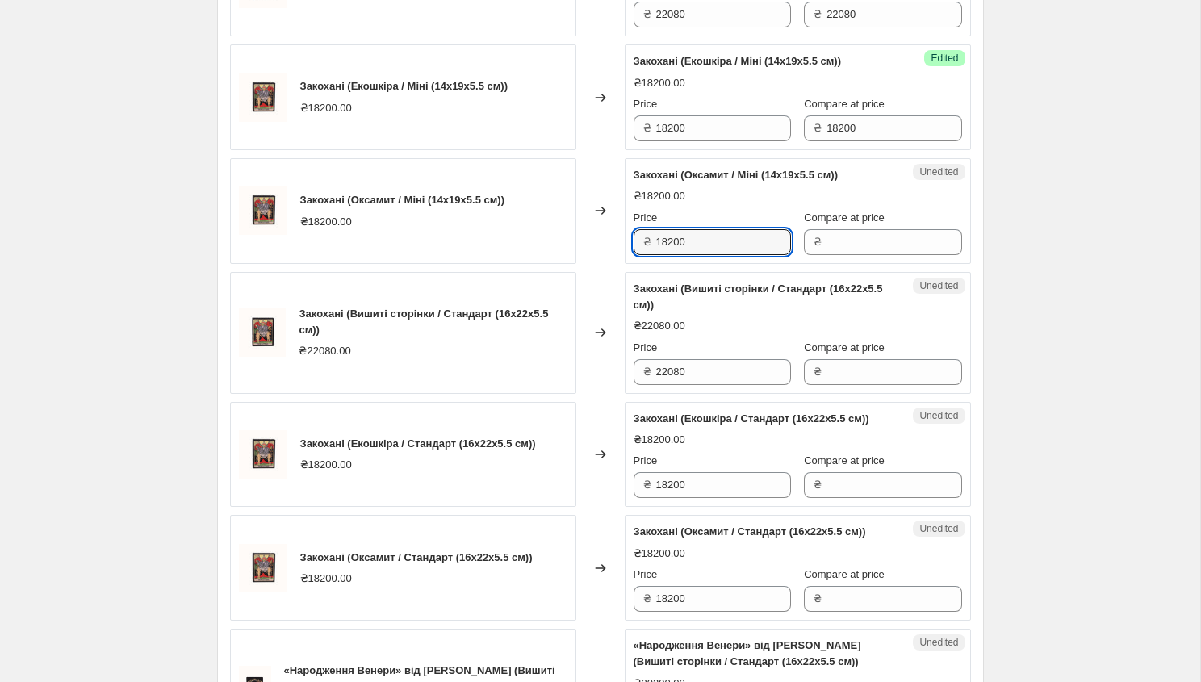
drag, startPoint x: 691, startPoint y: 258, endPoint x: 633, endPoint y: 257, distance: 58.1
click at [633, 255] on div "₴ 18200" at bounding box center [711, 242] width 157 height 26
click at [826, 255] on input "Compare at price" at bounding box center [893, 242] width 135 height 26
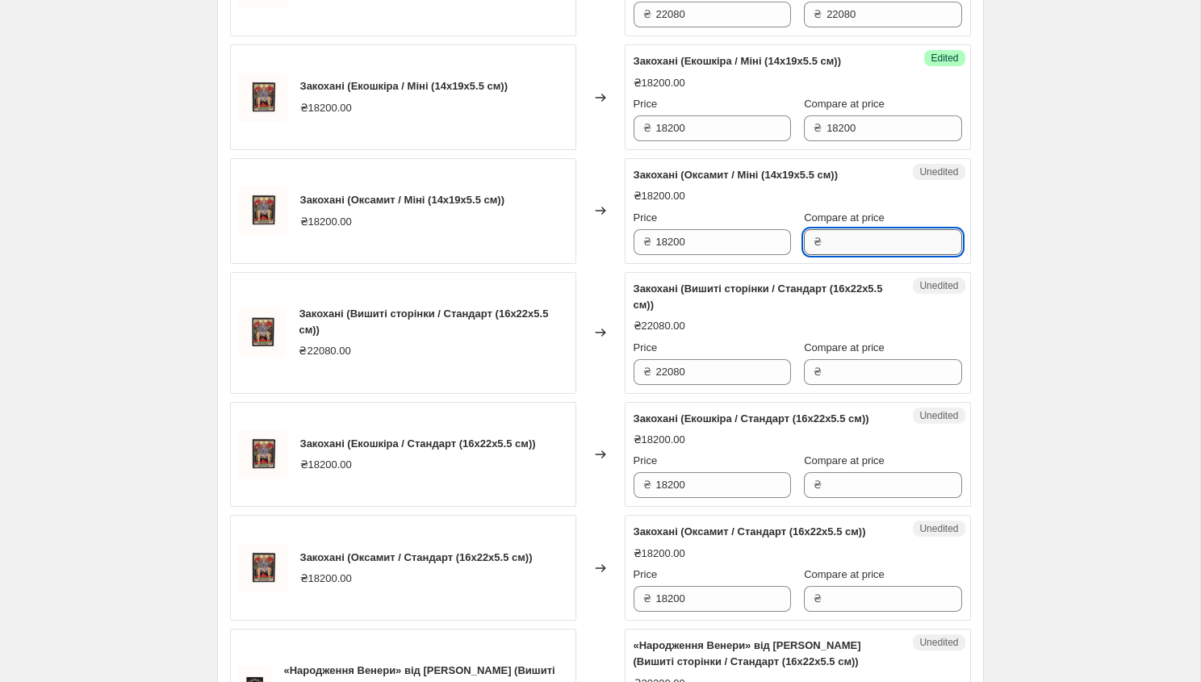
paste input "18200"
type input "18200"
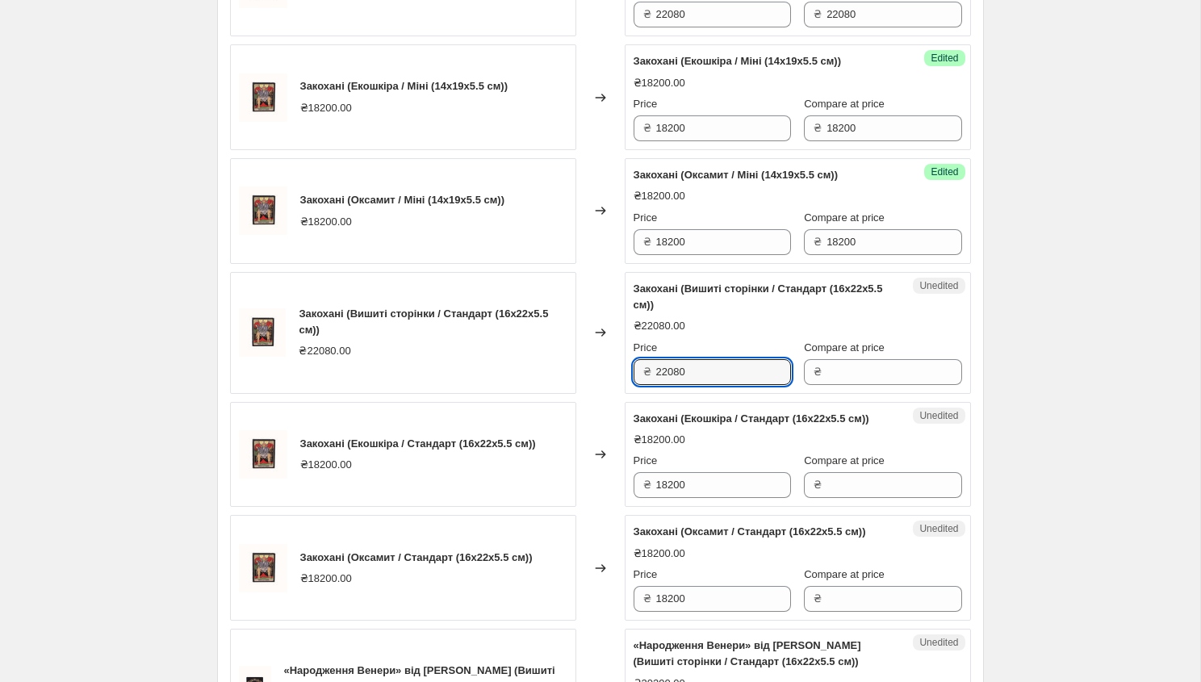
drag, startPoint x: 699, startPoint y: 389, endPoint x: 638, endPoint y: 387, distance: 60.5
click at [638, 385] on div "₴ 22080" at bounding box center [711, 372] width 157 height 26
click at [847, 385] on input "Compare at price" at bounding box center [893, 372] width 135 height 26
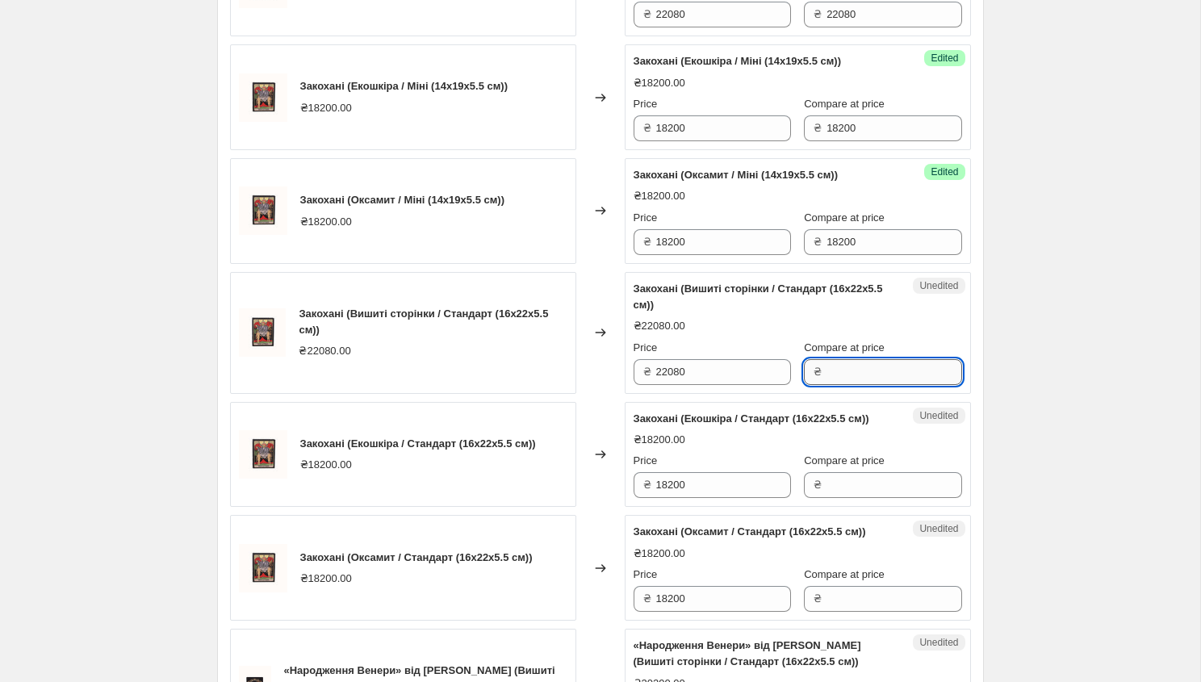
paste input "22080"
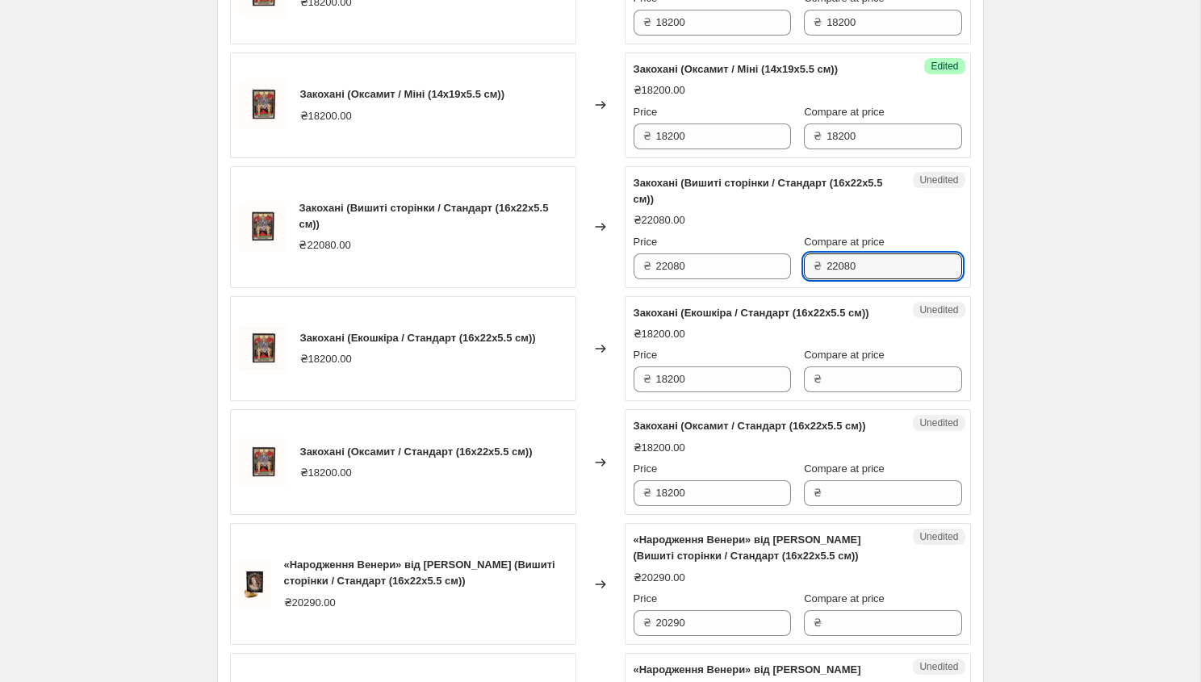
scroll to position [1855, 0]
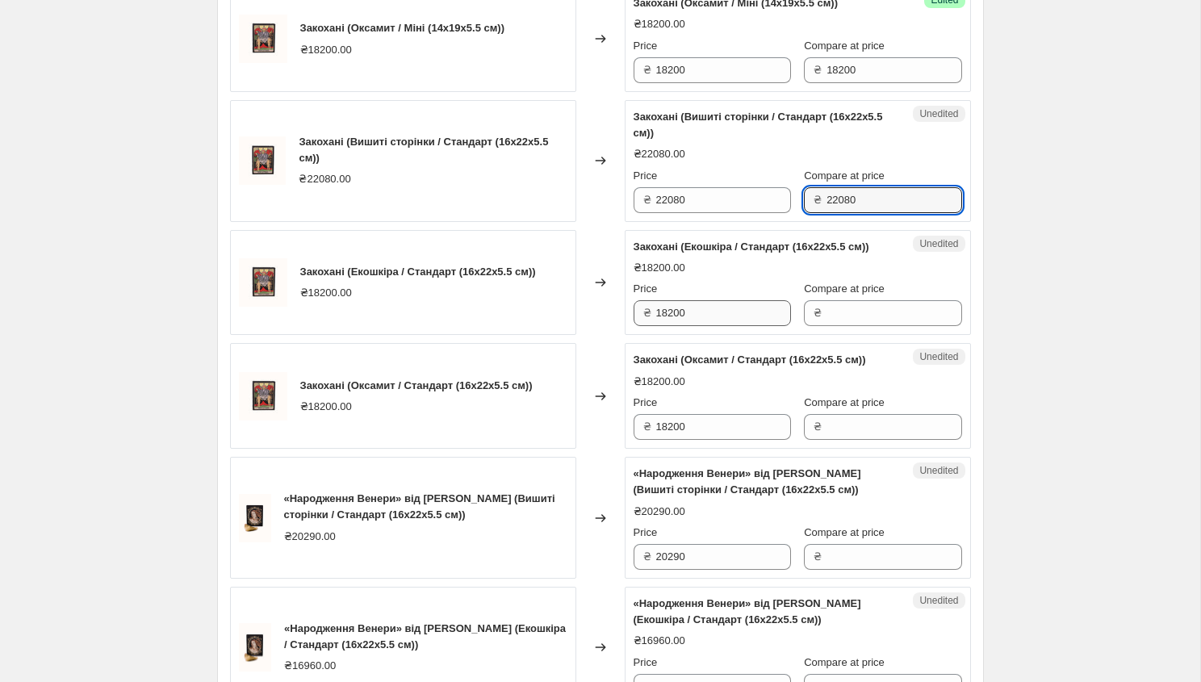
type input "22080"
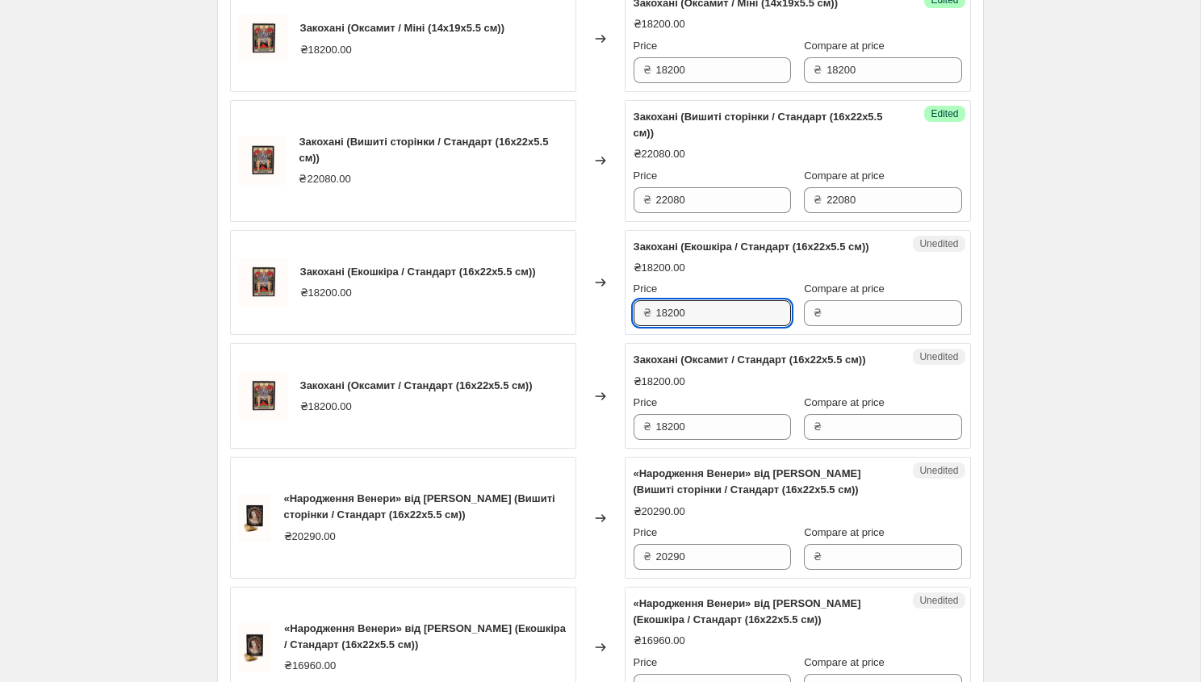
drag, startPoint x: 691, startPoint y: 340, endPoint x: 628, endPoint y: 340, distance: 62.9
click at [628, 336] on div "Unedited Закохані (Екошкіра / Стандарт (16x22x5.5 см)) ₴18200.00 Price ₴ 18200 …" at bounding box center [797, 283] width 346 height 106
click at [863, 326] on input "Compare at price" at bounding box center [893, 313] width 135 height 26
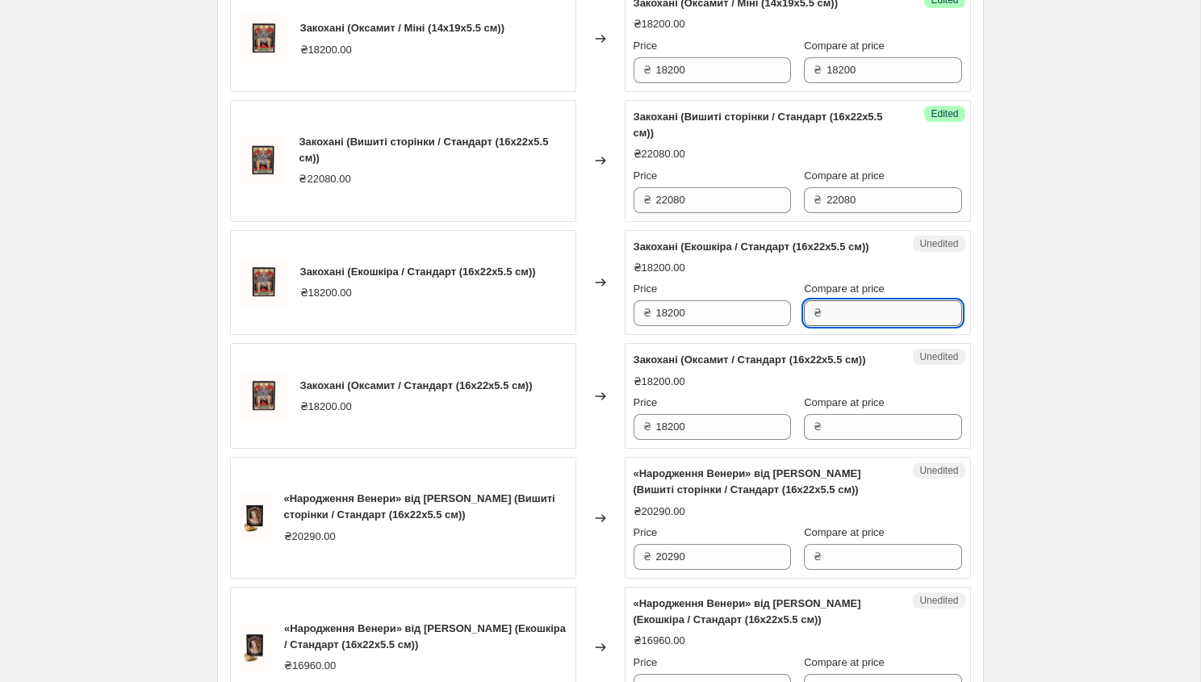
paste input "18200"
type input "18200"
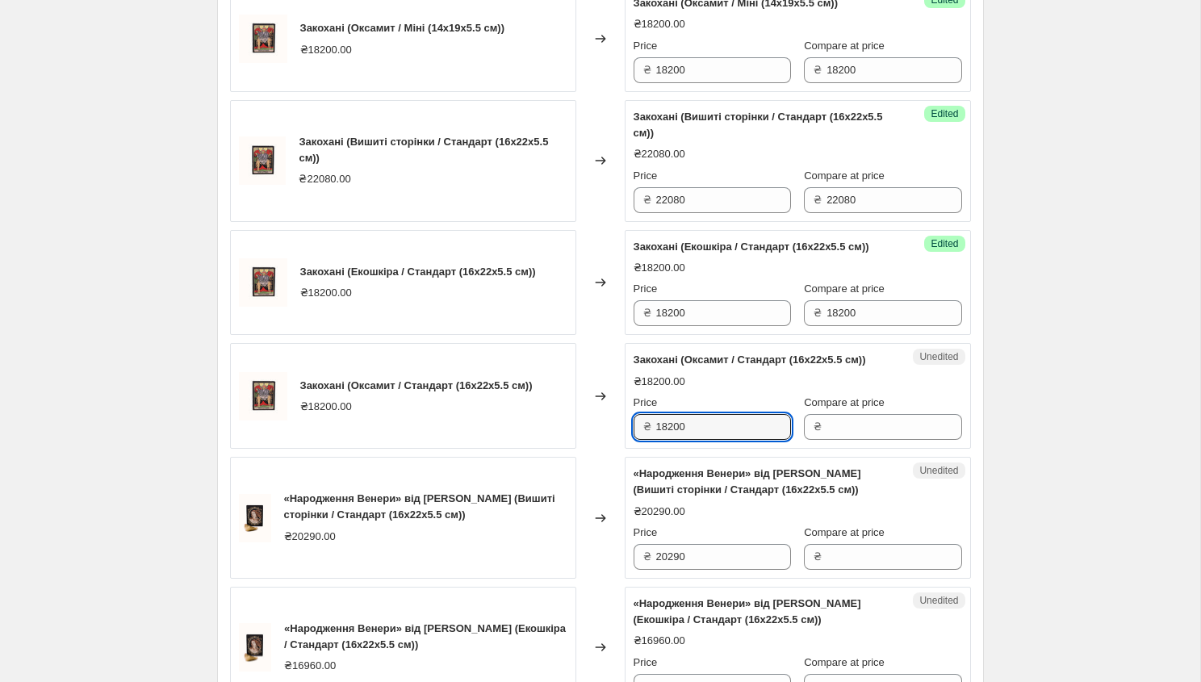
drag, startPoint x: 705, startPoint y: 474, endPoint x: 640, endPoint y: 478, distance: 65.5
click at [640, 440] on div "₴ 18200" at bounding box center [711, 427] width 157 height 26
click at [839, 440] on input "Compare at price" at bounding box center [893, 427] width 135 height 26
paste input "18200"
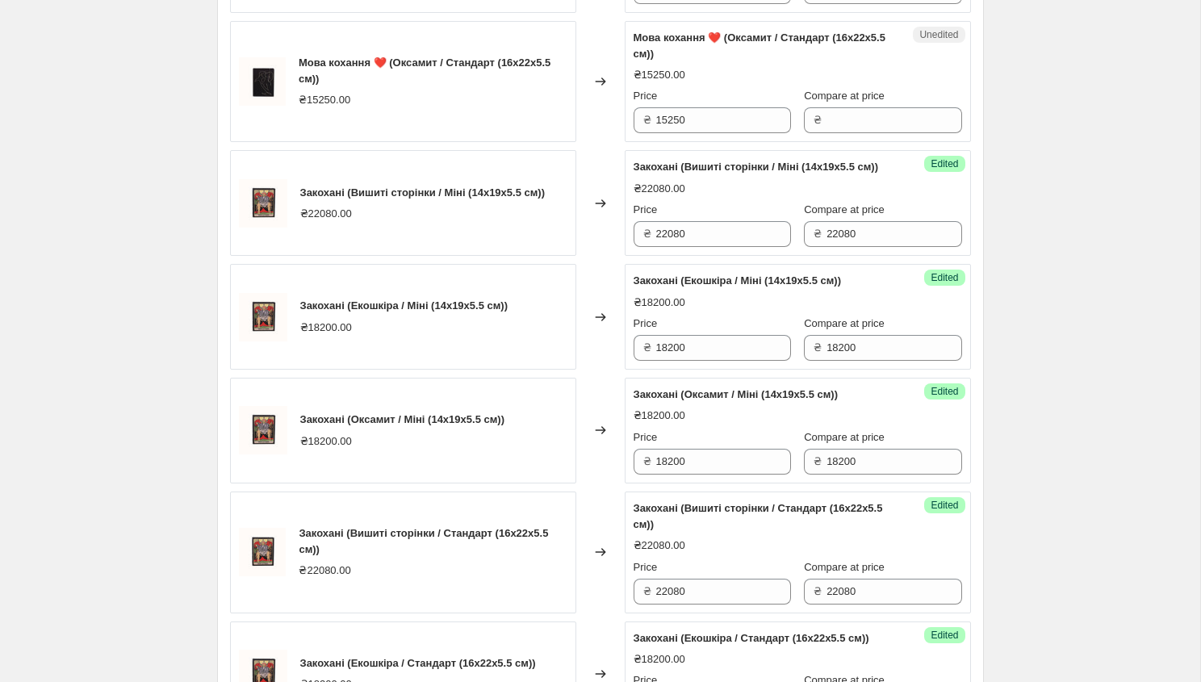
scroll to position [1459, 0]
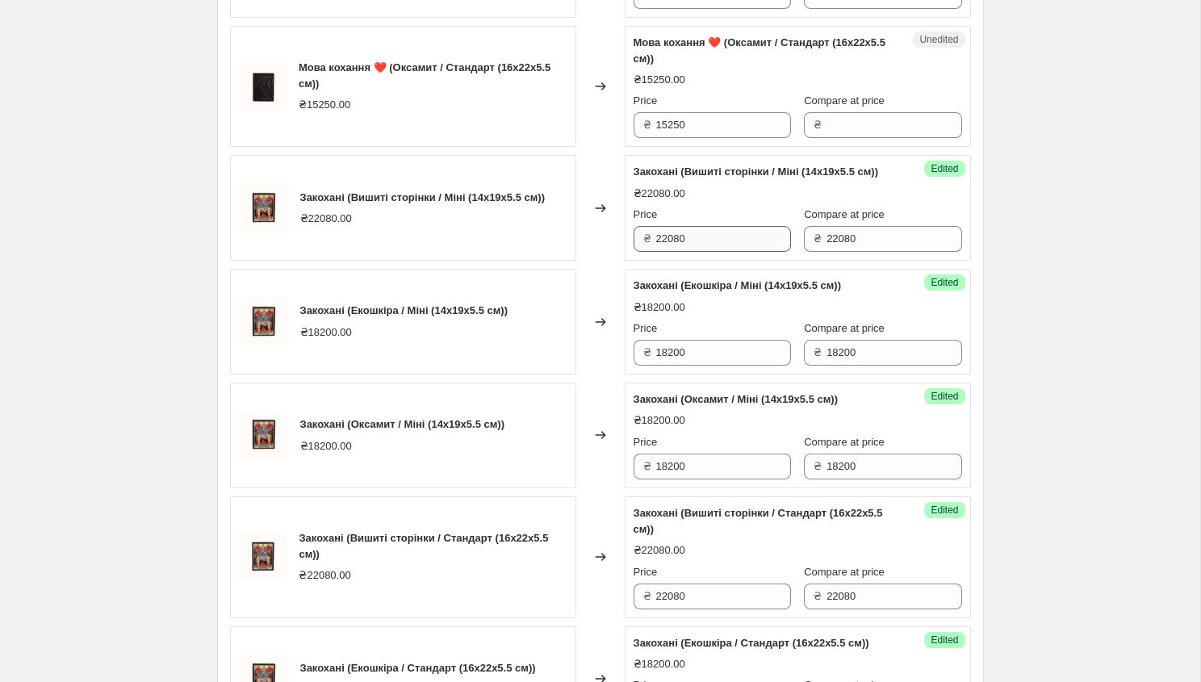
type input "18200"
drag, startPoint x: 695, startPoint y: 249, endPoint x: 624, endPoint y: 247, distance: 71.0
click at [624, 247] on div "Success Edited Закохані (Вишиті сторінки / Міні (14x19x5.5 см)) ₴22080.00 Price…" at bounding box center [797, 208] width 346 height 106
drag, startPoint x: 688, startPoint y: 254, endPoint x: 630, endPoint y: 254, distance: 58.1
click at [630, 254] on div "Success Edited [PERSON_NAME] (Вишиті сторінки / Міні (14x19x5.5 см)) ₴22080.00 …" at bounding box center [797, 208] width 346 height 106
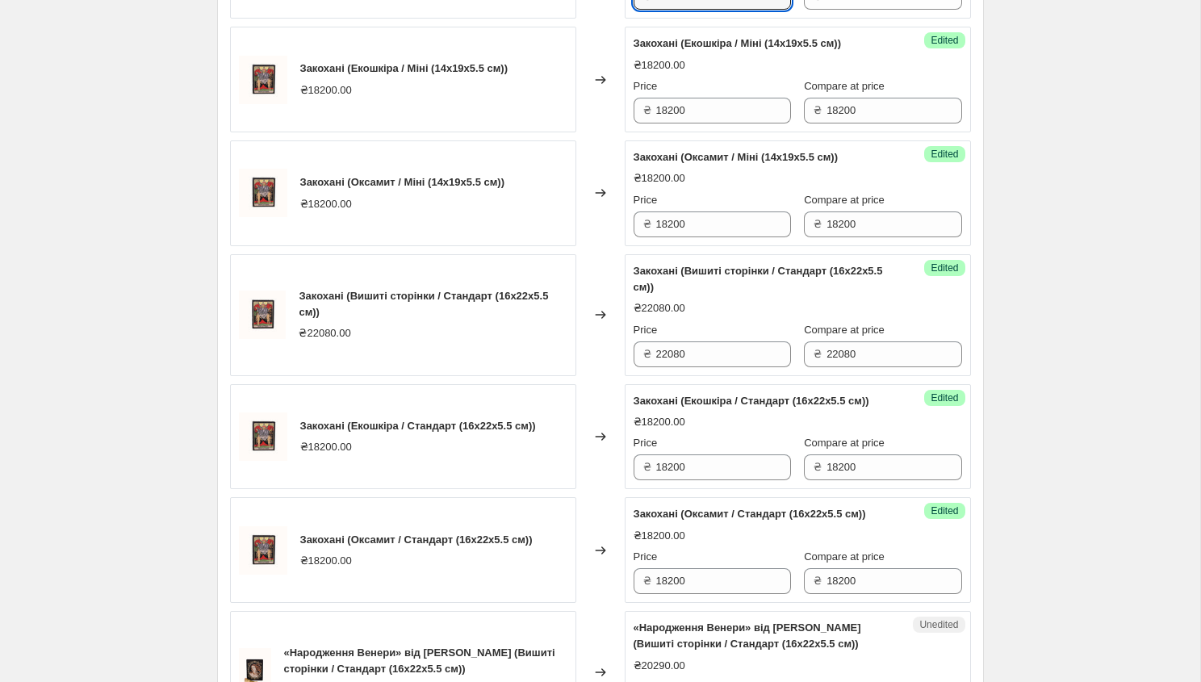
scroll to position [1765, 0]
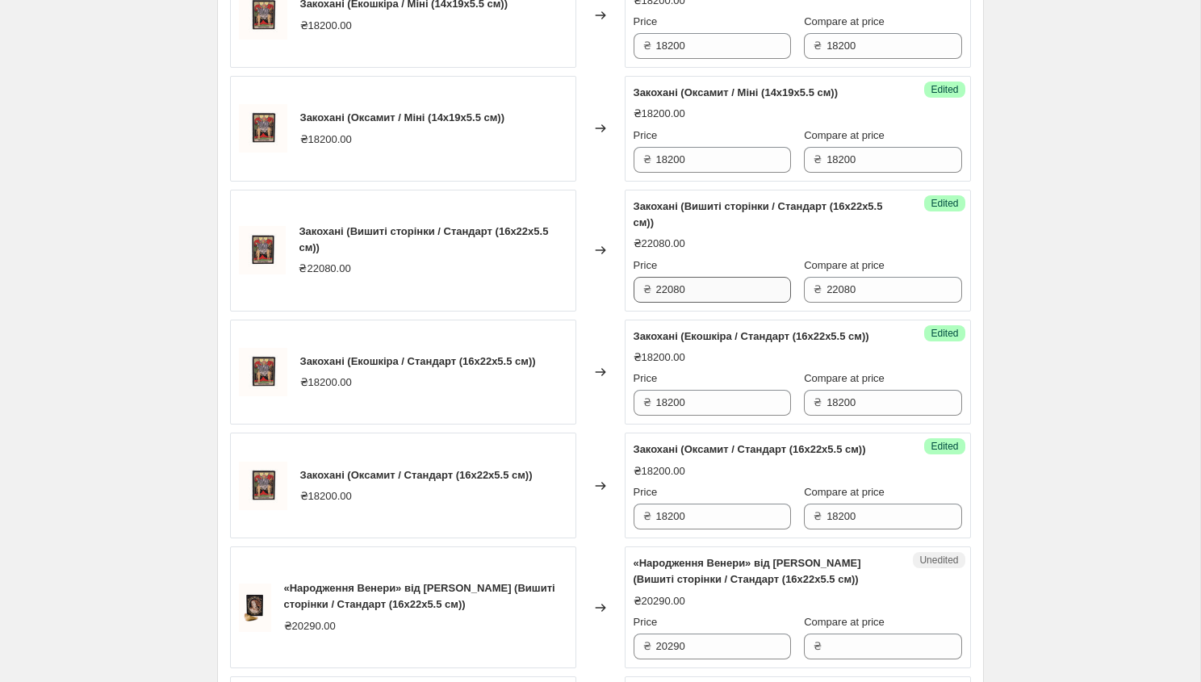
type input "18768"
drag, startPoint x: 696, startPoint y: 308, endPoint x: 620, endPoint y: 312, distance: 75.9
click at [620, 311] on div "Закохані (Вишиті сторінки / Стандарт (16x22x5.5 см)) ₴22080.00 Changed to Succe…" at bounding box center [600, 251] width 741 height 122
type input "v"
paste input "18768"
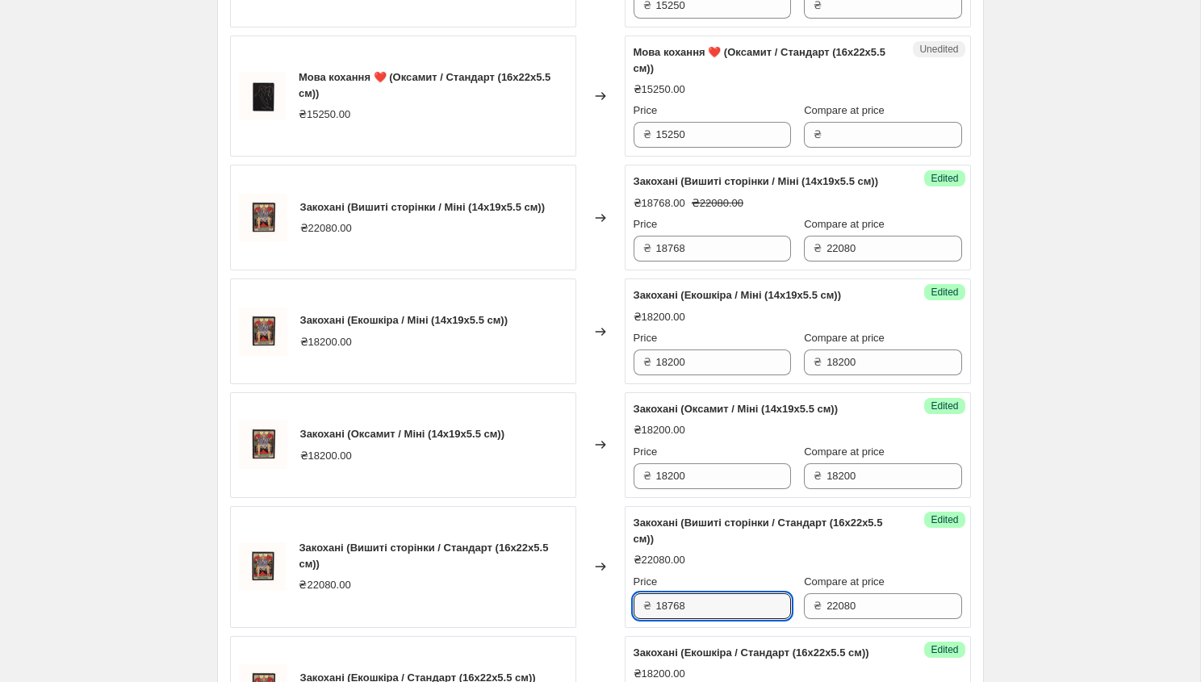
scroll to position [1533, 0]
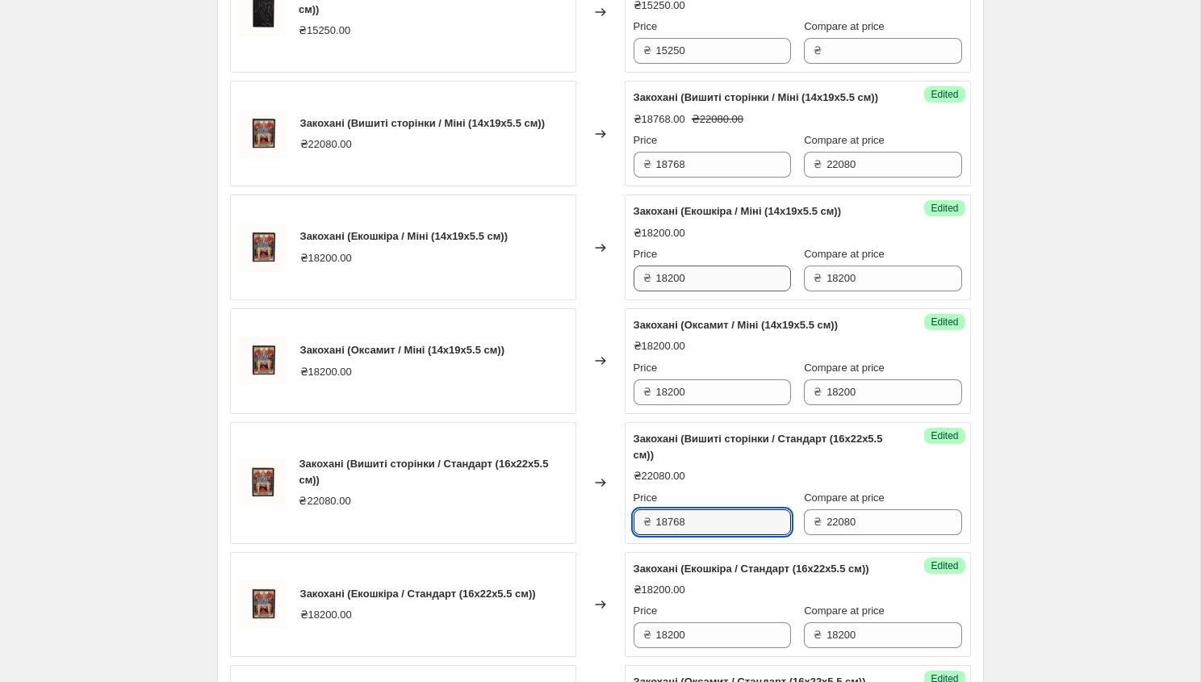
type input "18768"
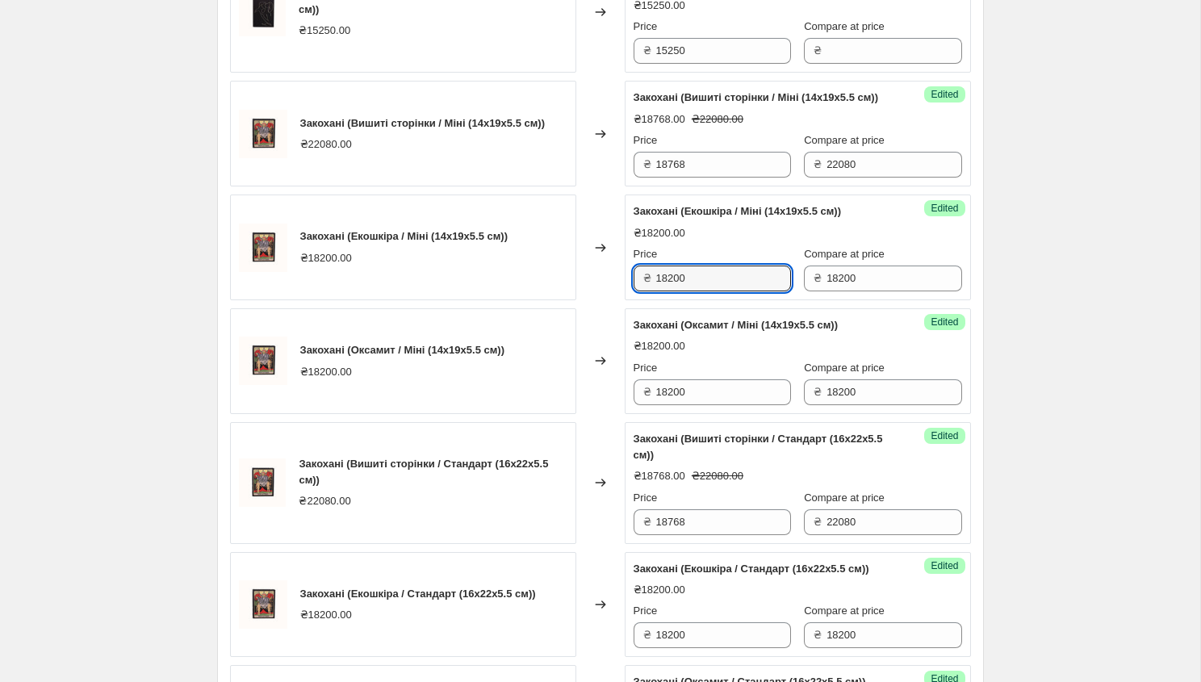
drag, startPoint x: 693, startPoint y: 295, endPoint x: 654, endPoint y: 295, distance: 39.5
click at [654, 291] on div "₴ 18200" at bounding box center [711, 278] width 157 height 26
drag, startPoint x: 688, startPoint y: 300, endPoint x: 631, endPoint y: 299, distance: 57.3
click at [630, 299] on div "Success Edited [PERSON_NAME] (Екошкіра / Міні (14x19x5.5 см)) ₴18200.00 Price ₴…" at bounding box center [797, 247] width 346 height 106
type input "15470"
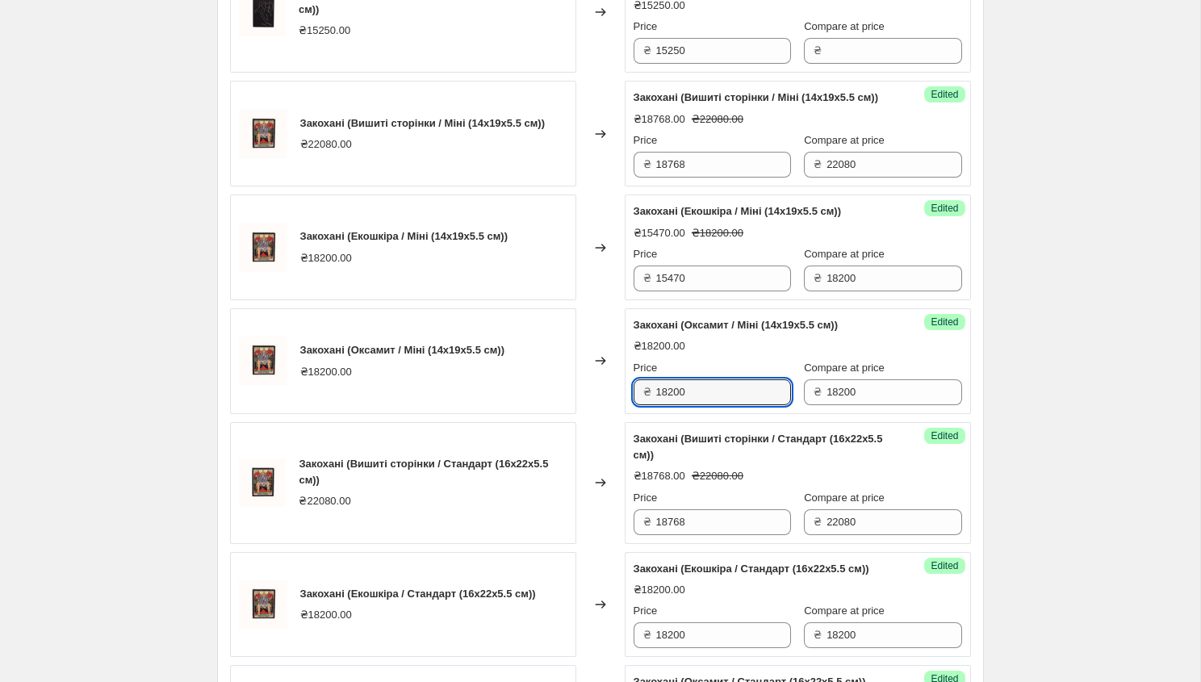
drag, startPoint x: 697, startPoint y: 411, endPoint x: 627, endPoint y: 410, distance: 70.2
click at [627, 410] on div "Success Edited [PERSON_NAME] (Оксамит / Міні (14x19x5.5 см)) ₴18200.00 Price ₴ …" at bounding box center [797, 361] width 346 height 106
click at [699, 405] on input "Price" at bounding box center [723, 392] width 135 height 26
paste input "15470"
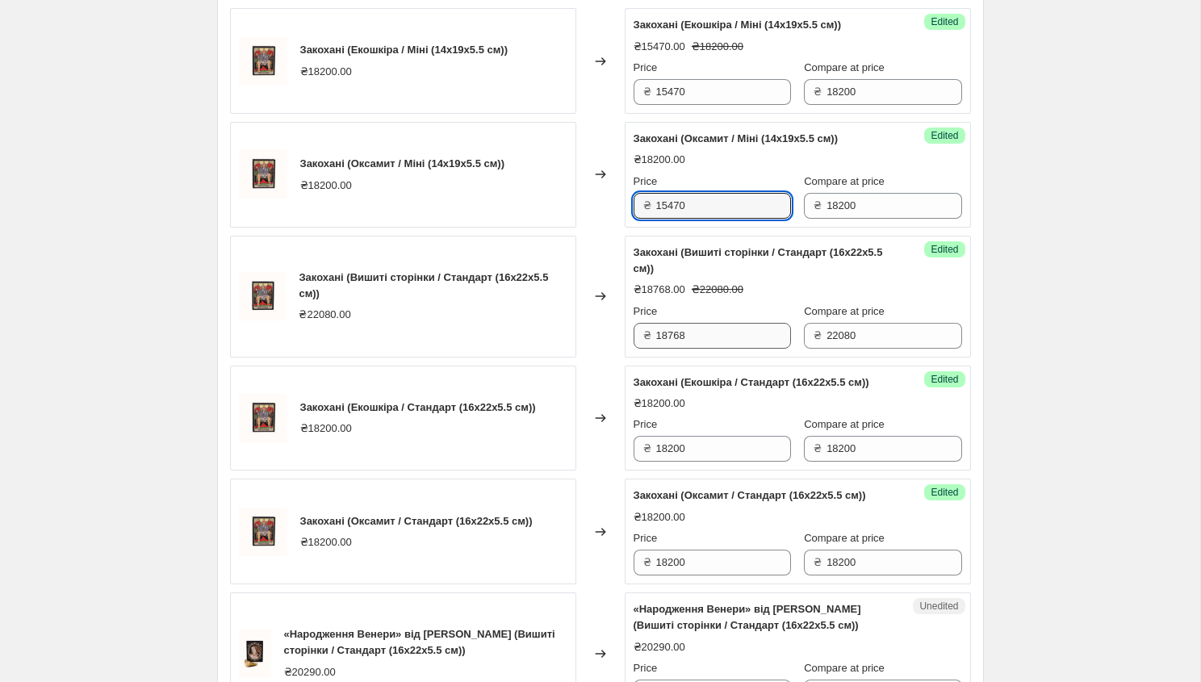
scroll to position [1724, 0]
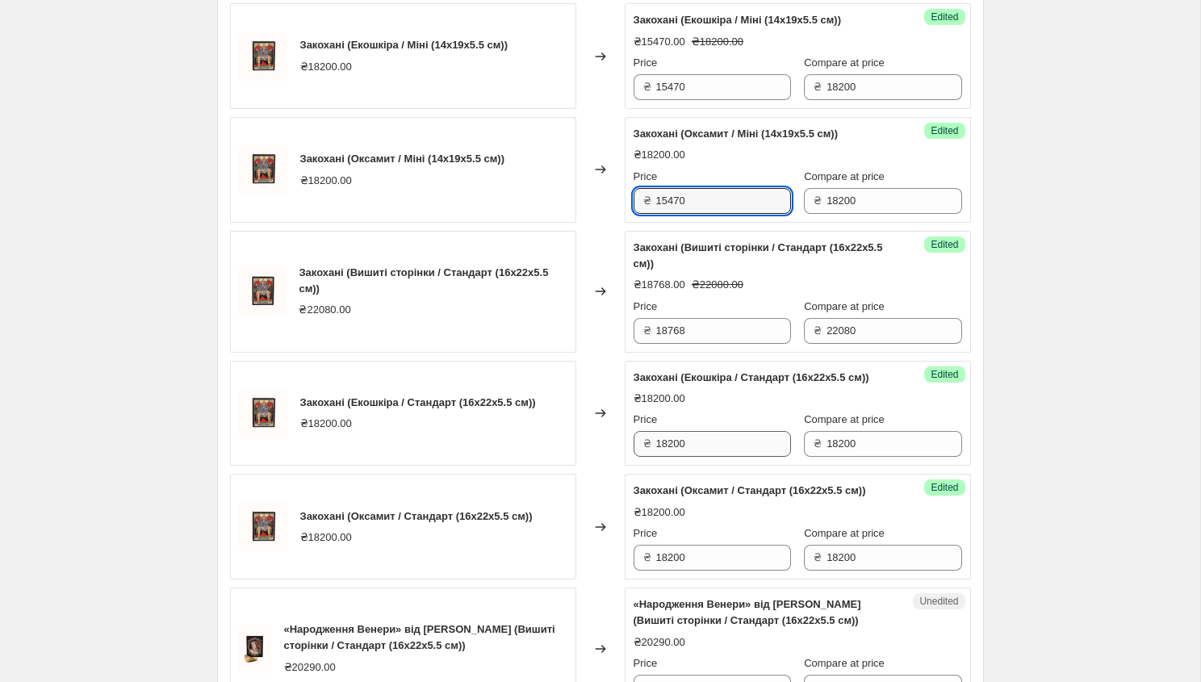
type input "15470"
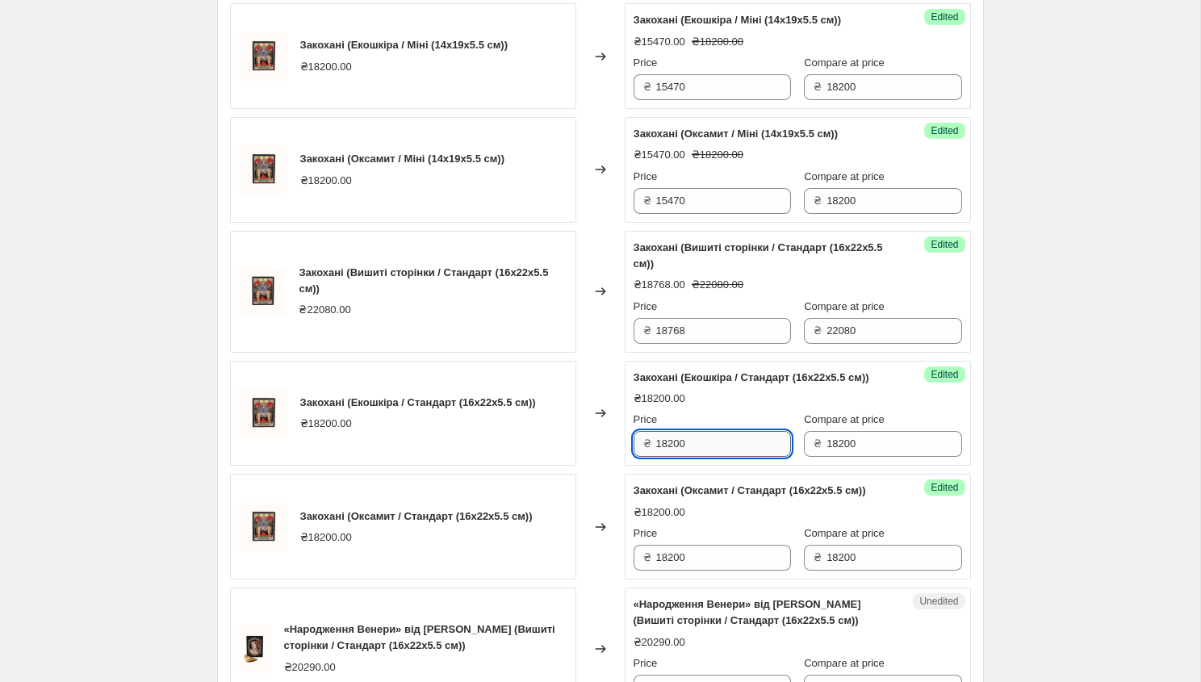
click at [688, 457] on input "18200" at bounding box center [723, 444] width 135 height 26
type input "1"
paste input "15470"
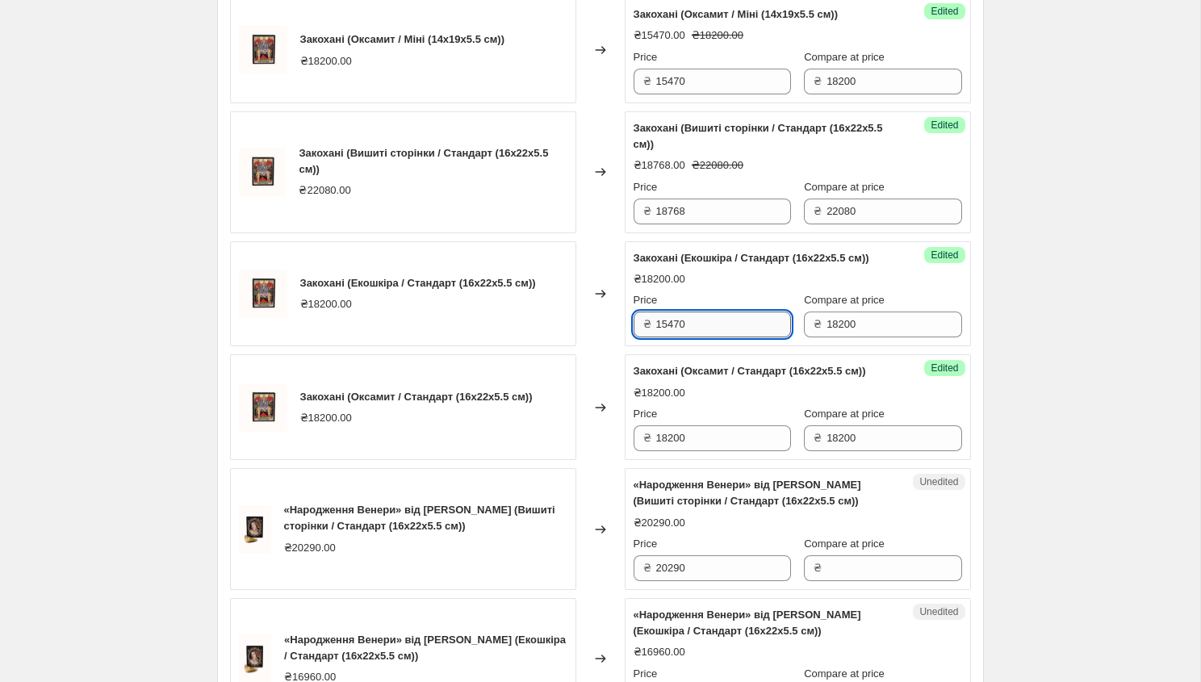
scroll to position [1859, 0]
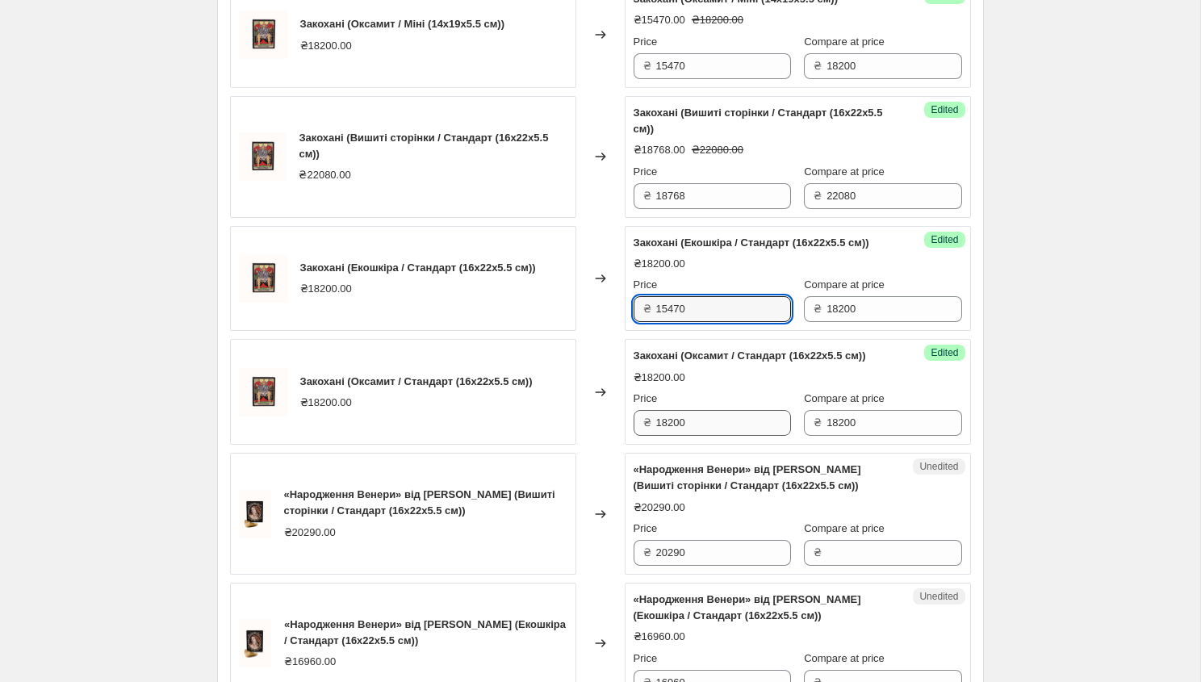
type input "15470"
click at [705, 436] on input "18200" at bounding box center [723, 423] width 135 height 26
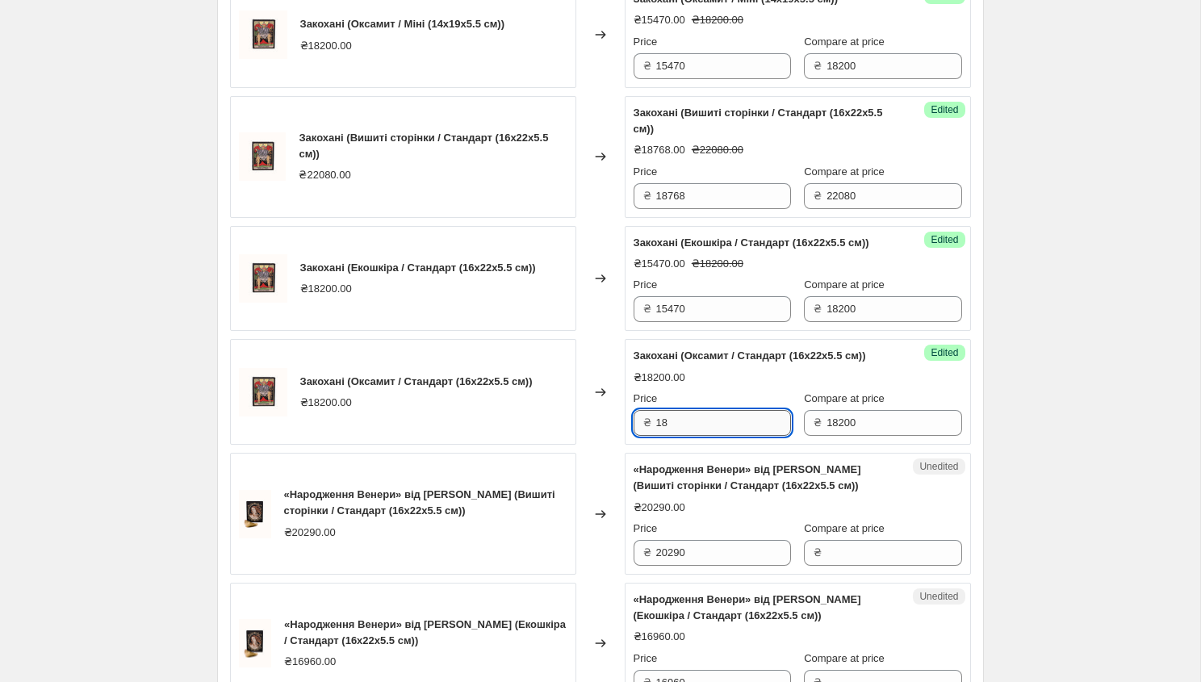
type input "1"
paste input "15470"
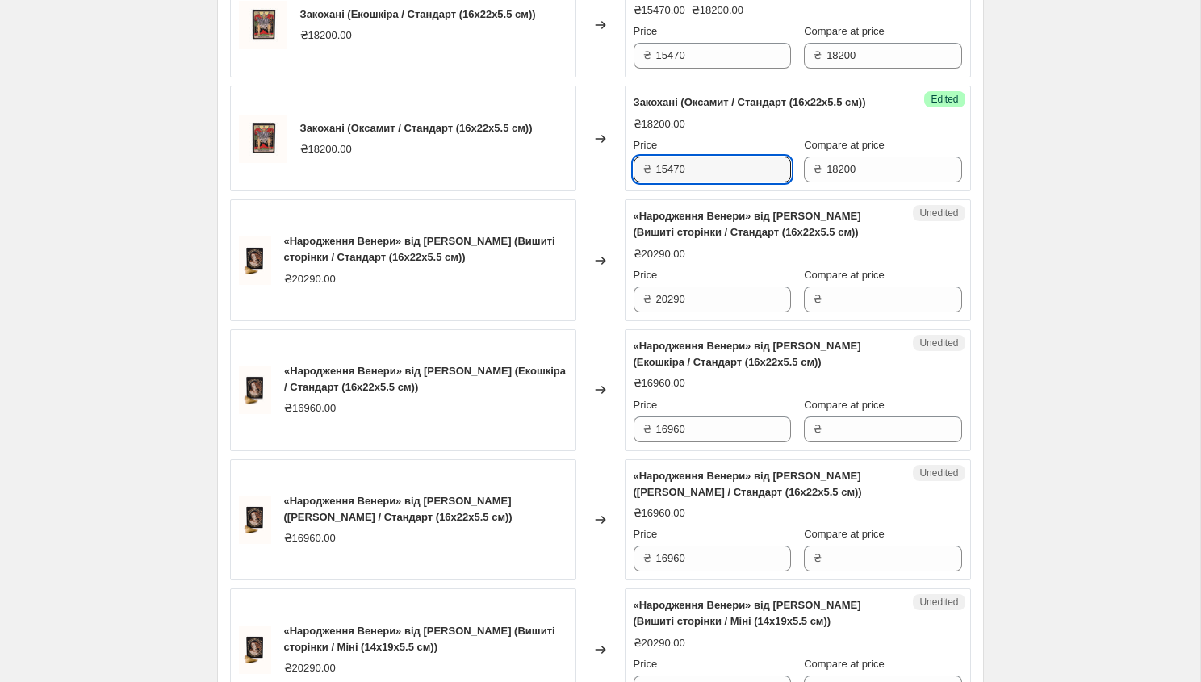
scroll to position [2115, 0]
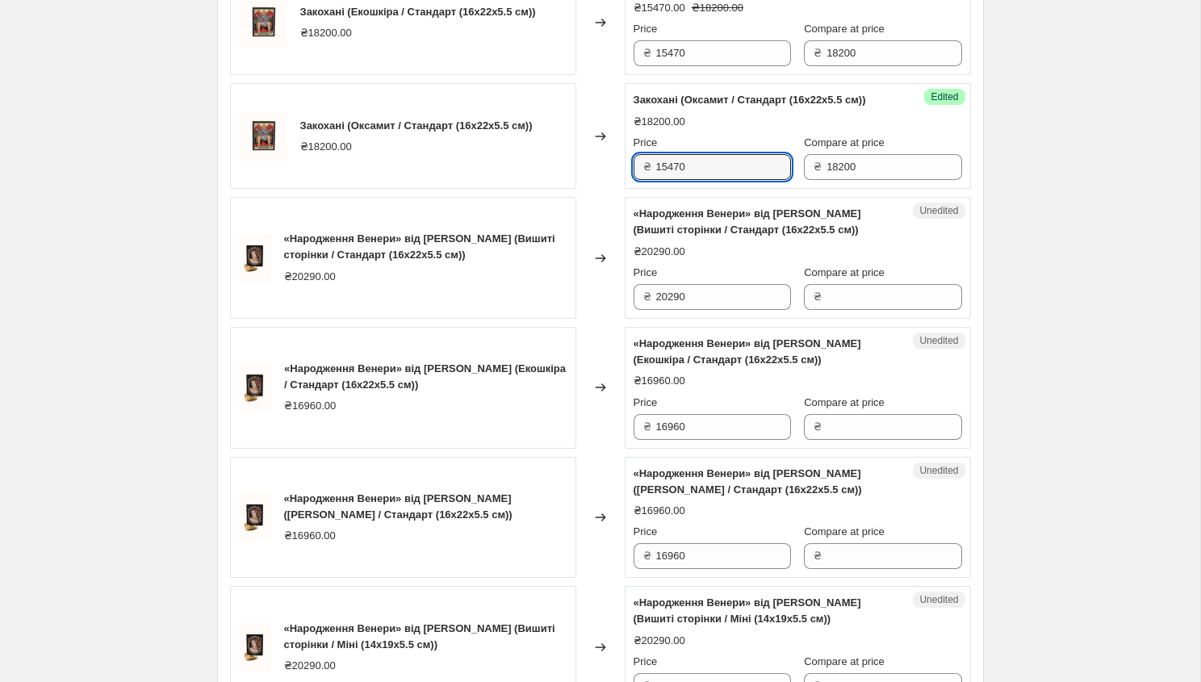
type input "15470"
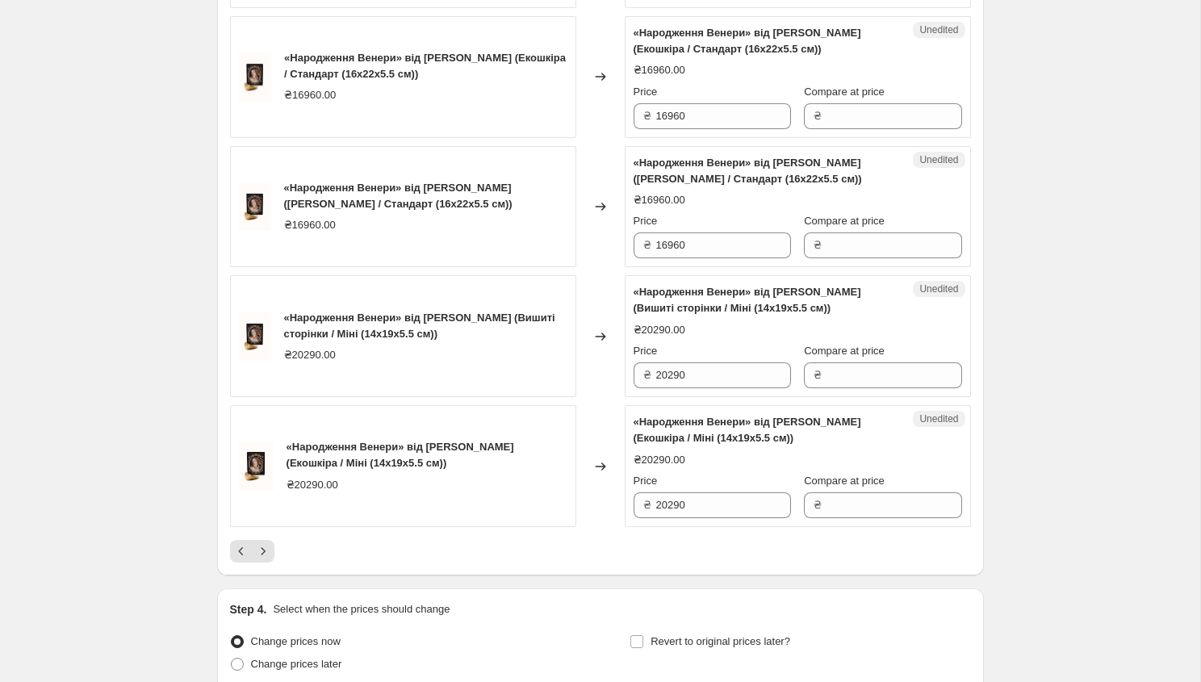
scroll to position [2617, 0]
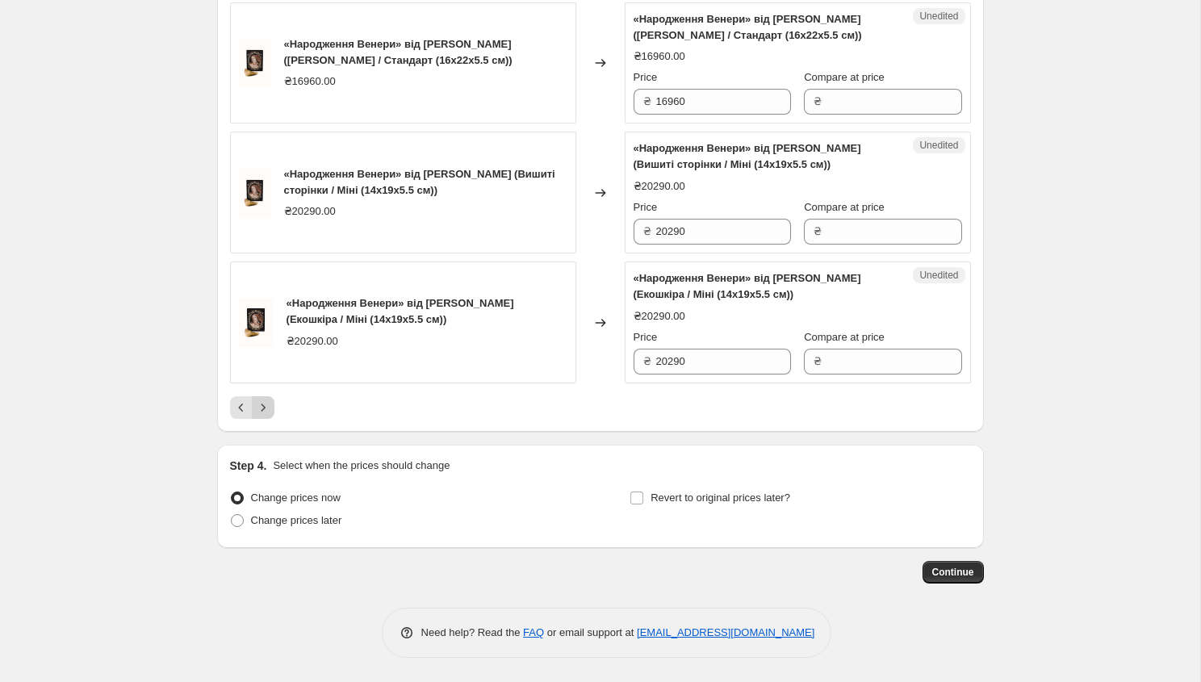
click at [266, 407] on icon "Next" at bounding box center [263, 407] width 16 height 16
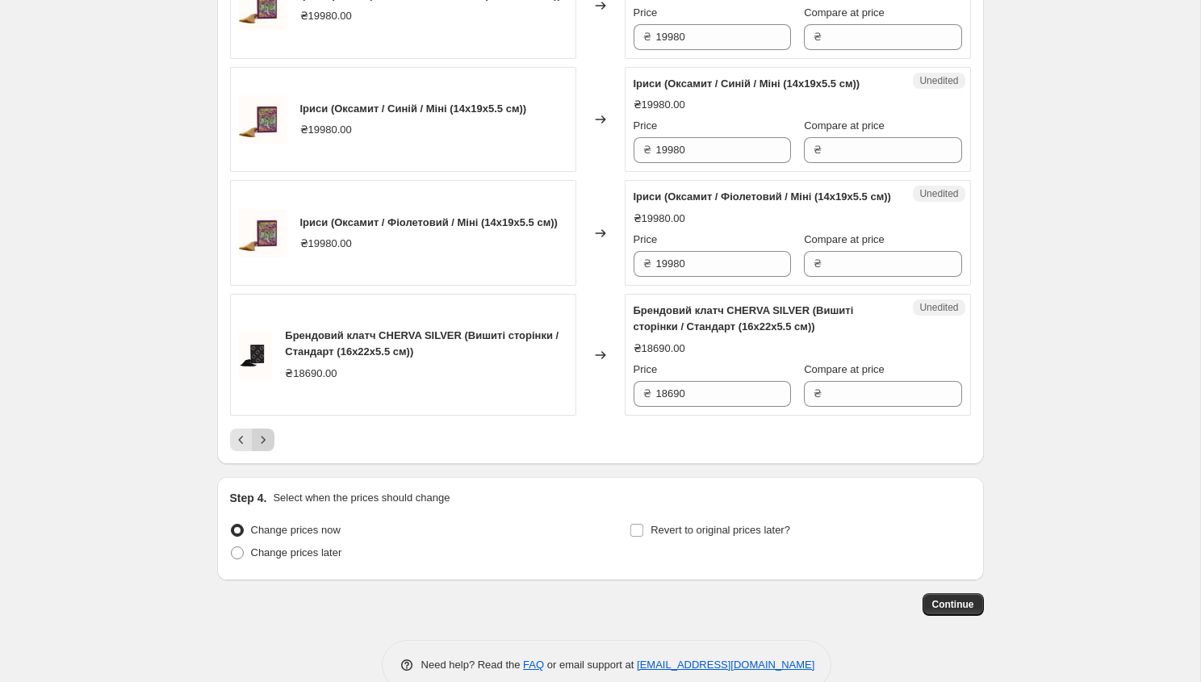
click at [264, 448] on icon "Next" at bounding box center [263, 440] width 16 height 16
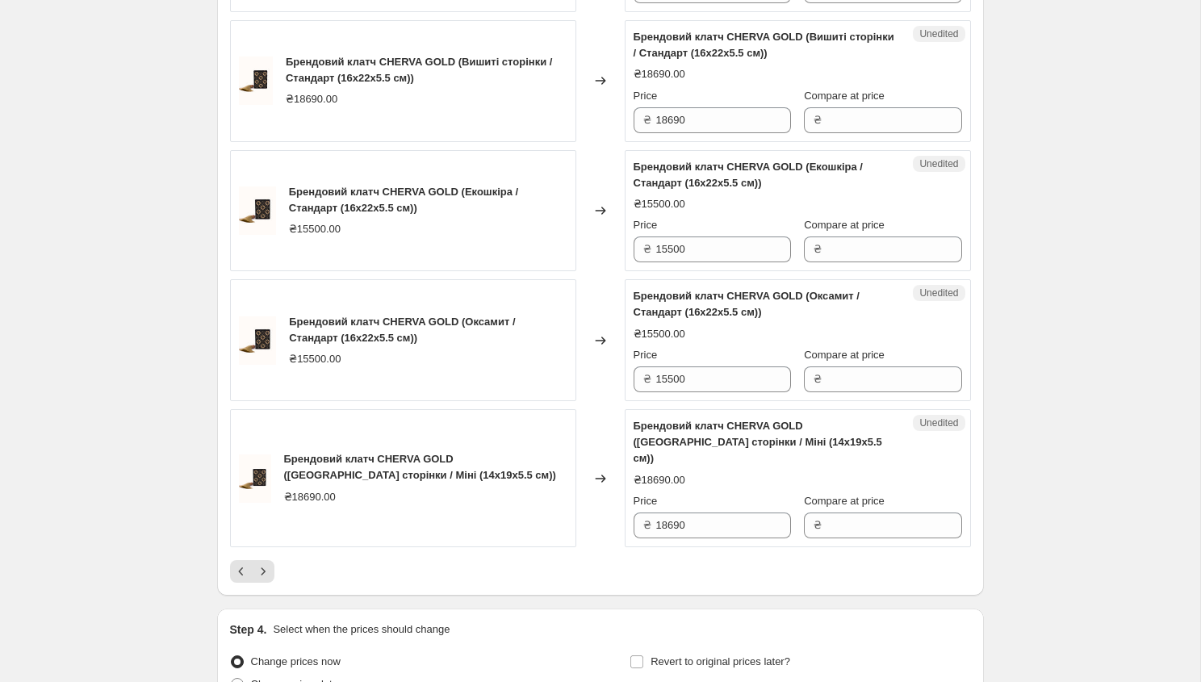
scroll to position [2682, 0]
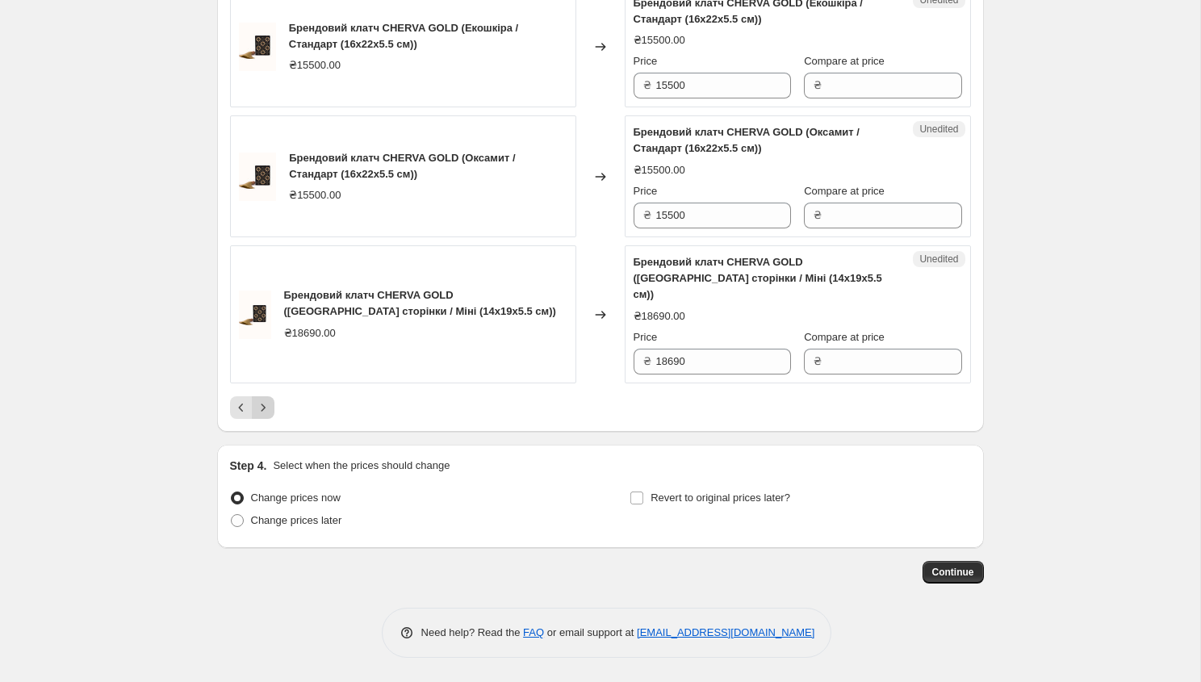
click at [261, 403] on icon "Next" at bounding box center [263, 407] width 16 height 16
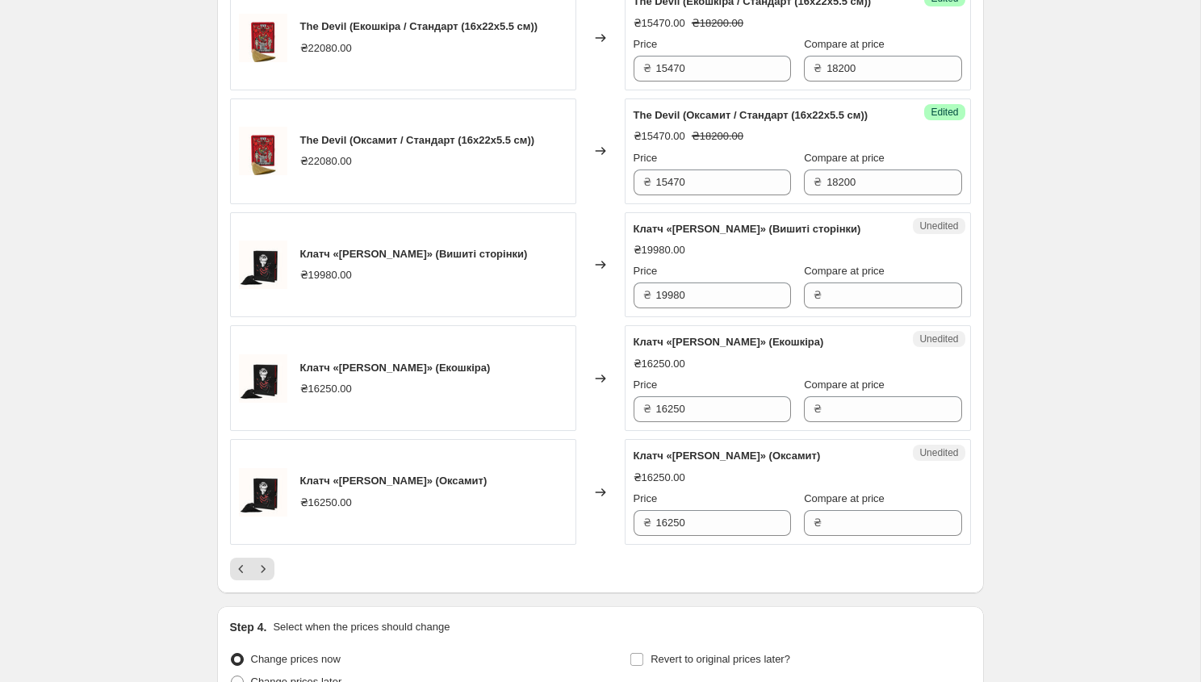
scroll to position [2698, 0]
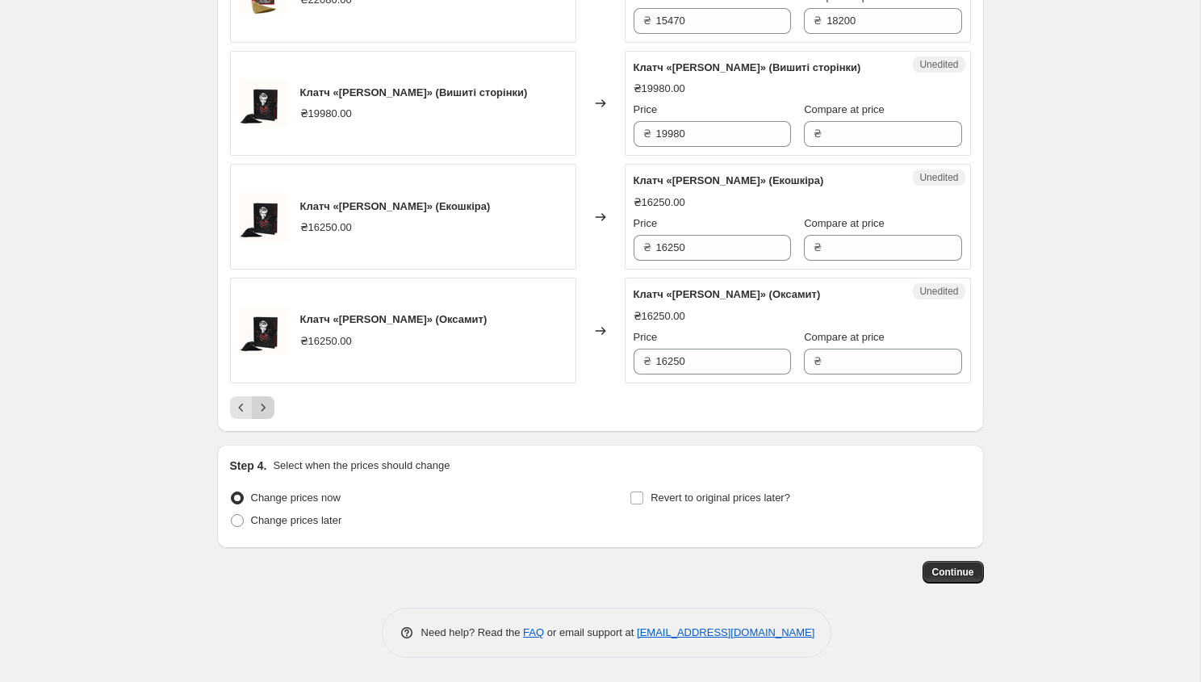
click at [269, 400] on icon "Next" at bounding box center [263, 407] width 16 height 16
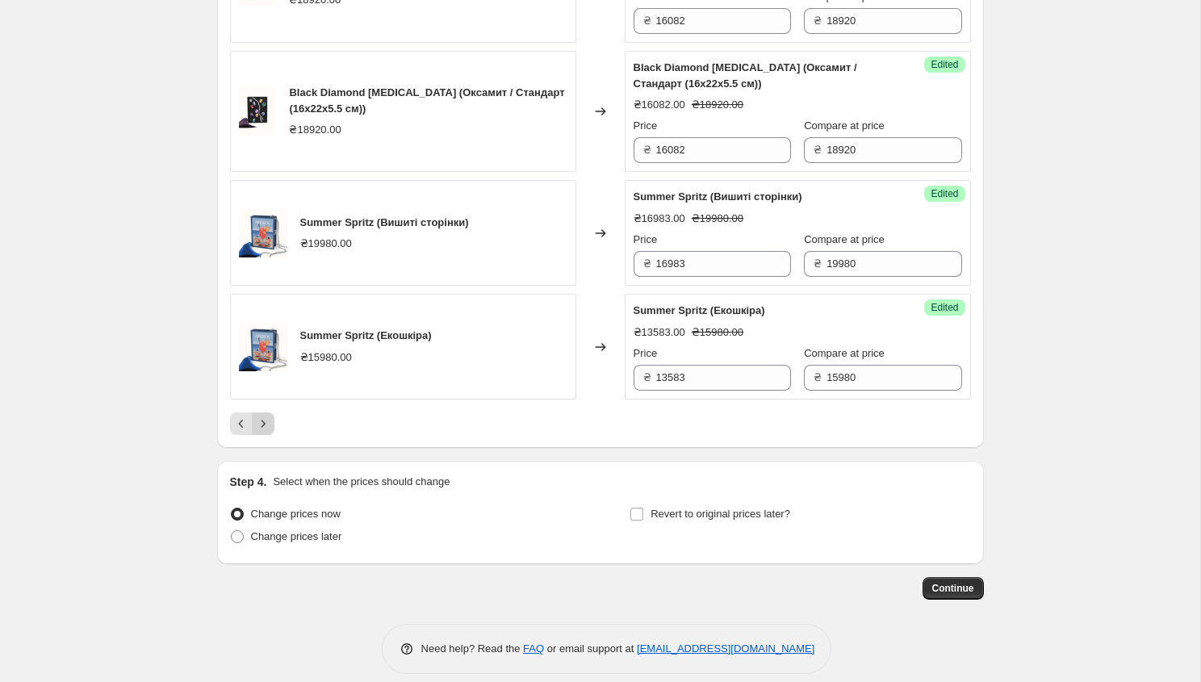
click at [261, 428] on icon "Next" at bounding box center [263, 424] width 16 height 16
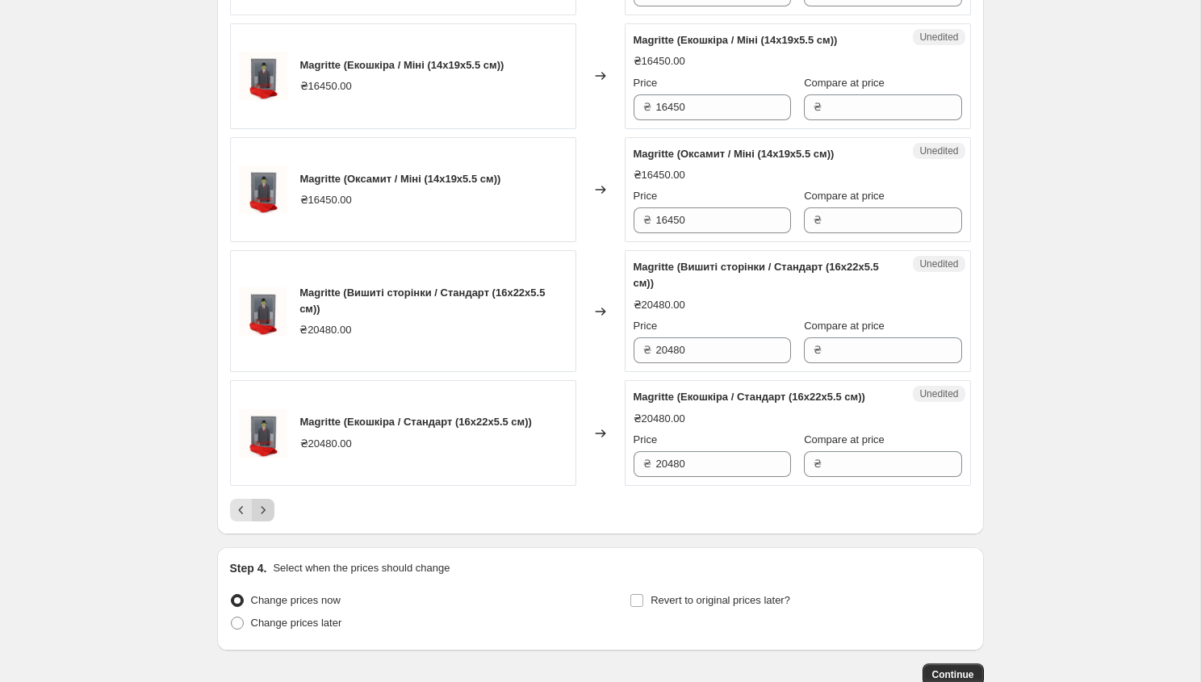
scroll to position [2578, 0]
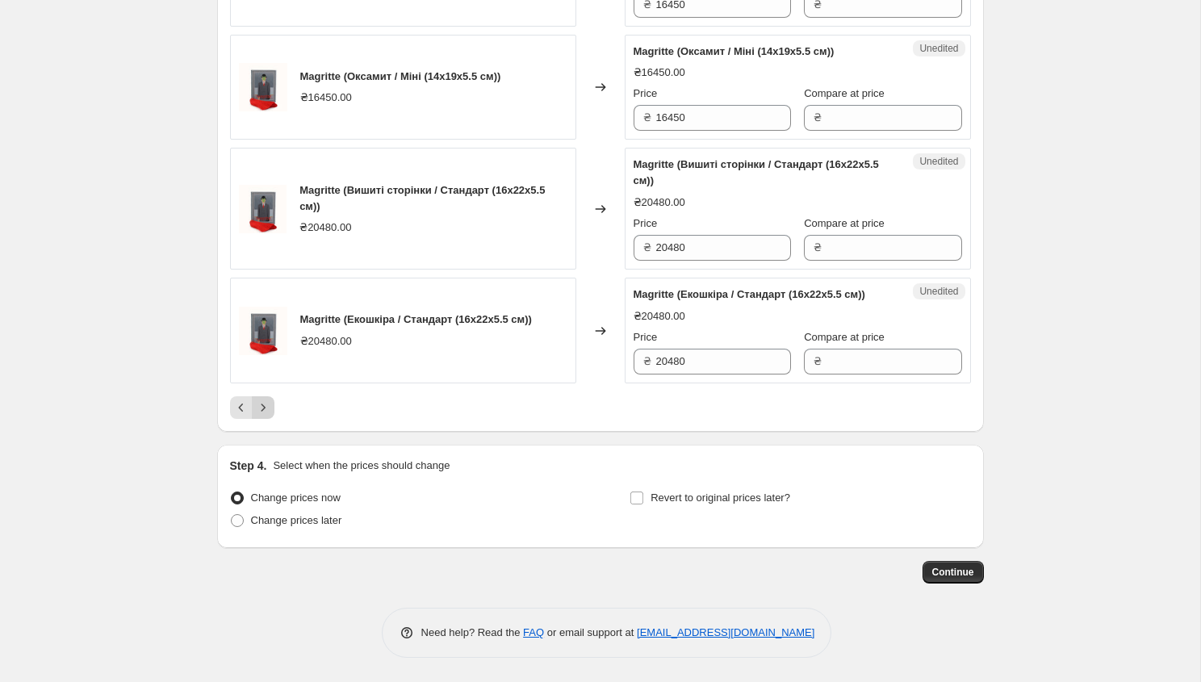
click at [258, 416] on icon "Next" at bounding box center [263, 407] width 16 height 16
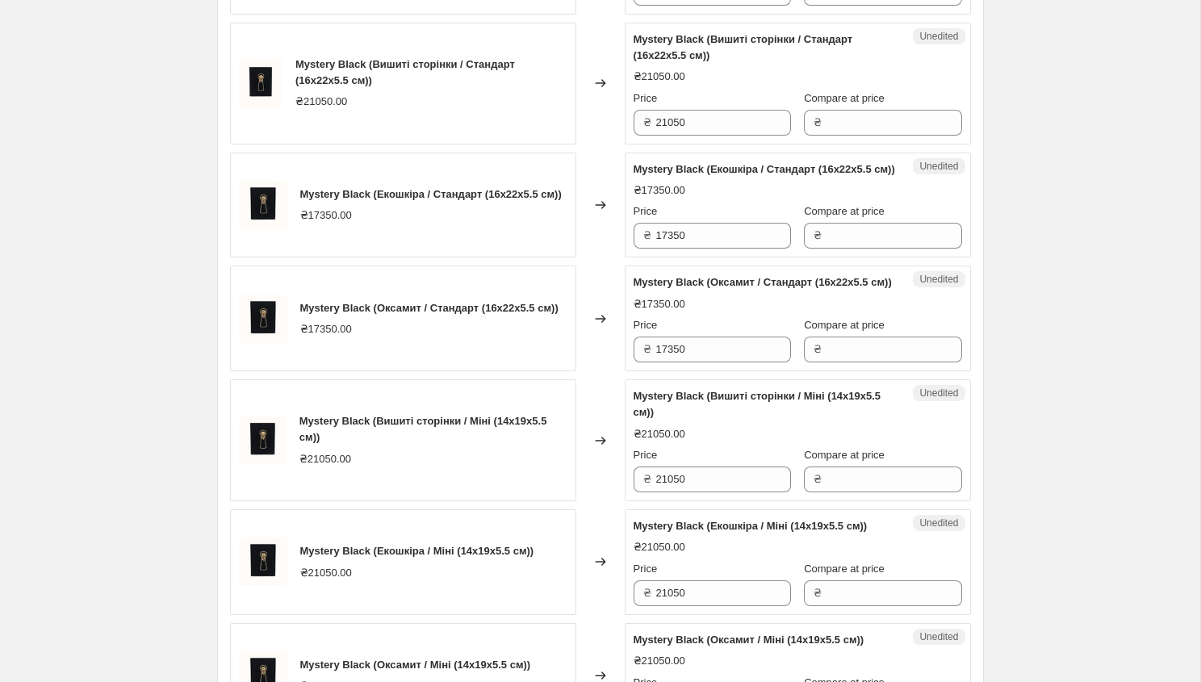
scroll to position [1311, 0]
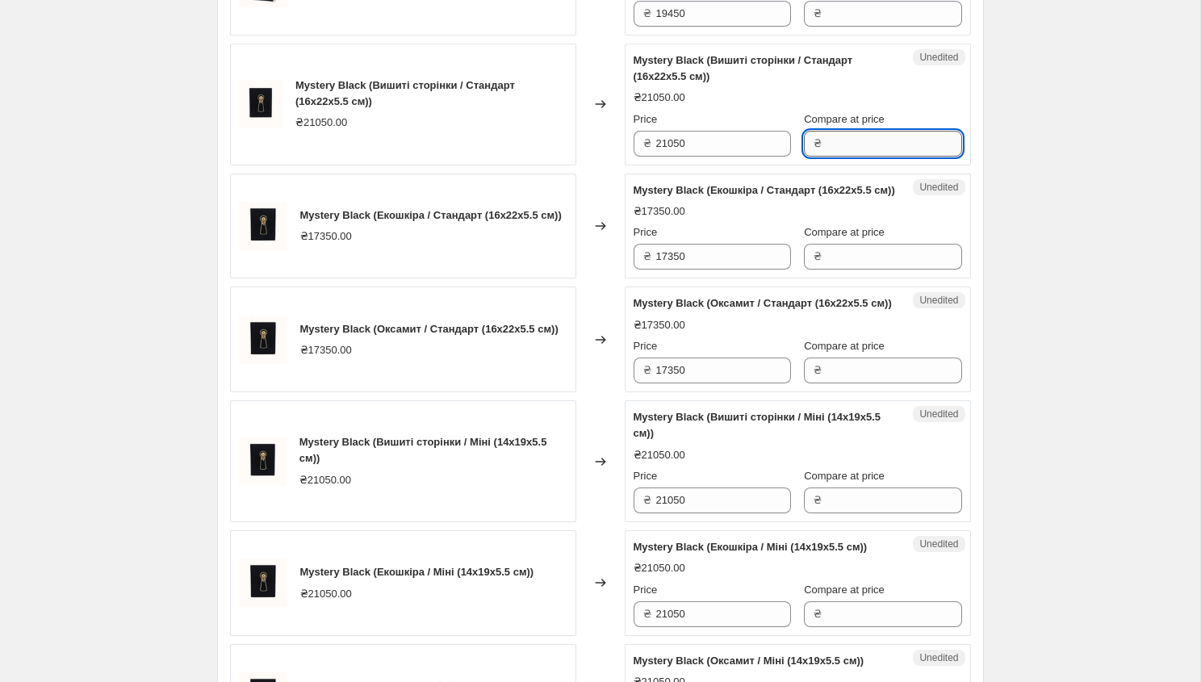
click at [869, 157] on input "Compare at price" at bounding box center [893, 144] width 135 height 26
drag, startPoint x: 692, startPoint y: 208, endPoint x: 639, endPoint y: 209, distance: 53.3
click at [639, 157] on div "₴ 21050" at bounding box center [711, 144] width 157 height 26
click at [853, 157] on input "Compare at price" at bounding box center [893, 144] width 135 height 26
paste input "21050"
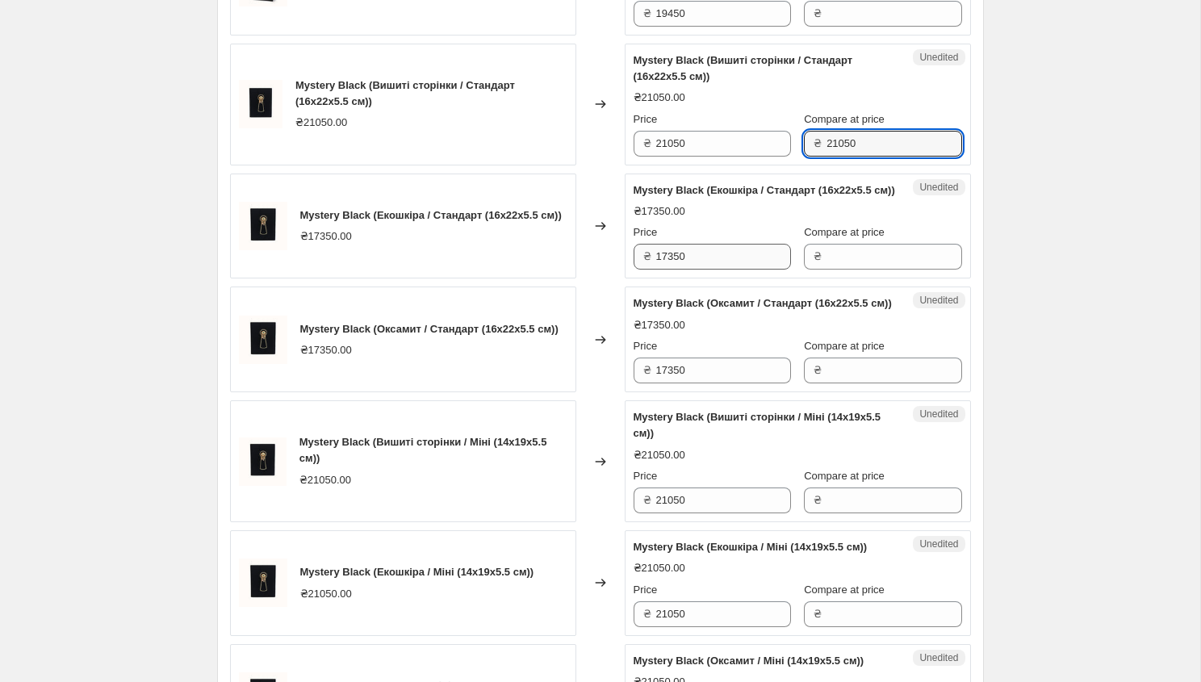
type input "21050"
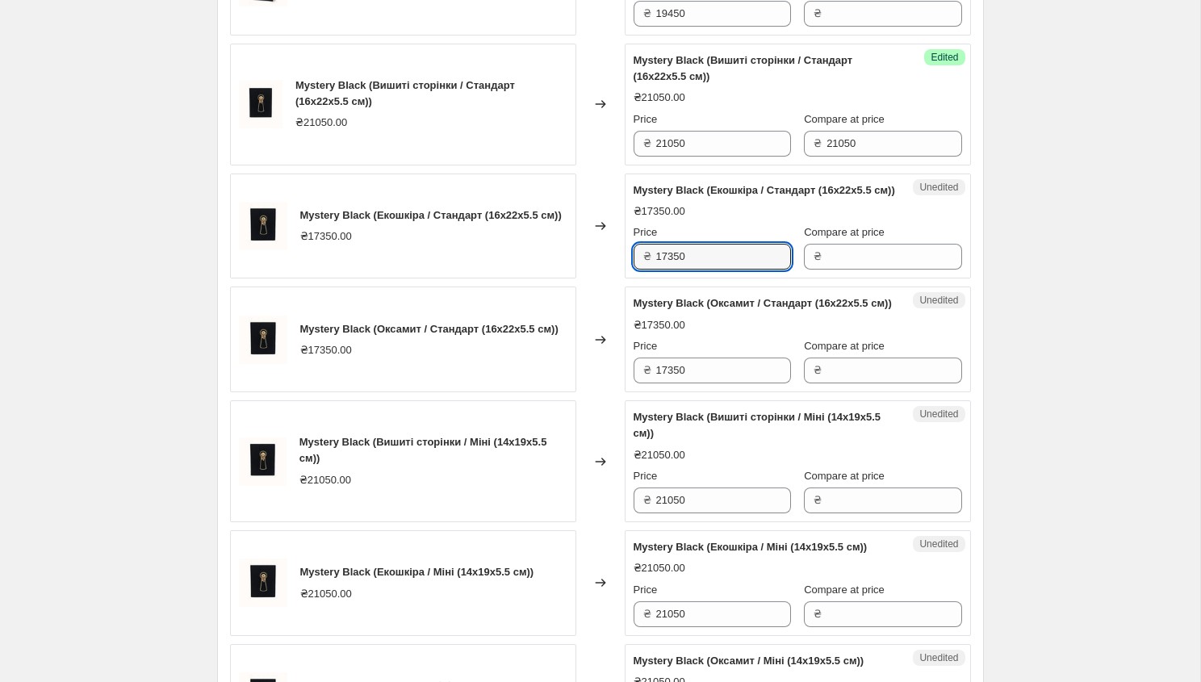
drag, startPoint x: 695, startPoint y: 337, endPoint x: 640, endPoint y: 335, distance: 55.7
click at [640, 269] on div "₴ 17350" at bounding box center [711, 257] width 157 height 26
click at [829, 269] on input "Compare at price" at bounding box center [893, 257] width 135 height 26
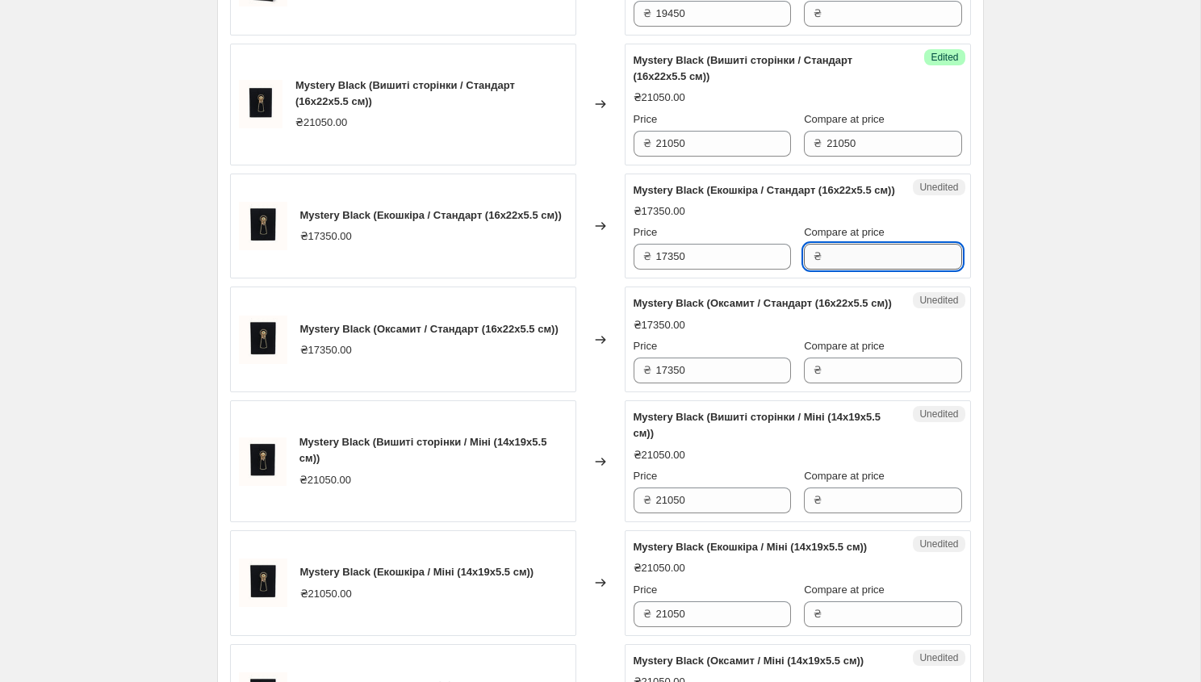
paste input "17350"
type input "17350"
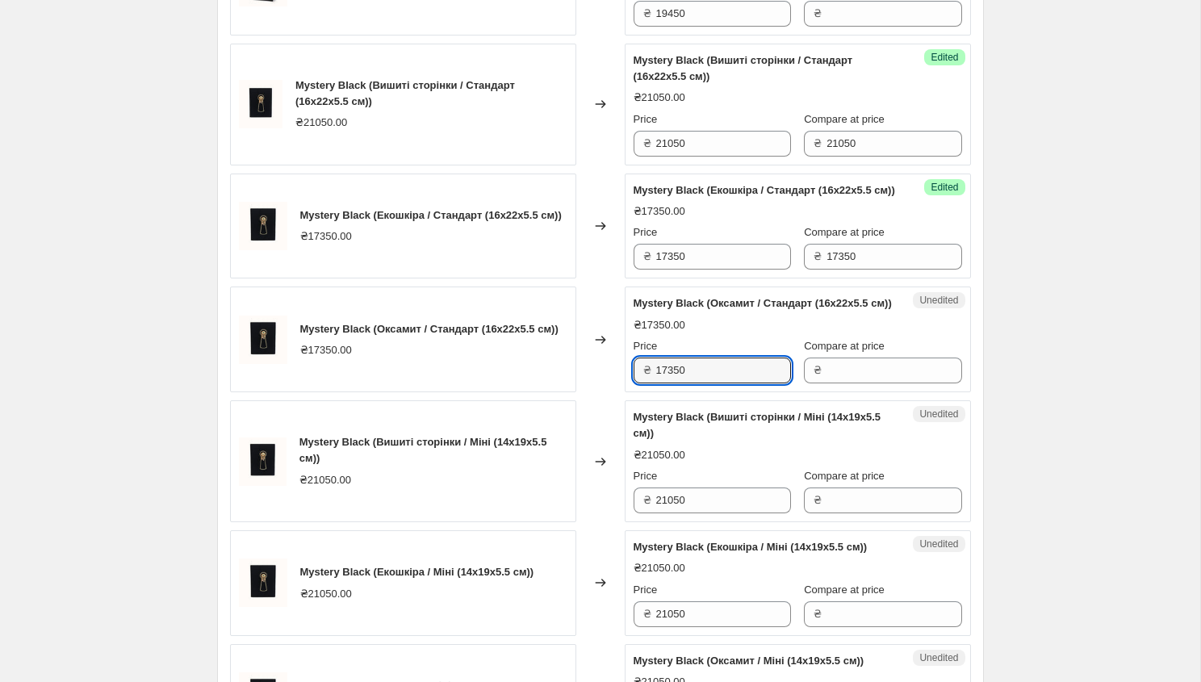
drag, startPoint x: 702, startPoint y: 462, endPoint x: 605, endPoint y: 472, distance: 97.3
click at [605, 392] on div "Mystery Black (Оксамит / Стандарт (16x22x5.5 см)) ₴17350.00 Changed to Unedited…" at bounding box center [600, 339] width 741 height 106
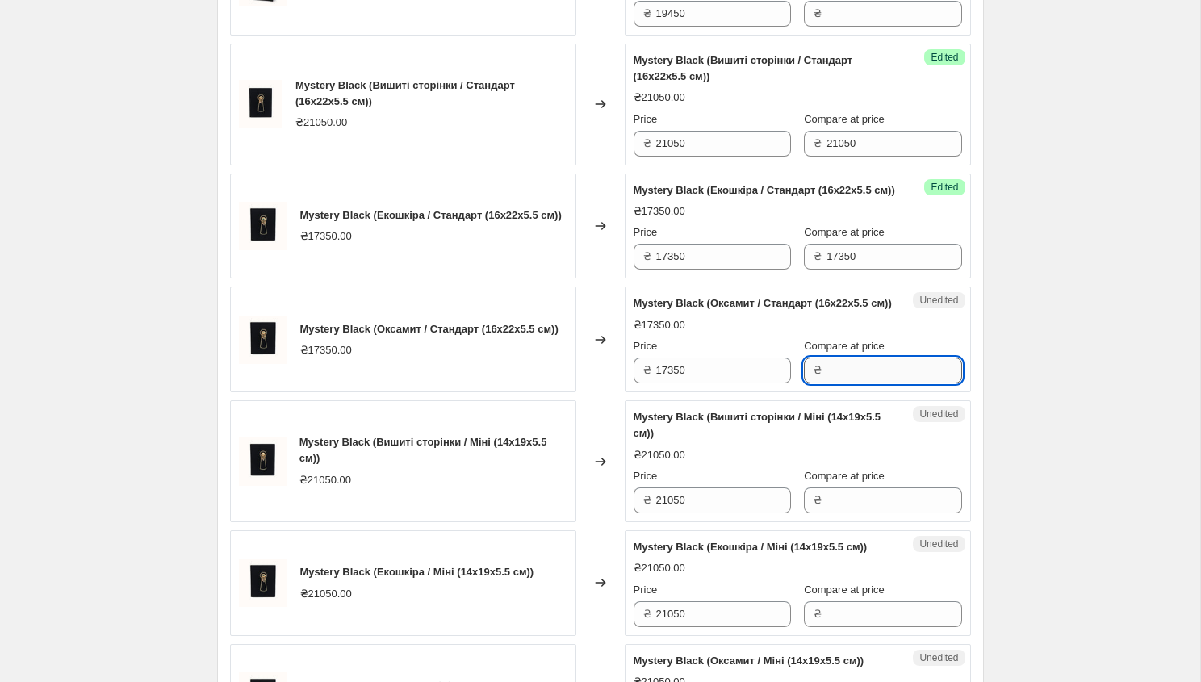
click at [852, 383] on input "Compare at price" at bounding box center [893, 370] width 135 height 26
paste input "17350"
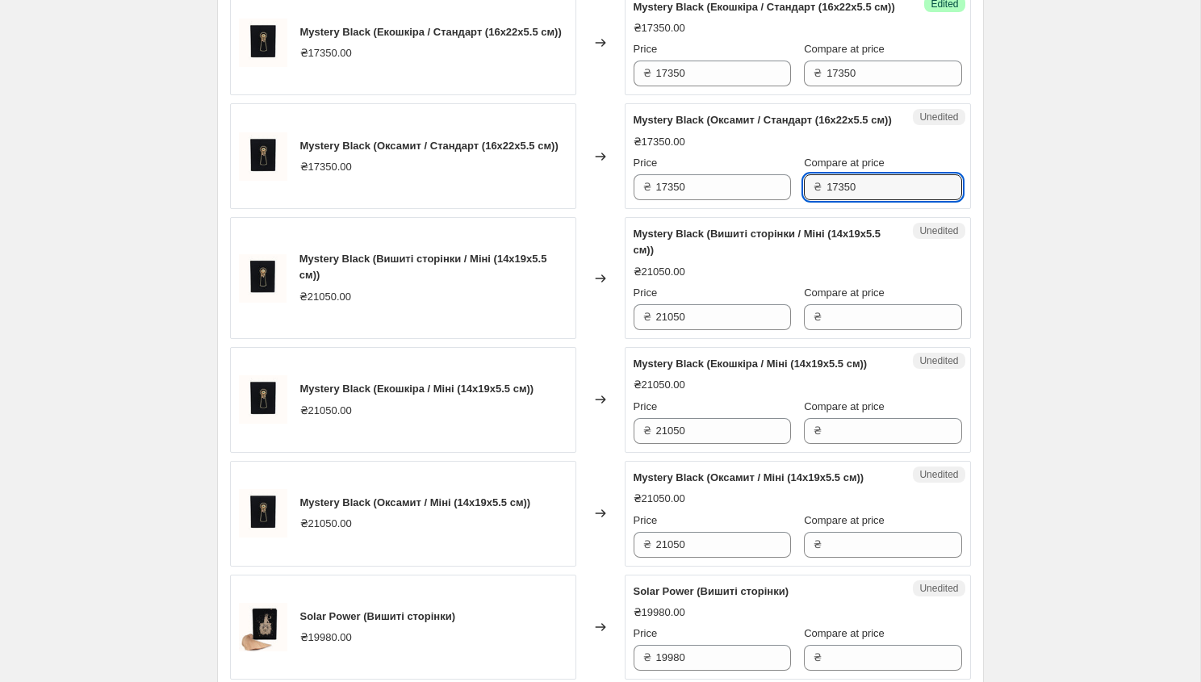
scroll to position [1582, 0]
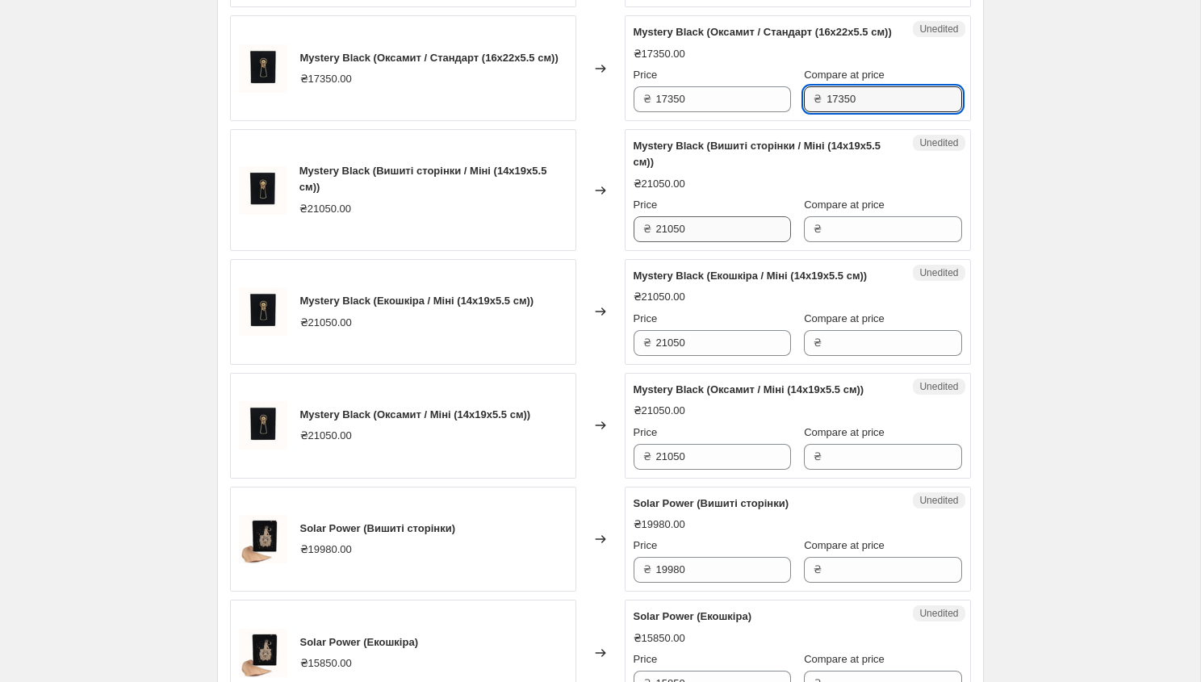
type input "17350"
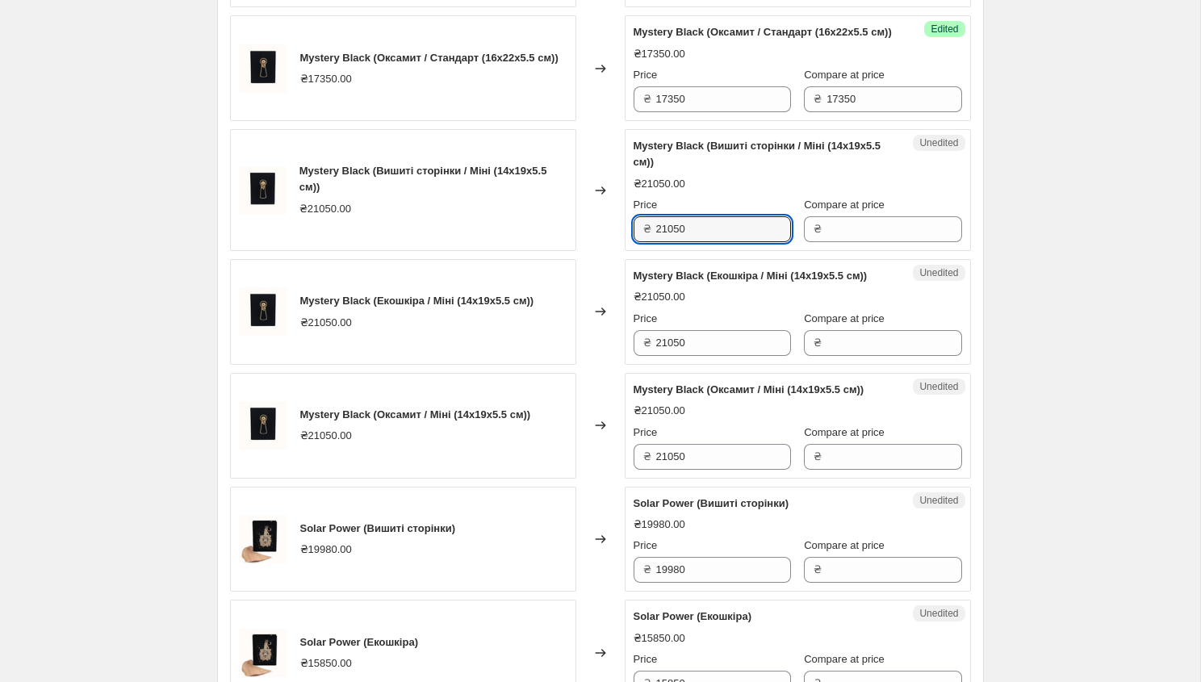
drag, startPoint x: 691, startPoint y: 333, endPoint x: 639, endPoint y: 333, distance: 51.6
click at [639, 242] on div "₴ 21050" at bounding box center [711, 229] width 157 height 26
click at [838, 242] on input "Compare at price" at bounding box center [893, 229] width 135 height 26
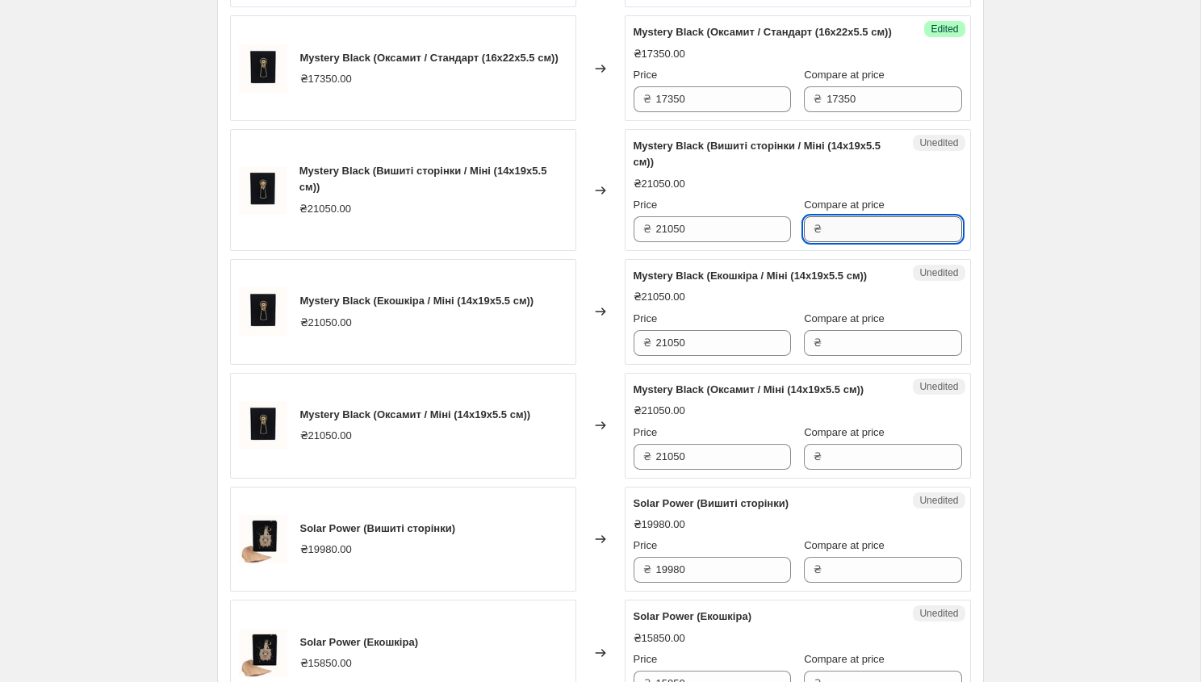
paste input "21050"
type input "21050"
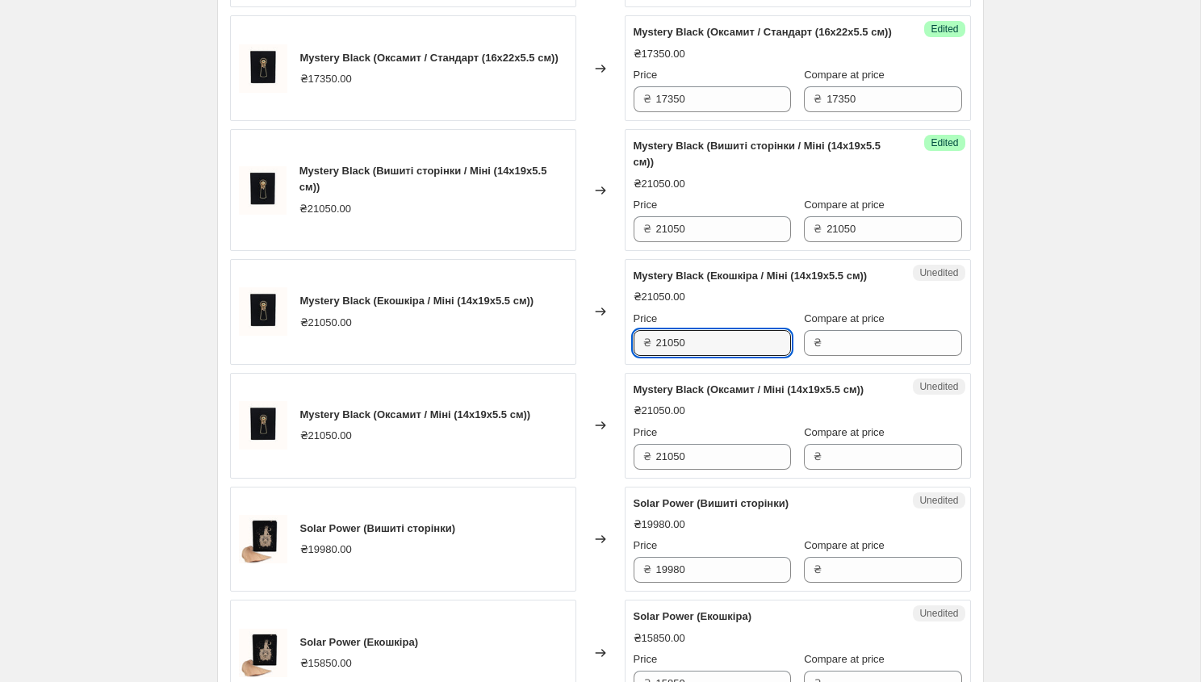
drag, startPoint x: 704, startPoint y: 453, endPoint x: 632, endPoint y: 453, distance: 71.8
click at [632, 365] on div "Unedited Mystery Black (Екошкіра / Міні (14x19x5.5 см)) ₴21050.00 Price ₴ 21050…" at bounding box center [797, 312] width 346 height 106
click at [863, 356] on input "Compare at price" at bounding box center [893, 343] width 135 height 26
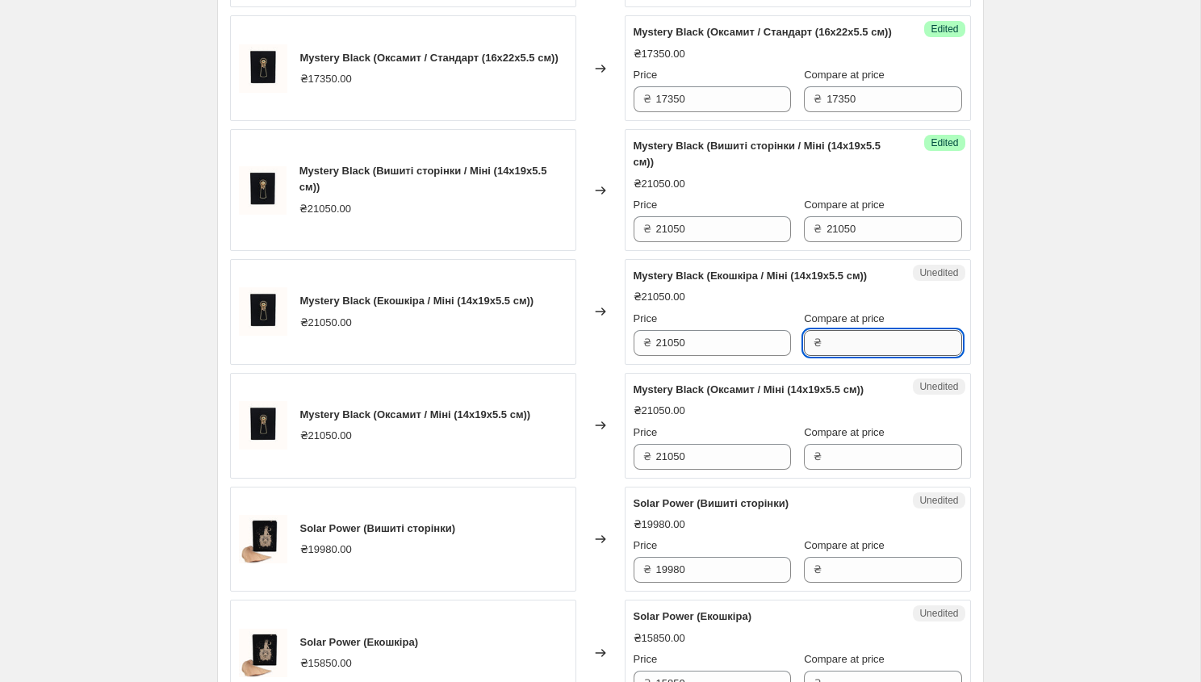
paste input "21050"
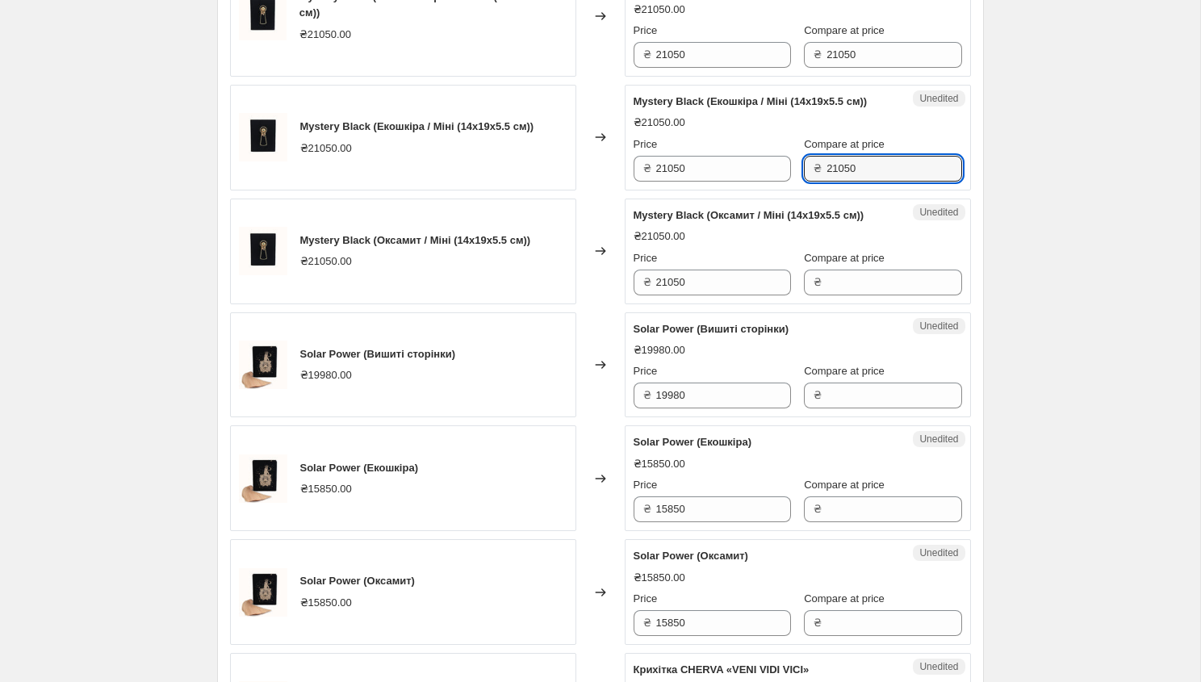
scroll to position [1835, 0]
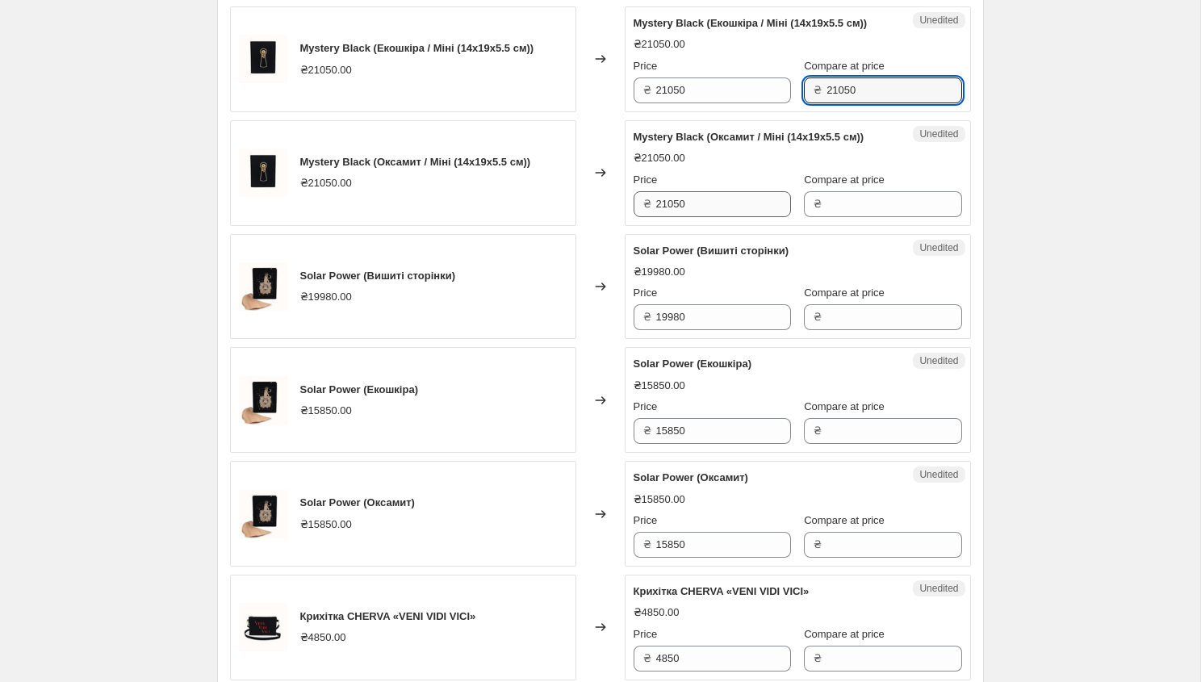
type input "21050"
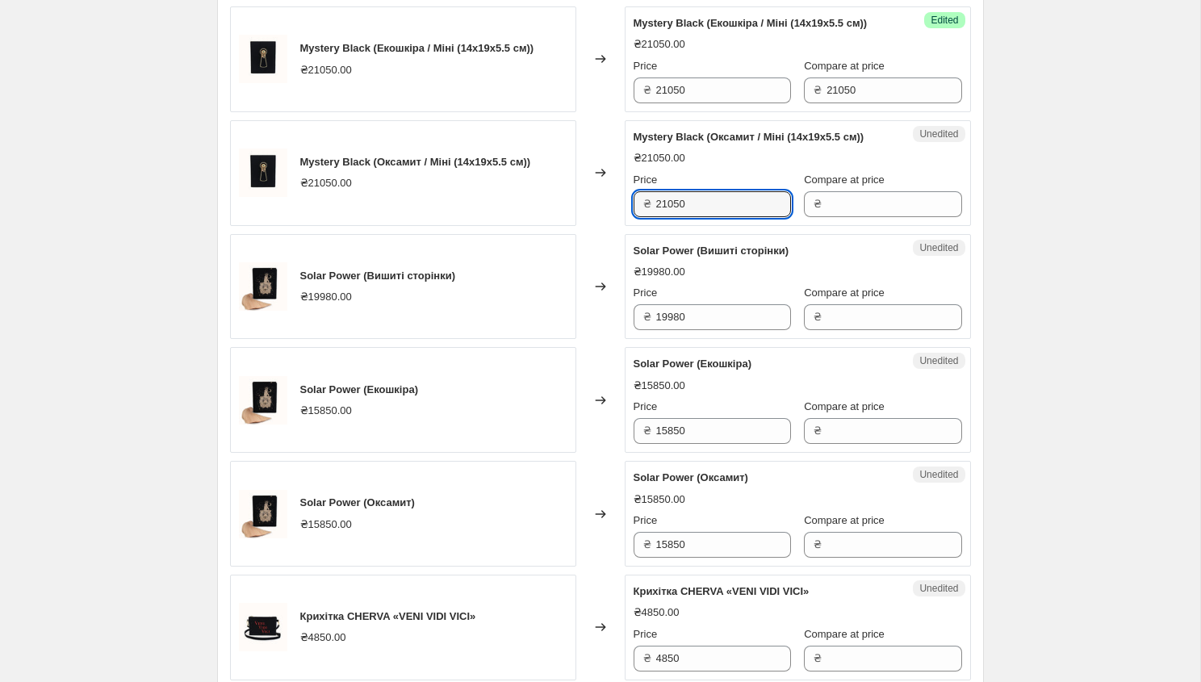
drag, startPoint x: 693, startPoint y: 332, endPoint x: 637, endPoint y: 332, distance: 55.7
click at [637, 217] on div "₴ 21050" at bounding box center [711, 204] width 157 height 26
click at [843, 217] on input "Compare at price" at bounding box center [893, 204] width 135 height 26
paste input "21050"
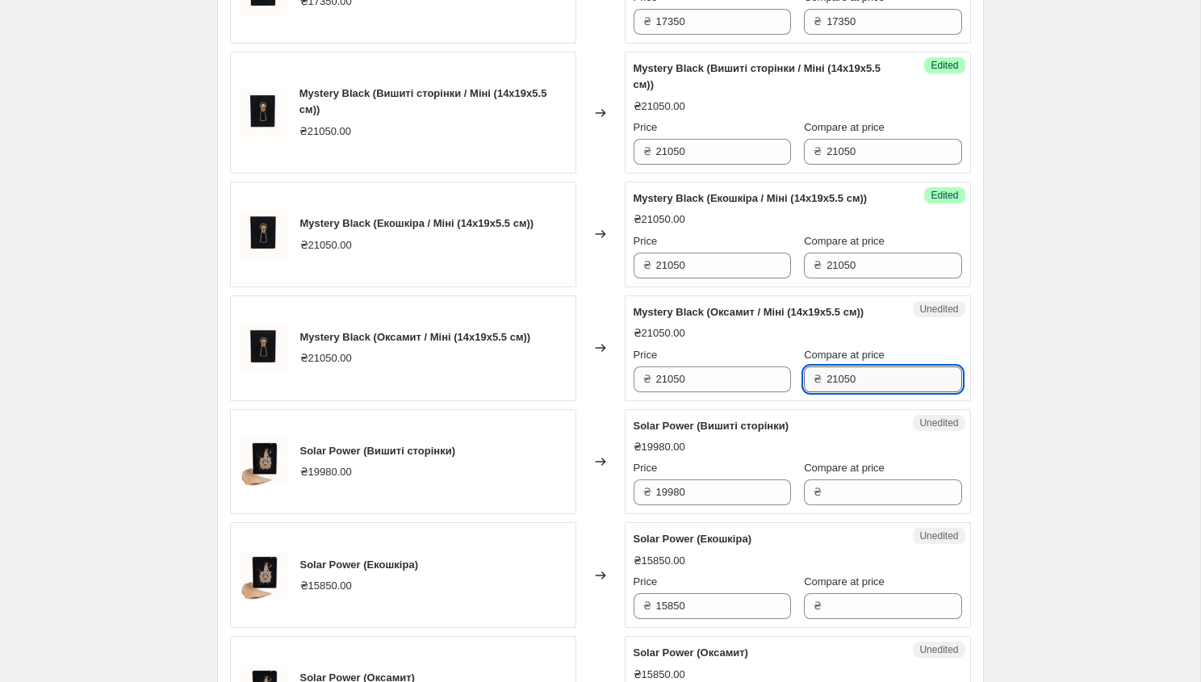
scroll to position [1659, 0]
type input "21050"
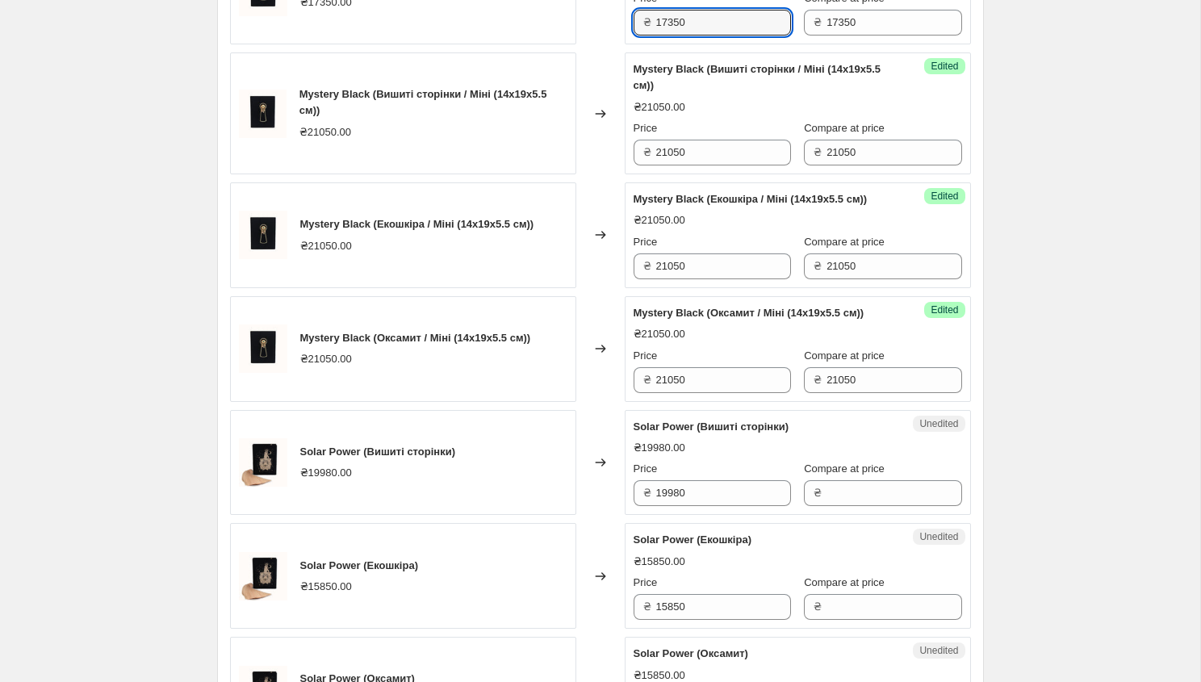
drag, startPoint x: 691, startPoint y: 123, endPoint x: 637, endPoint y: 123, distance: 53.2
click at [637, 35] on div "₴ 17350" at bounding box center [711, 23] width 157 height 26
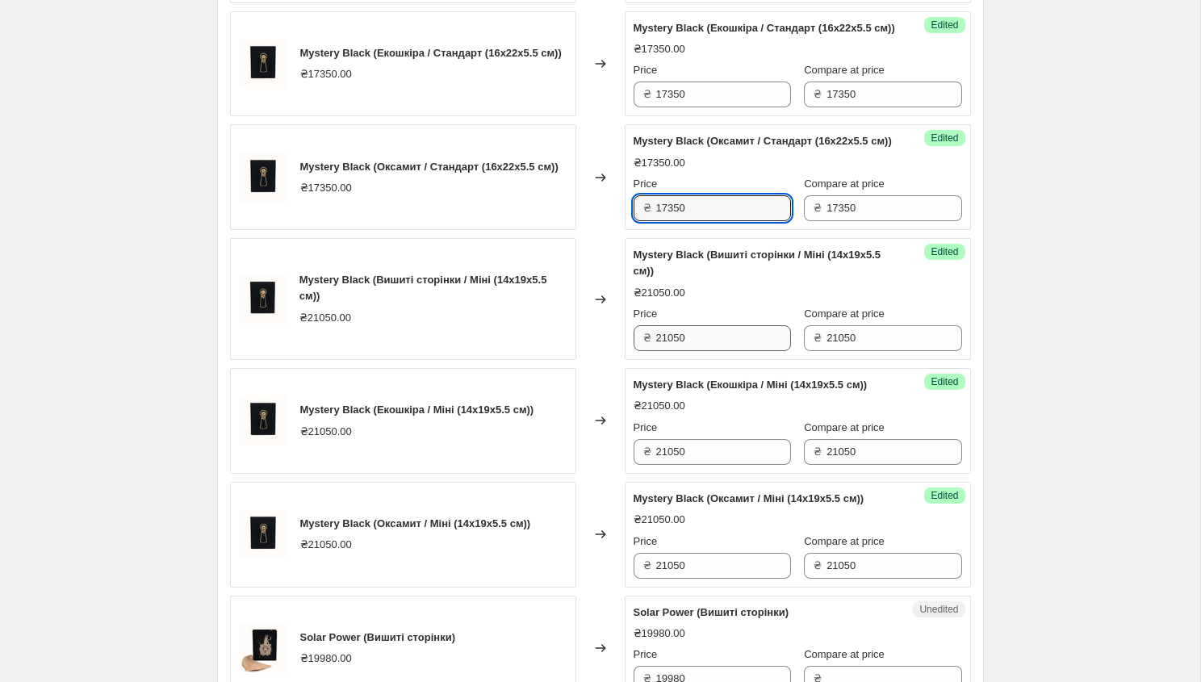
scroll to position [1485, 0]
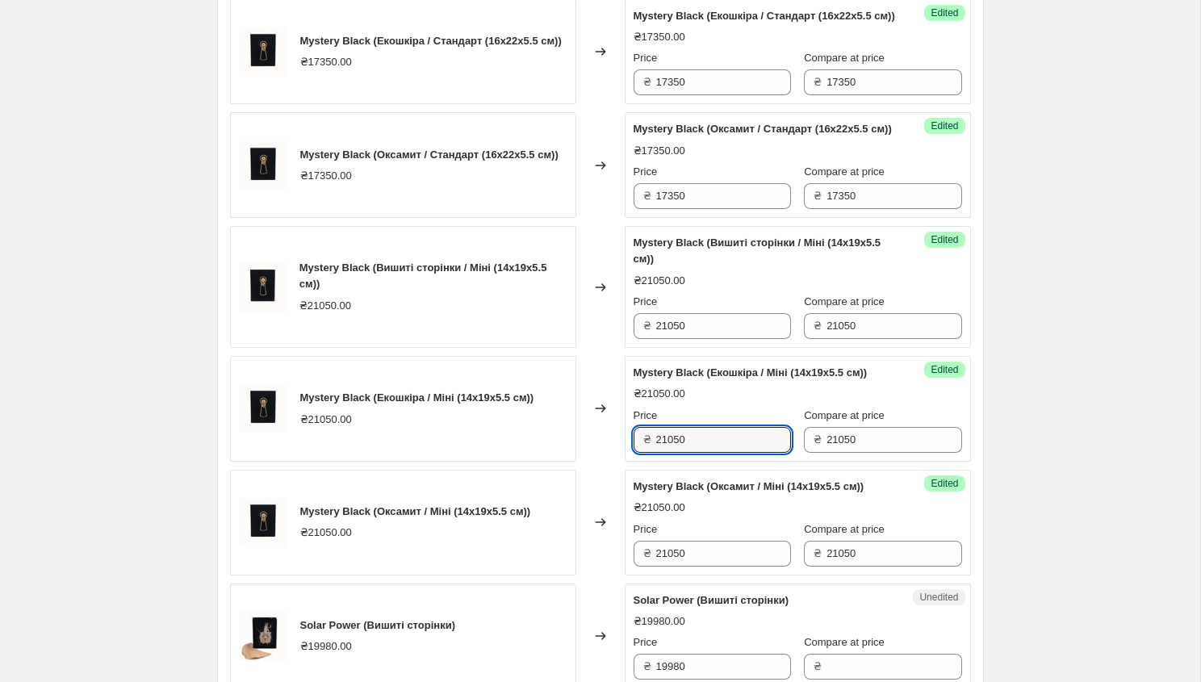
drag, startPoint x: 689, startPoint y: 551, endPoint x: 638, endPoint y: 555, distance: 51.0
click at [638, 453] on div "₴ 21050" at bounding box center [711, 440] width 157 height 26
drag, startPoint x: 872, startPoint y: 549, endPoint x: 810, endPoint y: 550, distance: 62.1
click at [809, 453] on div "₴ 21050" at bounding box center [882, 440] width 157 height 26
paste input "17350"
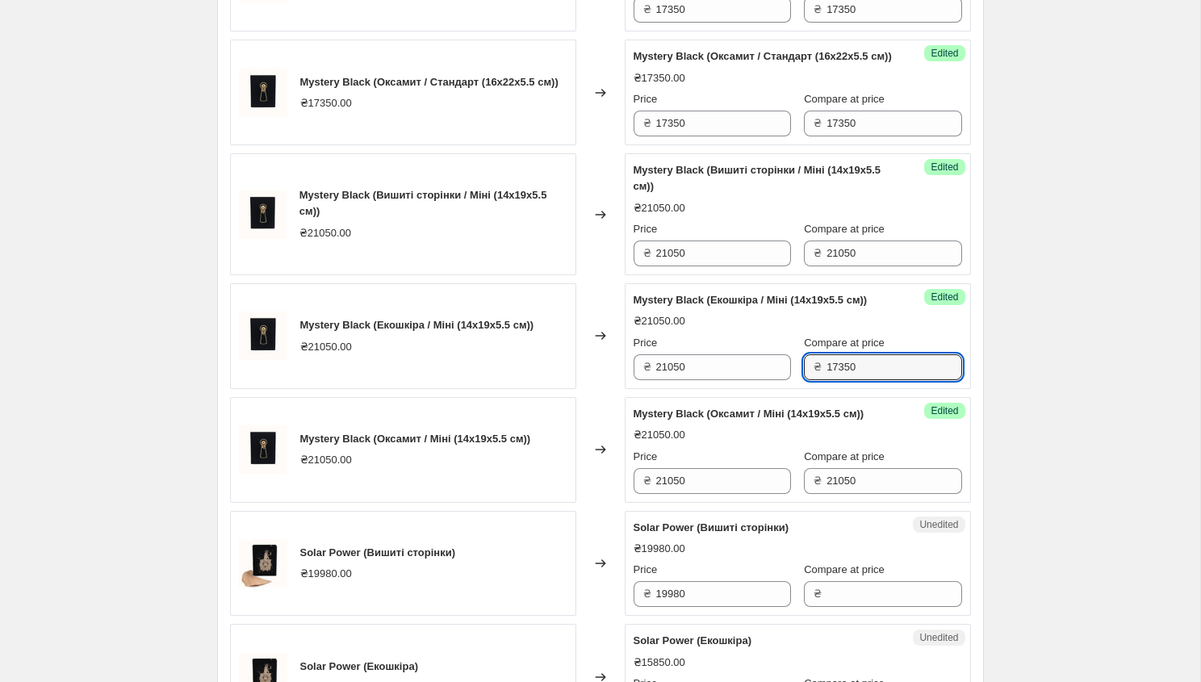
scroll to position [1576, 0]
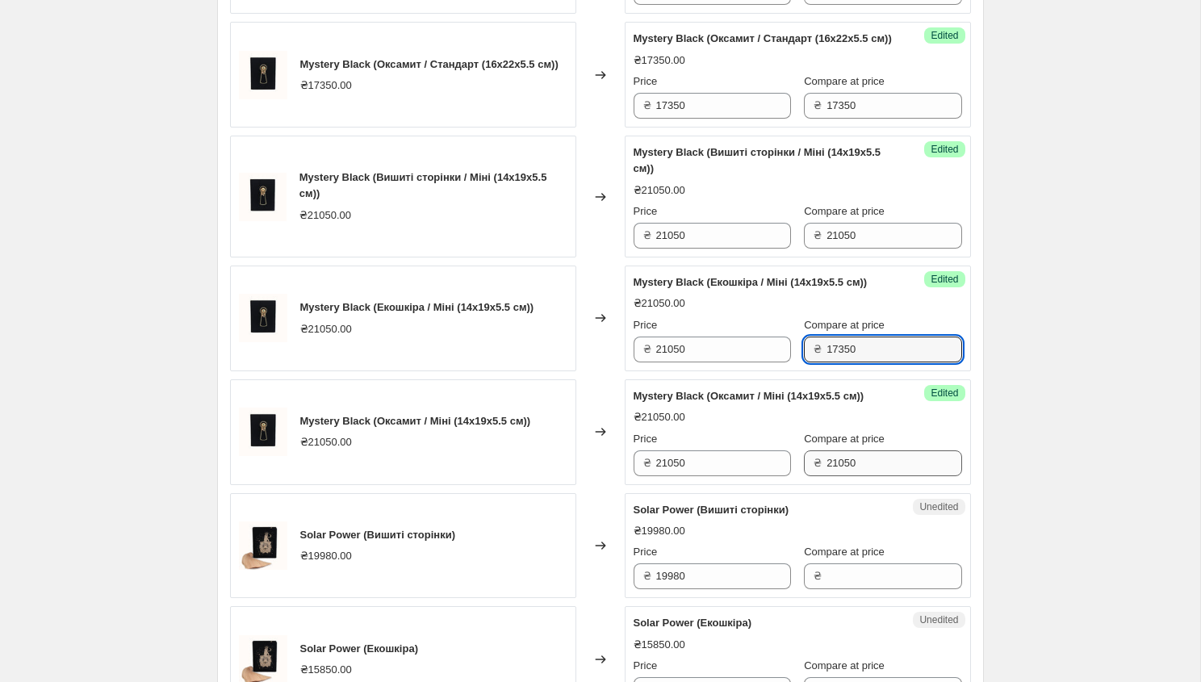
type input "17350"
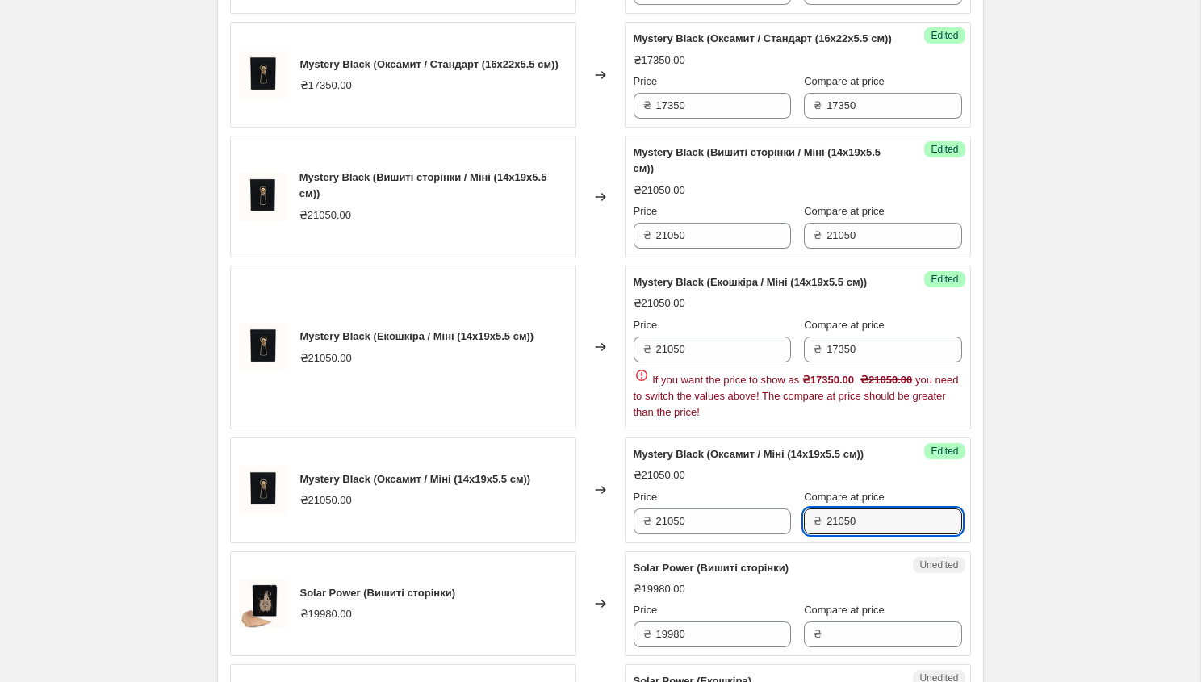
drag, startPoint x: 855, startPoint y: 595, endPoint x: 785, endPoint y: 595, distance: 70.2
click at [785, 534] on div "Mystery Black (Оксамит / Міні (14x19x5.5 см)) ₴21050.00 Price ₴ 21050 Compare a…" at bounding box center [797, 490] width 328 height 88
drag, startPoint x: 850, startPoint y: 635, endPoint x: 796, endPoint y: 640, distance: 55.1
click at [804, 534] on div "₴ 21050" at bounding box center [882, 521] width 157 height 26
paste input "17350"
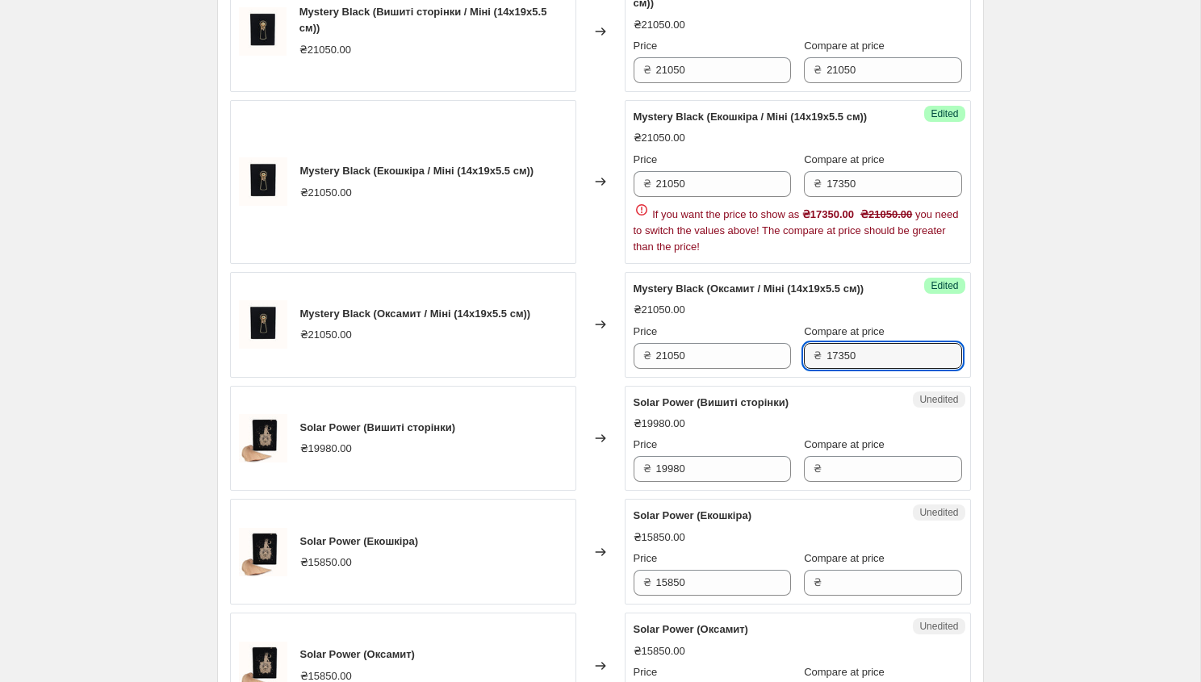
scroll to position [1600, 0]
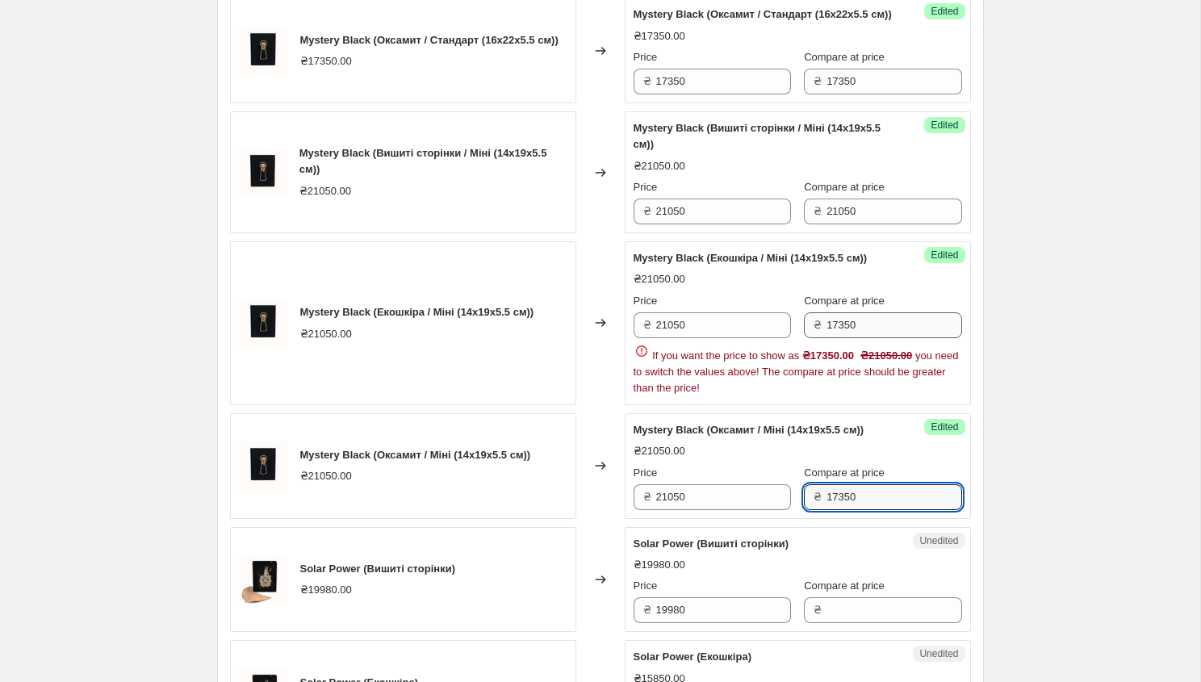
type input "17350"
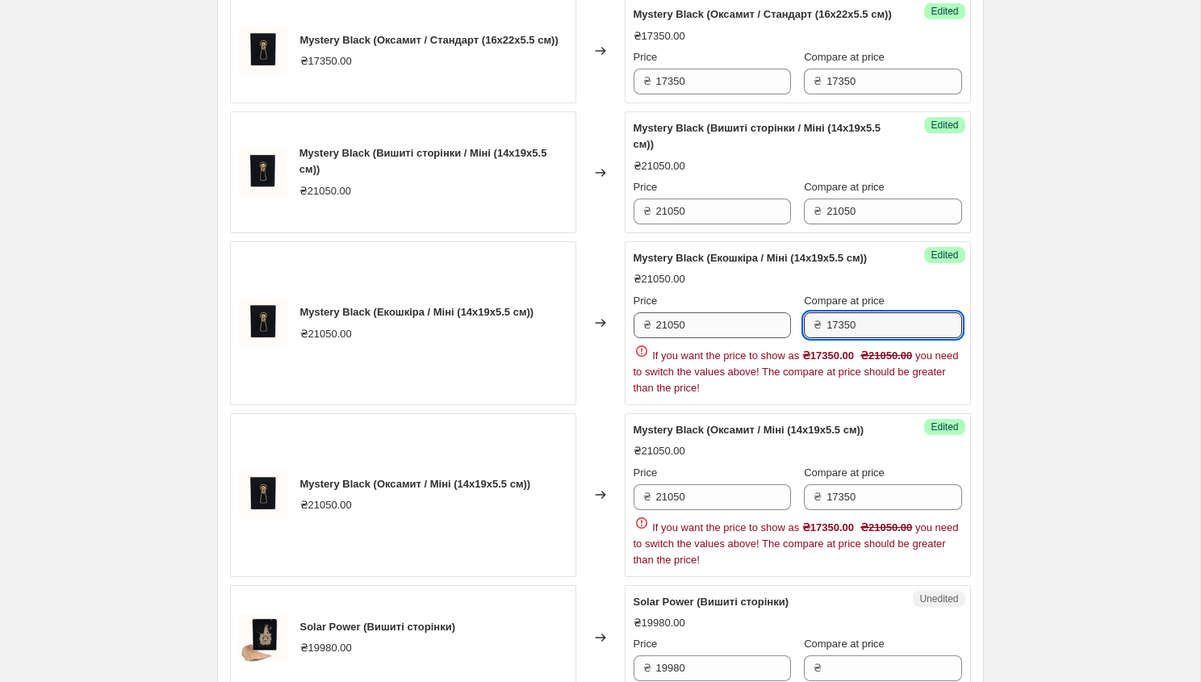
drag, startPoint x: 861, startPoint y: 420, endPoint x: 783, endPoint y: 428, distance: 78.6
click at [783, 338] on div "Price ₴ 21050 Compare at price ₴ 17350" at bounding box center [797, 315] width 328 height 45
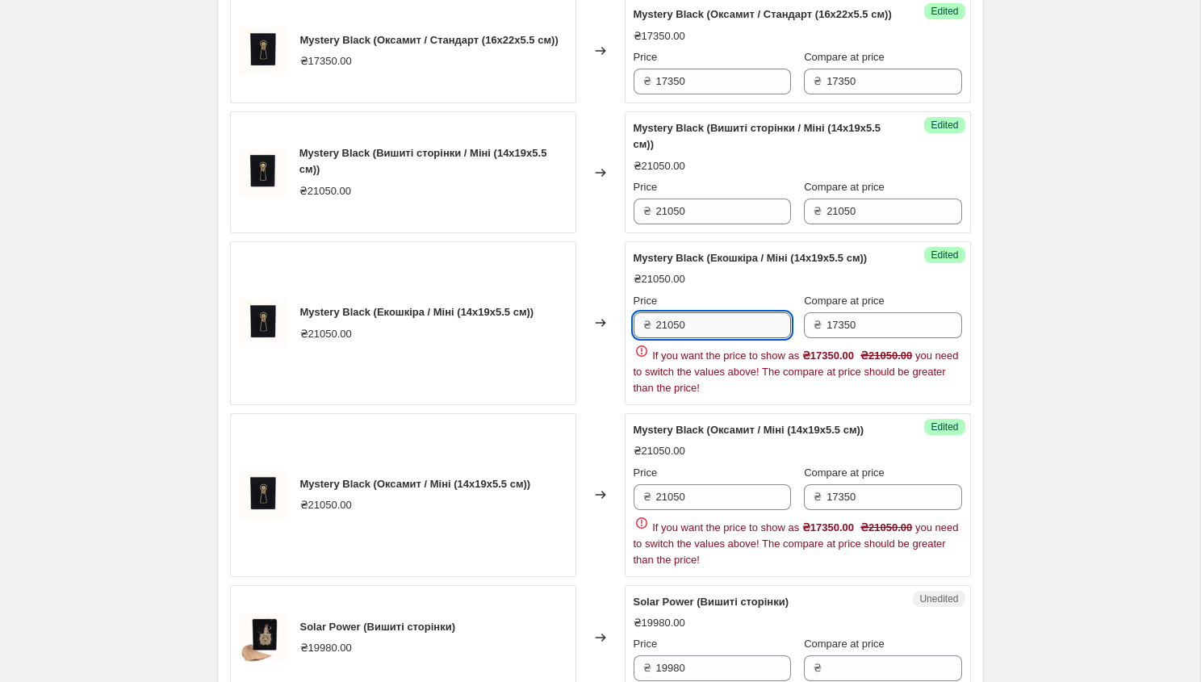
click at [705, 338] on input "21050" at bounding box center [723, 325] width 135 height 26
type input "2"
paste input "17350"
type input "17350"
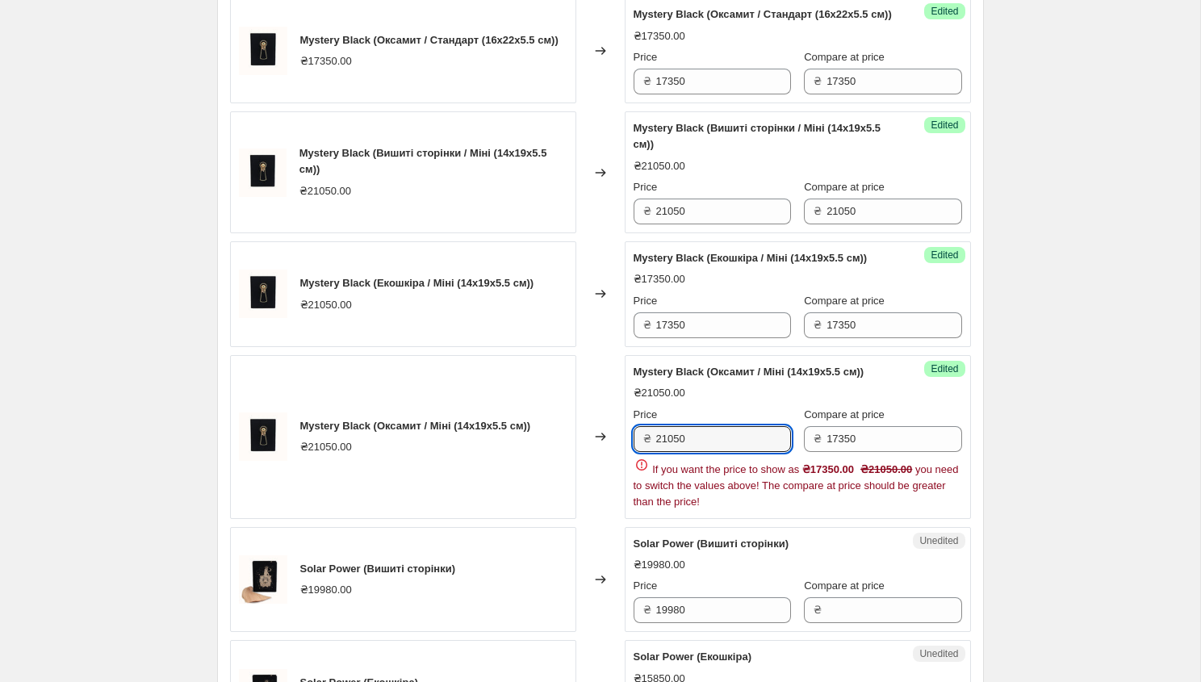
click at [691, 510] on div "Price ₴ 21050 Compare at price ₴ 17350 If you want the price to show as ₴17350.…" at bounding box center [797, 458] width 328 height 103
type input "2"
paste input "17350"
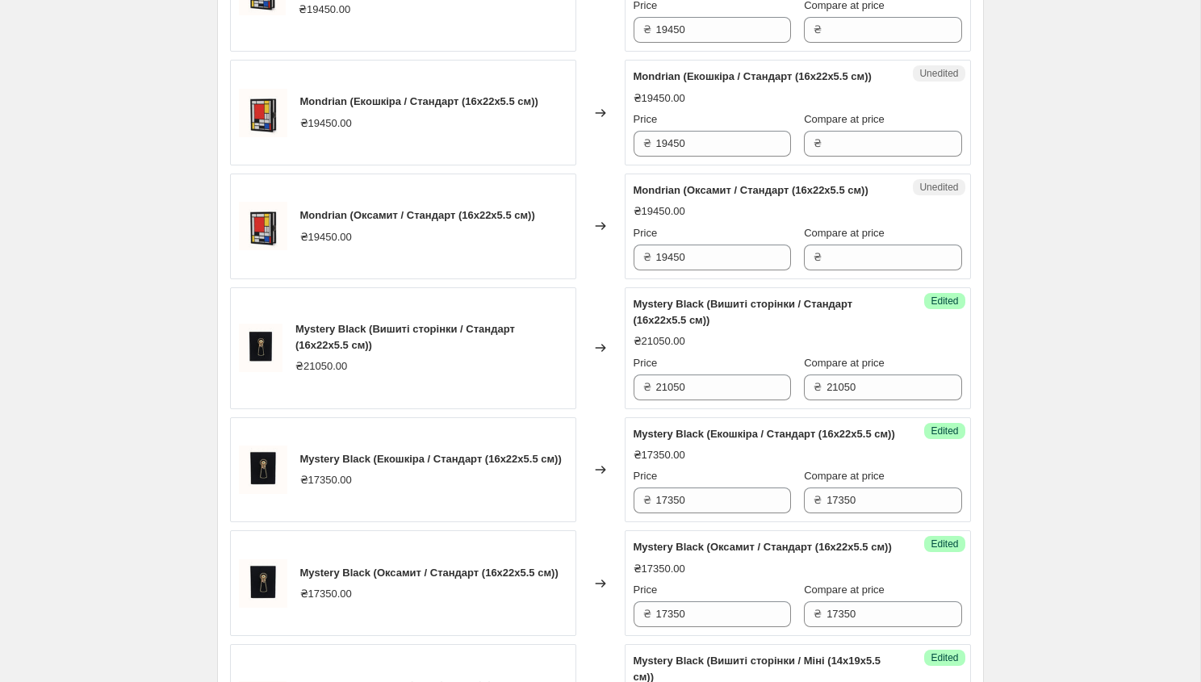
scroll to position [1077, 0]
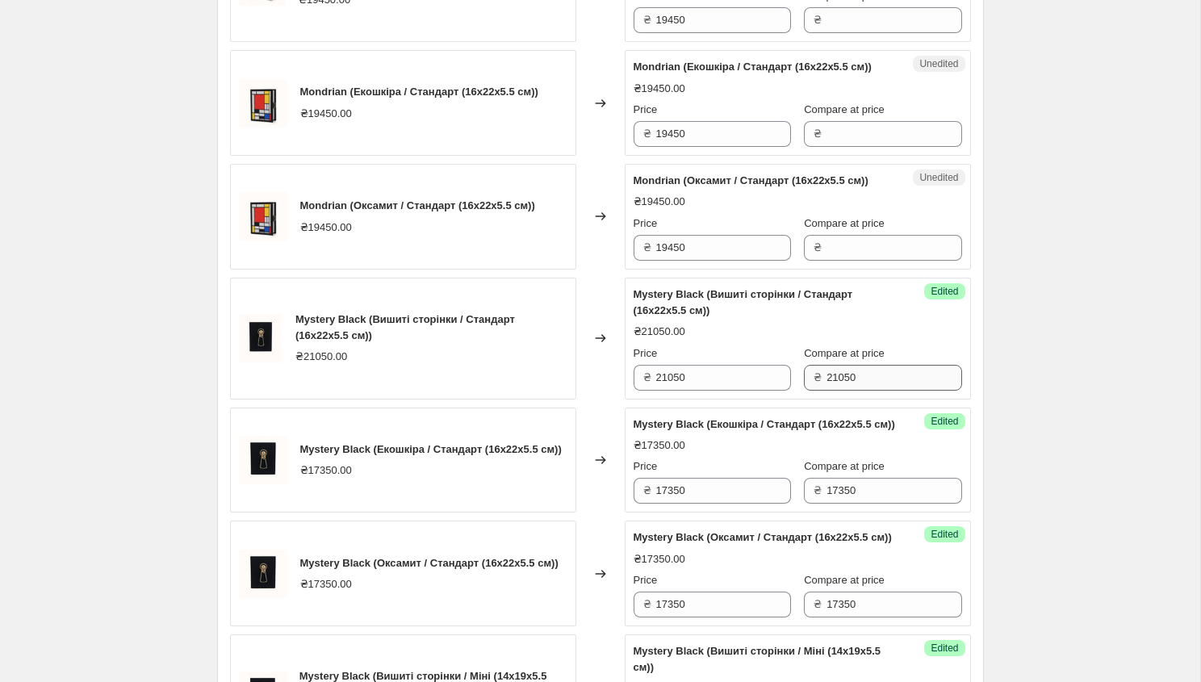
type input "17350"
click at [852, 390] on input "21050" at bounding box center [893, 378] width 135 height 26
type input "2"
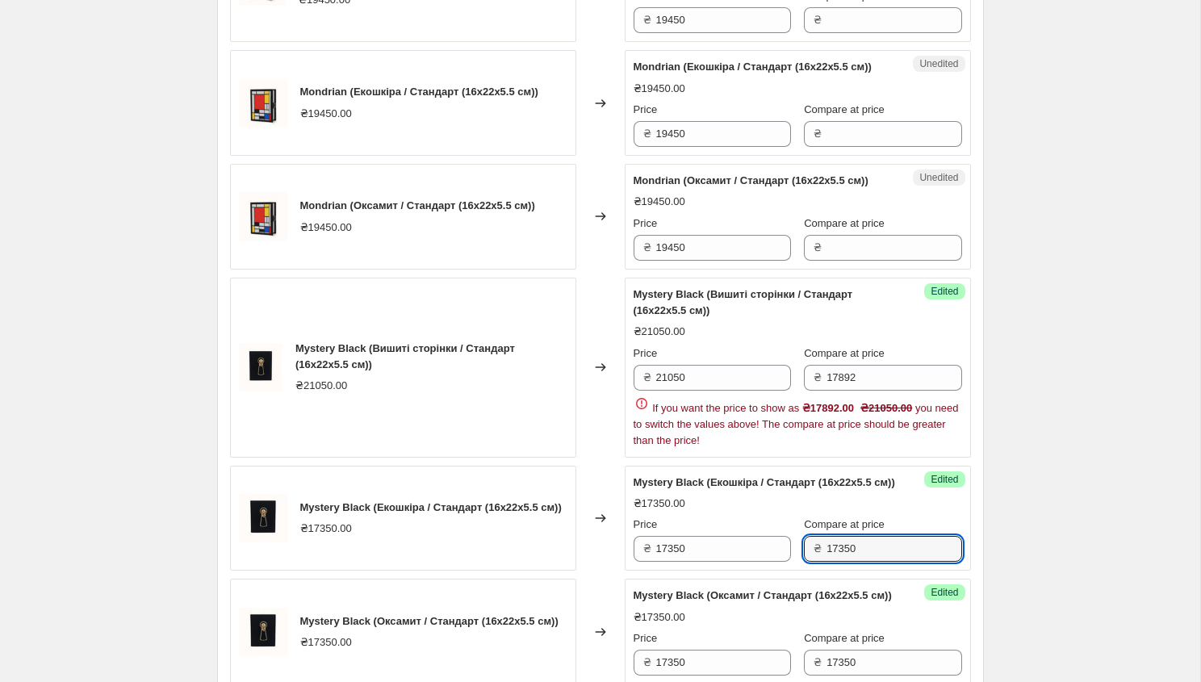
click at [855, 562] on div "Mystery Black (Екошкіра / Стандарт (16x22x5.5 см)) ₴17350.00 Price ₴ 17350 Comp…" at bounding box center [797, 518] width 328 height 88
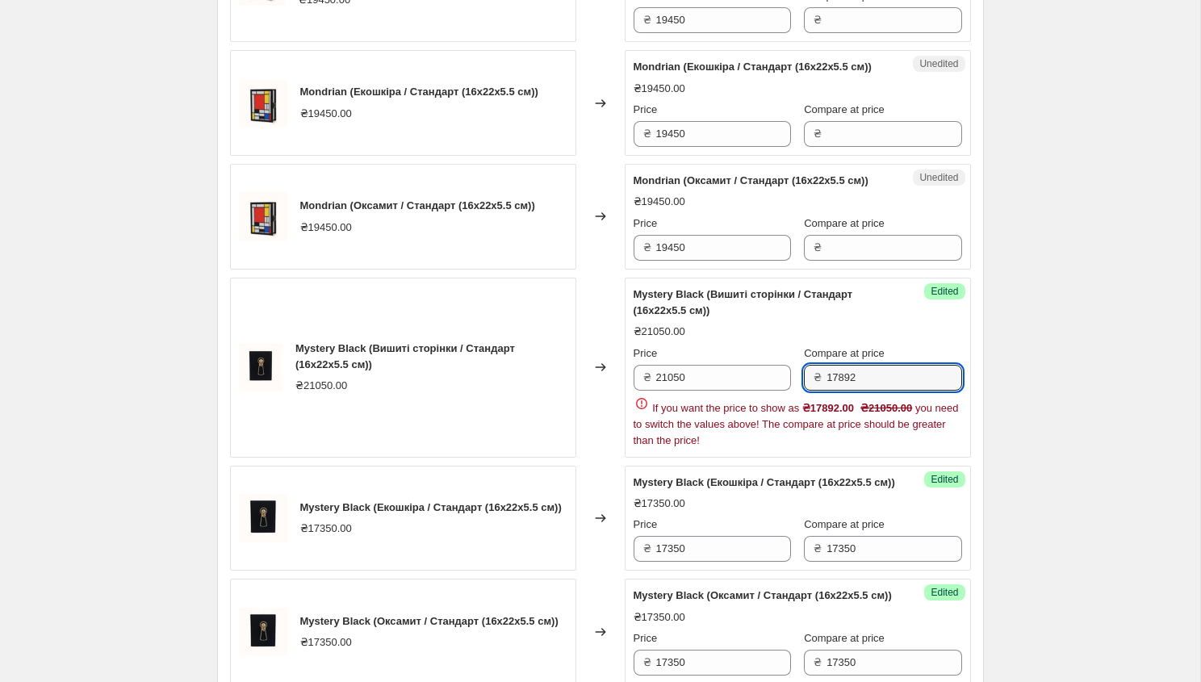
drag, startPoint x: 860, startPoint y: 445, endPoint x: 803, endPoint y: 445, distance: 57.3
click at [803, 390] on div "Price ₴ 21050 Compare at price ₴ 17892" at bounding box center [797, 367] width 328 height 45
click at [700, 390] on input "21050" at bounding box center [723, 378] width 135 height 26
click at [863, 390] on input "17892" at bounding box center [893, 378] width 135 height 26
type input "1"
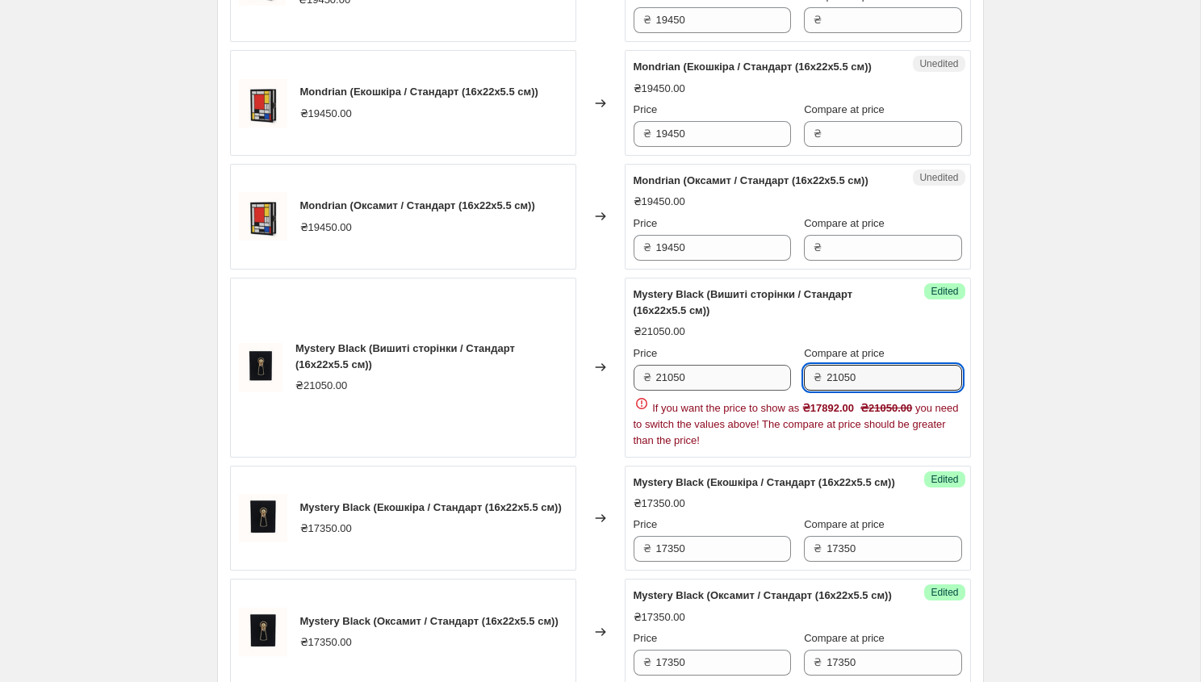
type input "21050"
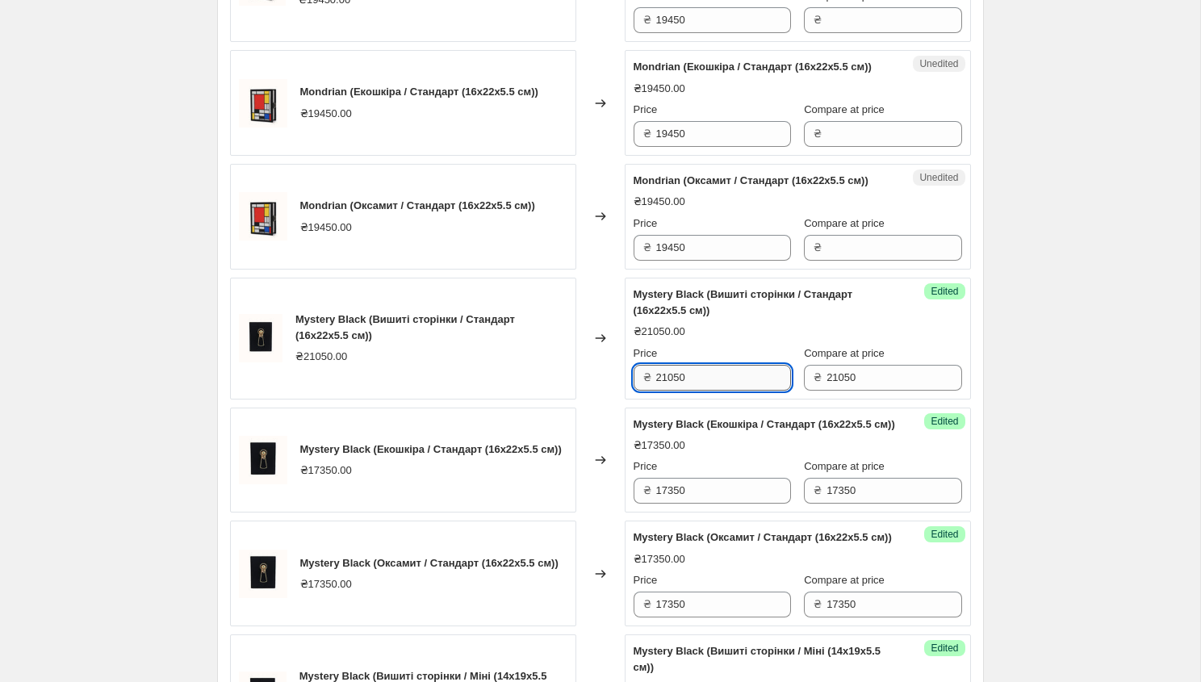
click at [707, 390] on input "21050" at bounding box center [723, 378] width 135 height 26
type input "2"
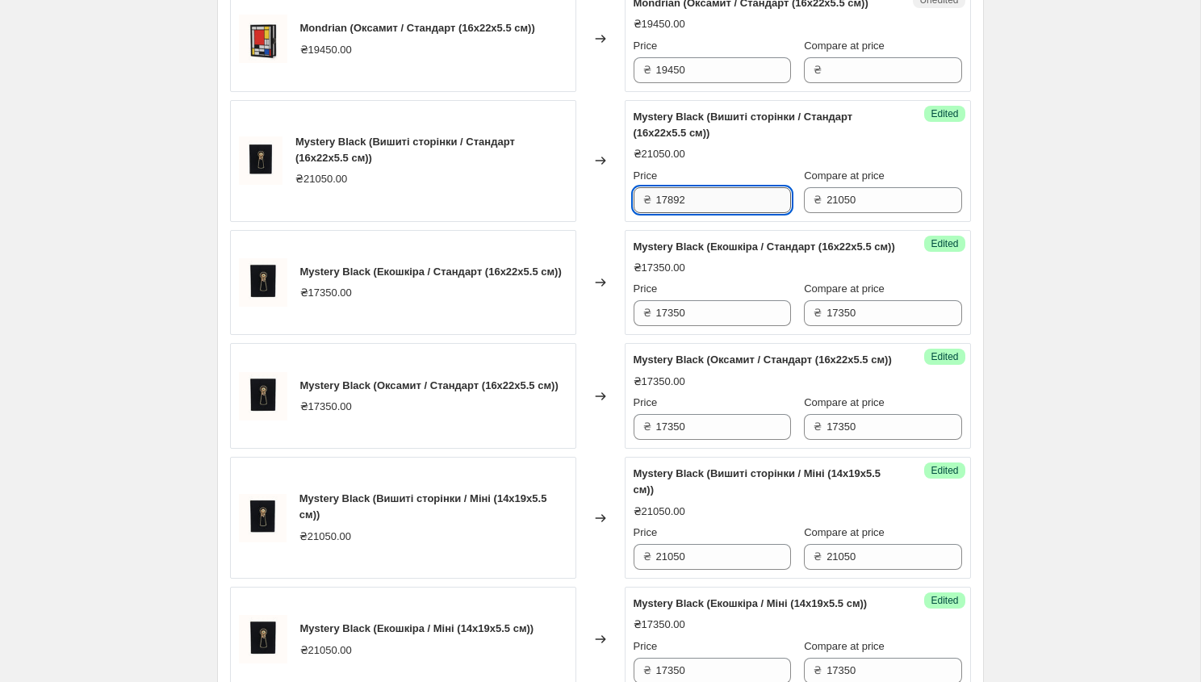
scroll to position [1364, 0]
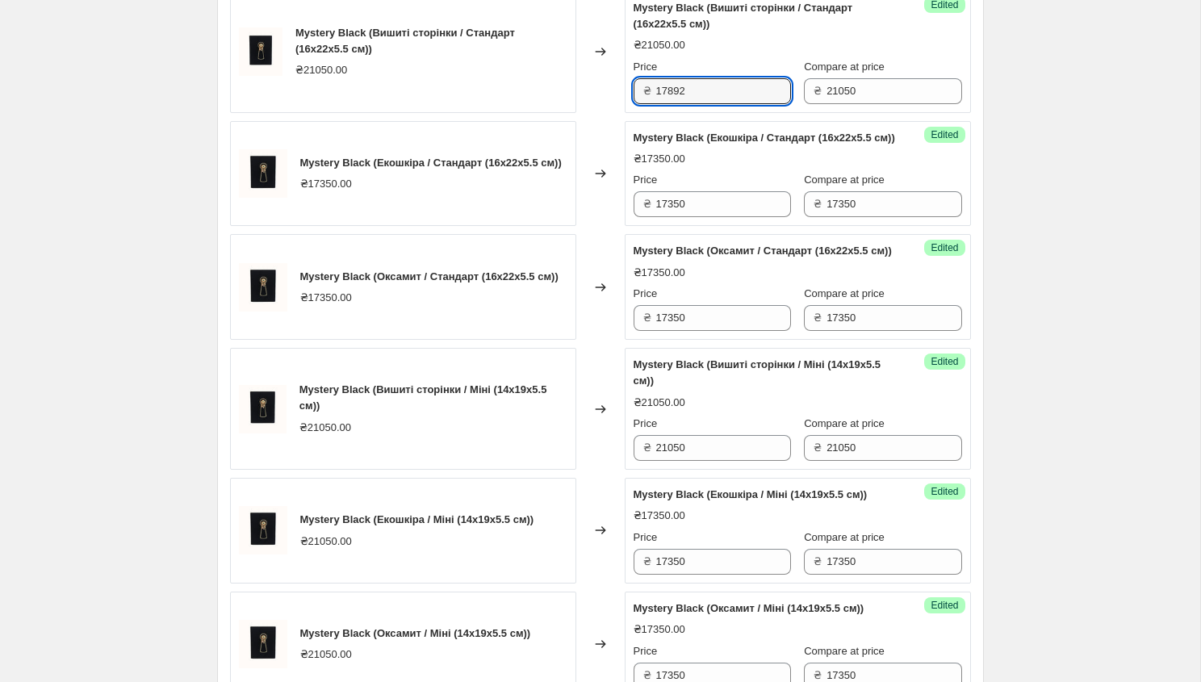
drag, startPoint x: 693, startPoint y: 157, endPoint x: 636, endPoint y: 153, distance: 57.4
click at [634, 104] on div "₴ 17892" at bounding box center [711, 91] width 157 height 26
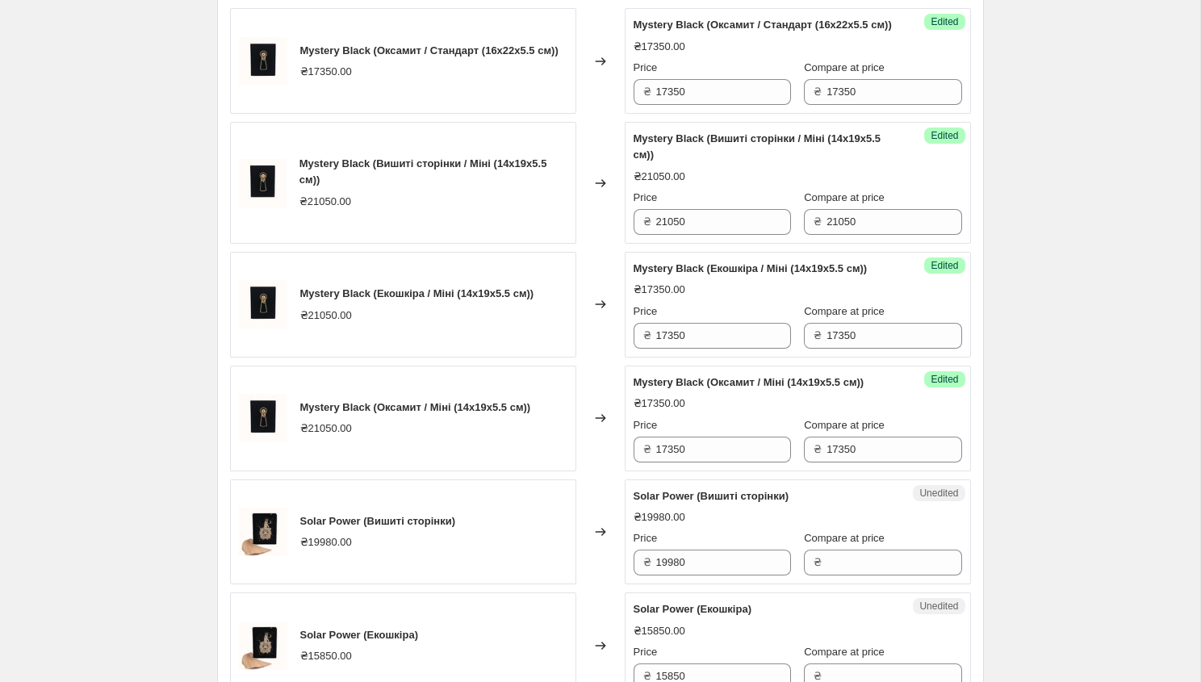
scroll to position [1613, 0]
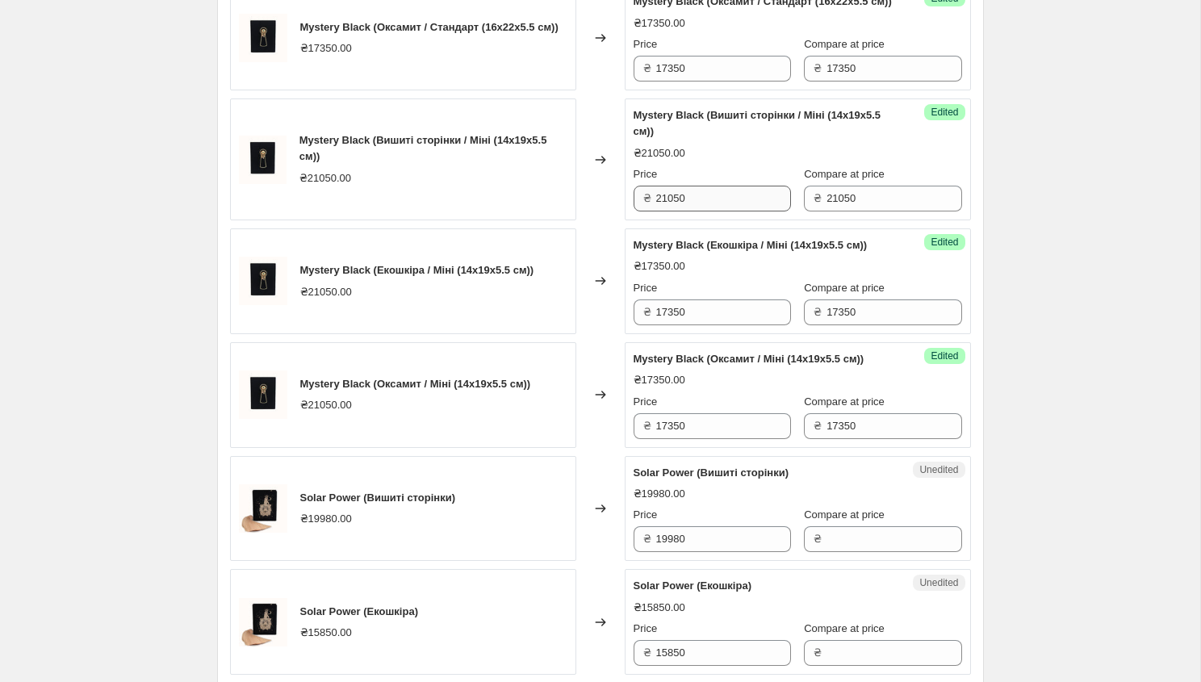
type input "17892"
click at [695, 211] on input "21050" at bounding box center [723, 199] width 135 height 26
type input "2"
paste input "17892"
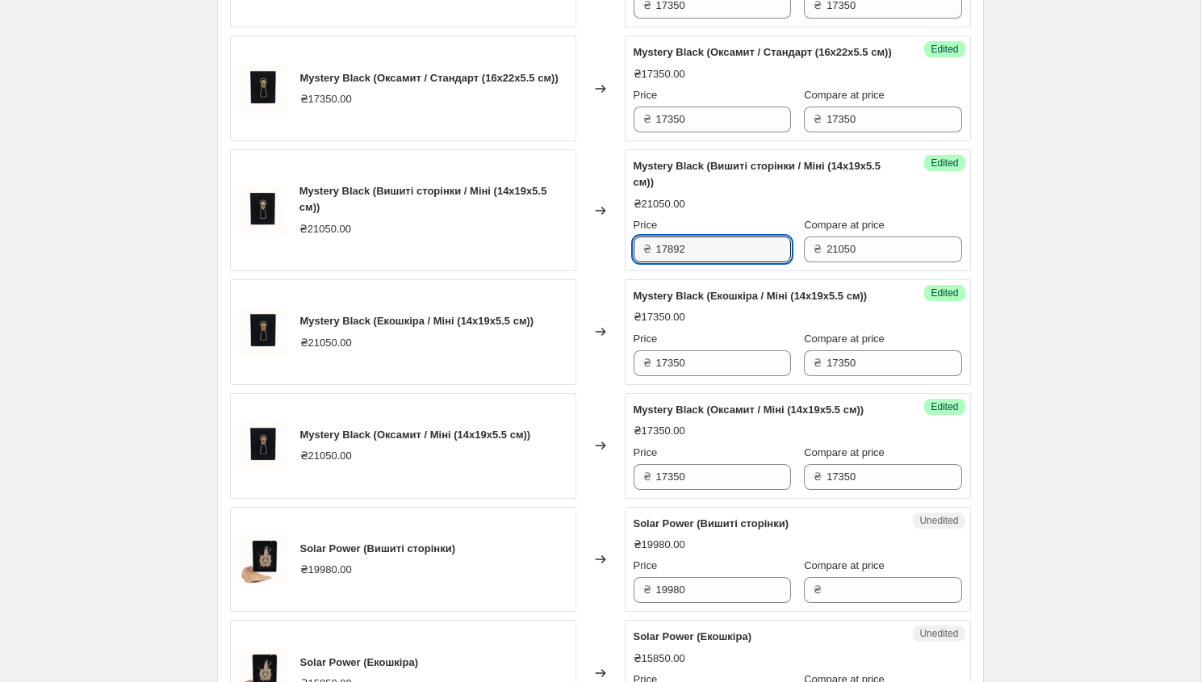
scroll to position [1564, 0]
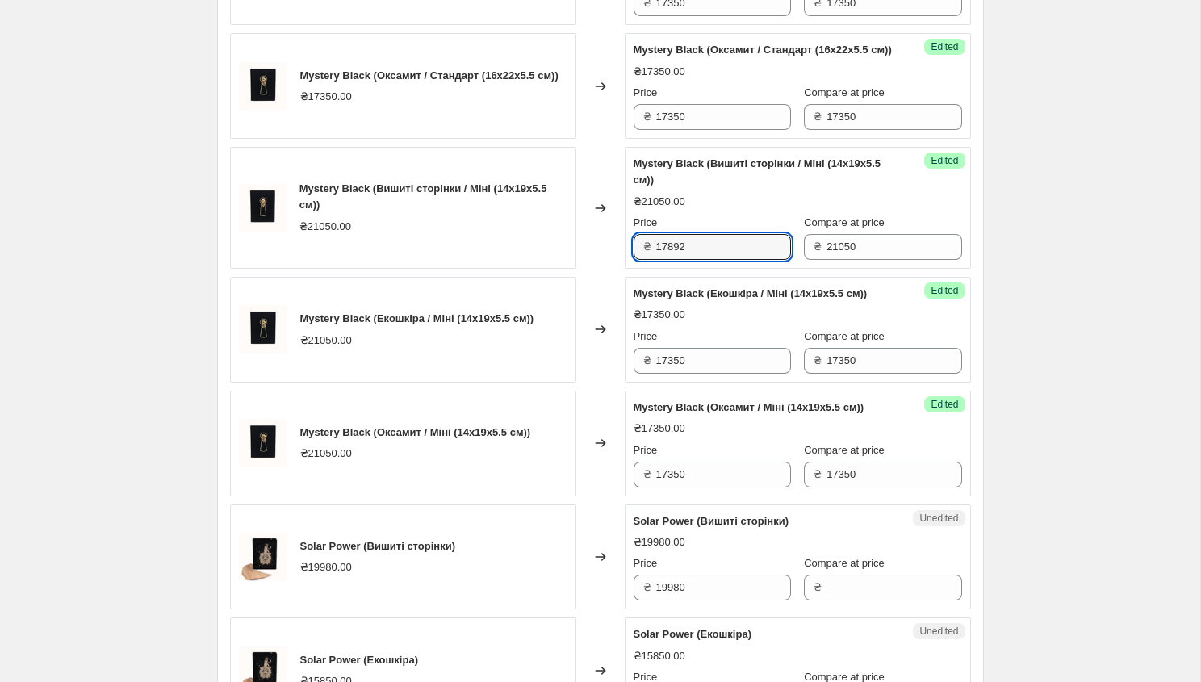
type input "17892"
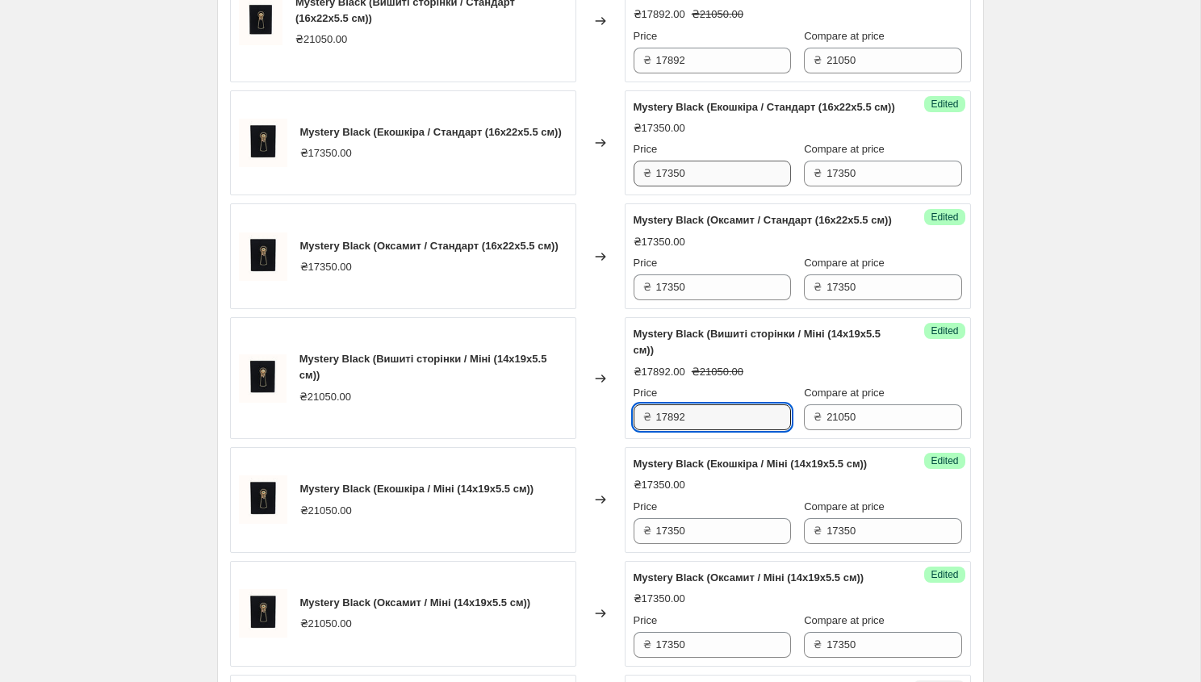
scroll to position [1396, 0]
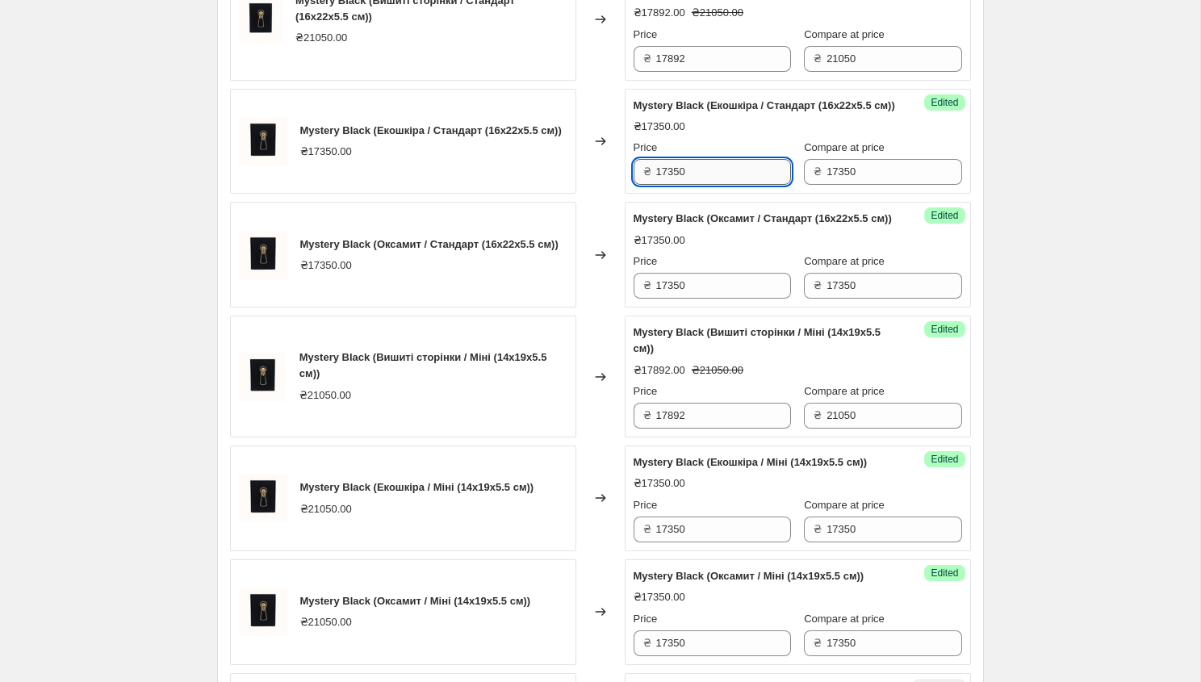
click at [690, 185] on input "17350" at bounding box center [723, 172] width 135 height 26
drag, startPoint x: 700, startPoint y: 250, endPoint x: 654, endPoint y: 256, distance: 45.5
click at [656, 185] on input "14747" at bounding box center [723, 172] width 135 height 26
type input "14747"
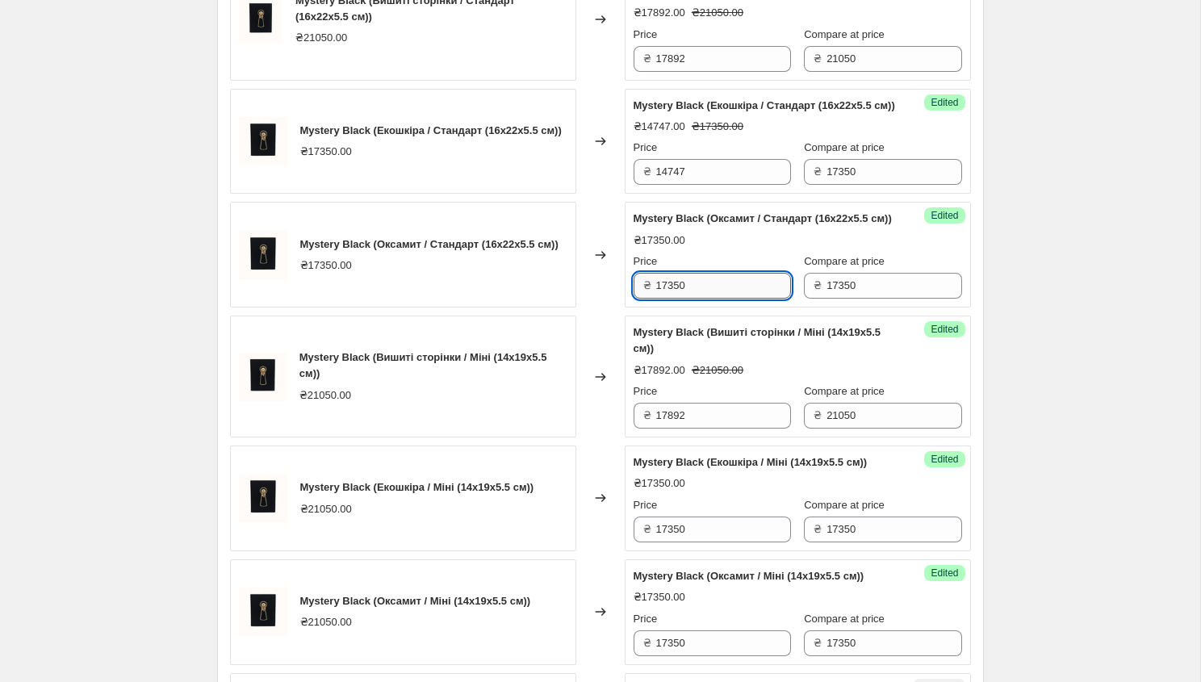
click at [691, 299] on input "17350" at bounding box center [723, 286] width 135 height 26
type input "1"
paste input "14747"
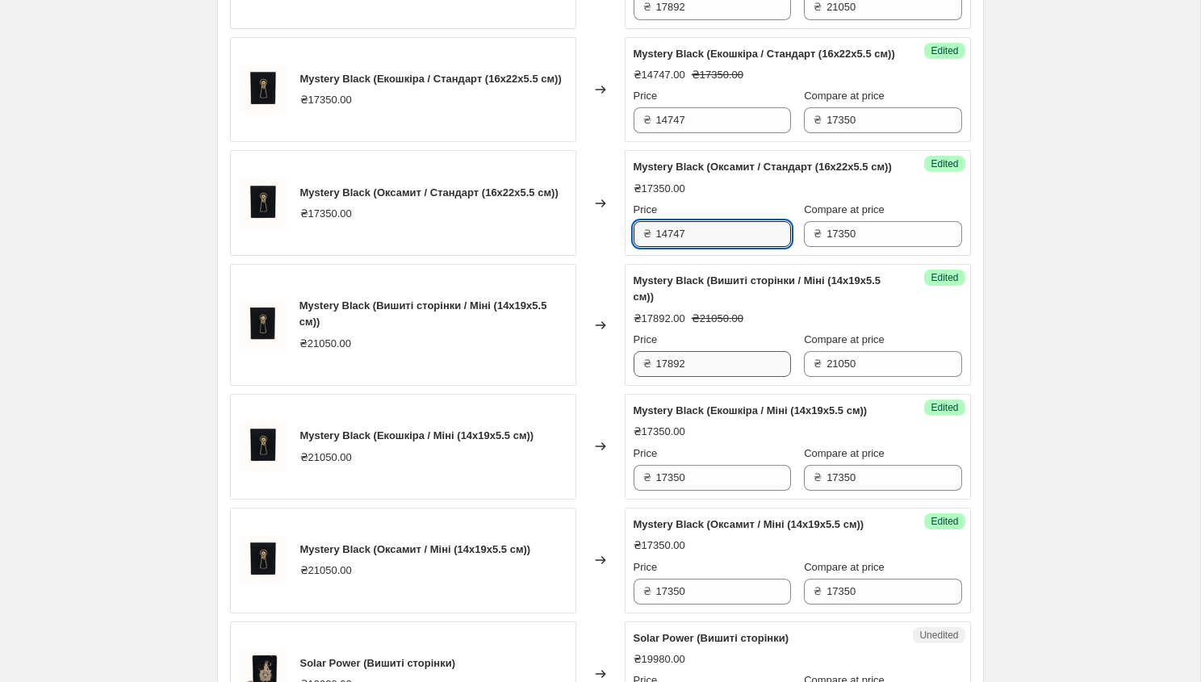
scroll to position [1479, 0]
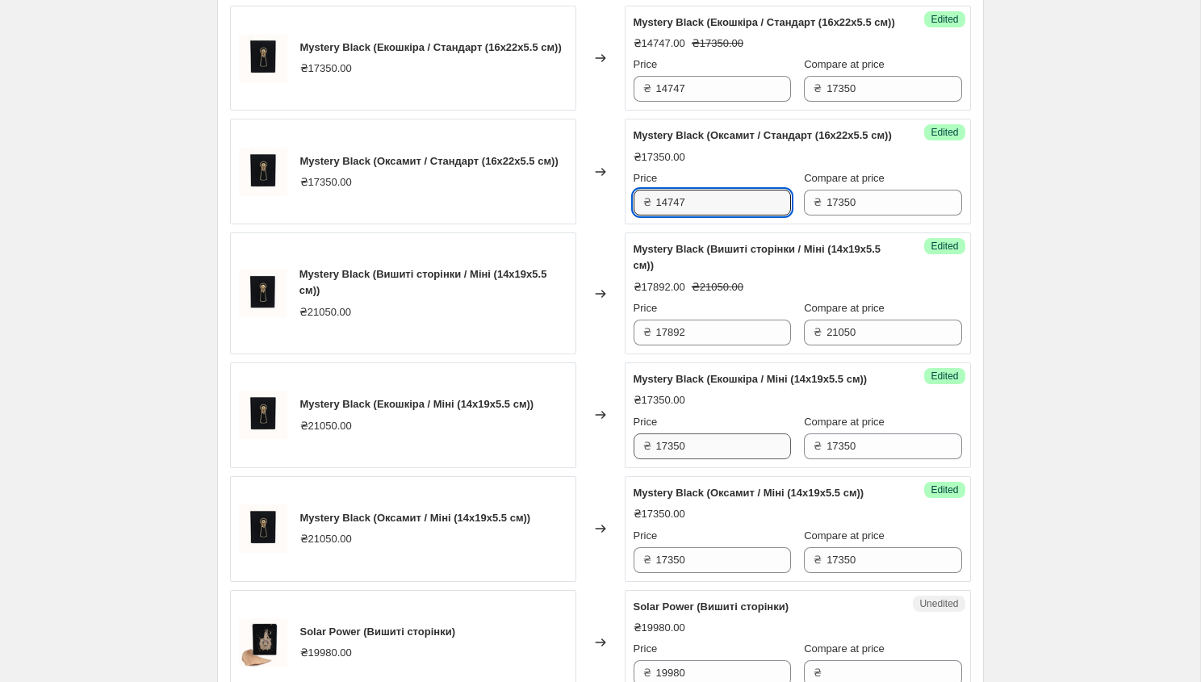
type input "14747"
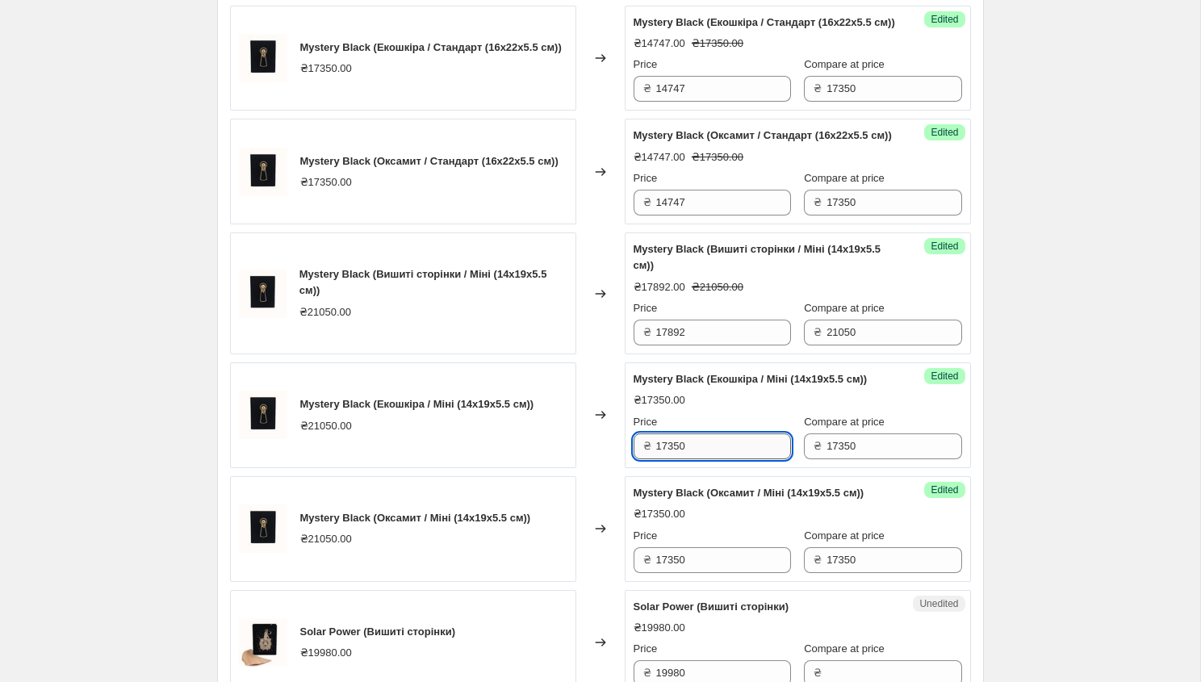
click at [693, 459] on input "17350" at bounding box center [723, 446] width 135 height 26
type input "1"
paste
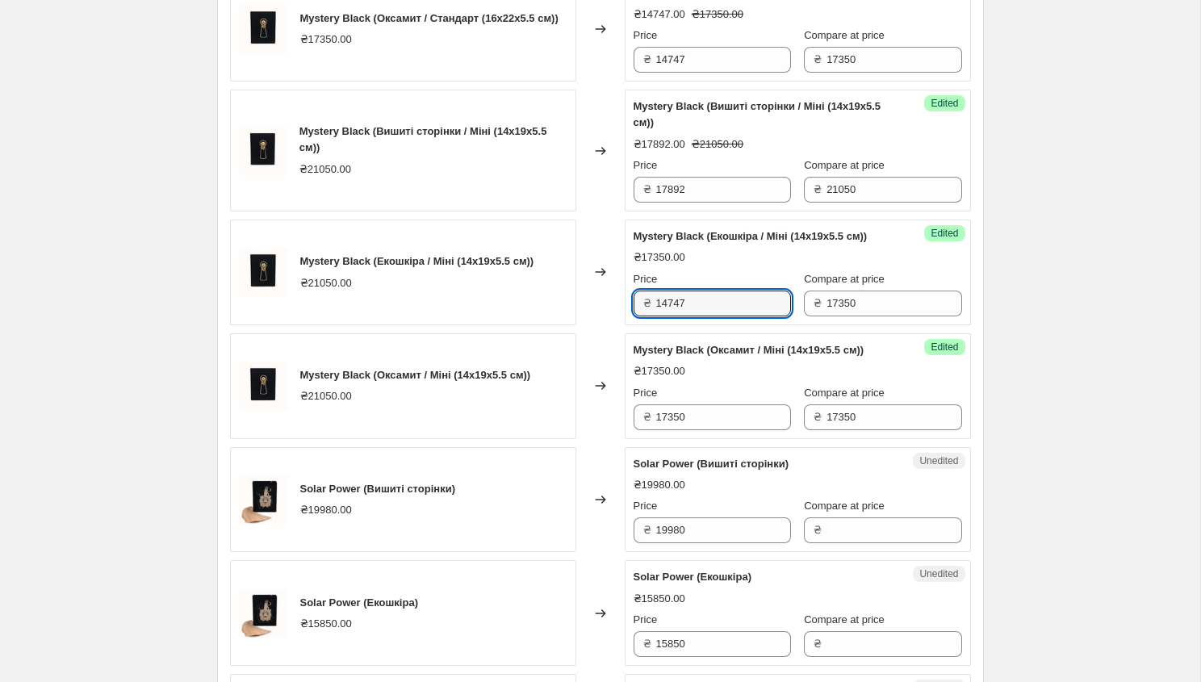
scroll to position [1763, 0]
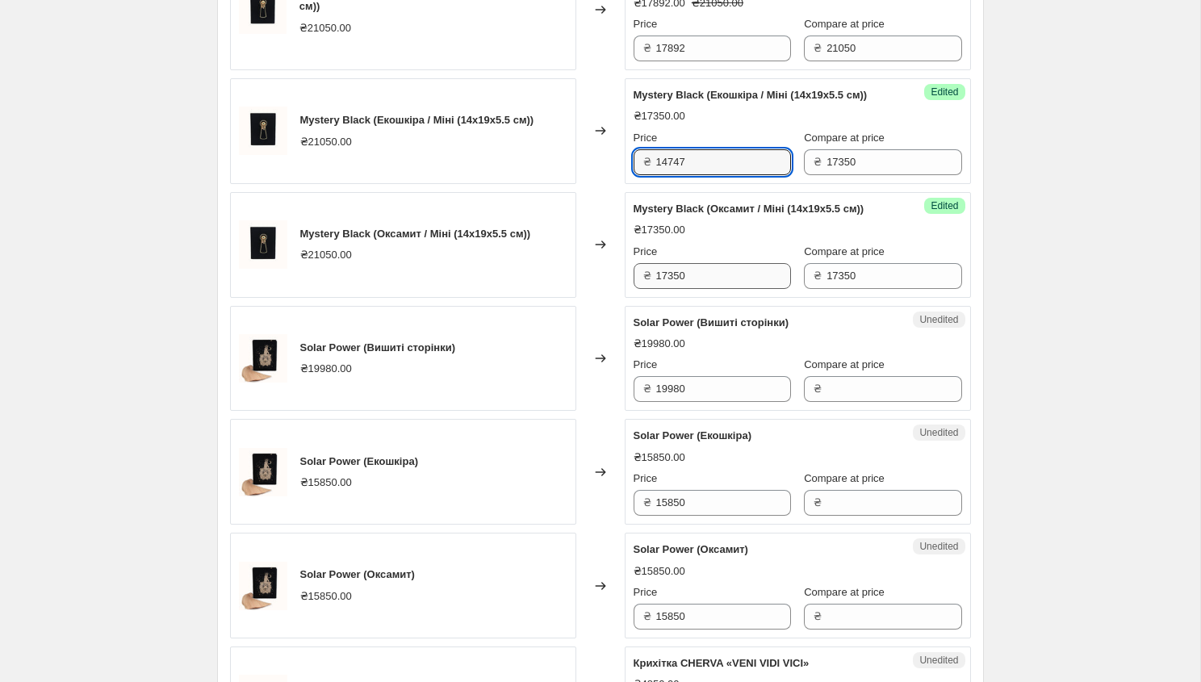
type input "14747"
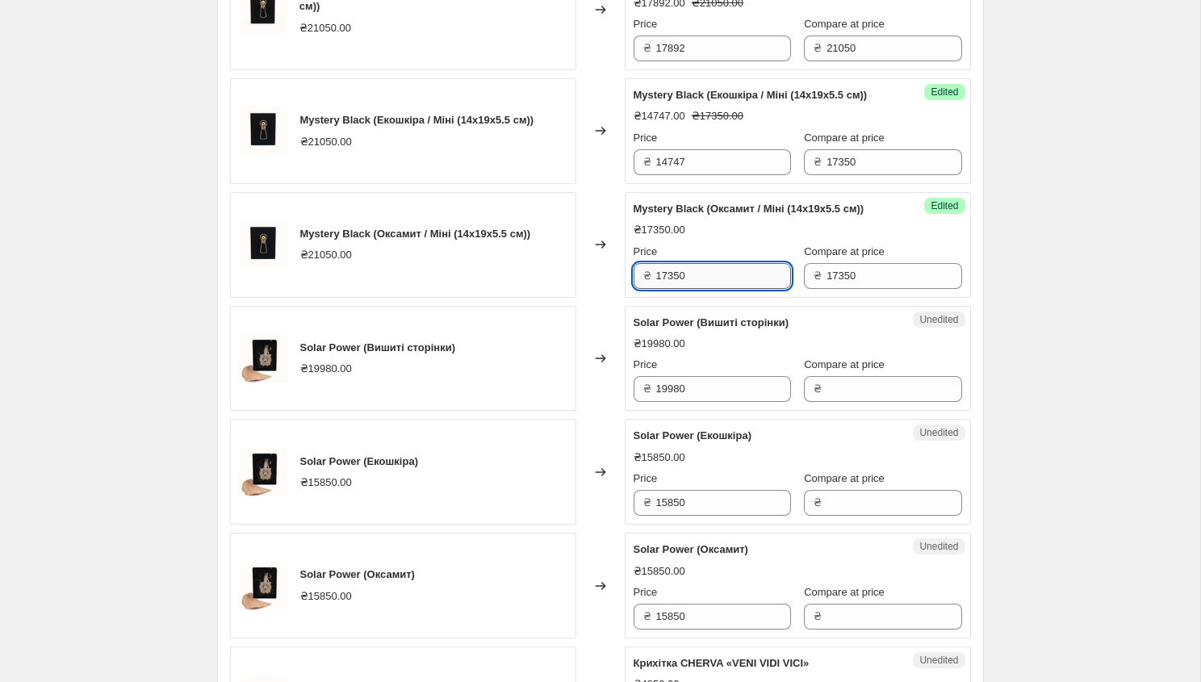
click at [711, 289] on input "17350" at bounding box center [723, 276] width 135 height 26
type input "1"
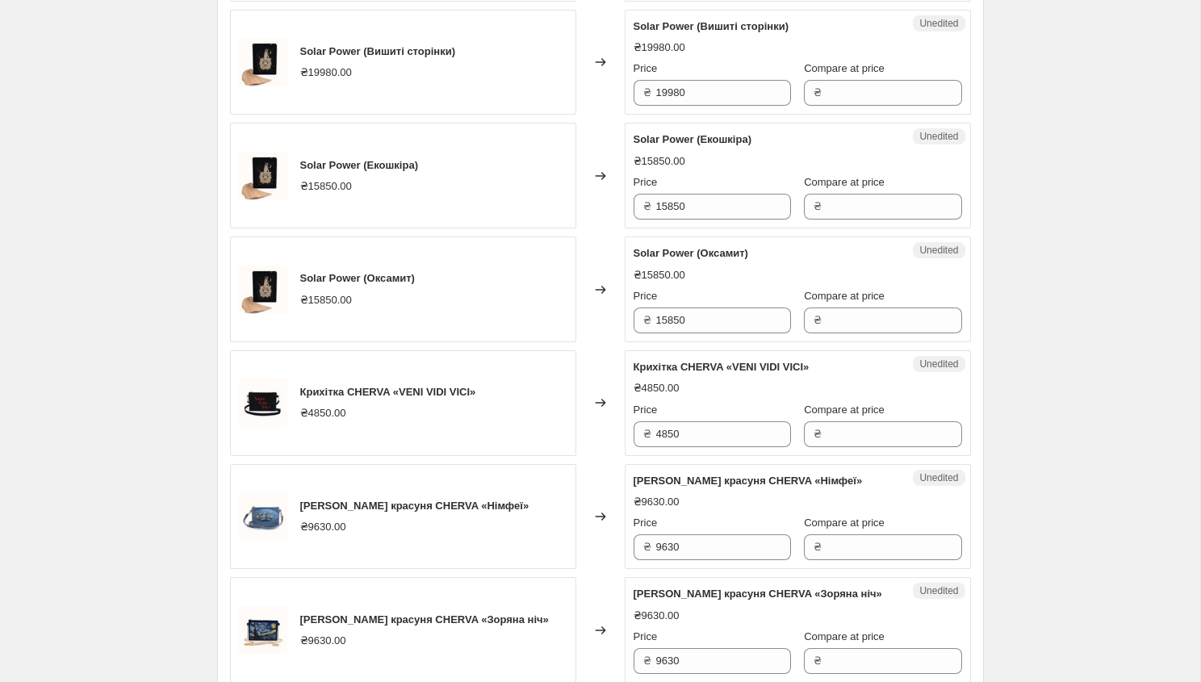
scroll to position [2011, 0]
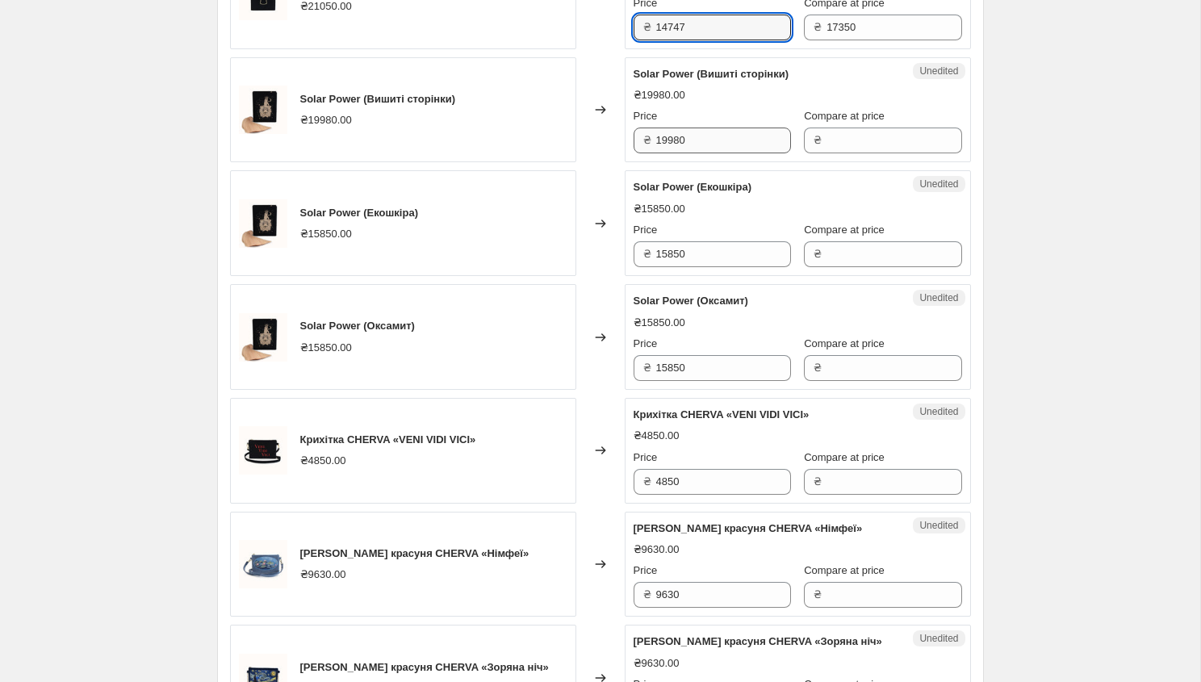
type input "14747"
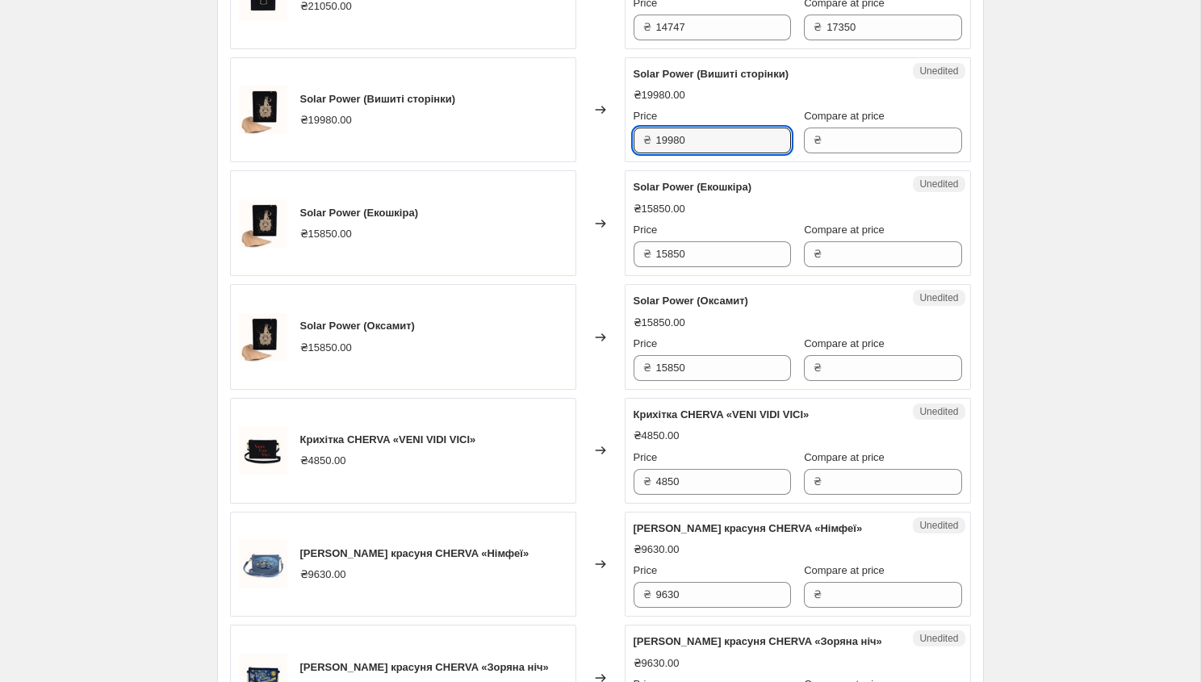
drag, startPoint x: 689, startPoint y: 268, endPoint x: 637, endPoint y: 268, distance: 51.6
click at [637, 153] on div "₴ 19980" at bounding box center [711, 140] width 157 height 26
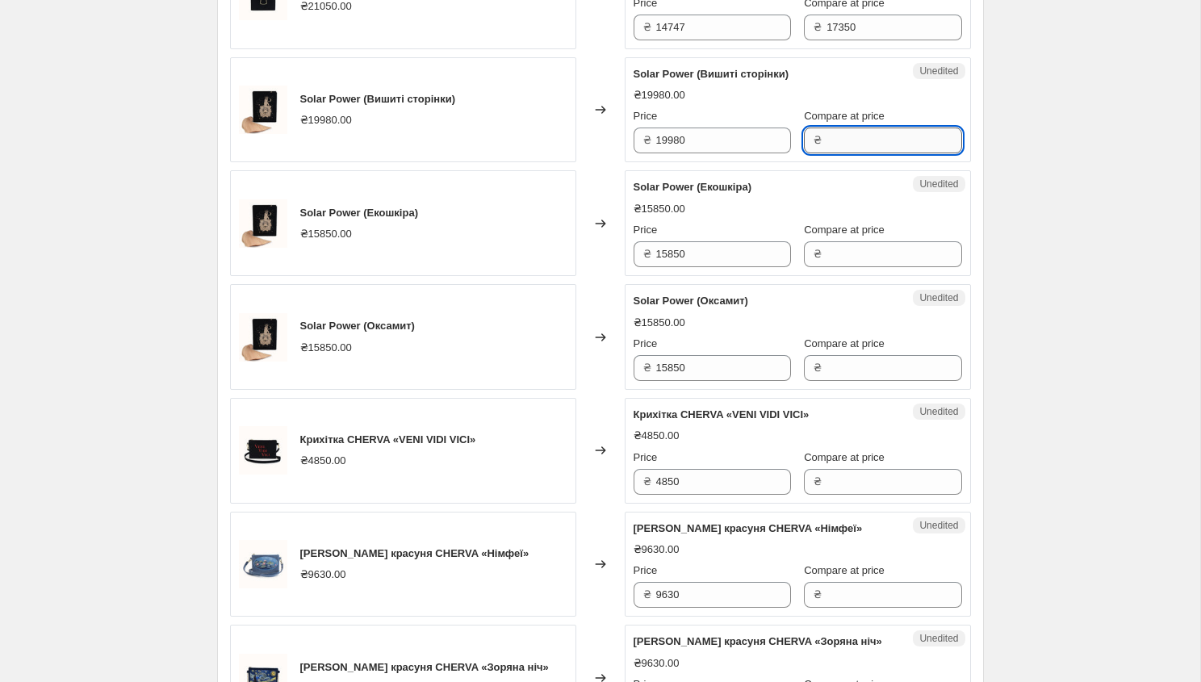
click at [837, 153] on input "Compare at price" at bounding box center [893, 140] width 135 height 26
type input "19980"
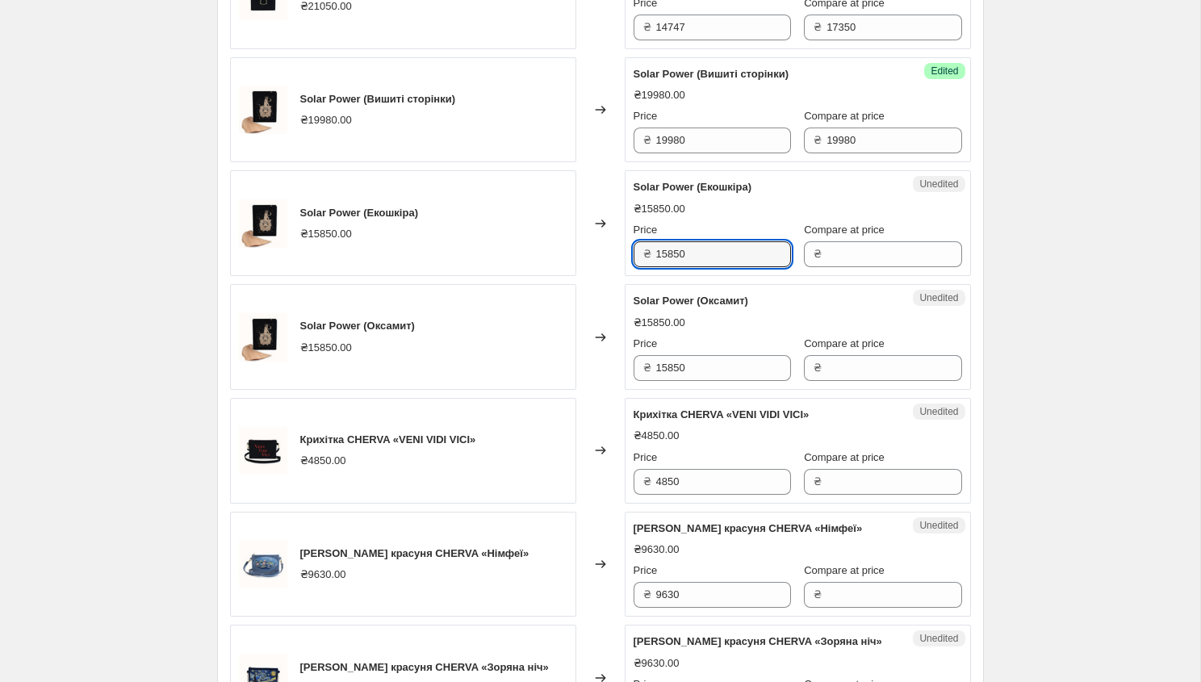
drag, startPoint x: 704, startPoint y: 382, endPoint x: 633, endPoint y: 386, distance: 70.3
click at [633, 267] on div "₴ 15850" at bounding box center [711, 254] width 157 height 26
click at [826, 267] on input "Compare at price" at bounding box center [893, 254] width 135 height 26
type input "15850"
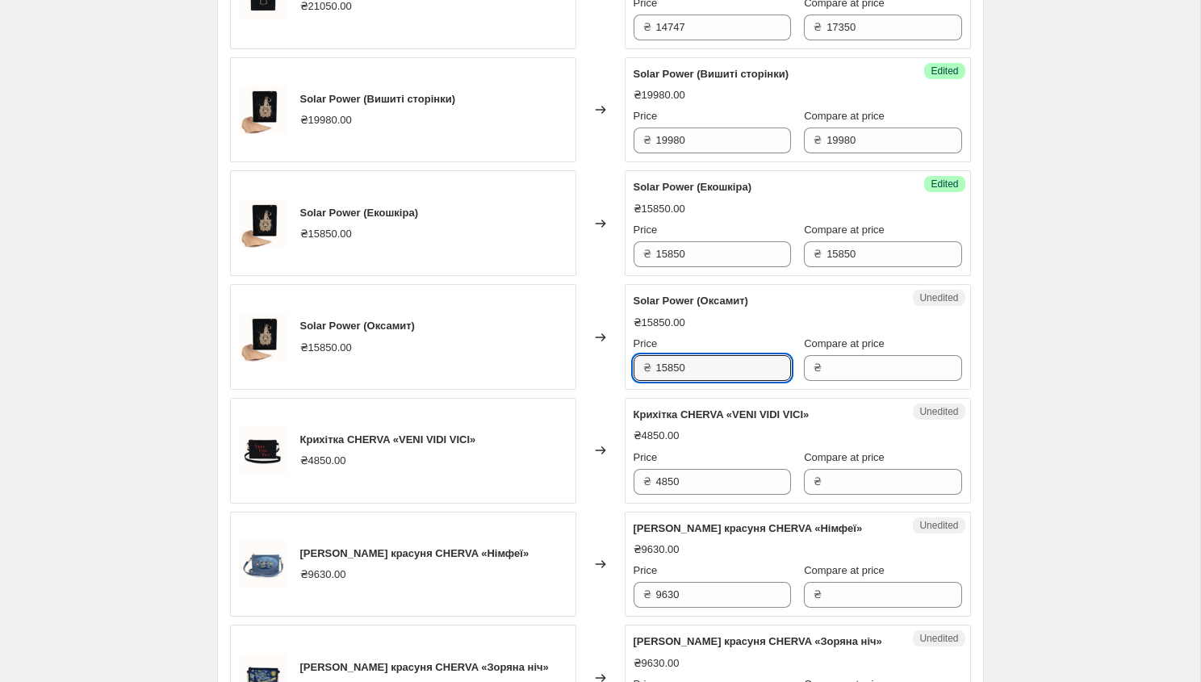
drag, startPoint x: 694, startPoint y: 495, endPoint x: 631, endPoint y: 494, distance: 63.0
click at [631, 390] on div "Unedited Solar Power (Оксамит) ₴15850.00 Price ₴ 15850 Compare at price ₴" at bounding box center [797, 337] width 346 height 106
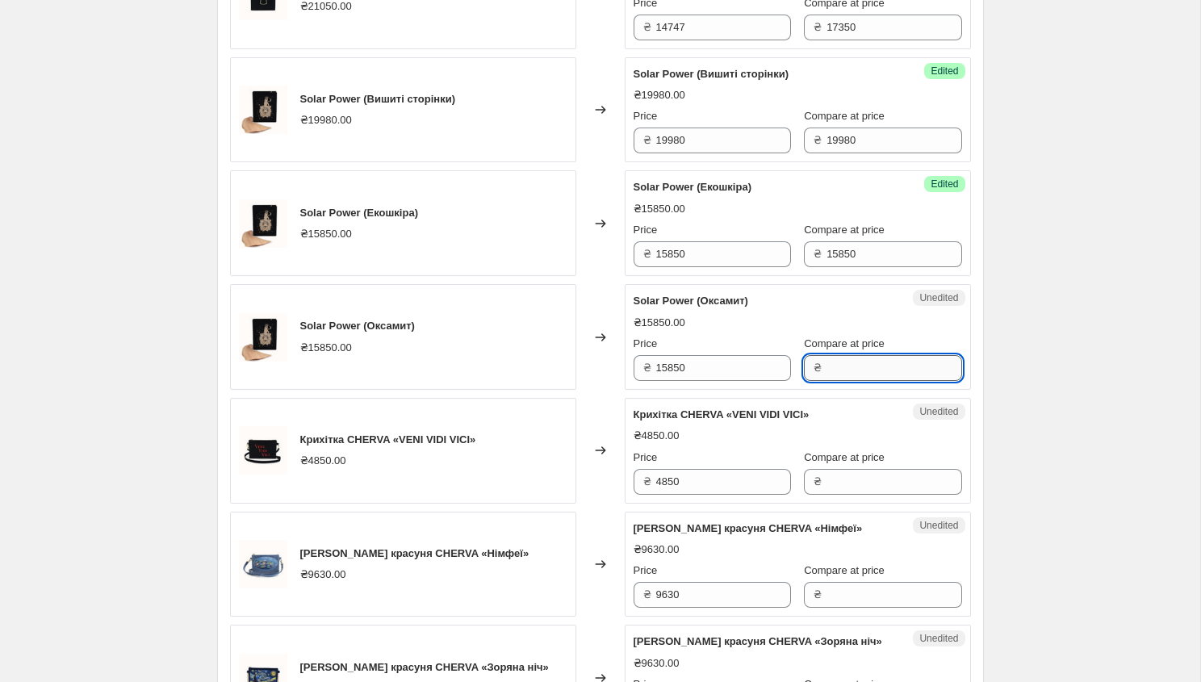
click at [829, 381] on input "Compare at price" at bounding box center [893, 368] width 135 height 26
type input "15850"
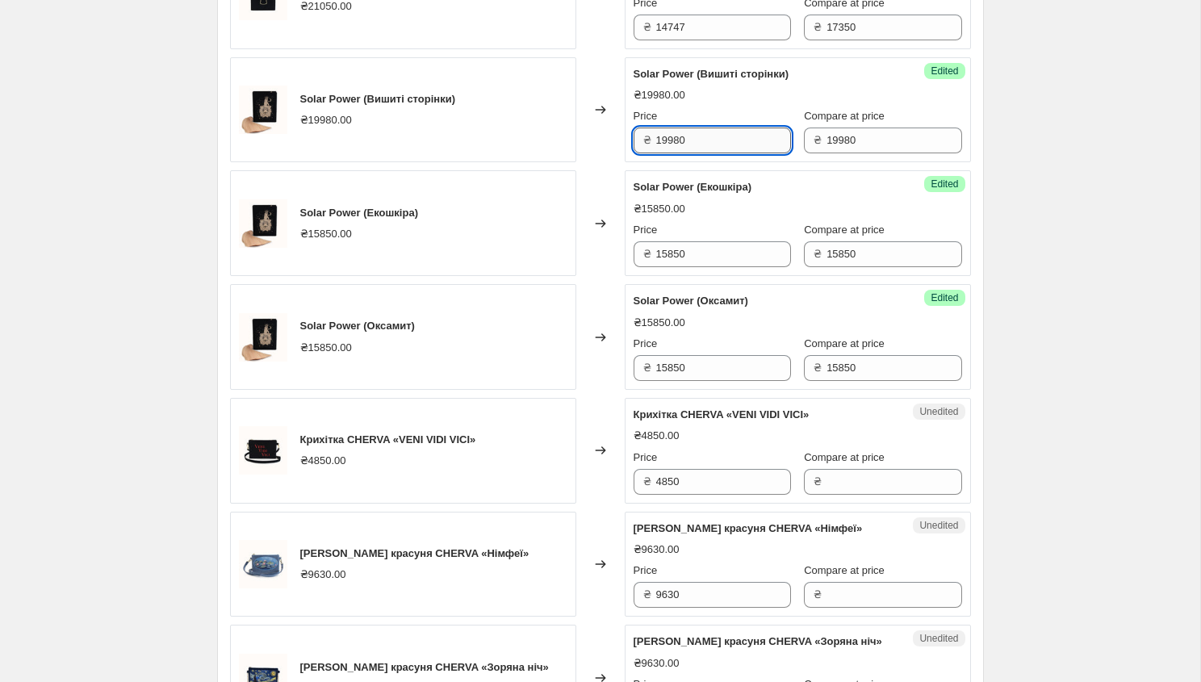
click at [705, 153] on input "19980" at bounding box center [723, 140] width 135 height 26
type input "1"
type input "16983"
click at [699, 267] on input "15850" at bounding box center [723, 254] width 135 height 26
type input "1"
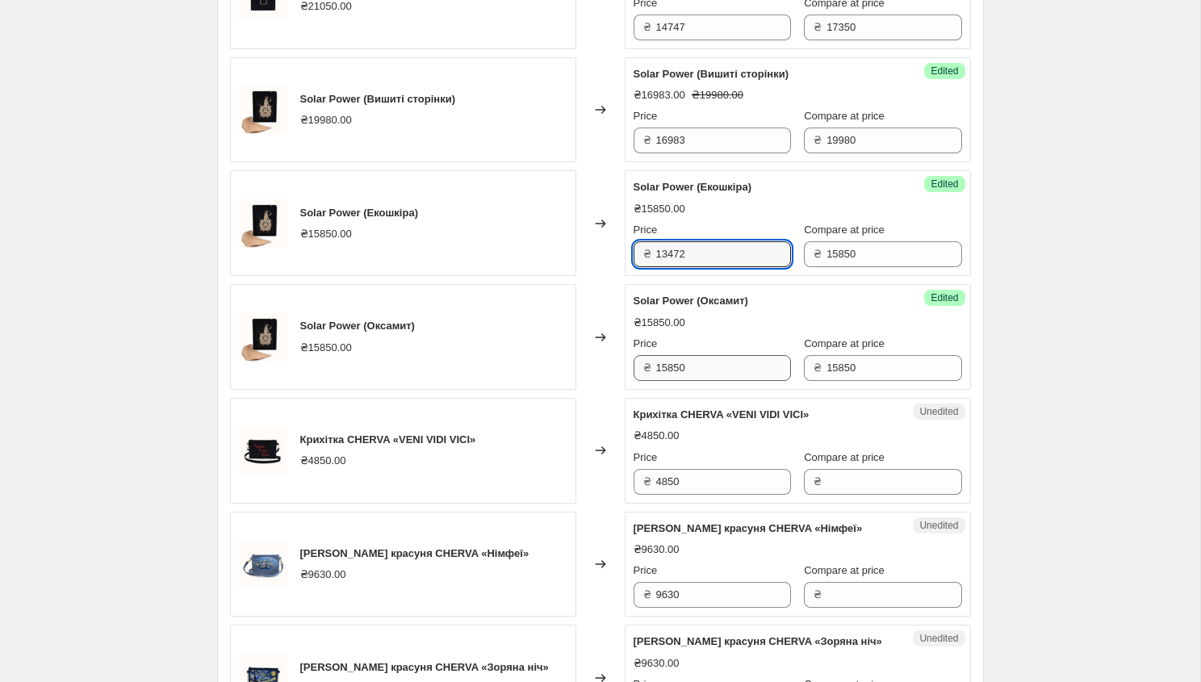
type input "13472"
click at [687, 381] on input "15850" at bounding box center [723, 368] width 135 height 26
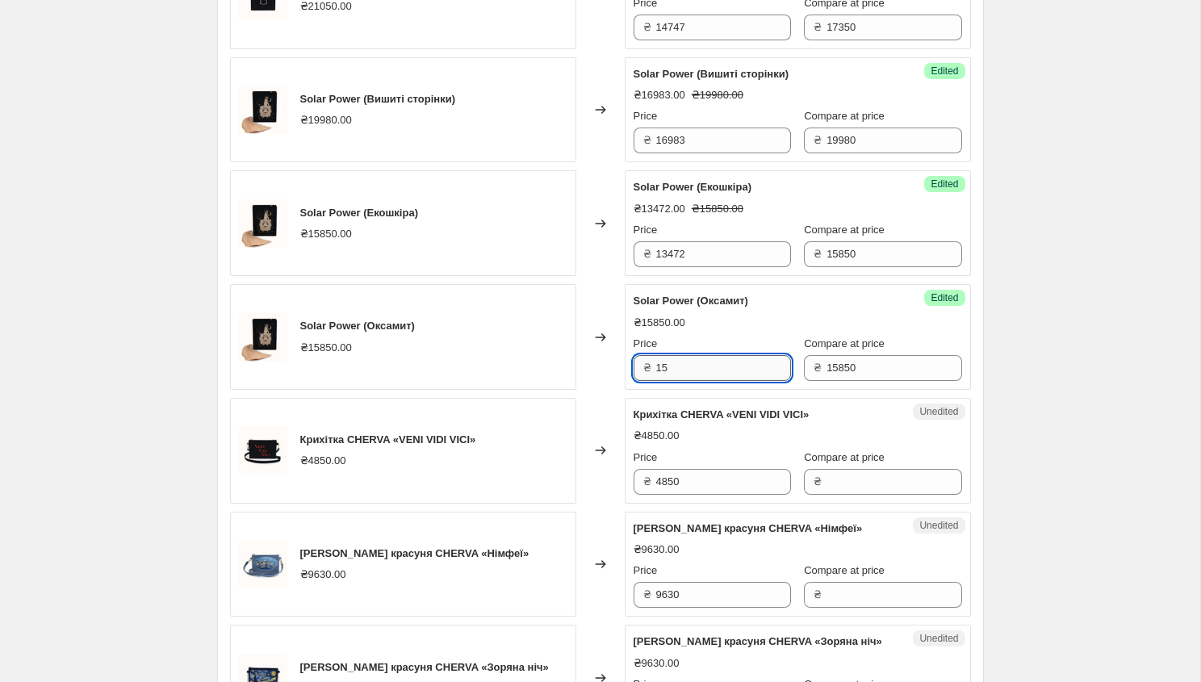
type input "1"
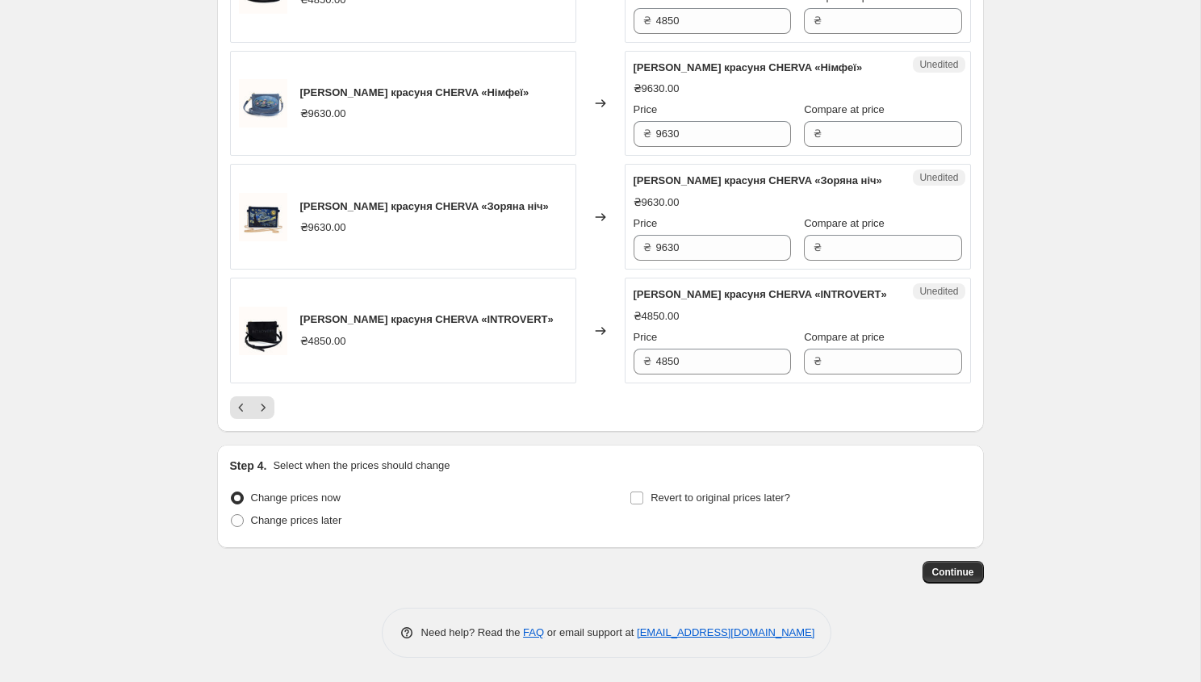
scroll to position [2601, 0]
type input "13472"
drag, startPoint x: 804, startPoint y: 503, endPoint x: 650, endPoint y: 505, distance: 154.1
click at [650, 505] on div "Revert to original prices later?" at bounding box center [799, 511] width 340 height 48
copy span "Revert to original prices later?"
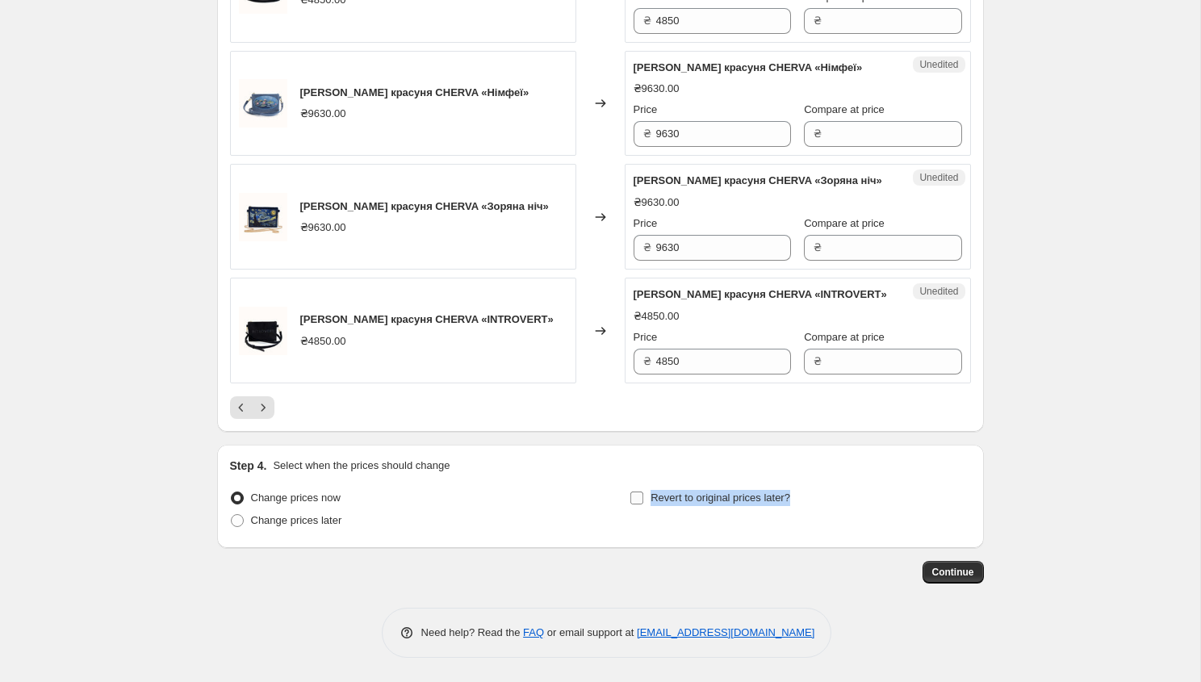
click at [635, 496] on input "Revert to original prices later?" at bounding box center [636, 497] width 13 height 13
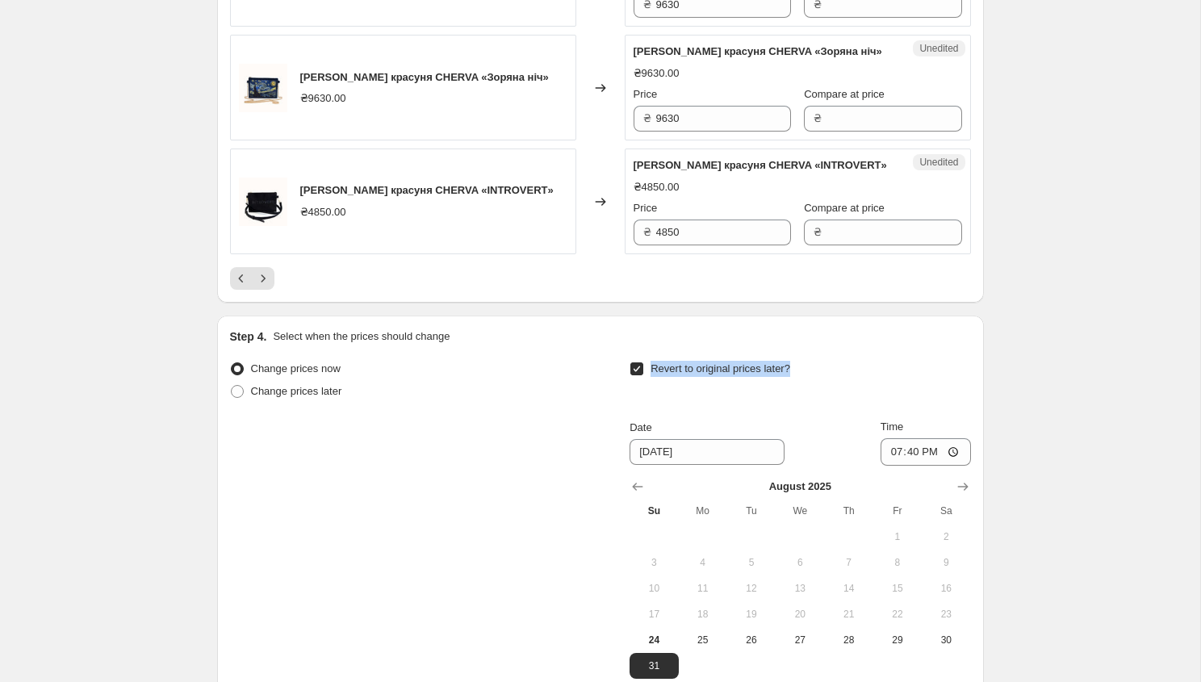
click at [636, 375] on input "Revert to original prices later?" at bounding box center [636, 368] width 13 height 13
checkbox input "false"
